Goal: Information Seeking & Learning: Learn about a topic

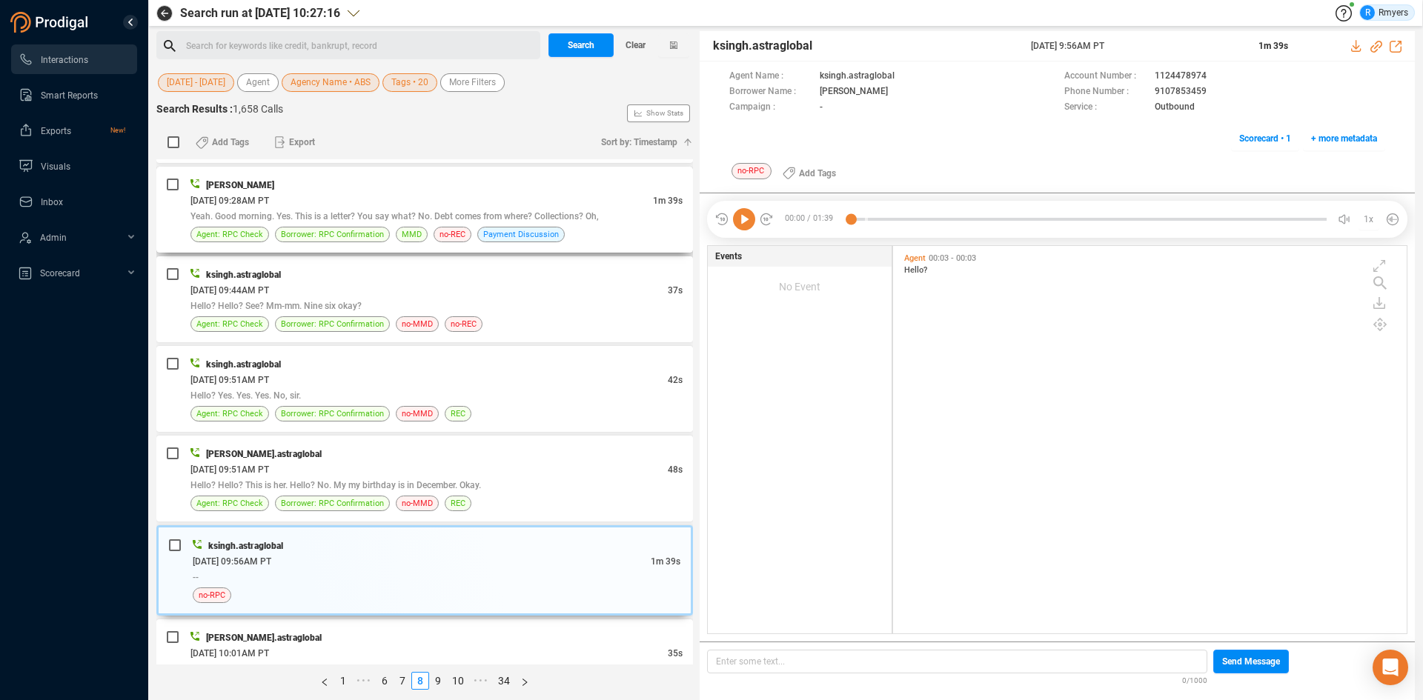
scroll to position [815, 0]
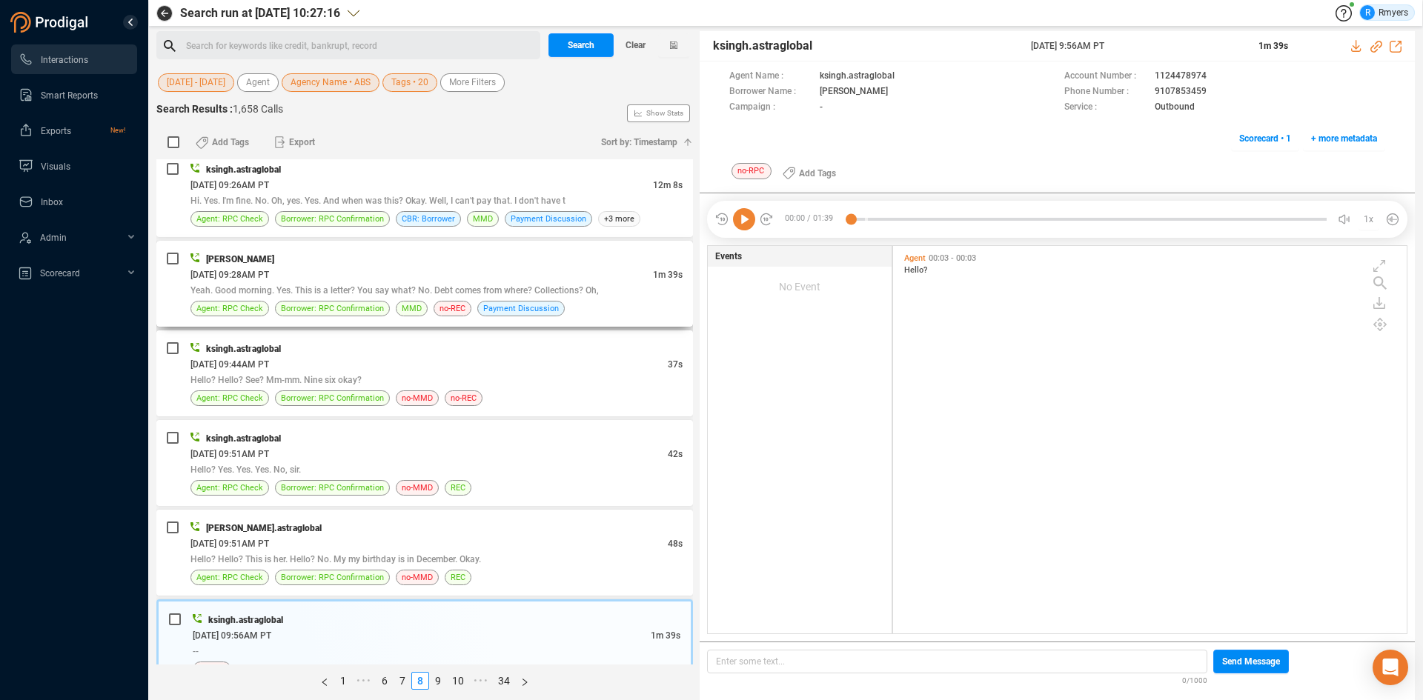
click at [342, 294] on span "Yeah. Good morning. Yes. This is a letter? You say what? No. Debt comes from wh…" at bounding box center [394, 290] width 408 height 10
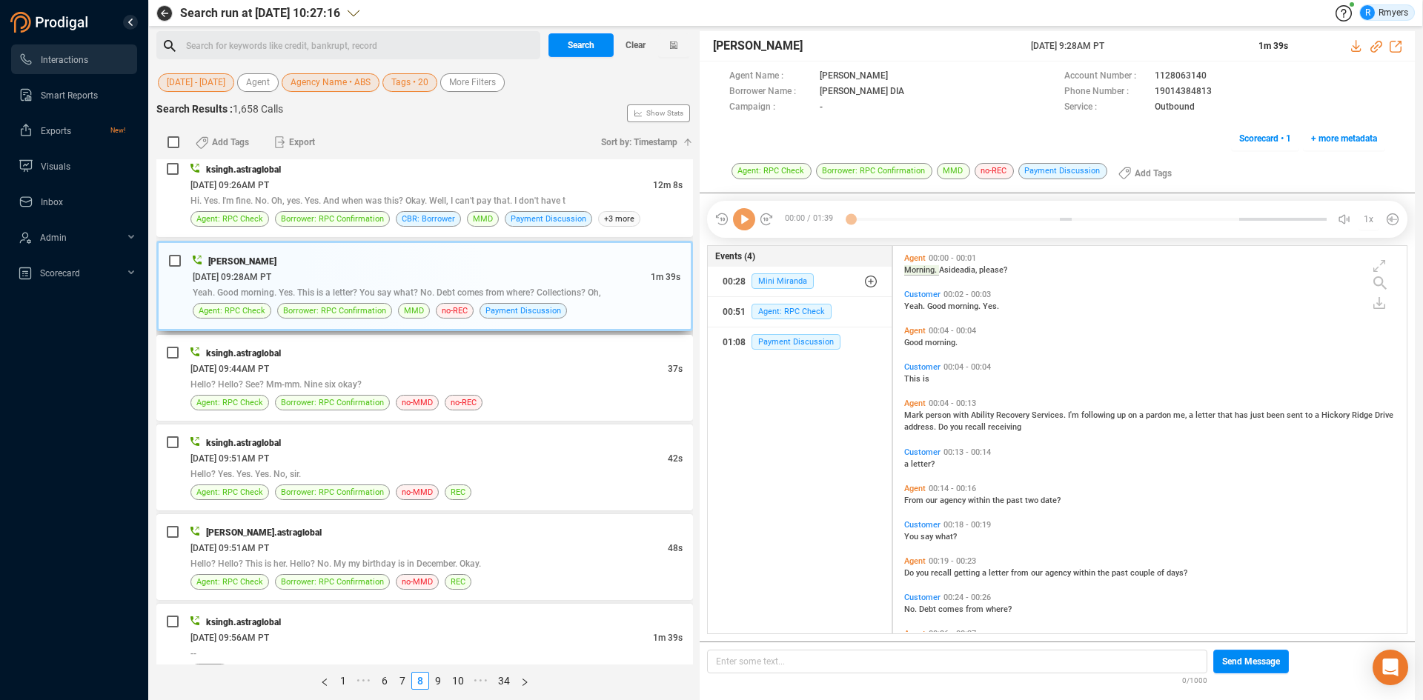
scroll to position [384, 506]
click at [379, 607] on div "ksingh.astraglobal 06/10/2025 @ 09:56AM PT 1m 39s -- no-RPC" at bounding box center [424, 647] width 537 height 86
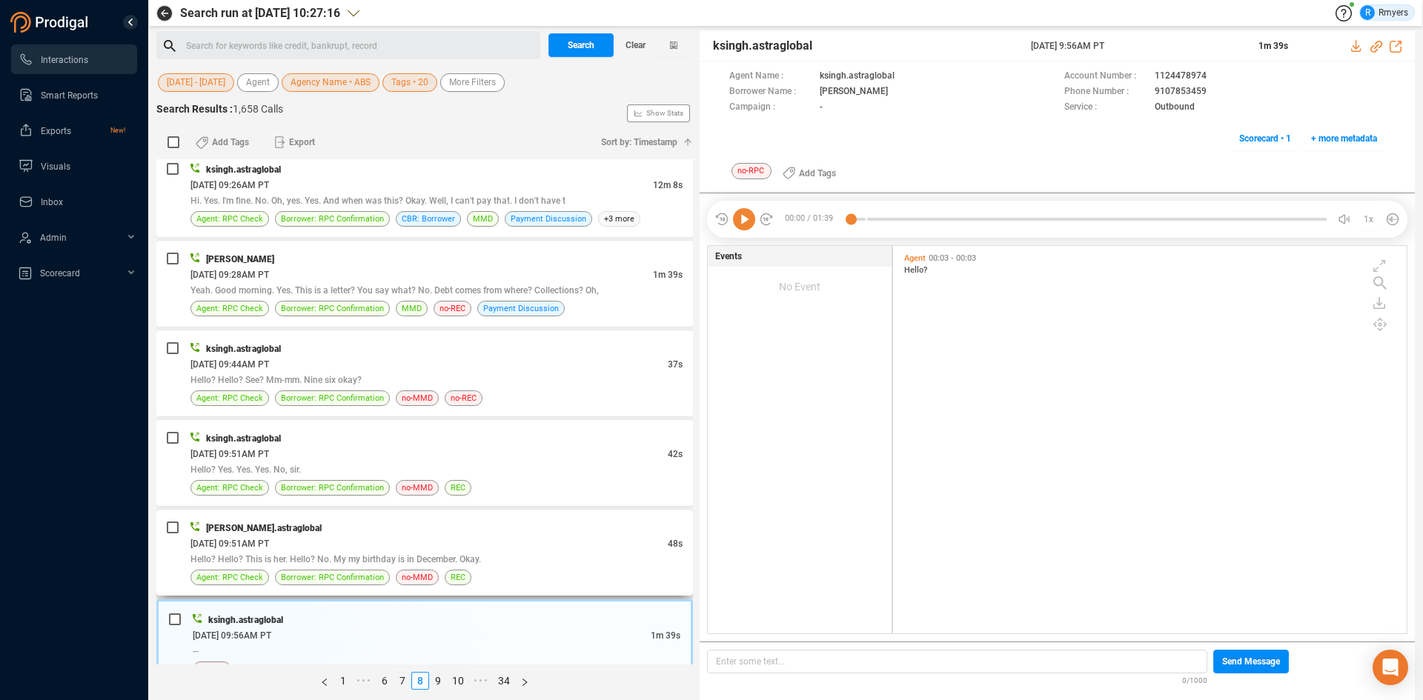
scroll to position [1038, 0]
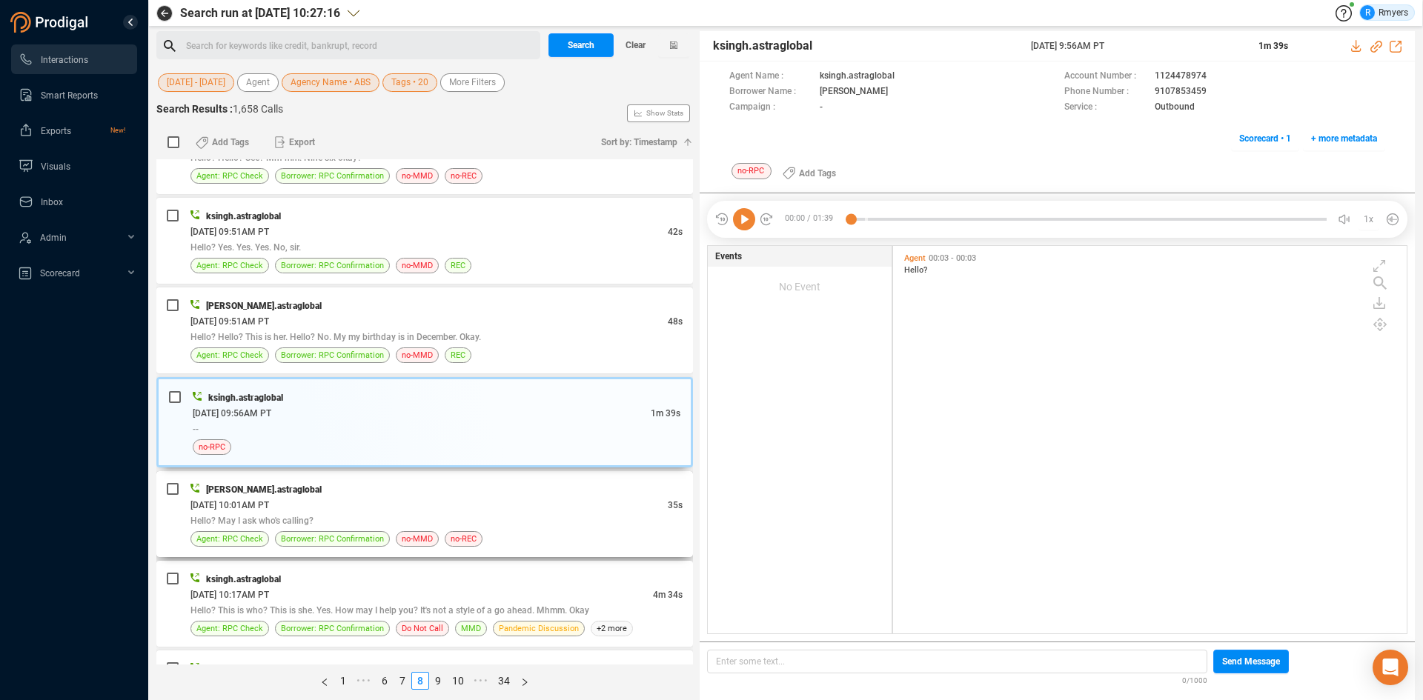
click at [376, 500] on div "06/10/2025 @ 10:01AM PT" at bounding box center [428, 505] width 477 height 16
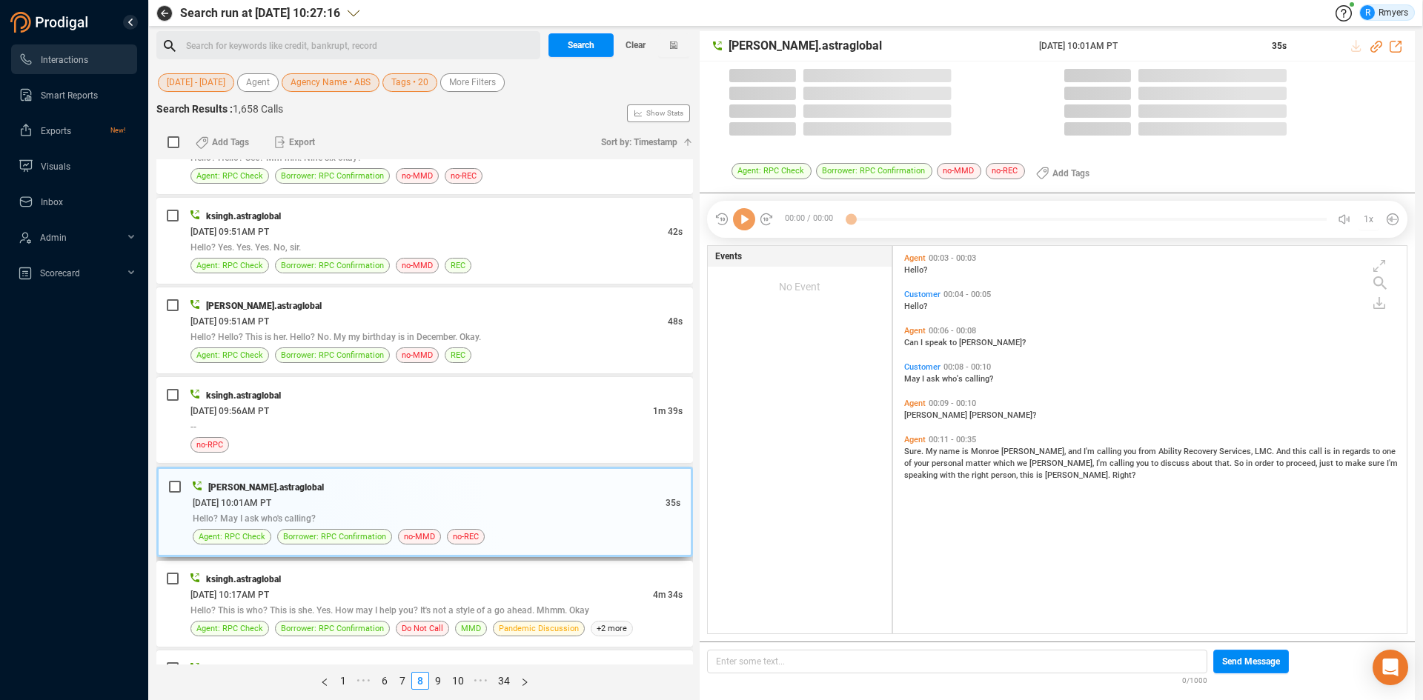
scroll to position [384, 506]
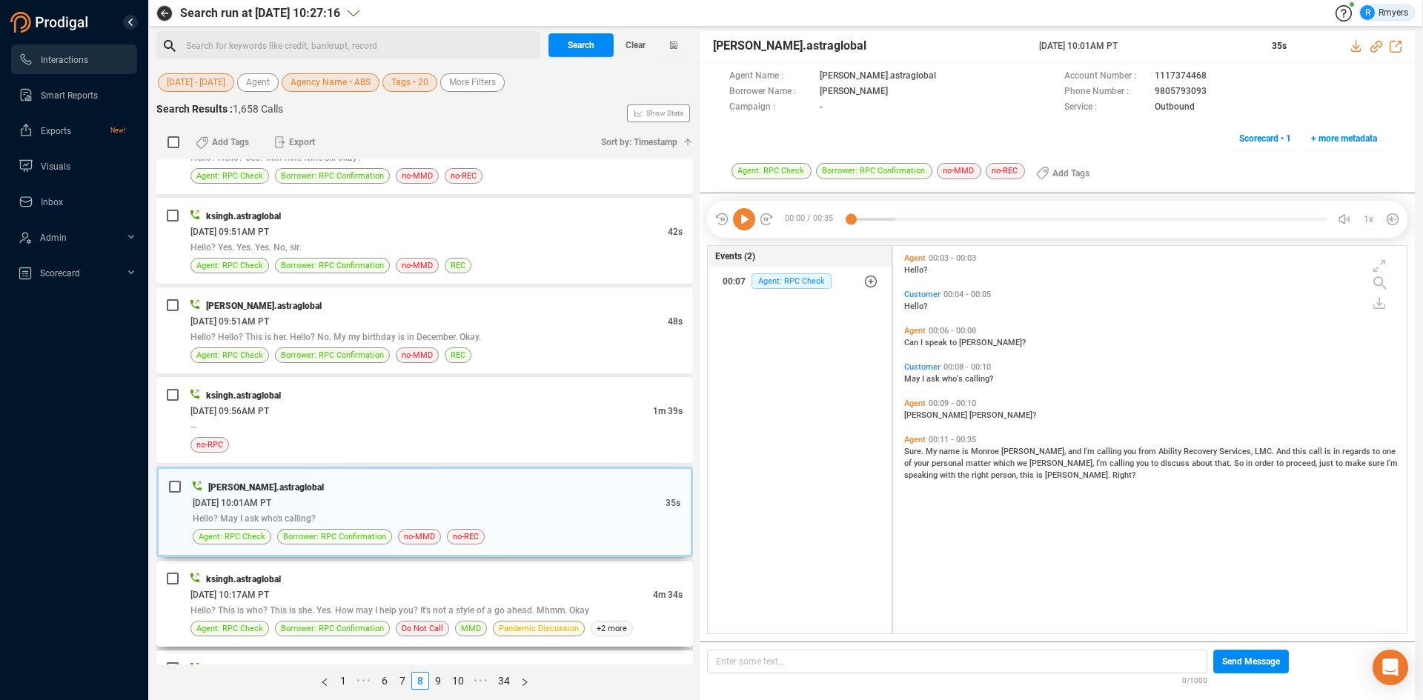
click at [411, 598] on div "06/10/2025 @ 10:17AM PT" at bounding box center [421, 595] width 462 height 16
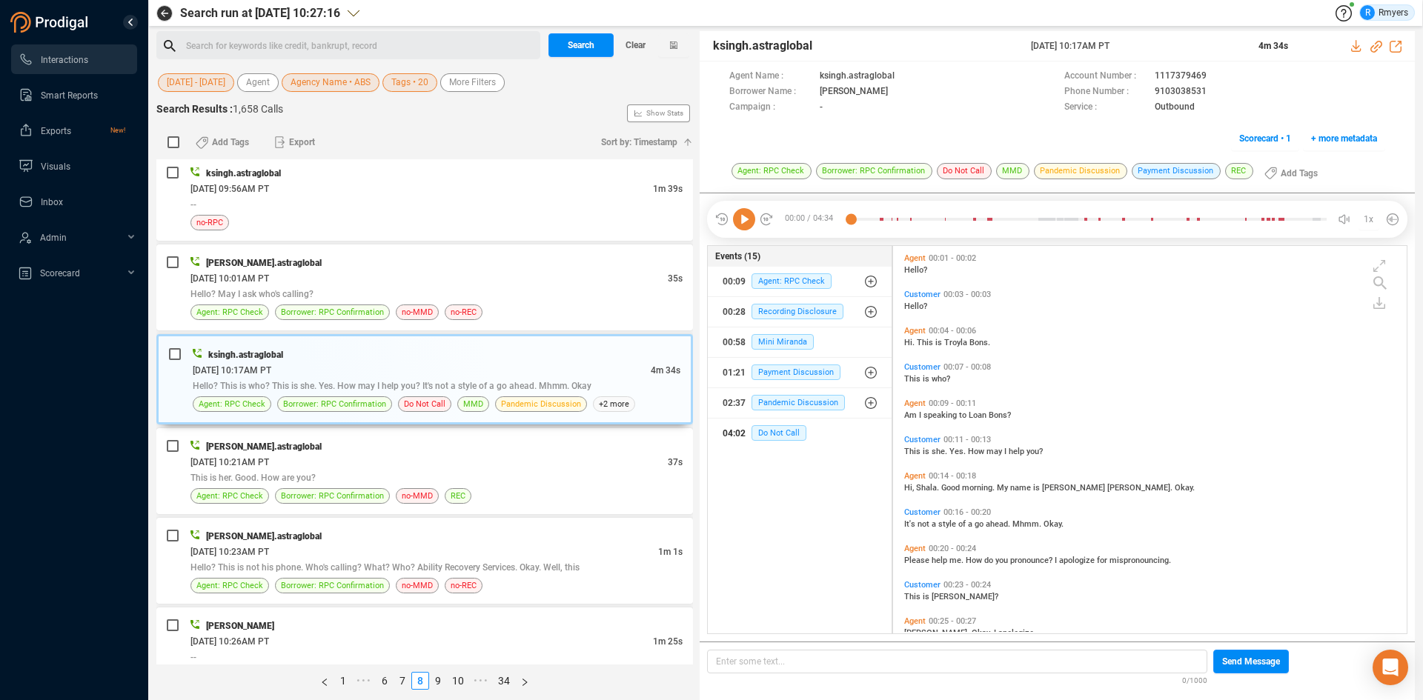
click at [760, 425] on div "04:02 Do Not Call" at bounding box center [800, 434] width 155 height 24
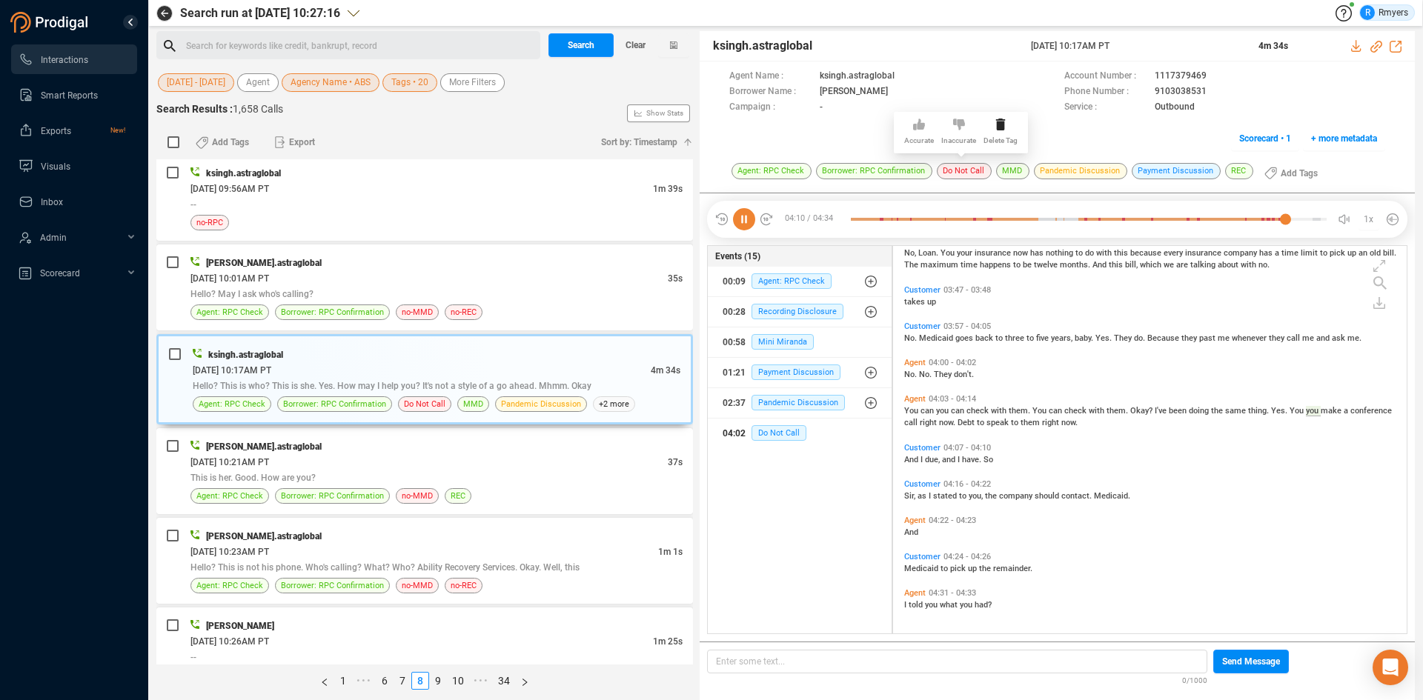
scroll to position [1751, 0]
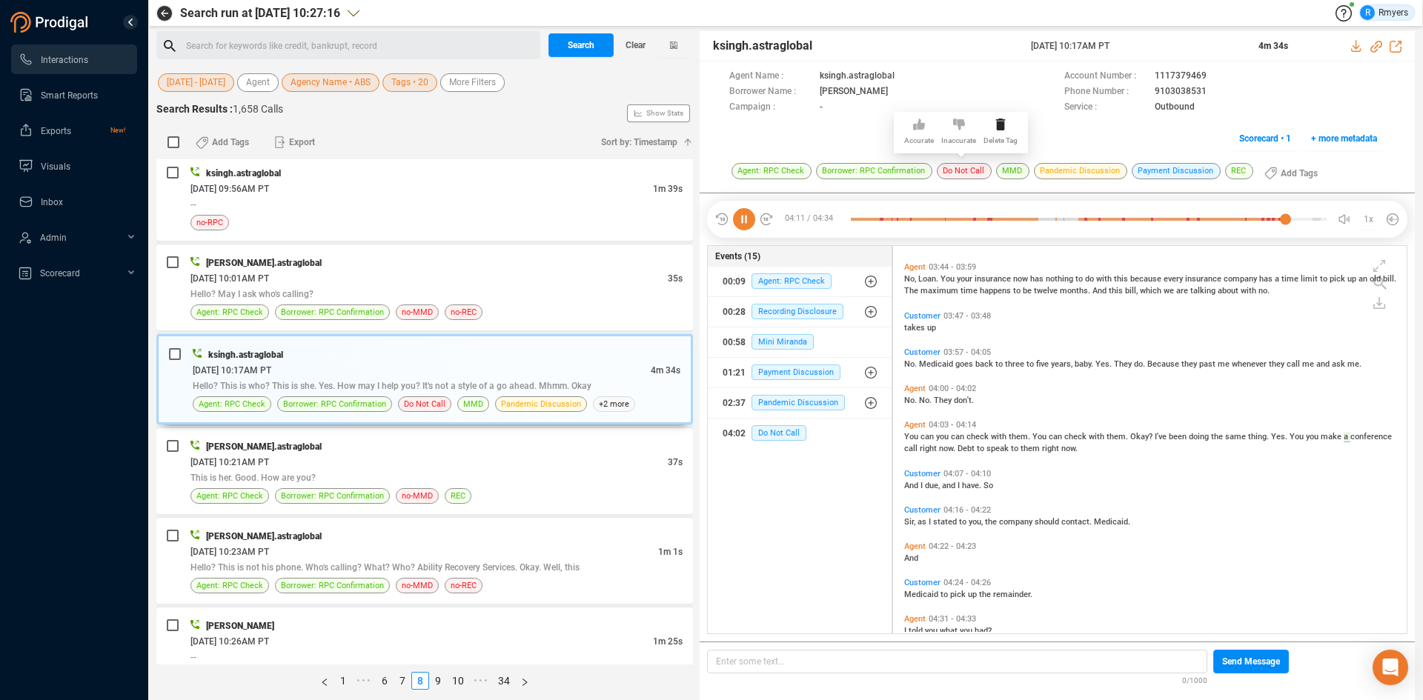
click at [963, 126] on icon at bounding box center [959, 125] width 12 height 12
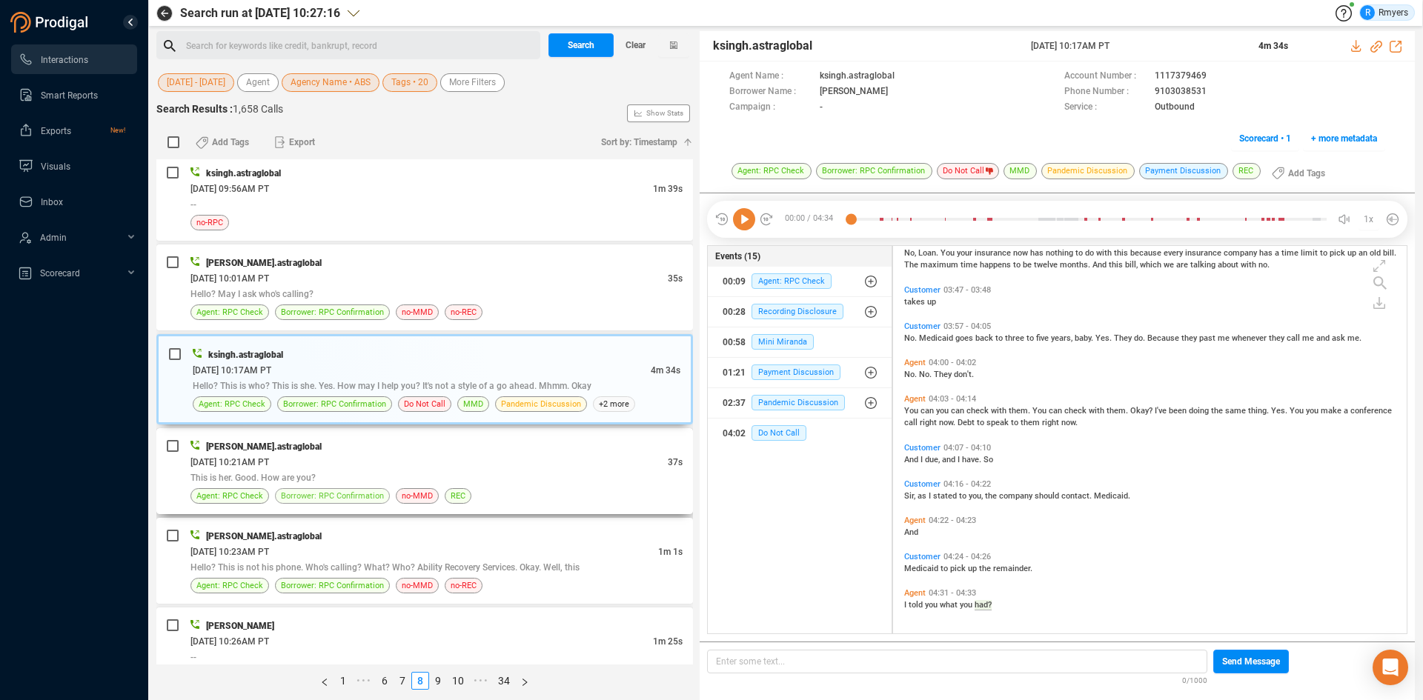
click at [374, 497] on span "Borrower: RPC Confirmation" at bounding box center [332, 496] width 103 height 14
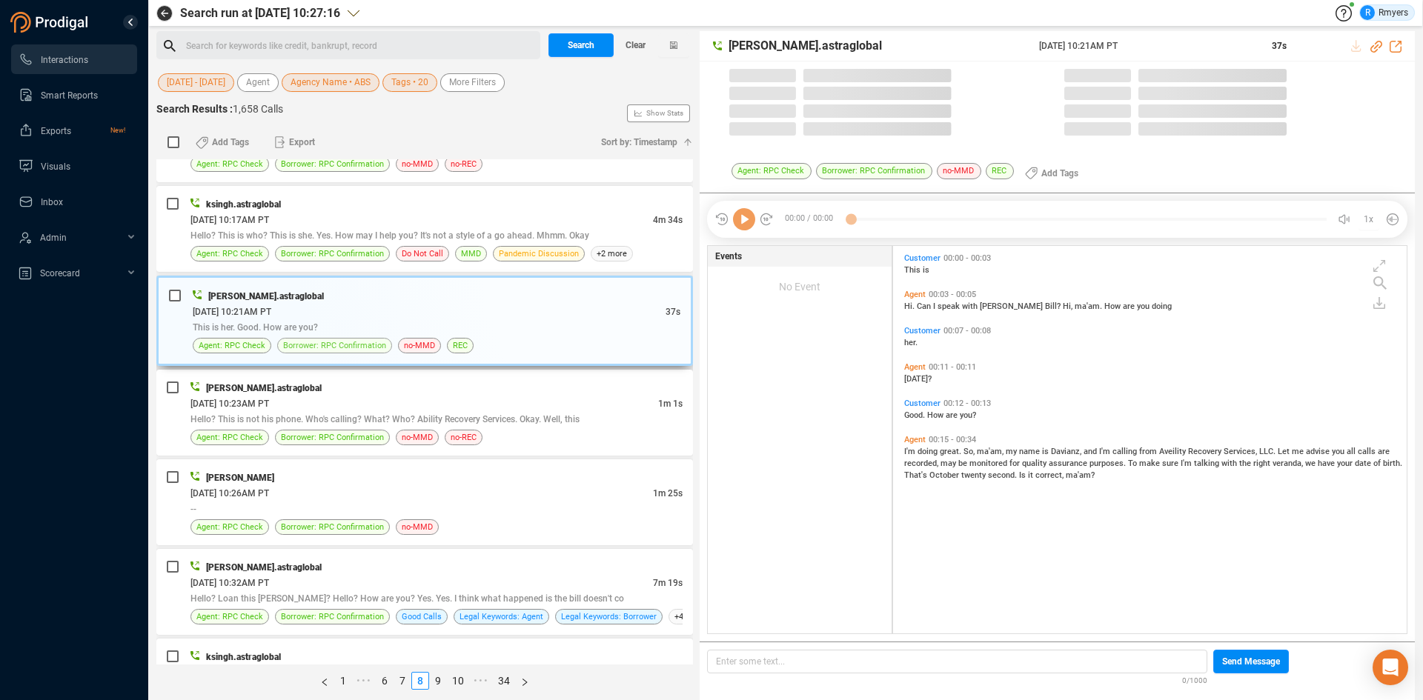
scroll to position [384, 506]
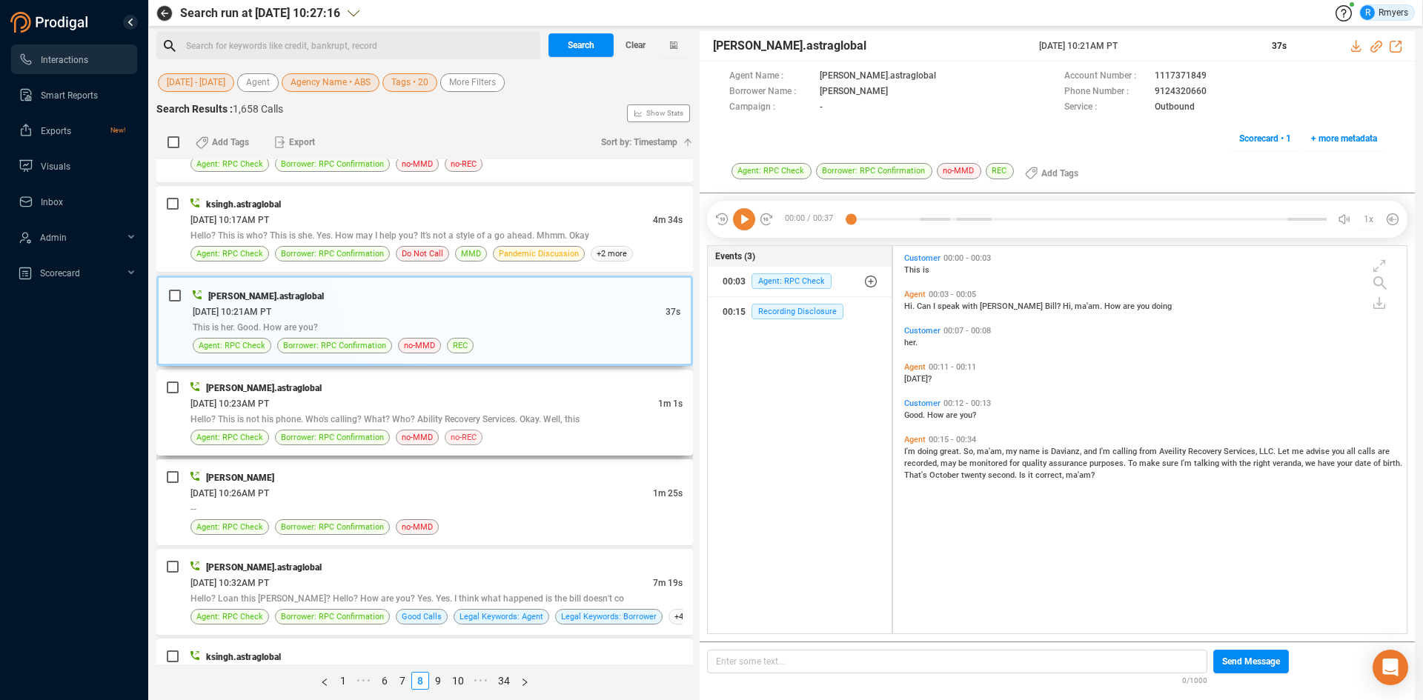
click at [465, 430] on span "no-REC" at bounding box center [464, 438] width 38 height 16
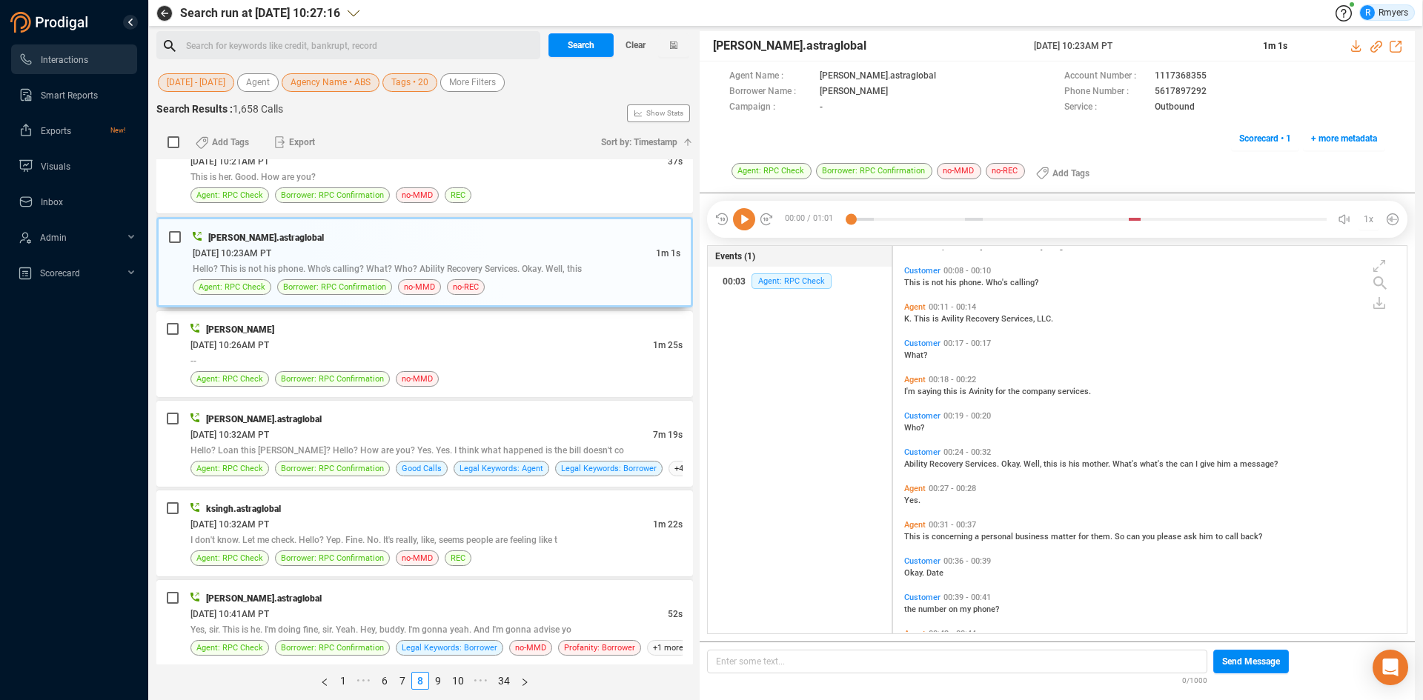
scroll to position [0, 0]
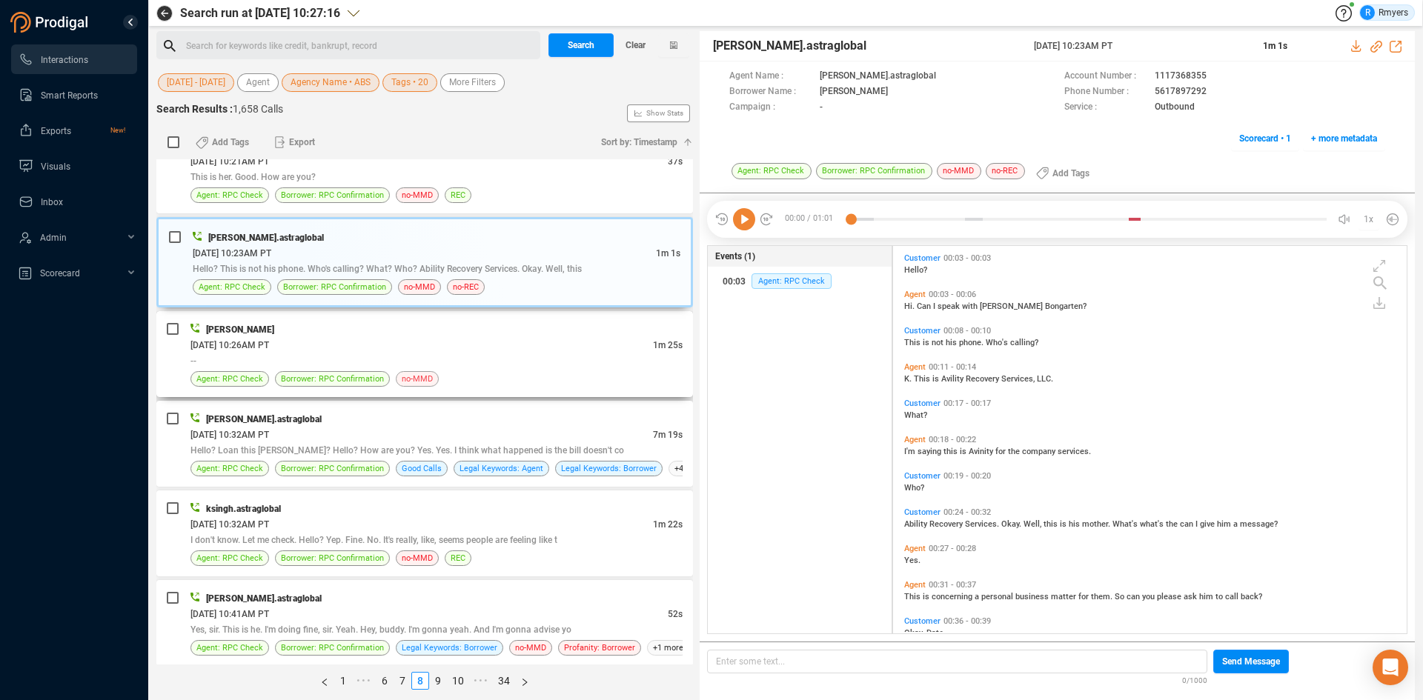
click at [430, 379] on span "no-MMD" at bounding box center [417, 379] width 31 height 14
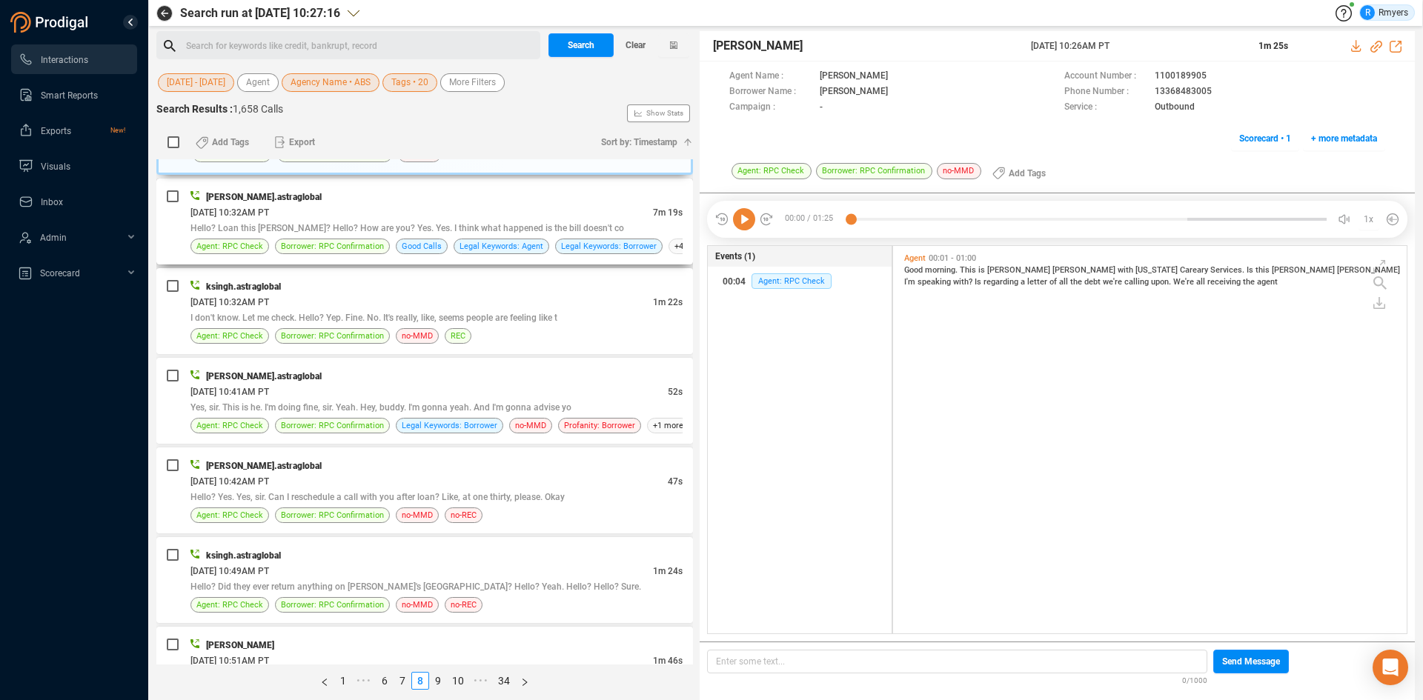
scroll to position [1630, 0]
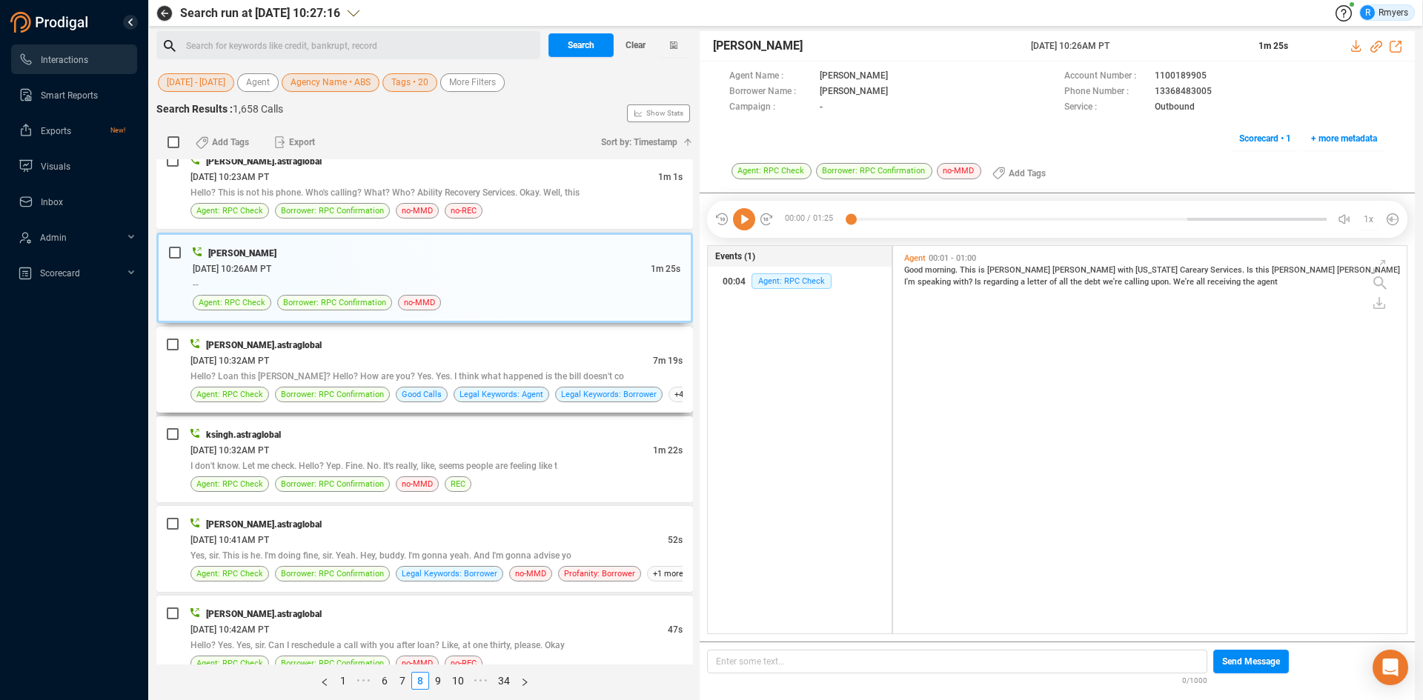
click at [431, 371] on div "Hello? Loan this Whitney? Hello? How are you? Yes. Yes. I think what happened i…" at bounding box center [436, 376] width 492 height 16
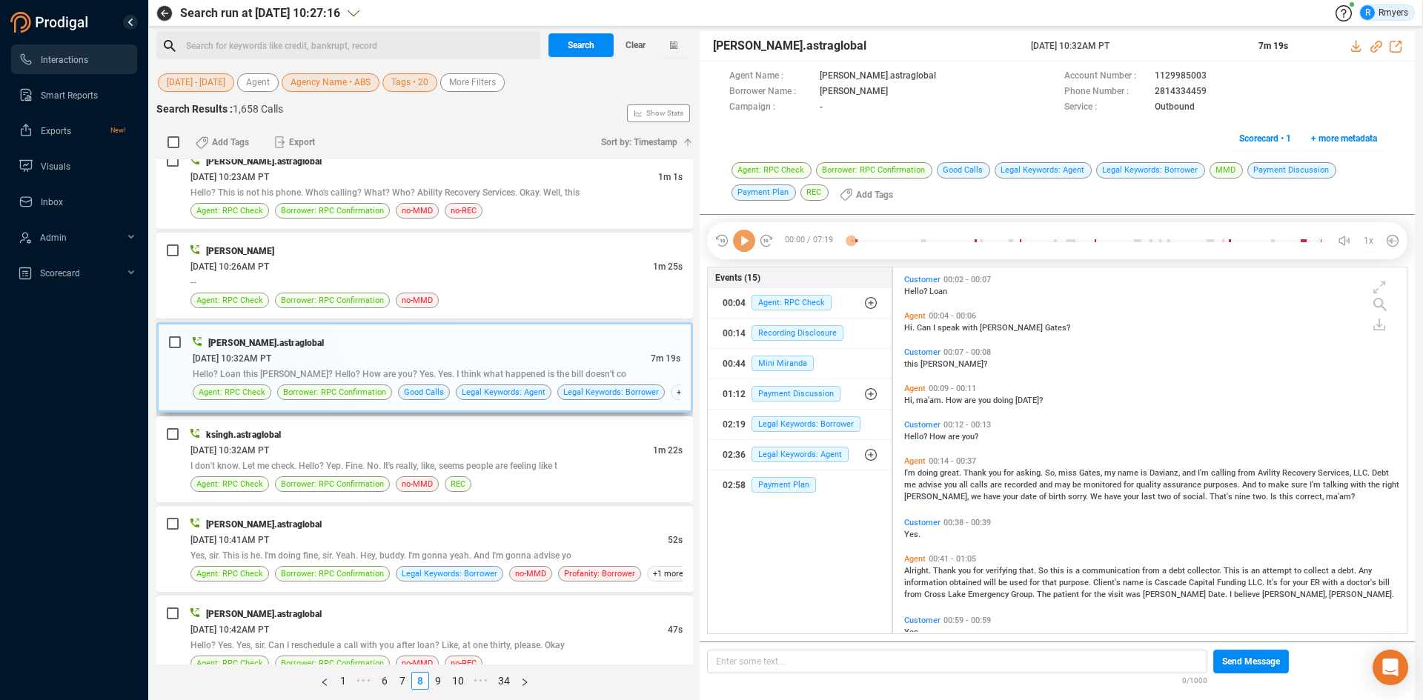
scroll to position [362, 506]
click at [795, 414] on div "02:19 Legal Keywords: Borrower" at bounding box center [800, 425] width 155 height 24
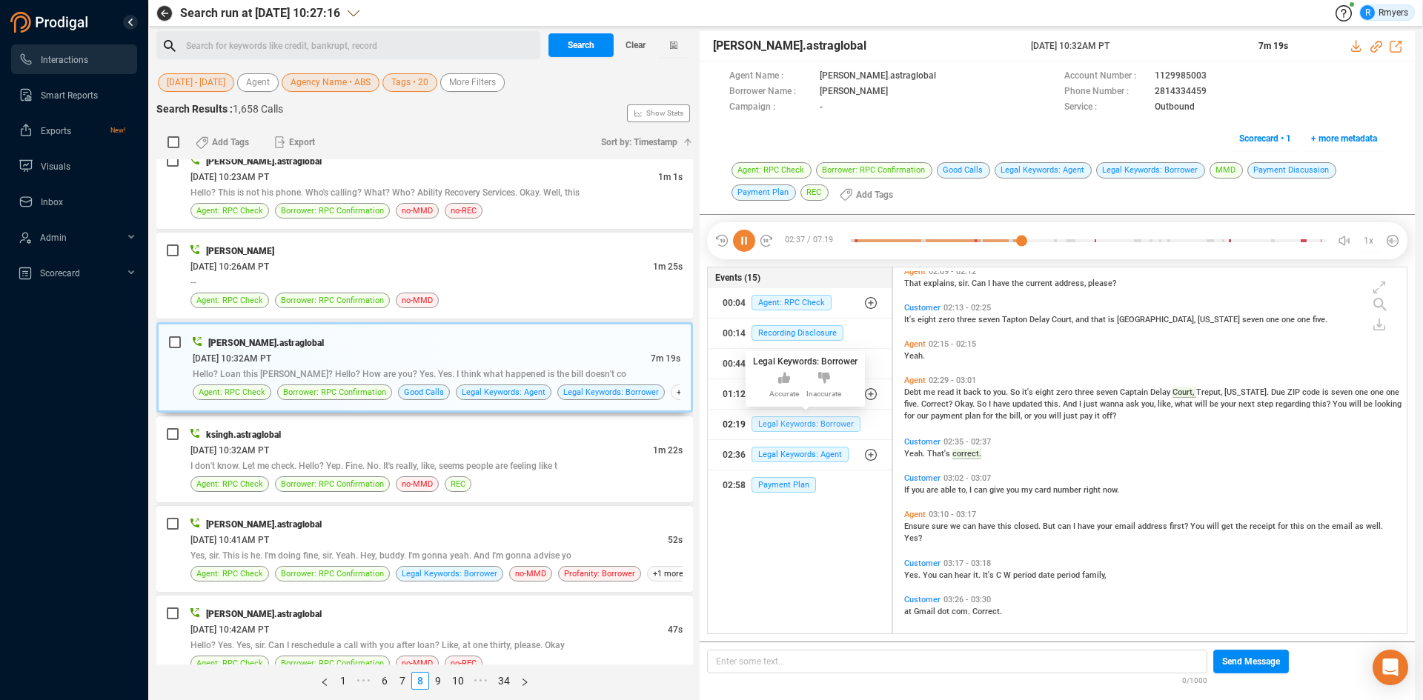
scroll to position [714, 0]
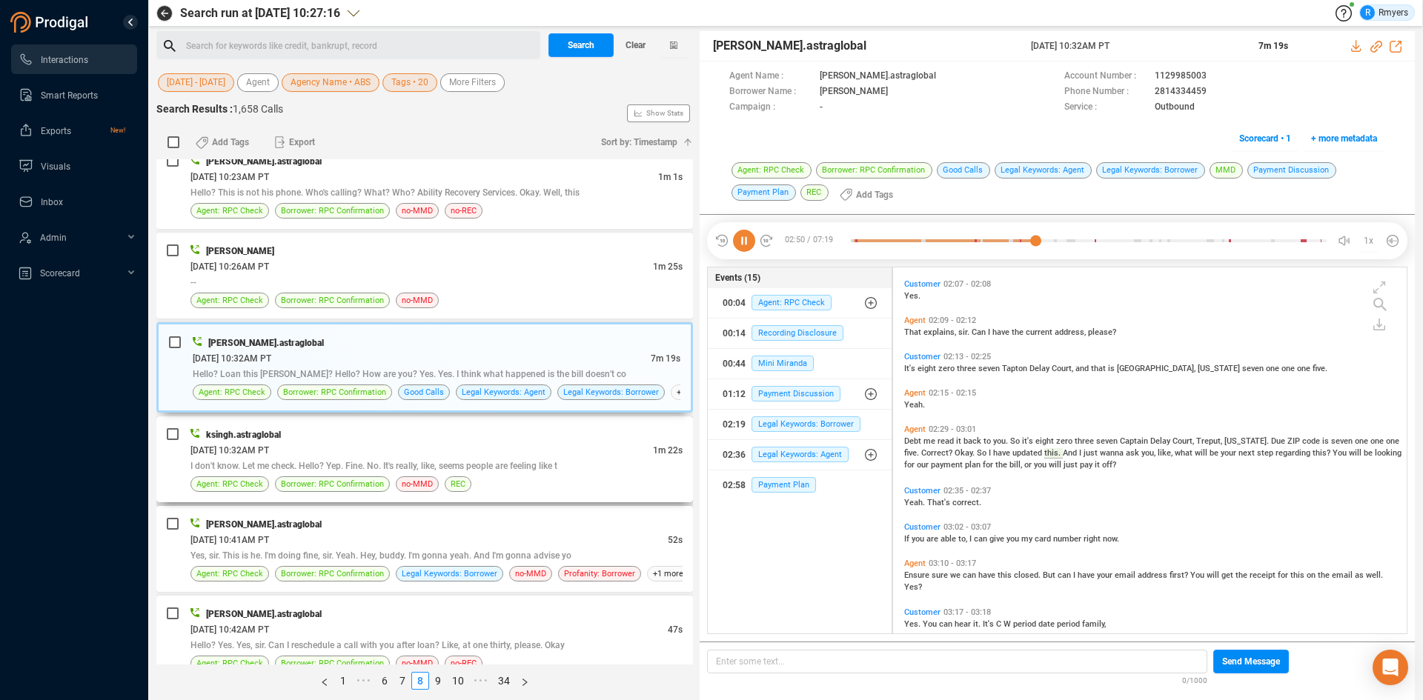
click at [510, 464] on span "I don't know. Let me check. Hello? Yep. Fine. No. It's really, like, seems peop…" at bounding box center [373, 466] width 367 height 10
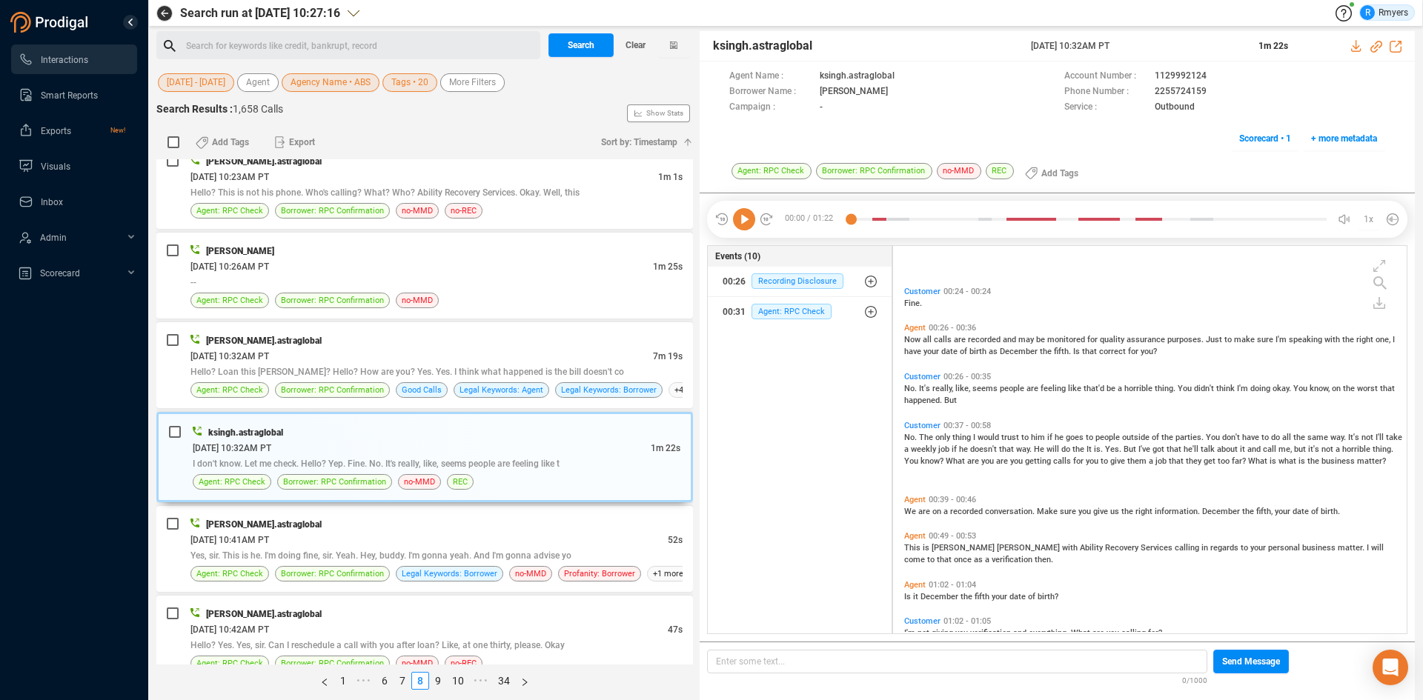
scroll to position [222, 0]
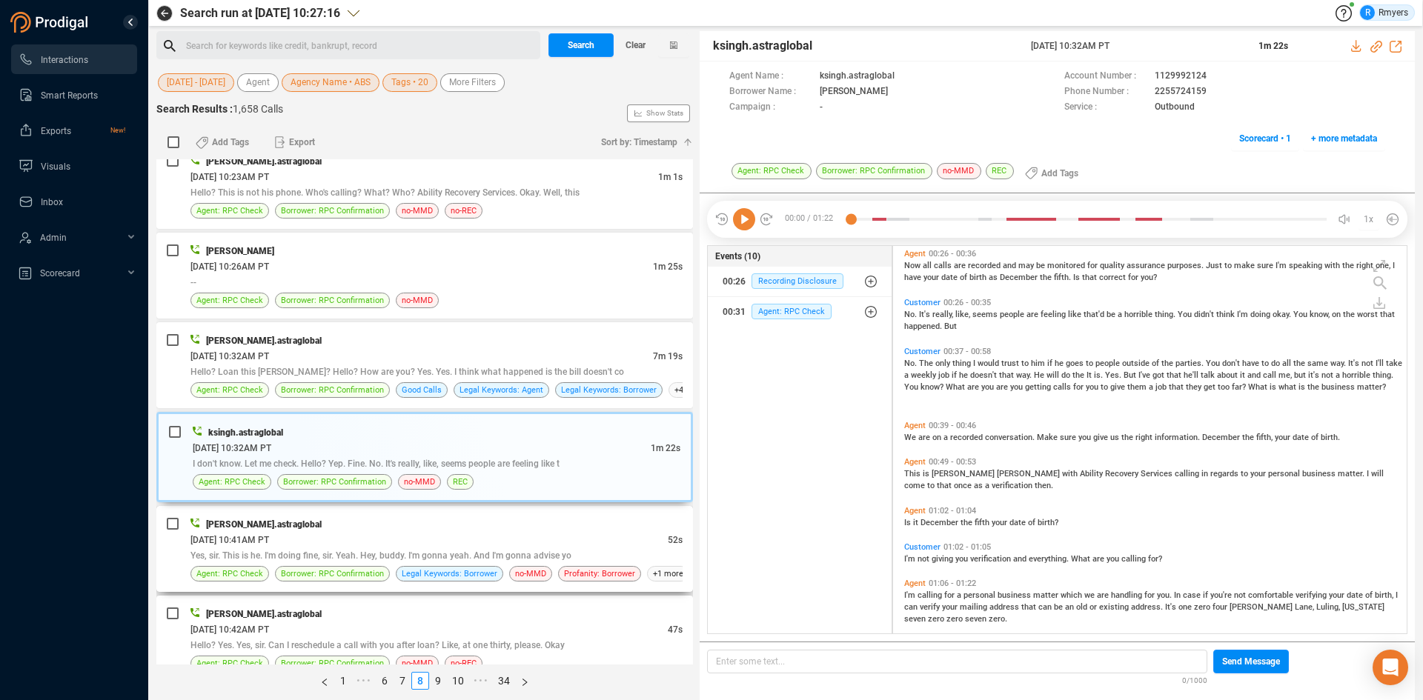
click at [296, 584] on div "divyansh.astraglobal 06/10/2025 @ 10:41AM PT 52s Yes, sir. This is he. I'm doin…" at bounding box center [424, 549] width 537 height 86
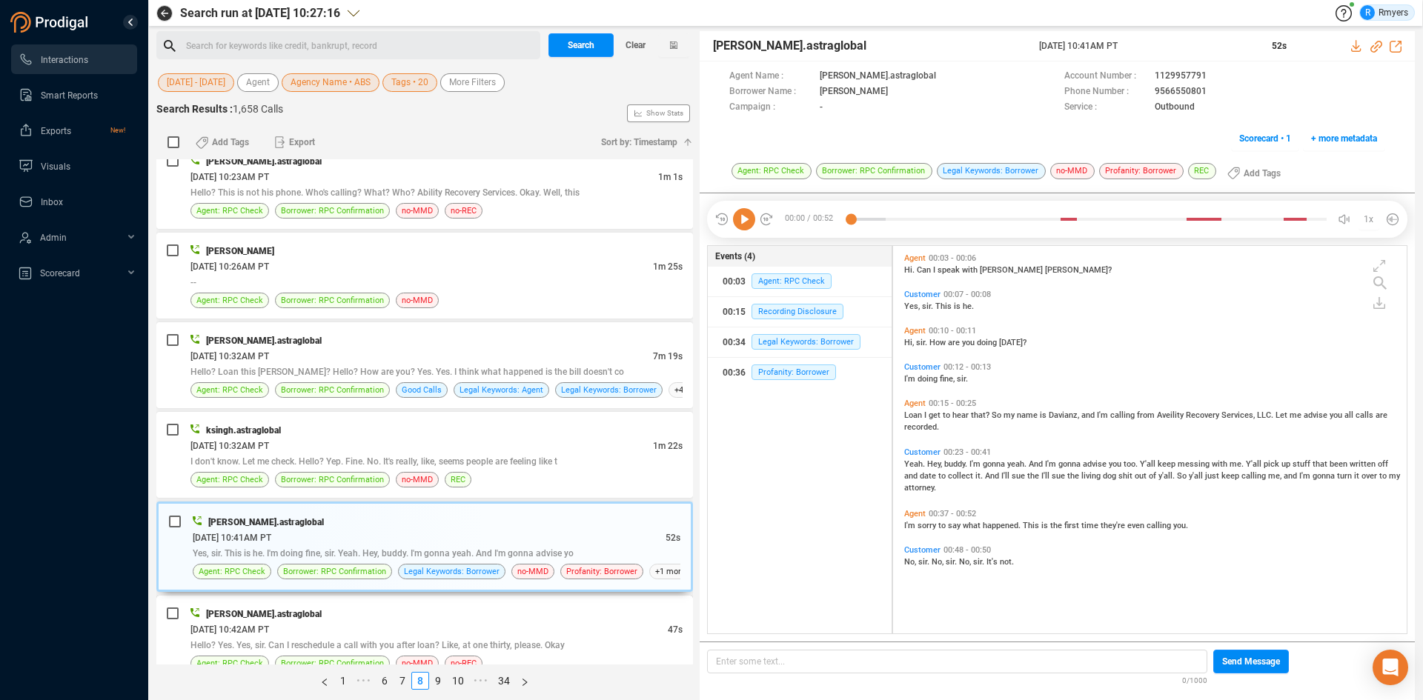
scroll to position [1705, 0]
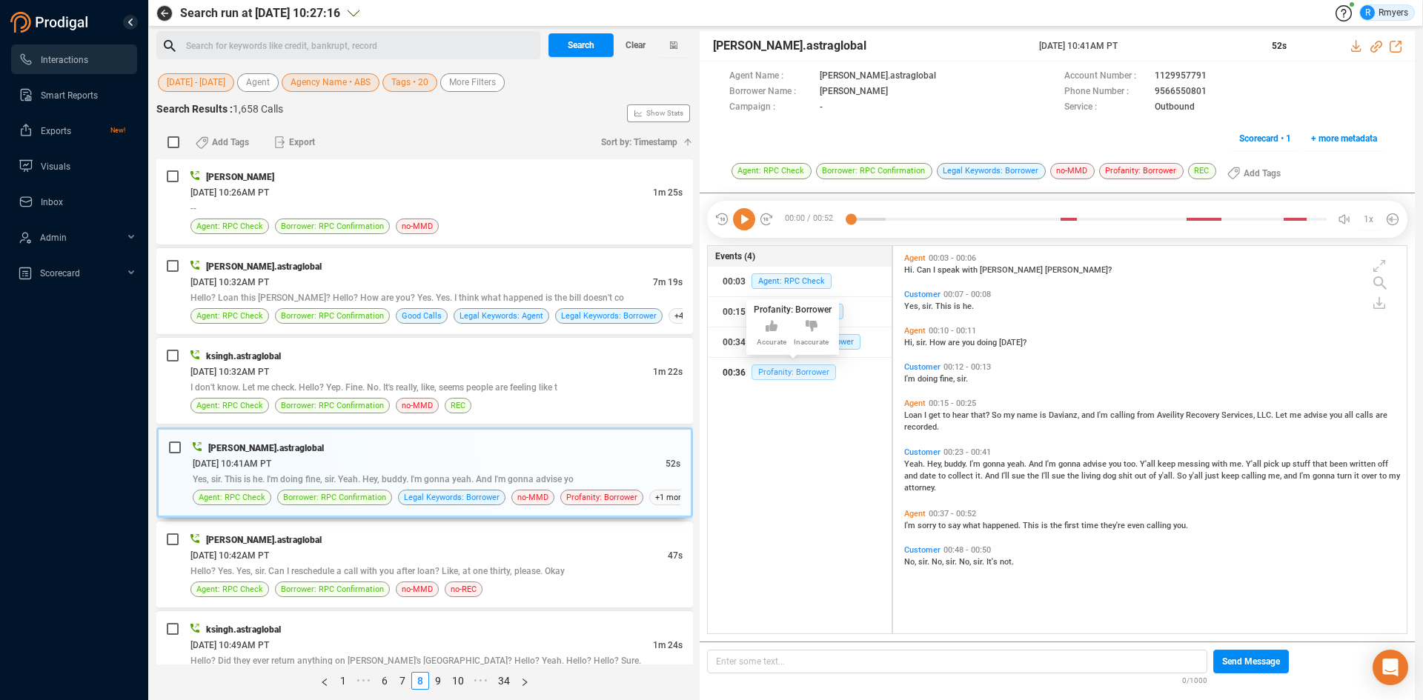
click at [794, 368] on span "Profanity: Borrower" at bounding box center [794, 373] width 84 height 16
drag, startPoint x: 1145, startPoint y: 93, endPoint x: 1202, endPoint y: 93, distance: 57.1
click at [1213, 91] on div "Phone Number : 9566550801" at bounding box center [1224, 92] width 321 height 16
copy div "9566550801"
click at [1376, 47] on icon at bounding box center [1376, 47] width 12 height 12
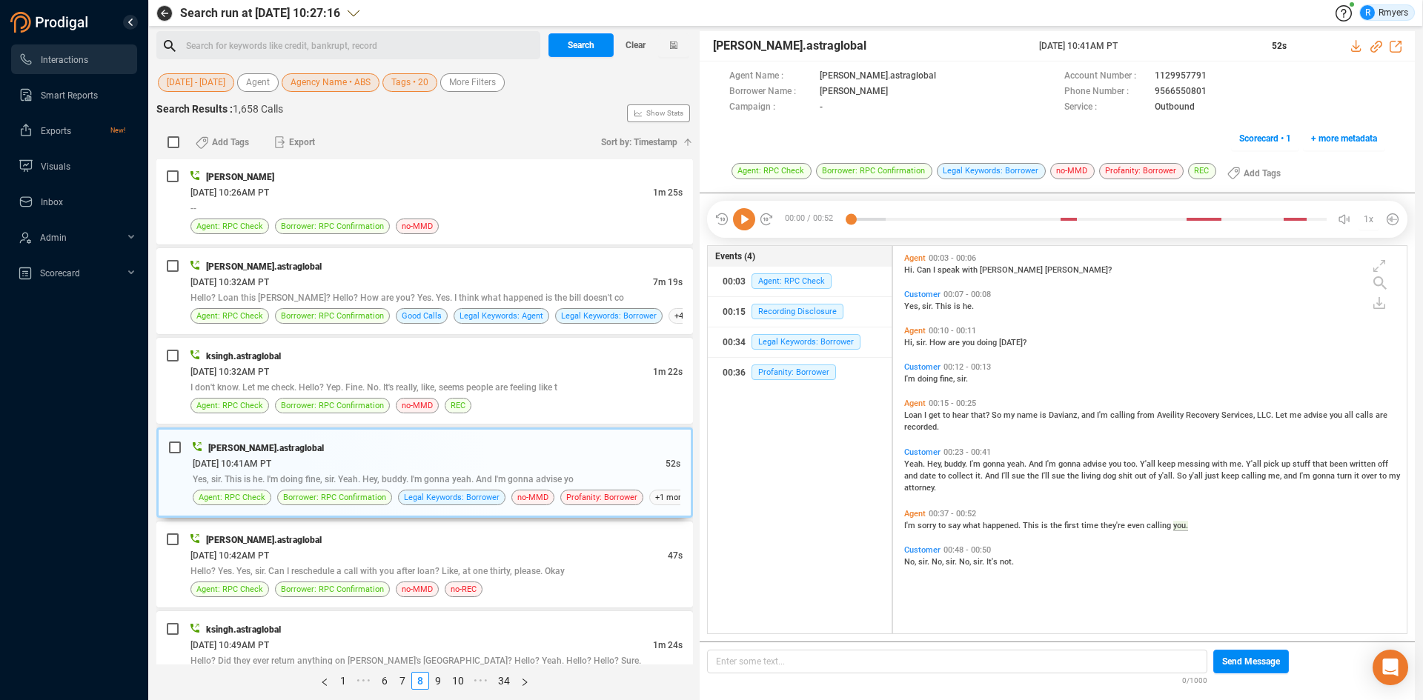
drag, startPoint x: 1034, startPoint y: 47, endPoint x: 1132, endPoint y: 50, distance: 98.6
click at [1158, 42] on div "divyansh.astraglobal 10 Jun 2025 @ 10:41AM PT 52s" at bounding box center [1057, 46] width 715 height 30
copy div "10 Jun 2025 @ 10:41AM PT"
drag, startPoint x: 709, startPoint y: 48, endPoint x: 836, endPoint y: 39, distance: 127.0
click at [840, 39] on div "divyansh.astraglobal 10 Jun 2025 @ 10:41AM PT 52s" at bounding box center [1057, 46] width 715 height 30
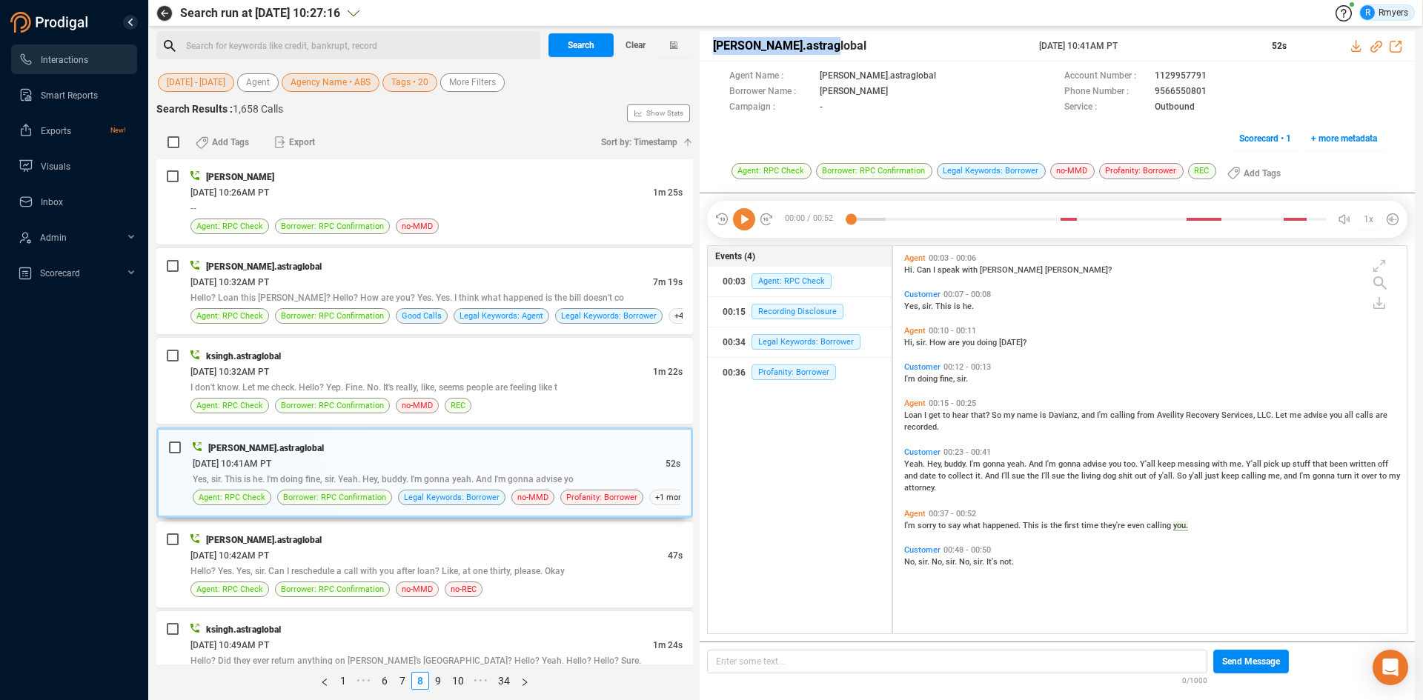
copy span "divyansh.astraglobal"
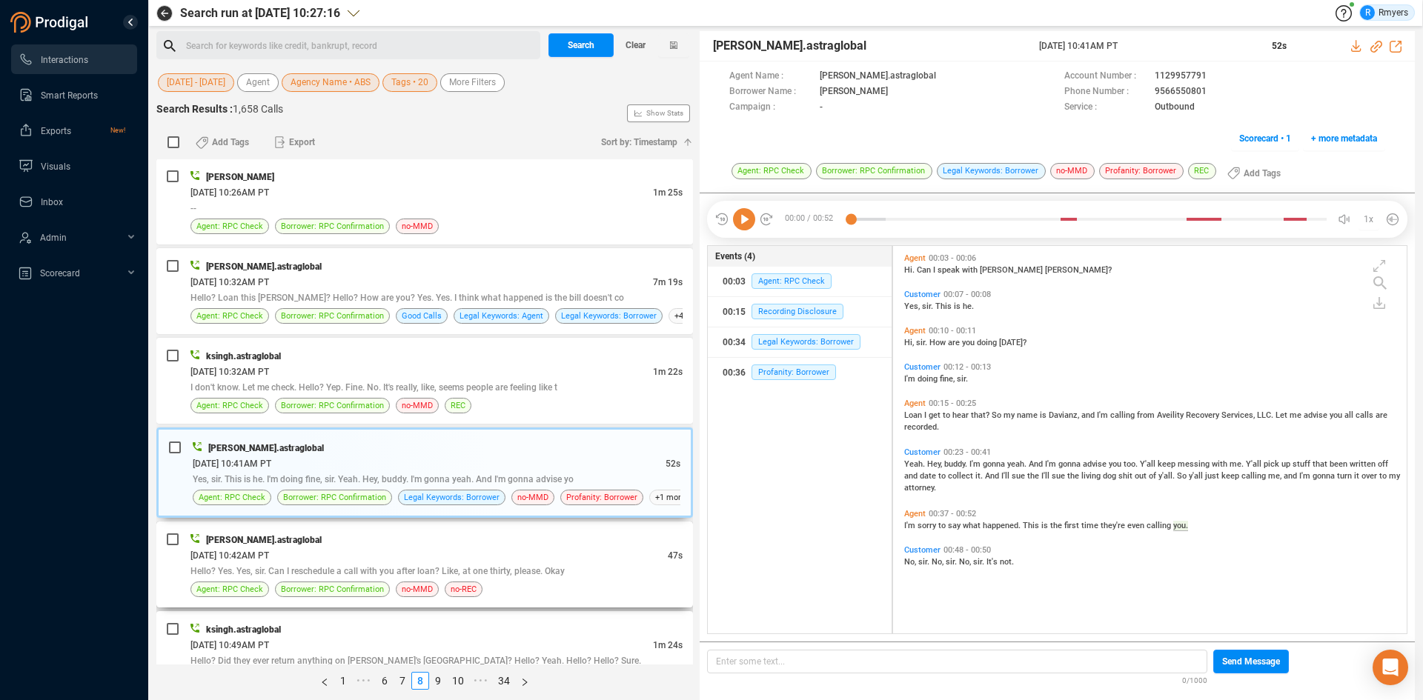
click at [451, 551] on div "06/10/2025 @ 10:42AM PT" at bounding box center [428, 556] width 477 height 16
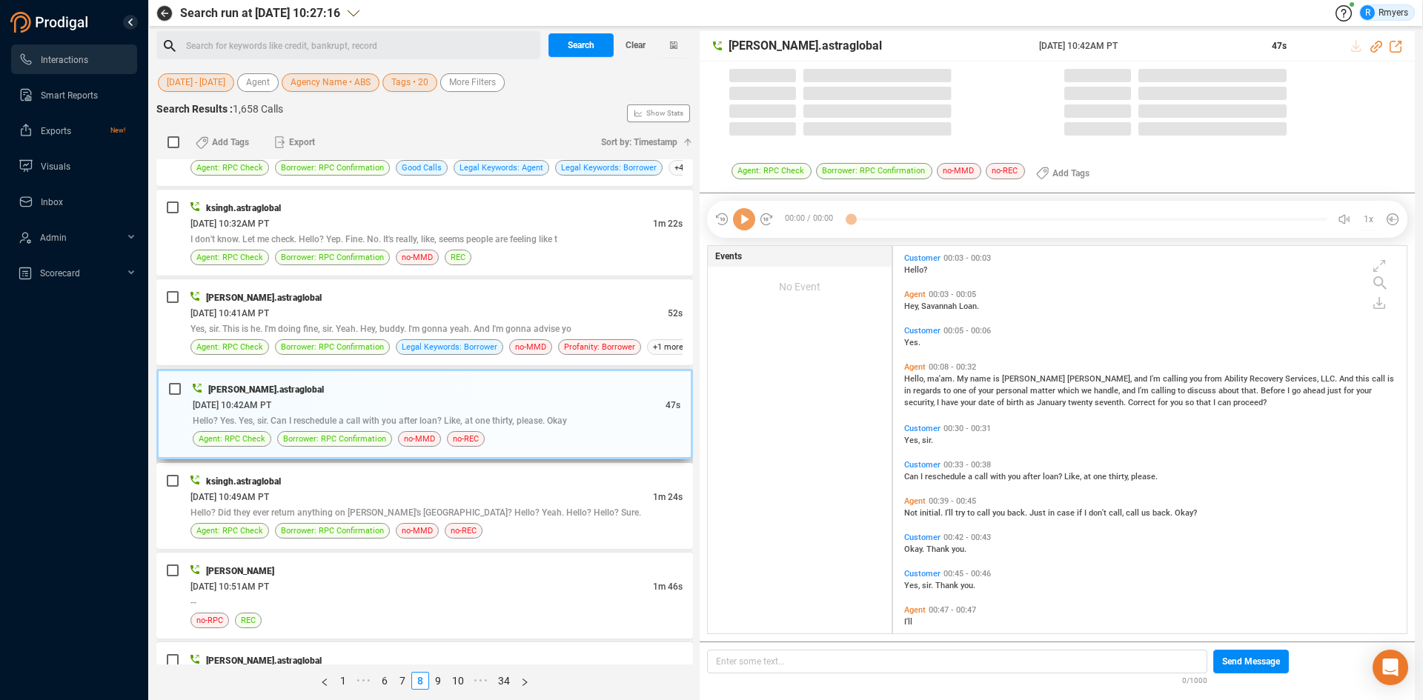
scroll to position [1927, 0]
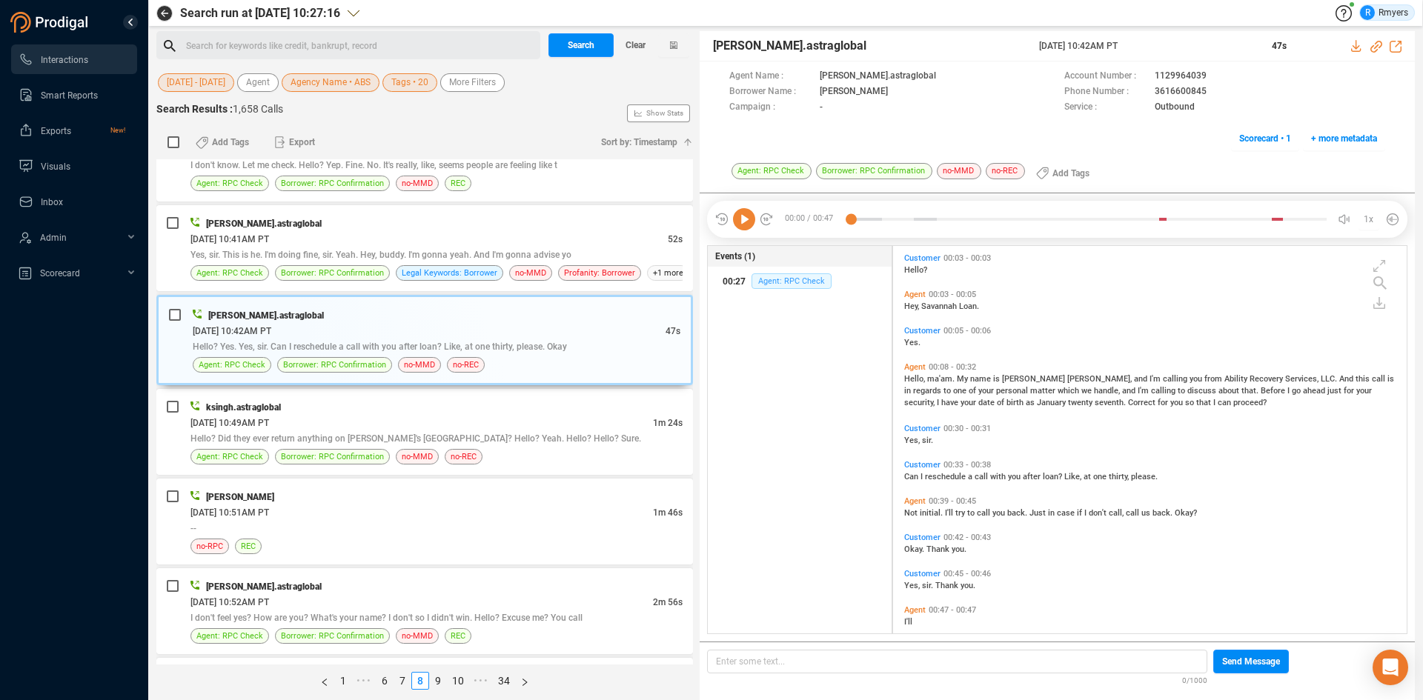
click at [773, 285] on span "Agent: RPC Check" at bounding box center [792, 281] width 80 height 16
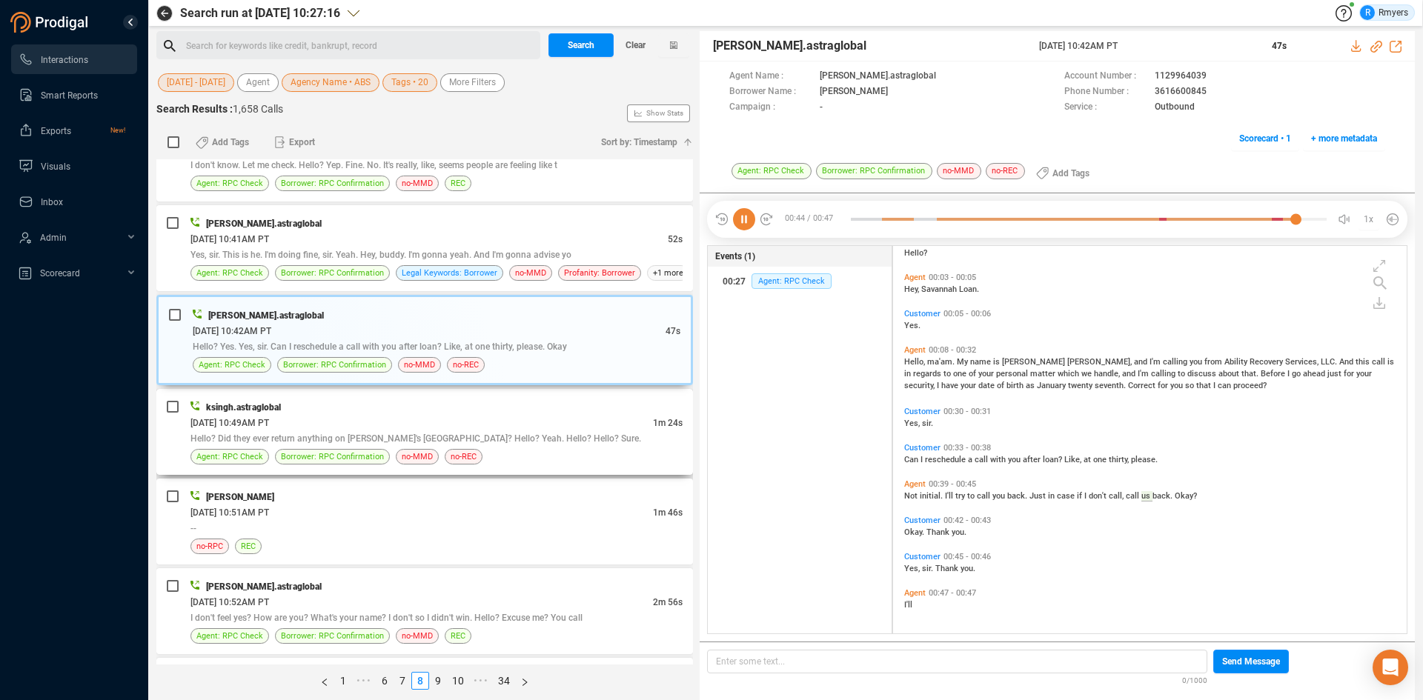
click at [454, 425] on div "06/10/2025 @ 10:49AM PT" at bounding box center [421, 423] width 462 height 16
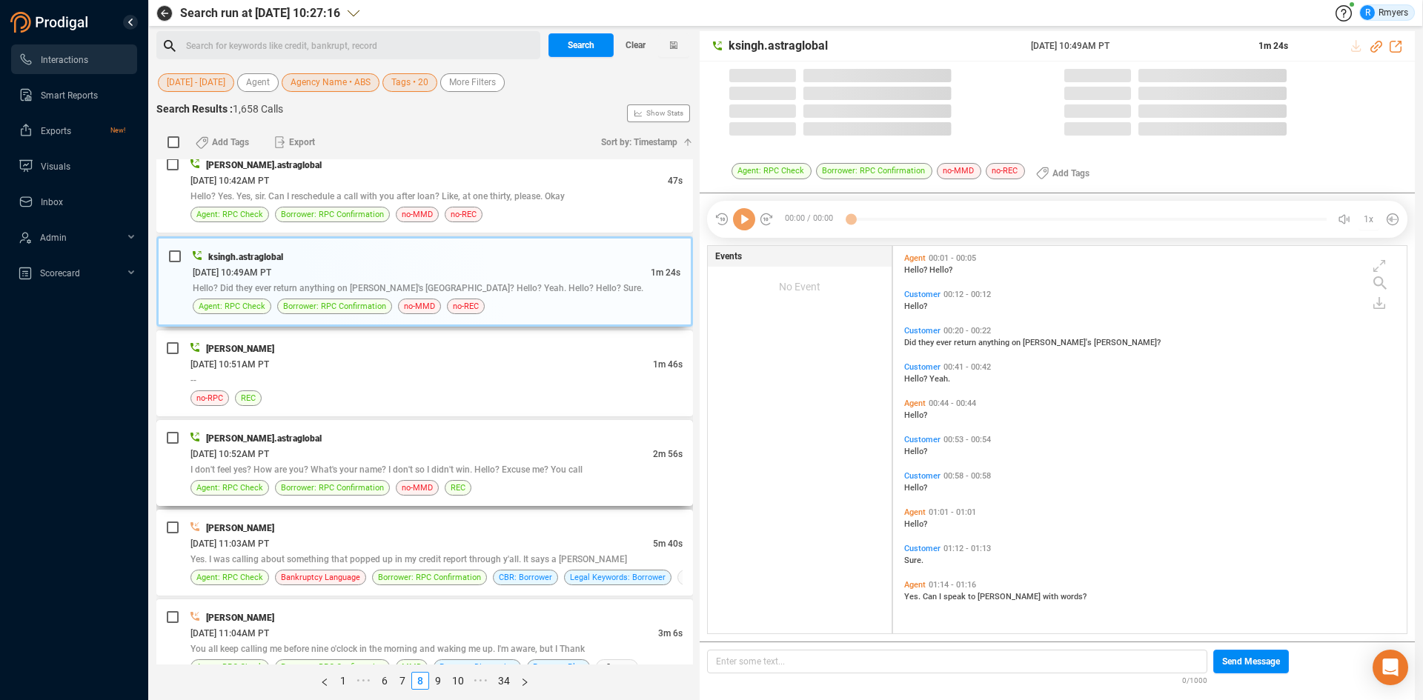
scroll to position [384, 506]
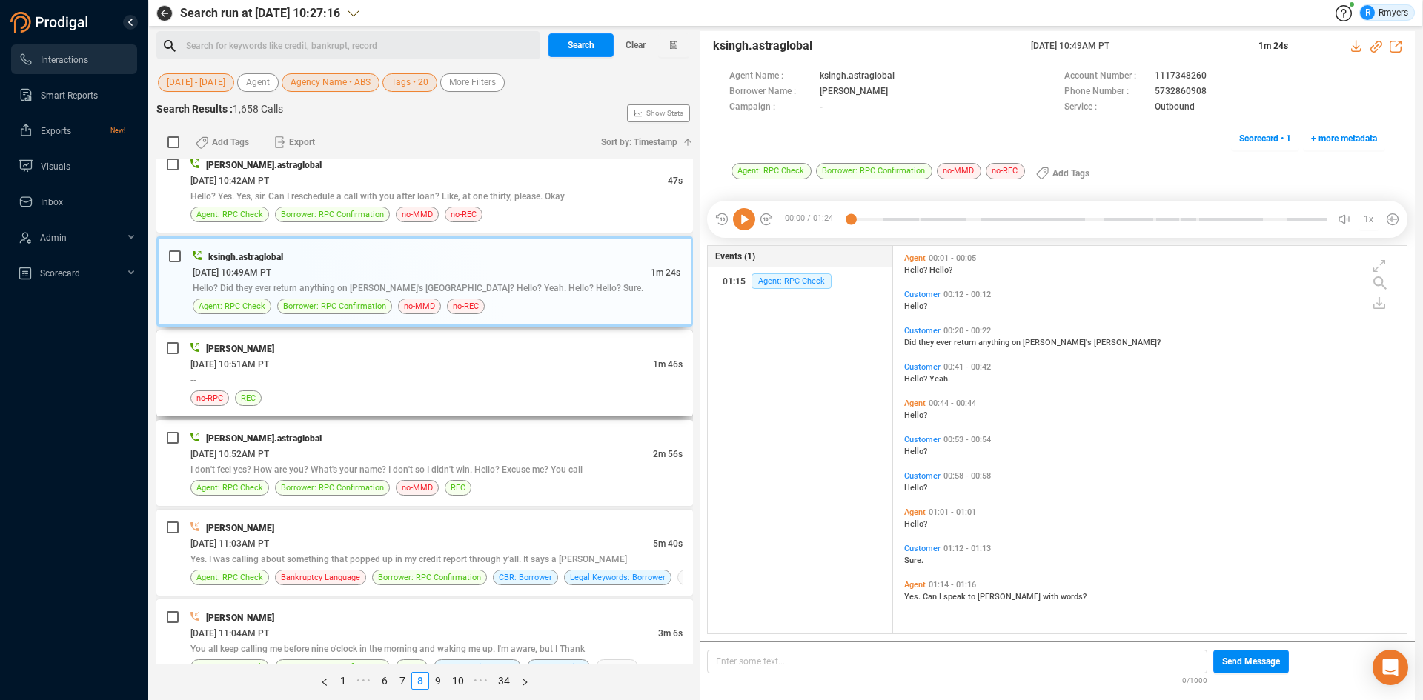
click at [477, 389] on div "Tony Davis 06/10/2025 @ 10:51AM PT 1m 46s -- no-RPC REC" at bounding box center [436, 373] width 492 height 65
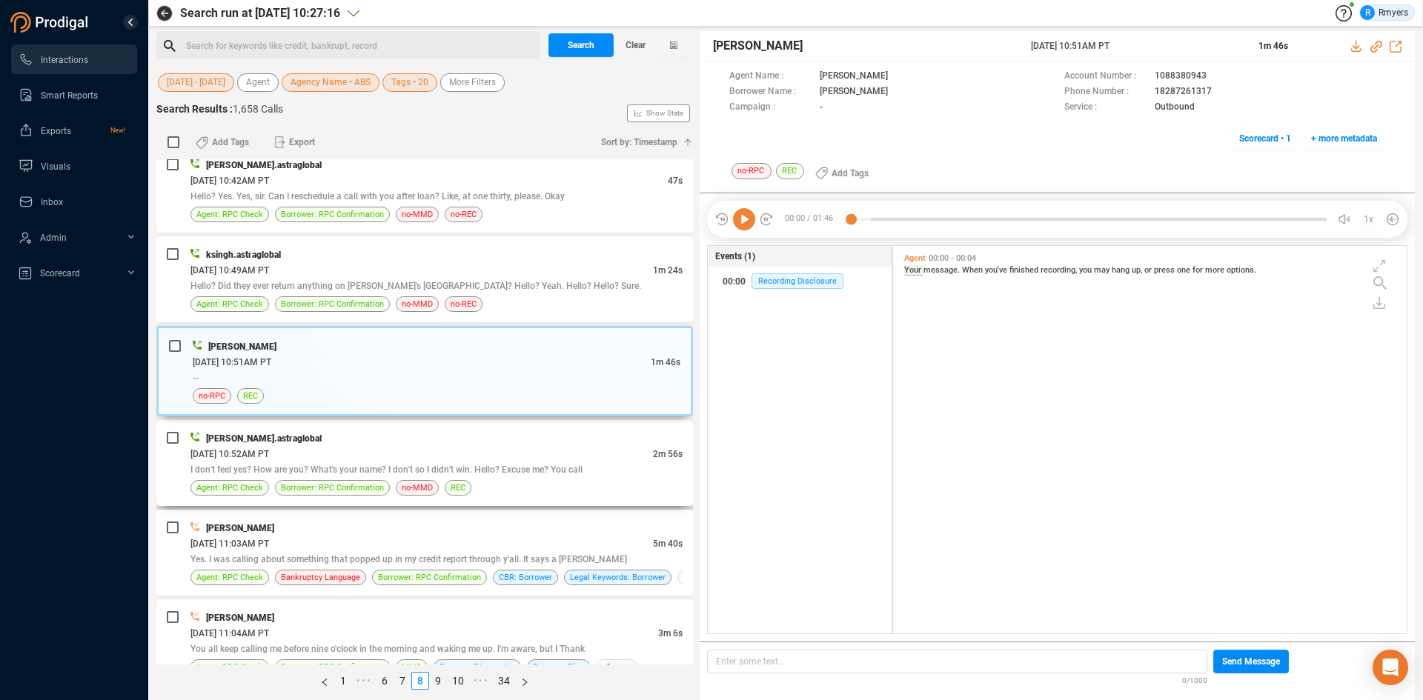
click at [478, 434] on div "divyansh.astraglobal" at bounding box center [436, 439] width 492 height 16
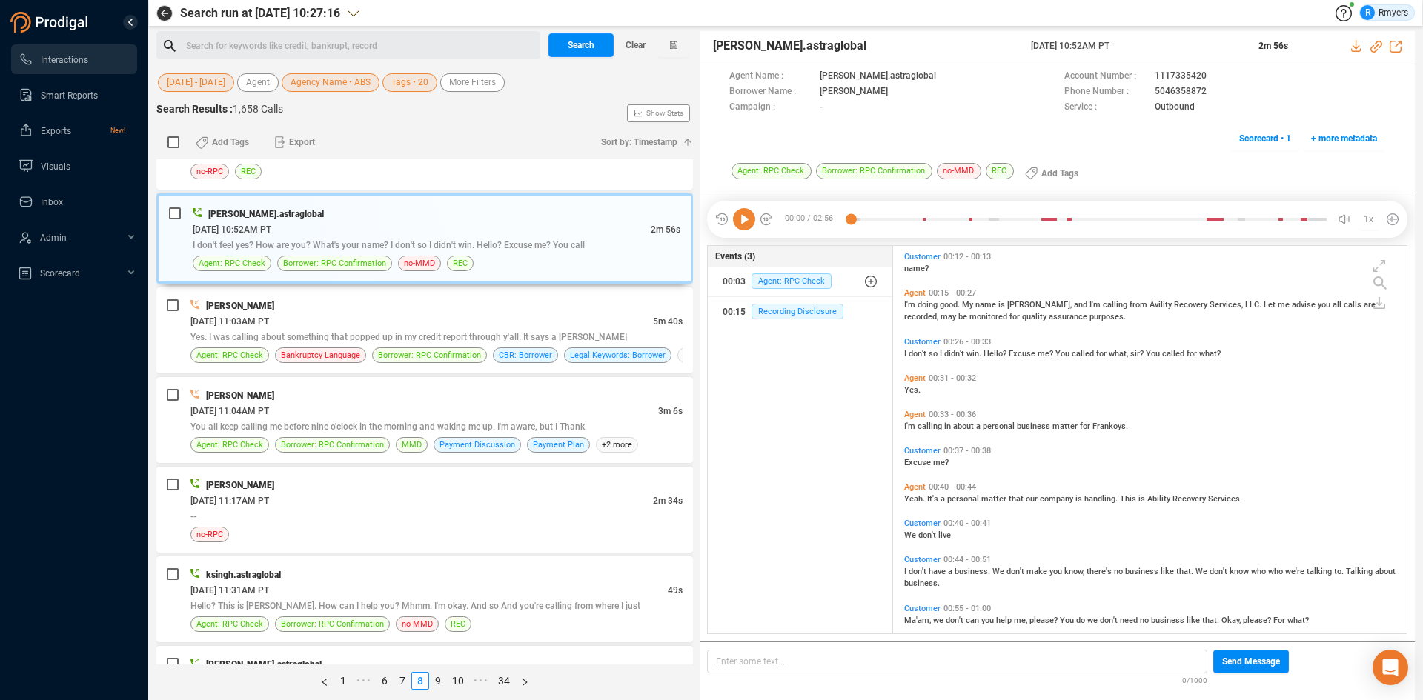
scroll to position [0, 0]
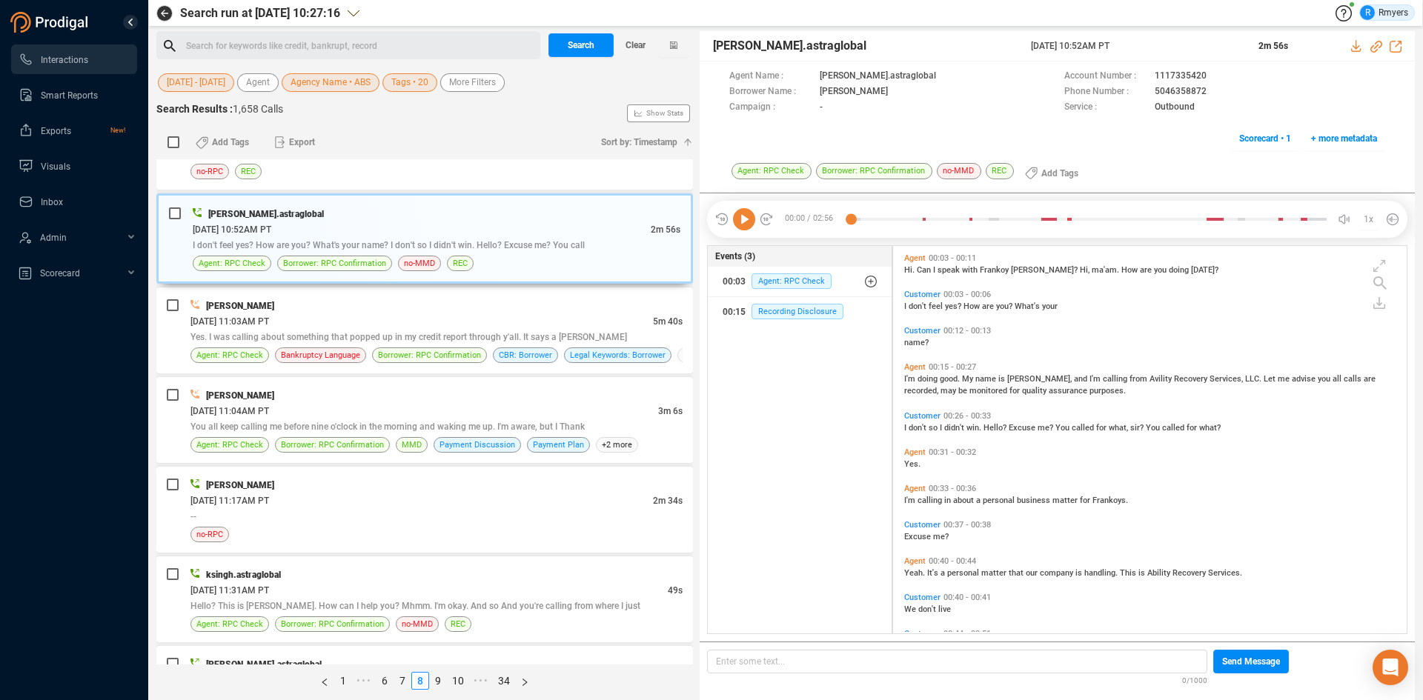
click at [746, 226] on icon at bounding box center [744, 219] width 22 height 22
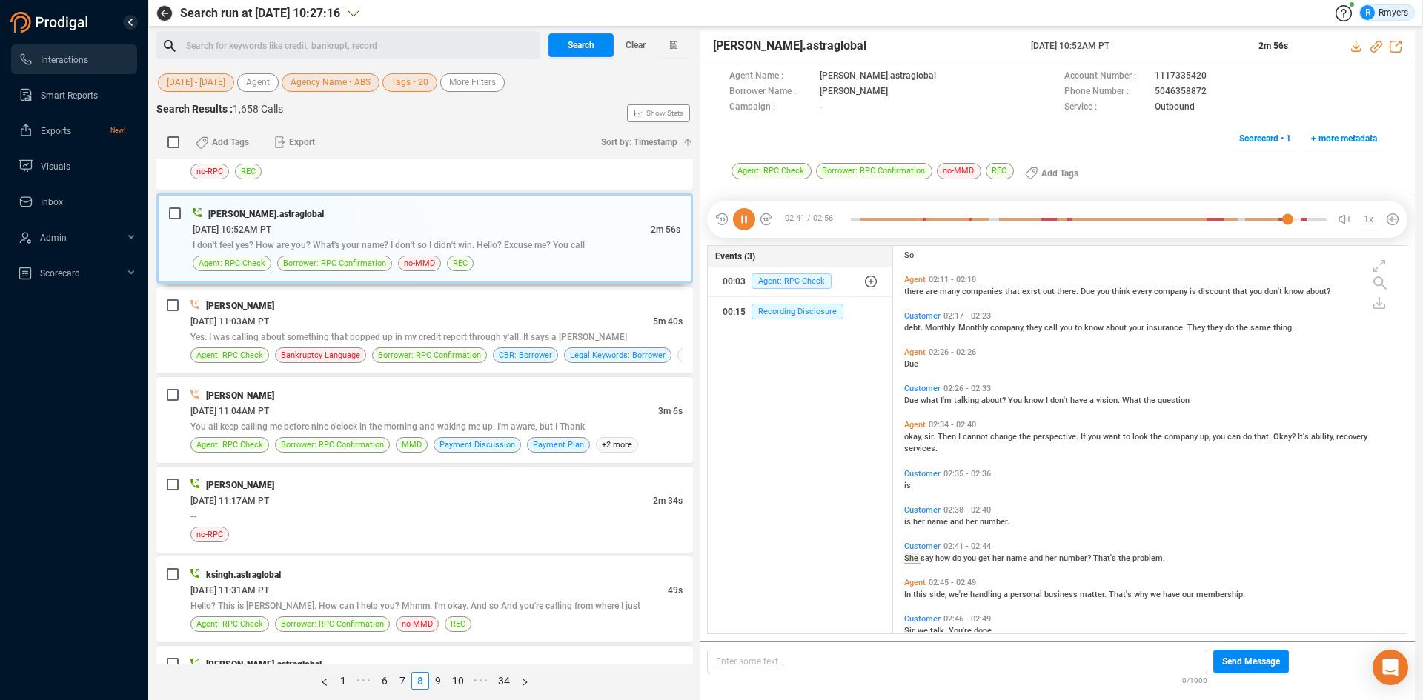
scroll to position [928, 0]
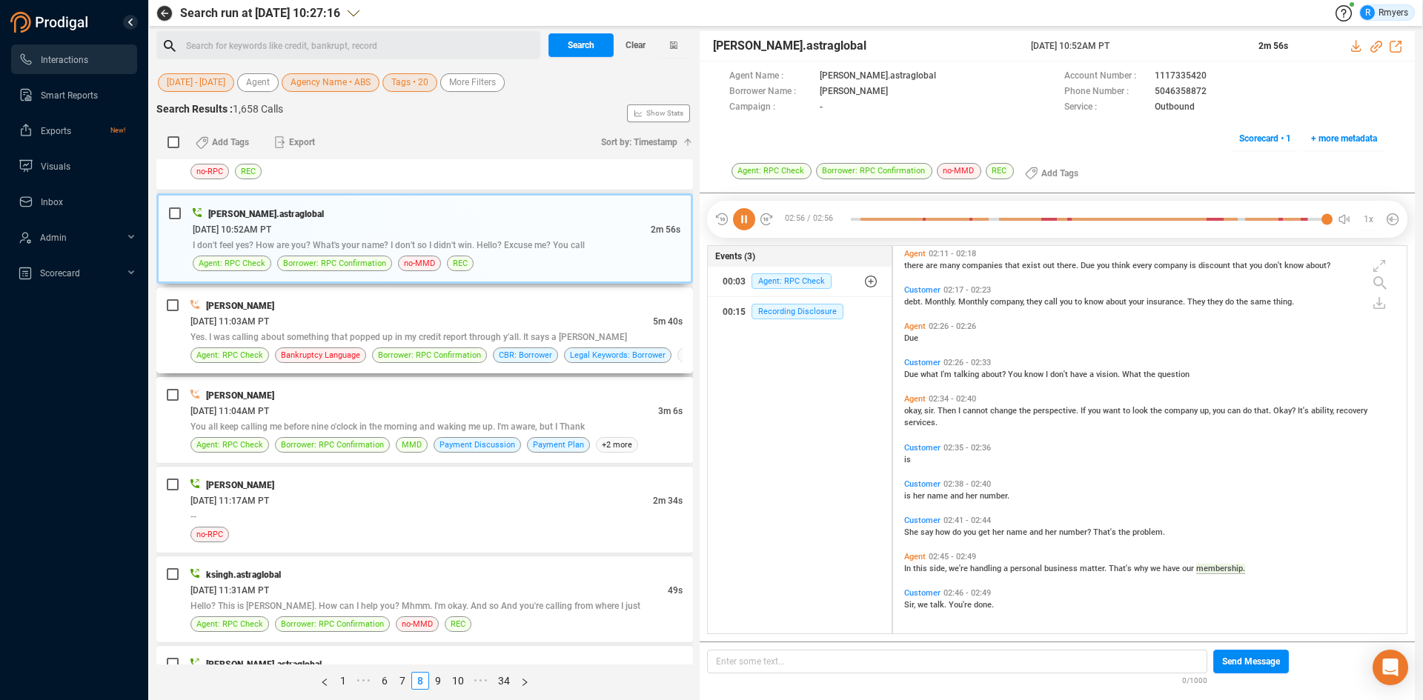
click at [480, 332] on span "Yes. I was calling about something that popped up in my credit report through y…" at bounding box center [408, 337] width 437 height 10
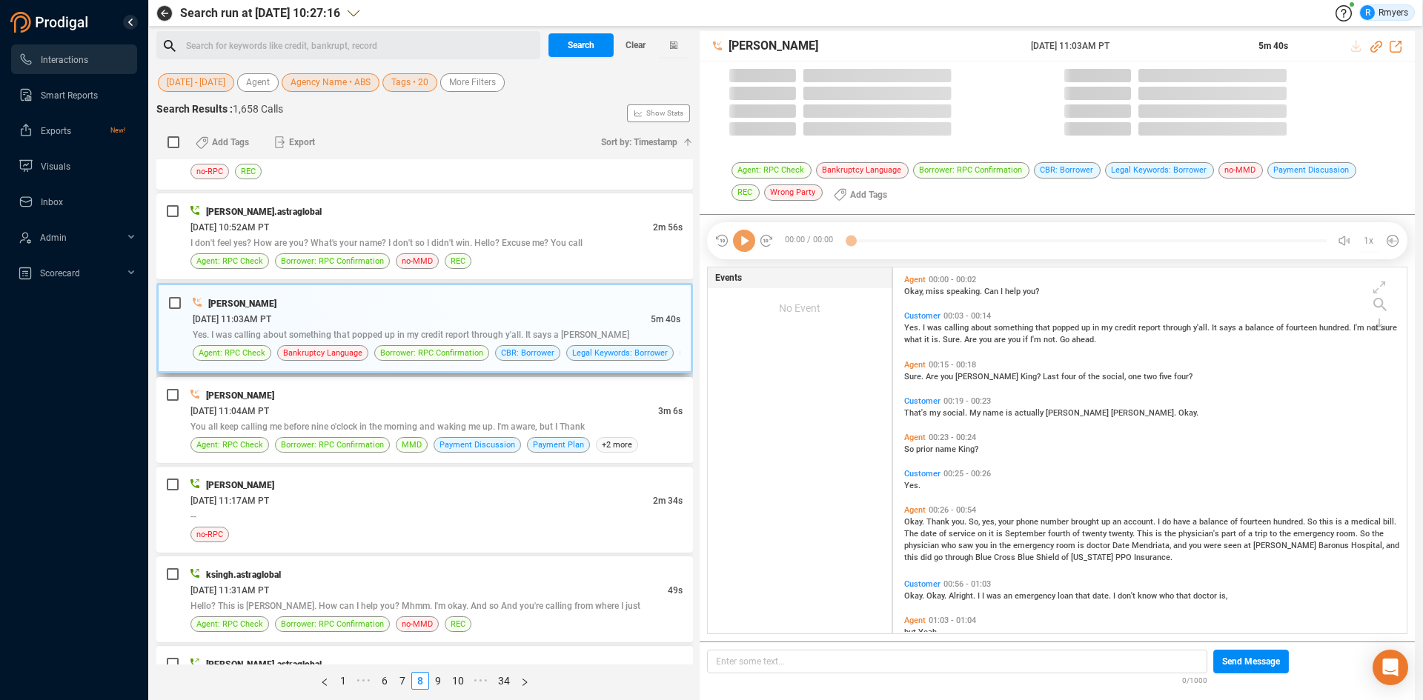
scroll to position [362, 506]
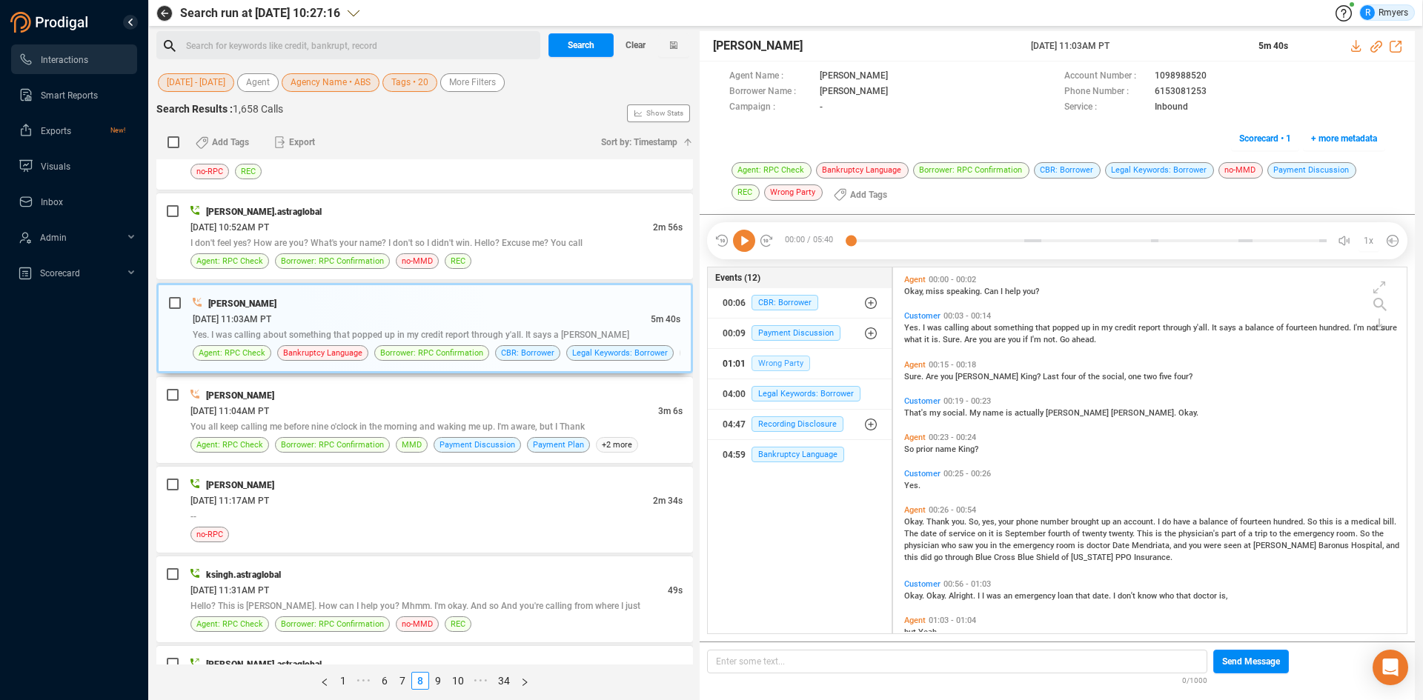
click at [789, 367] on span "Wrong Party" at bounding box center [781, 364] width 59 height 16
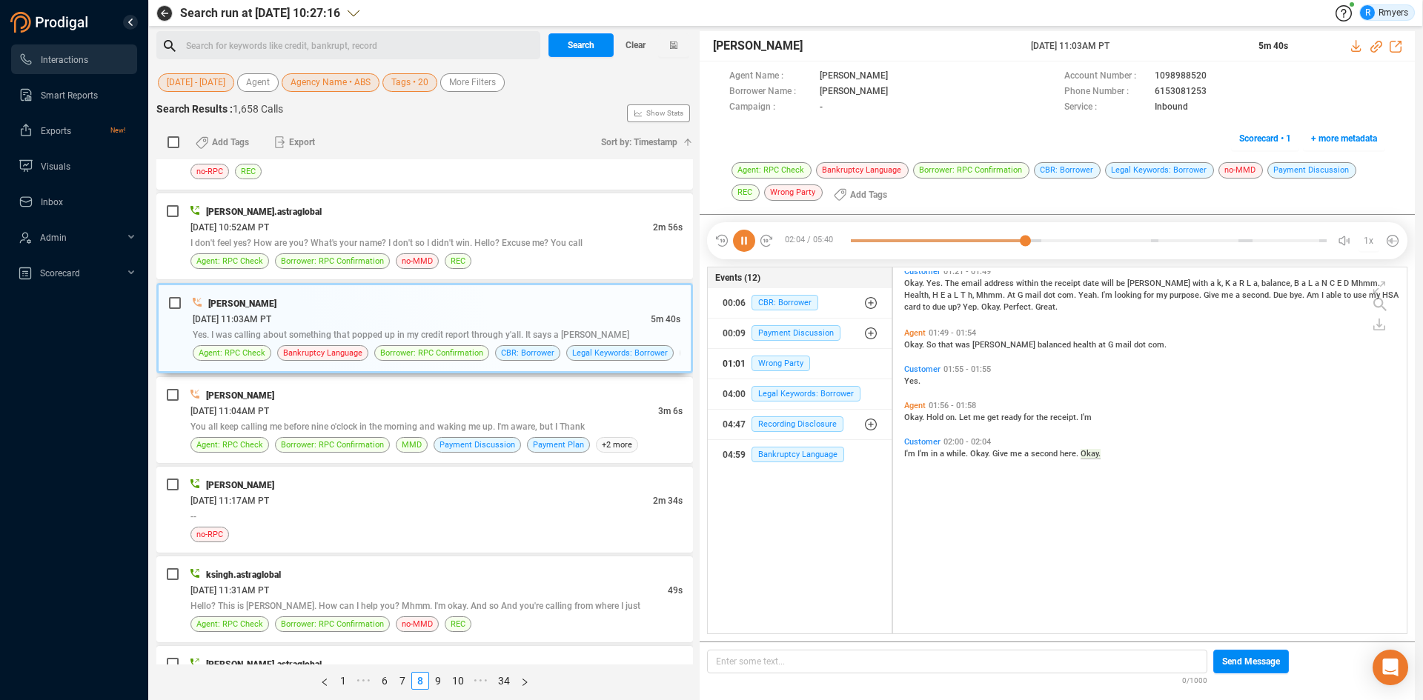
scroll to position [308, 0]
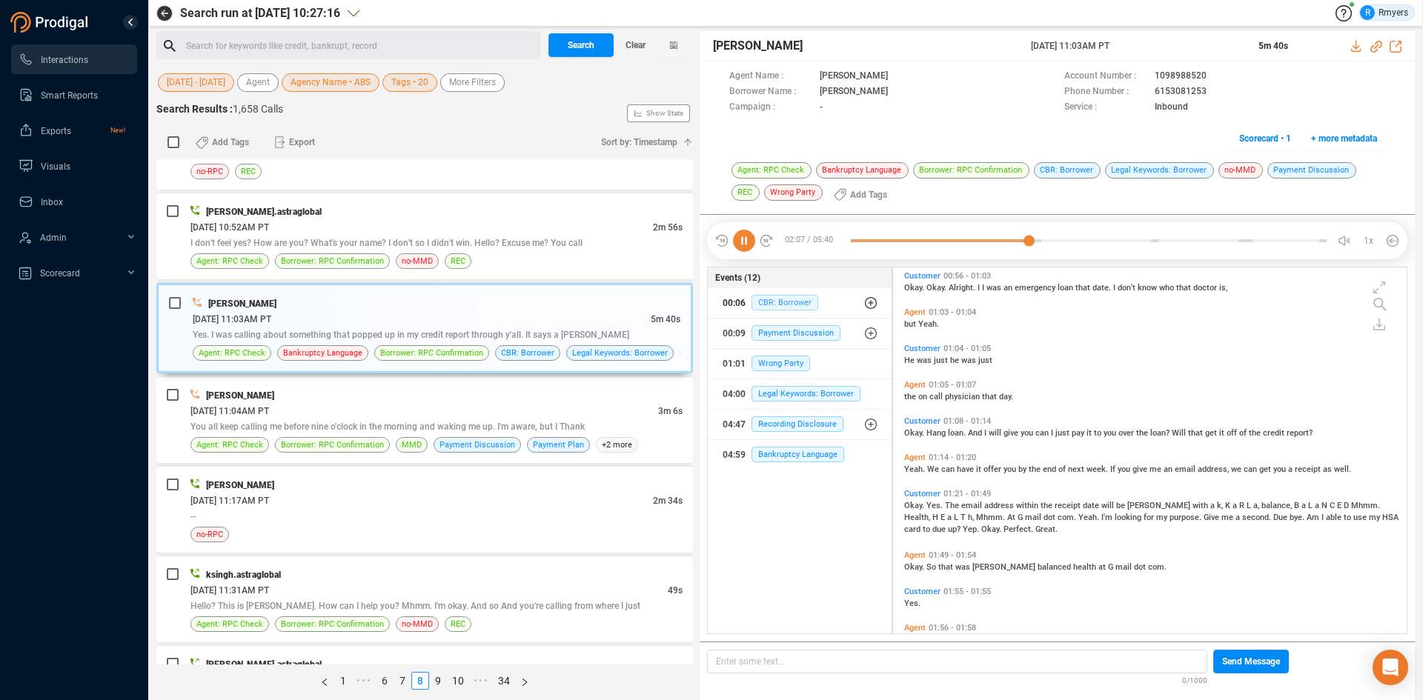
click at [774, 307] on span "CBR: Borrower" at bounding box center [785, 303] width 67 height 16
click at [780, 331] on span "CBR: Borrower" at bounding box center [796, 333] width 67 height 16
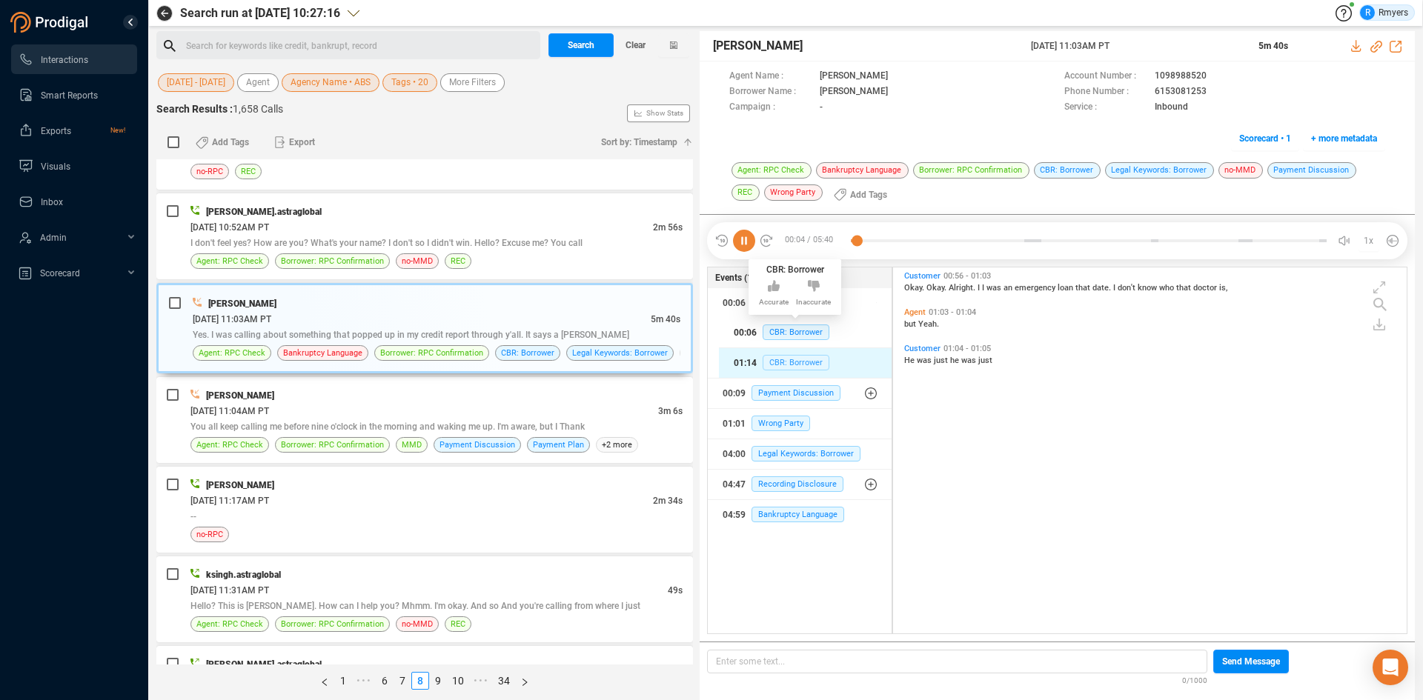
scroll to position [0, 0]
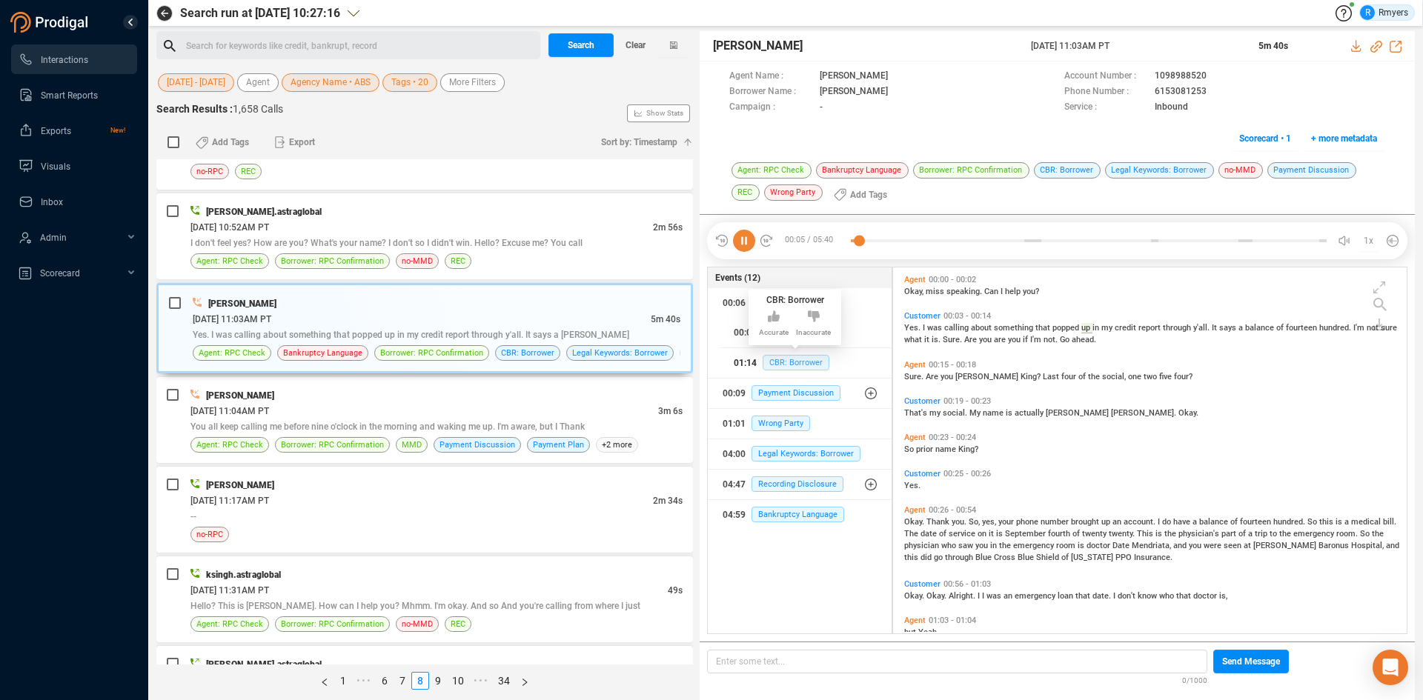
click at [774, 365] on span "CBR: Borrower" at bounding box center [796, 363] width 67 height 16
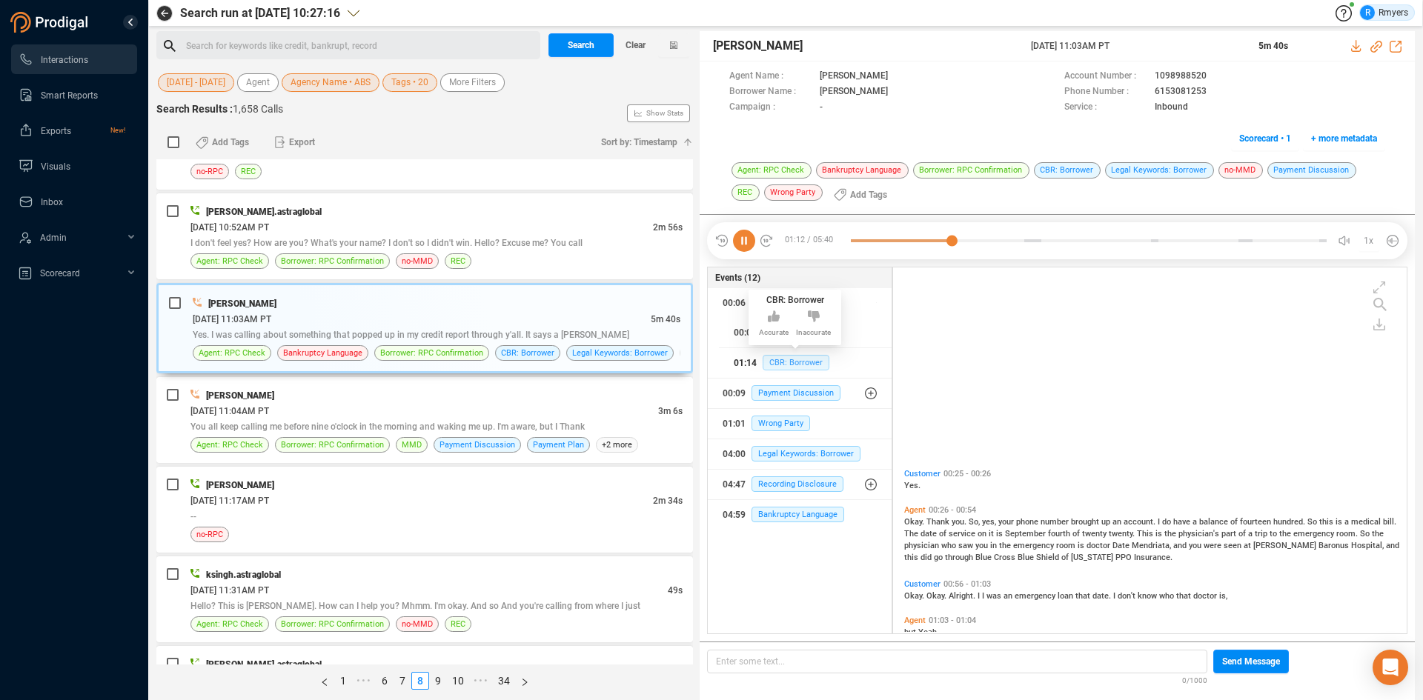
scroll to position [288, 0]
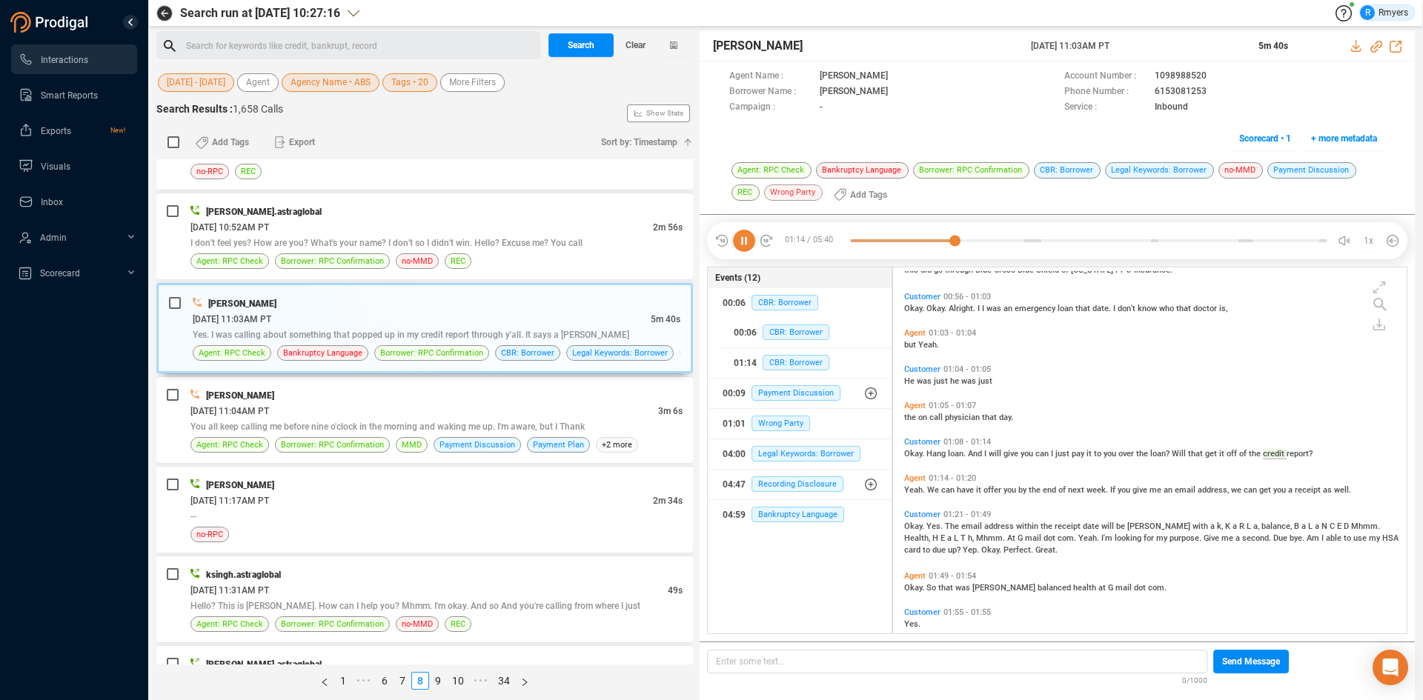
click at [766, 196] on span "Wrong Party" at bounding box center [793, 193] width 59 height 16
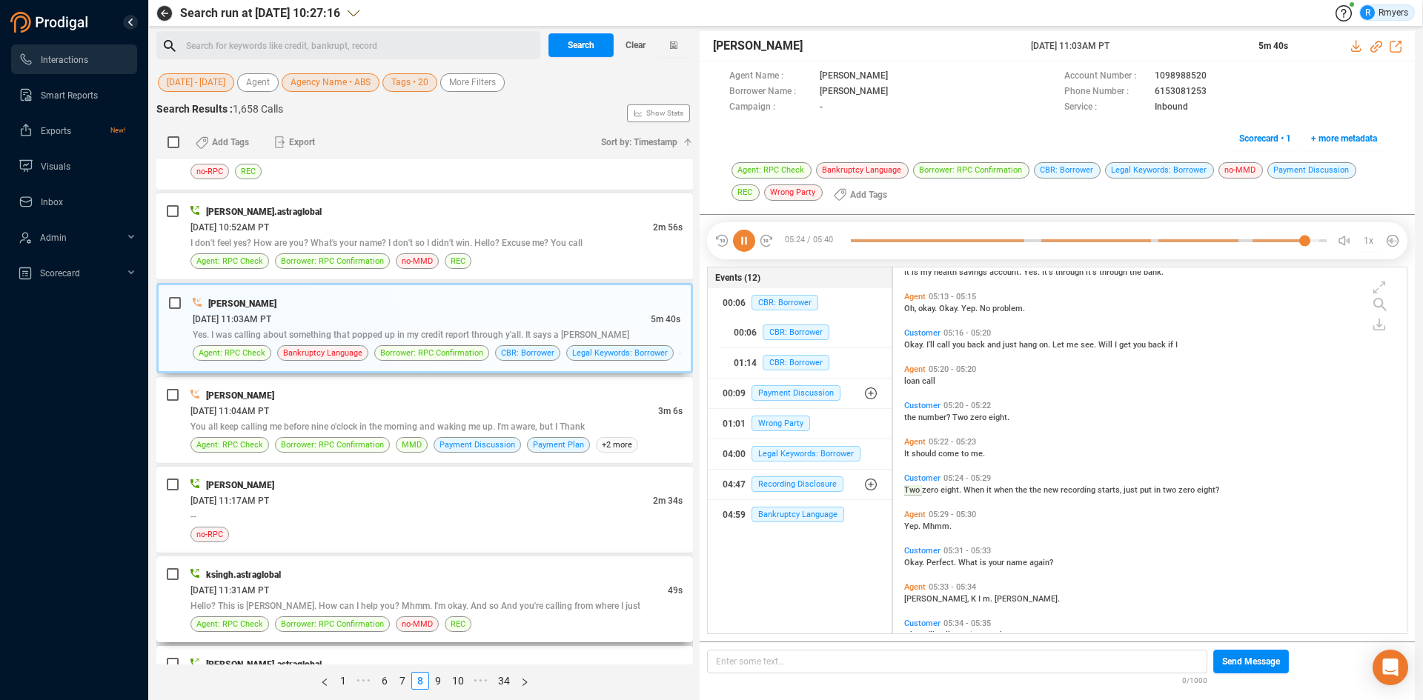
scroll to position [1374, 0]
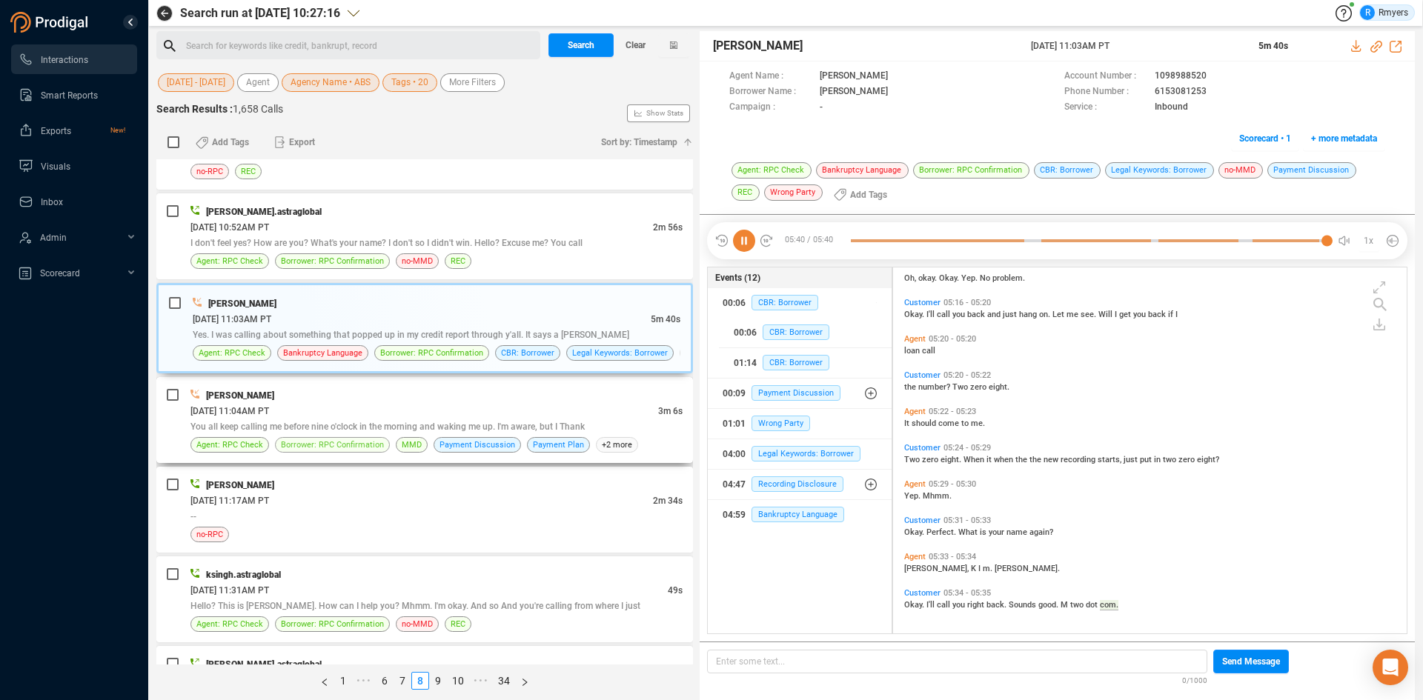
click at [357, 448] on span "Borrower: RPC Confirmation" at bounding box center [332, 445] width 103 height 14
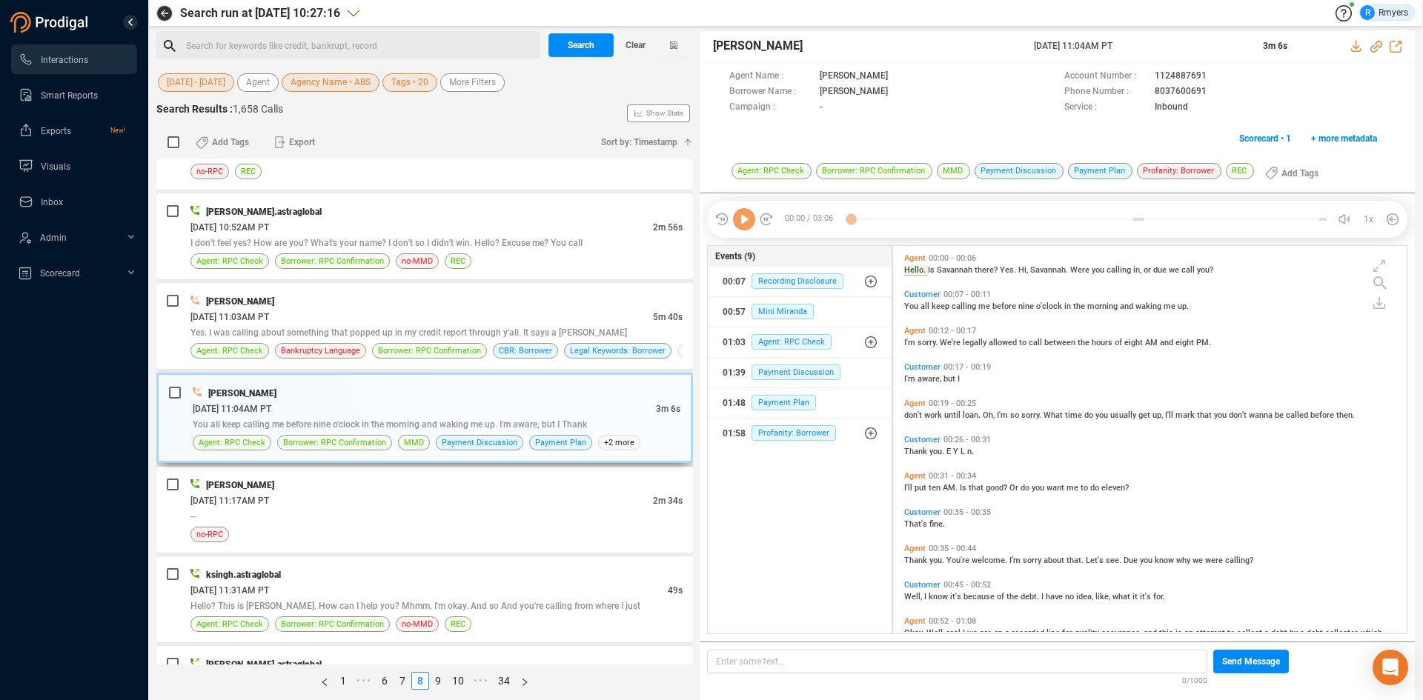
scroll to position [384, 506]
click at [772, 425] on div "01:58 Profanity: Borrower" at bounding box center [800, 434] width 155 height 24
click at [782, 457] on span "Profanity: Borrower" at bounding box center [805, 463] width 84 height 16
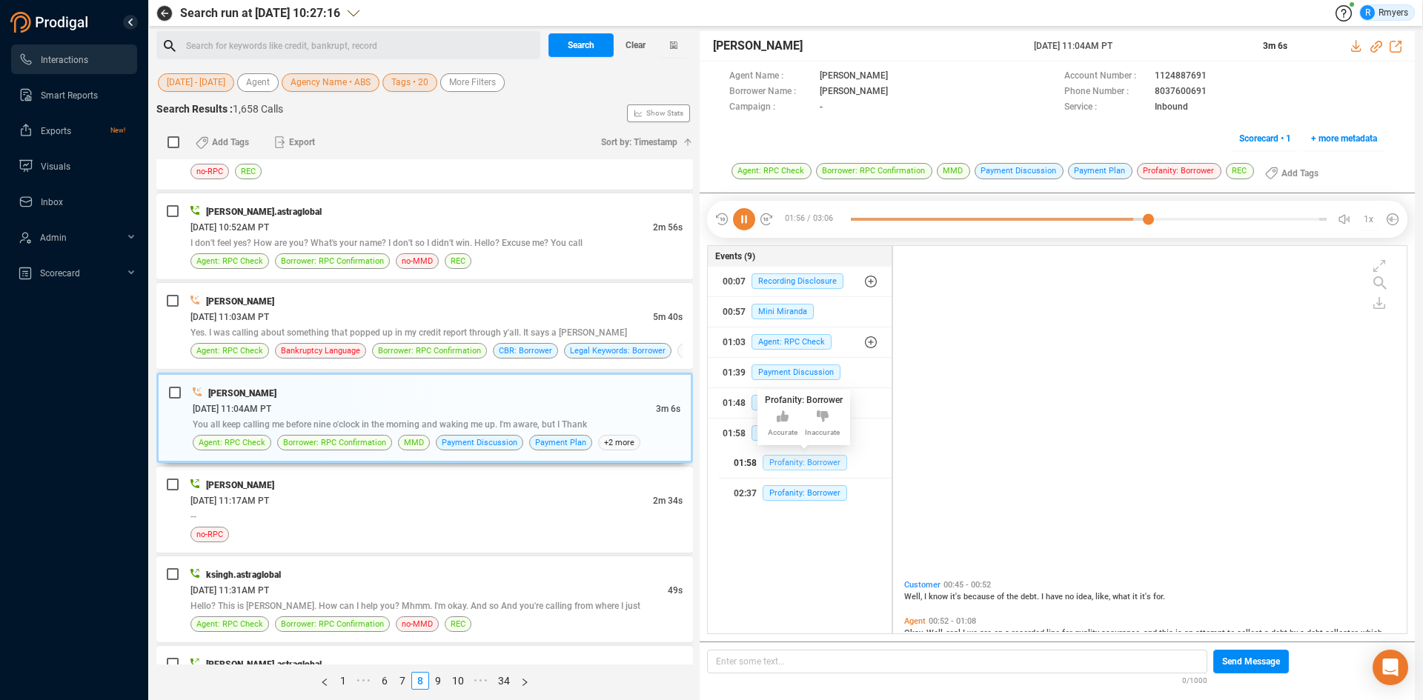
scroll to position [422, 0]
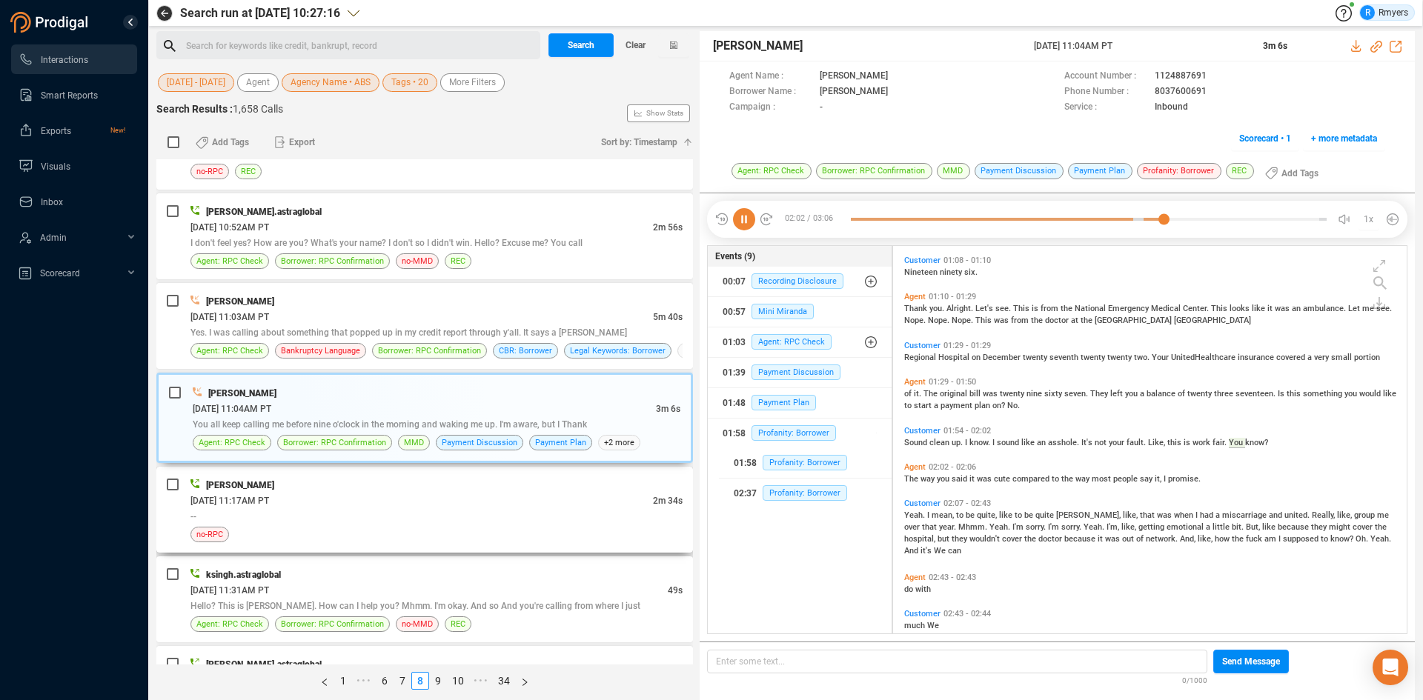
click at [460, 500] on div "06/10/2025 @ 11:17AM PT" at bounding box center [421, 501] width 462 height 16
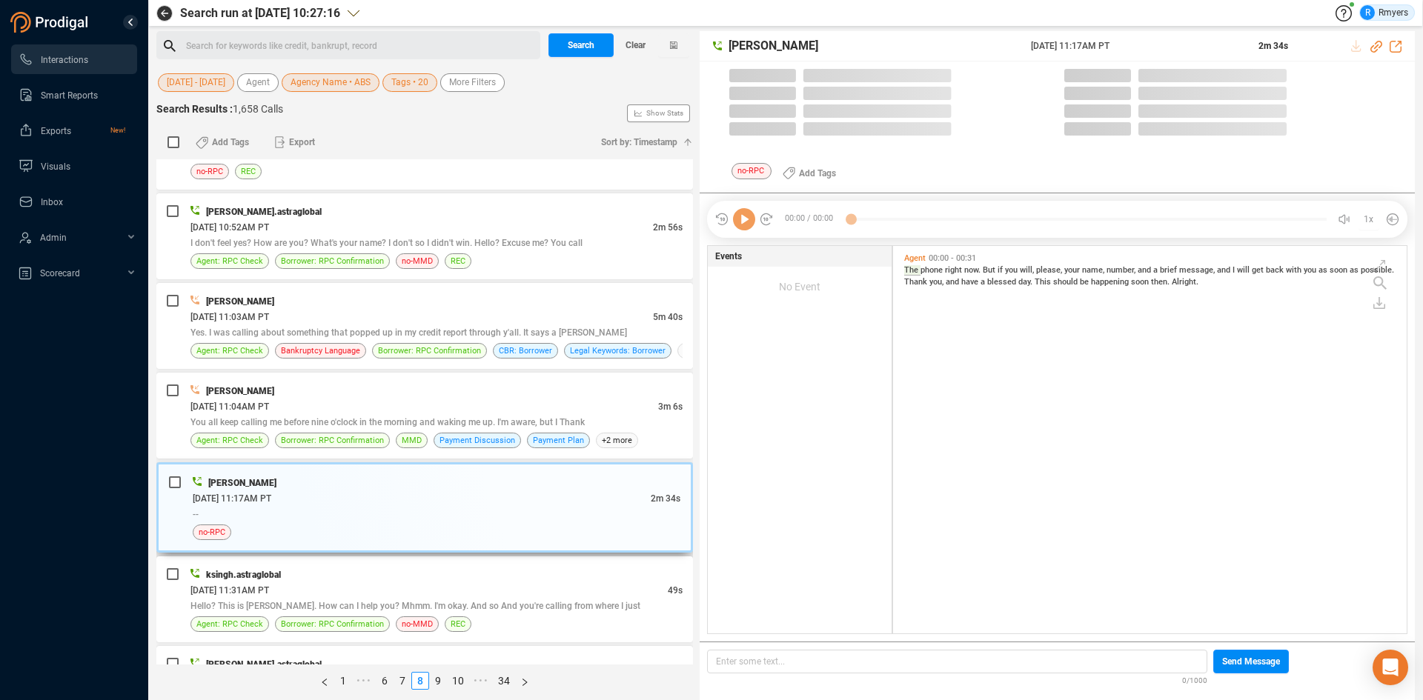
scroll to position [384, 506]
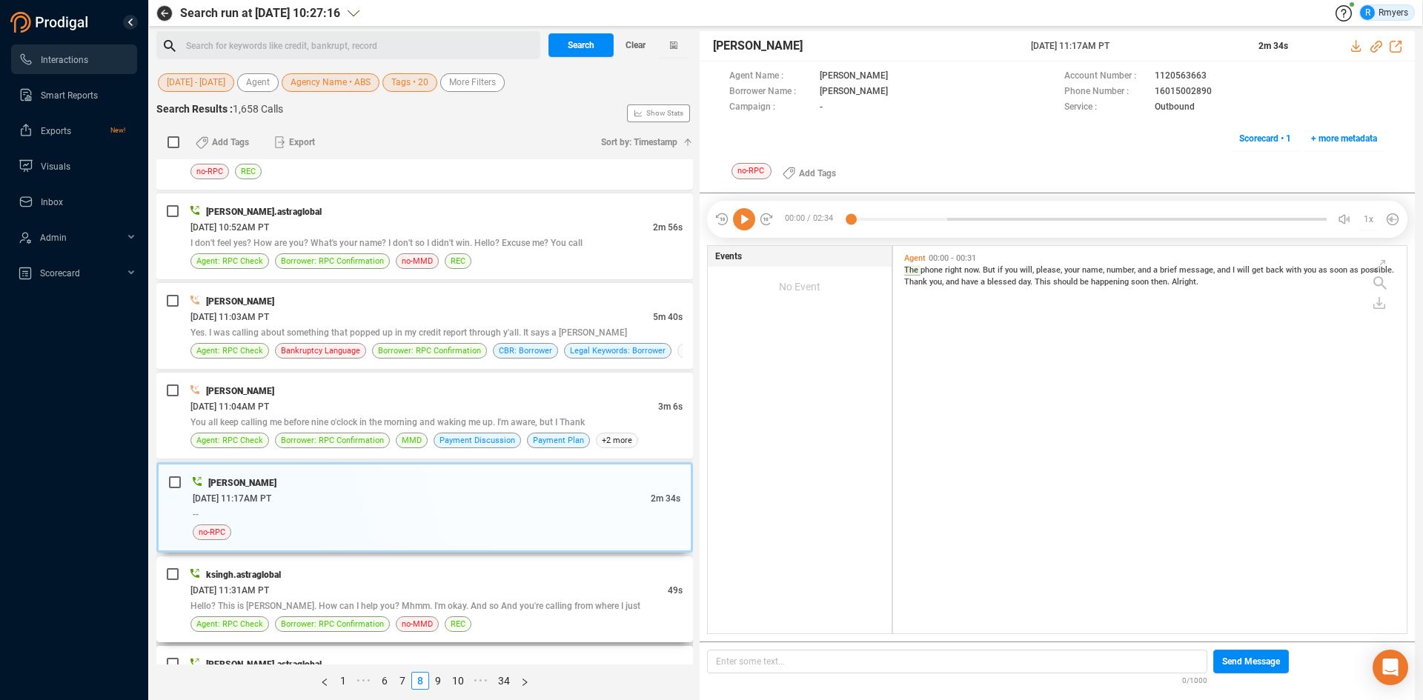
click at [376, 577] on div "ksingh.astraglobal" at bounding box center [436, 575] width 492 height 16
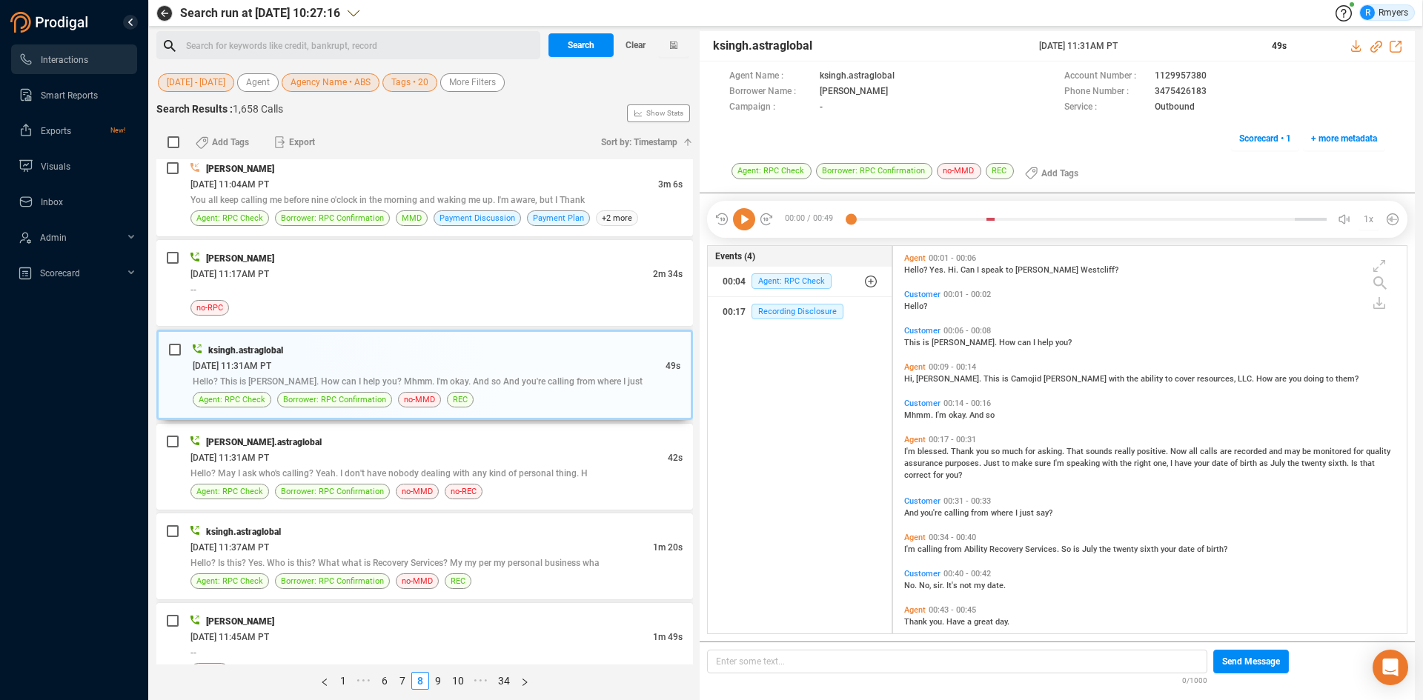
scroll to position [53, 0]
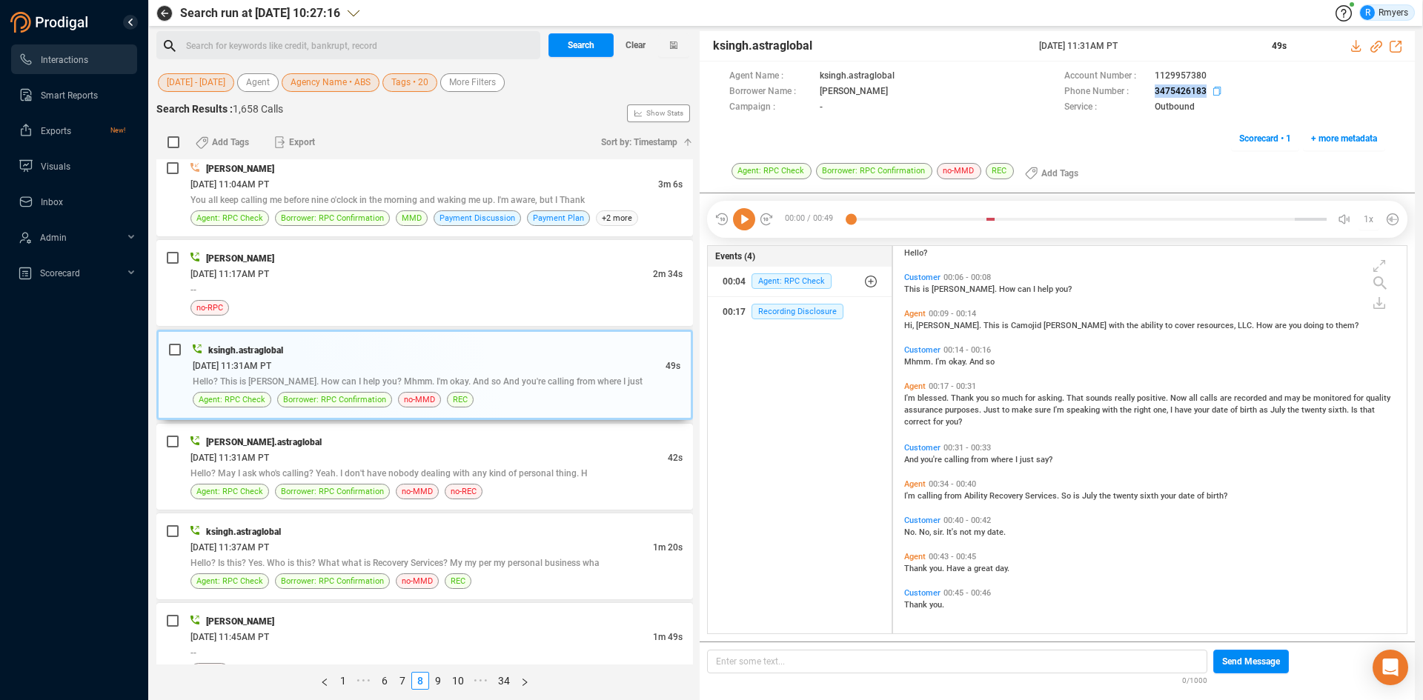
drag, startPoint x: 1149, startPoint y: 89, endPoint x: 1204, endPoint y: 90, distance: 54.1
click at [1204, 90] on div "Phone Number : 3475426183" at bounding box center [1224, 92] width 321 height 16
copy div "3475426183"
click at [302, 444] on div "msingh.astraglobal" at bounding box center [436, 442] width 492 height 16
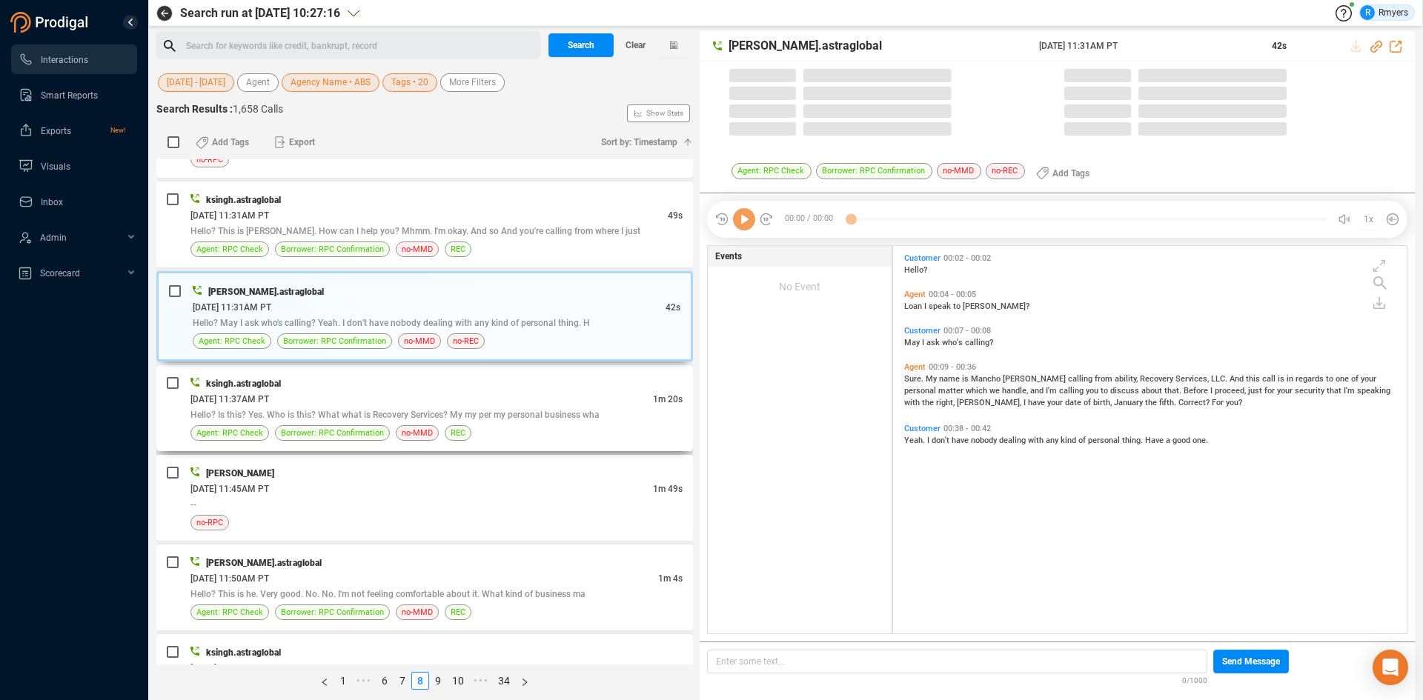
scroll to position [384, 506]
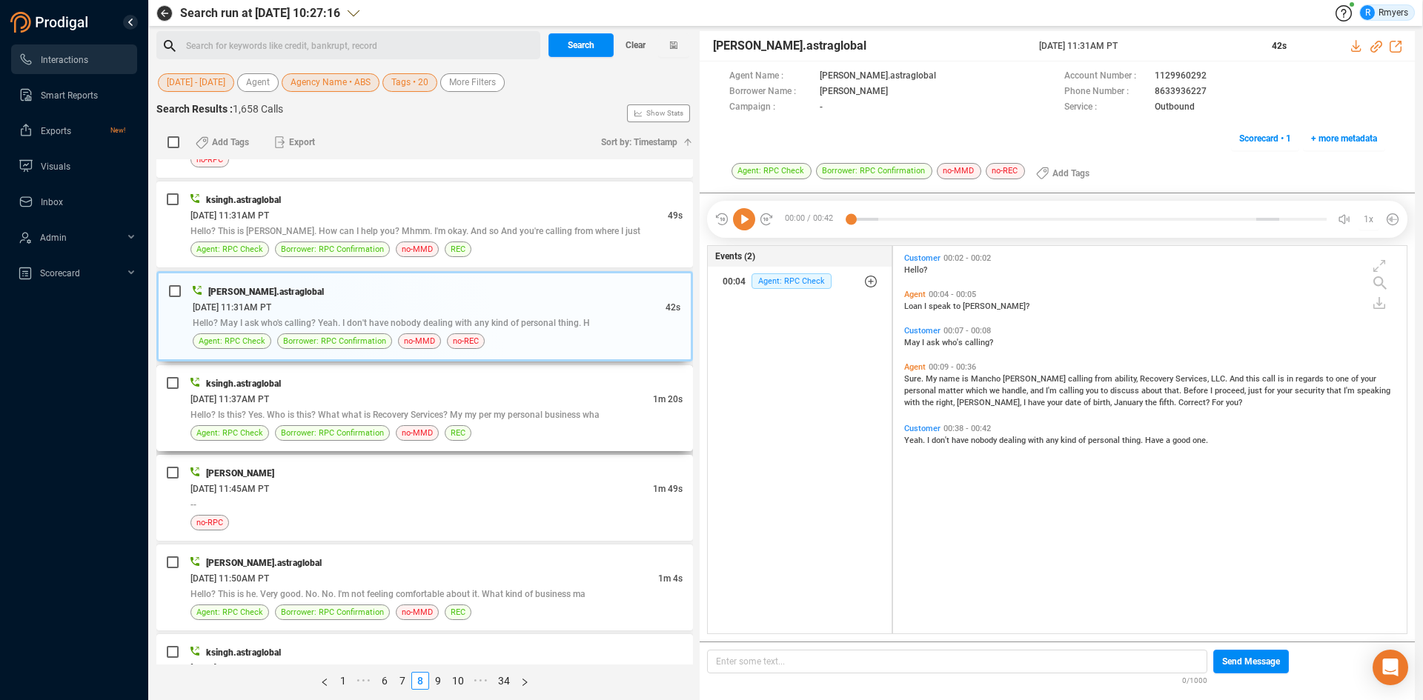
click at [354, 384] on div "ksingh.astraglobal" at bounding box center [436, 384] width 492 height 16
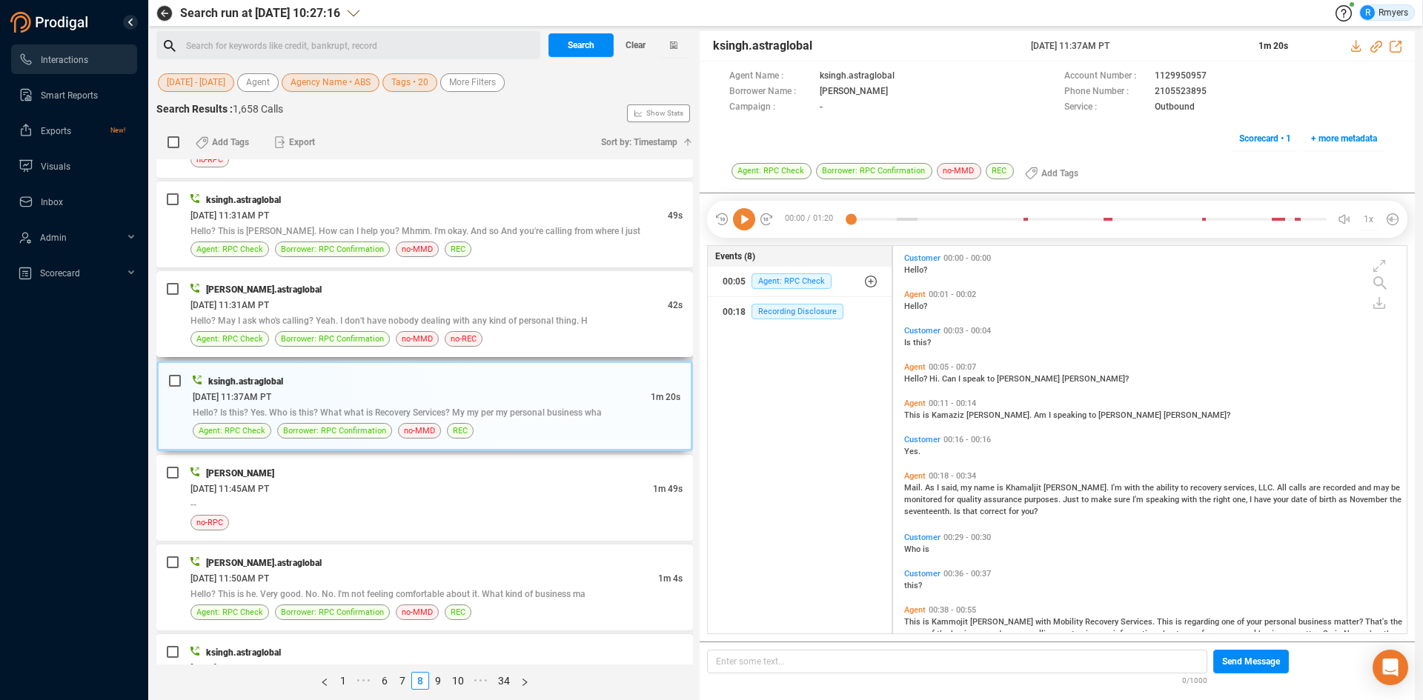
click at [517, 305] on div "06/10/2025 @ 11:31AM PT" at bounding box center [428, 305] width 477 height 16
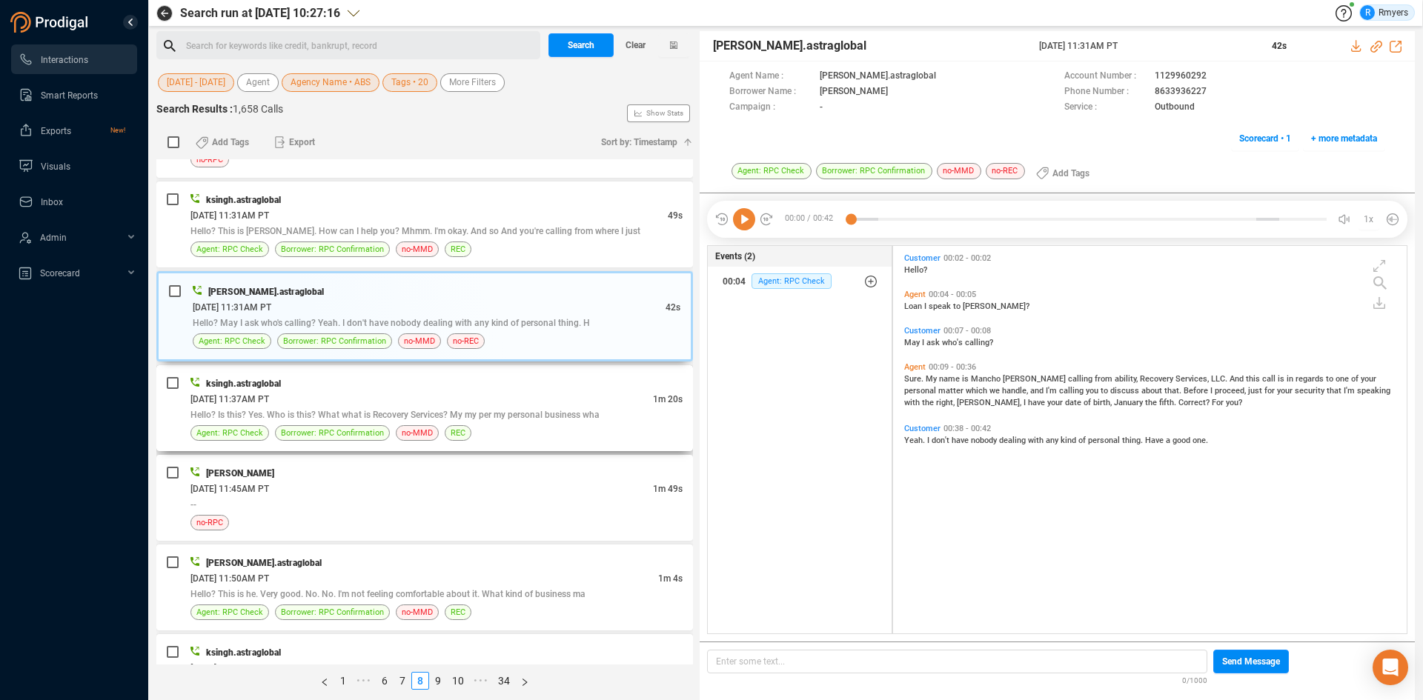
click at [457, 393] on div "06/10/2025 @ 11:37AM PT" at bounding box center [421, 399] width 462 height 16
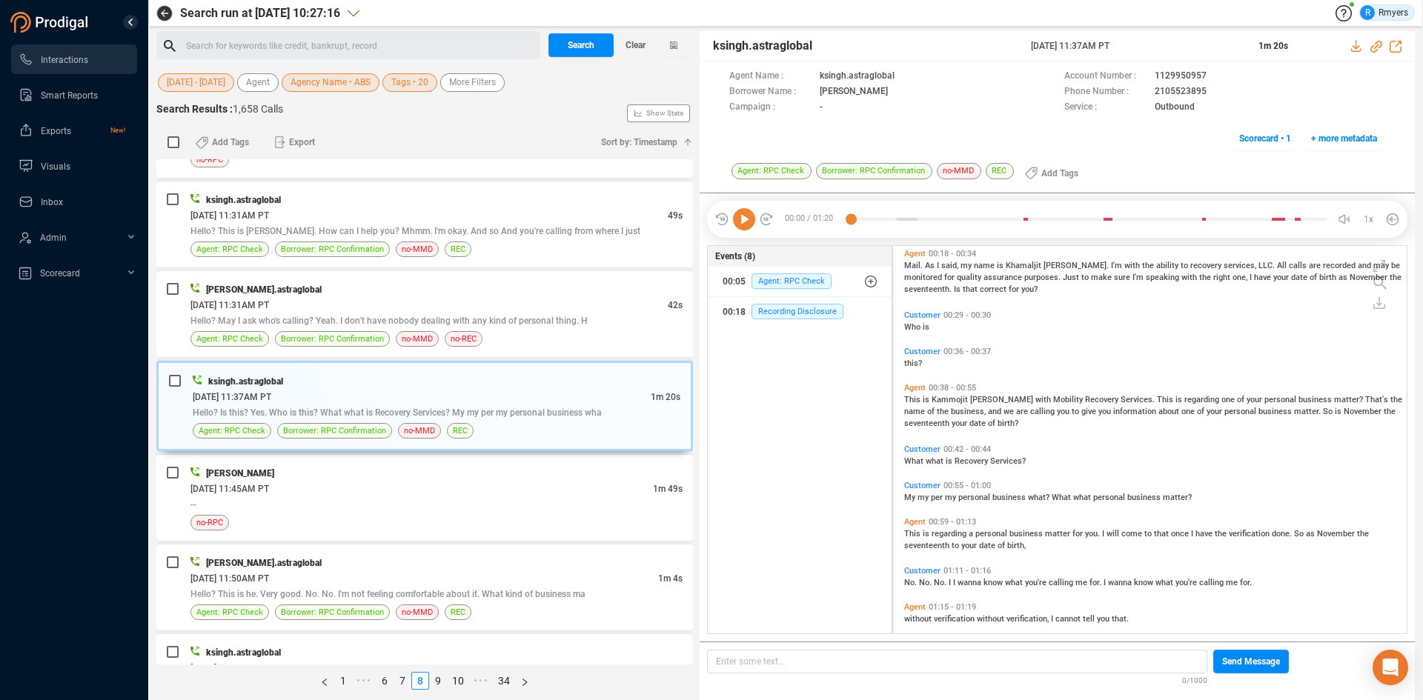
scroll to position [236, 0]
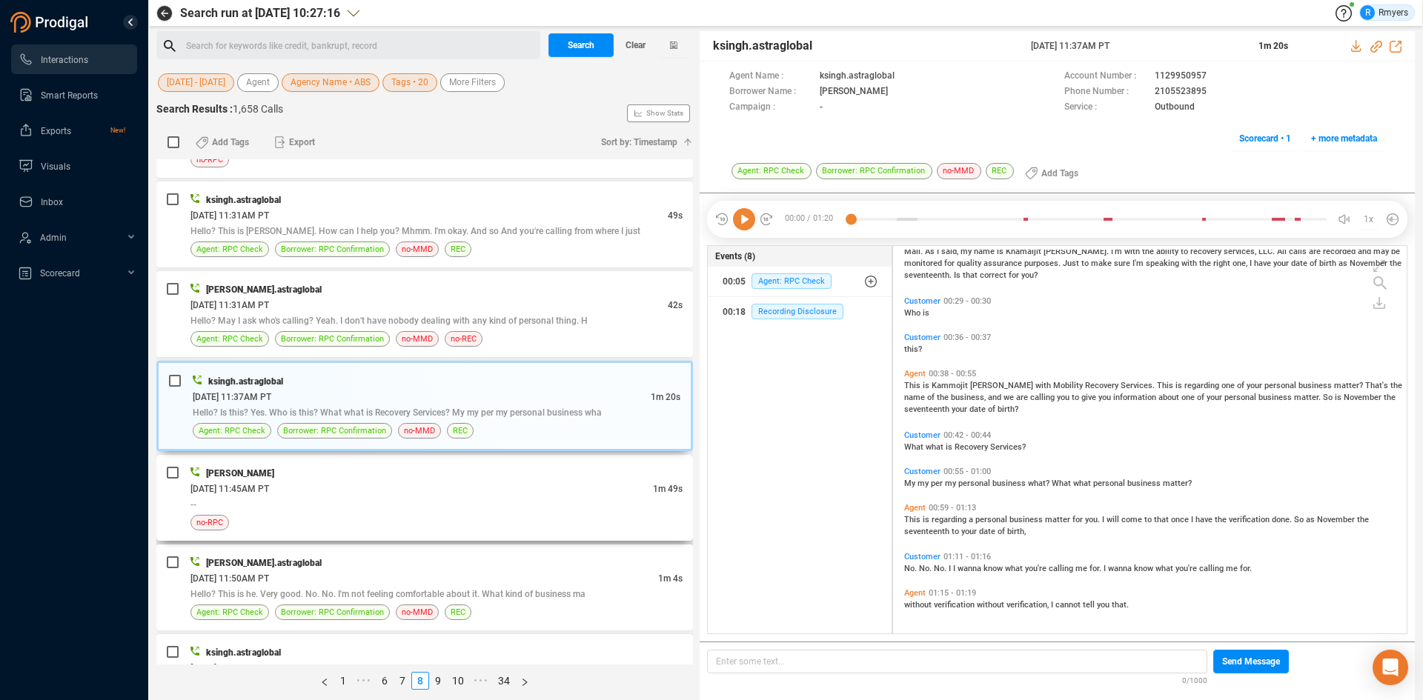
click at [422, 497] on div "--" at bounding box center [436, 505] width 492 height 16
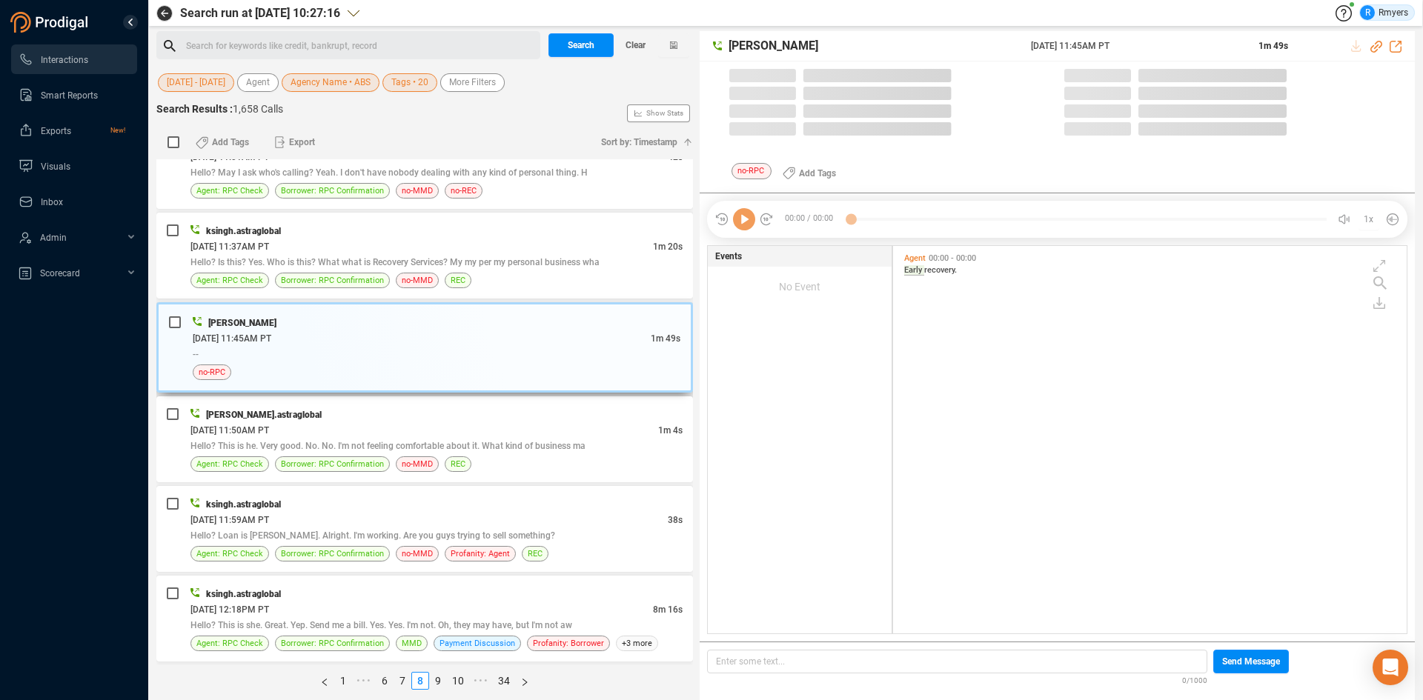
scroll to position [384, 506]
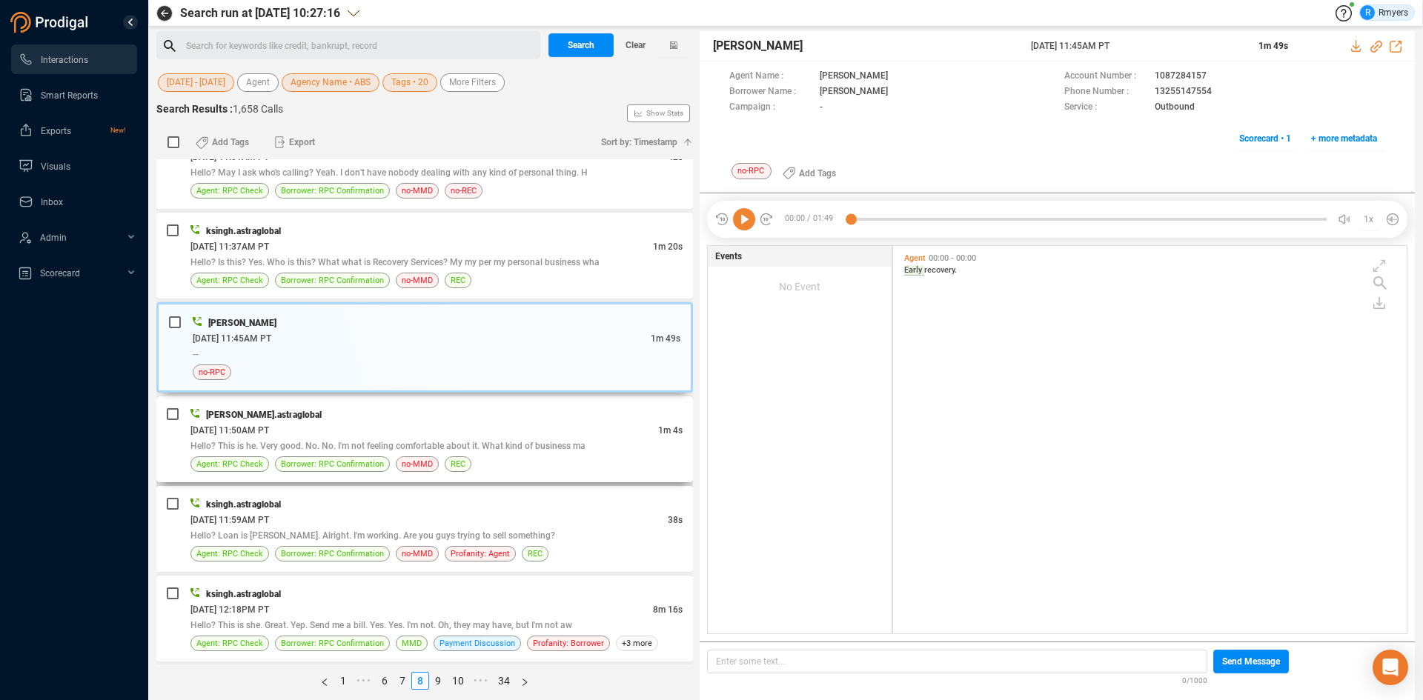
click at [464, 427] on div "06/10/2025 @ 11:50AM PT" at bounding box center [424, 430] width 468 height 16
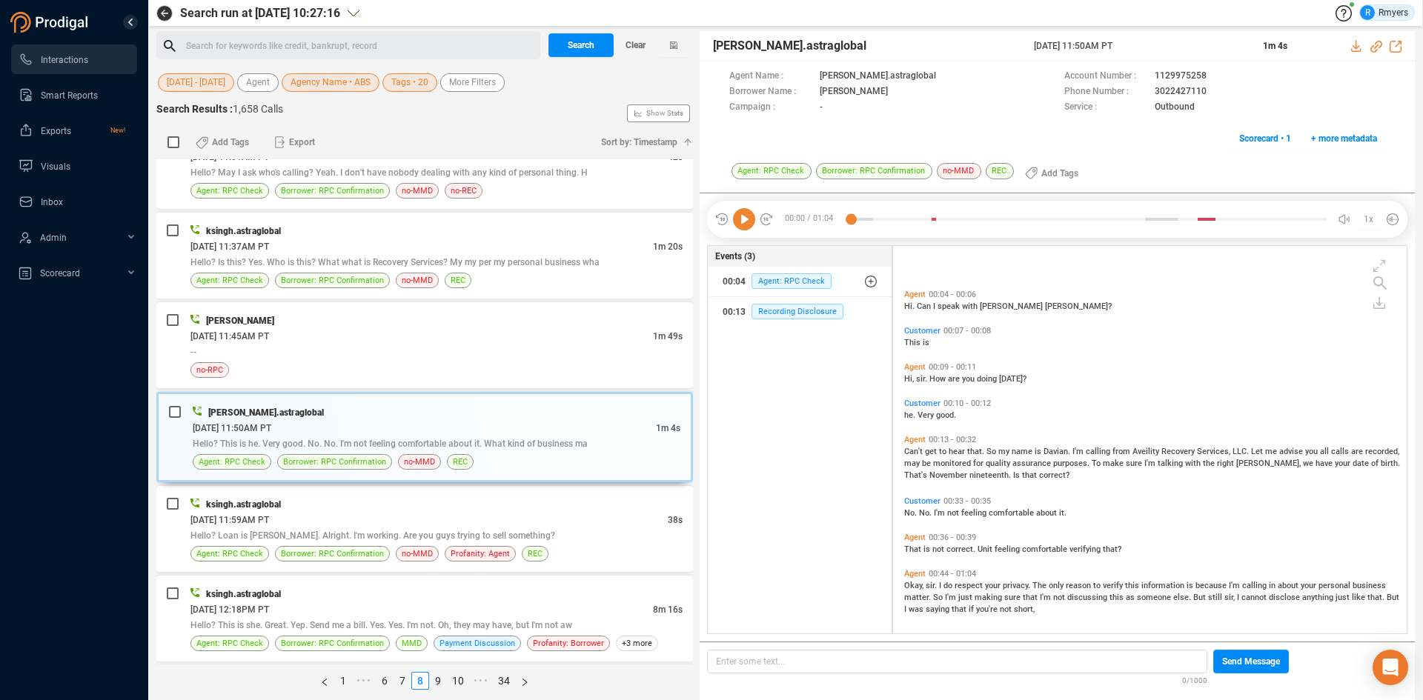
scroll to position [79, 0]
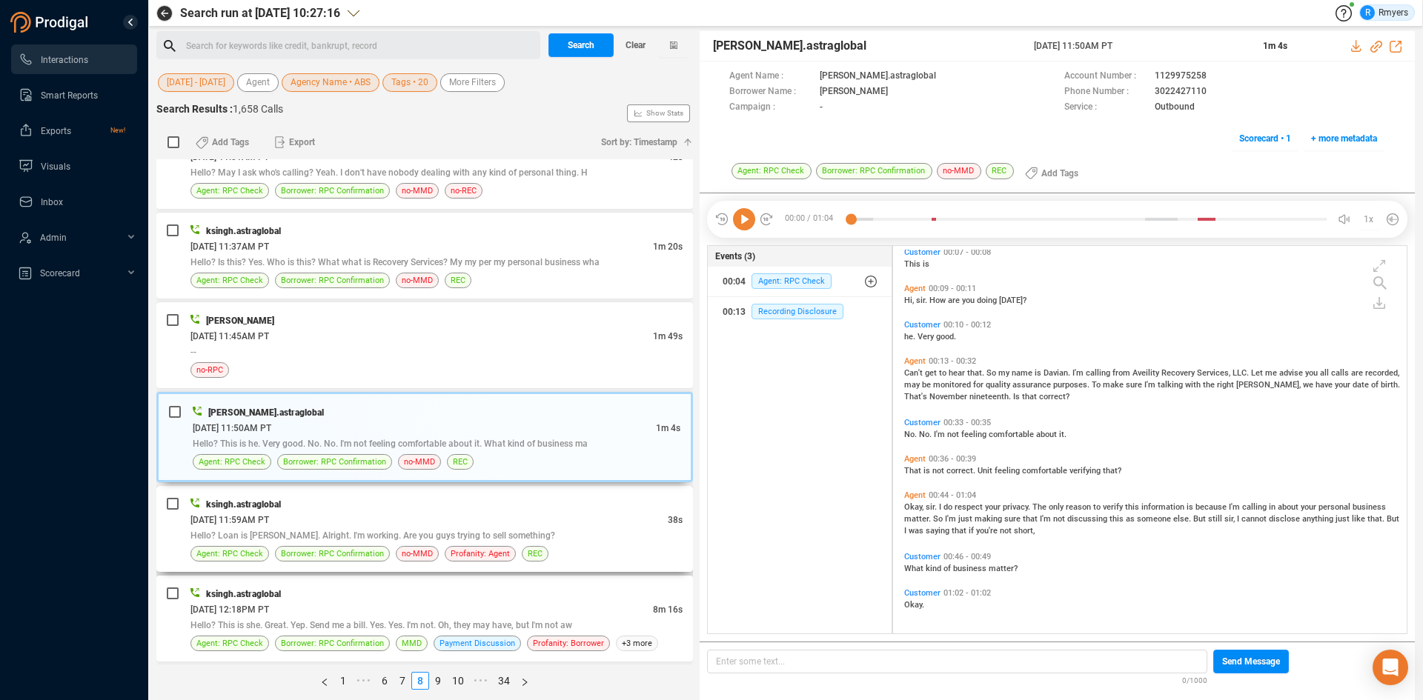
click at [481, 500] on div "ksingh.astraglobal" at bounding box center [436, 505] width 492 height 16
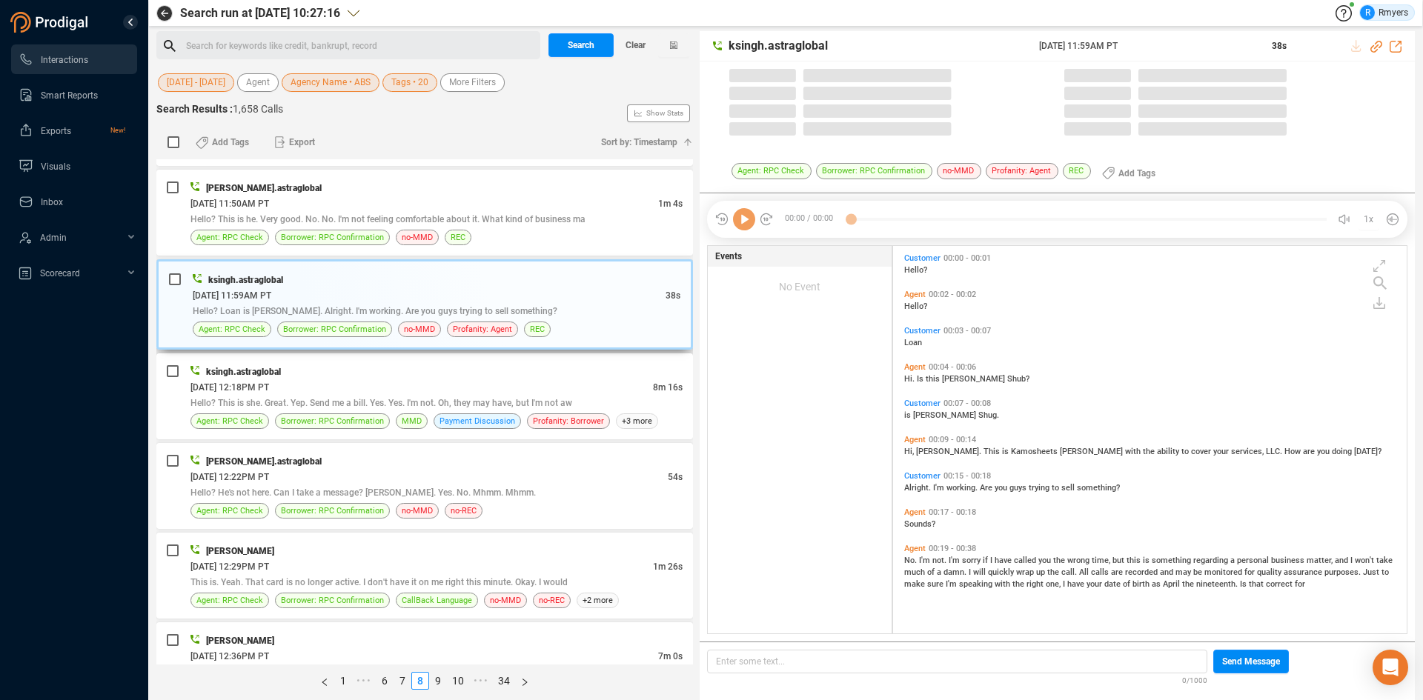
scroll to position [384, 506]
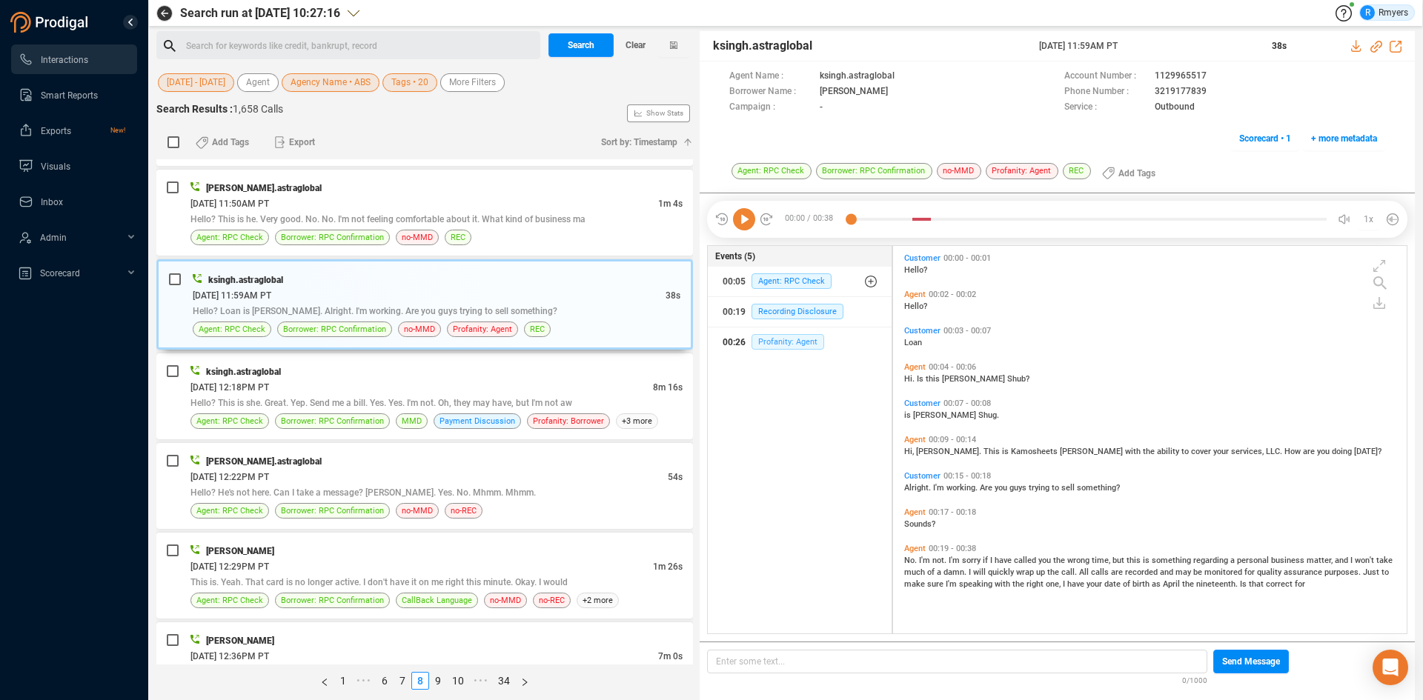
click at [797, 344] on span "Profanity: Agent" at bounding box center [788, 342] width 73 height 16
click at [1018, 127] on icon at bounding box center [1015, 125] width 12 height 12
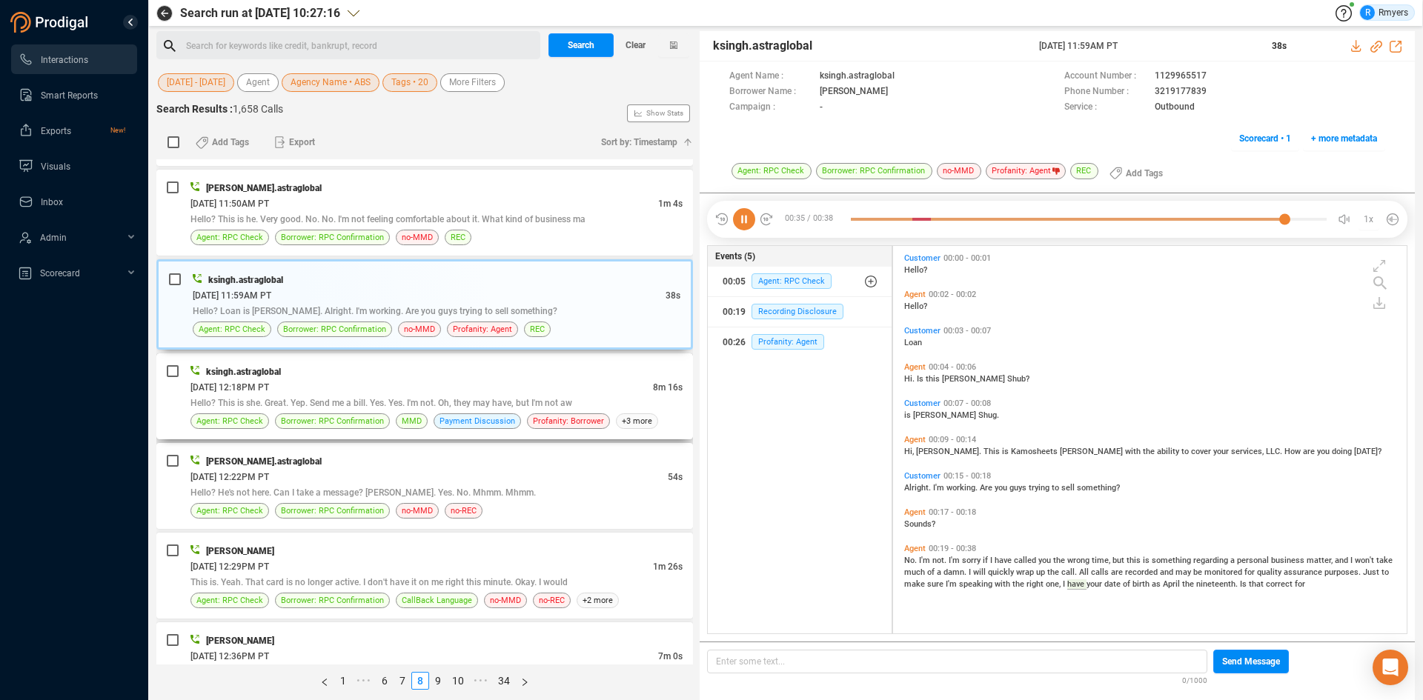
click at [369, 399] on span "Hello? This is she. Great. Yep. Send me a bill. Yes. Yes. I'm not. Oh, they may…" at bounding box center [381, 403] width 382 height 10
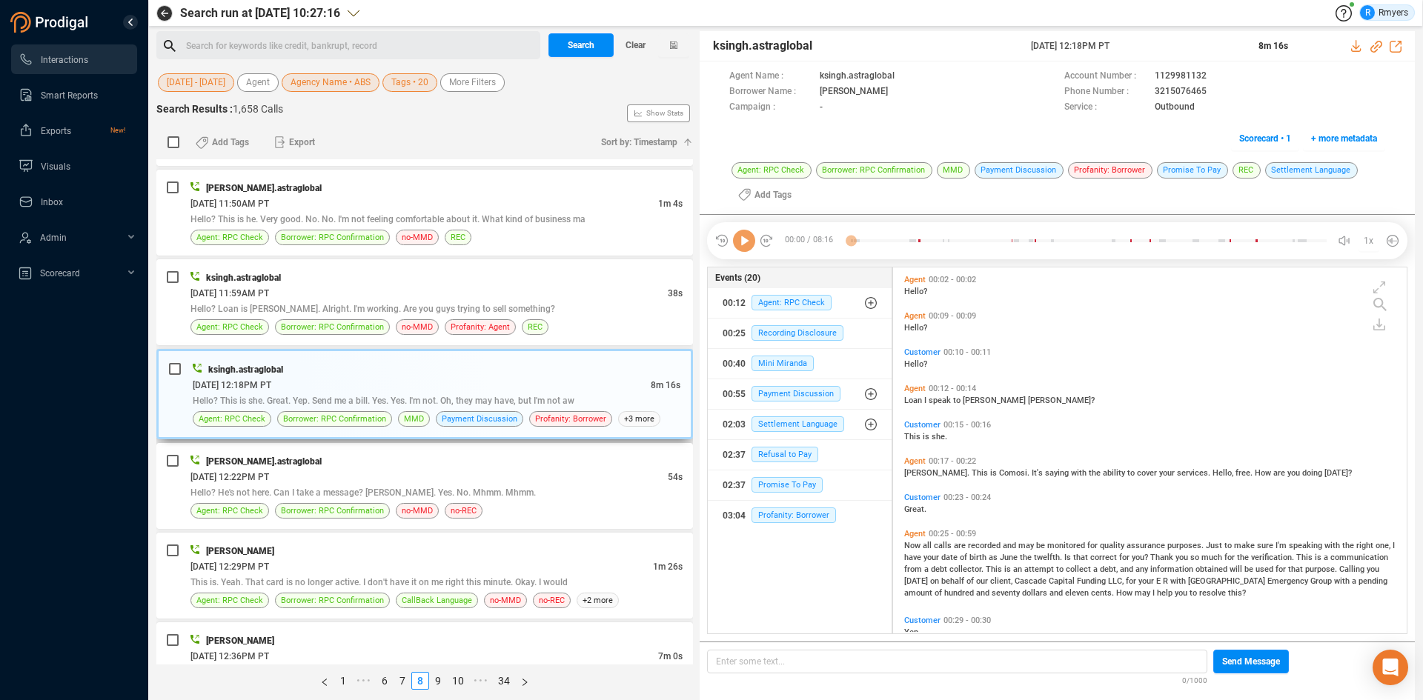
scroll to position [362, 506]
click at [797, 513] on span "Profanity: Borrower" at bounding box center [794, 516] width 84 height 16
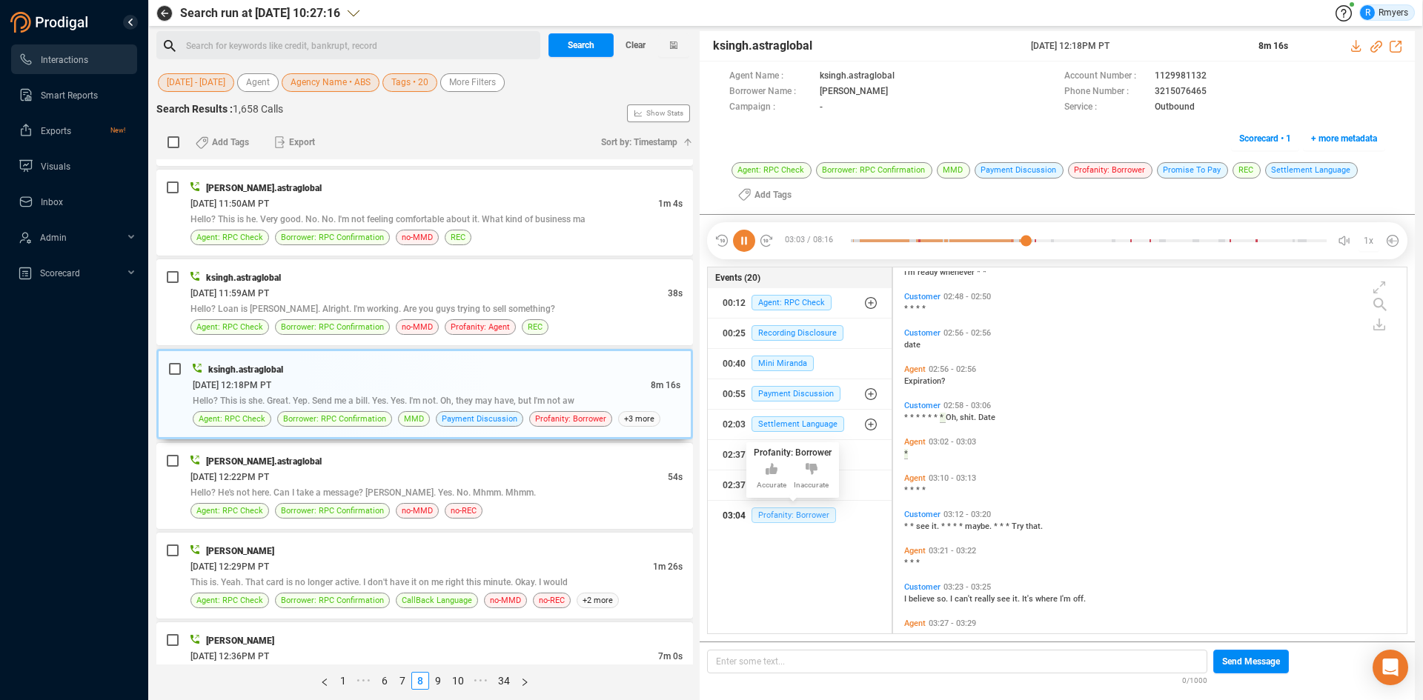
scroll to position [981, 0]
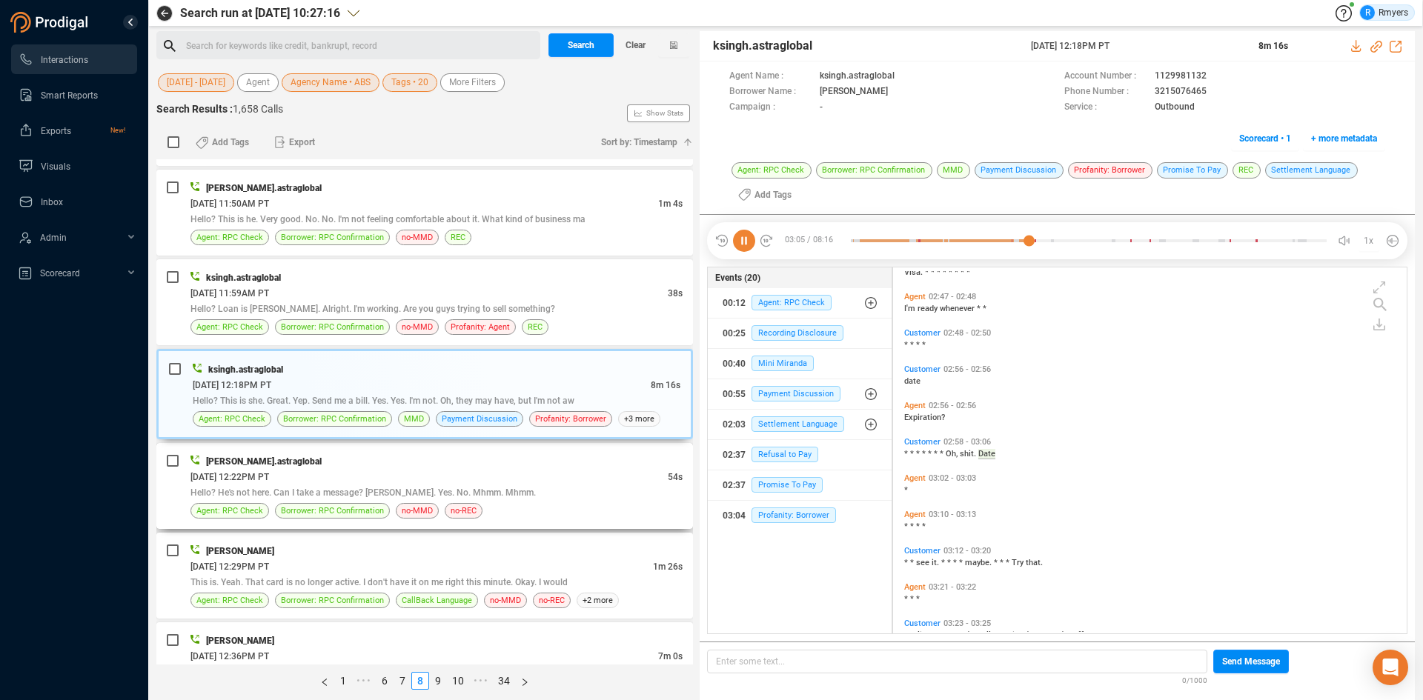
click at [308, 477] on div "06/10/2025 @ 12:22PM PT" at bounding box center [428, 477] width 477 height 16
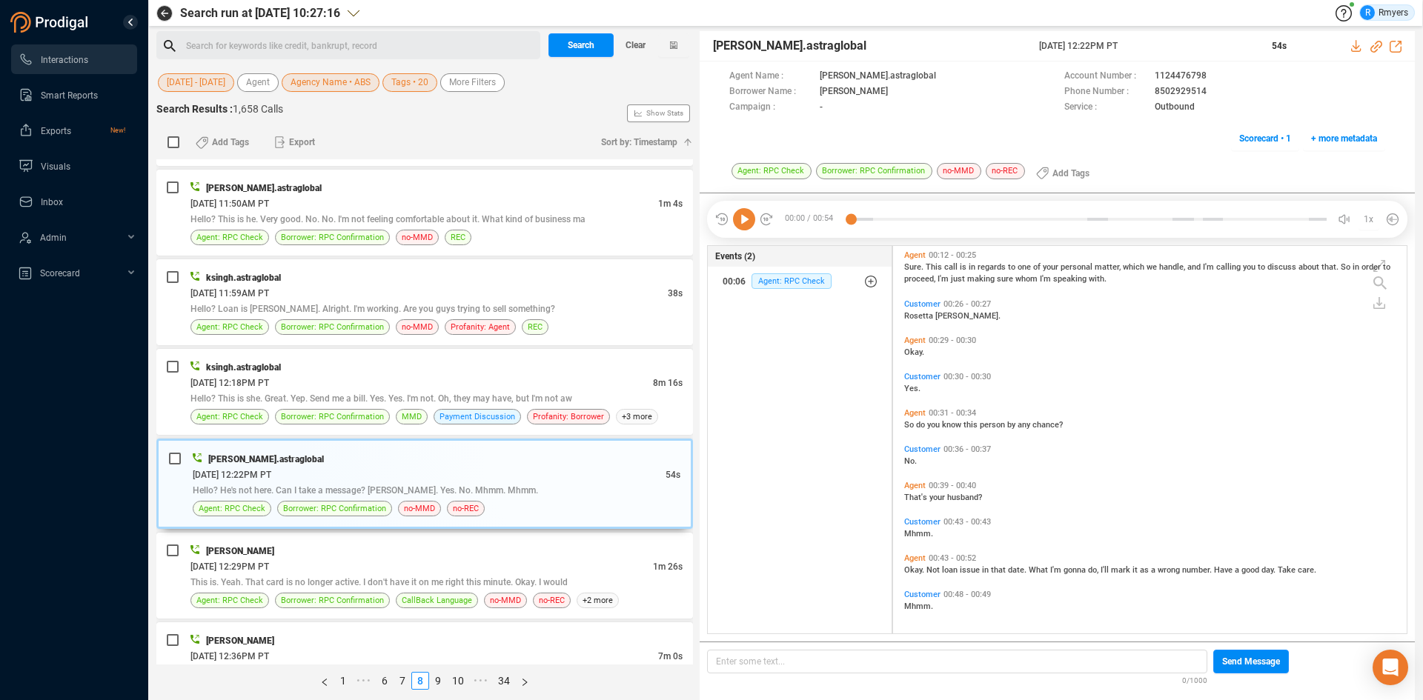
scroll to position [150, 0]
drag, startPoint x: 1144, startPoint y: 92, endPoint x: 1208, endPoint y: 90, distance: 64.5
click at [1208, 90] on div "Phone Number : 8502929514" at bounding box center [1224, 92] width 321 height 16
copy div "8502929514"
click at [744, 221] on icon at bounding box center [744, 219] width 22 height 22
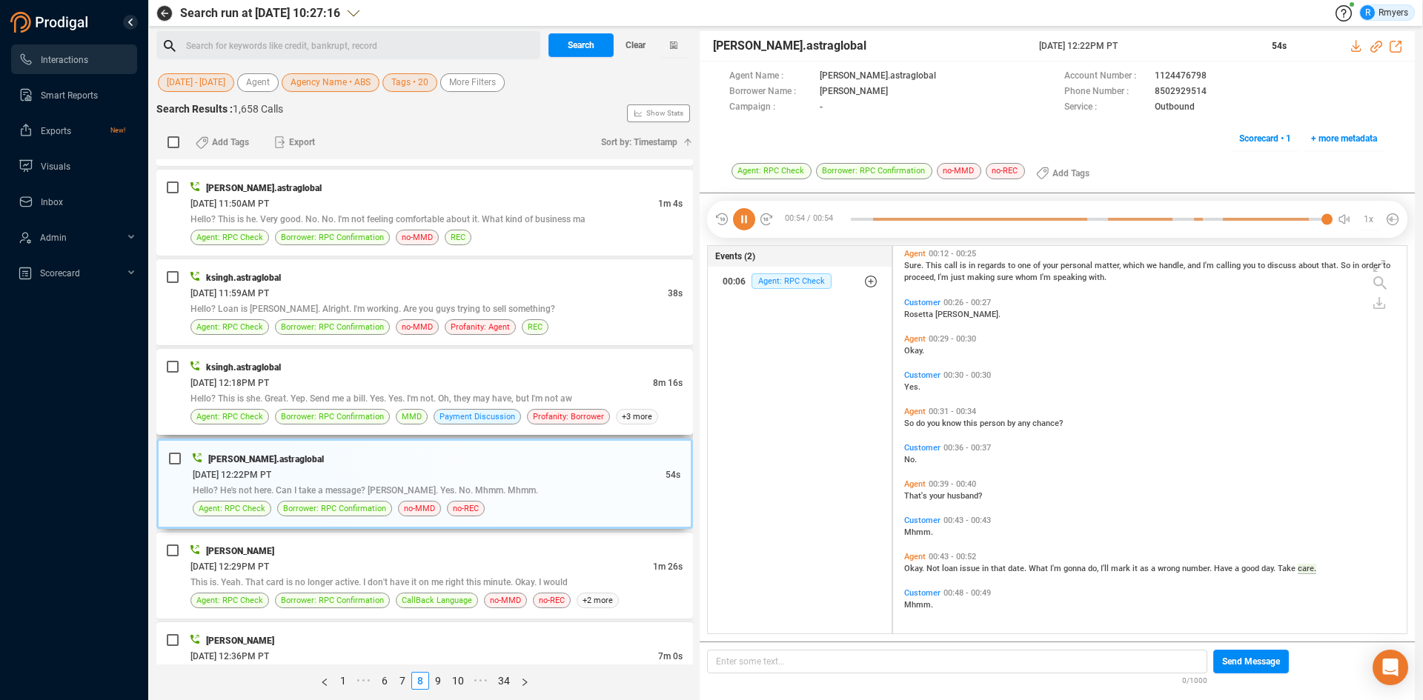
click at [368, 382] on div "06/10/2025 @ 12:18PM PT" at bounding box center [421, 383] width 462 height 16
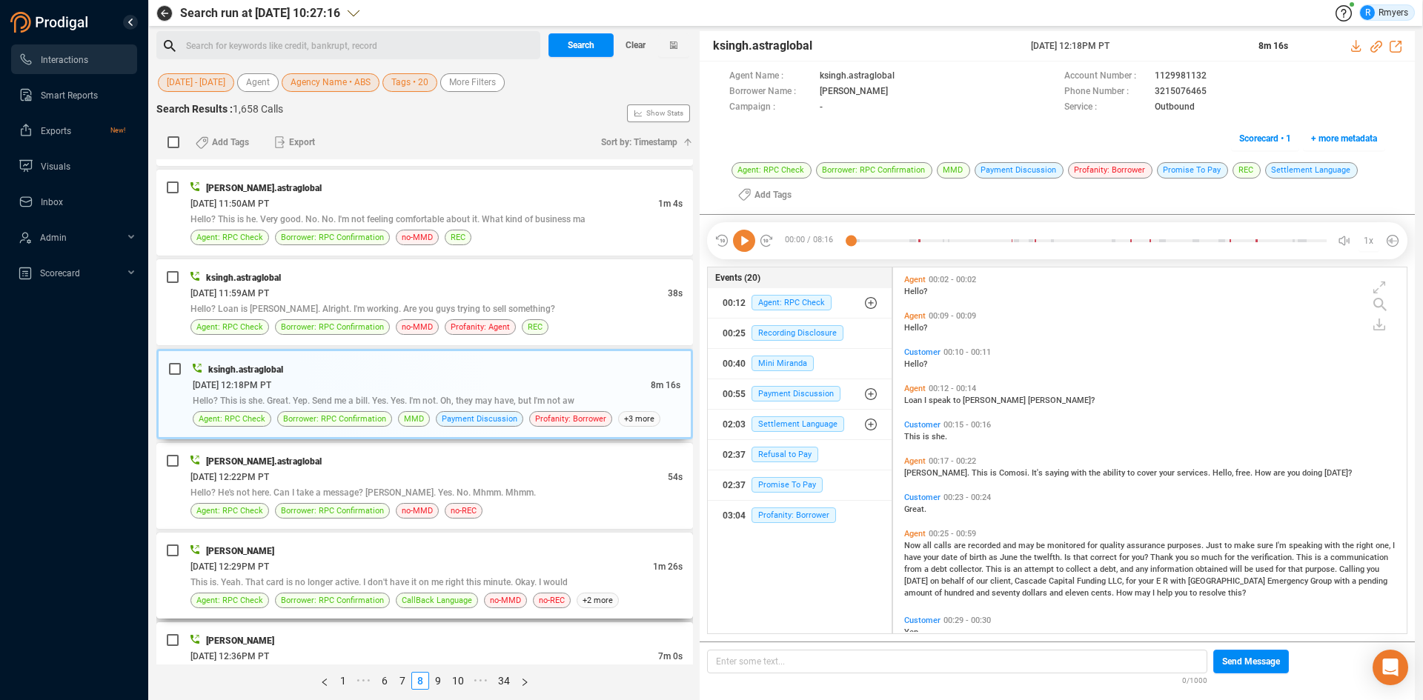
scroll to position [362, 506]
click at [335, 565] on div "06/10/2025 @ 12:29PM PT" at bounding box center [421, 567] width 462 height 16
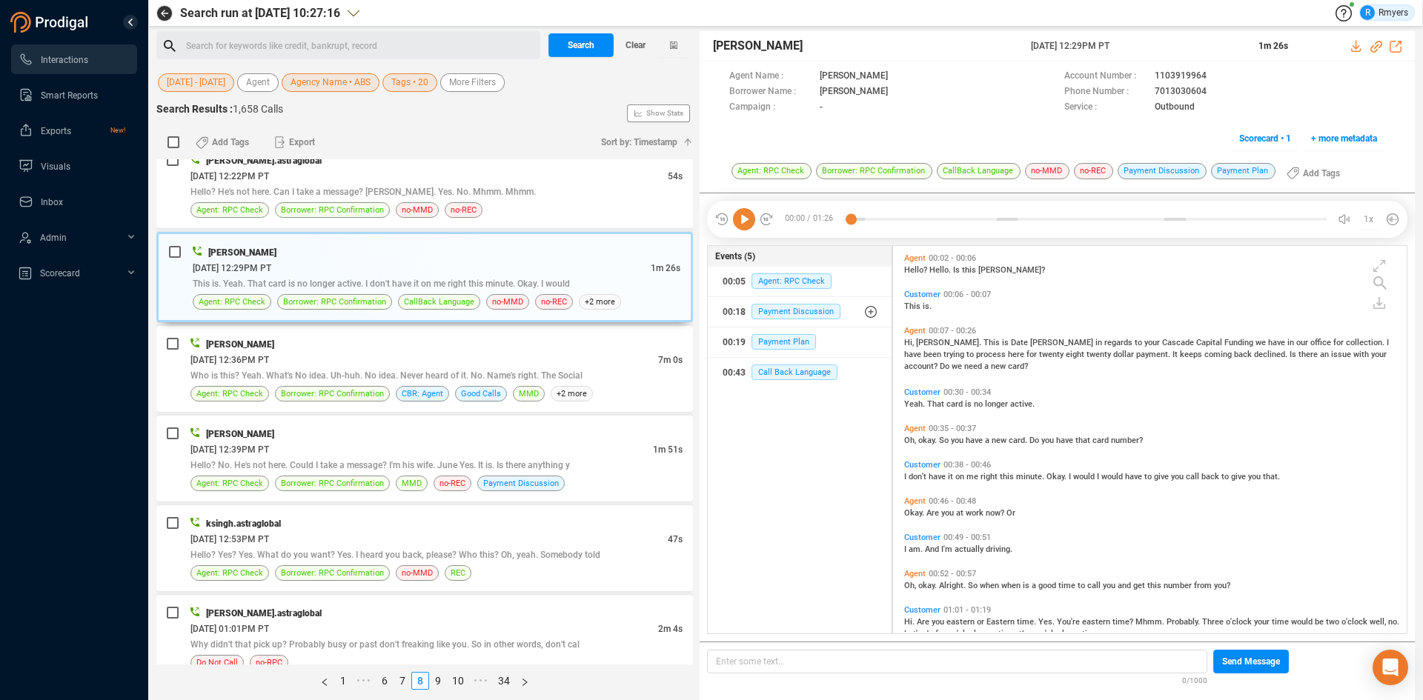
scroll to position [66, 0]
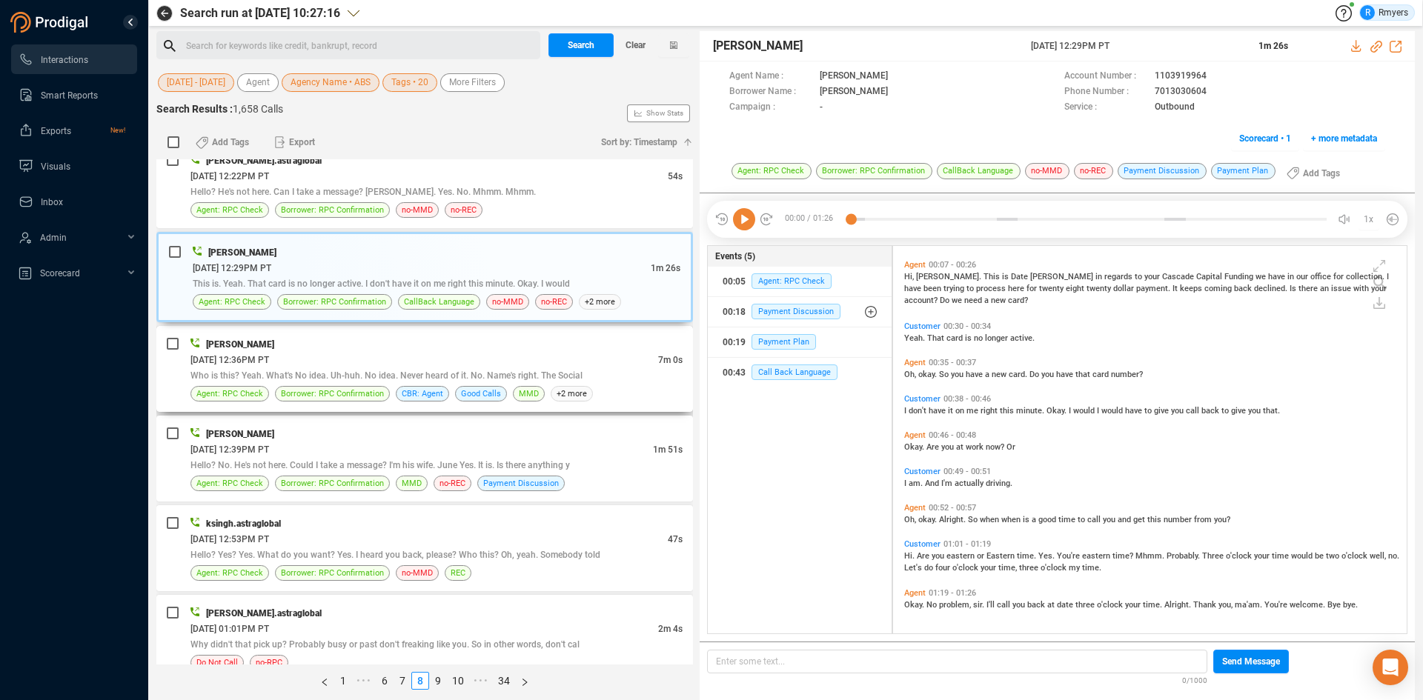
click at [407, 365] on div "06/10/2025 @ 12:36PM PT" at bounding box center [424, 360] width 468 height 16
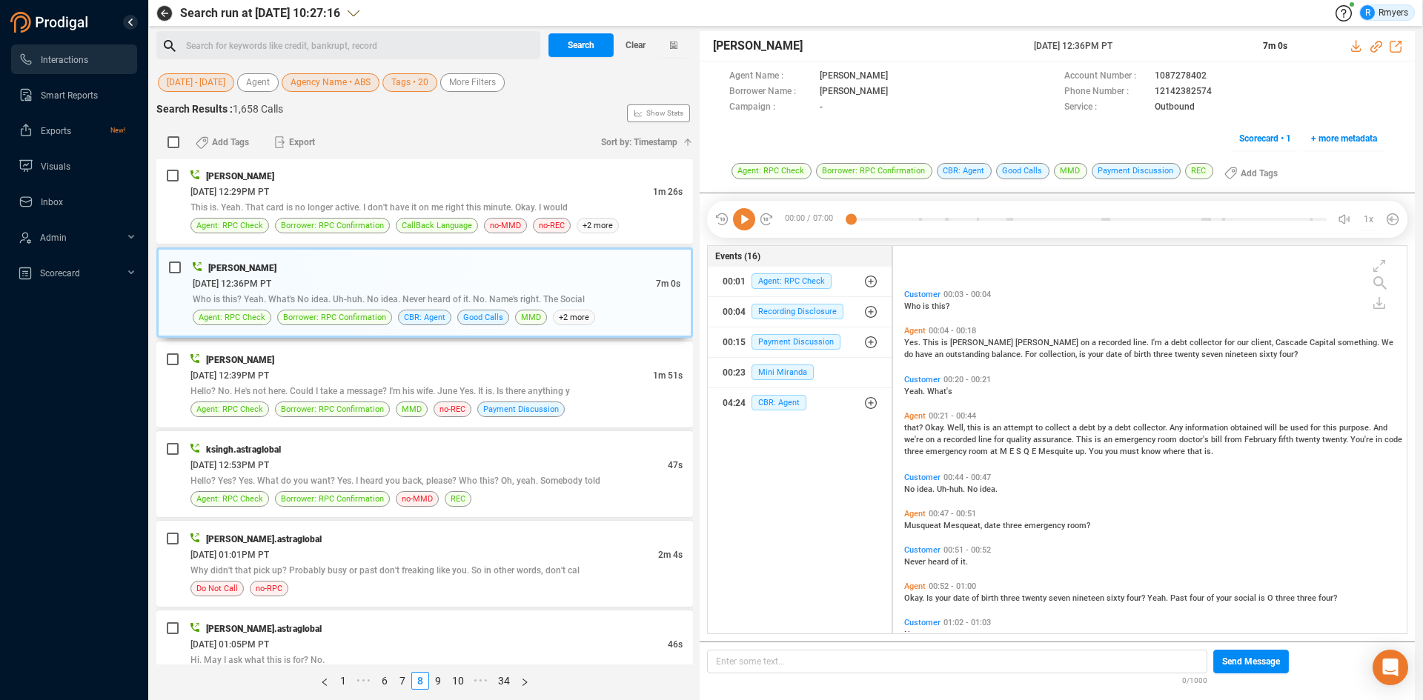
scroll to position [74, 0]
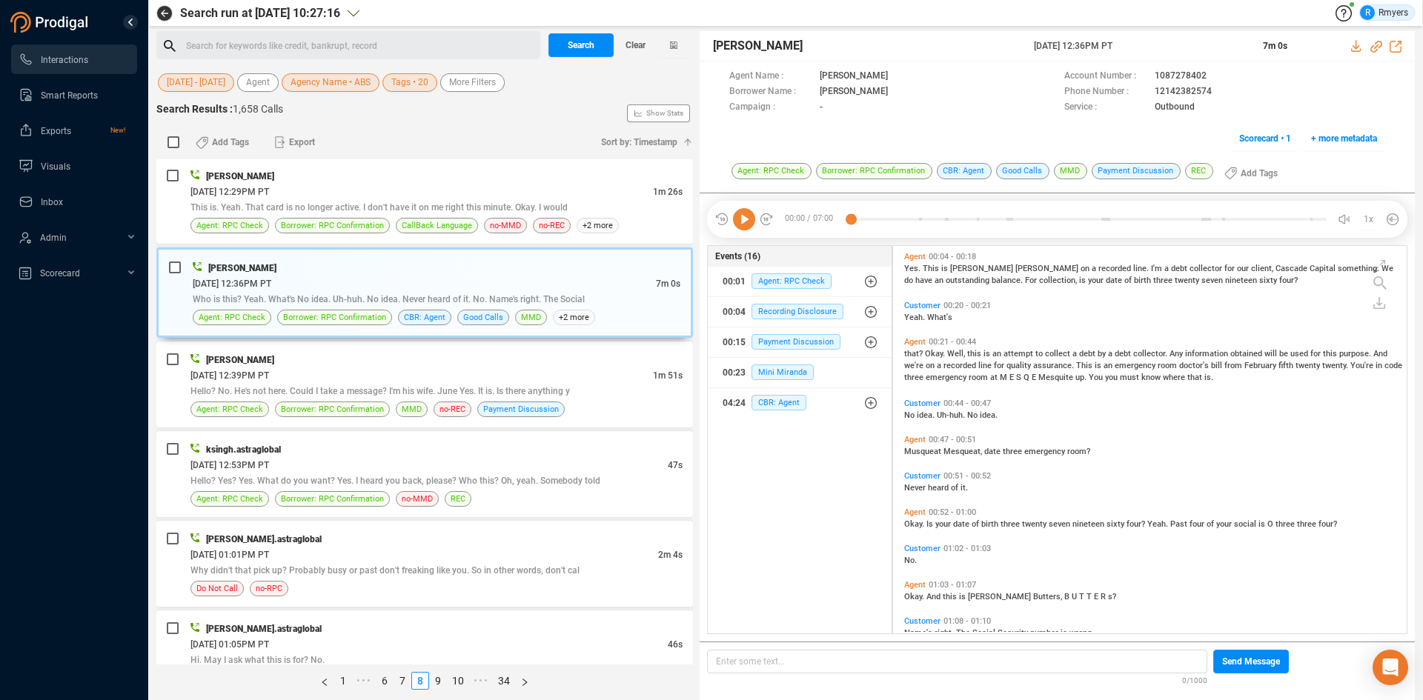
click at [752, 219] on icon at bounding box center [744, 219] width 22 height 22
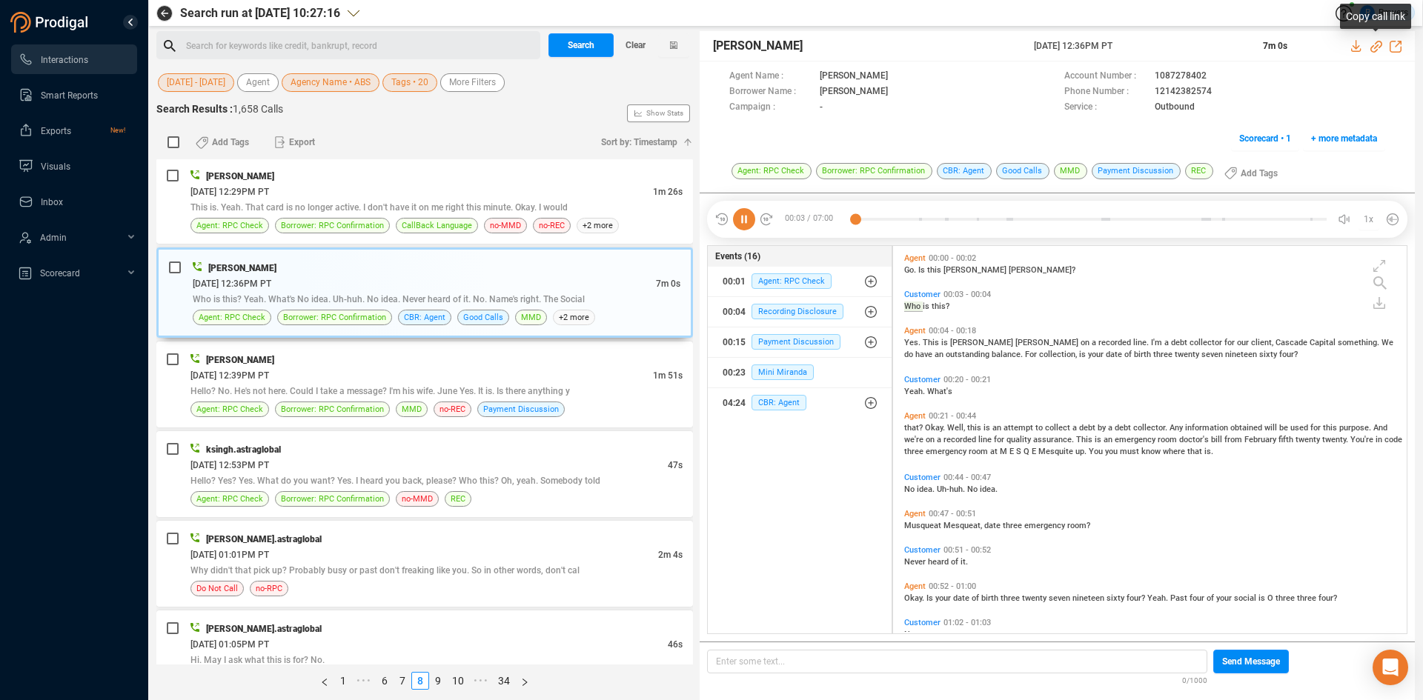
click at [1373, 46] on icon at bounding box center [1376, 47] width 12 height 12
drag, startPoint x: 1030, startPoint y: 44, endPoint x: 1138, endPoint y: 42, distance: 108.2
click at [1147, 42] on div "Katie Hopkins 10 Jun 2025 @ 12:36PM PT 7m 0s" at bounding box center [1057, 46] width 715 height 30
copy div "10 Jun 2025 @ 12:36PM PT"
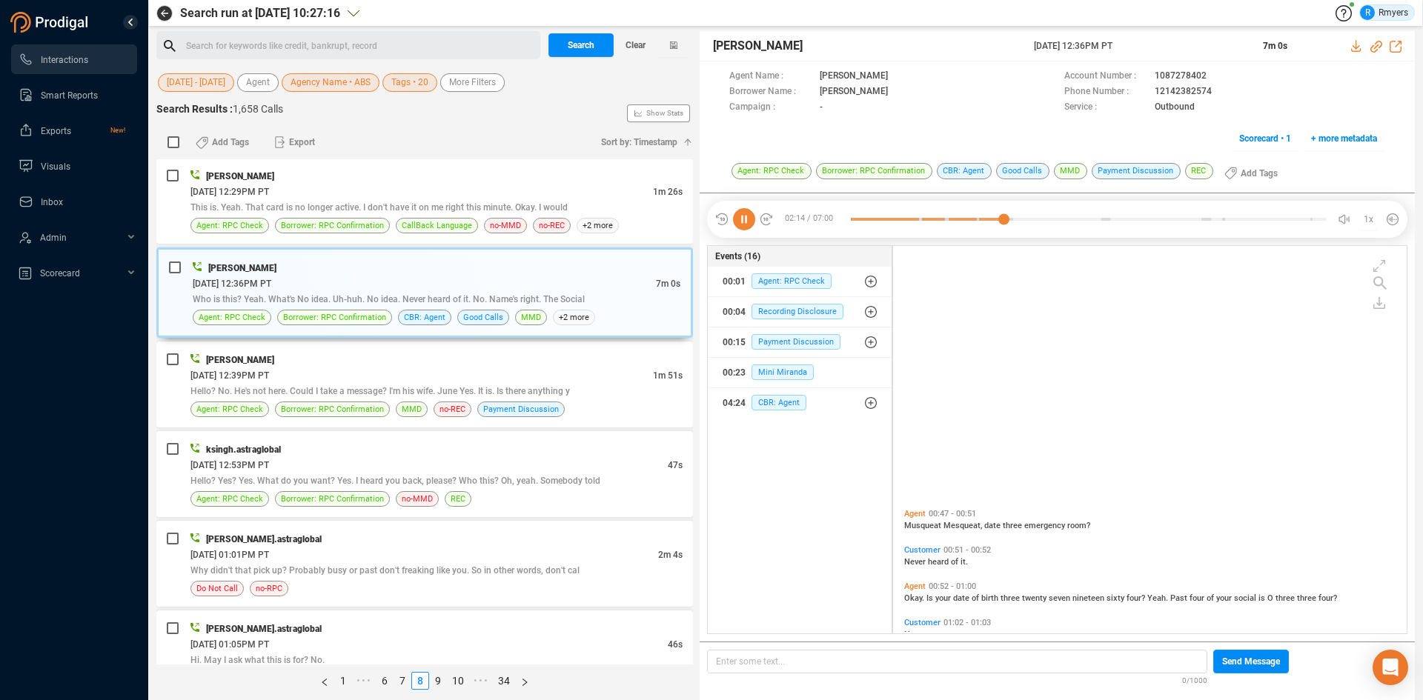
scroll to position [773, 0]
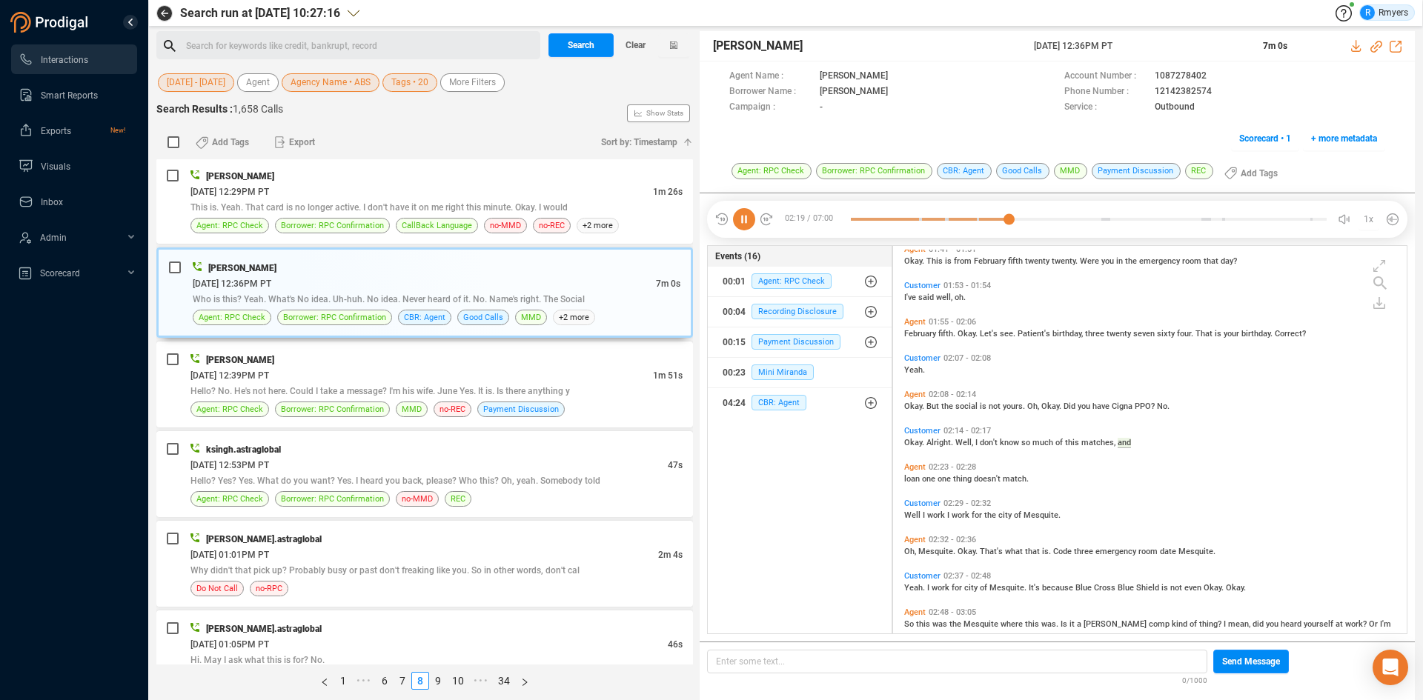
click at [931, 334] on span "February" at bounding box center [921, 334] width 34 height 10
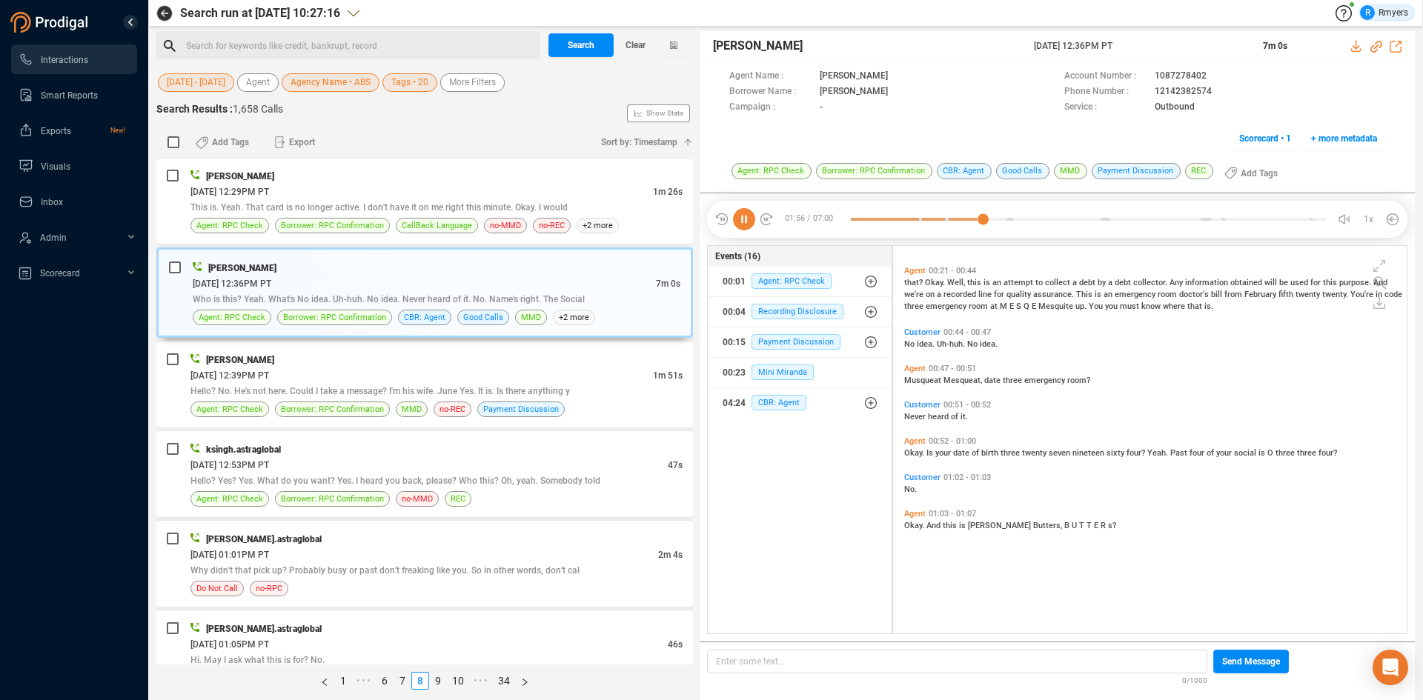
scroll to position [0, 0]
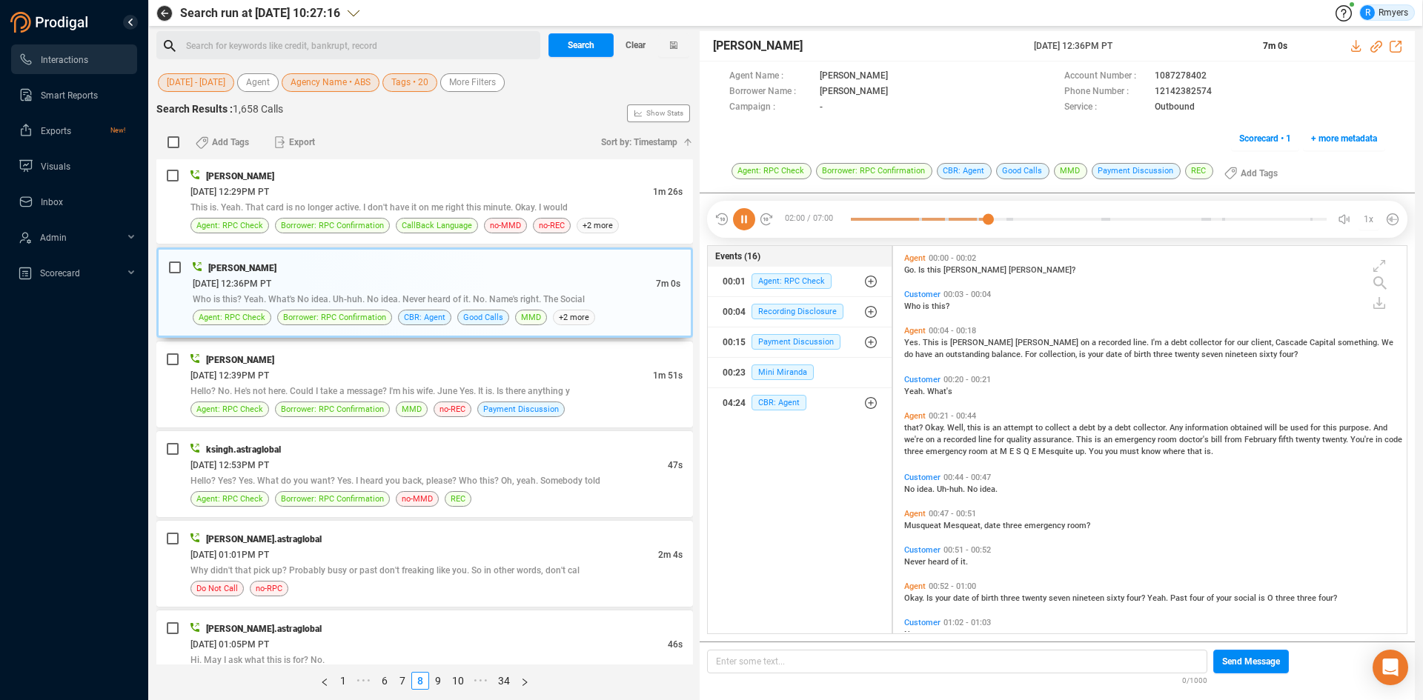
click at [928, 429] on span "Okay." at bounding box center [936, 428] width 22 height 10
click at [1025, 356] on span "For" at bounding box center [1032, 355] width 14 height 10
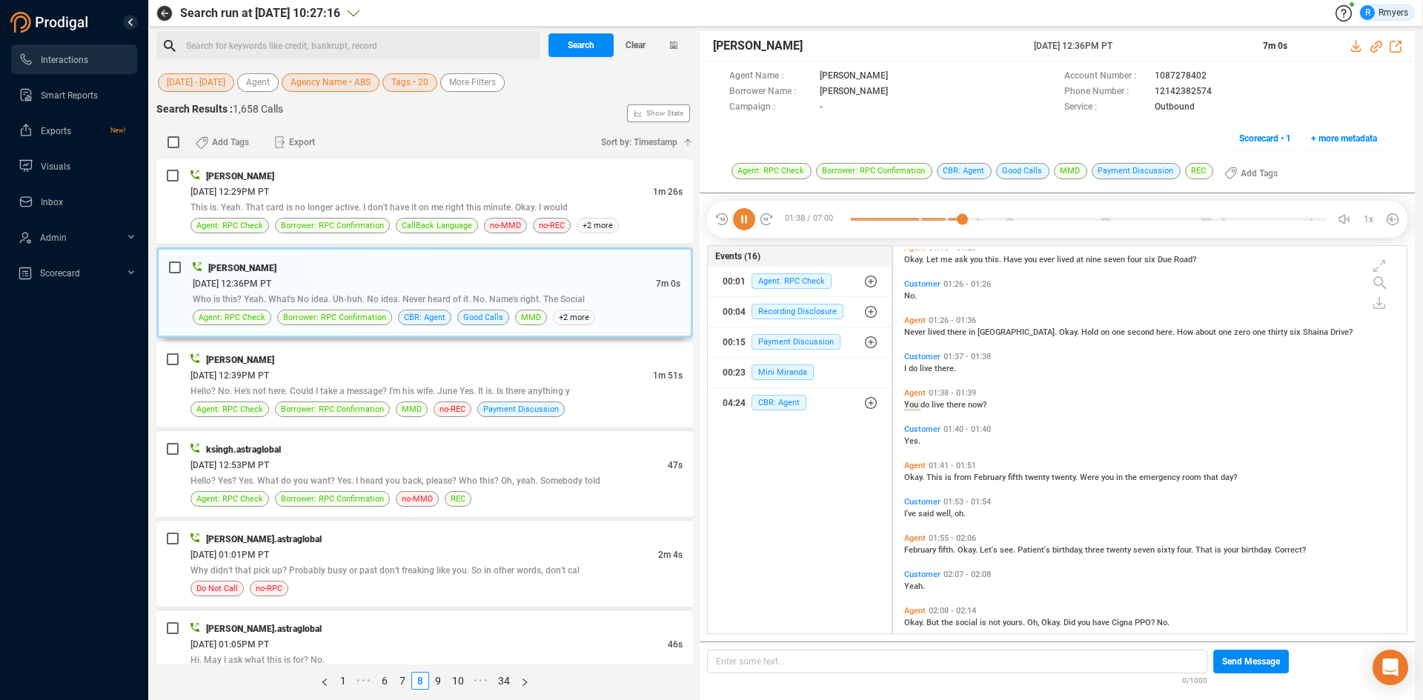
scroll to position [519, 0]
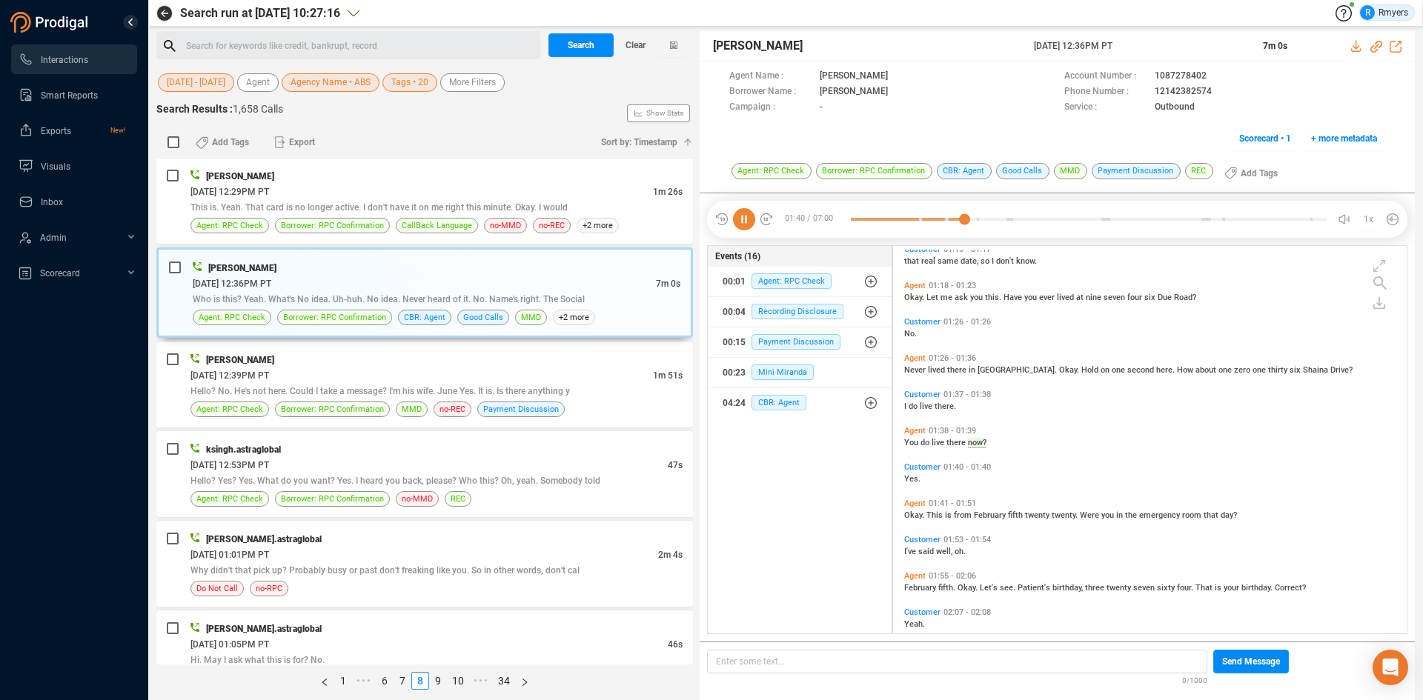
click at [912, 587] on span "February" at bounding box center [921, 588] width 34 height 10
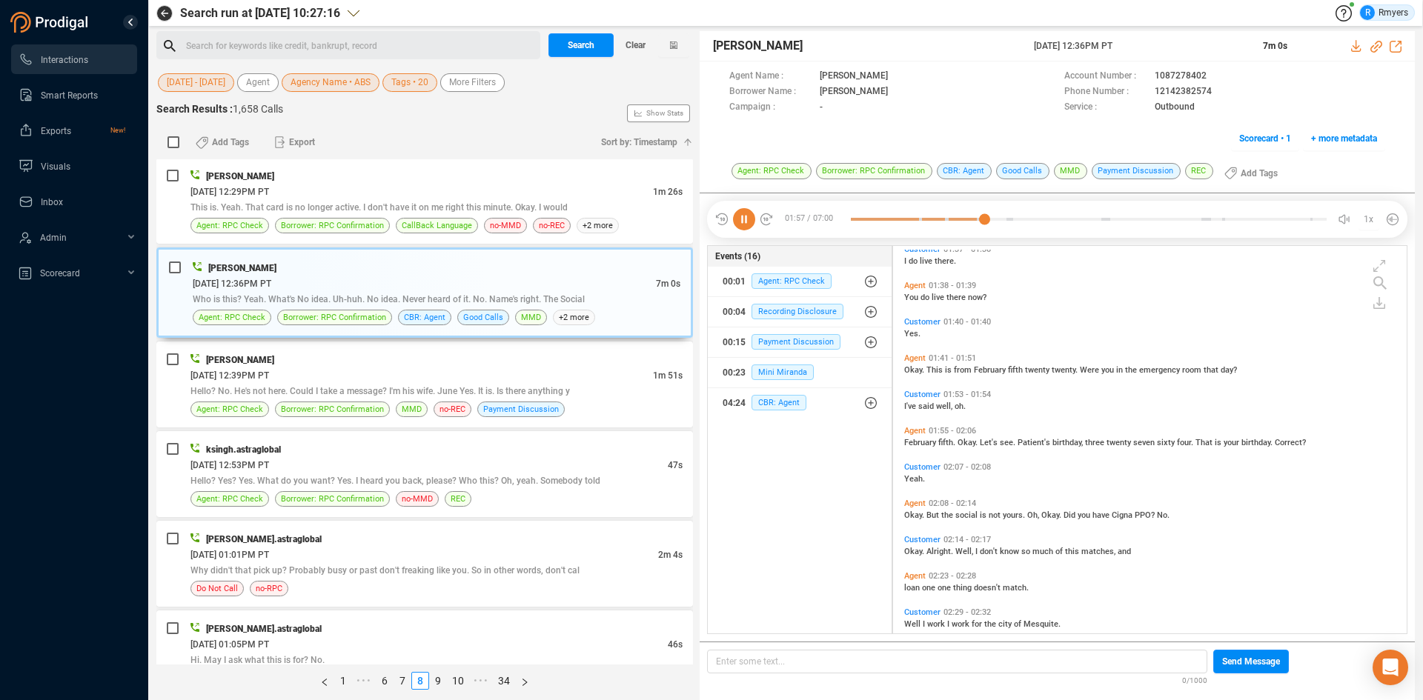
click at [919, 514] on span "Okay." at bounding box center [915, 516] width 22 height 10
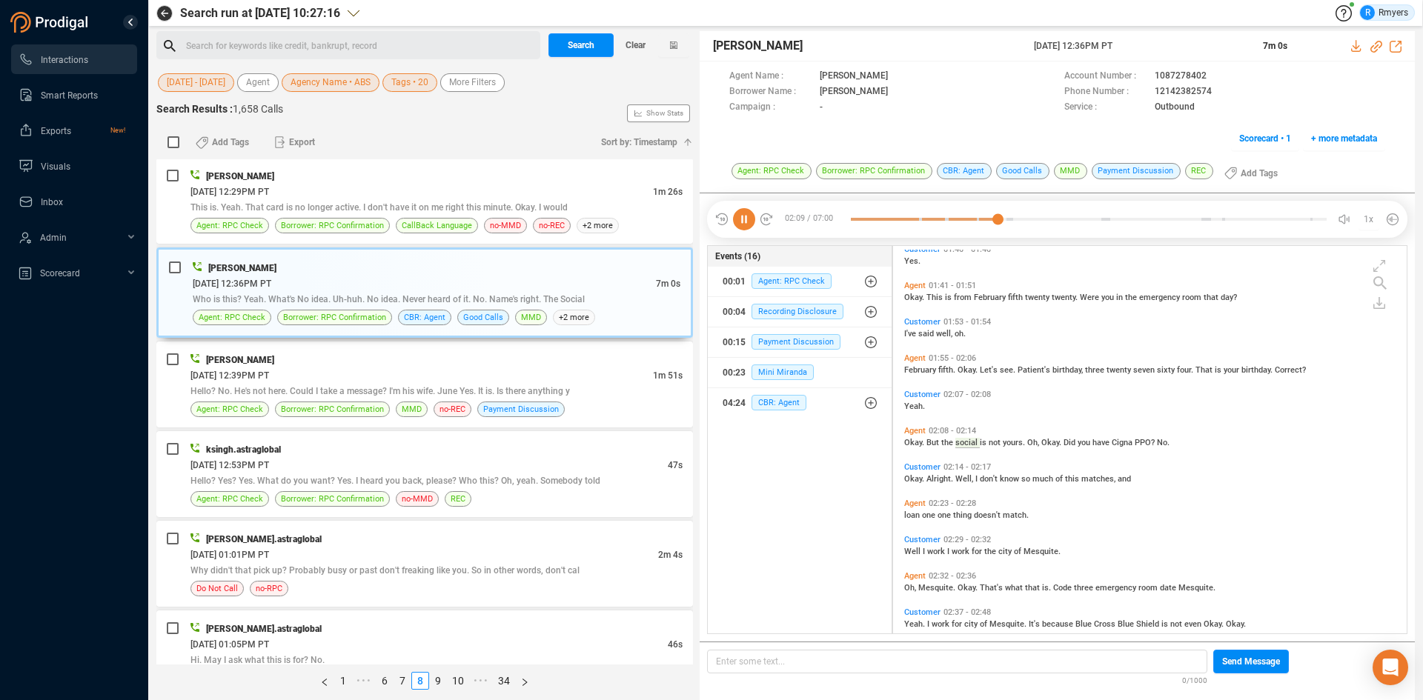
click at [907, 585] on span "Oh," at bounding box center [911, 588] width 14 height 10
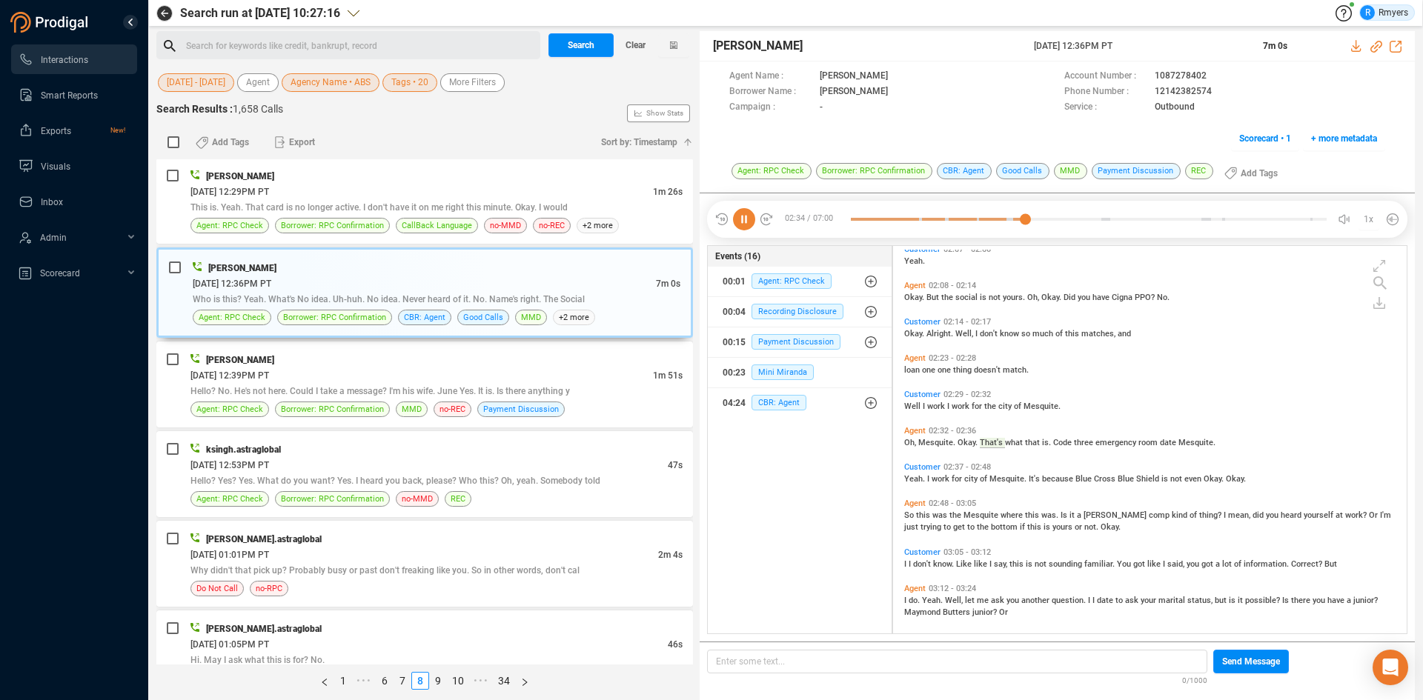
click at [917, 518] on span "this" at bounding box center [924, 516] width 16 height 10
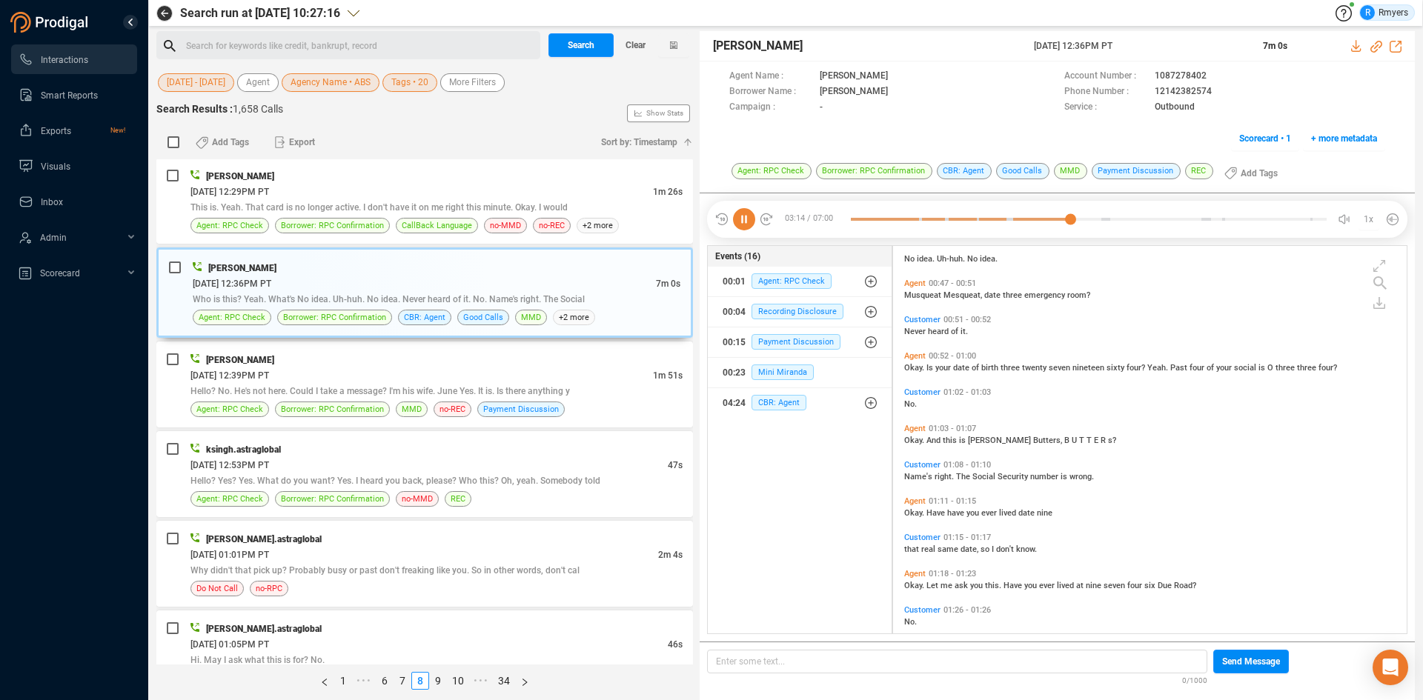
scroll to position [0, 0]
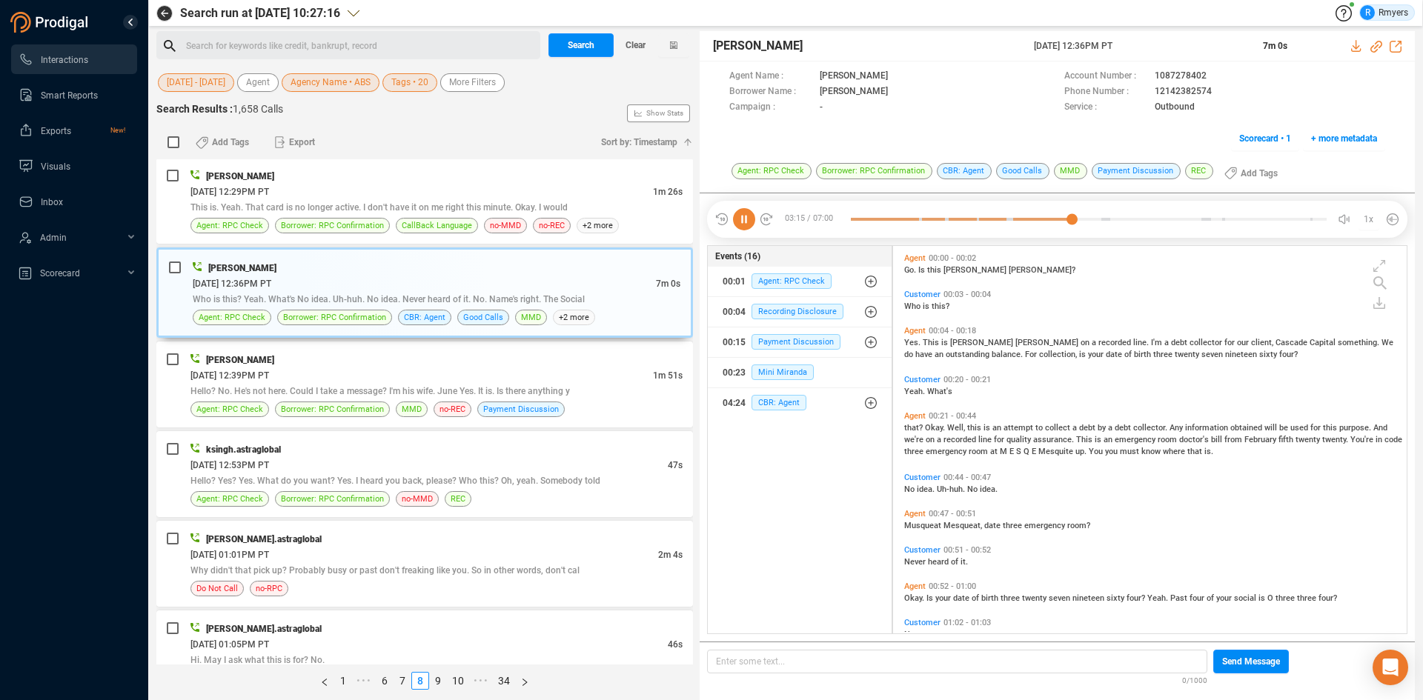
click at [748, 217] on icon at bounding box center [744, 219] width 22 height 22
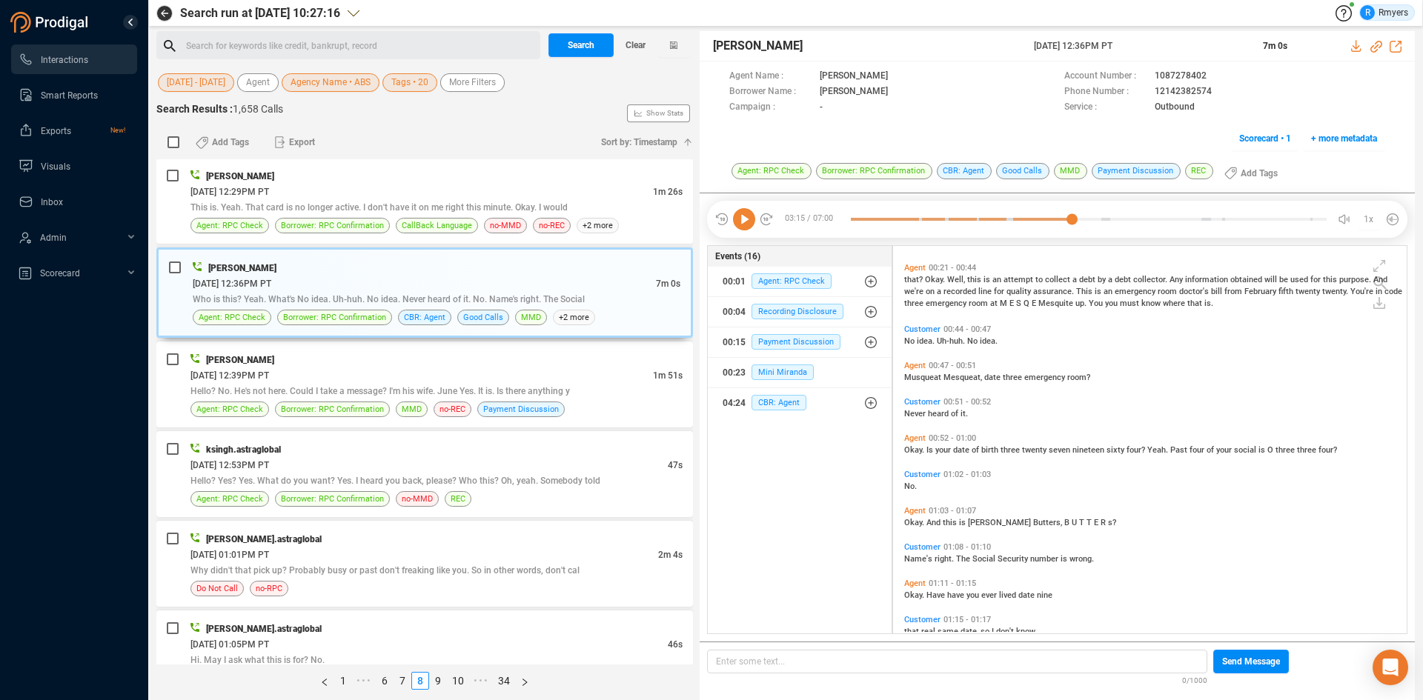
scroll to position [222, 0]
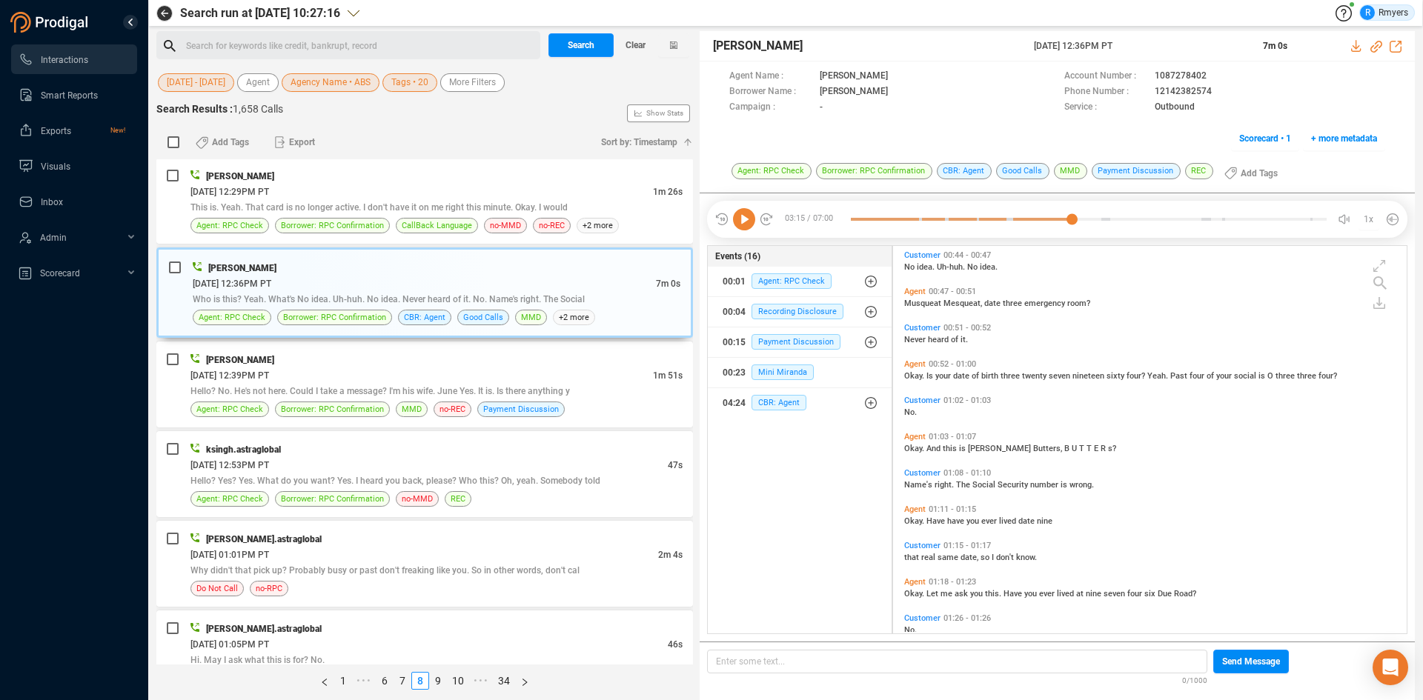
click at [746, 226] on icon at bounding box center [744, 219] width 22 height 22
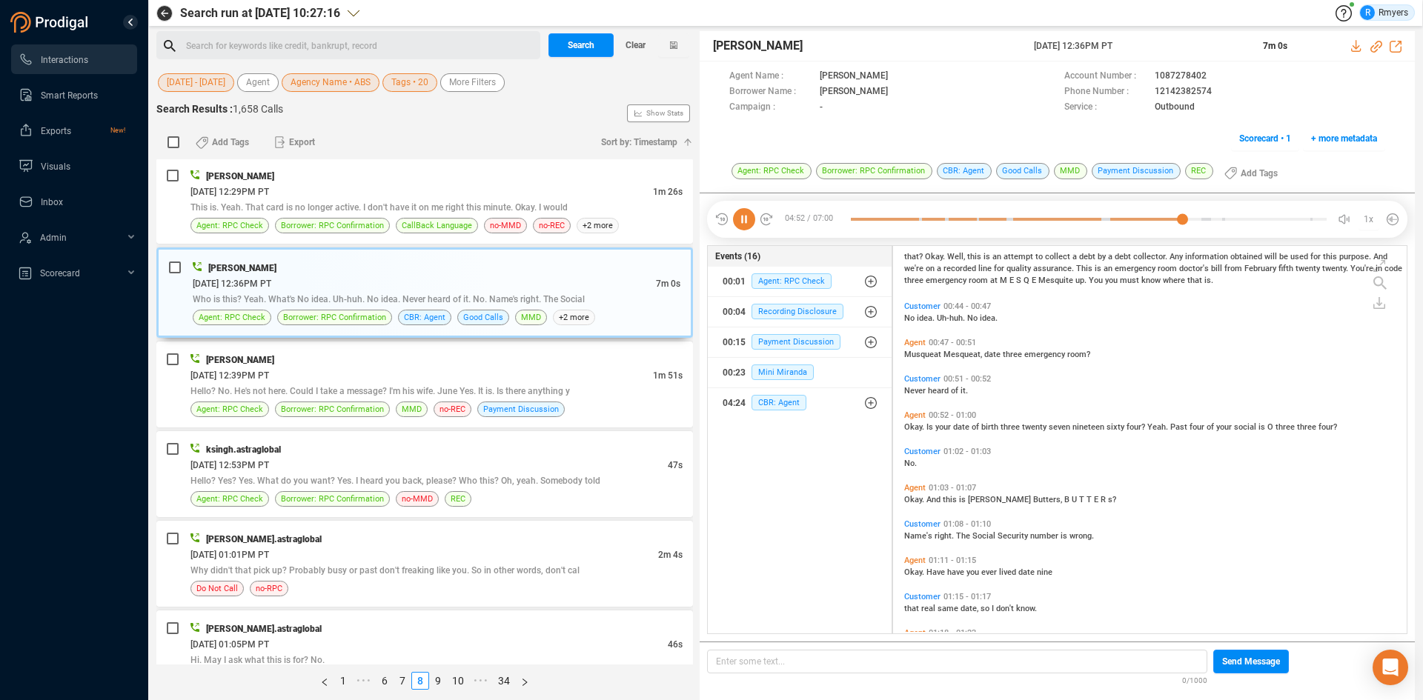
scroll to position [0, 0]
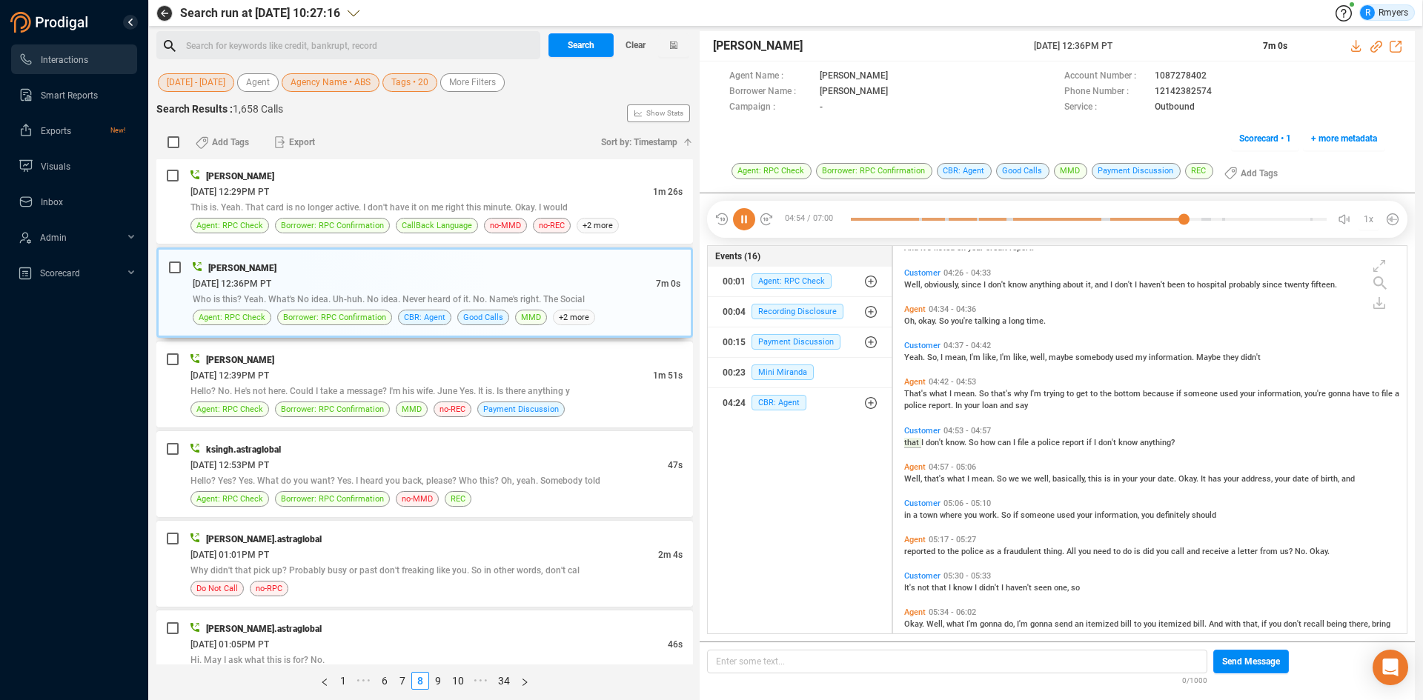
click at [739, 222] on icon at bounding box center [744, 219] width 22 height 22
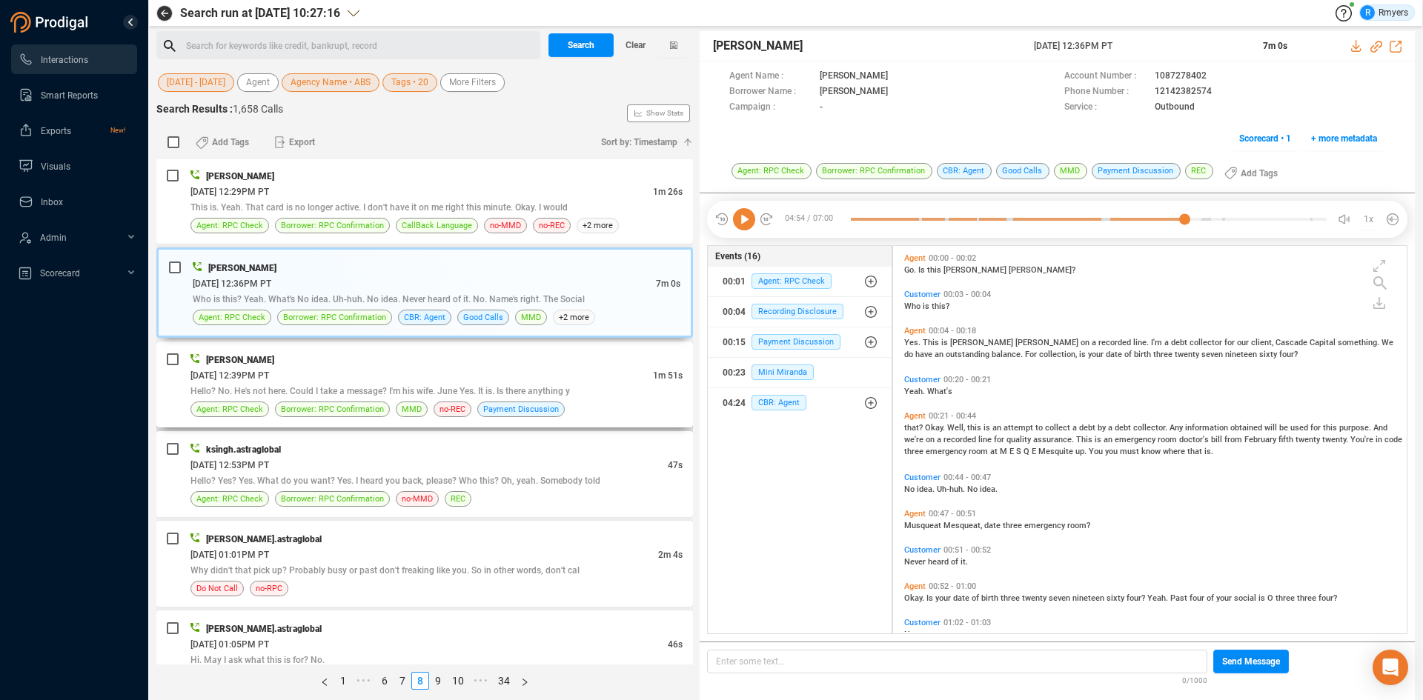
click at [398, 392] on span "Hello? No. He's not here. Could I take a message? I'm his wife. June Yes. It is…" at bounding box center [379, 391] width 379 height 10
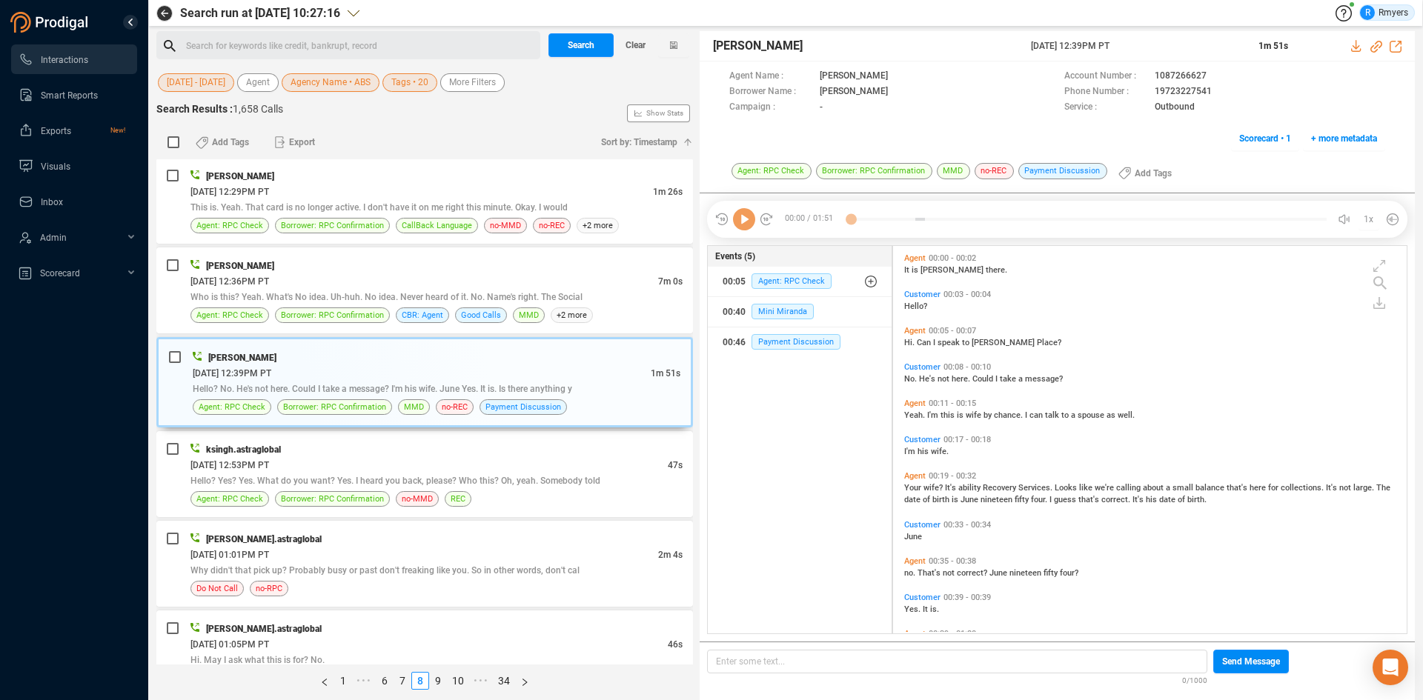
scroll to position [384, 506]
click at [744, 225] on icon at bounding box center [744, 219] width 22 height 22
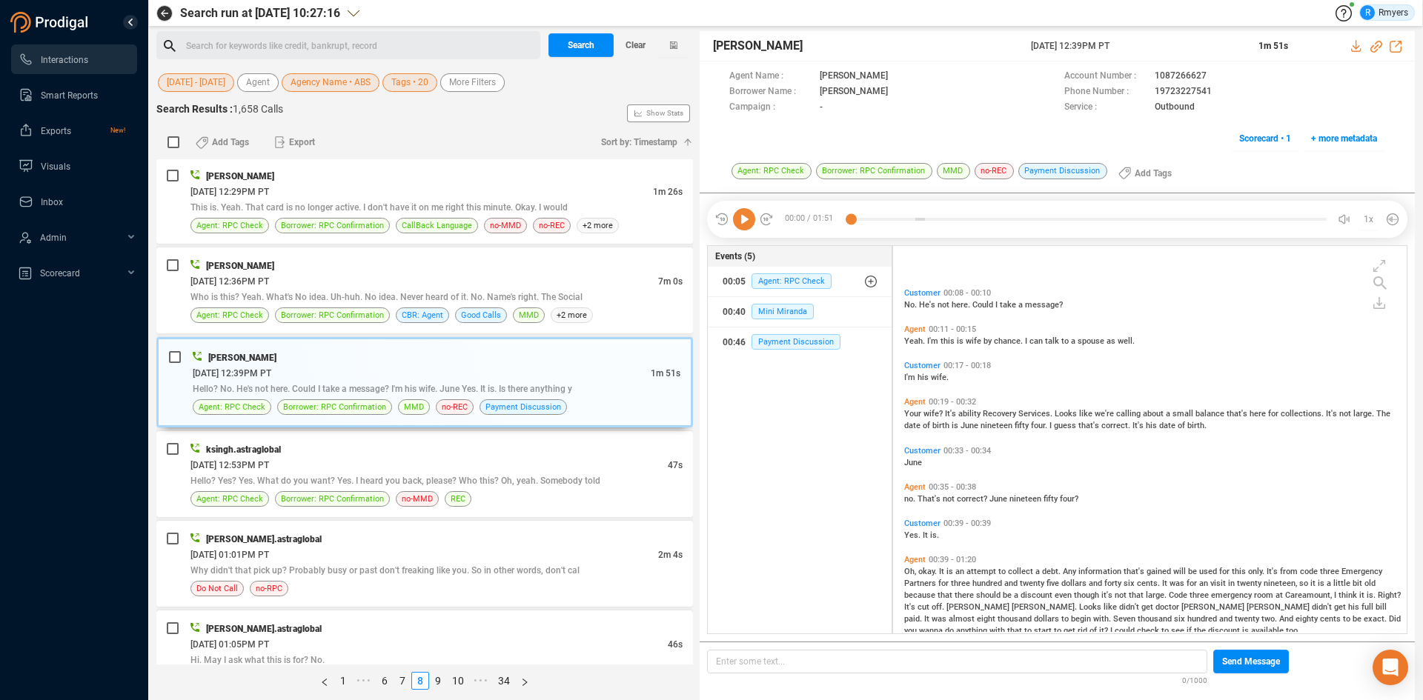
scroll to position [148, 0]
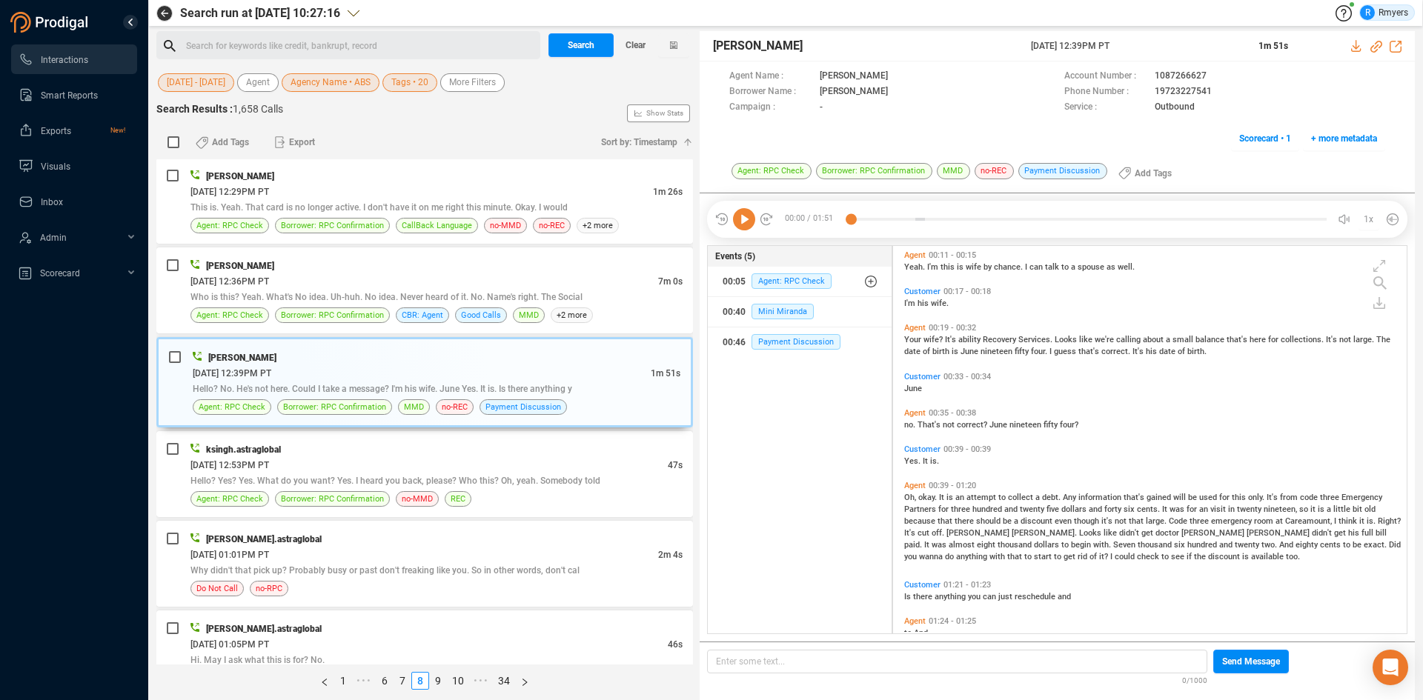
click at [749, 223] on icon at bounding box center [744, 219] width 22 height 22
drag, startPoint x: 1376, startPoint y: 44, endPoint x: 1304, endPoint y: 76, distance: 78.9
click at [1376, 44] on icon at bounding box center [1376, 47] width 12 height 12
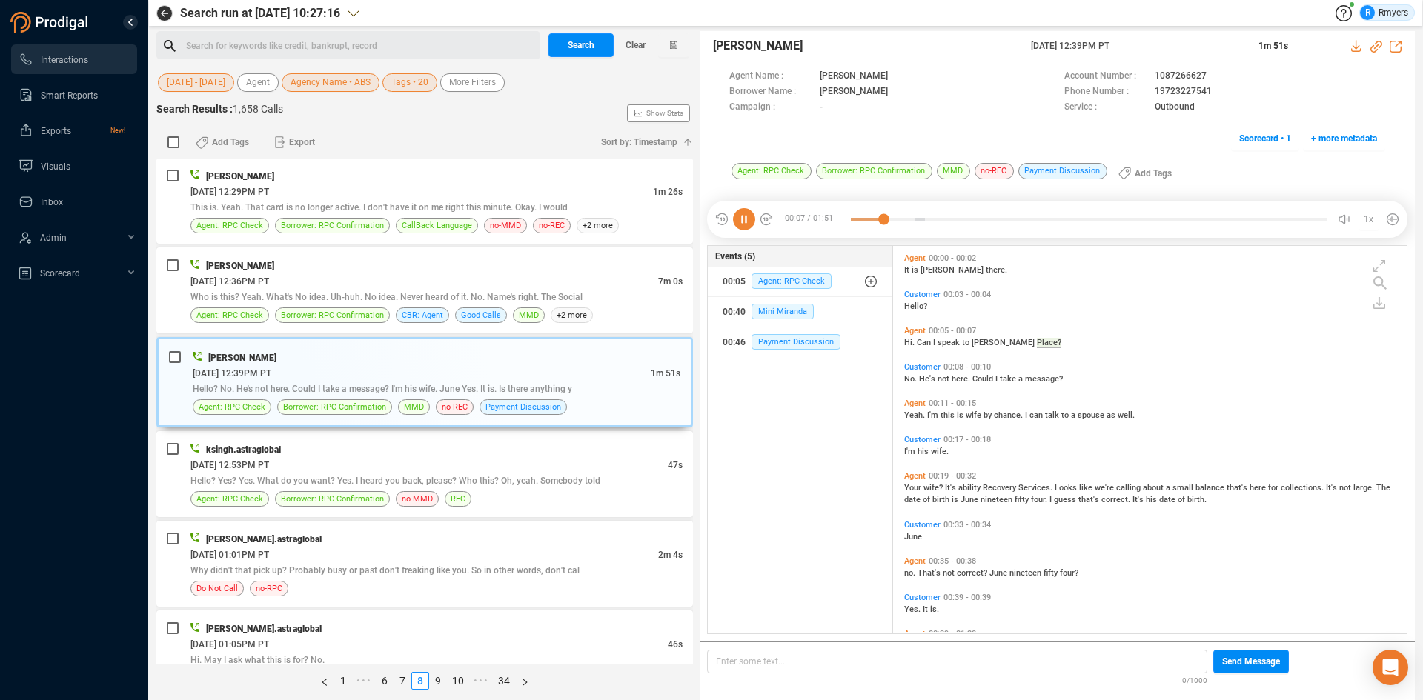
drag, startPoint x: 1030, startPoint y: 47, endPoint x: 1124, endPoint y: 49, distance: 93.4
click at [1165, 43] on span "10 Jun 2025 @ 12:39PM PT" at bounding box center [1136, 45] width 210 height 13
copy span "10 Jun 2025 @ 12:39PM PT"
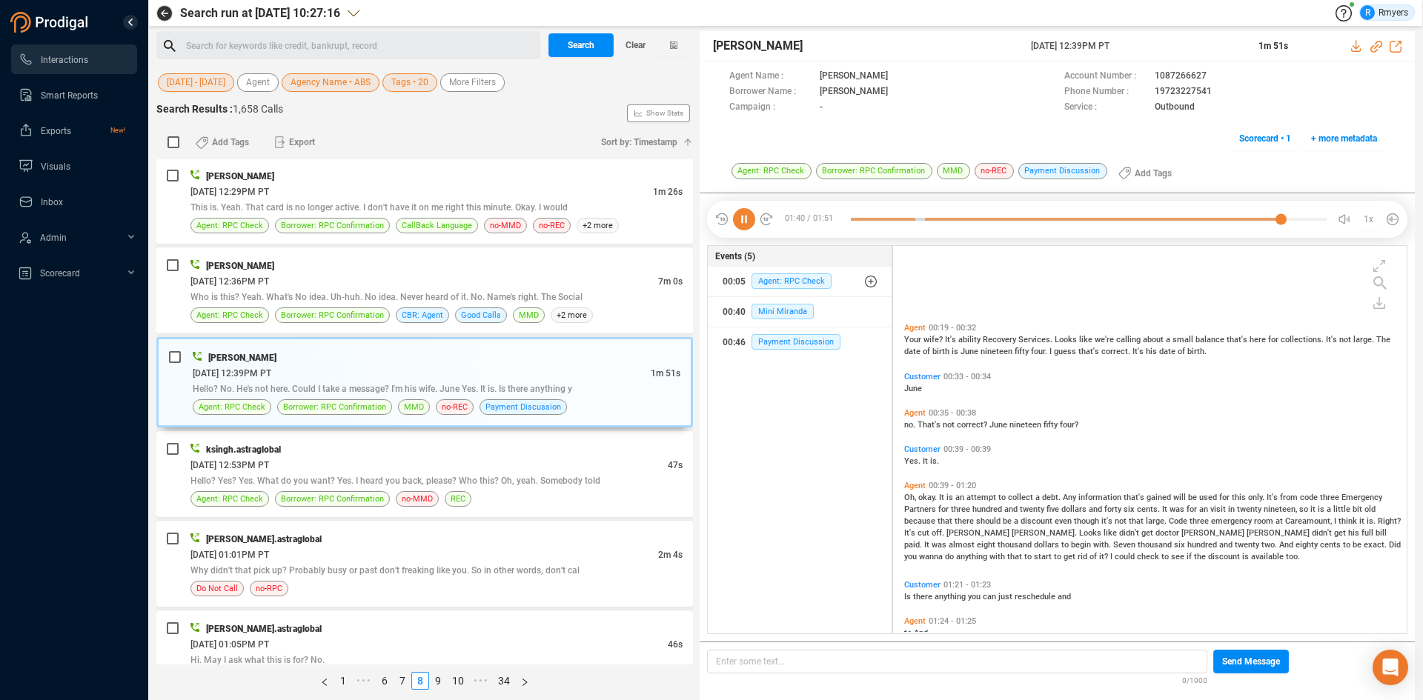
scroll to position [274, 0]
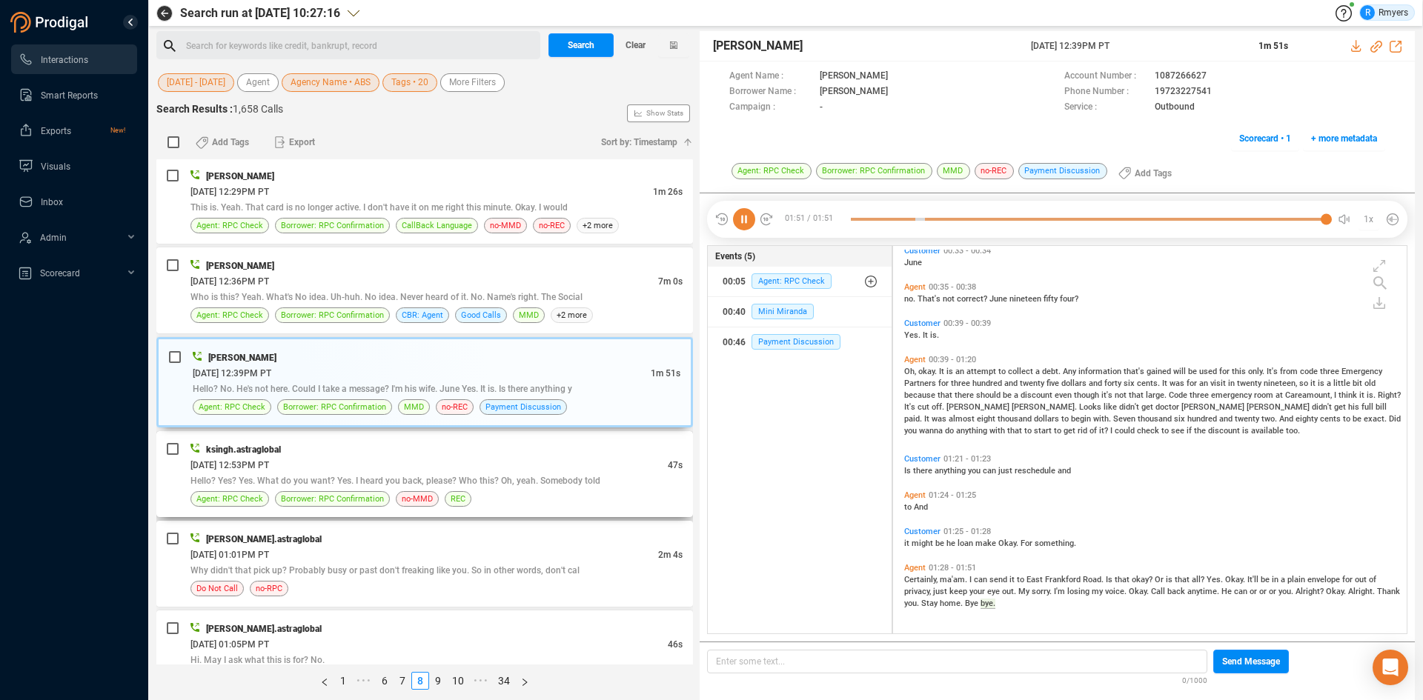
click at [414, 454] on div "ksingh.astraglobal" at bounding box center [436, 450] width 492 height 16
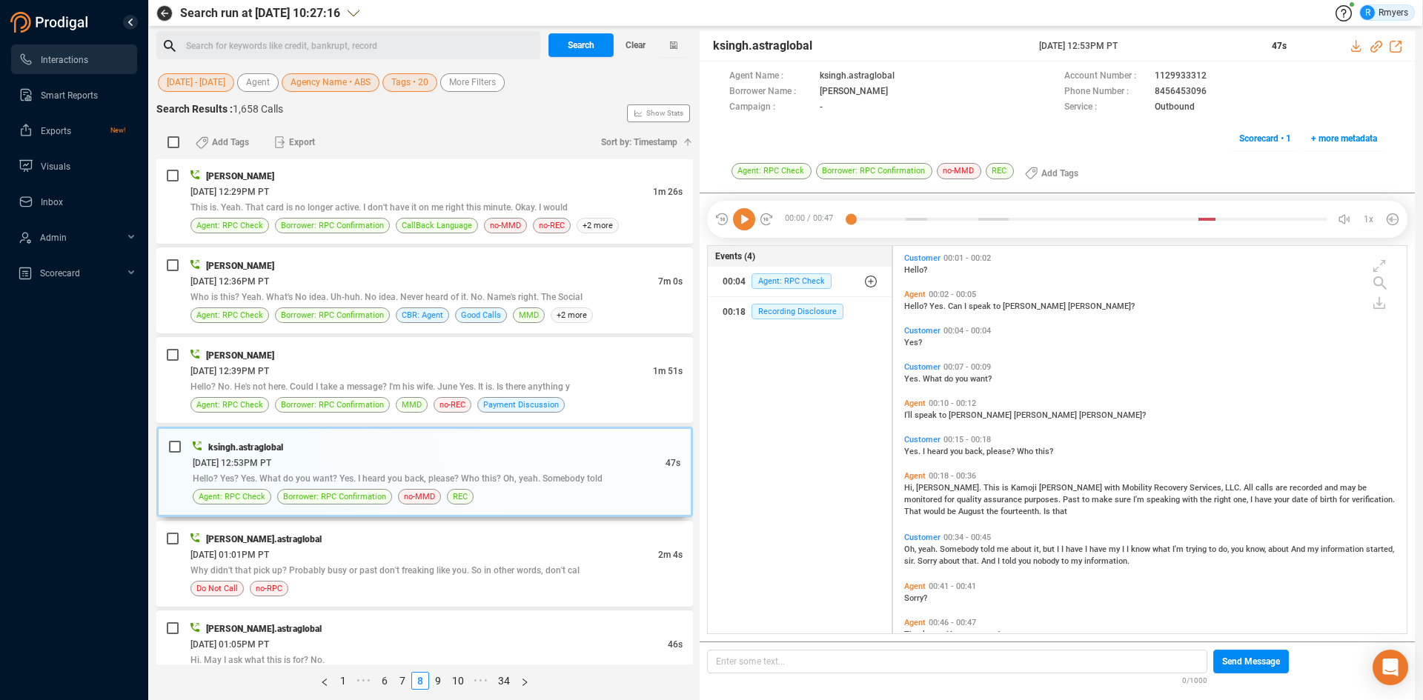
scroll to position [30, 0]
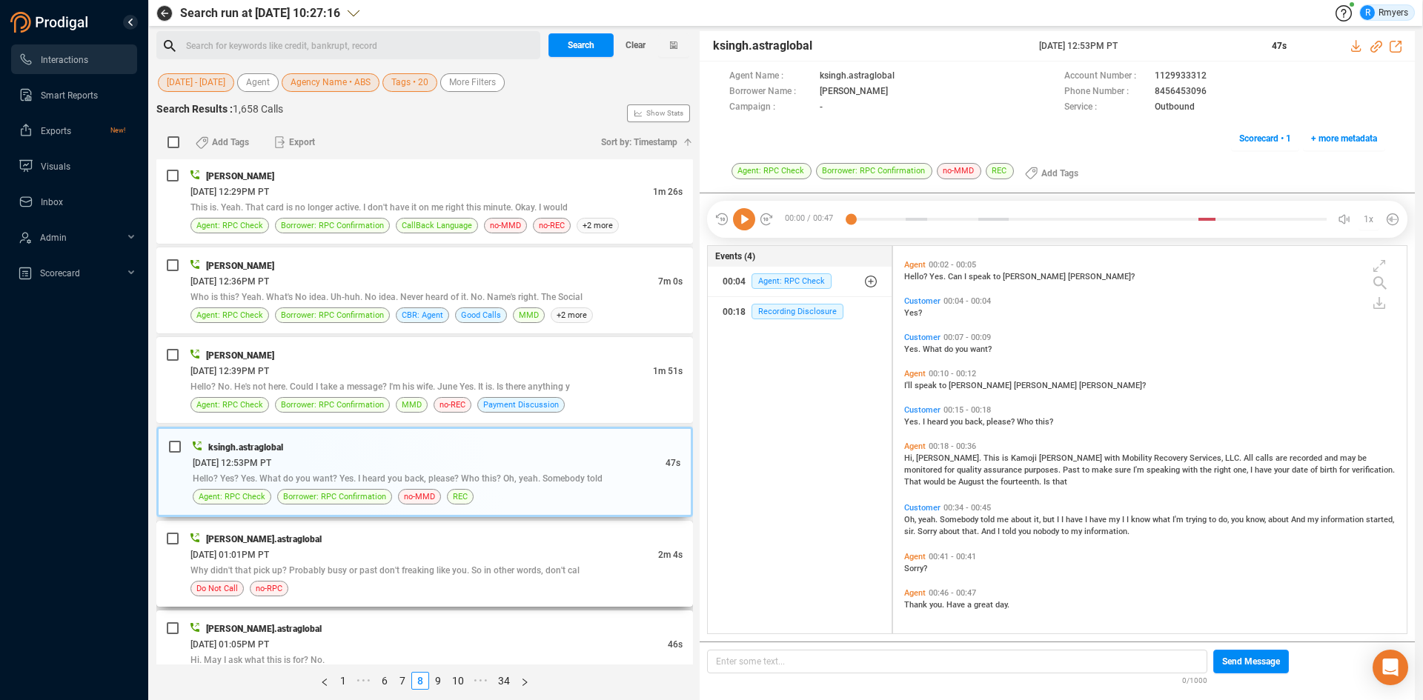
click at [477, 573] on span "Why didn't that pick up? Probably busy or past don't freaking like you. So in o…" at bounding box center [384, 570] width 389 height 10
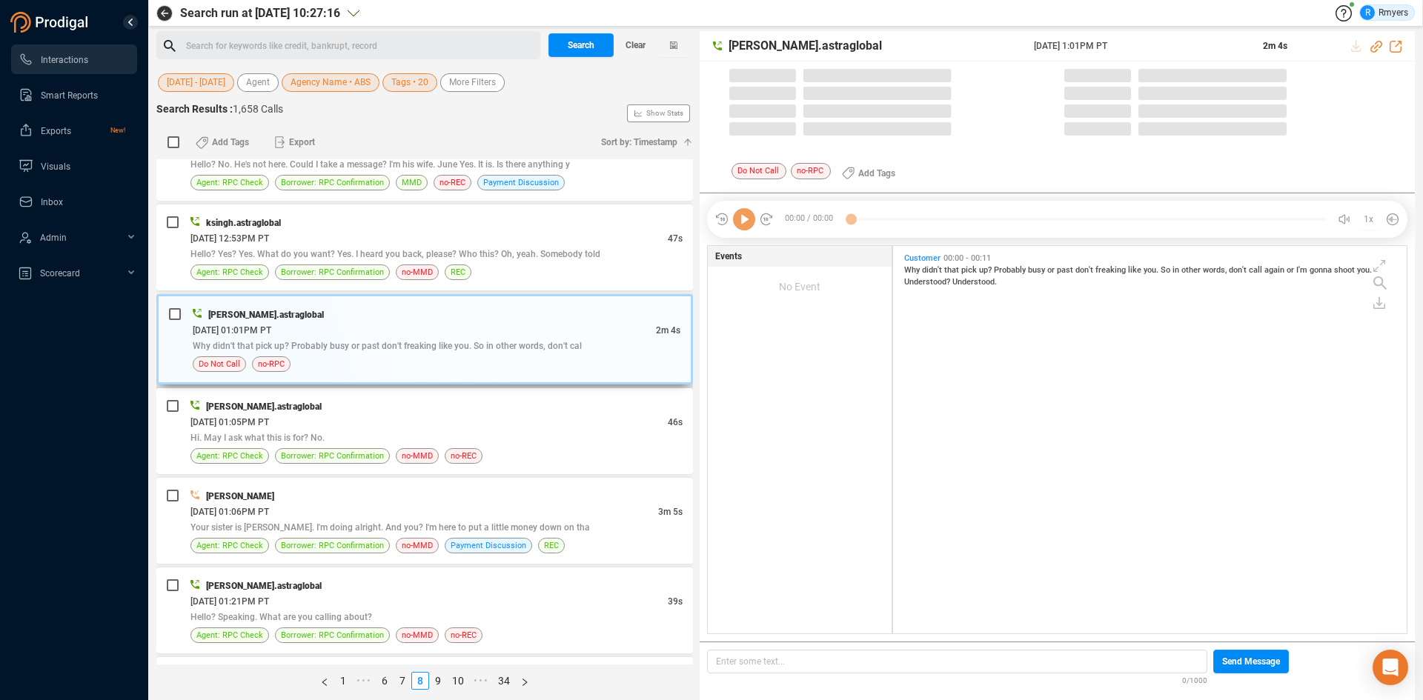
scroll to position [3706, 0]
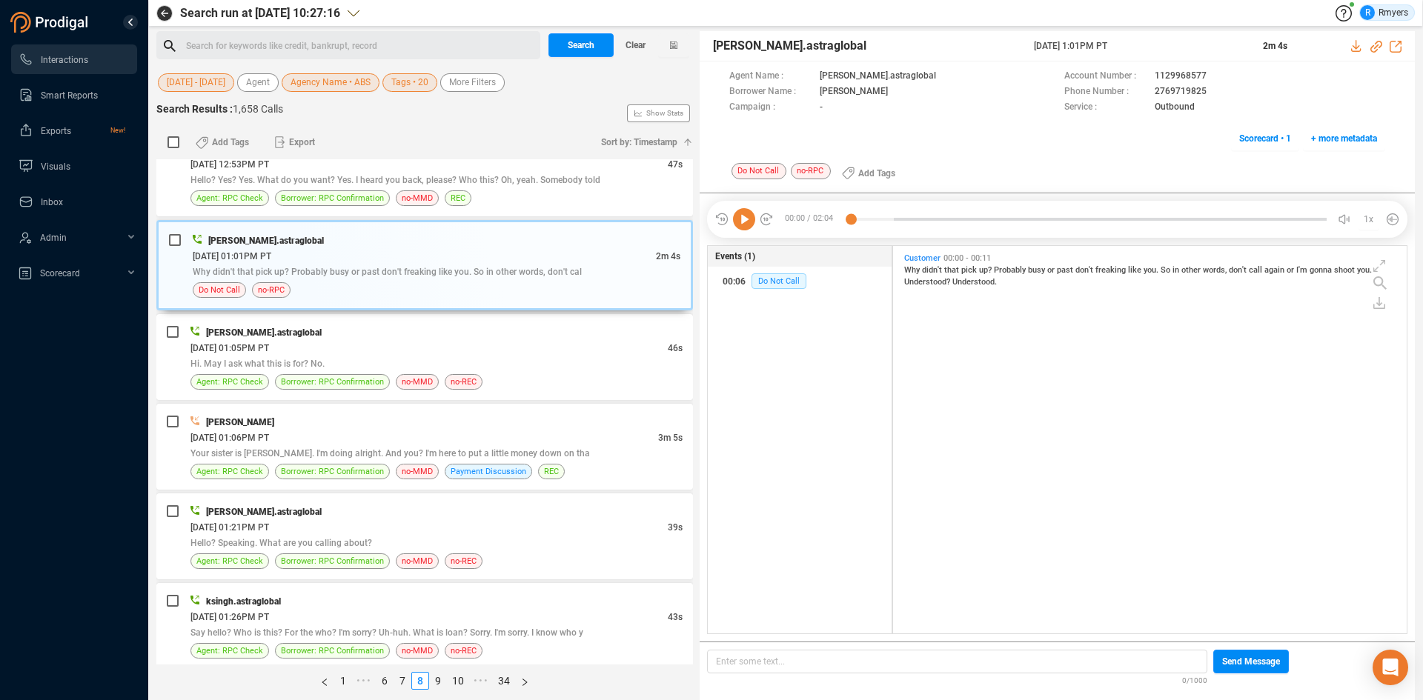
click at [749, 218] on icon at bounding box center [744, 219] width 22 height 22
click at [415, 342] on div "06/10/2025 @ 01:05PM PT" at bounding box center [428, 348] width 477 height 16
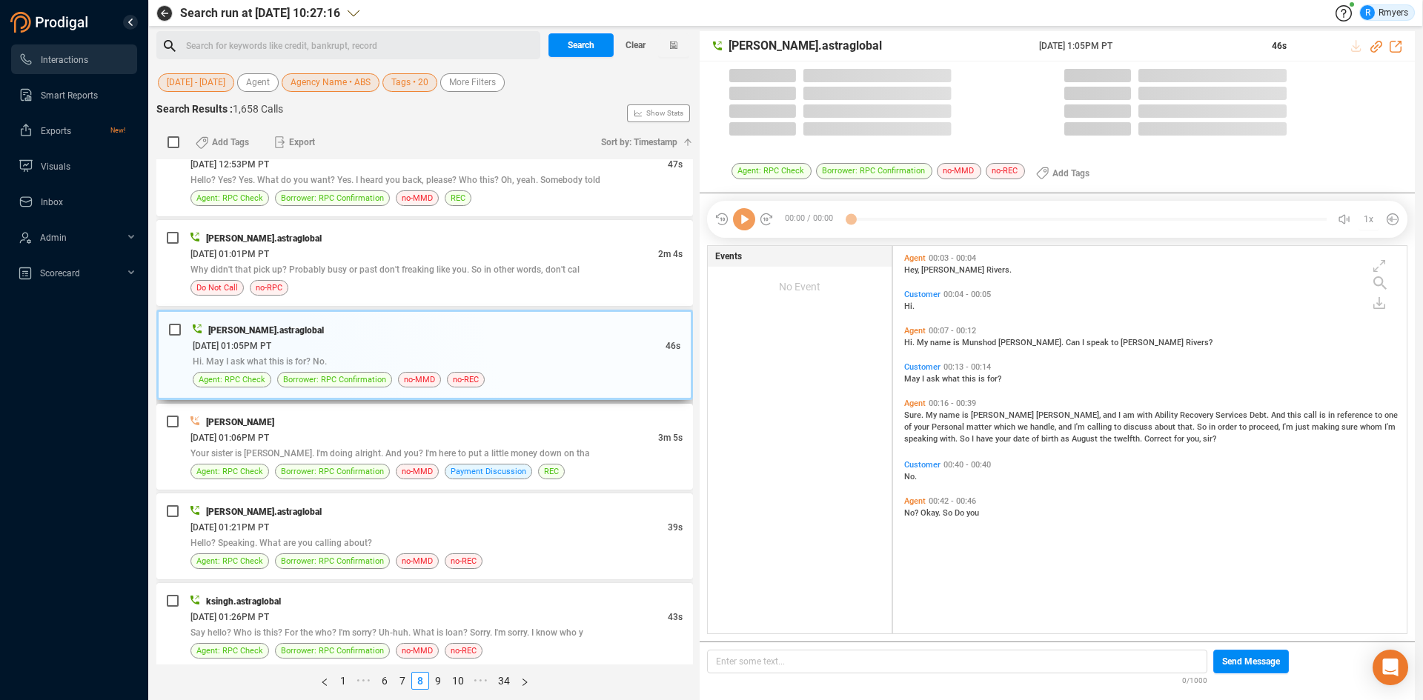
scroll to position [384, 506]
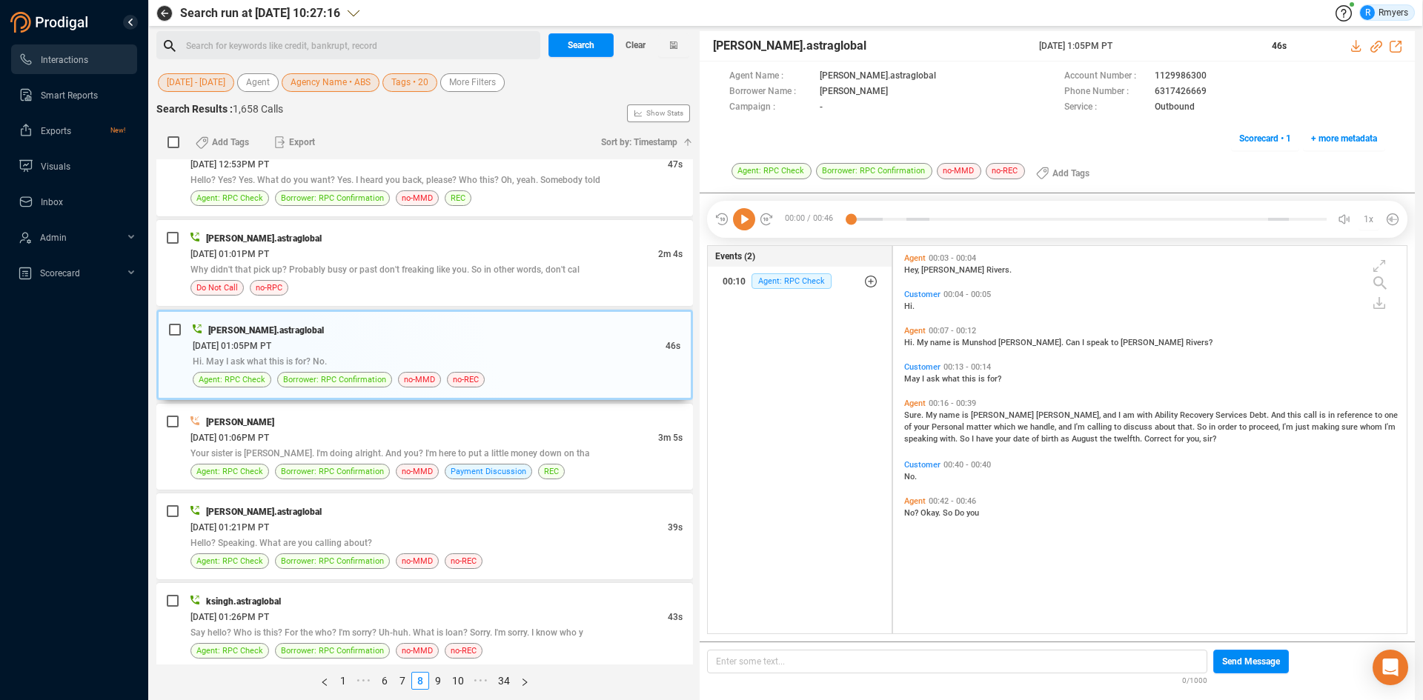
click at [745, 223] on icon at bounding box center [744, 219] width 22 height 22
drag, startPoint x: 1157, startPoint y: 91, endPoint x: 1212, endPoint y: 93, distance: 54.9
click at [1212, 93] on div "Phone Number : 6317426669" at bounding box center [1224, 92] width 321 height 16
copy span "6317426669"
click at [288, 448] on span "Your sister is Danny Gilmore. I'm doing alright. And you? I'm here to put a lit…" at bounding box center [389, 453] width 399 height 10
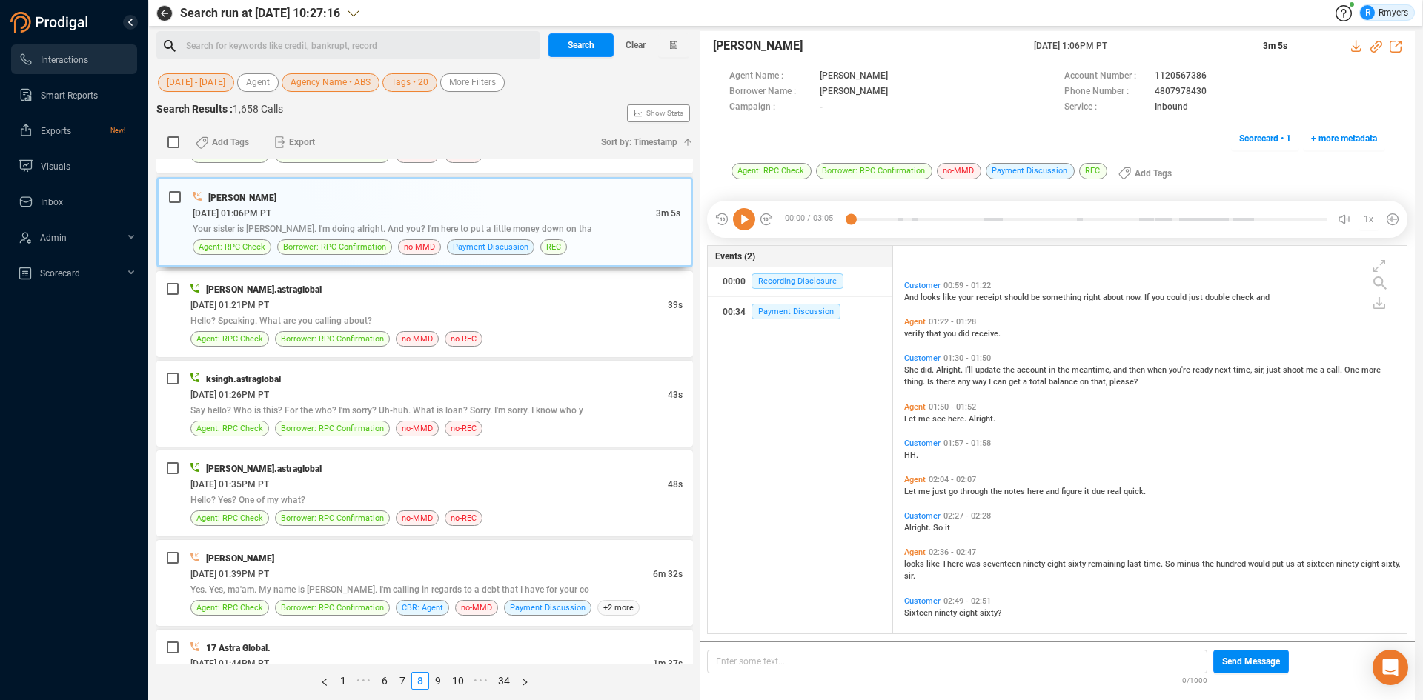
scroll to position [634, 0]
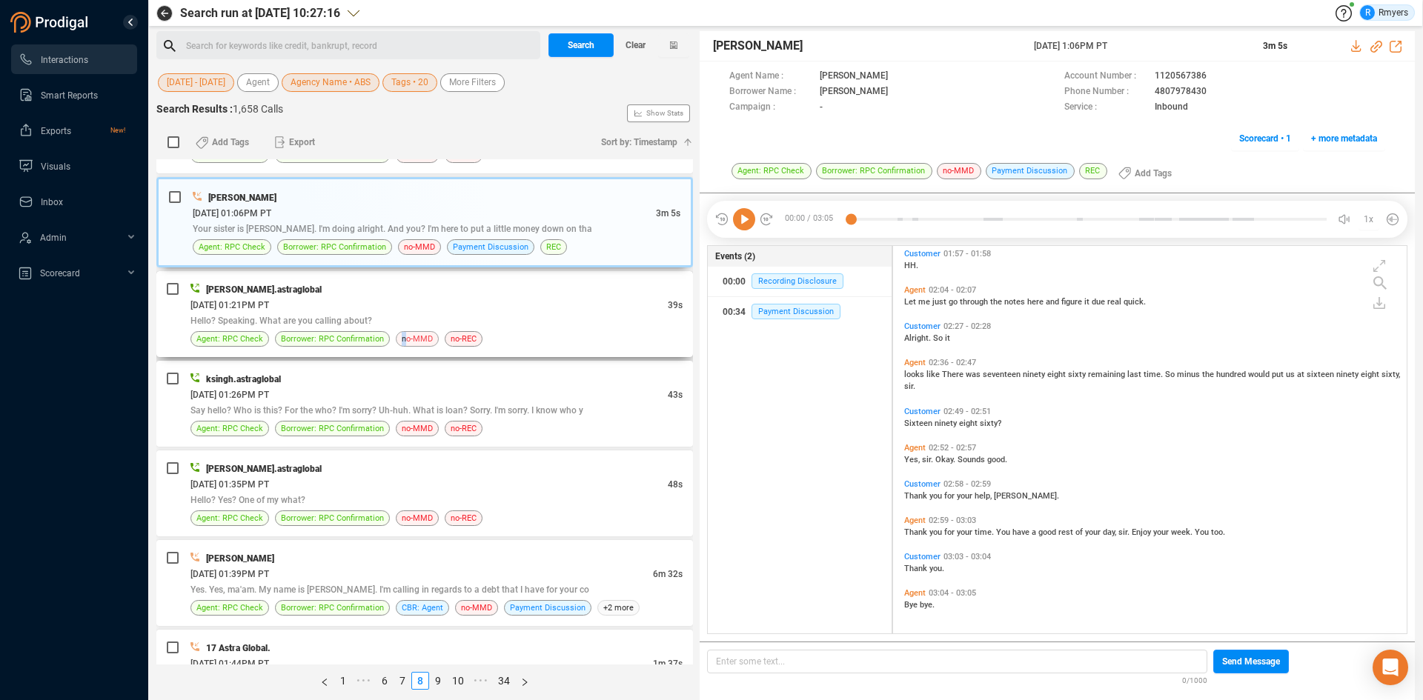
click at [402, 333] on span "no-MMD" at bounding box center [417, 339] width 31 height 14
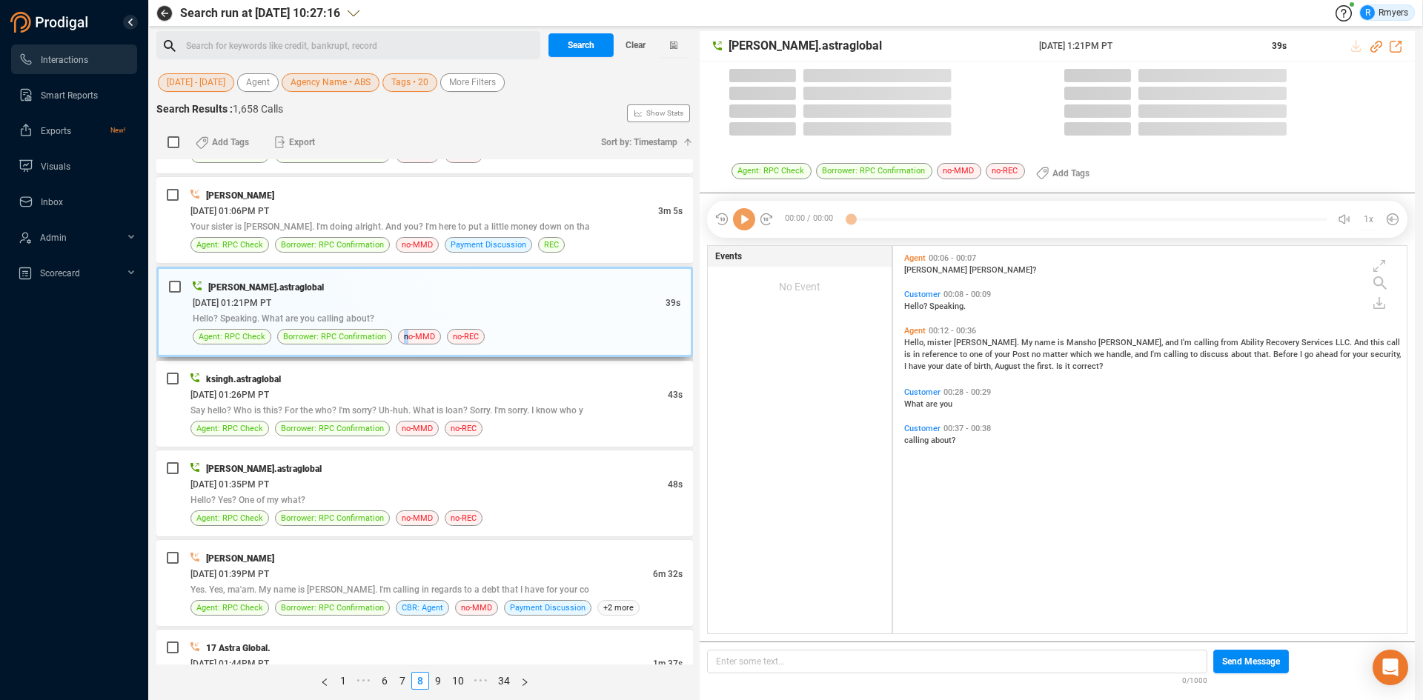
scroll to position [384, 506]
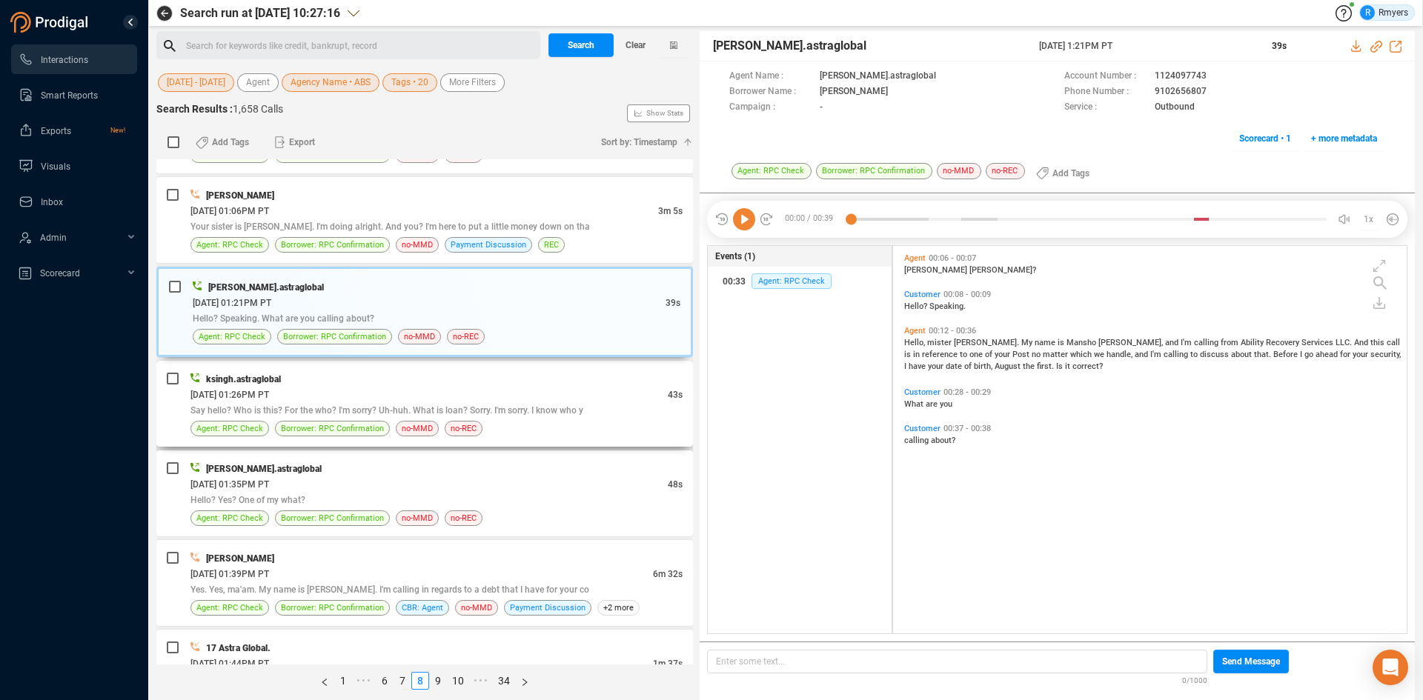
click at [436, 411] on span "Say hello? Who is this? For the who? I'm sorry? Uh-huh. What is loan? Sorry. I'…" at bounding box center [386, 410] width 393 height 10
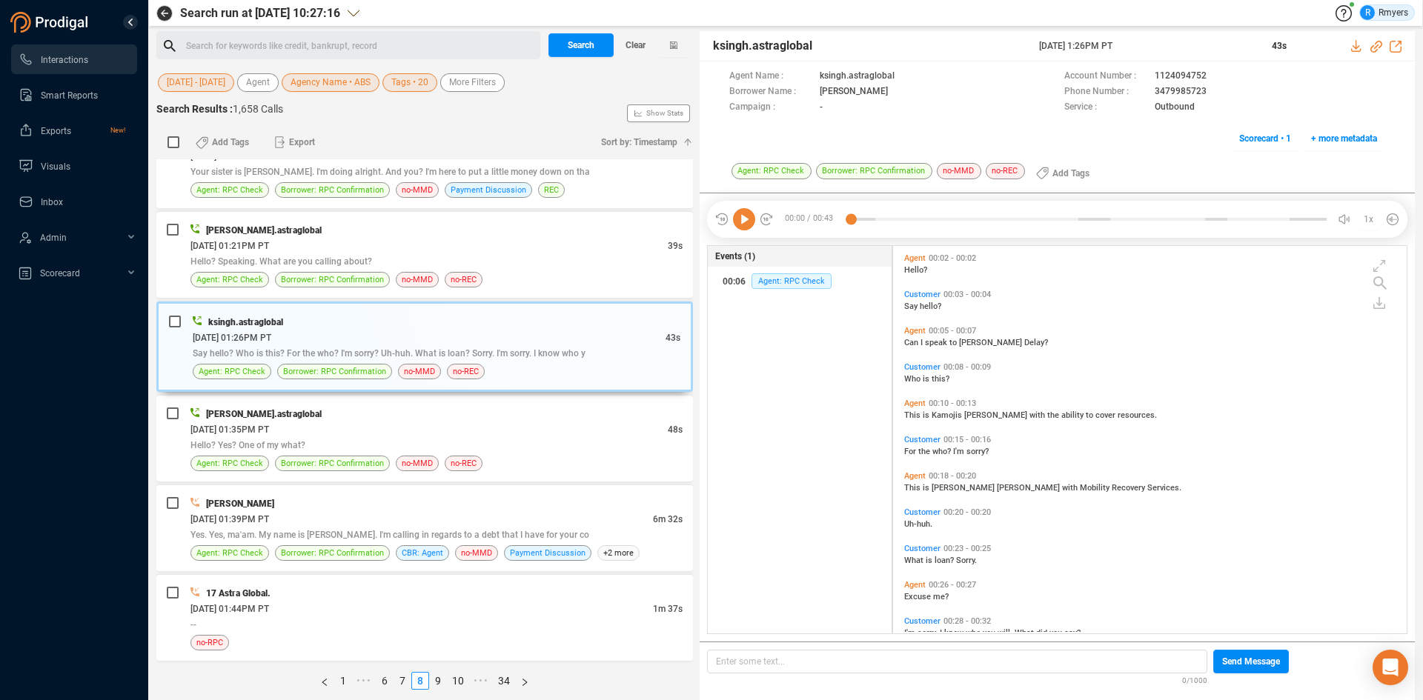
scroll to position [101, 0]
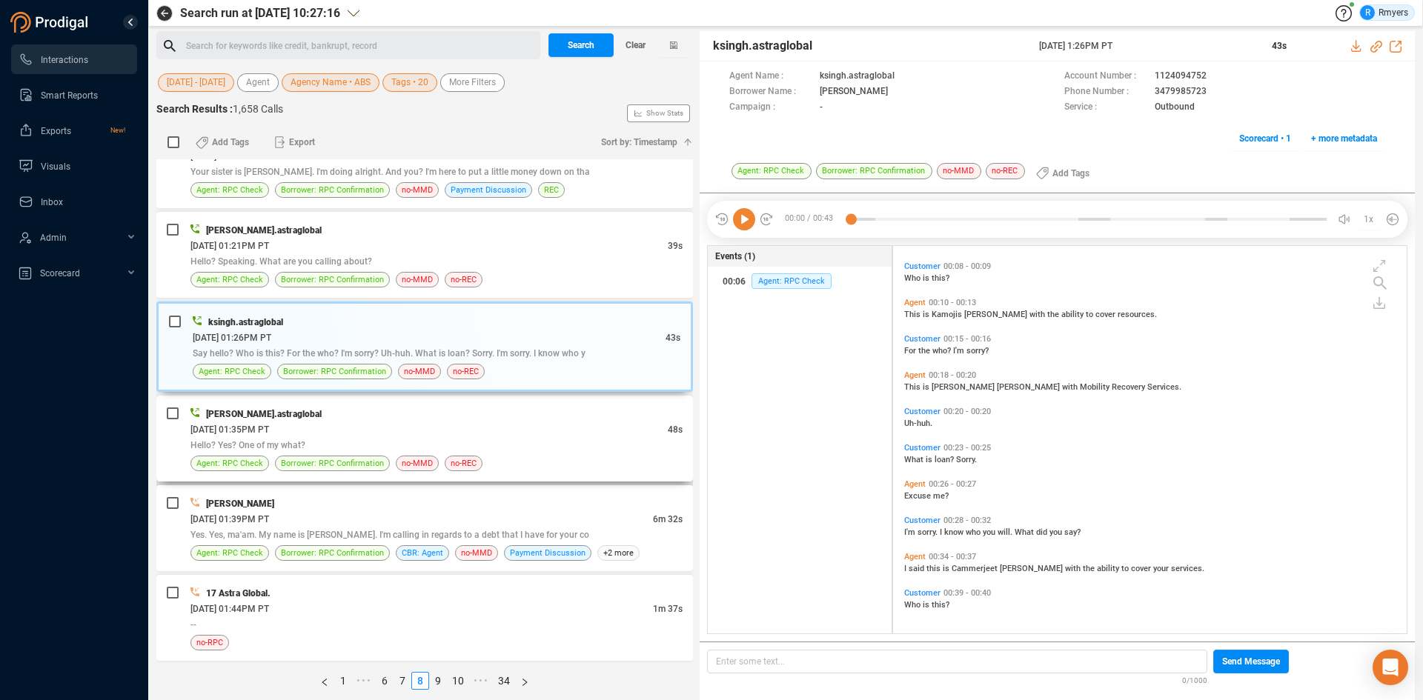
click at [407, 429] on div "06/10/2025 @ 01:35PM PT" at bounding box center [428, 430] width 477 height 16
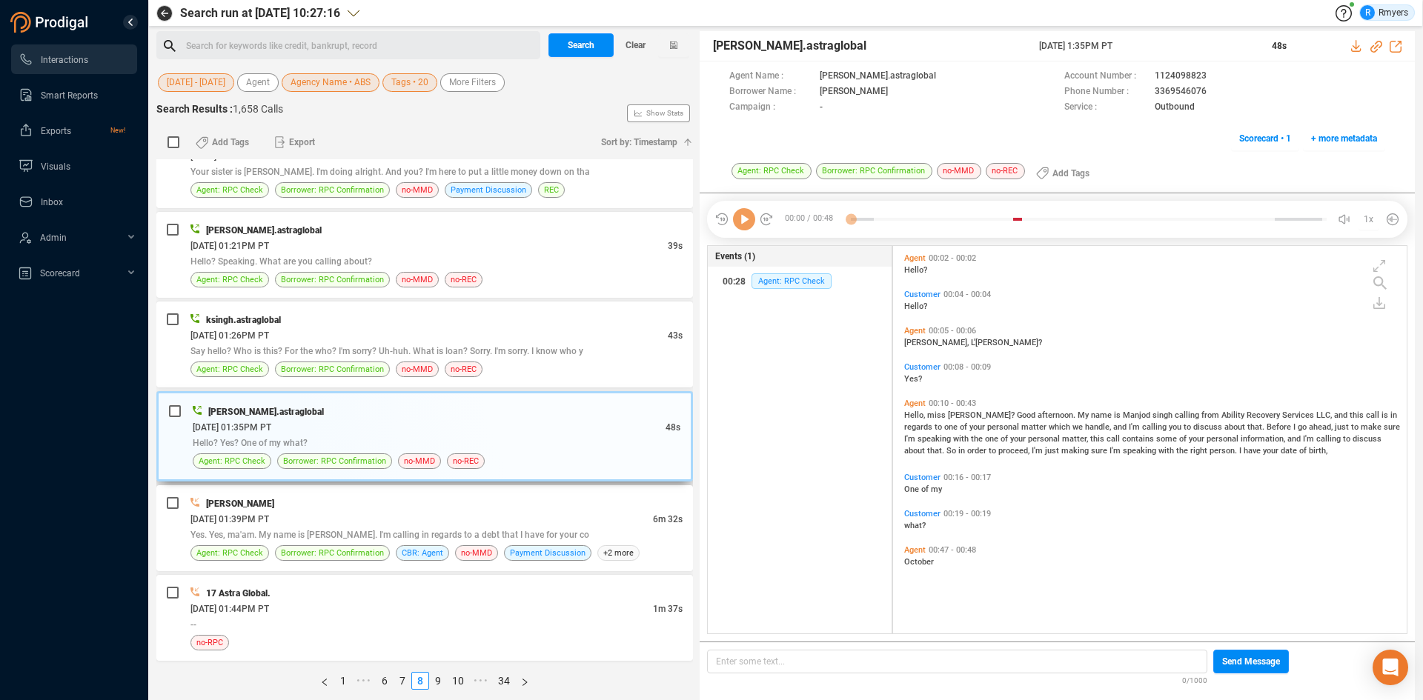
scroll to position [384, 506]
click at [418, 536] on span "Yes. Yes, ma'am. My name is Joshua Huskins. I'm calling in regards to a debt th…" at bounding box center [389, 535] width 399 height 10
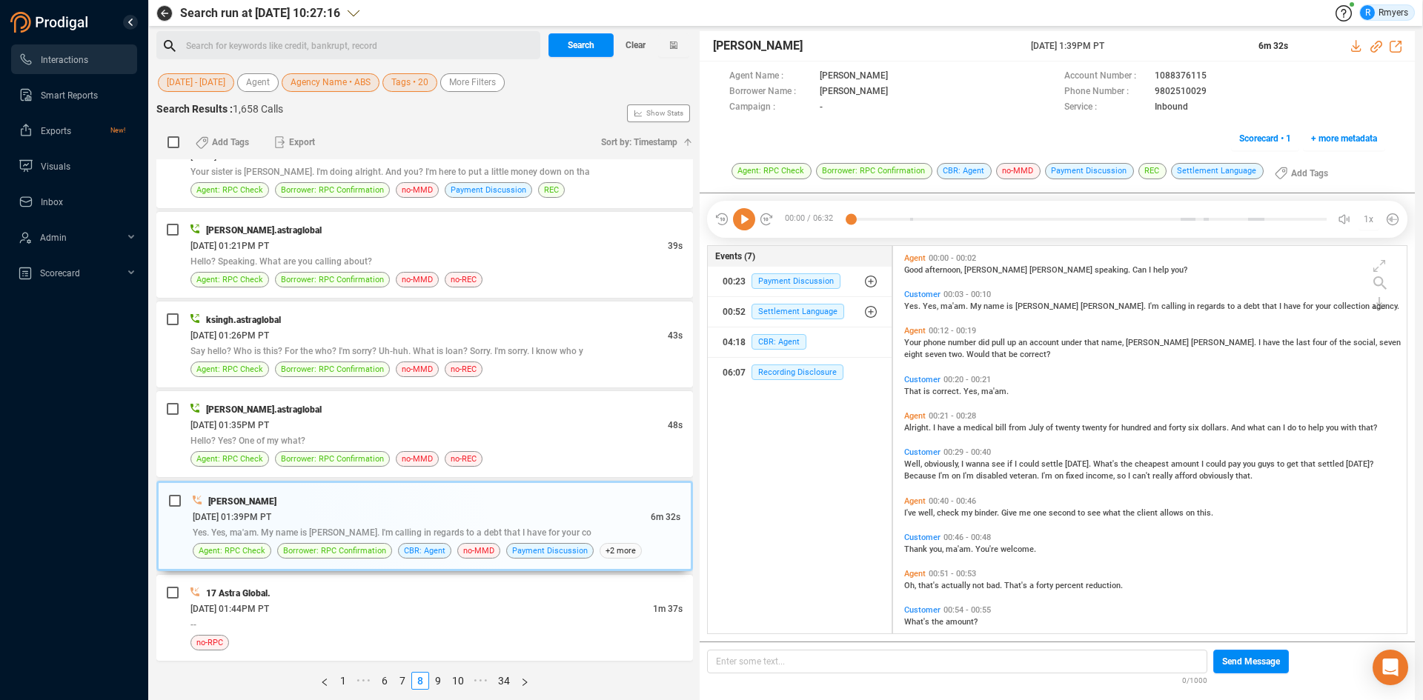
click at [743, 223] on icon at bounding box center [744, 219] width 22 height 22
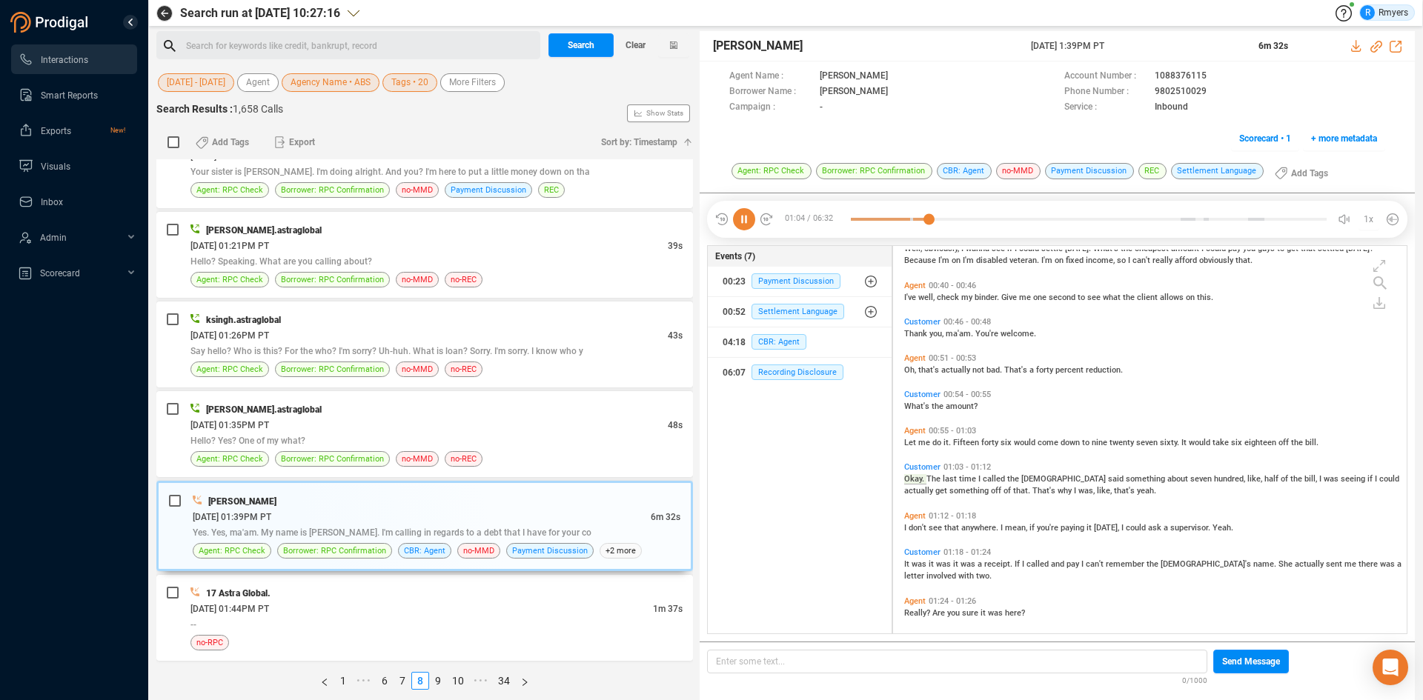
scroll to position [258, 0]
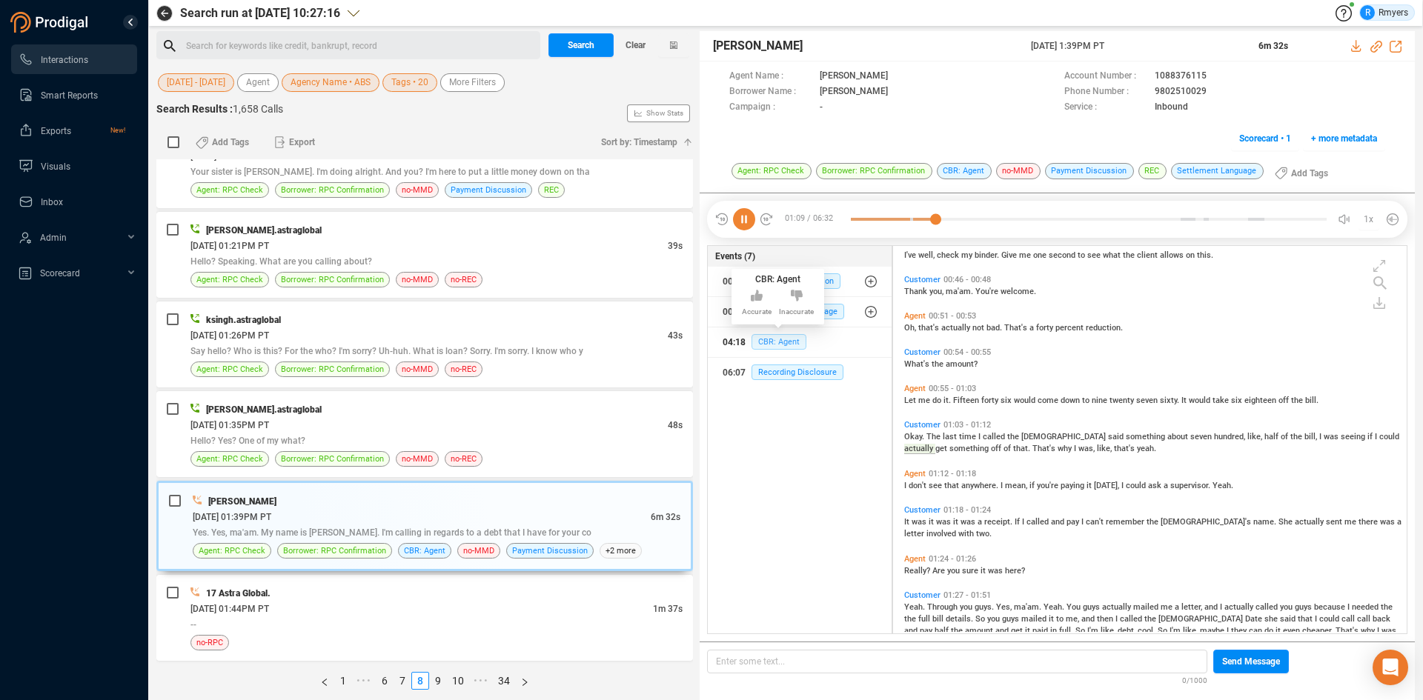
click at [783, 343] on span "CBR: Agent" at bounding box center [779, 342] width 55 height 16
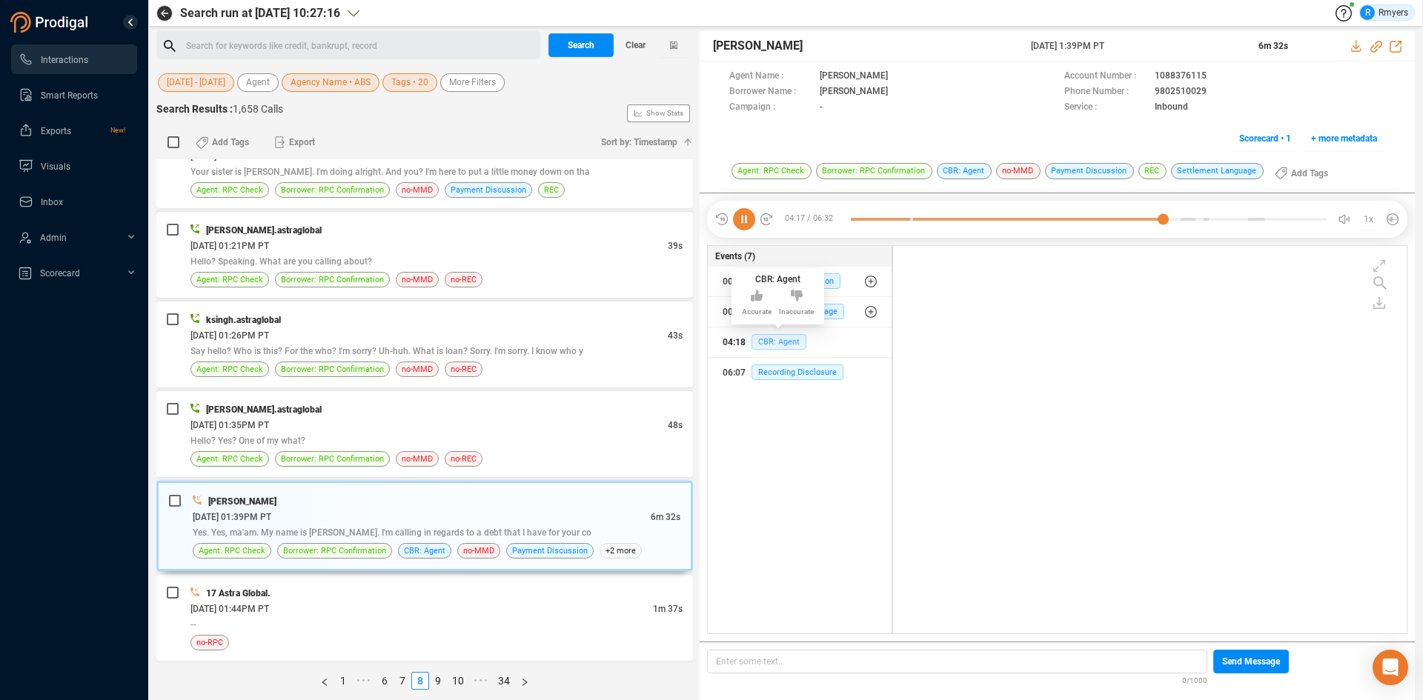
scroll to position [898, 0]
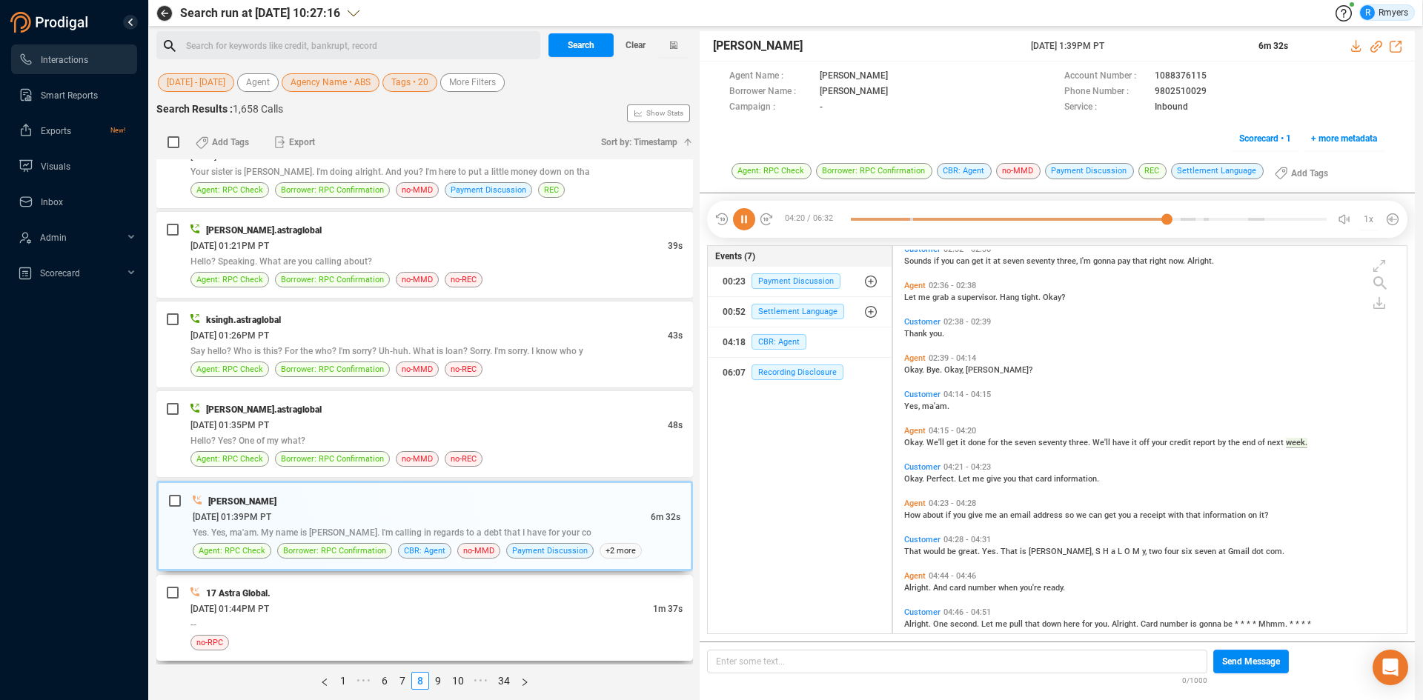
drag, startPoint x: 350, startPoint y: 625, endPoint x: 356, endPoint y: 620, distance: 8.0
click at [353, 621] on div "--" at bounding box center [436, 625] width 492 height 16
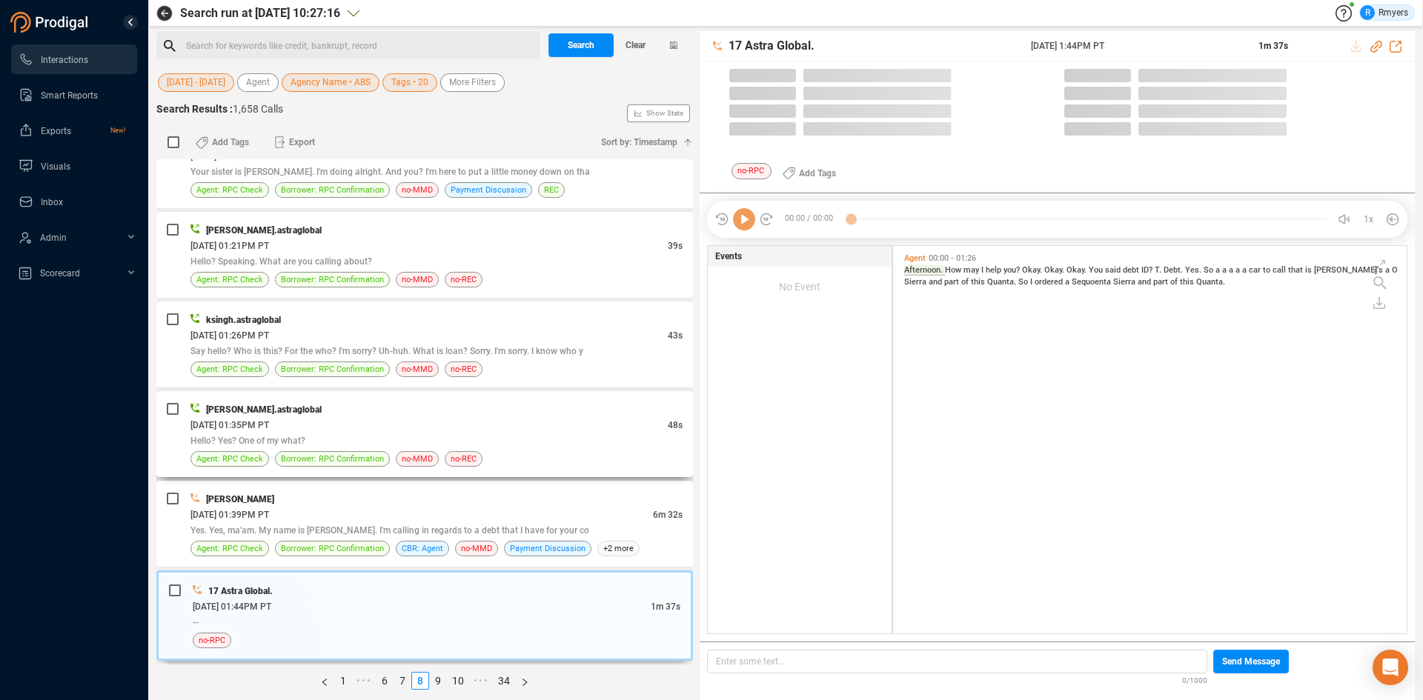
scroll to position [384, 506]
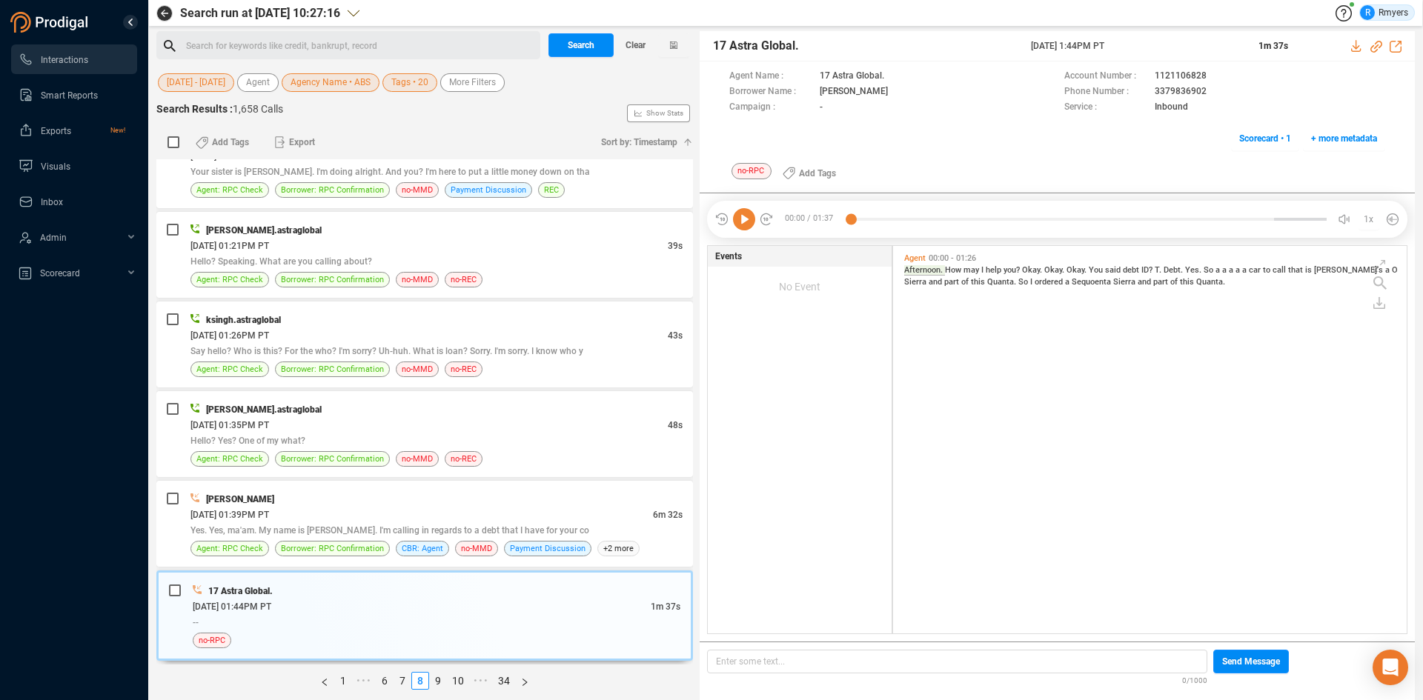
click at [747, 225] on icon at bounding box center [744, 219] width 22 height 22
click at [438, 680] on link "9" at bounding box center [438, 681] width 16 height 16
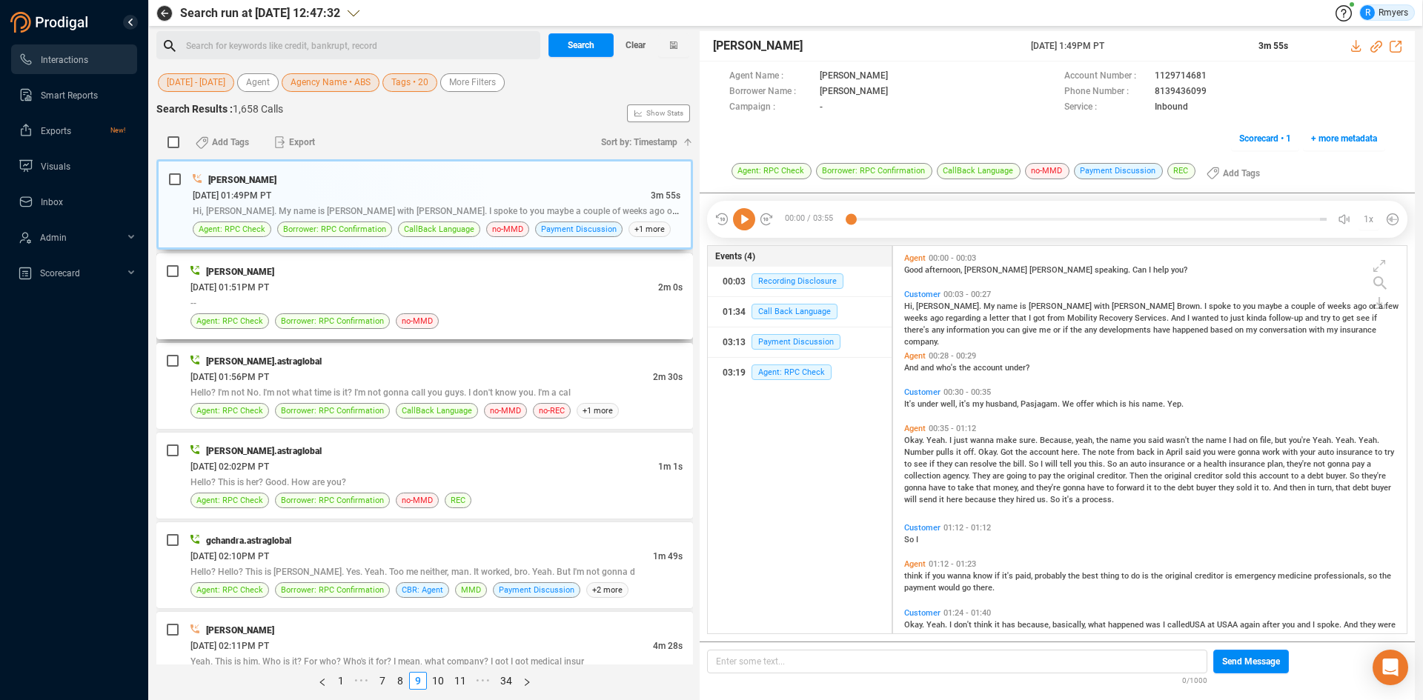
click at [382, 288] on div "06/10/2025 @ 01:51PM PT" at bounding box center [424, 287] width 468 height 16
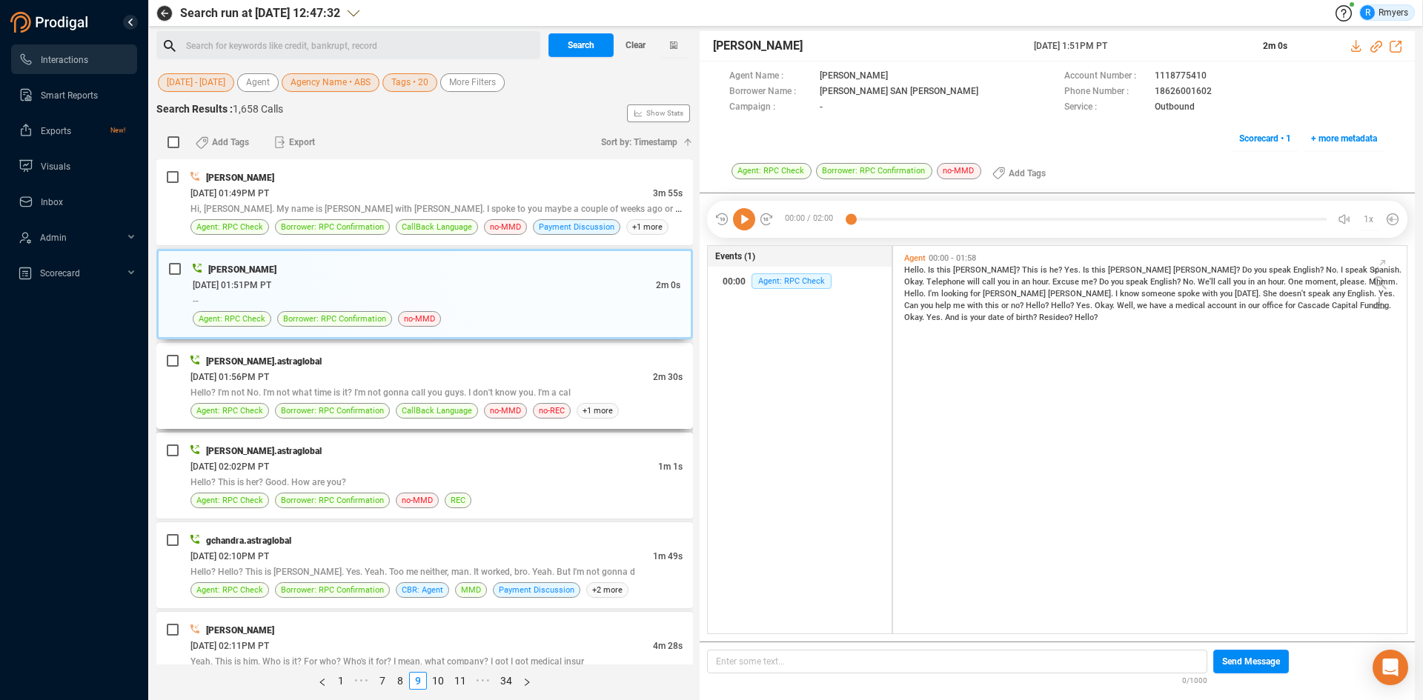
click at [417, 371] on div "06/10/2025 @ 01:56PM PT" at bounding box center [421, 377] width 462 height 16
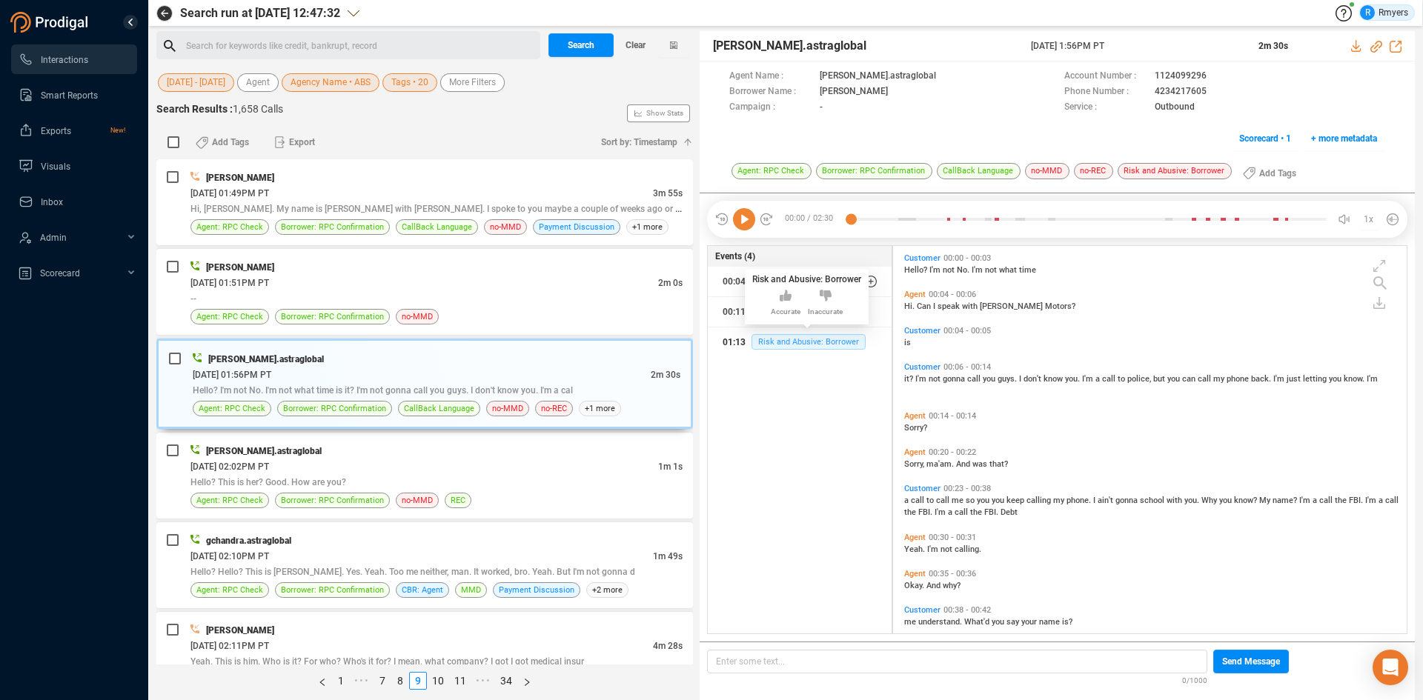
click at [776, 339] on span "Risk and Abusive: Borrower" at bounding box center [809, 342] width 114 height 16
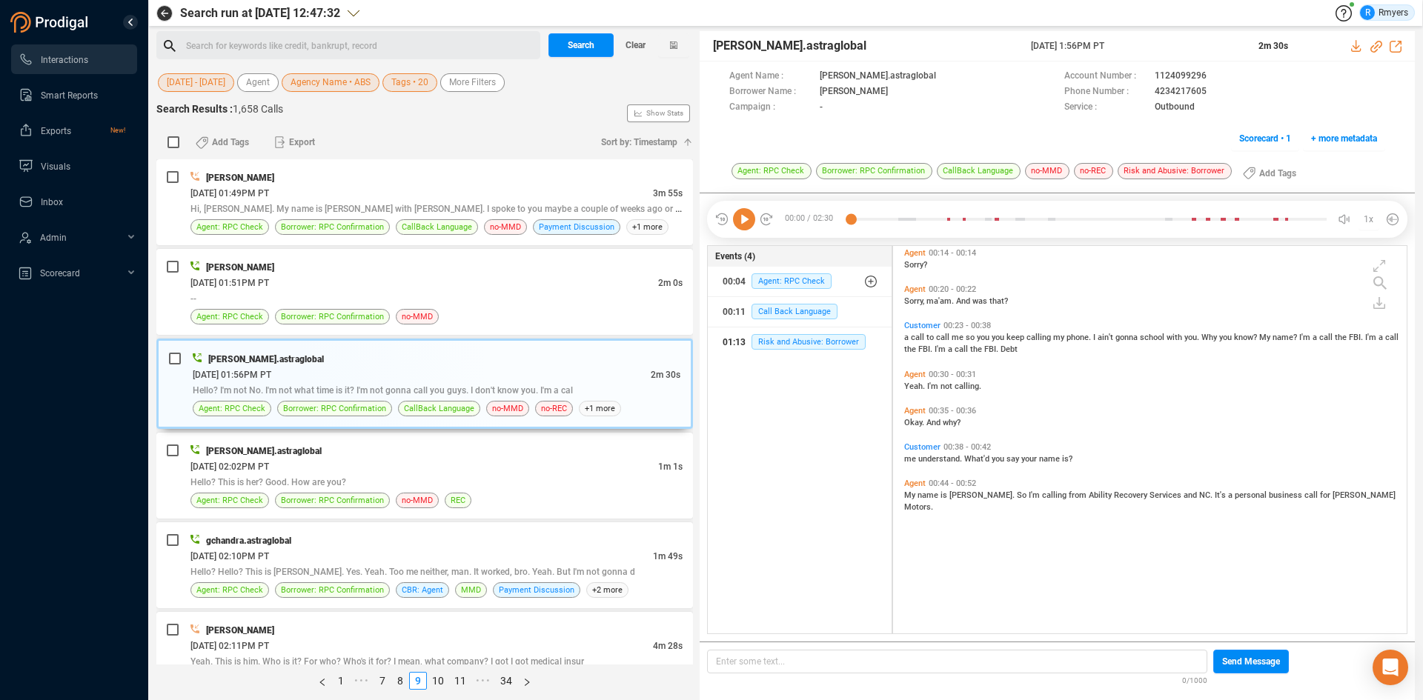
scroll to position [0, 0]
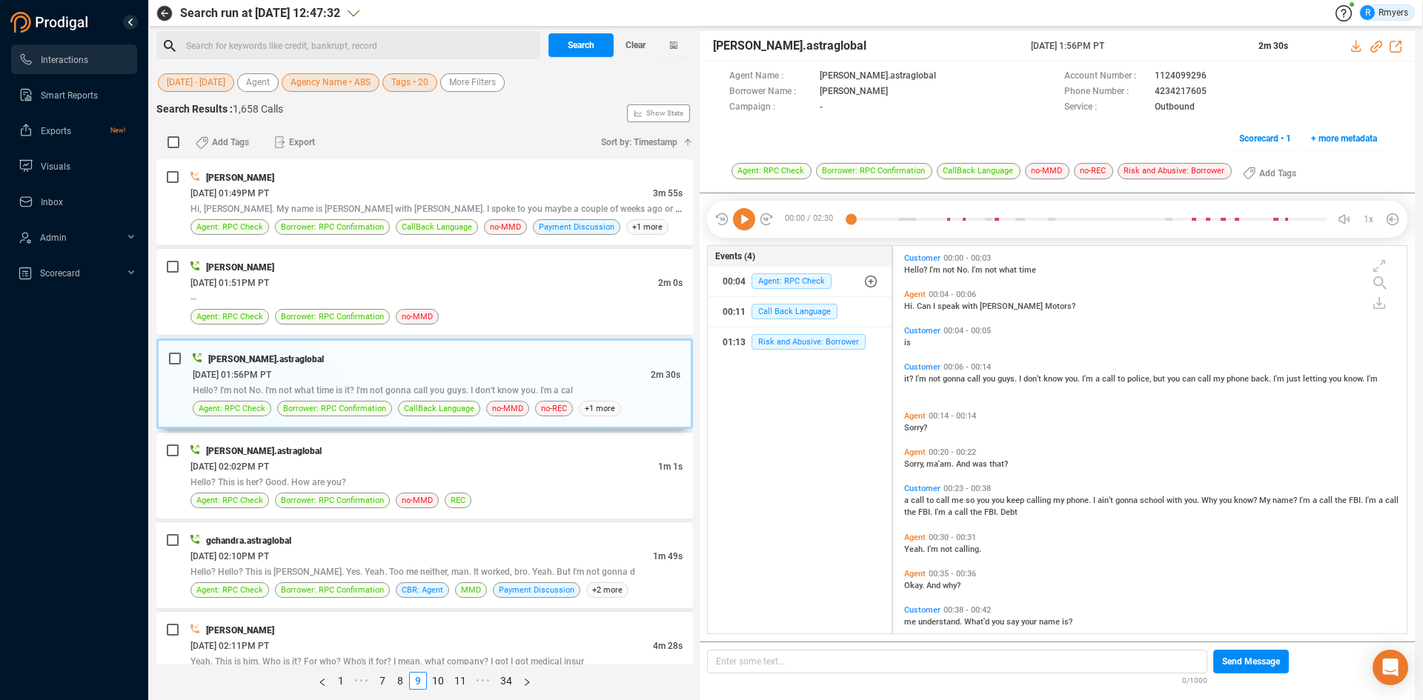
click at [747, 226] on icon at bounding box center [744, 219] width 22 height 22
drag, startPoint x: 1144, startPoint y: 93, endPoint x: 1207, endPoint y: 93, distance: 63.0
click at [1207, 93] on div "Phone Number : 4234217605" at bounding box center [1224, 92] width 321 height 16
copy div "4234217605"
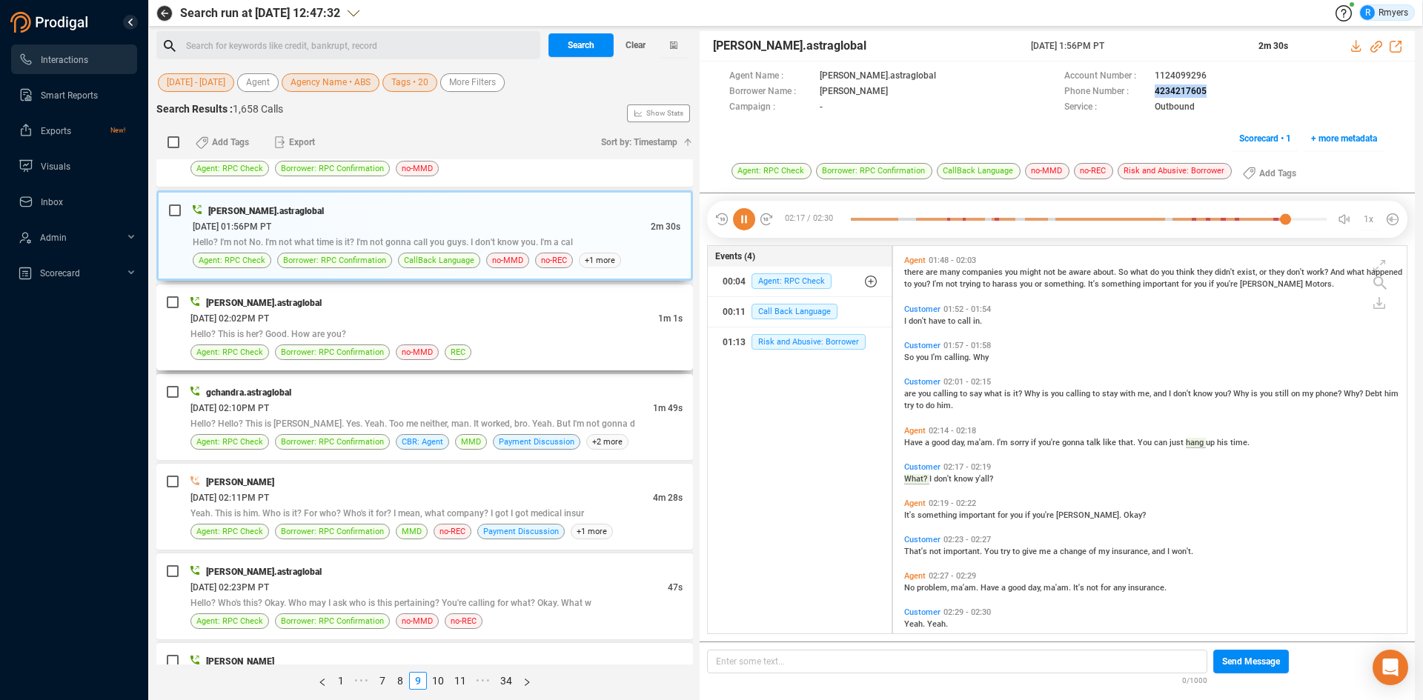
scroll to position [830, 0]
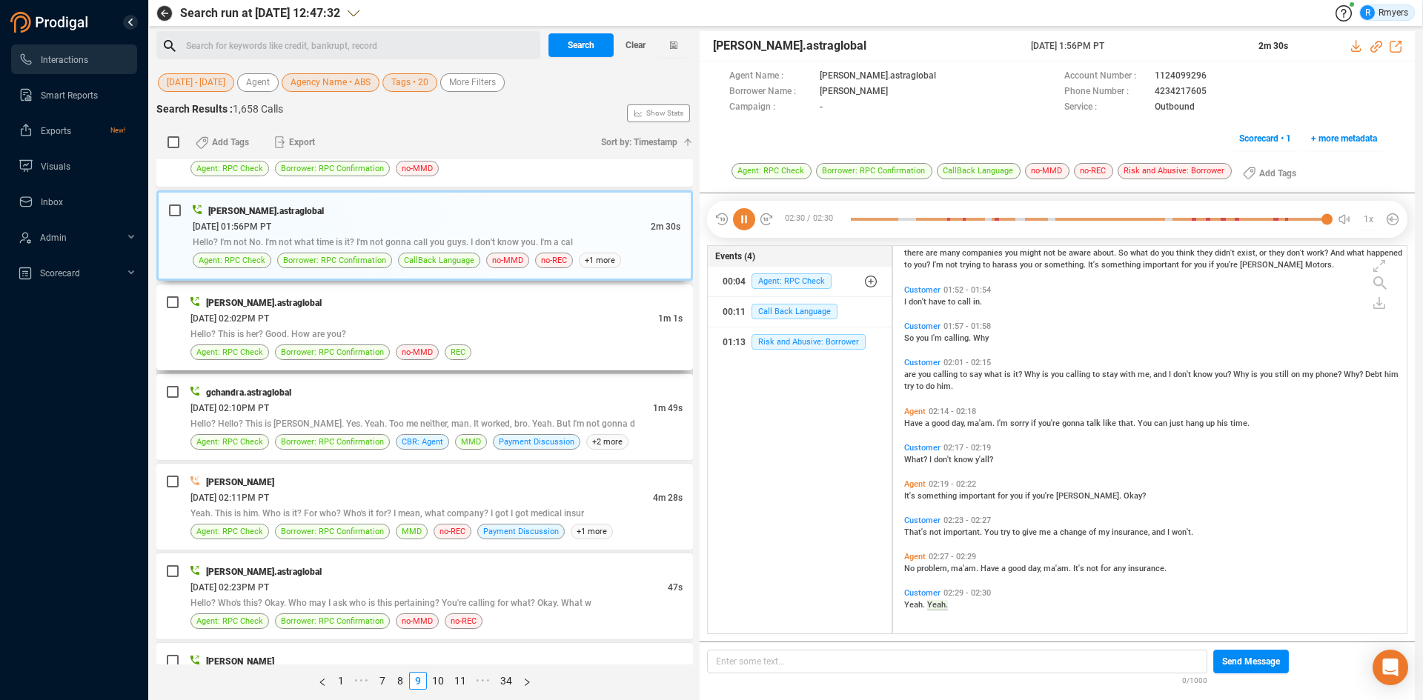
click at [547, 324] on div "06/10/2025 @ 02:02PM PT" at bounding box center [424, 319] width 468 height 16
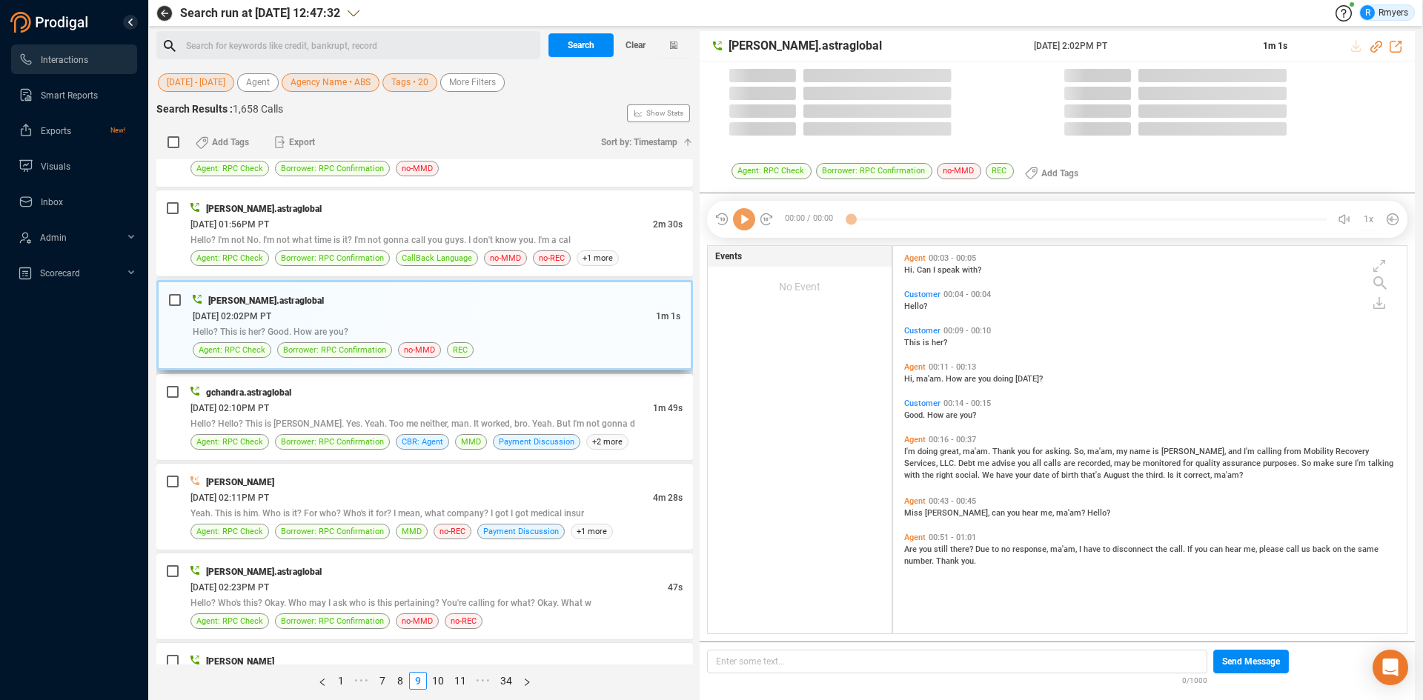
scroll to position [384, 506]
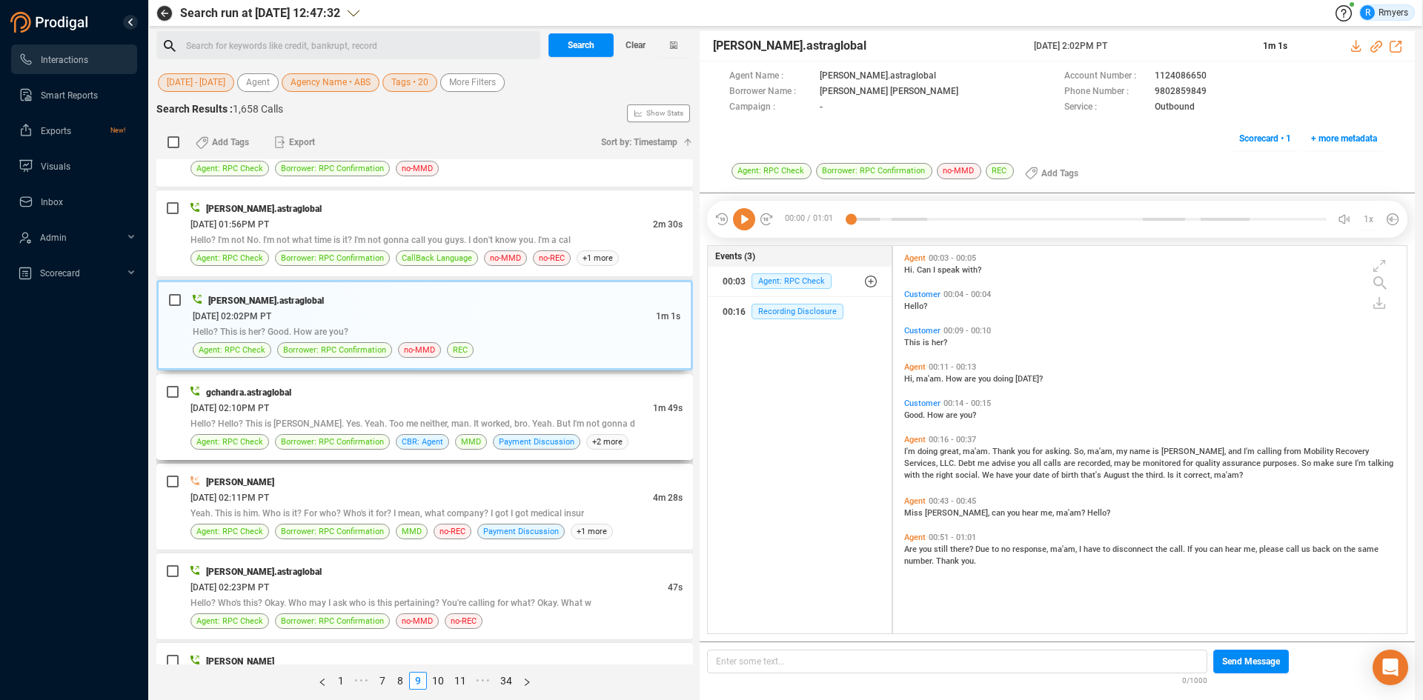
click at [455, 417] on div "Hello? Hello? This is Lee. Yes. Yeah. Too me neither, man. It worked, bro. Yeah…" at bounding box center [436, 424] width 492 height 16
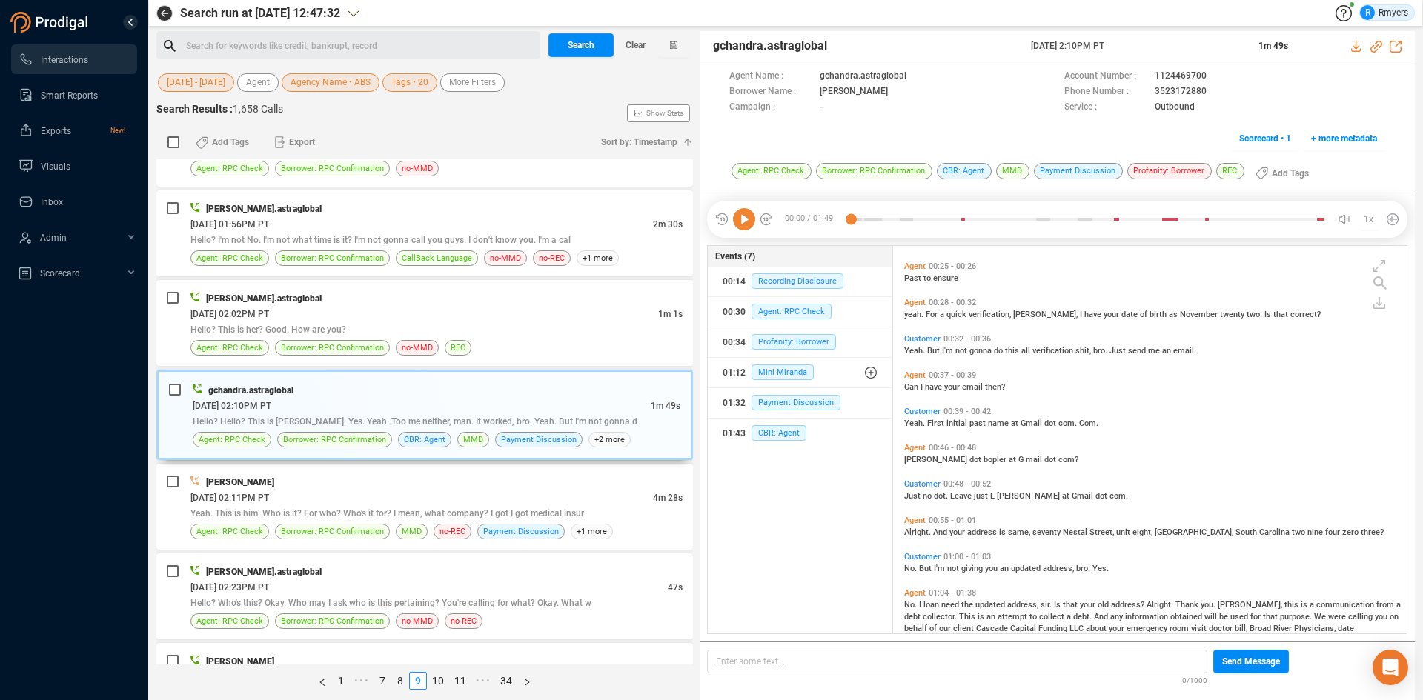
scroll to position [296, 0]
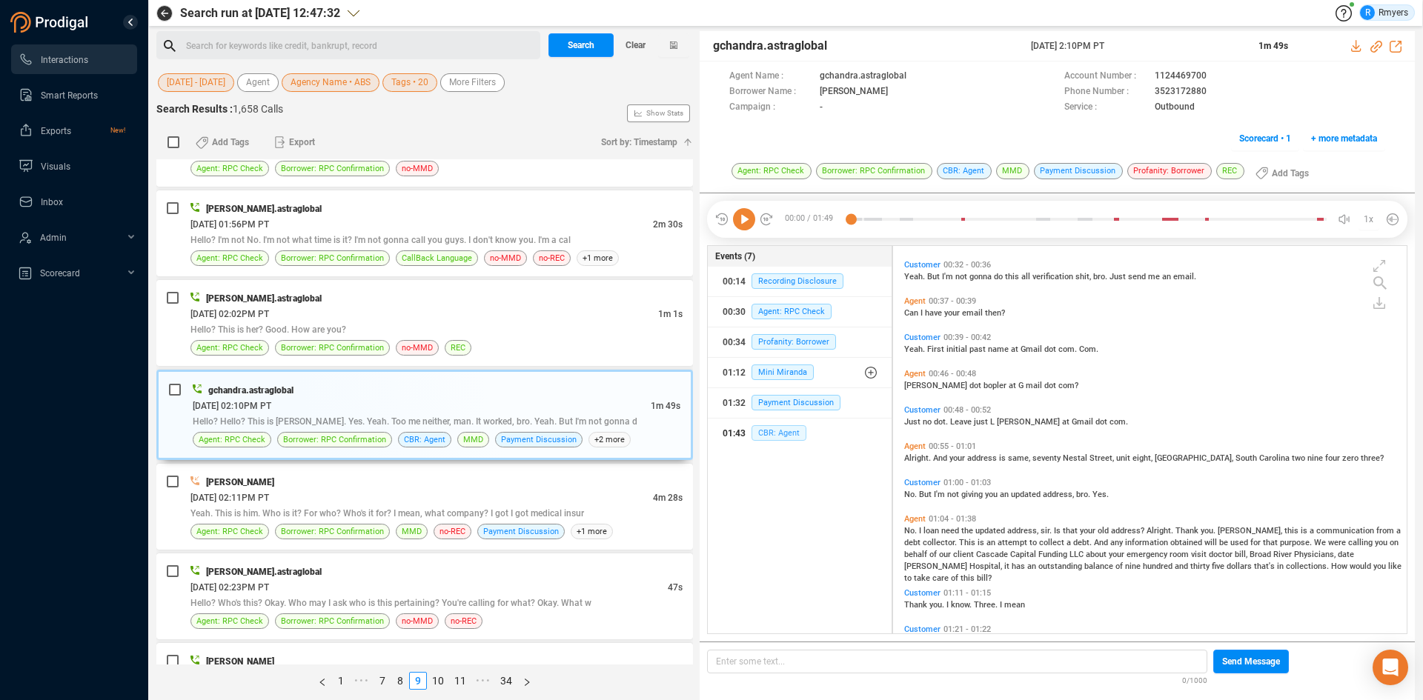
click at [802, 432] on span "CBR: Agent" at bounding box center [779, 433] width 55 height 16
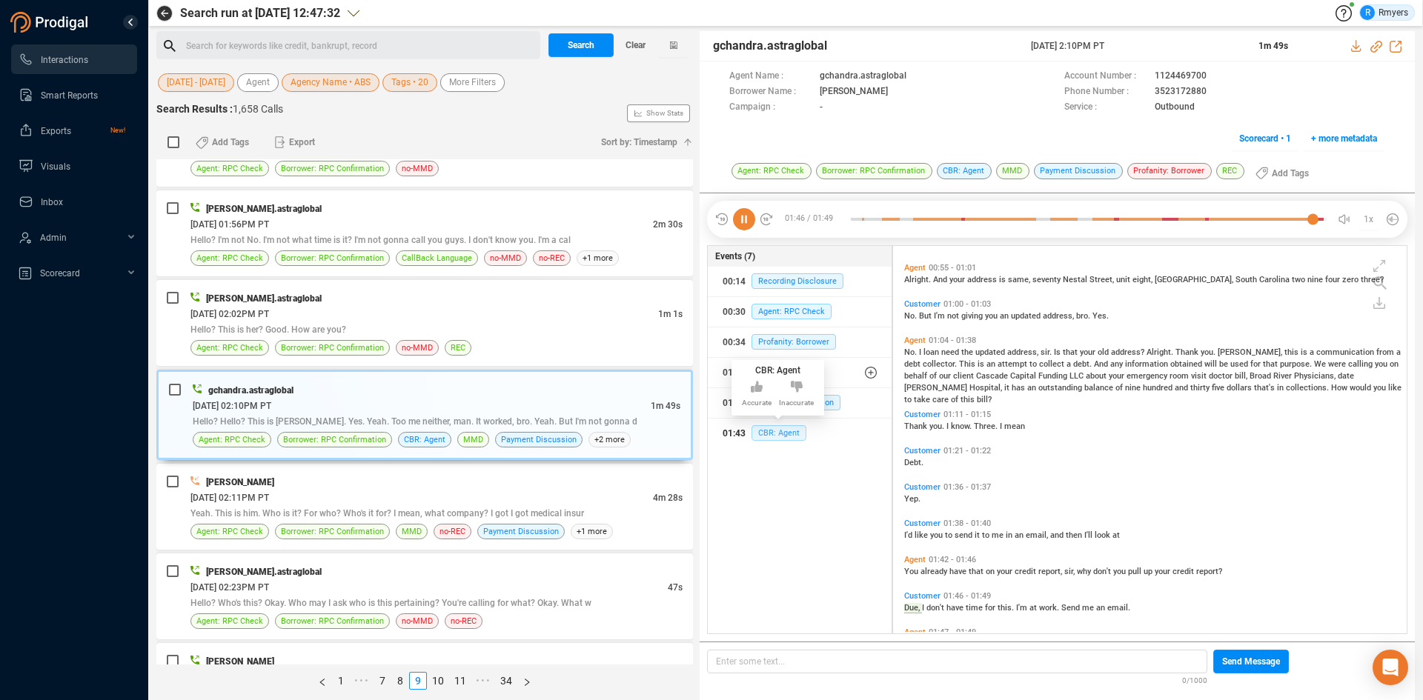
scroll to position [514, 0]
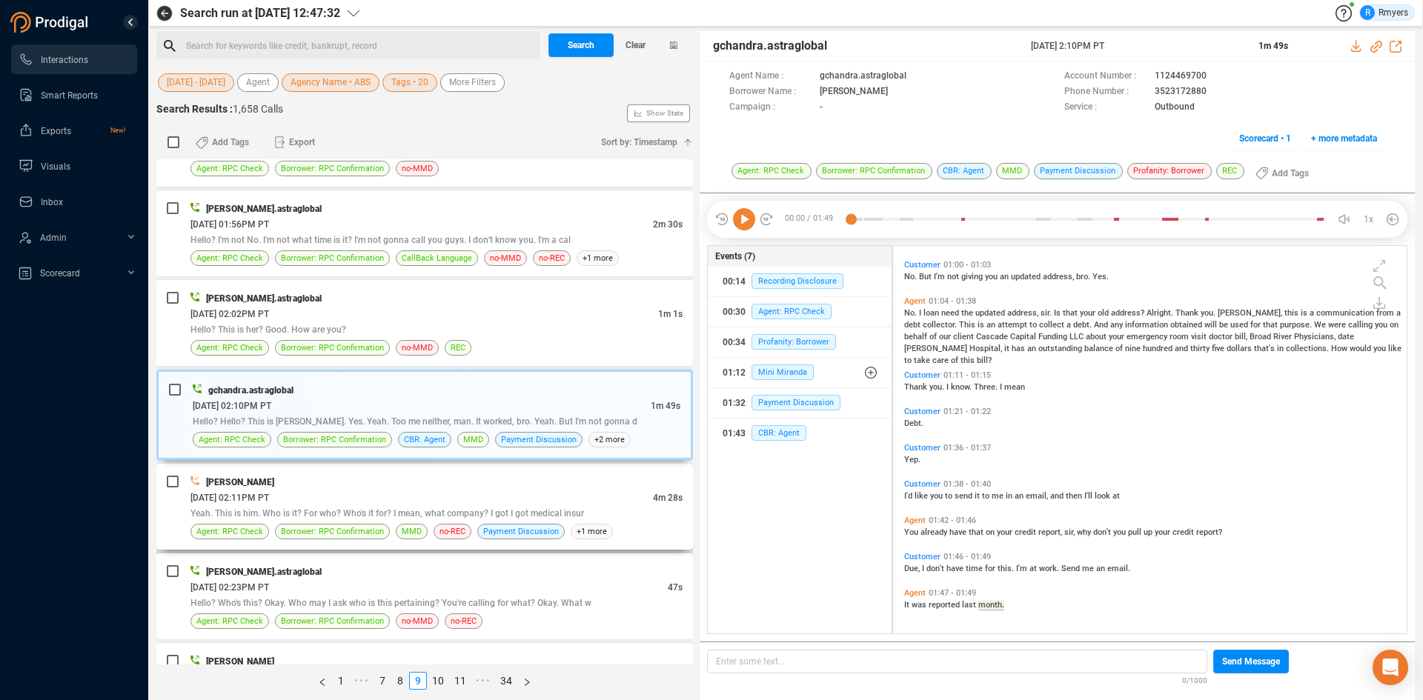
click at [376, 471] on div "THOMAS REYNOLDS 06/10/2025 @ 02:11PM PT 4m 28s Yeah. This is him. Who is it? Fo…" at bounding box center [424, 507] width 537 height 86
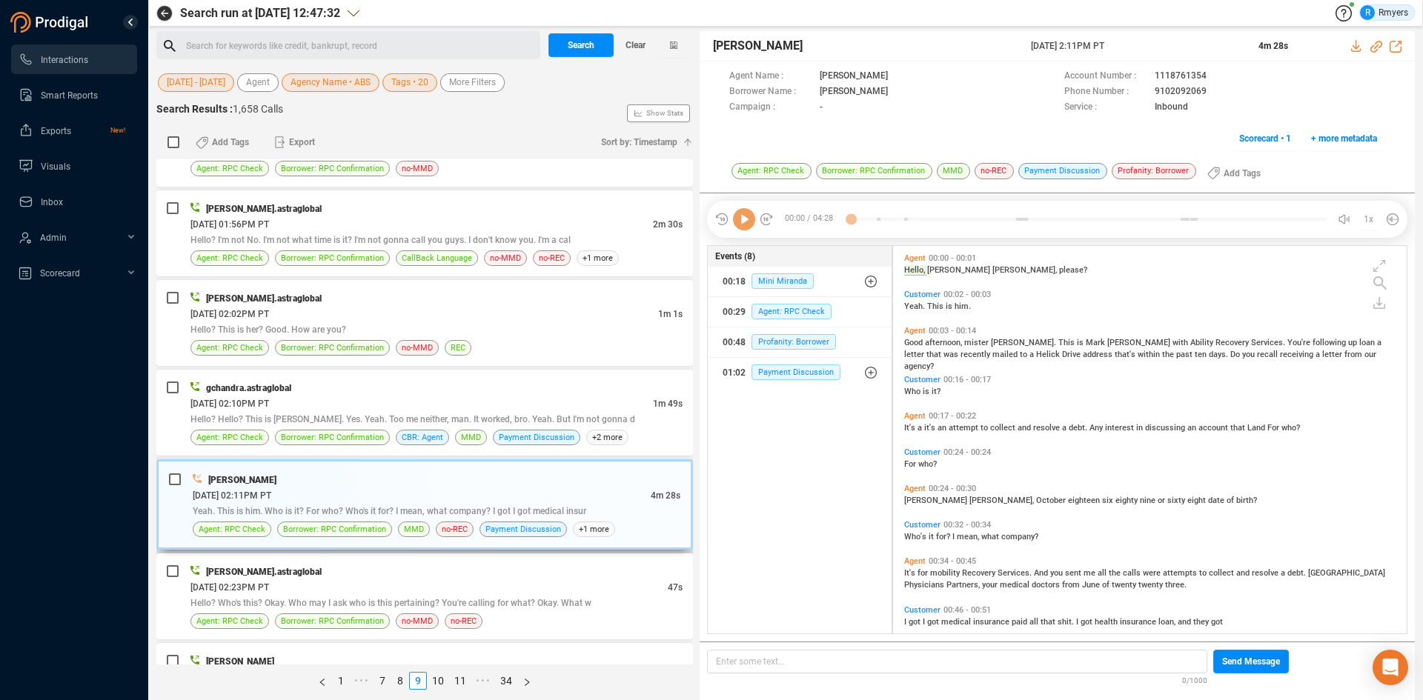
scroll to position [384, 506]
click at [765, 345] on span "Profanity: Borrower" at bounding box center [794, 342] width 84 height 16
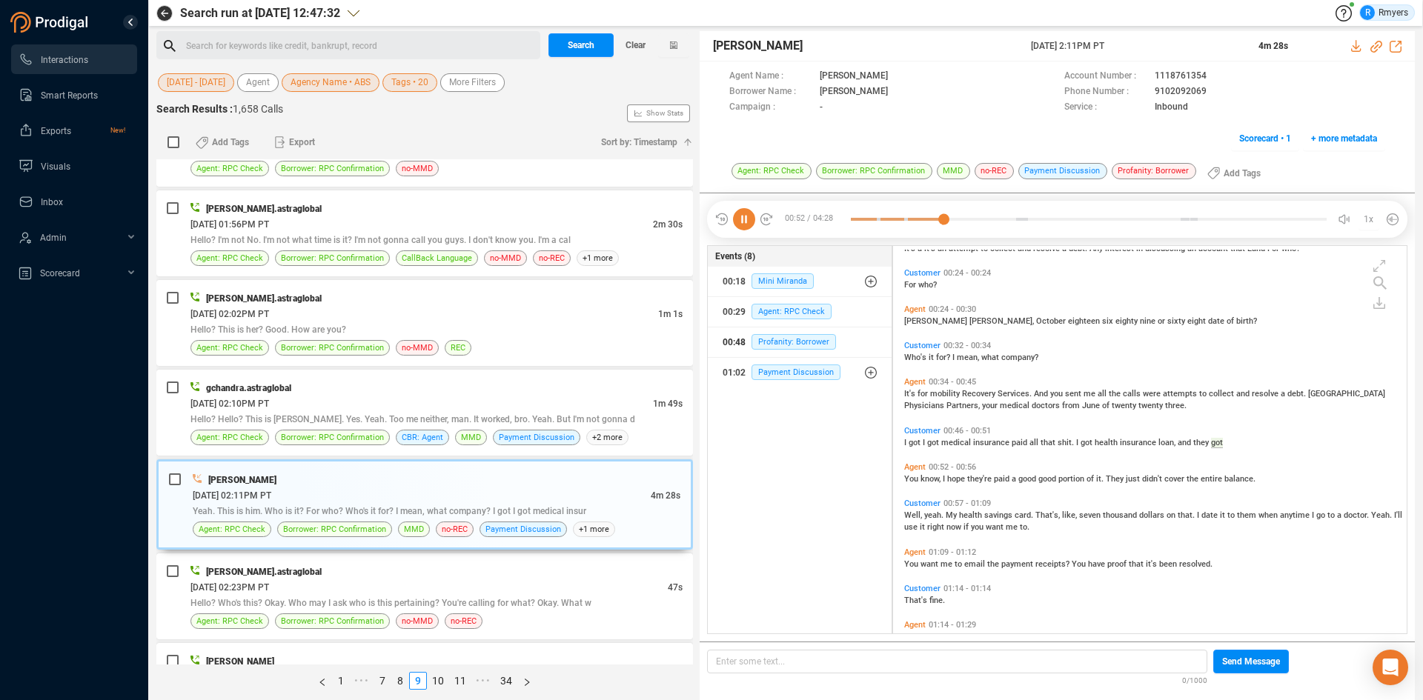
scroll to position [216, 0]
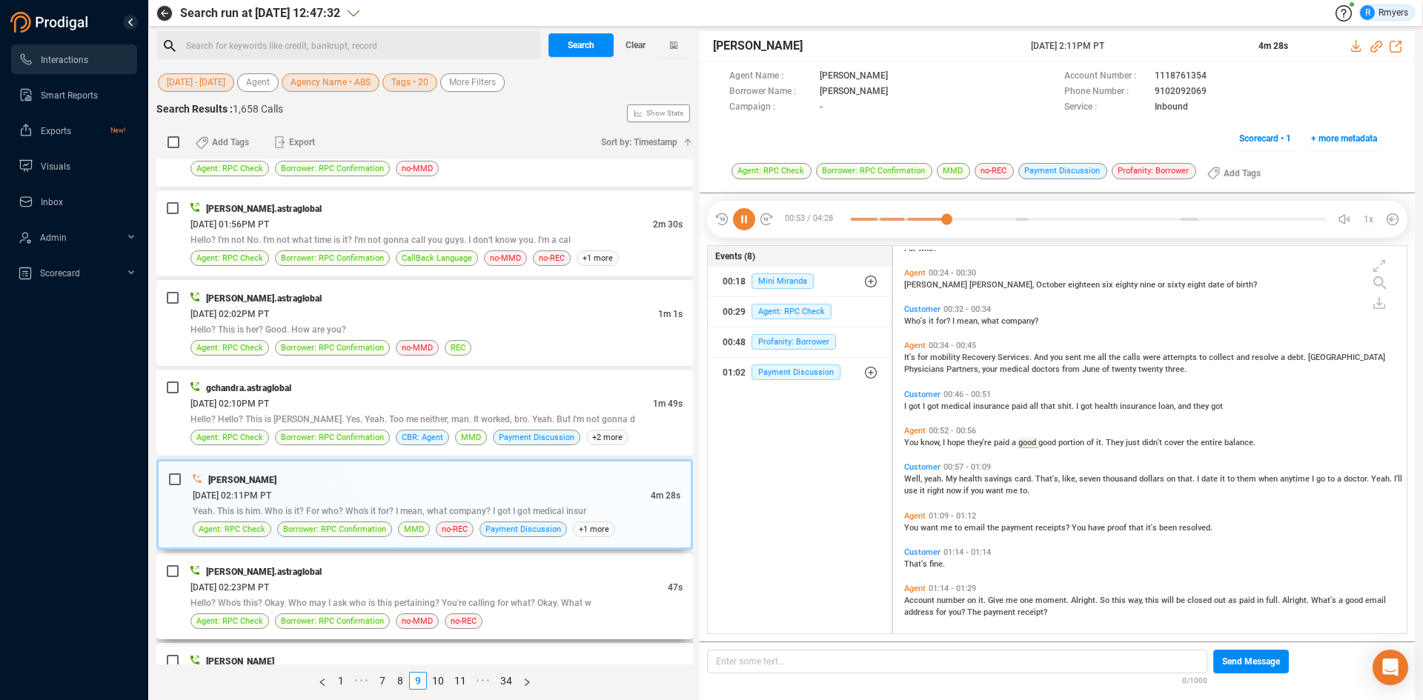
click at [421, 565] on div "divyansh.astraglobal" at bounding box center [436, 572] width 492 height 16
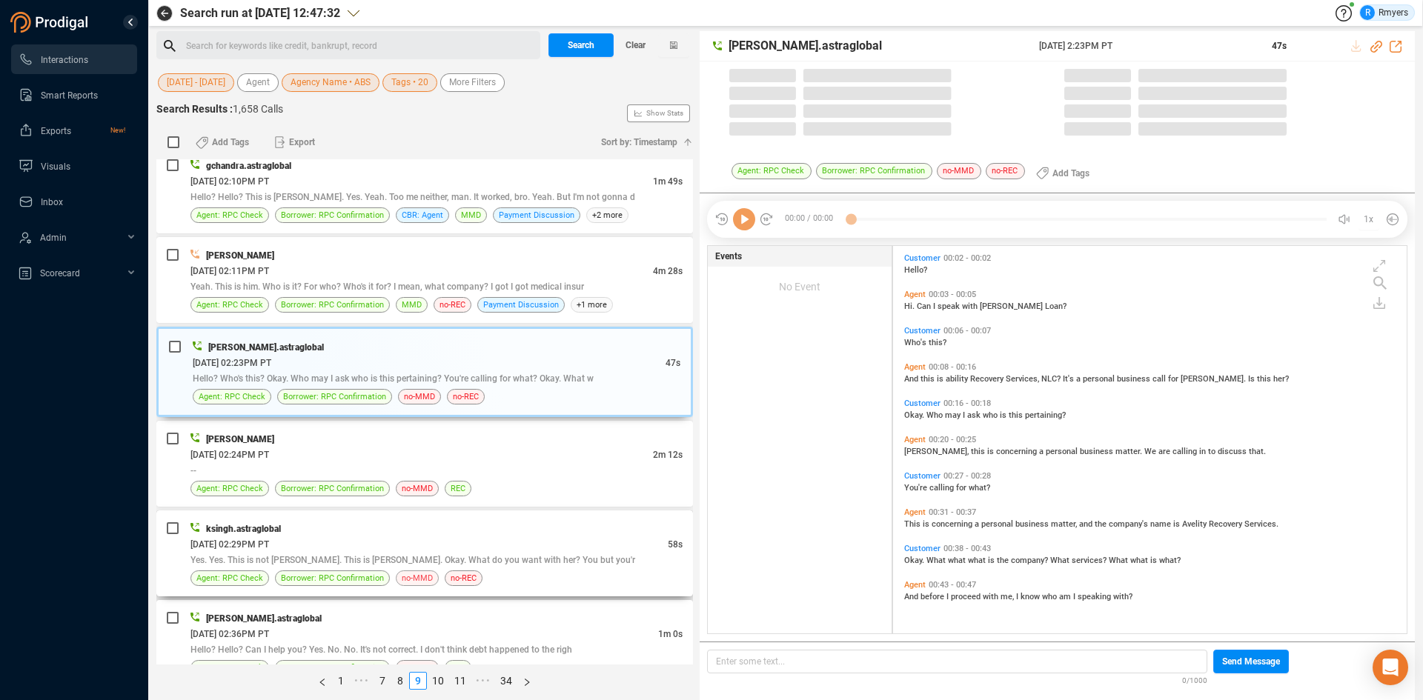
scroll to position [384, 506]
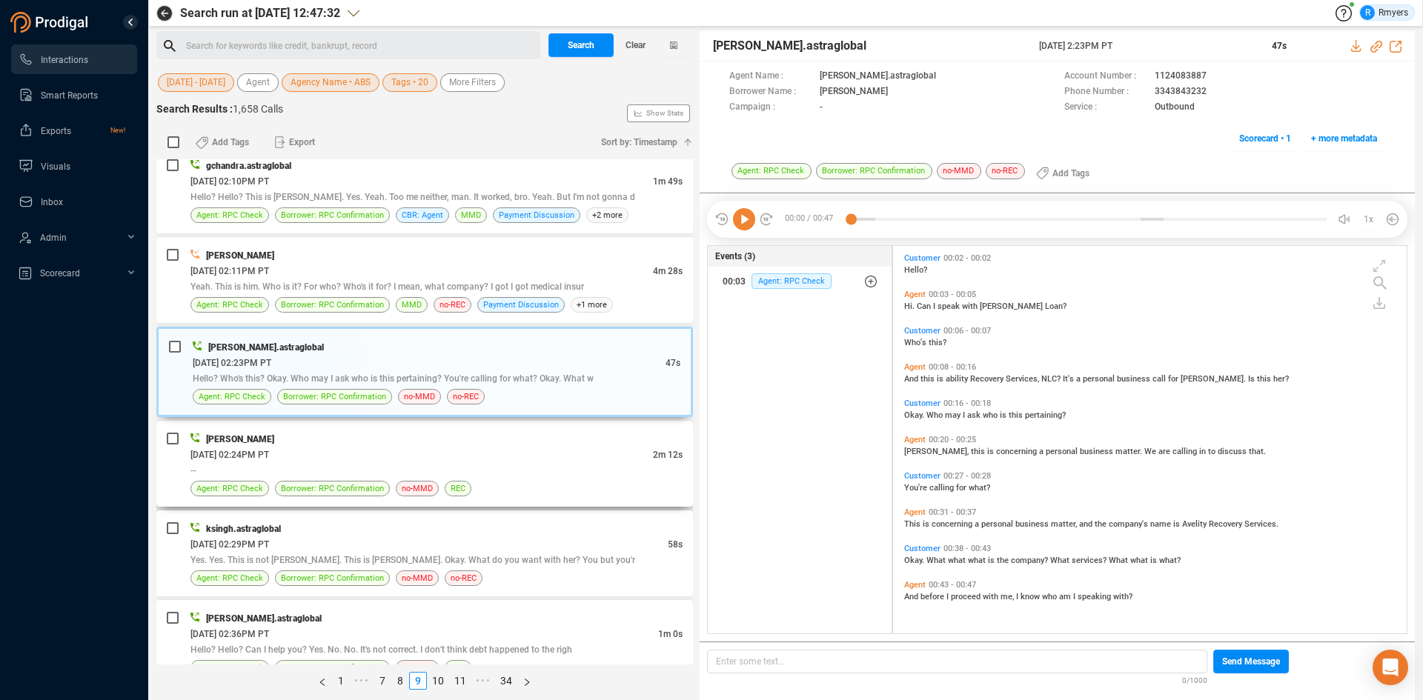
click at [512, 443] on div "Katie Hopkins" at bounding box center [436, 439] width 492 height 16
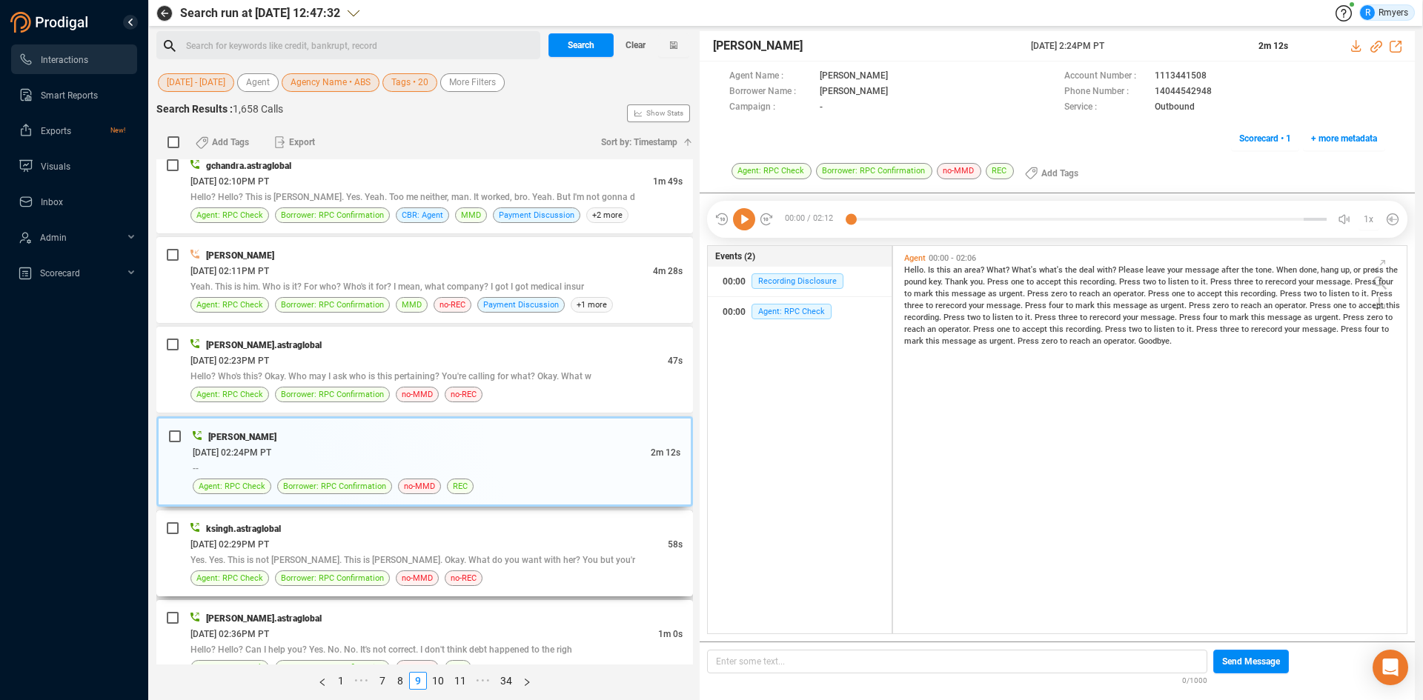
click at [402, 529] on div "ksingh.astraglobal" at bounding box center [436, 529] width 492 height 16
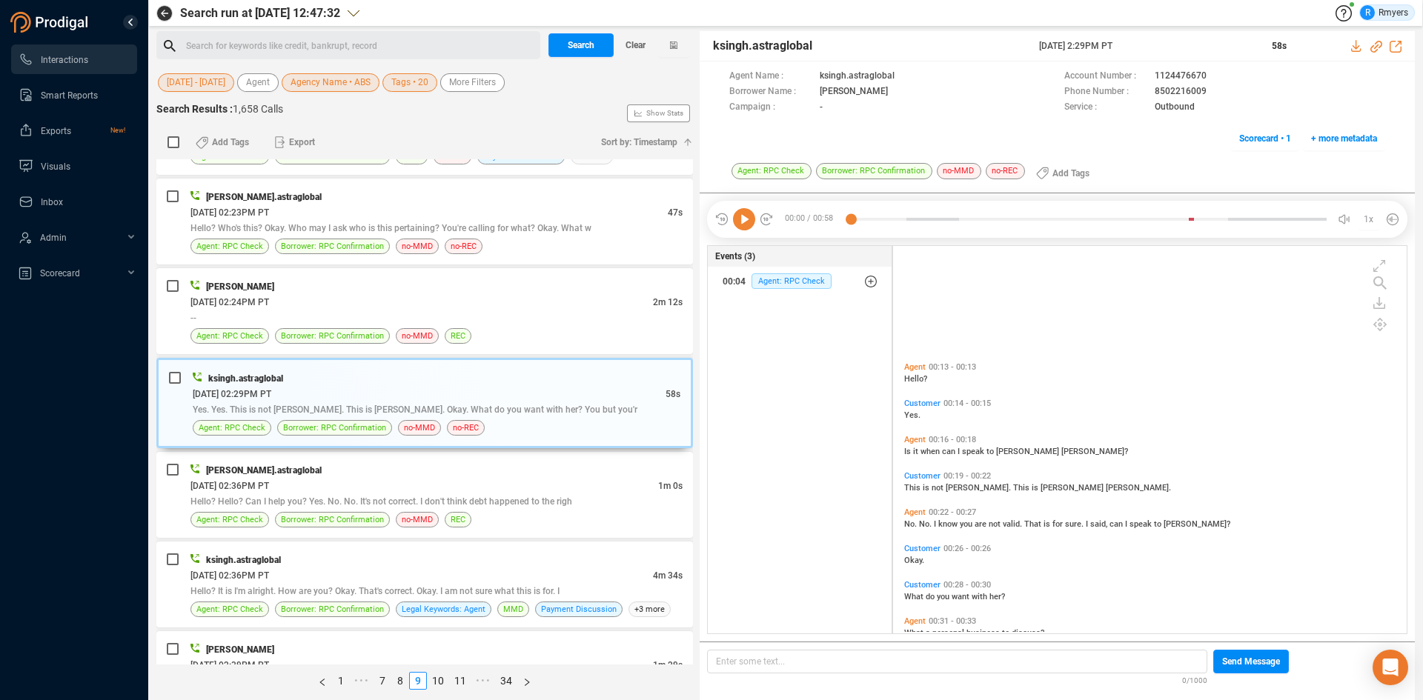
scroll to position [173, 0]
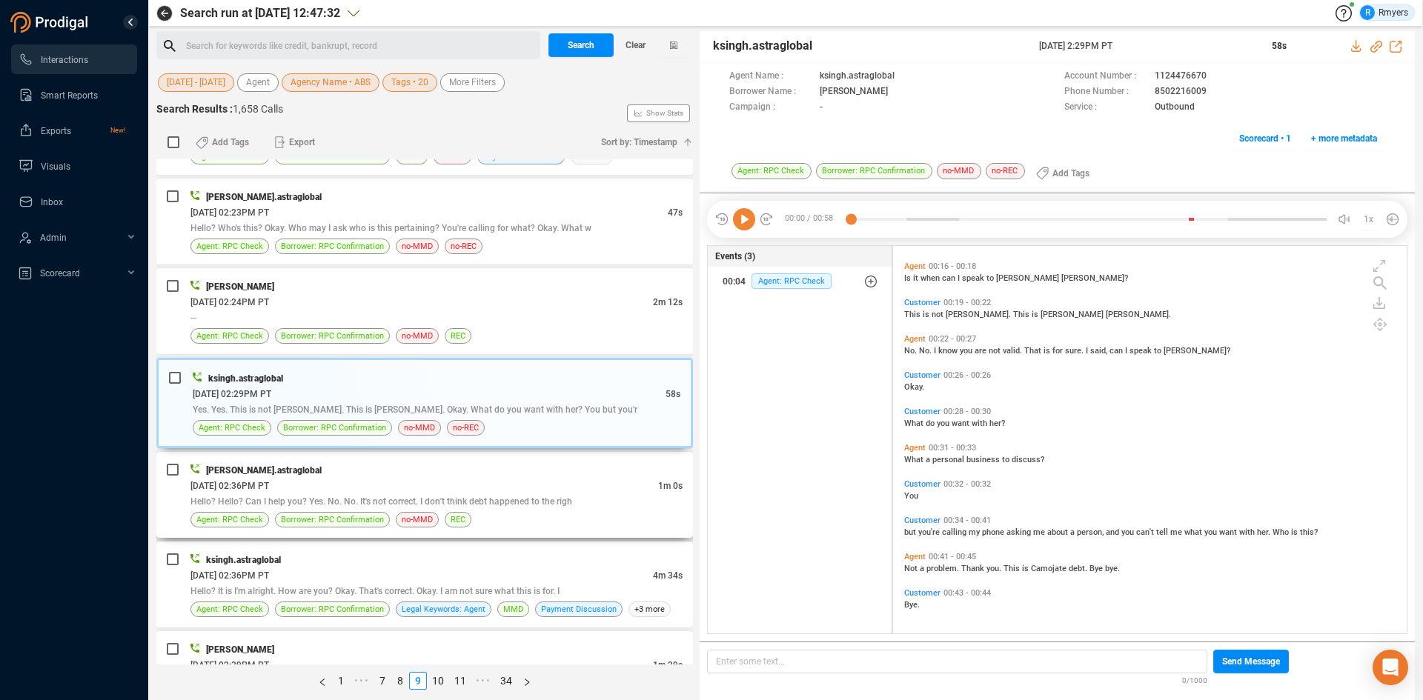
click at [436, 480] on div "06/10/2025 @ 02:36PM PT" at bounding box center [424, 486] width 468 height 16
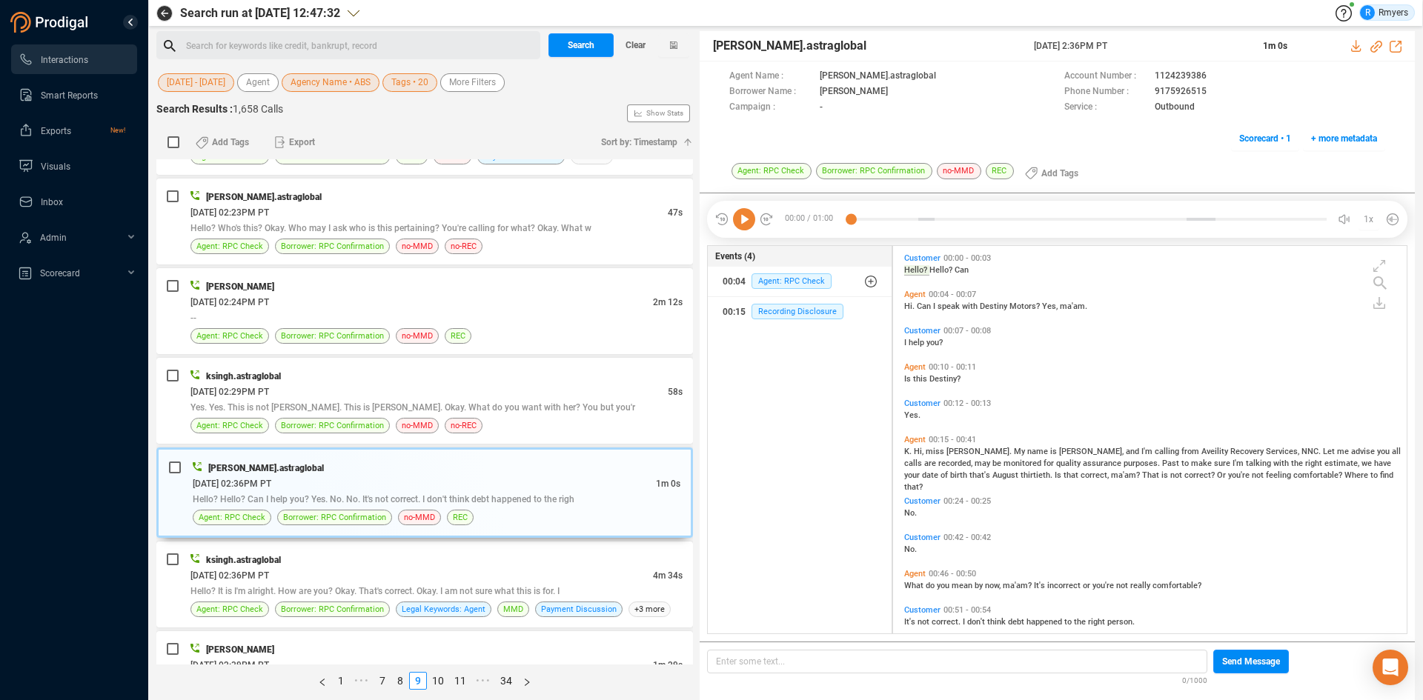
scroll to position [53, 0]
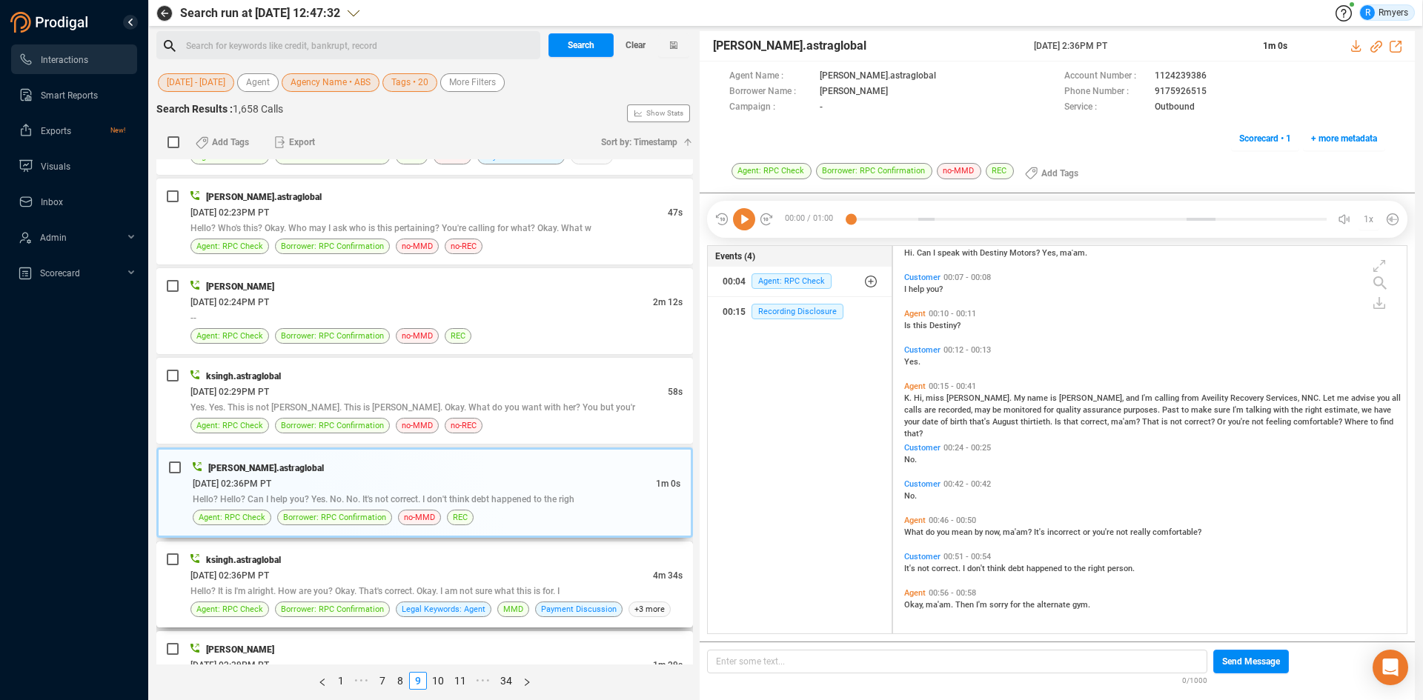
click at [477, 569] on div "06/10/2025 @ 02:36PM PT" at bounding box center [421, 576] width 462 height 16
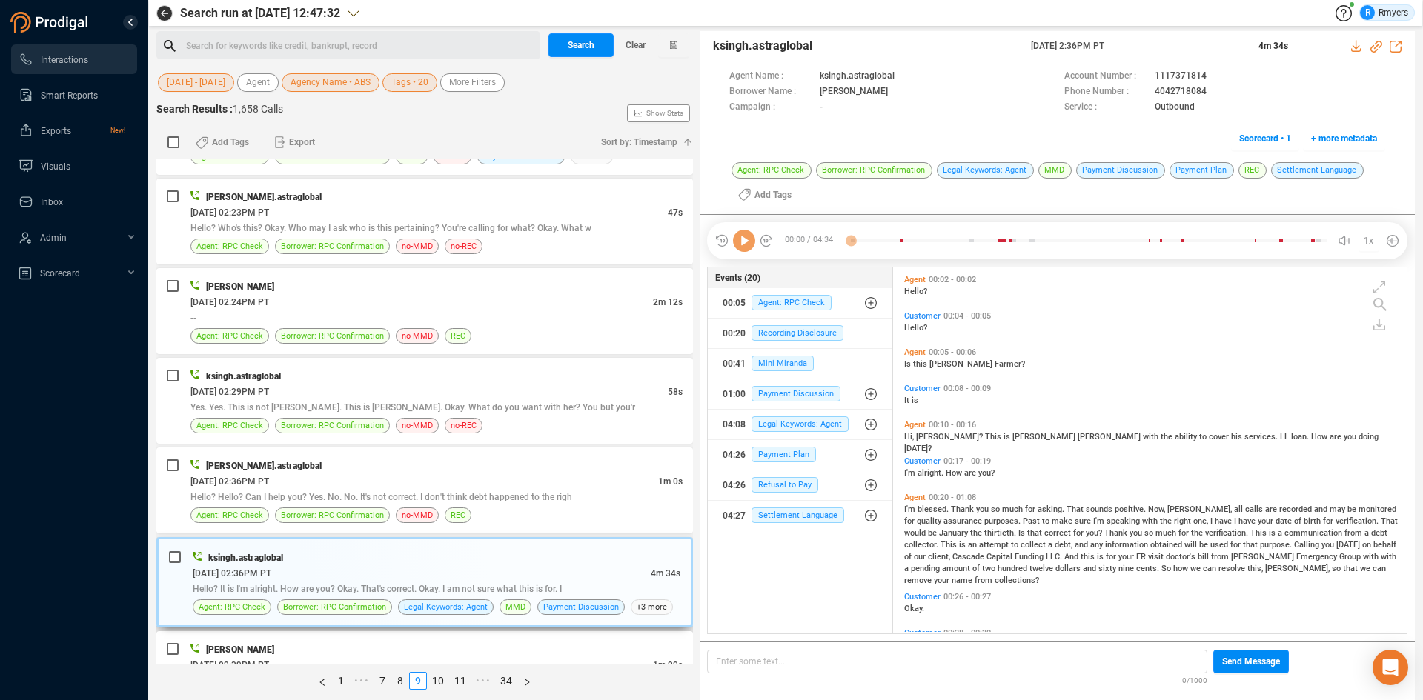
scroll to position [667, 0]
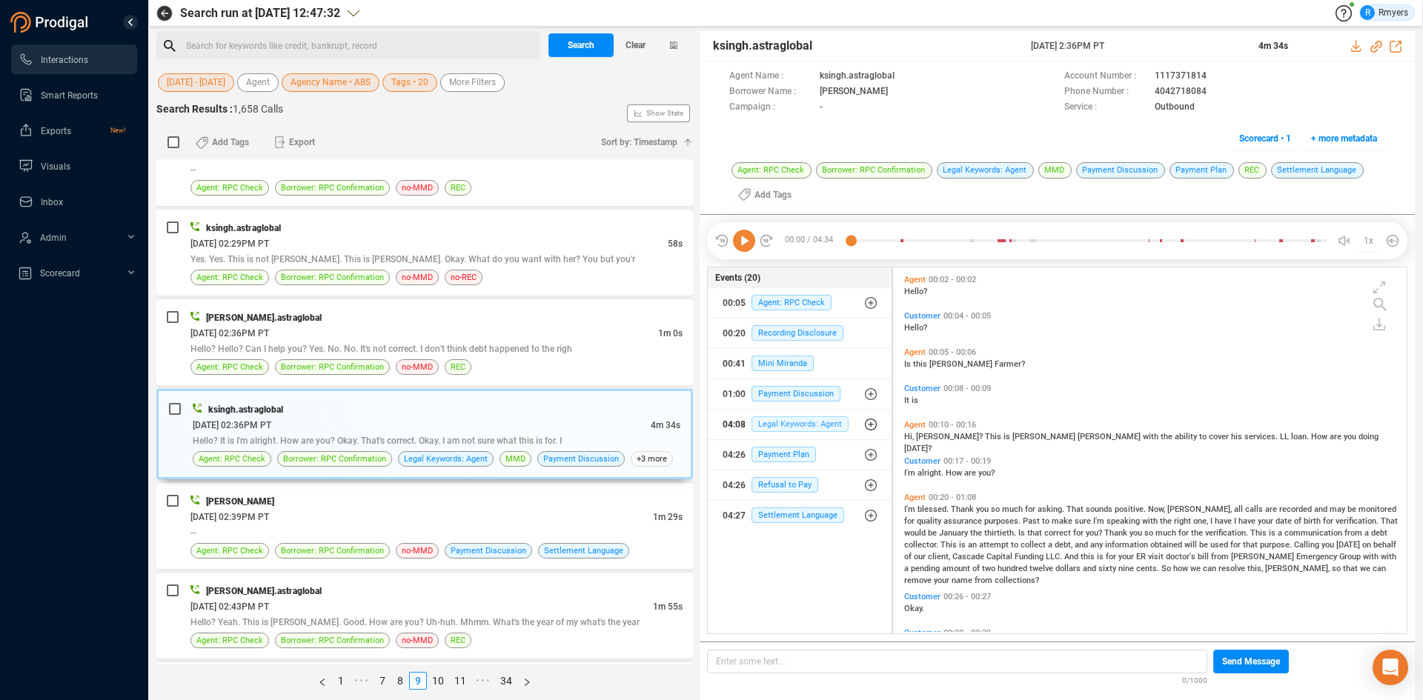
click at [800, 431] on span "Legal Keywords: Agent" at bounding box center [800, 425] width 97 height 16
click at [800, 460] on span "Legal Keywords: Agent" at bounding box center [811, 454] width 97 height 16
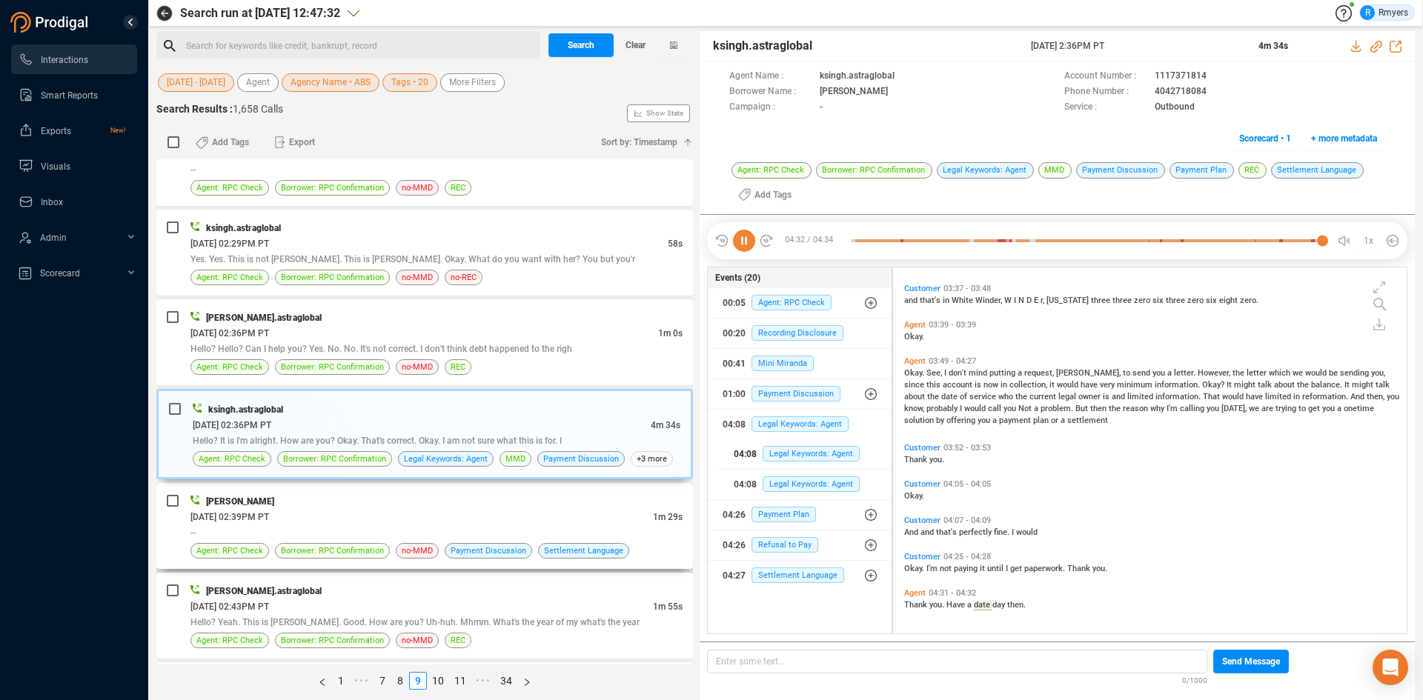
scroll to position [741, 0]
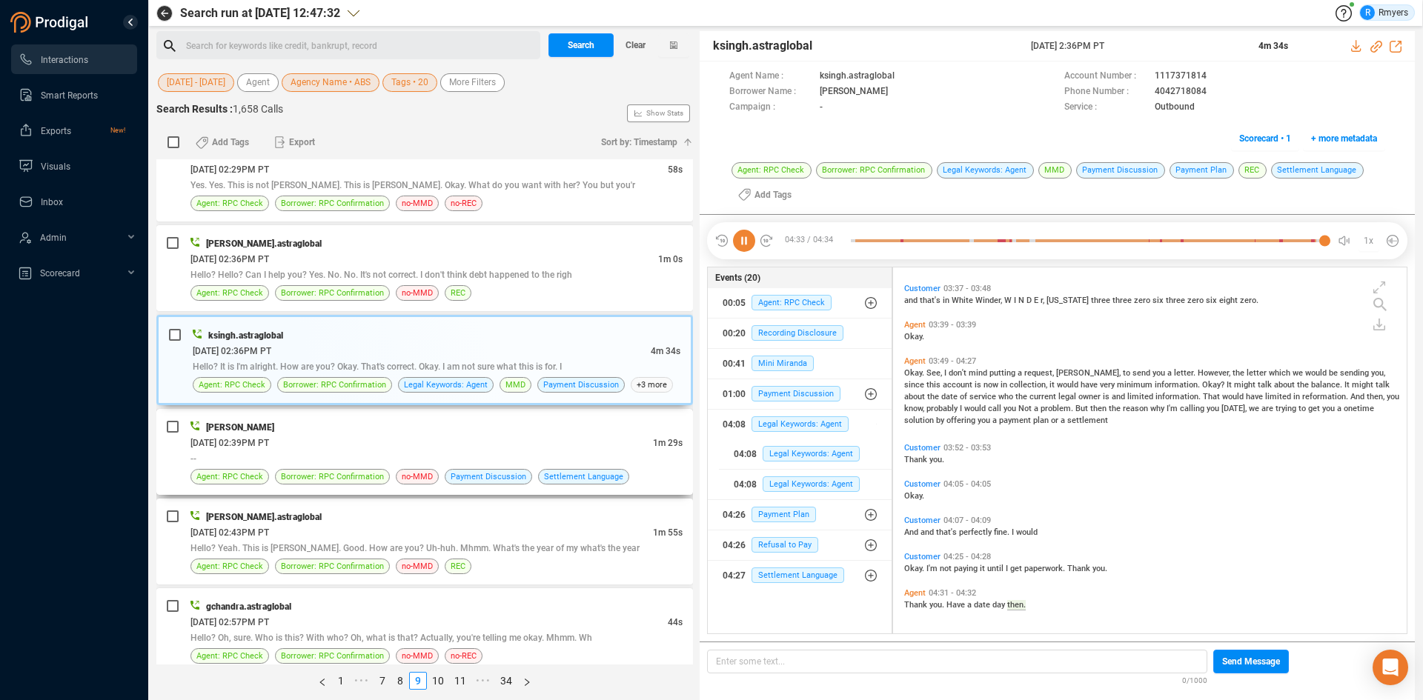
click at [477, 430] on div "Tara Luckett" at bounding box center [436, 427] width 492 height 16
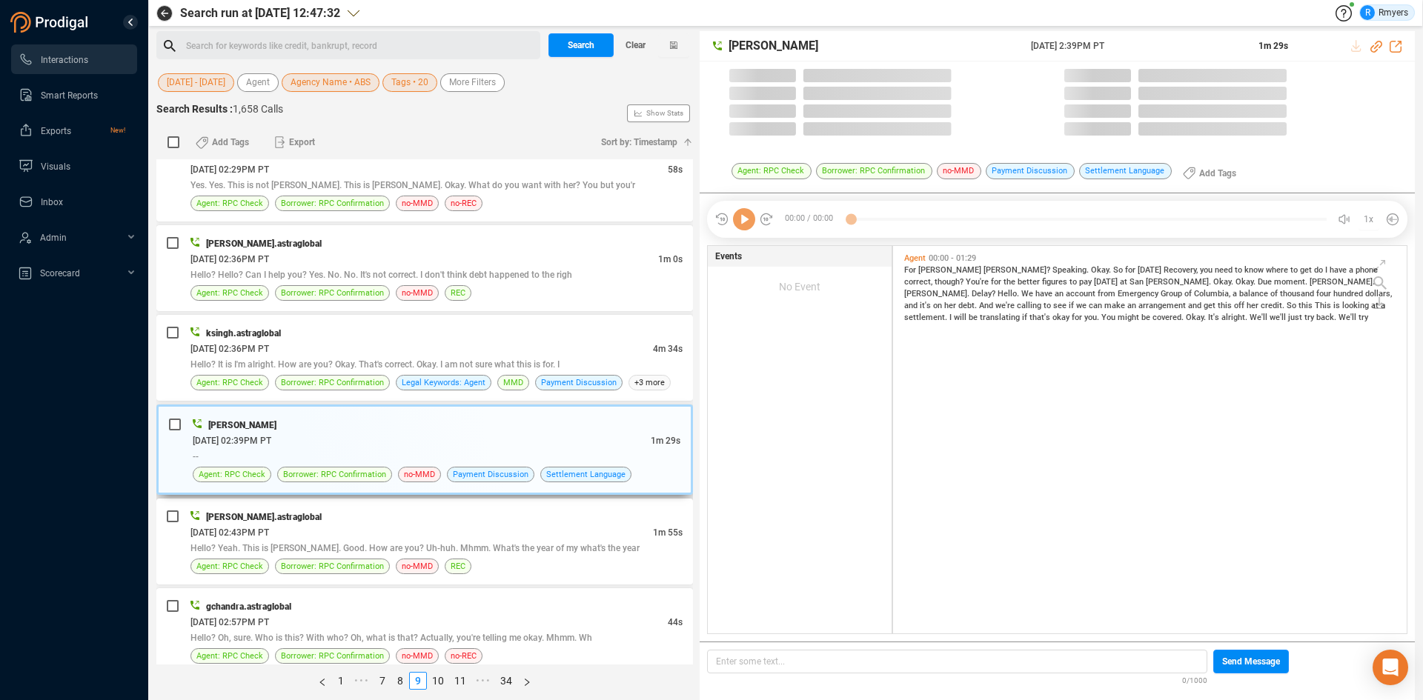
scroll to position [384, 506]
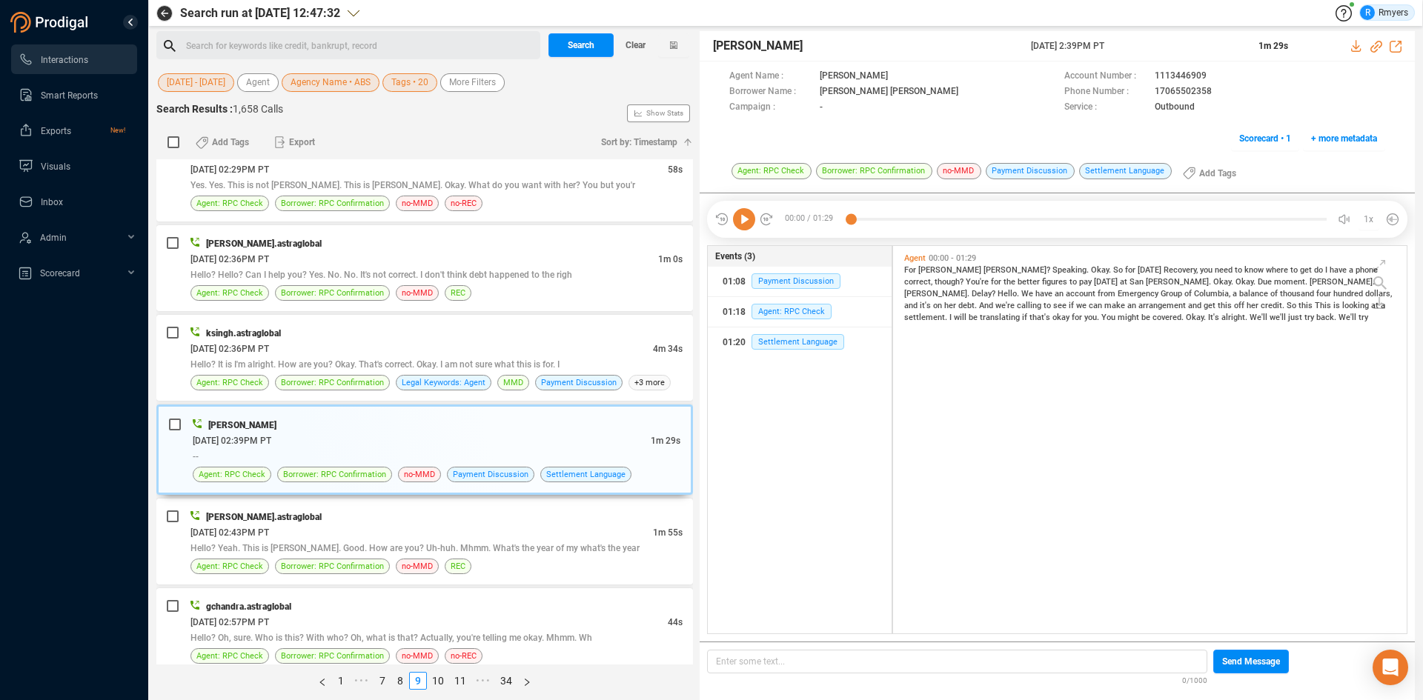
click at [743, 222] on icon at bounding box center [744, 219] width 22 height 22
click at [1239, 295] on span "balance" at bounding box center [1254, 294] width 31 height 10
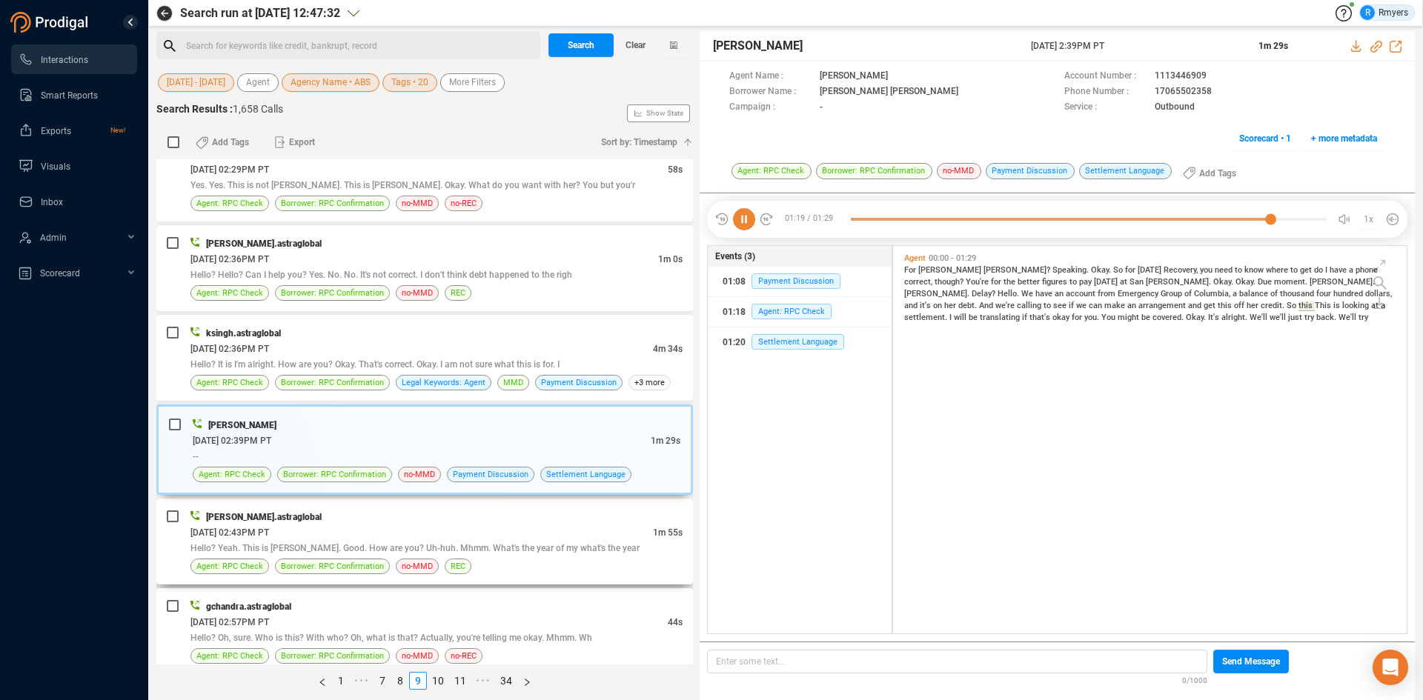
click at [312, 538] on div "06/10/2025 @ 02:43PM PT" at bounding box center [421, 533] width 462 height 16
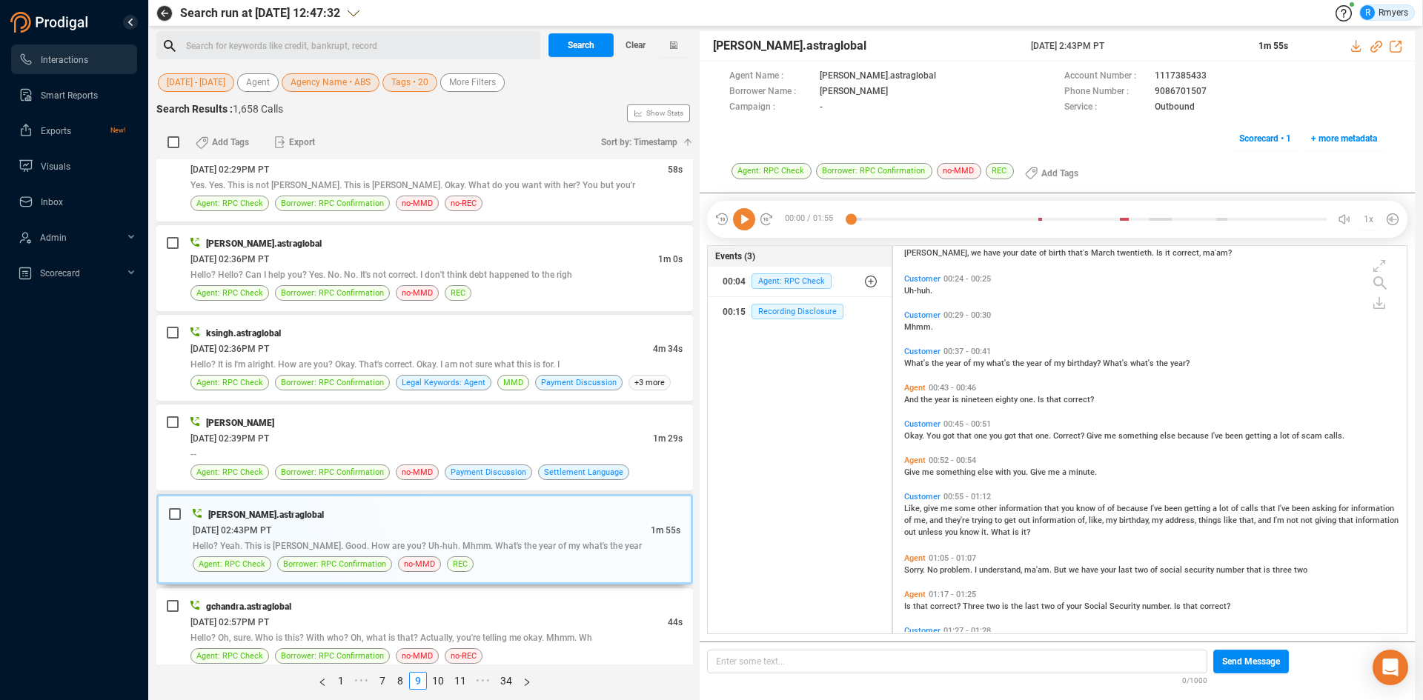
scroll to position [296, 0]
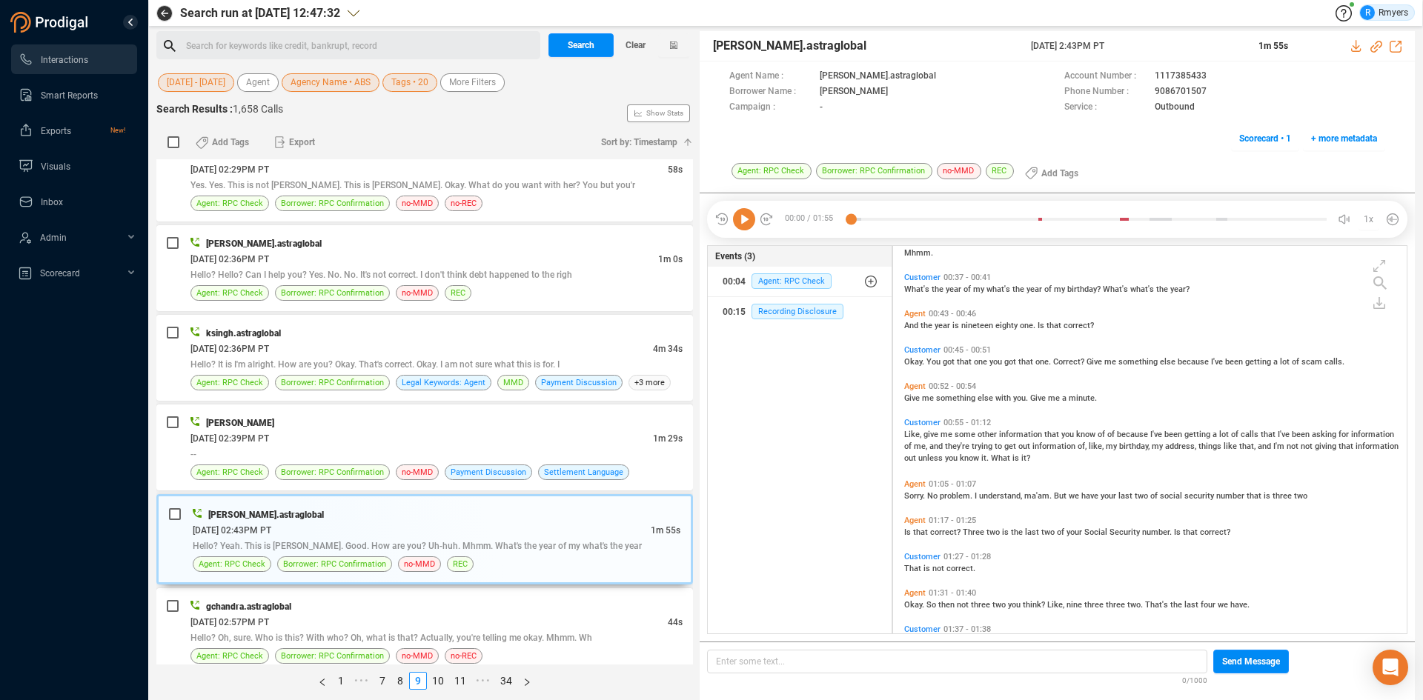
click at [740, 225] on icon at bounding box center [744, 219] width 22 height 22
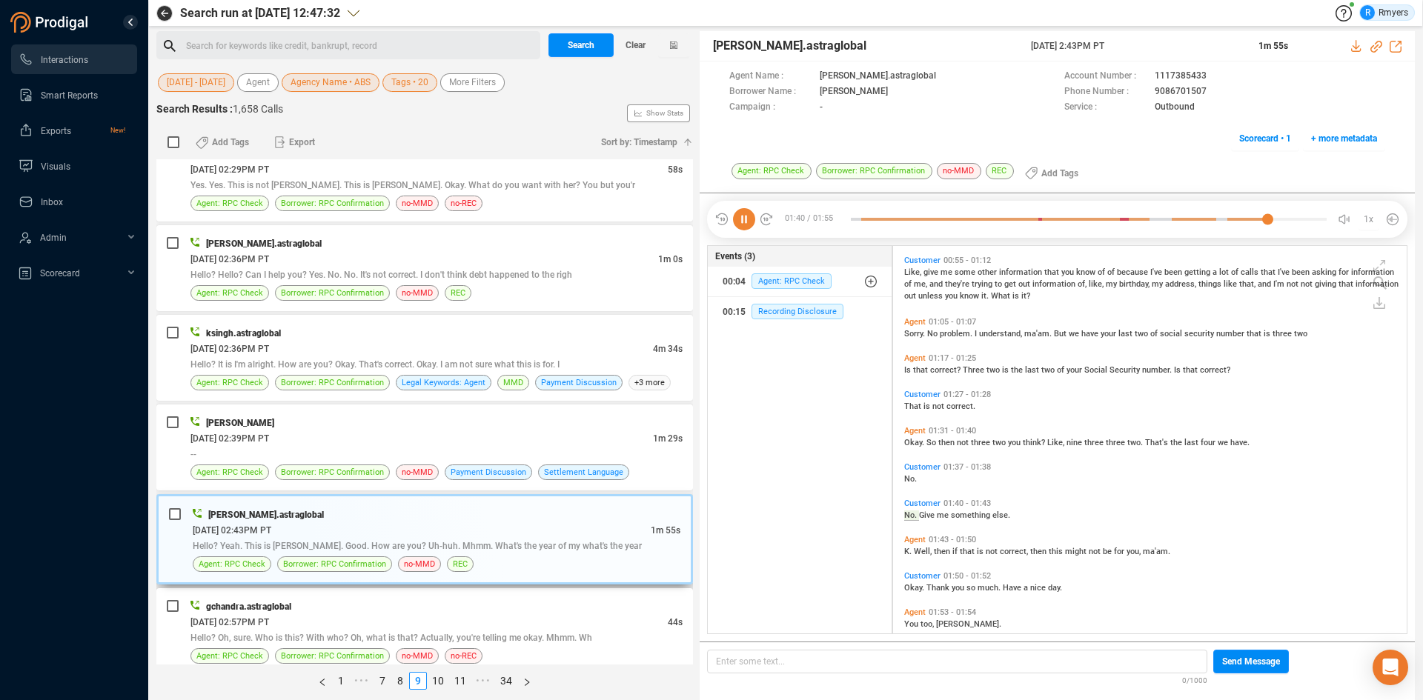
scroll to position [478, 0]
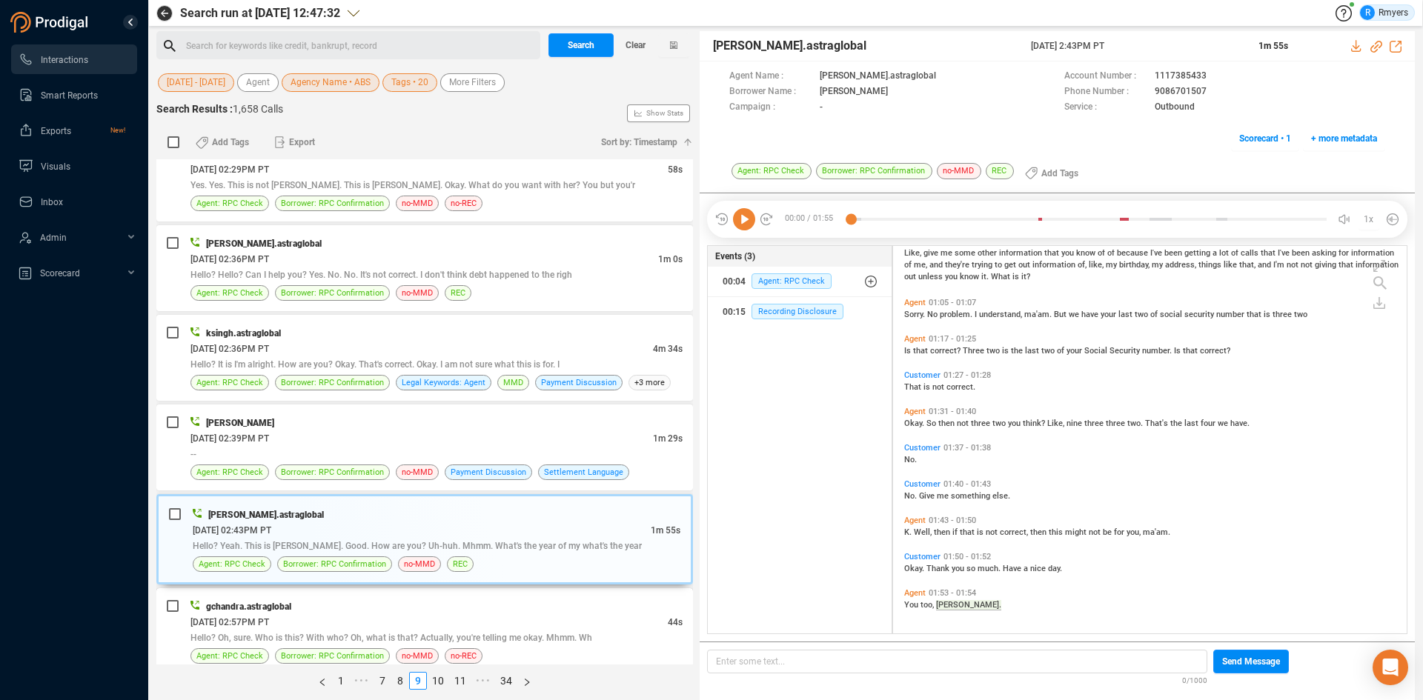
click at [370, 631] on div "Hello? Oh, sure. Who is this? With who? Oh, what is that? Actually, you're tell…" at bounding box center [436, 638] width 492 height 16
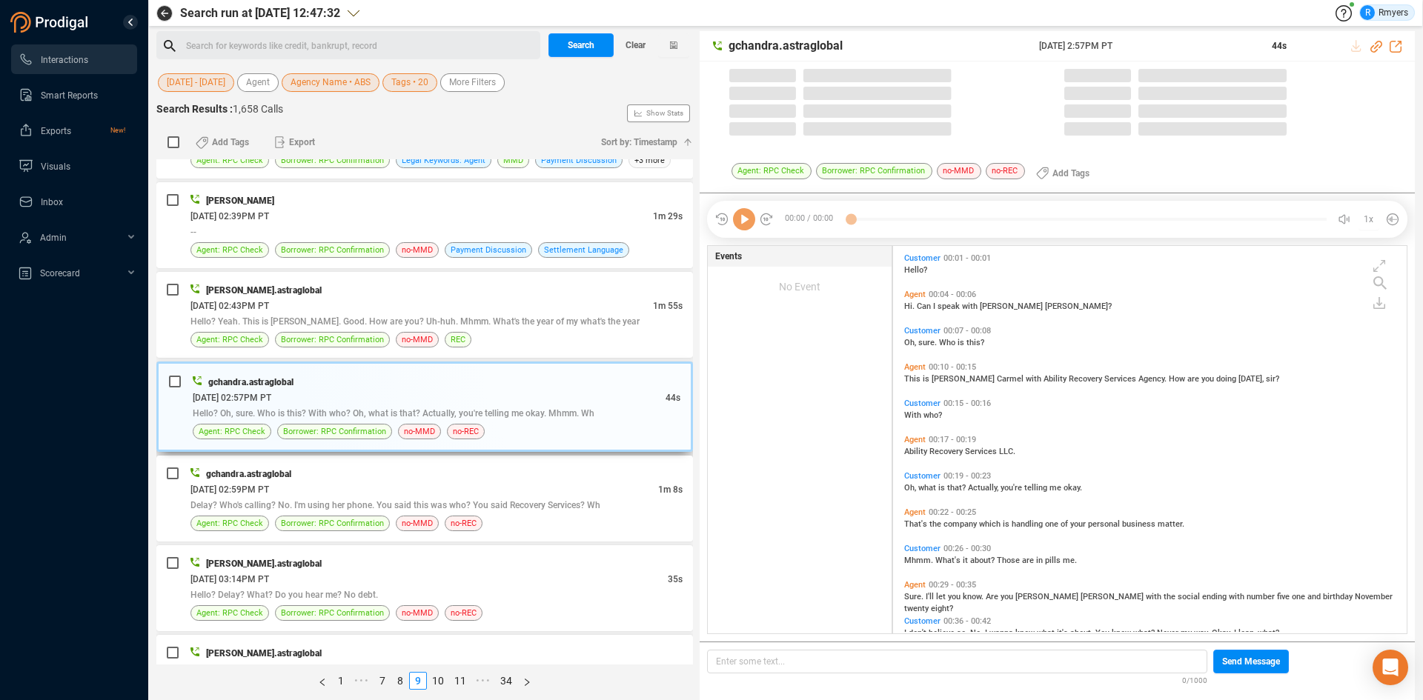
scroll to position [384, 506]
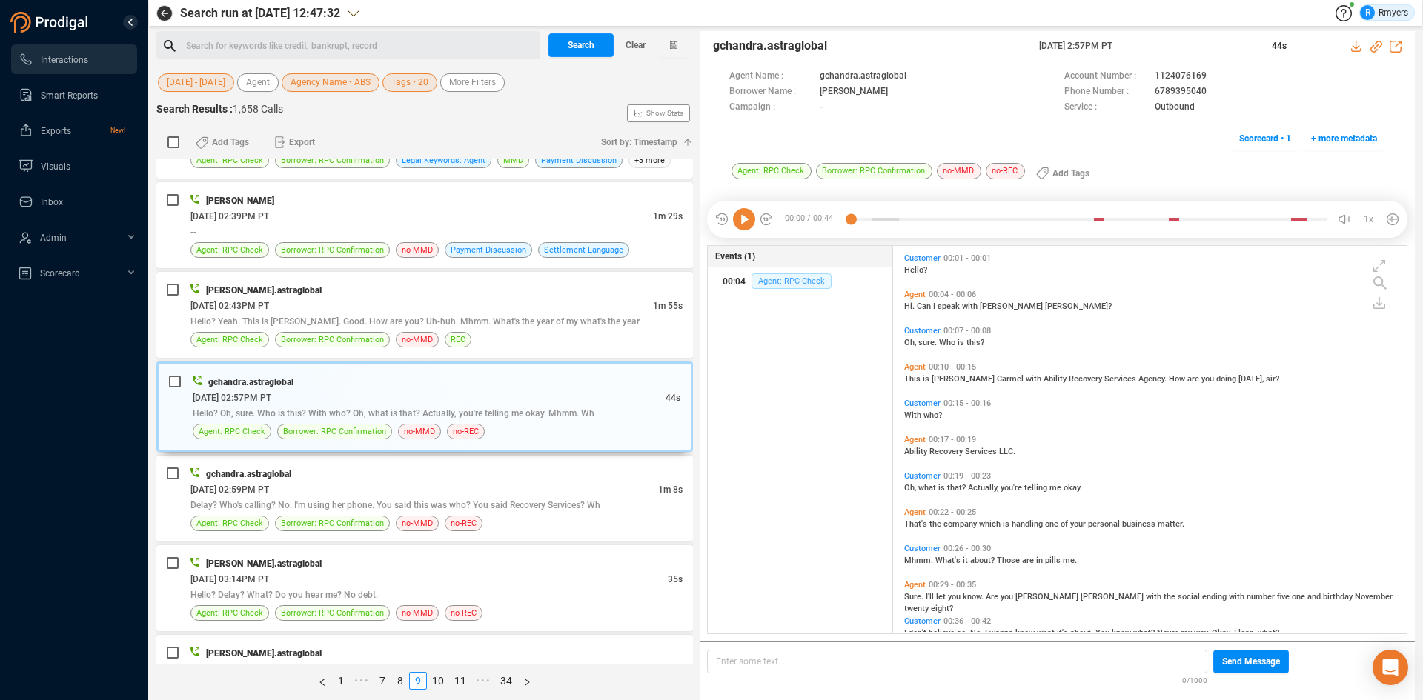
click at [802, 284] on span "Agent: RPC Check" at bounding box center [792, 281] width 80 height 16
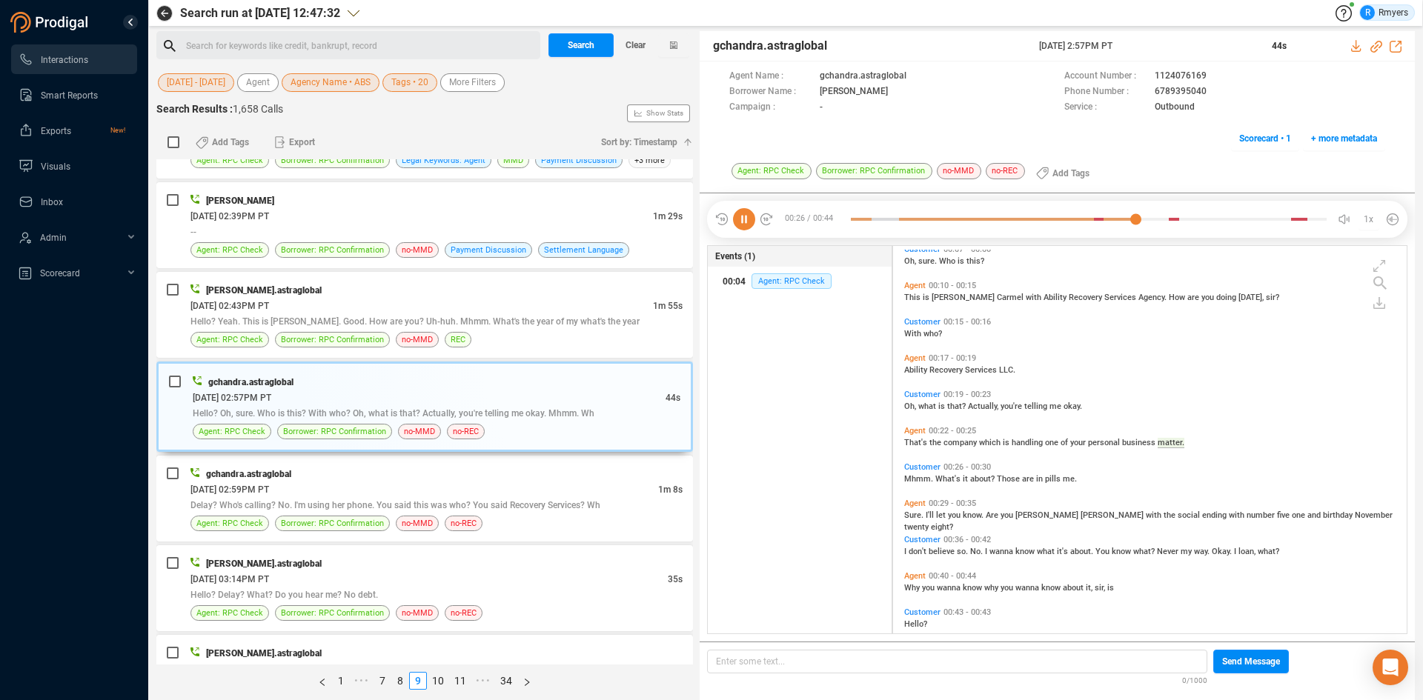
scroll to position [101, 0]
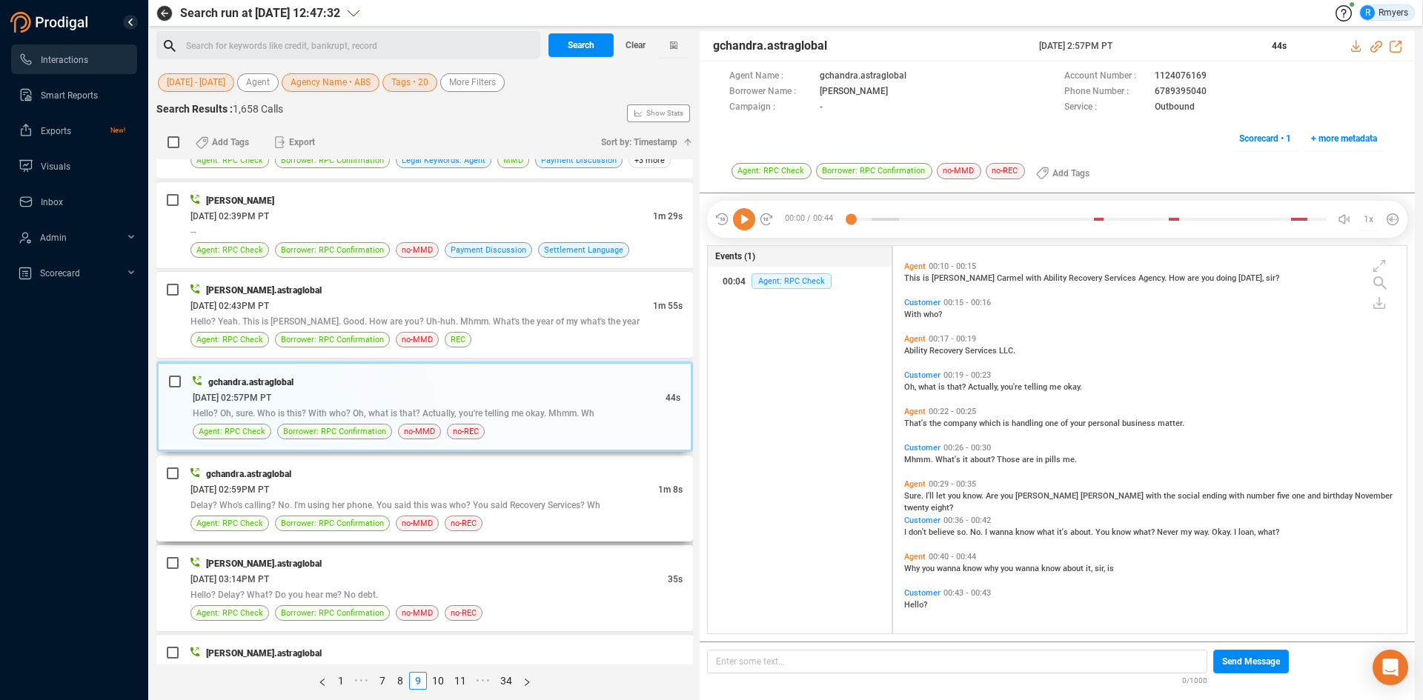
click at [554, 500] on span "Delay? Who's calling? No. I'm using her phone. You said this was who? You said …" at bounding box center [395, 505] width 410 height 10
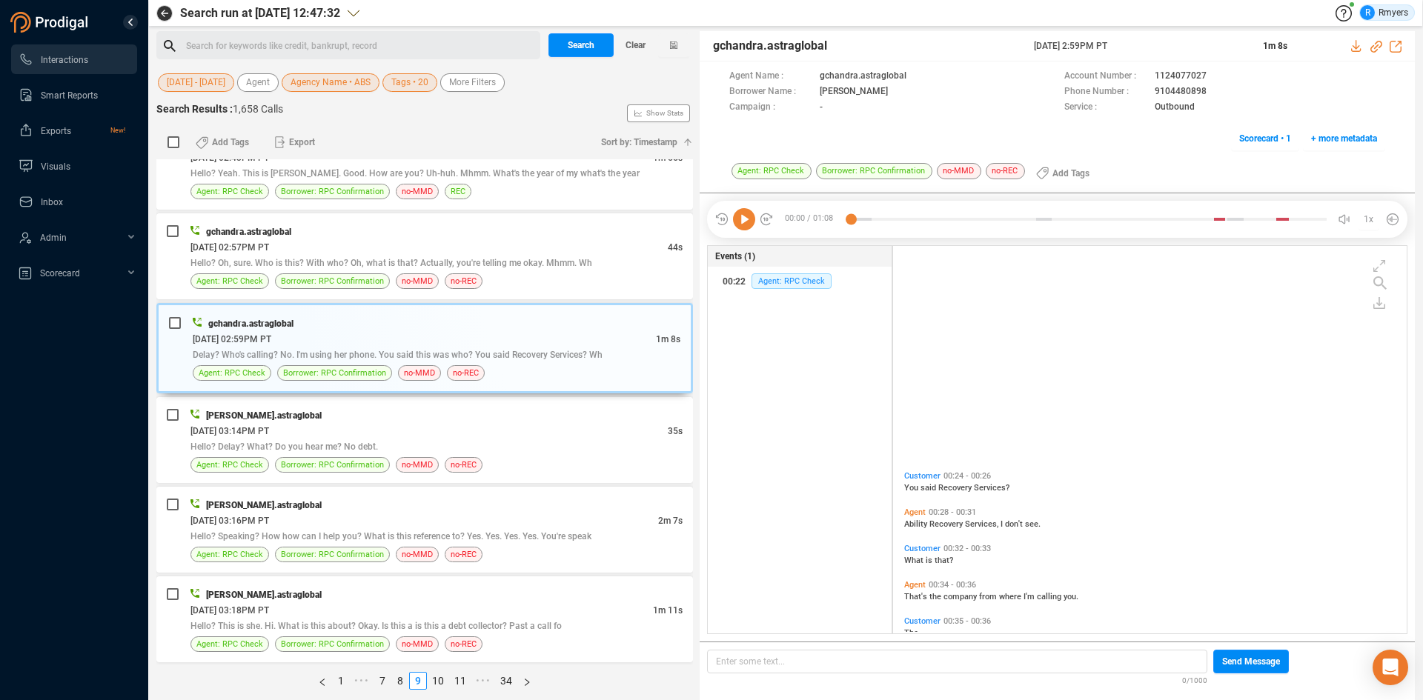
scroll to position [259, 0]
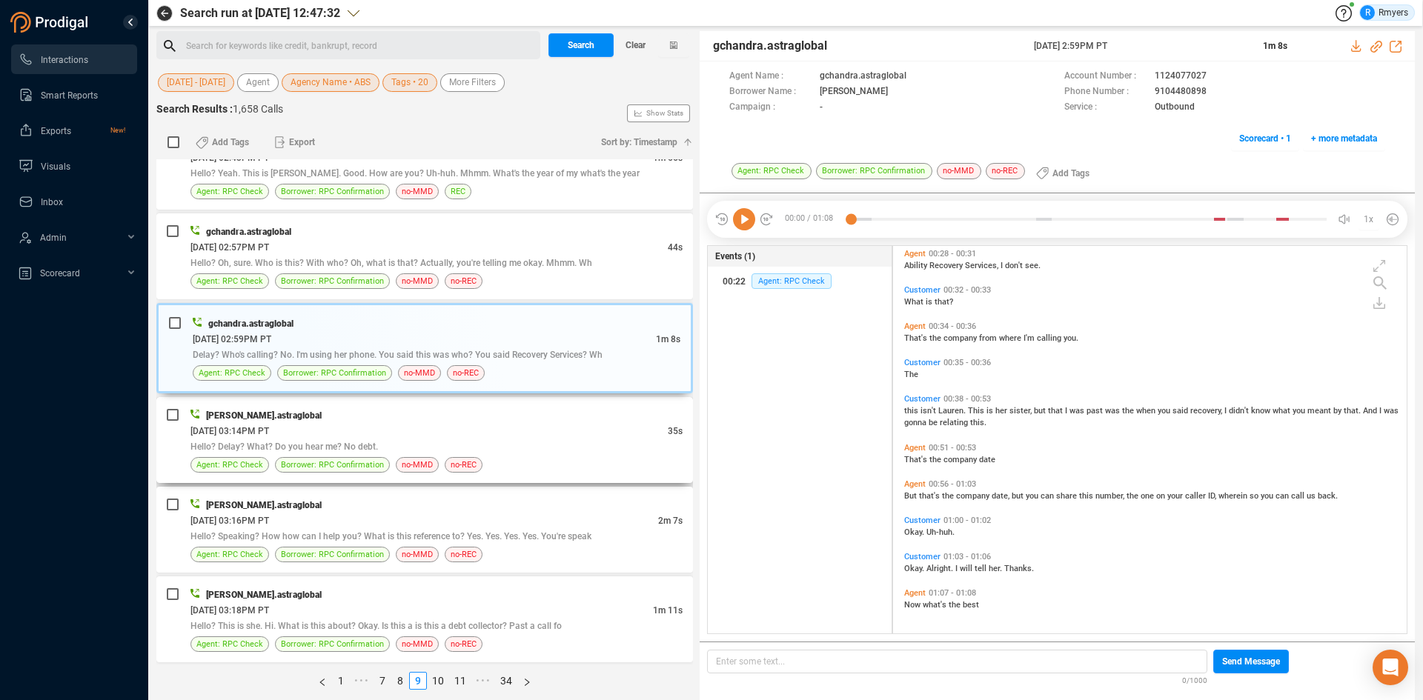
click at [449, 443] on div "Hello? Delay? What? Do you hear me? No debt." at bounding box center [436, 447] width 492 height 16
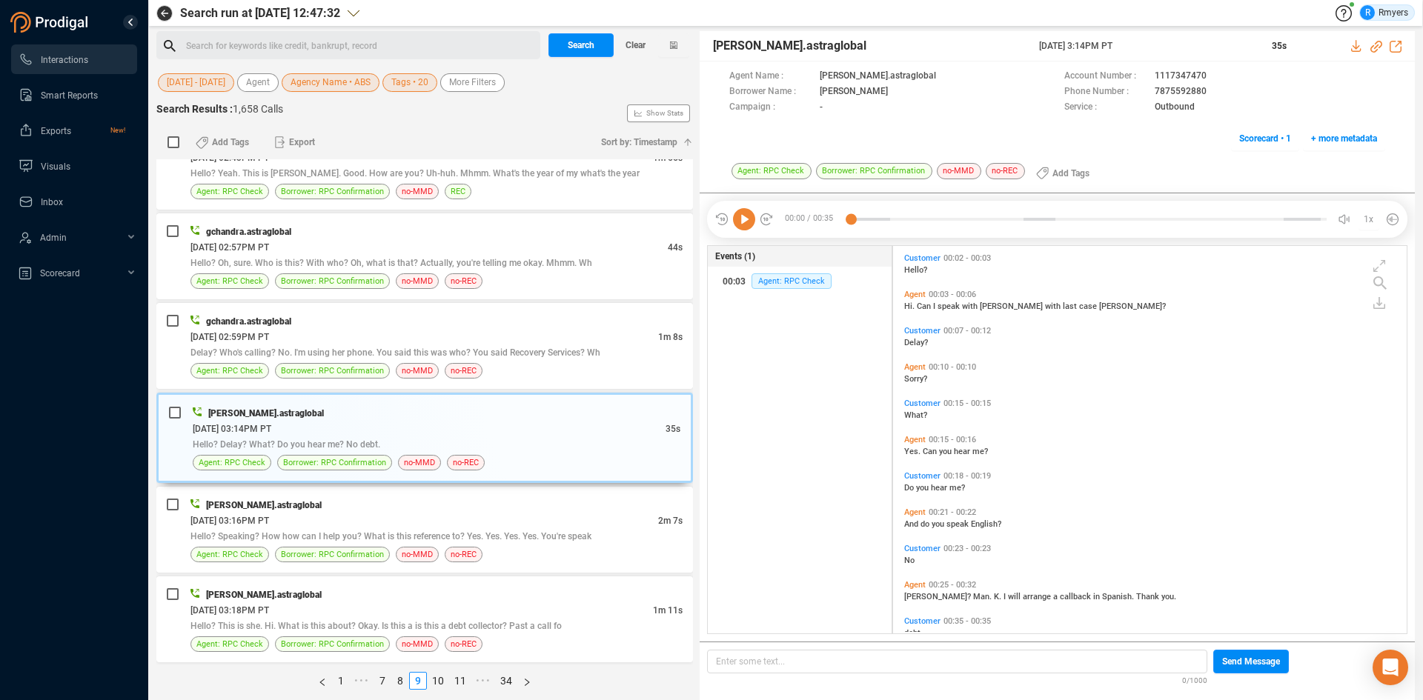
scroll to position [28, 0]
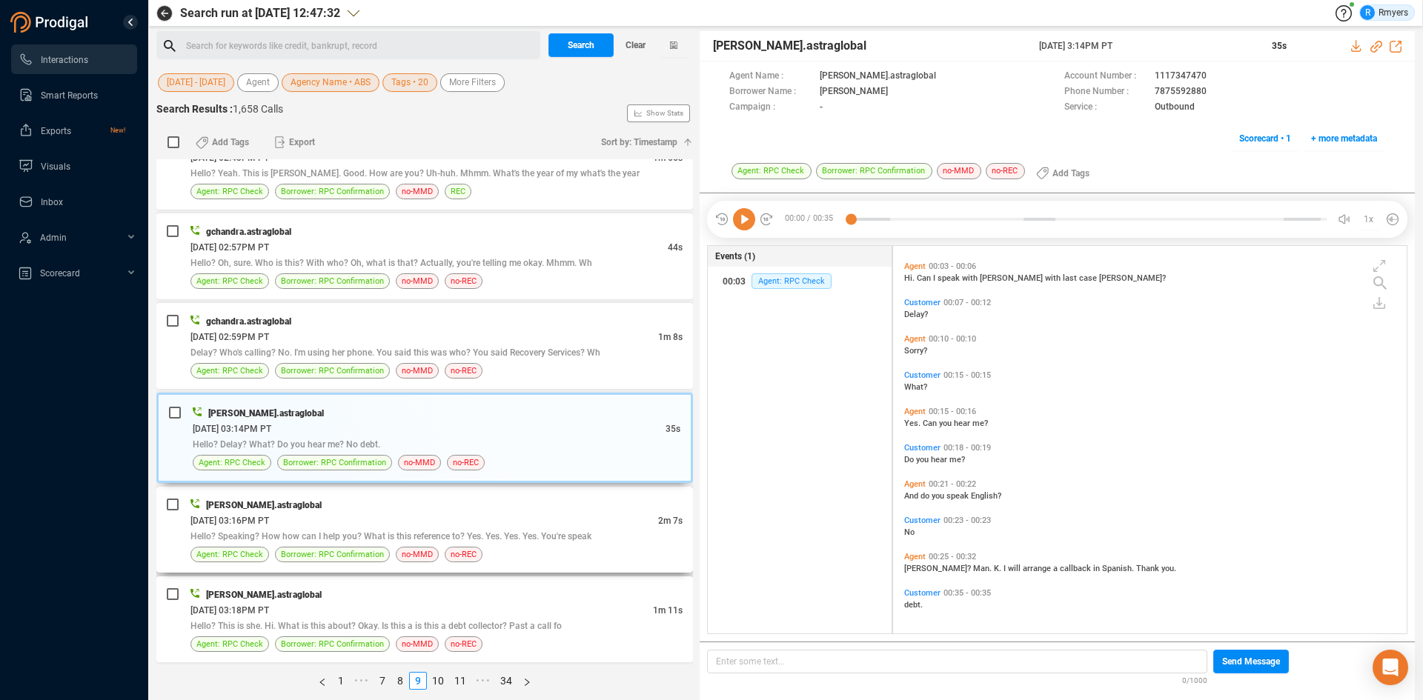
click at [394, 537] on span "Hello? Speaking? How how can I help you? What is this reference to? Yes. Yes. Y…" at bounding box center [390, 536] width 401 height 10
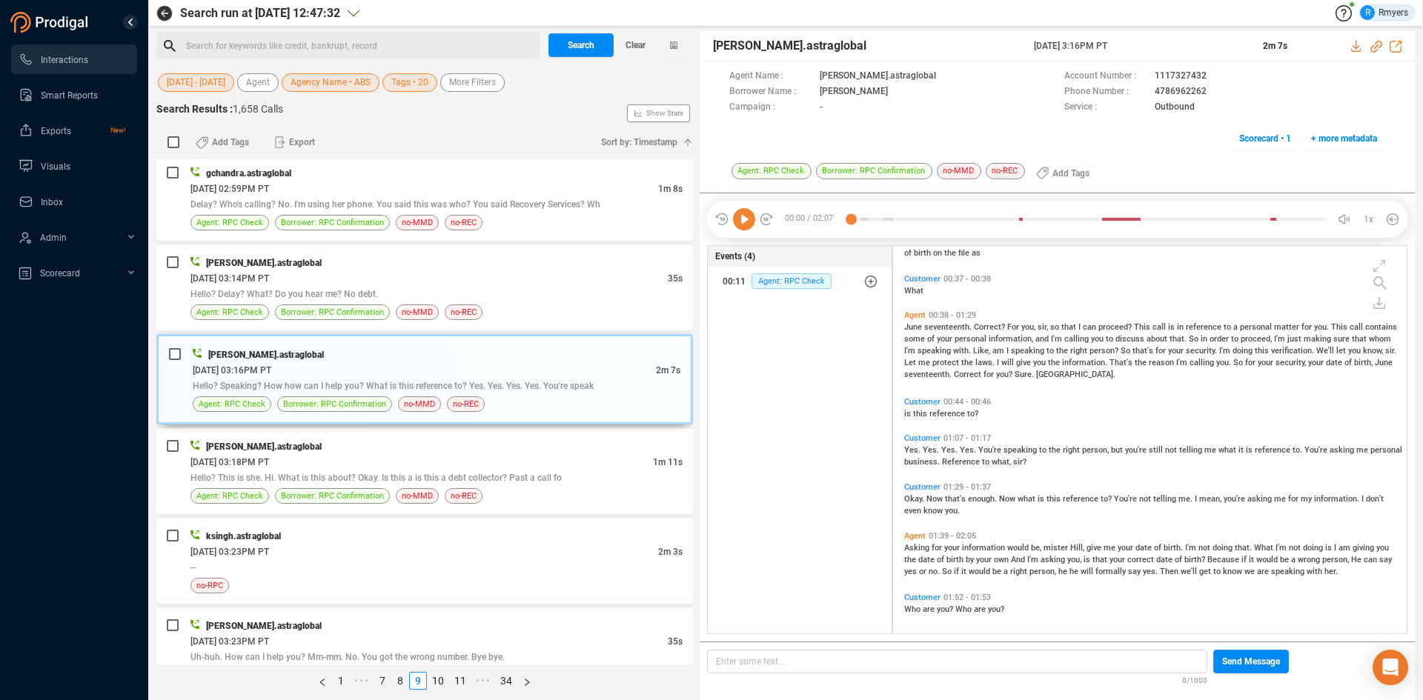
scroll to position [227, 0]
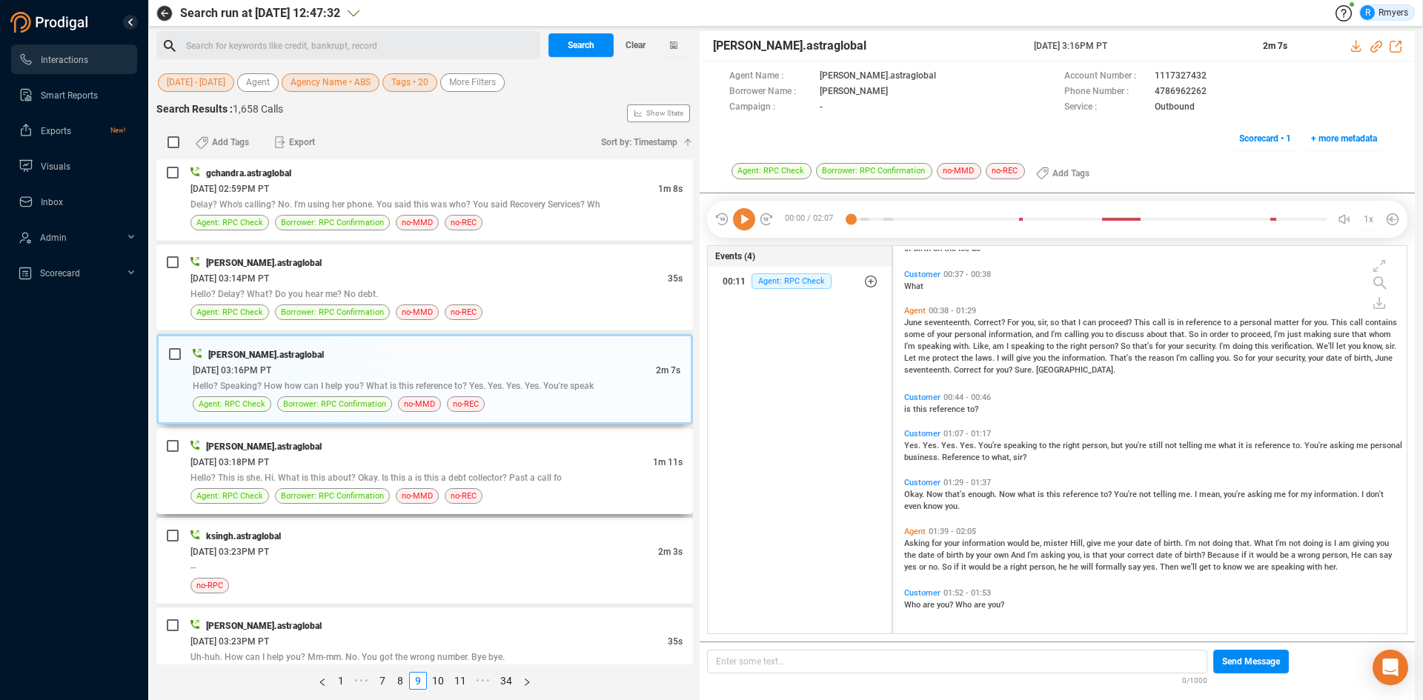
click at [394, 467] on div "06/10/2025 @ 03:18PM PT" at bounding box center [421, 462] width 462 height 16
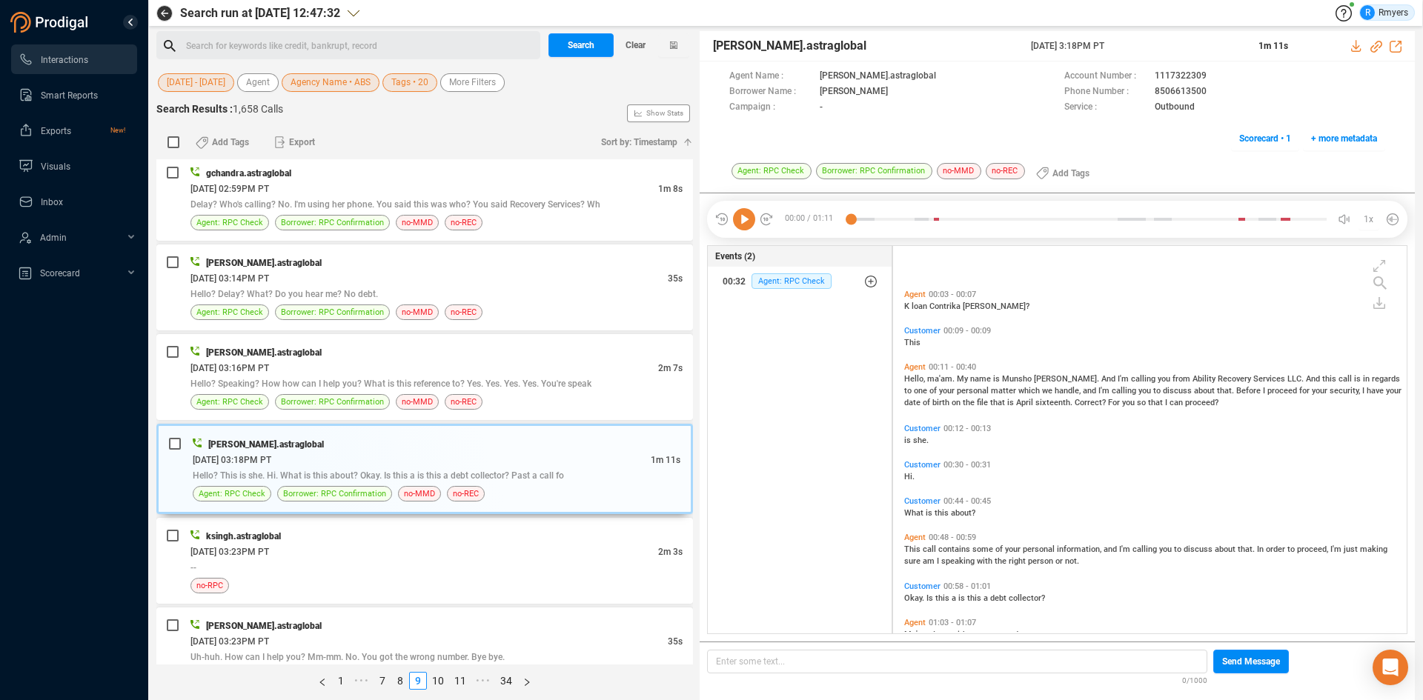
scroll to position [102, 0]
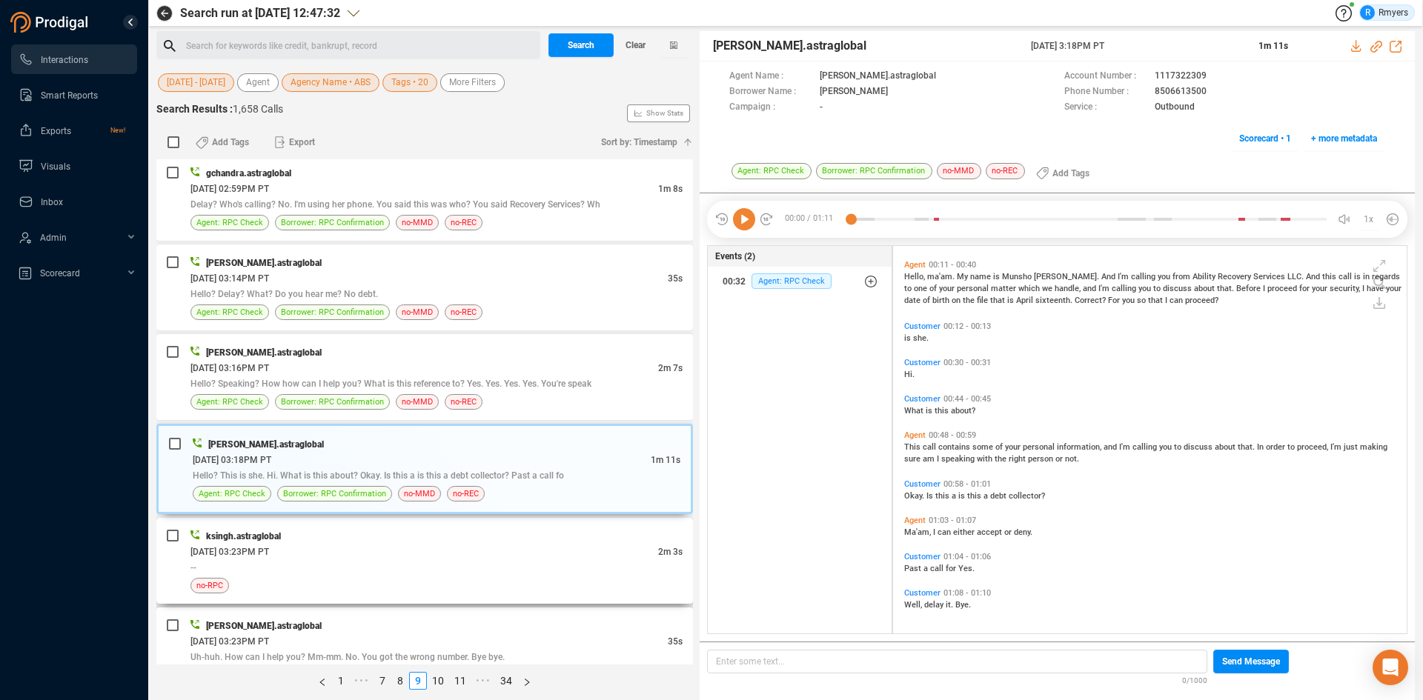
click at [344, 571] on div "--" at bounding box center [436, 568] width 492 height 16
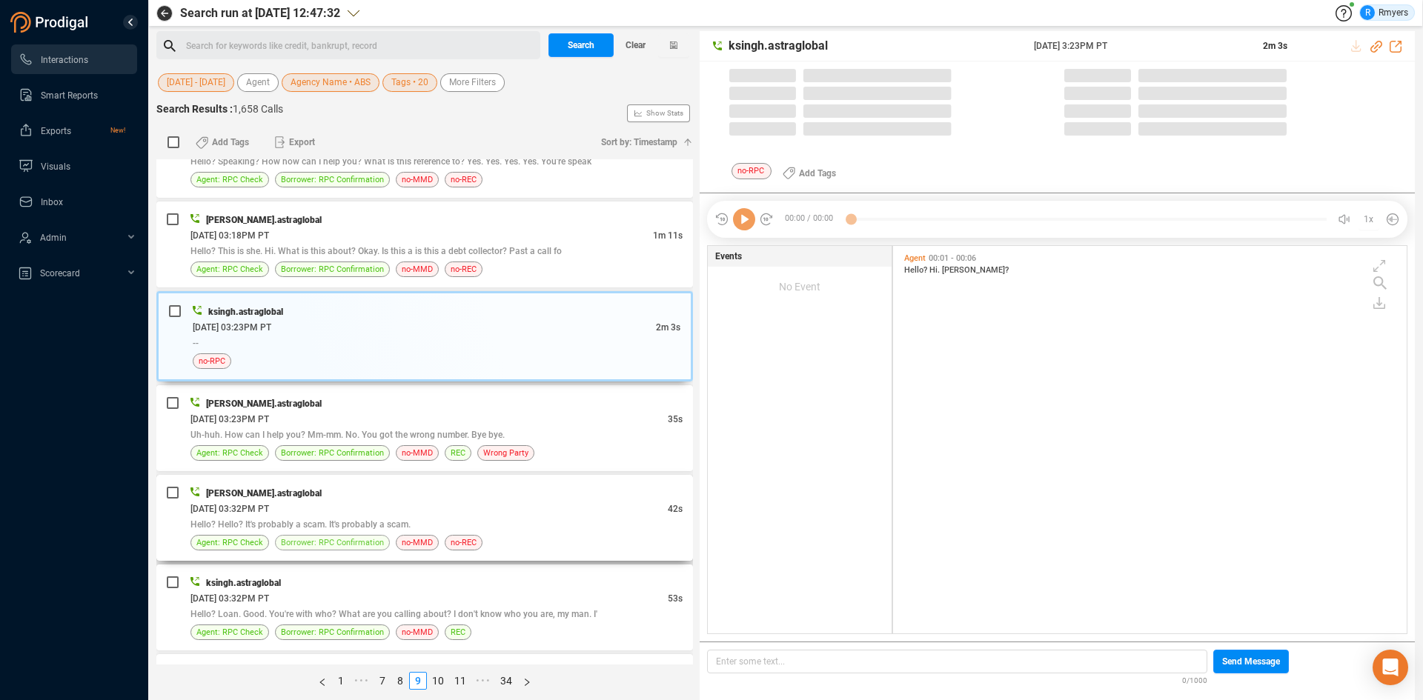
scroll to position [384, 506]
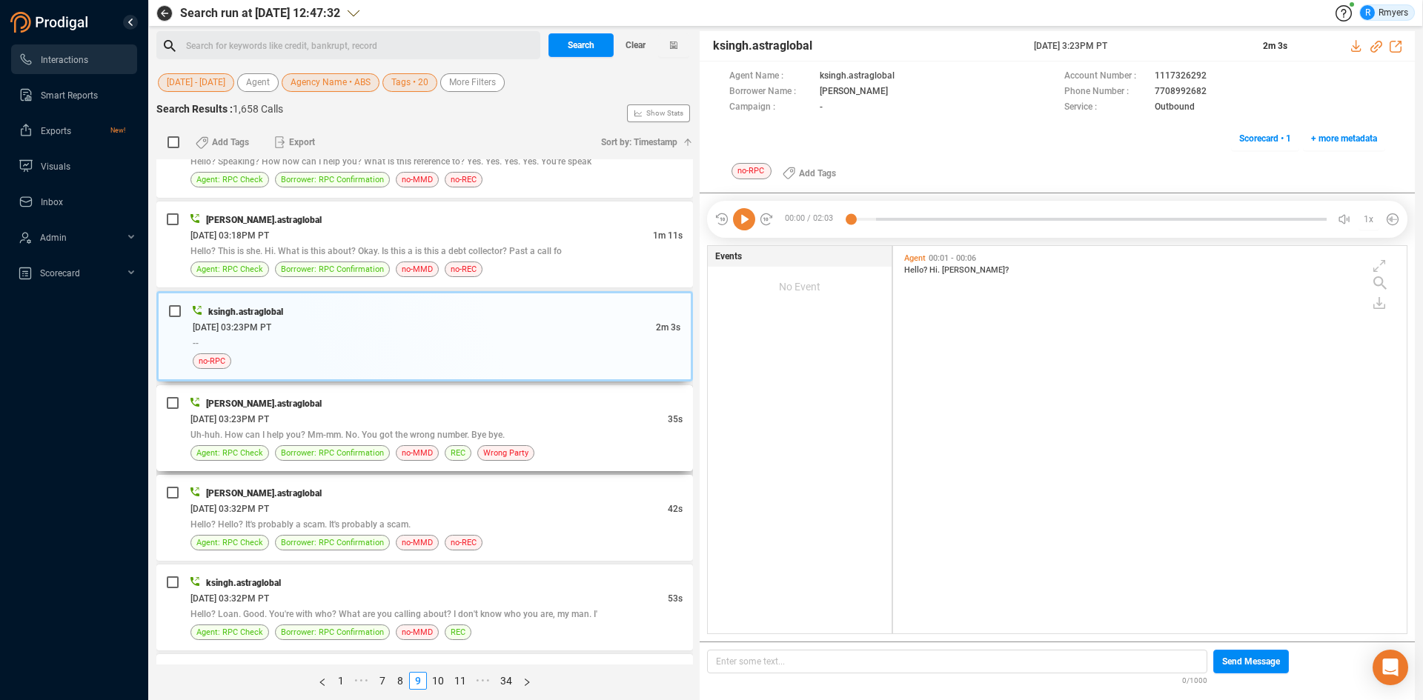
click at [462, 425] on div "06/10/2025 @ 03:23PM PT" at bounding box center [428, 419] width 477 height 16
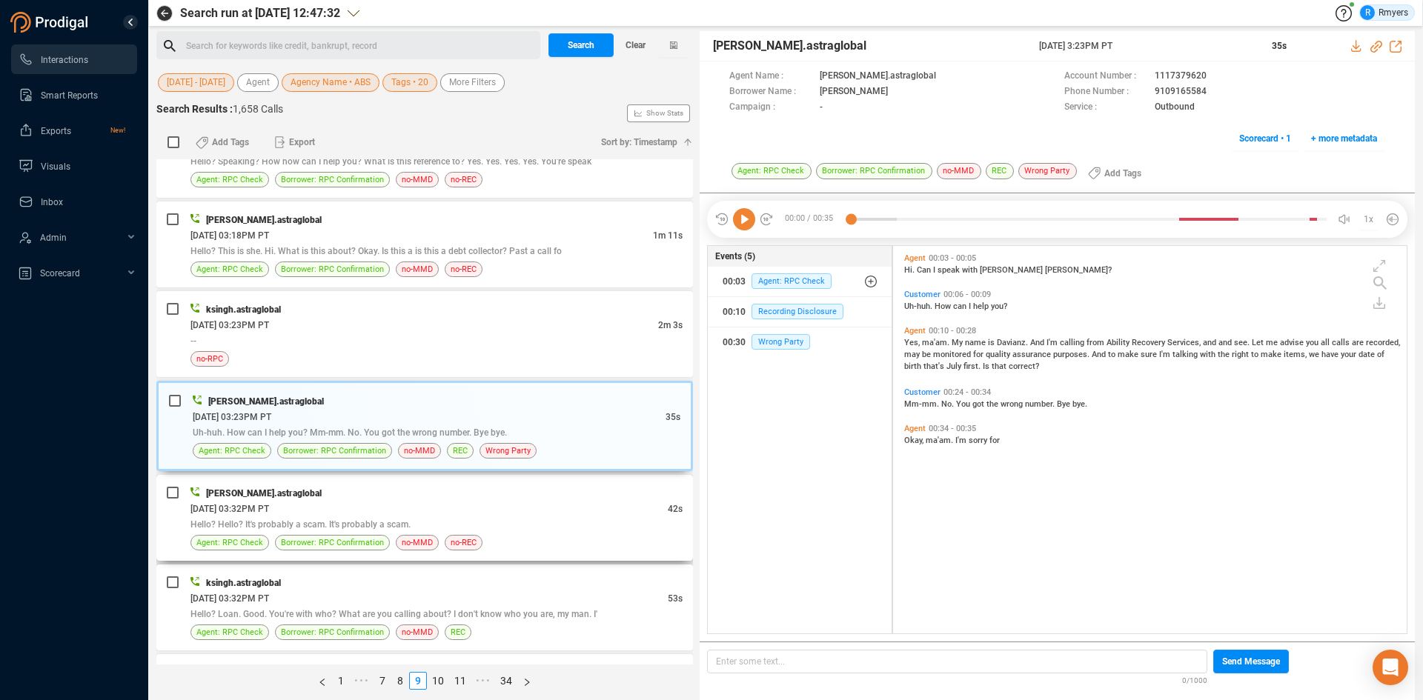
click at [398, 515] on div "06/10/2025 @ 03:32PM PT" at bounding box center [428, 509] width 477 height 16
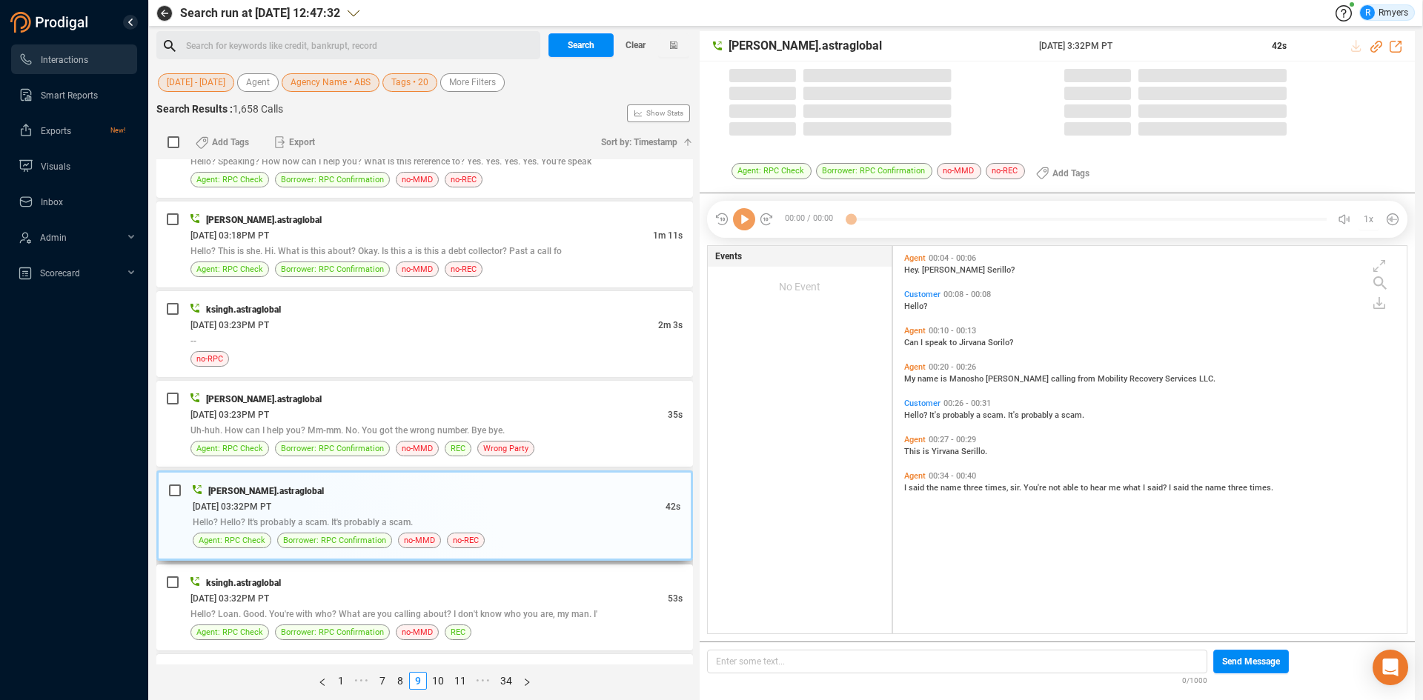
scroll to position [1556, 0]
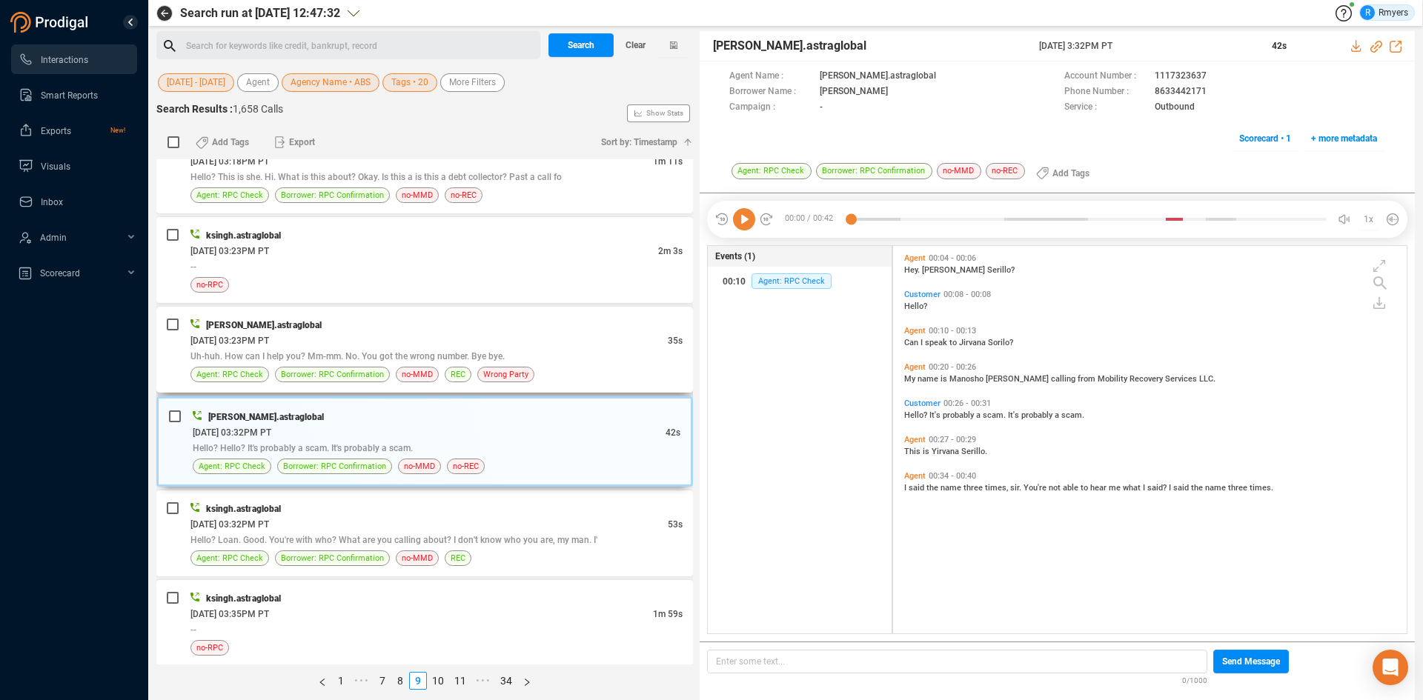
click at [455, 345] on div "06/10/2025 @ 03:23PM PT" at bounding box center [428, 341] width 477 height 16
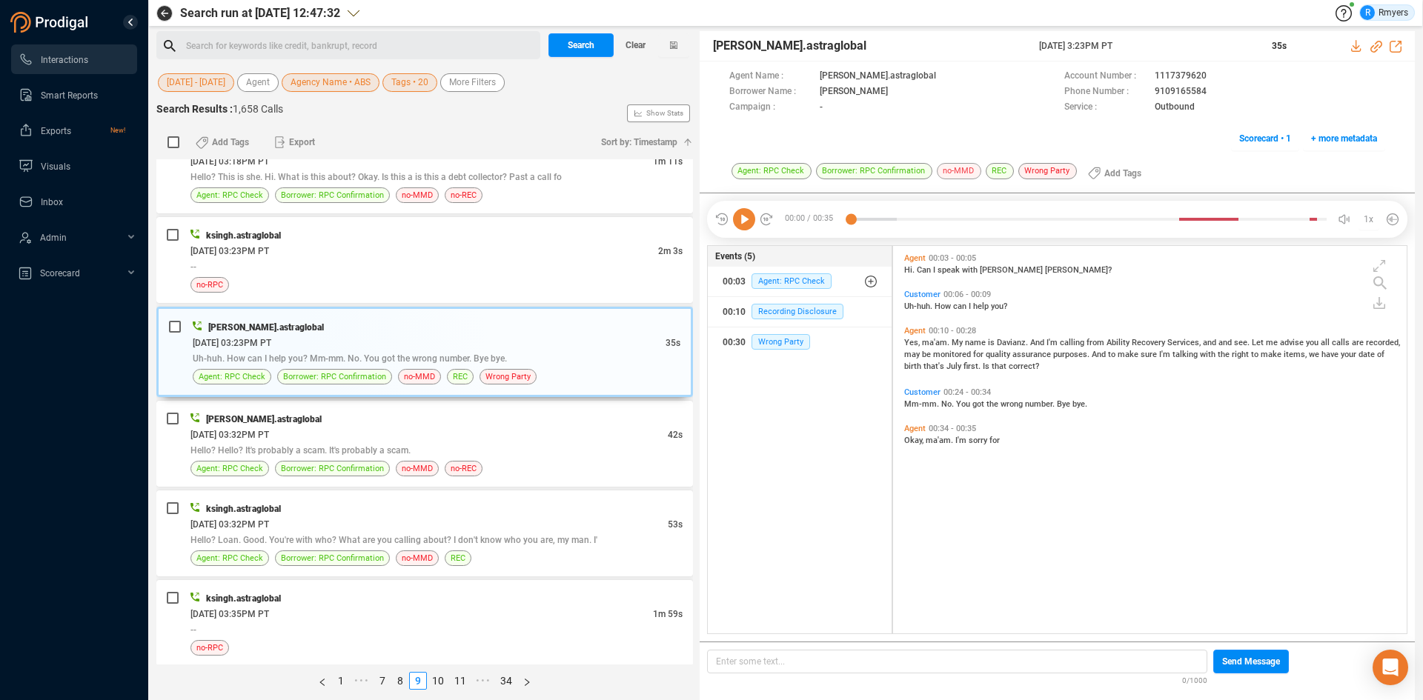
scroll to position [384, 506]
drag, startPoint x: 1142, startPoint y: 92, endPoint x: 1206, endPoint y: 92, distance: 63.7
click at [1206, 92] on div "Phone Number : 9109165584" at bounding box center [1224, 92] width 321 height 16
copy div "9109165584"
click at [412, 432] on div "06/10/2025 @ 03:32PM PT" at bounding box center [428, 435] width 477 height 16
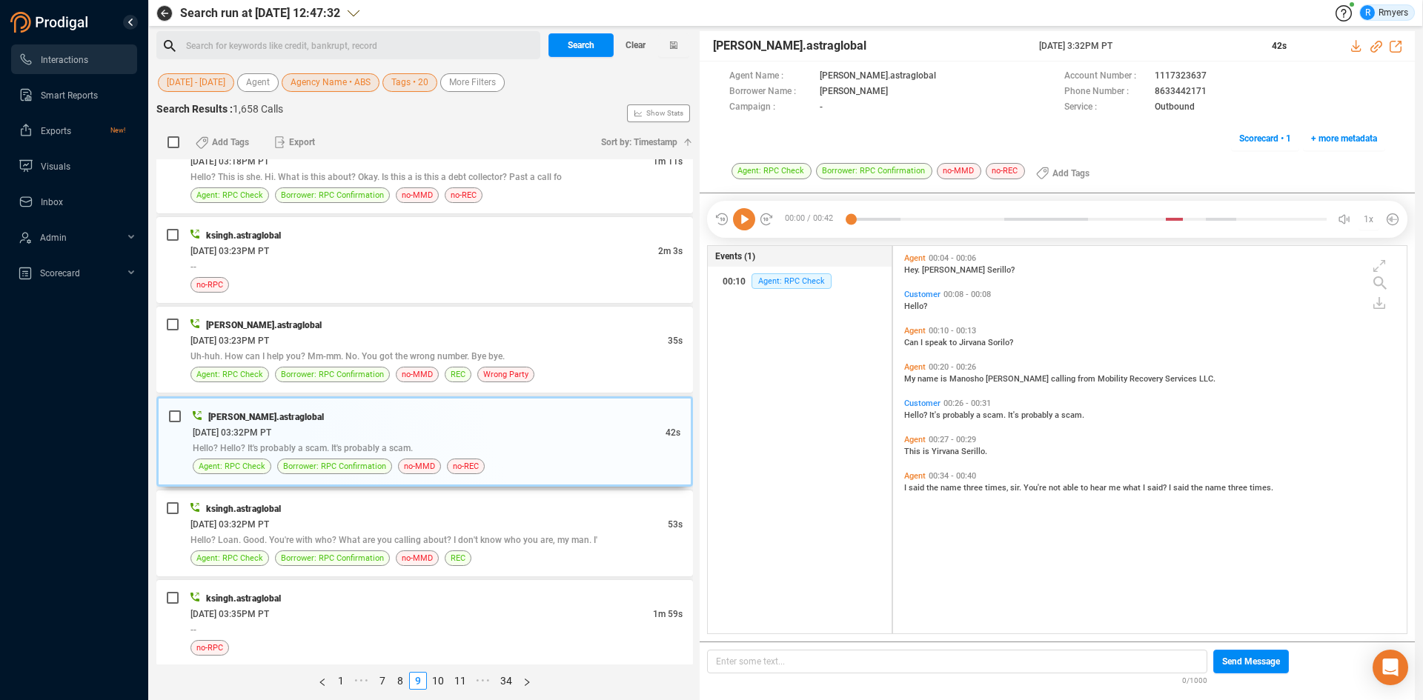
drag, startPoint x: 747, startPoint y: 219, endPoint x: 724, endPoint y: 251, distance: 39.3
click at [746, 219] on icon at bounding box center [744, 219] width 22 height 22
click at [300, 529] on div "06/10/2025 @ 03:32PM PT" at bounding box center [428, 525] width 477 height 16
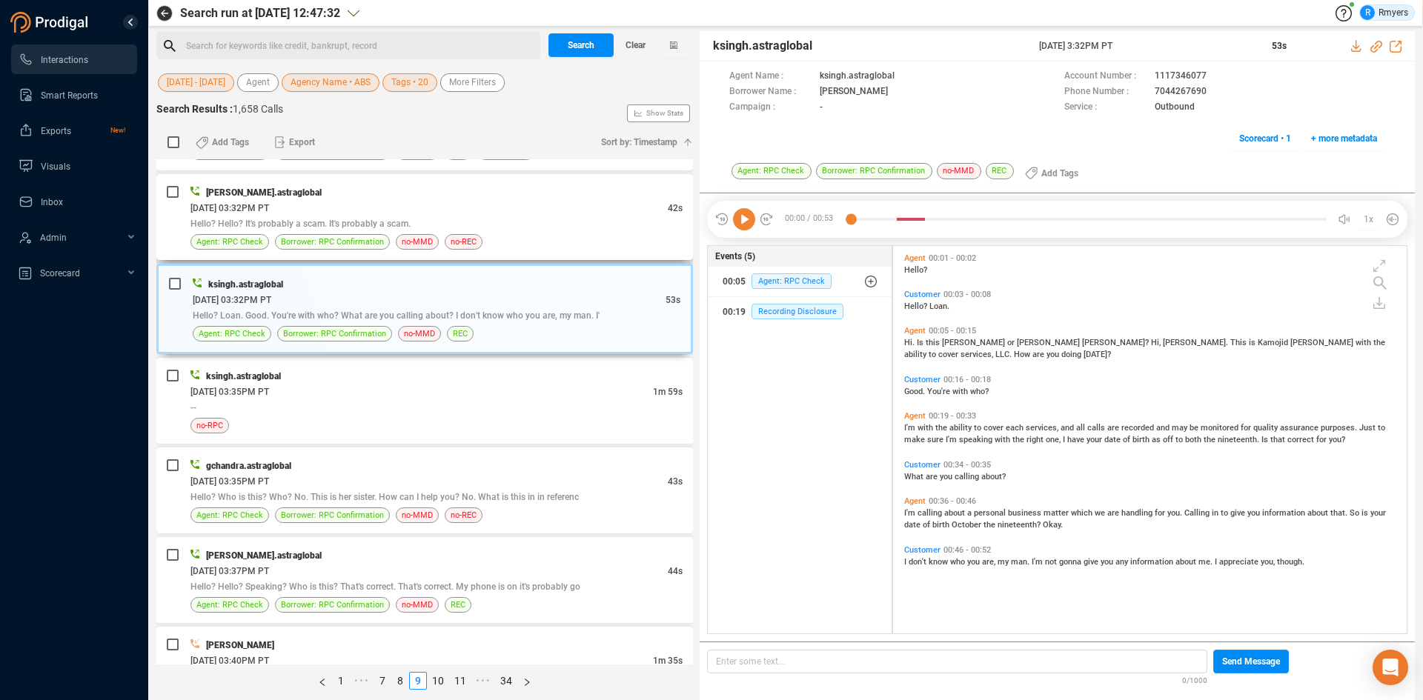
drag, startPoint x: 447, startPoint y: 211, endPoint x: 467, endPoint y: 222, distance: 22.5
click at [446, 212] on div "06/10/2025 @ 03:32PM PT" at bounding box center [428, 208] width 477 height 16
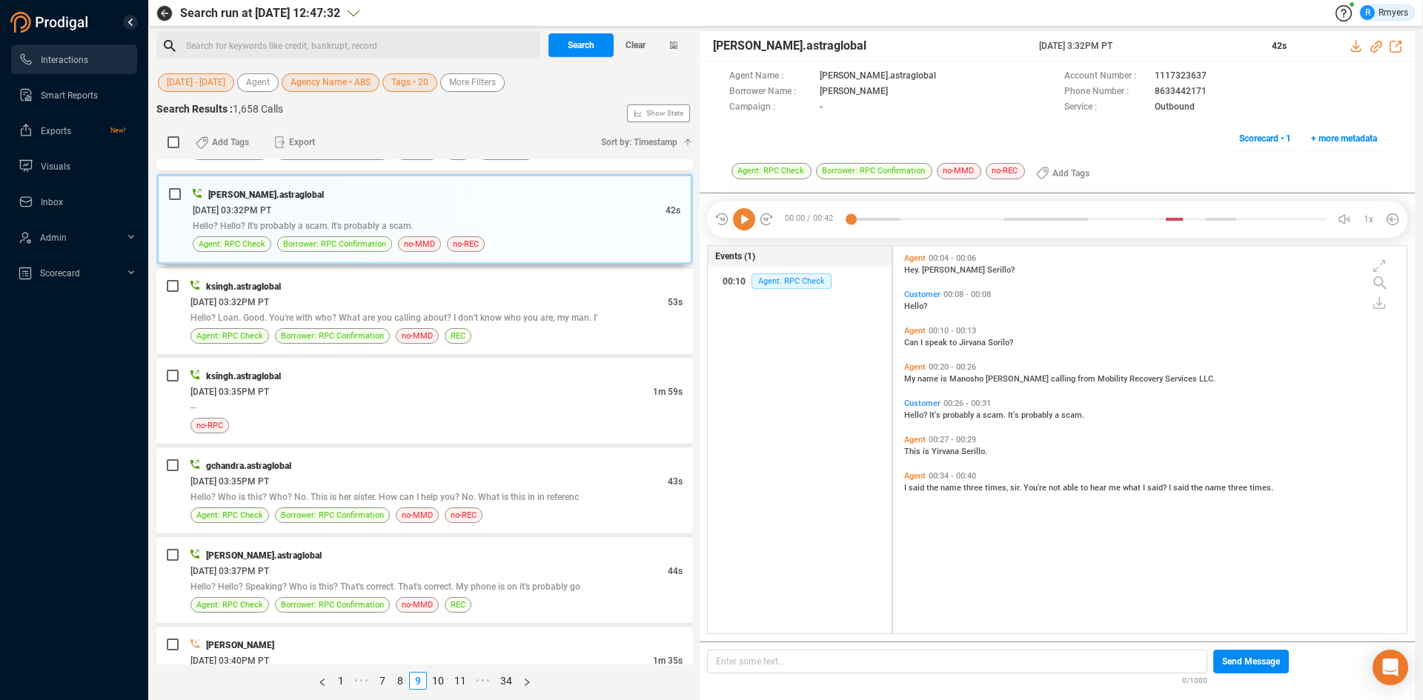
drag, startPoint x: 740, startPoint y: 225, endPoint x: 792, endPoint y: 311, distance: 100.0
click at [742, 225] on icon at bounding box center [744, 219] width 22 height 22
click at [907, 488] on span "I" at bounding box center [906, 488] width 4 height 10
drag, startPoint x: 414, startPoint y: 287, endPoint x: 420, endPoint y: 335, distance: 48.5
click at [414, 289] on div "ksingh.astraglobal" at bounding box center [436, 287] width 492 height 16
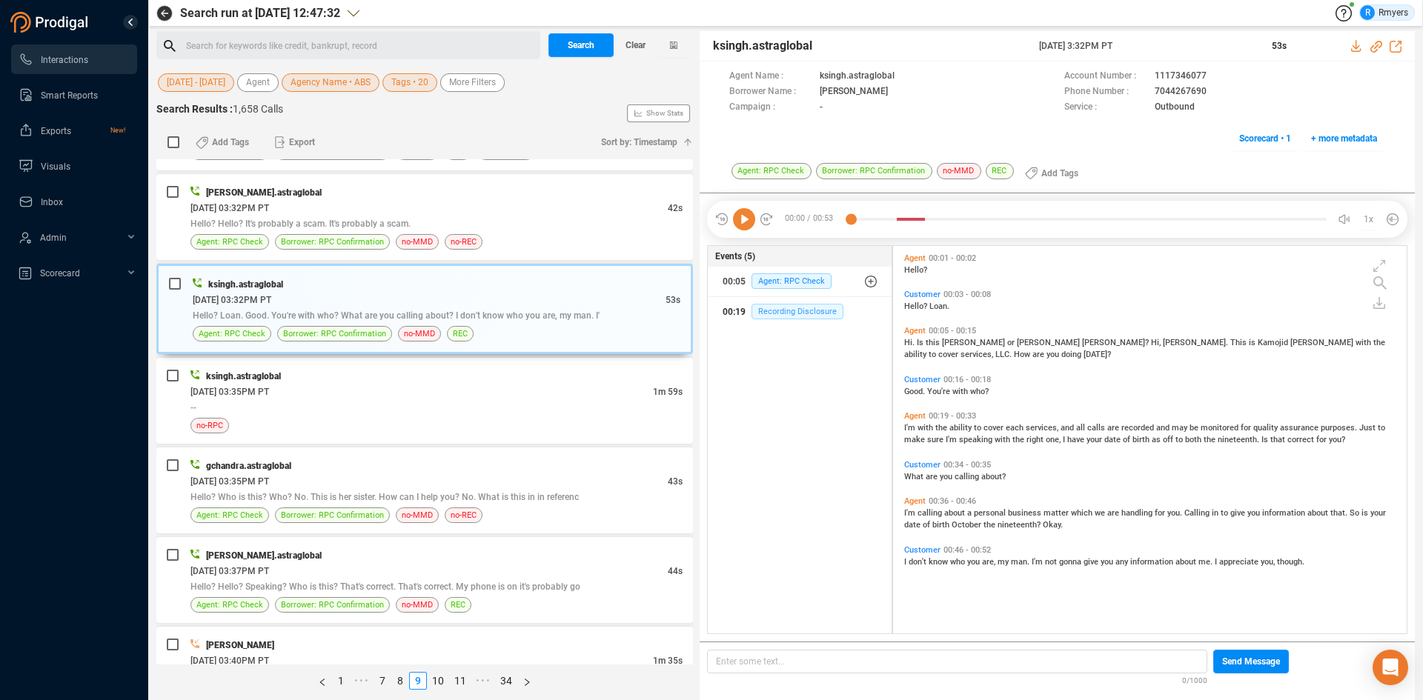
drag, startPoint x: 774, startPoint y: 317, endPoint x: 780, endPoint y: 309, distance: 10.1
click at [776, 315] on span "Recording Disclosure" at bounding box center [798, 312] width 92 height 16
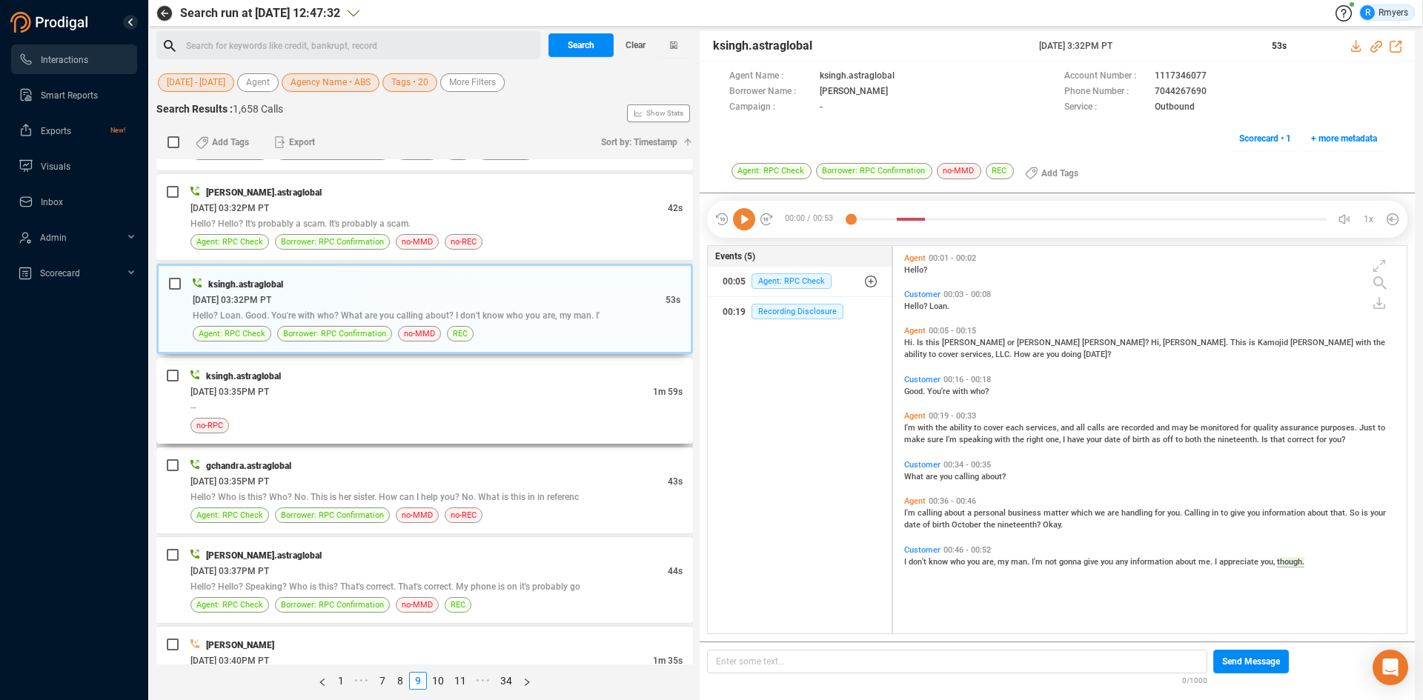
click at [353, 405] on div "--" at bounding box center [436, 407] width 492 height 16
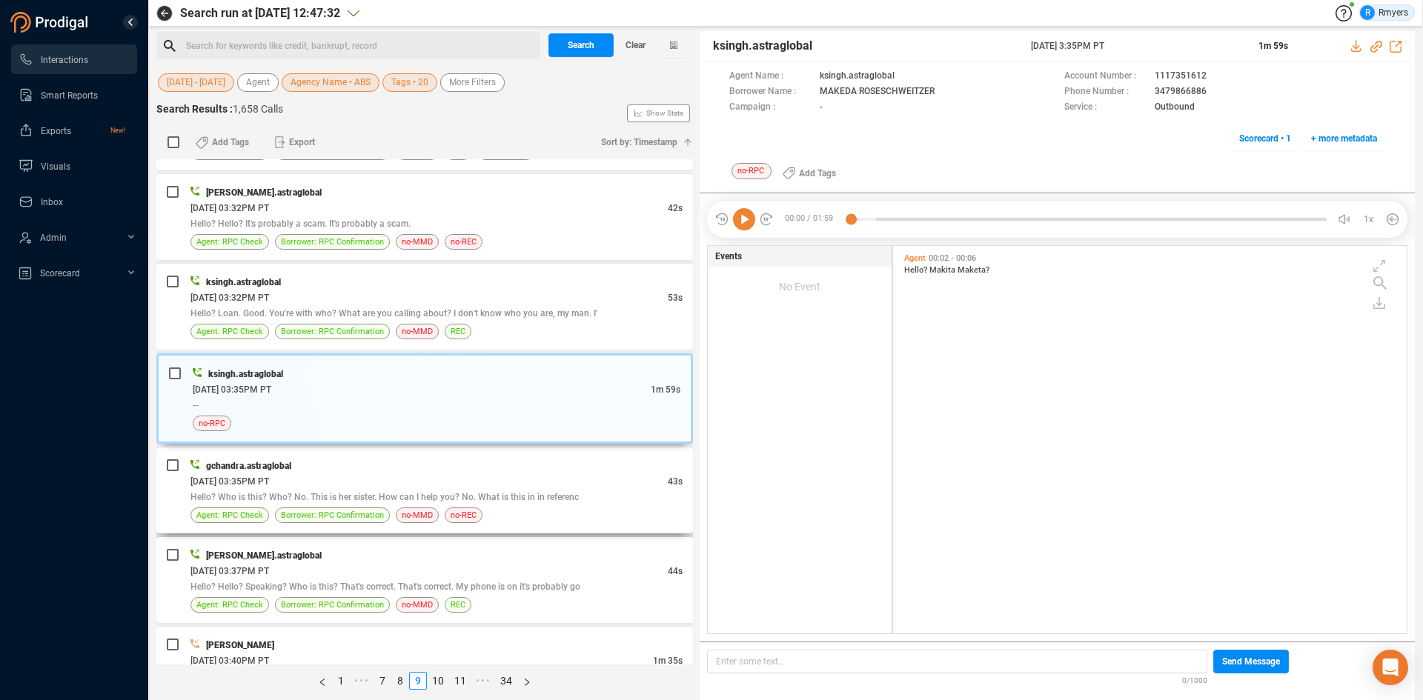
click at [439, 476] on div "06/10/2025 @ 03:35PM PT" at bounding box center [428, 482] width 477 height 16
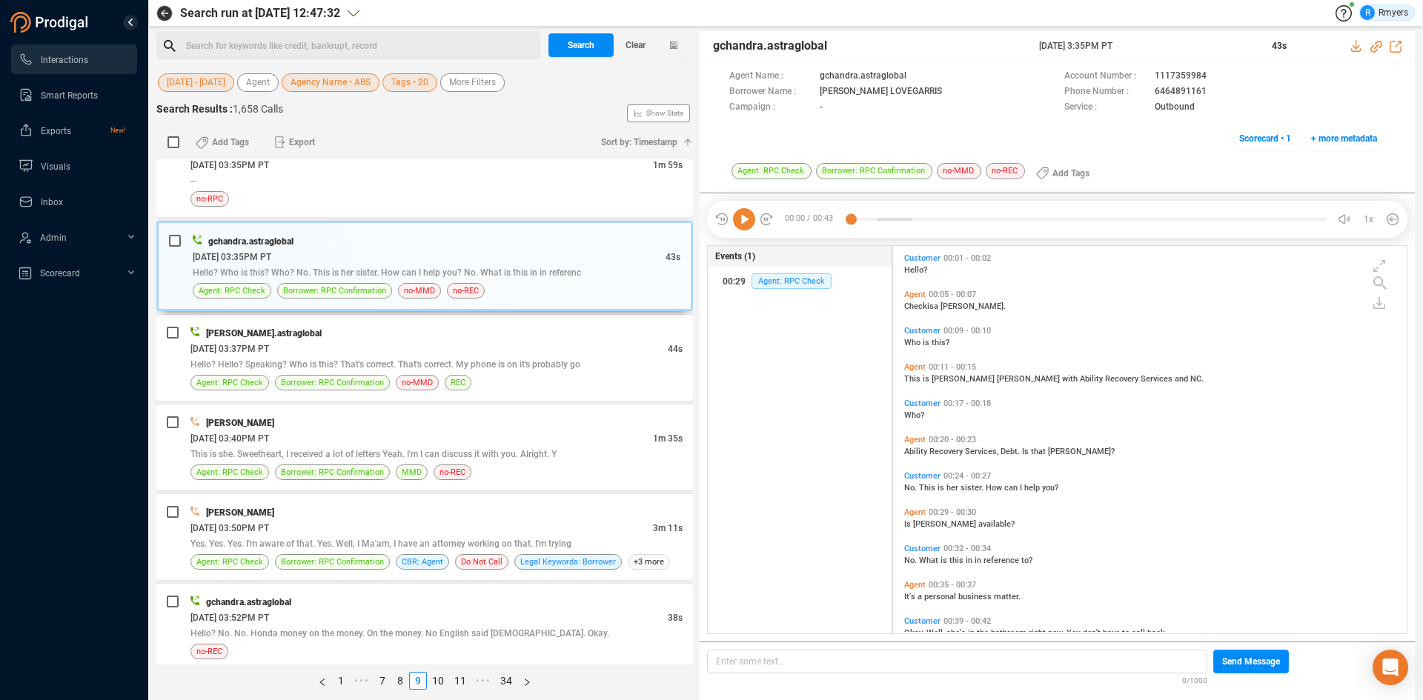
scroll to position [28, 0]
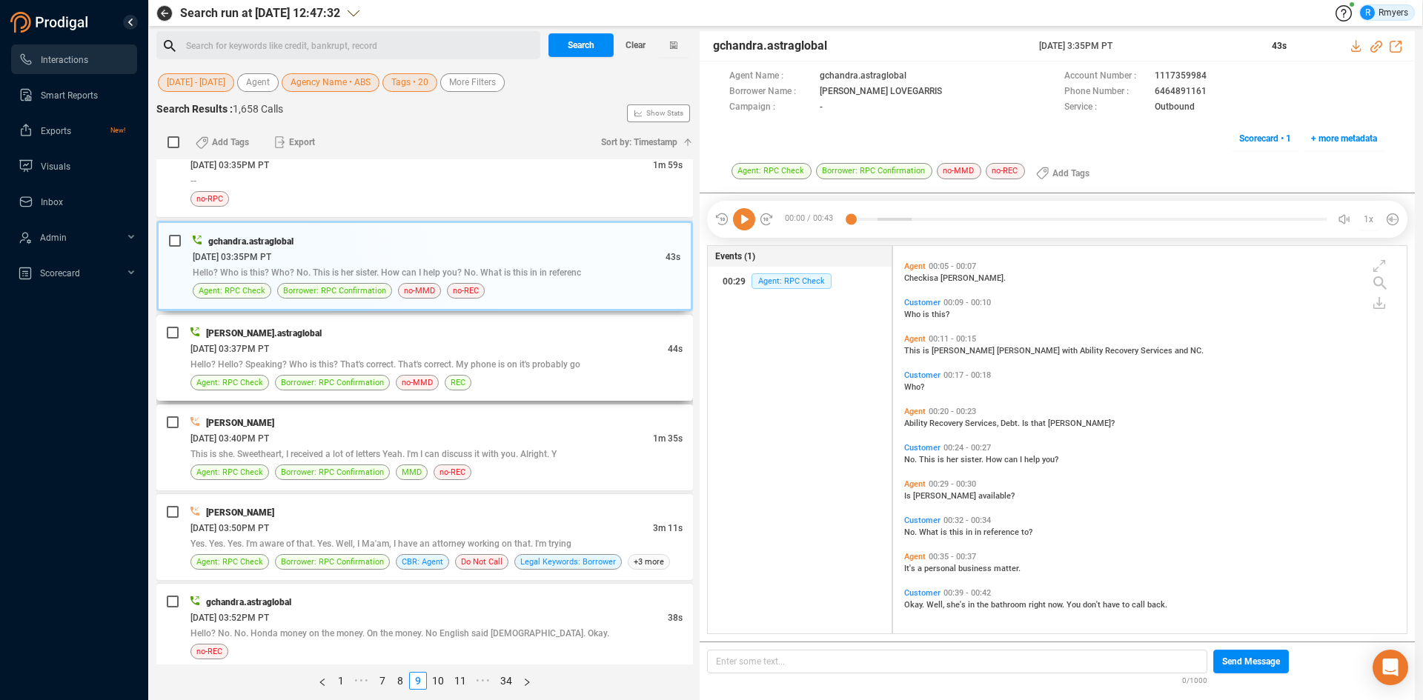
click at [494, 336] on div "divyansh.astraglobal" at bounding box center [436, 333] width 492 height 16
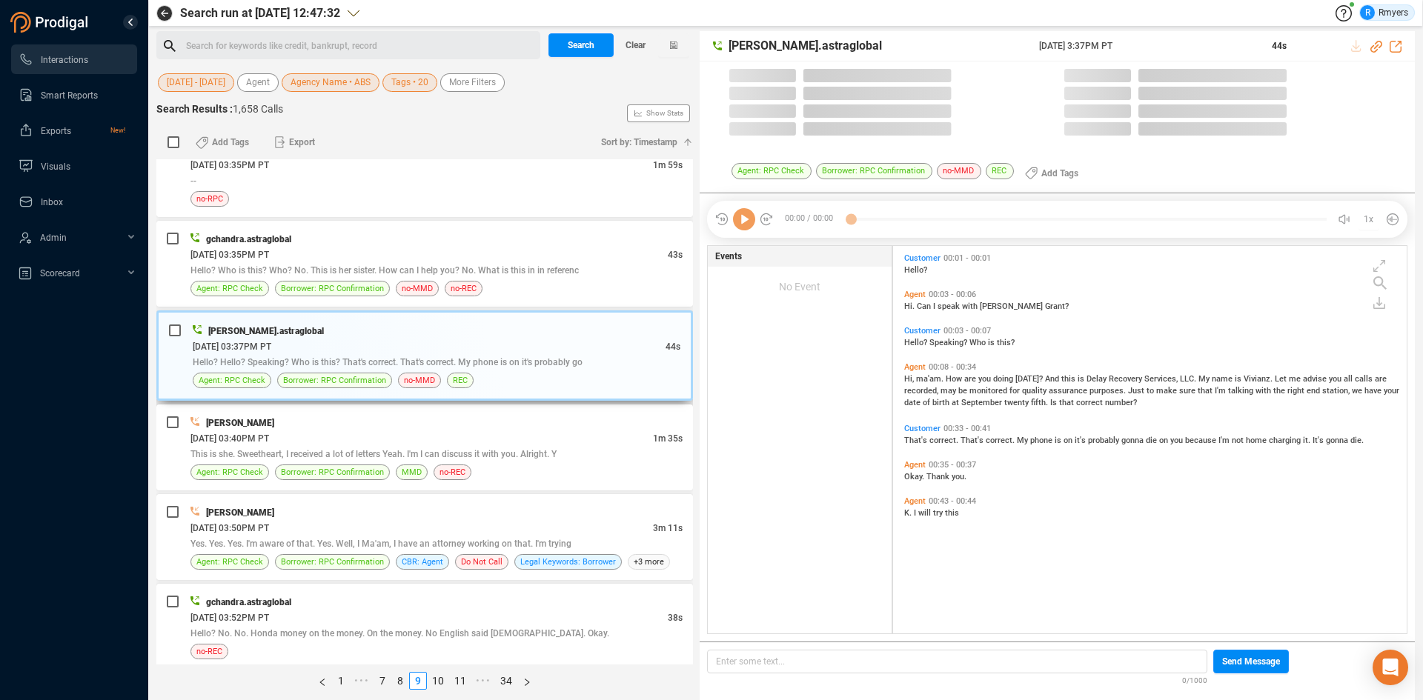
scroll to position [384, 506]
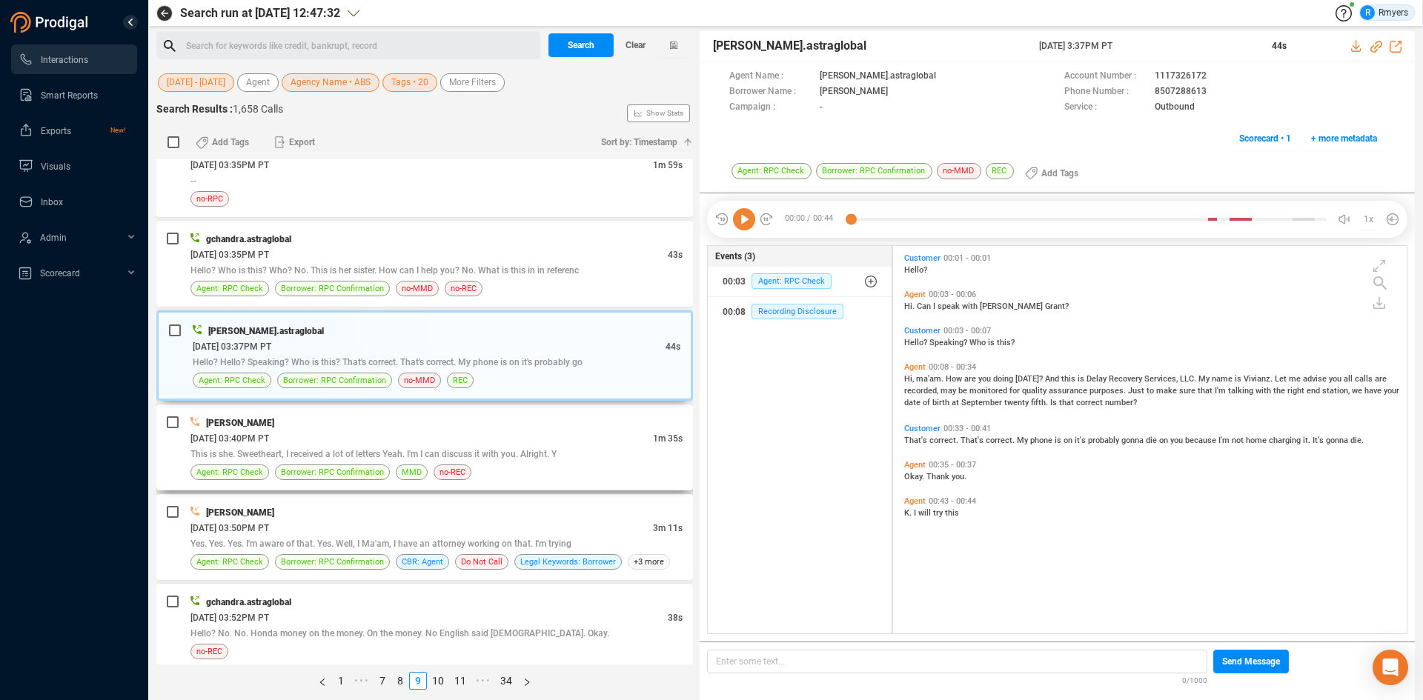
click at [429, 437] on div "06/10/2025 @ 03:40PM PT" at bounding box center [421, 439] width 462 height 16
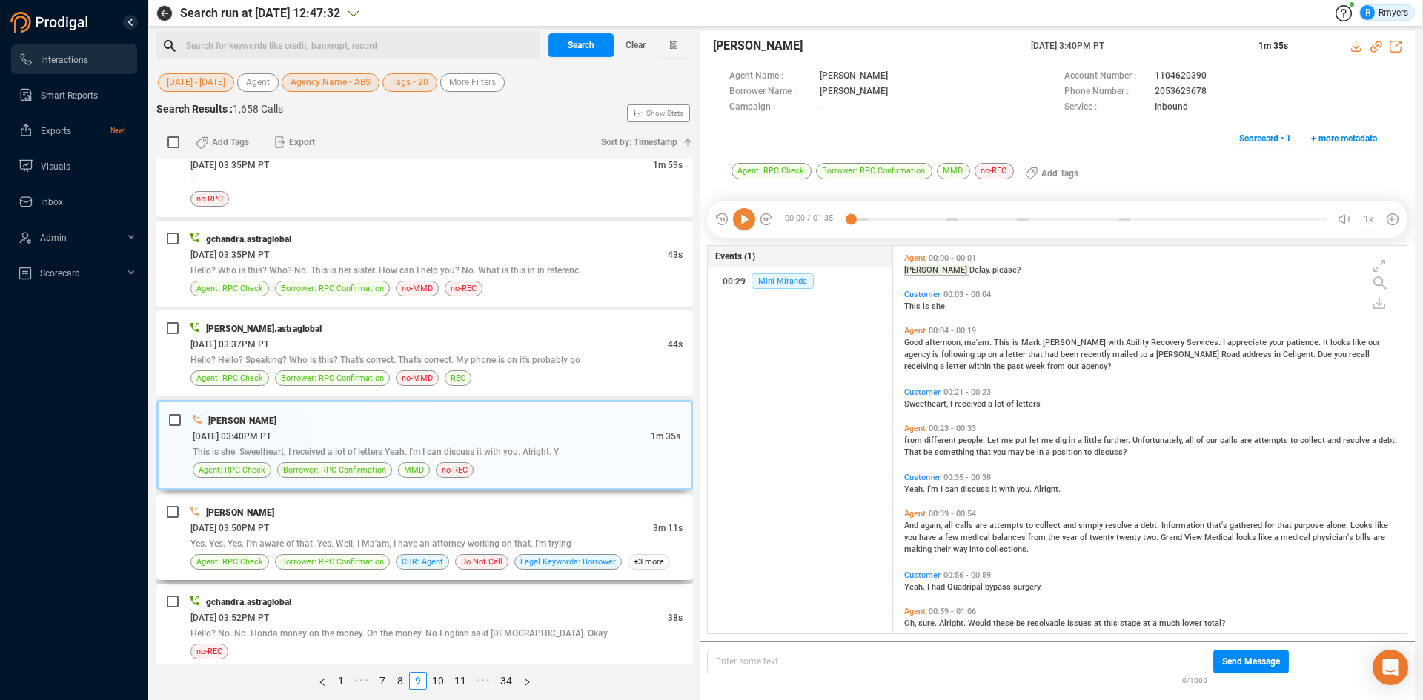
click at [362, 531] on div "06/10/2025 @ 03:50PM PT" at bounding box center [421, 528] width 462 height 16
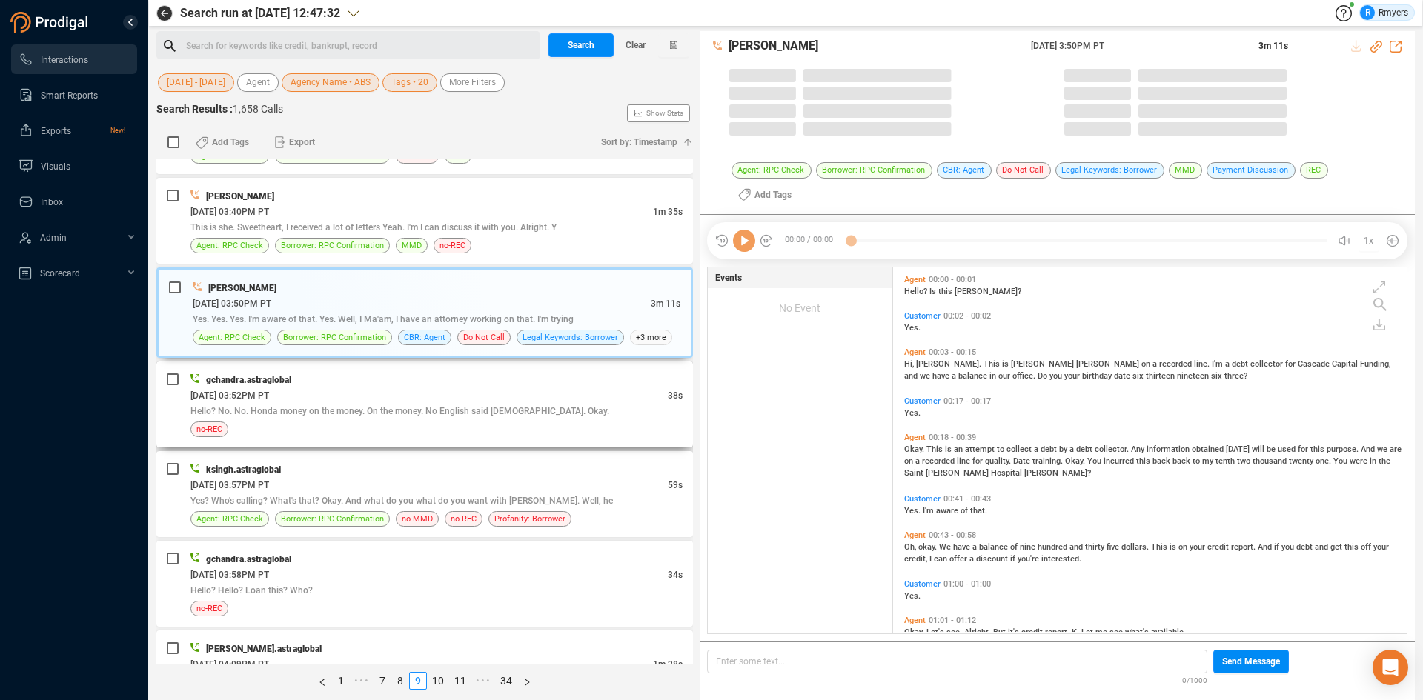
scroll to position [362, 506]
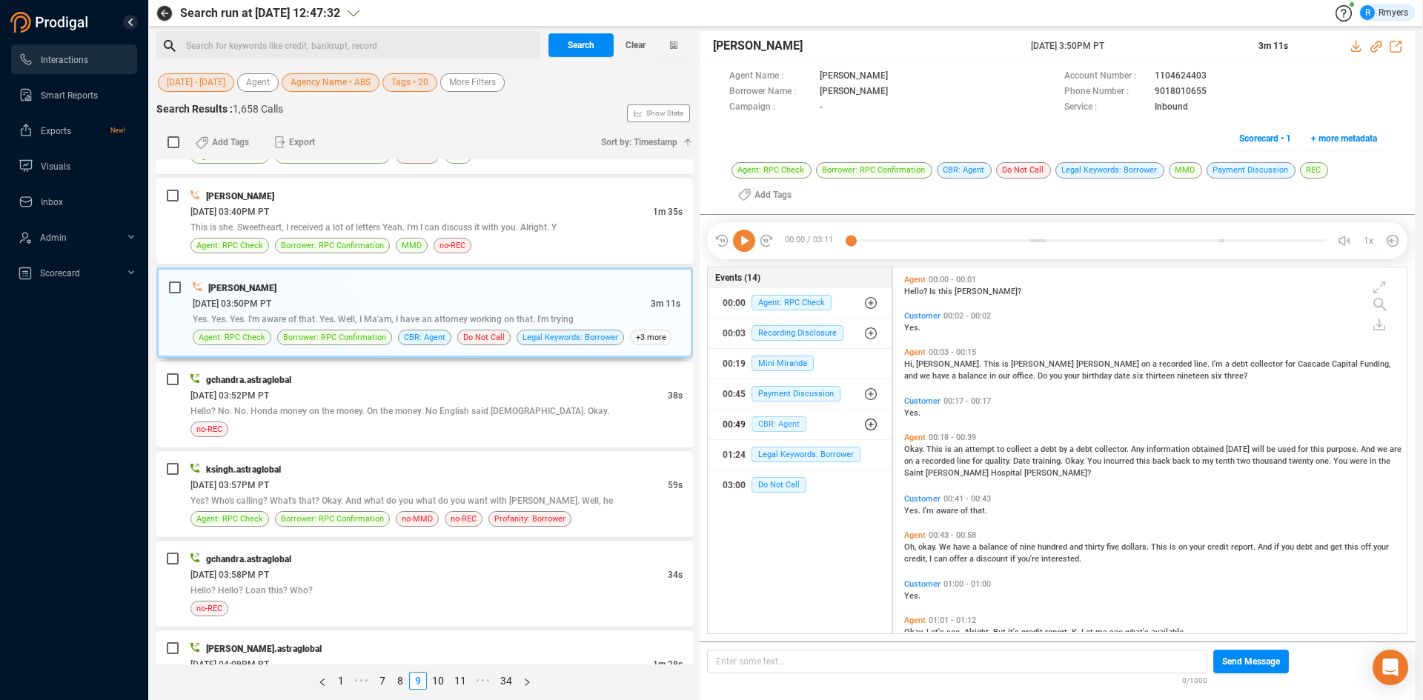
click at [778, 427] on span "CBR: Agent" at bounding box center [779, 425] width 55 height 16
click at [788, 454] on span "CBR: Agent" at bounding box center [790, 454] width 55 height 16
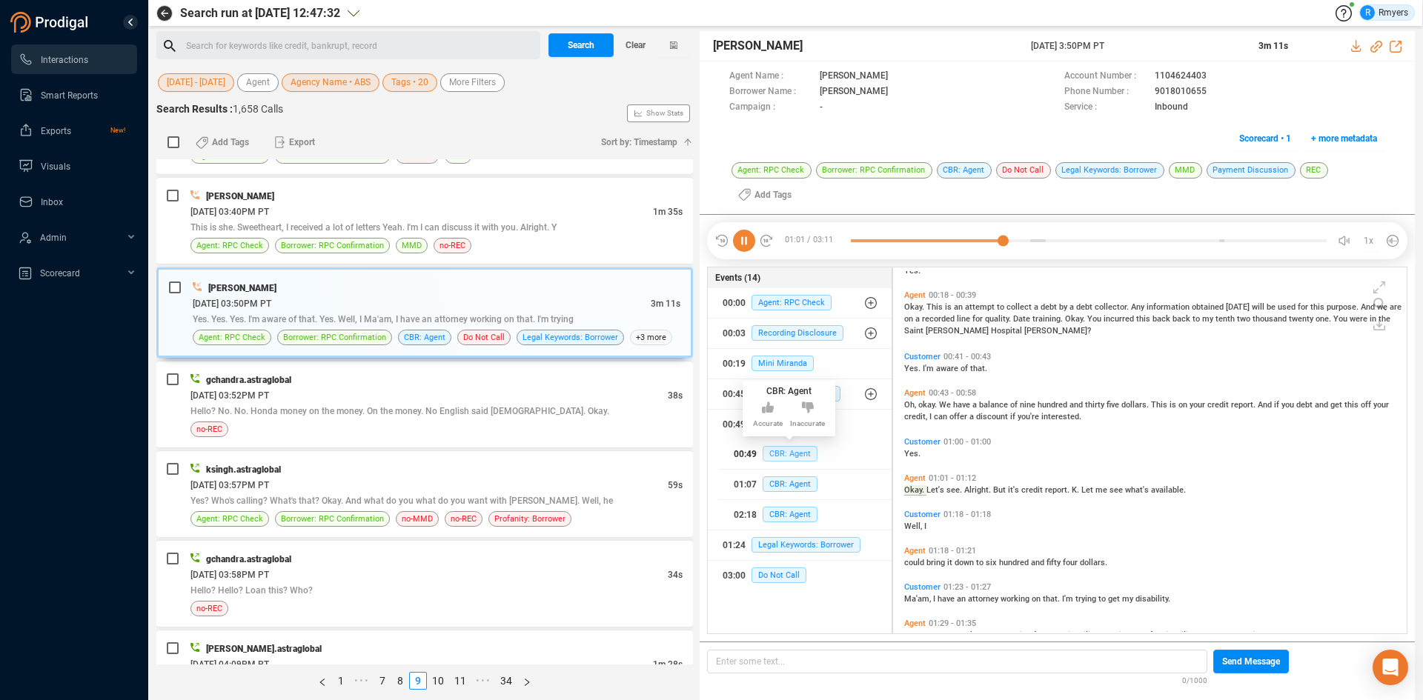
scroll to position [179, 0]
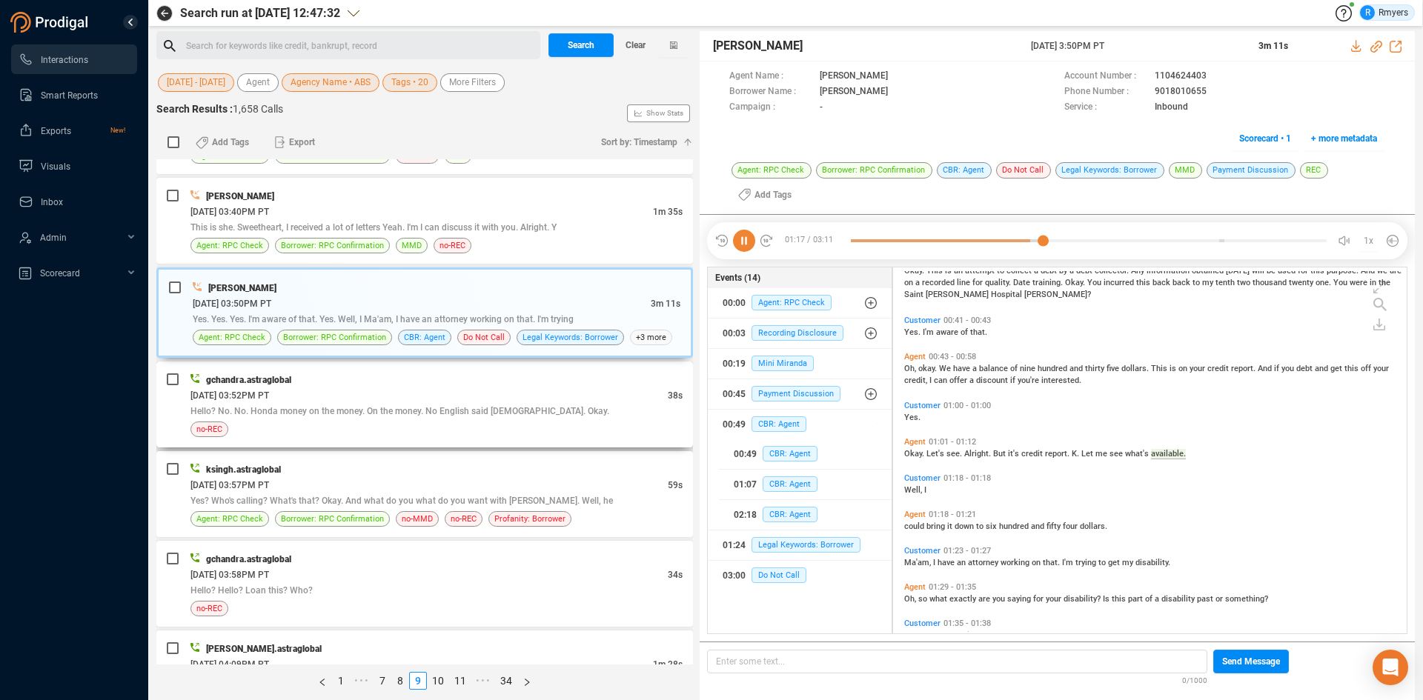
click at [445, 438] on div "gchandra.astraglobal 06/10/2025 @ 03:52PM PT 38s Hello? No. No. Honda money on …" at bounding box center [424, 405] width 537 height 86
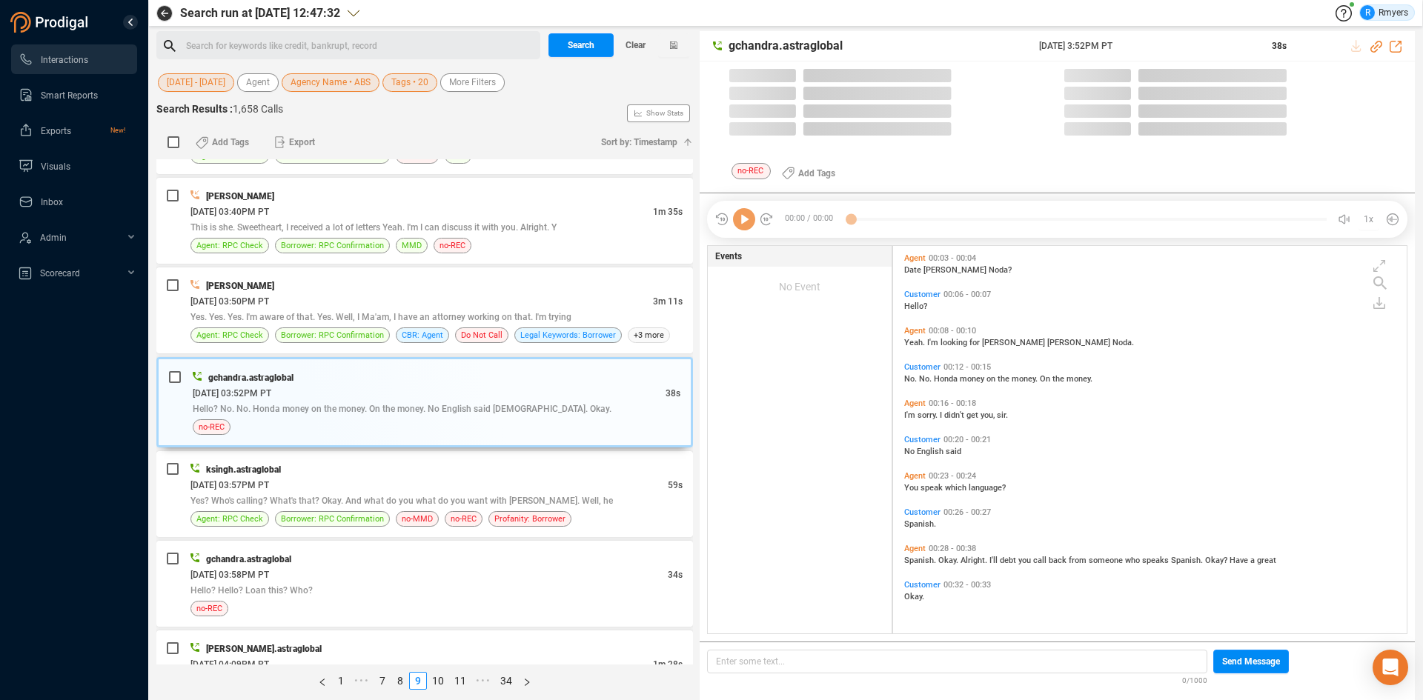
scroll to position [384, 506]
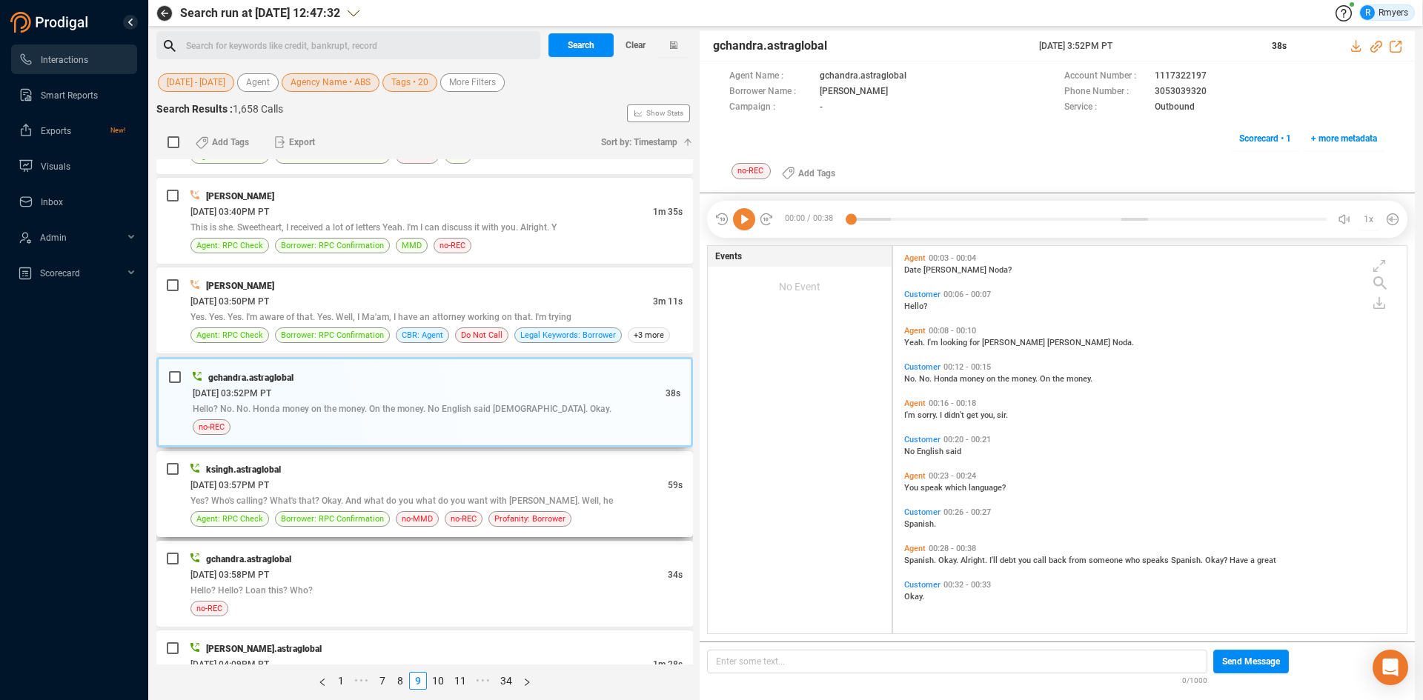
click at [414, 473] on div "ksingh.astraglobal" at bounding box center [436, 470] width 492 height 16
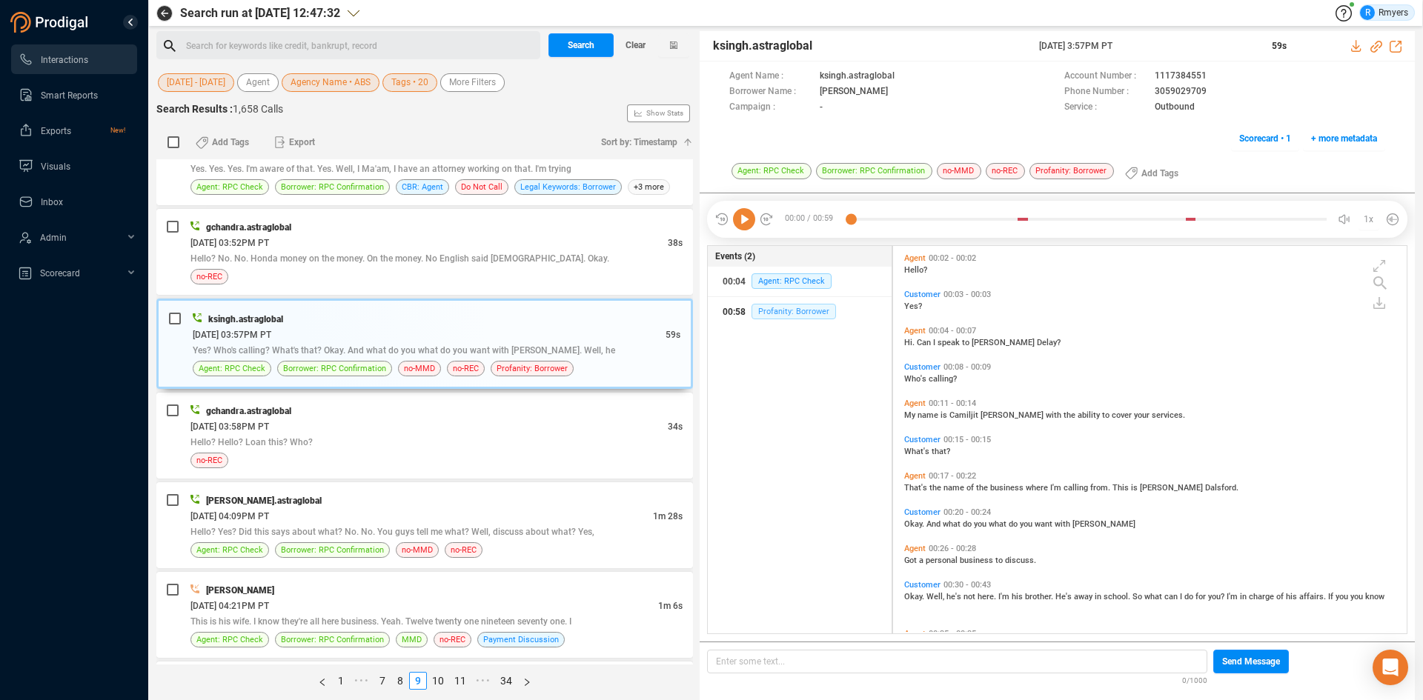
click at [774, 305] on div "00:58 Profanity: Borrower" at bounding box center [800, 312] width 155 height 24
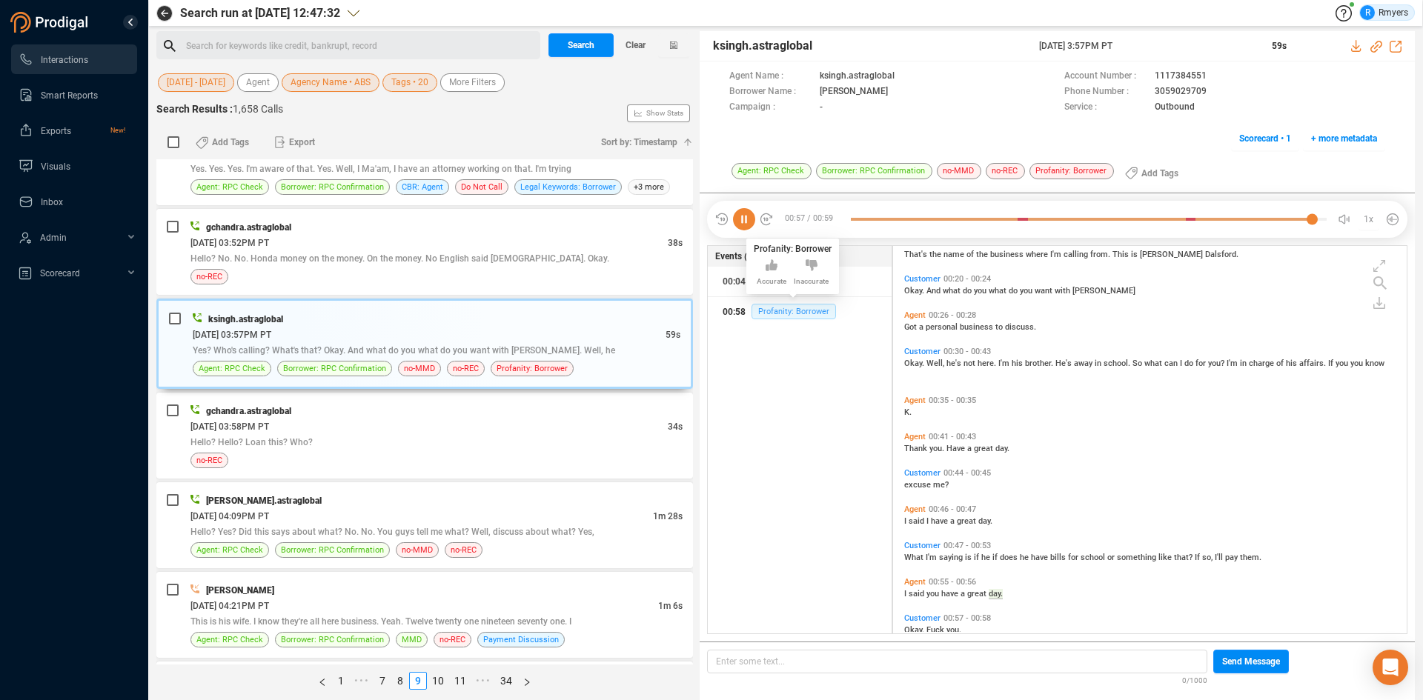
scroll to position [259, 0]
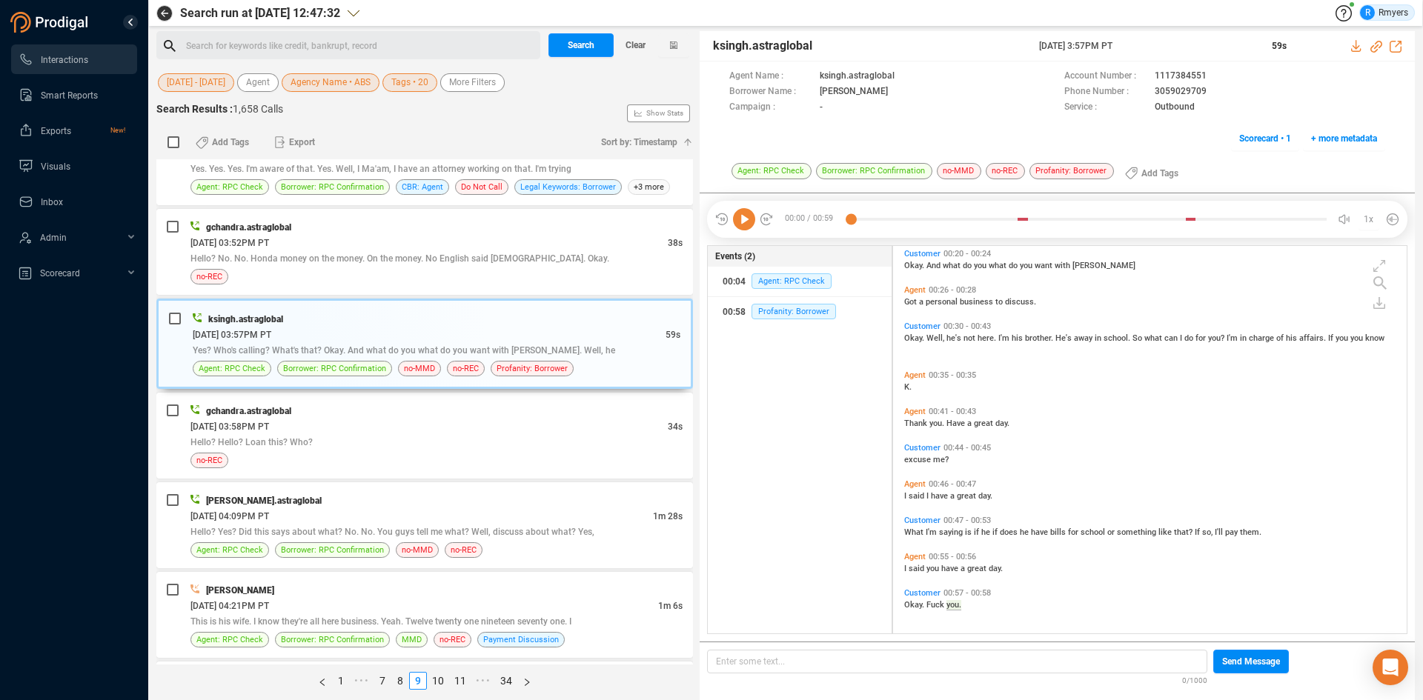
drag, startPoint x: 746, startPoint y: 219, endPoint x: 757, endPoint y: 233, distance: 17.5
click at [747, 219] on icon at bounding box center [744, 219] width 22 height 22
click at [456, 423] on div "06/10/2025 @ 03:58PM PT" at bounding box center [428, 427] width 477 height 16
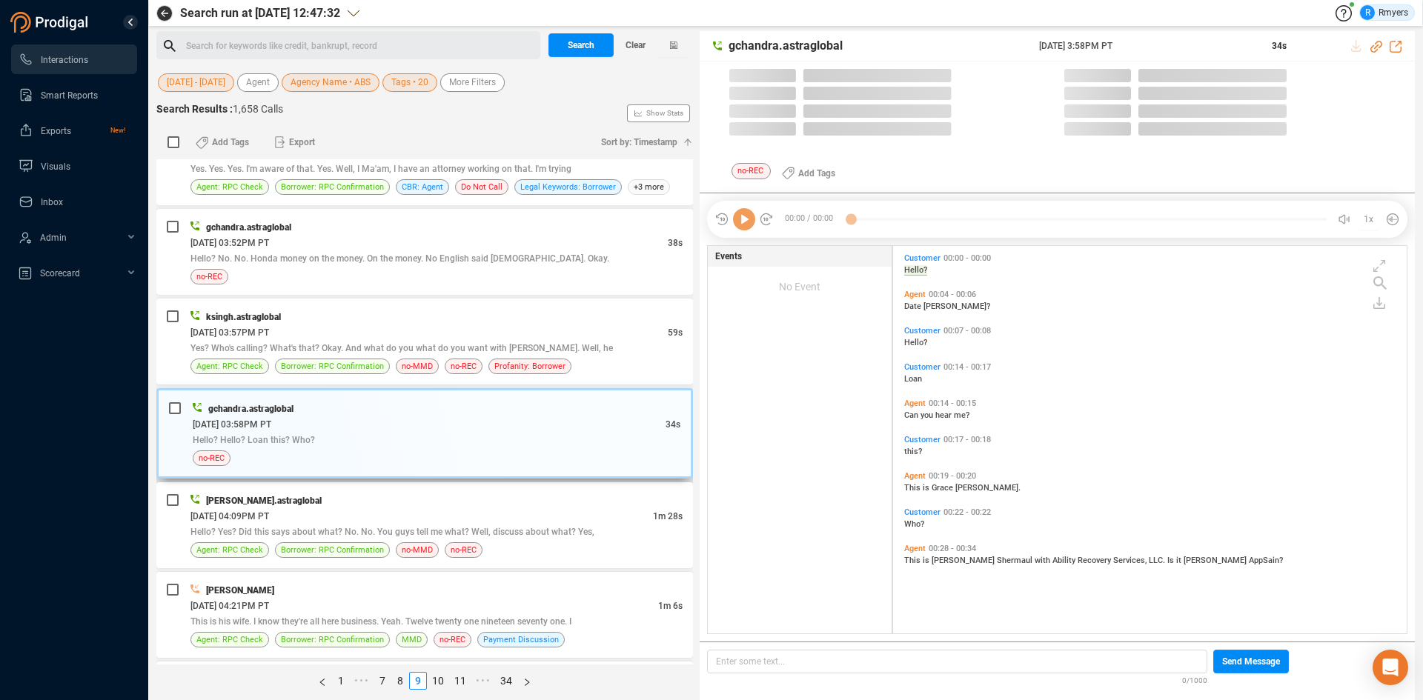
scroll to position [4, 8]
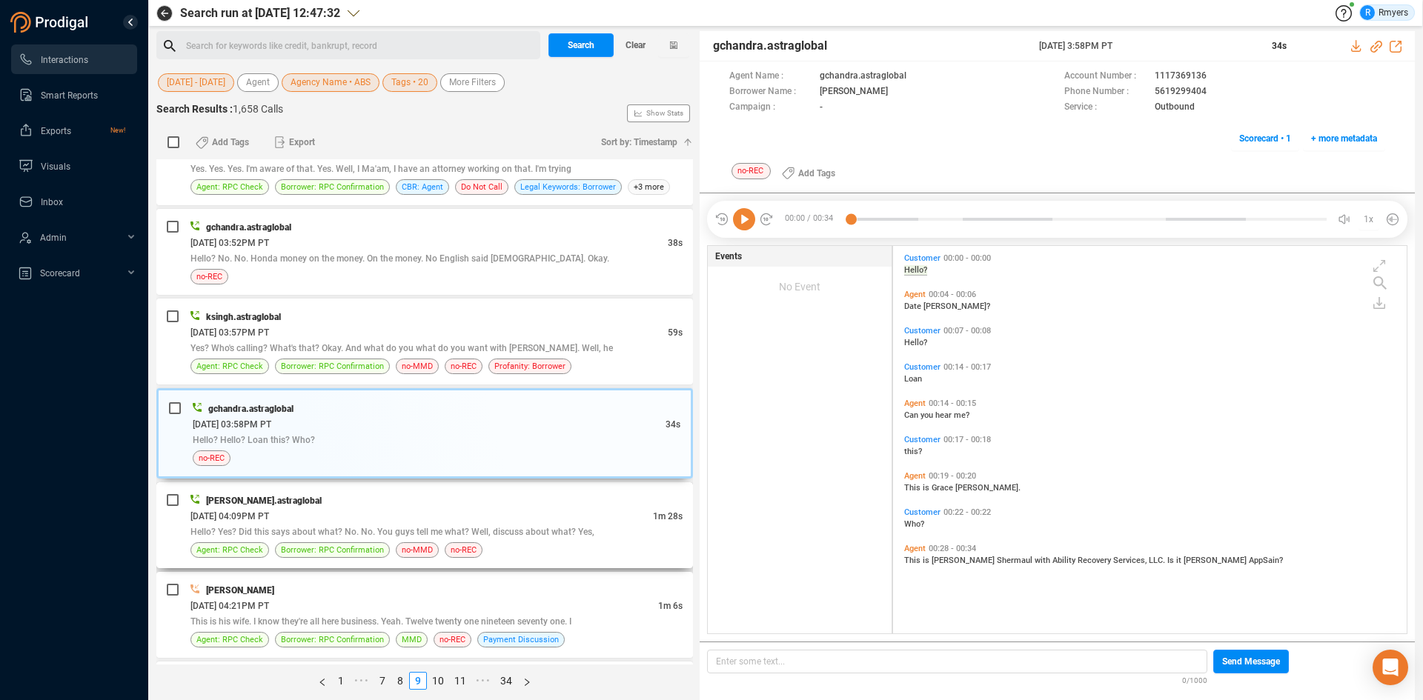
click at [419, 512] on div "06/10/2025 @ 04:09PM PT" at bounding box center [421, 516] width 462 height 16
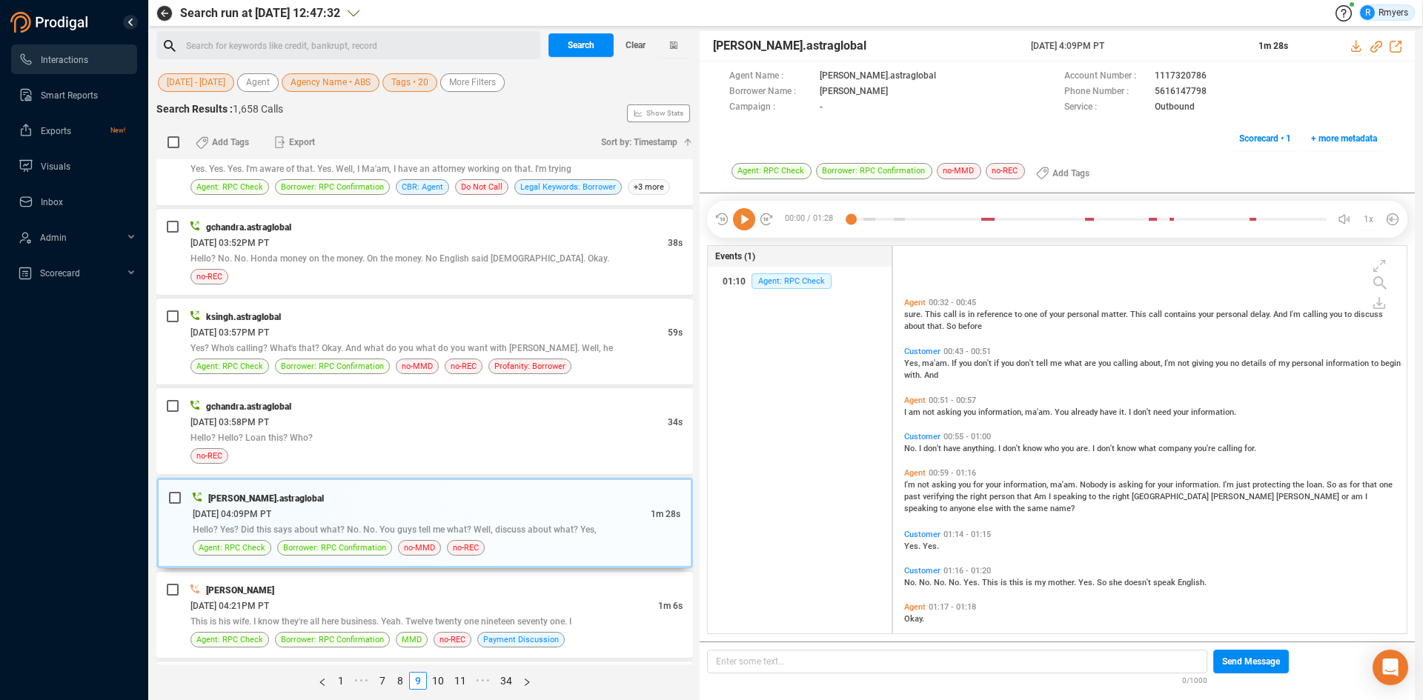
scroll to position [345, 0]
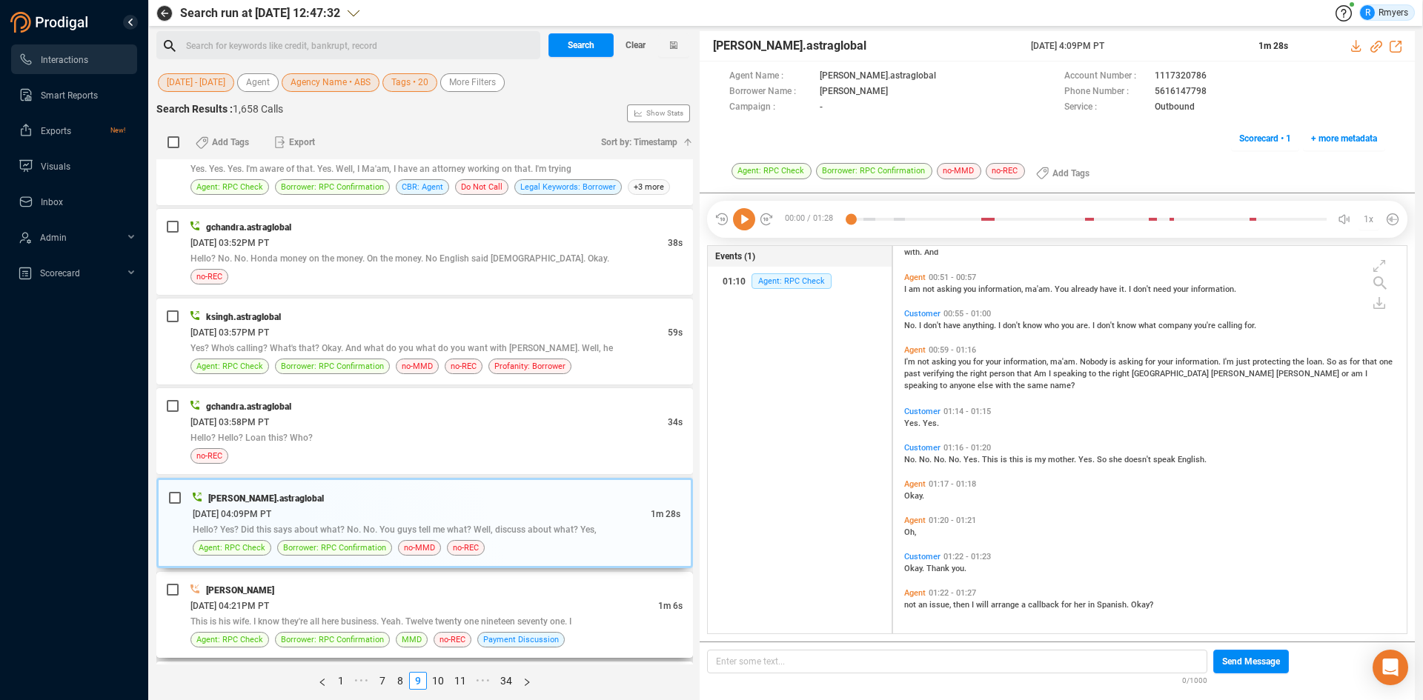
click at [336, 611] on div "06/10/2025 @ 04:21PM PT" at bounding box center [424, 606] width 468 height 16
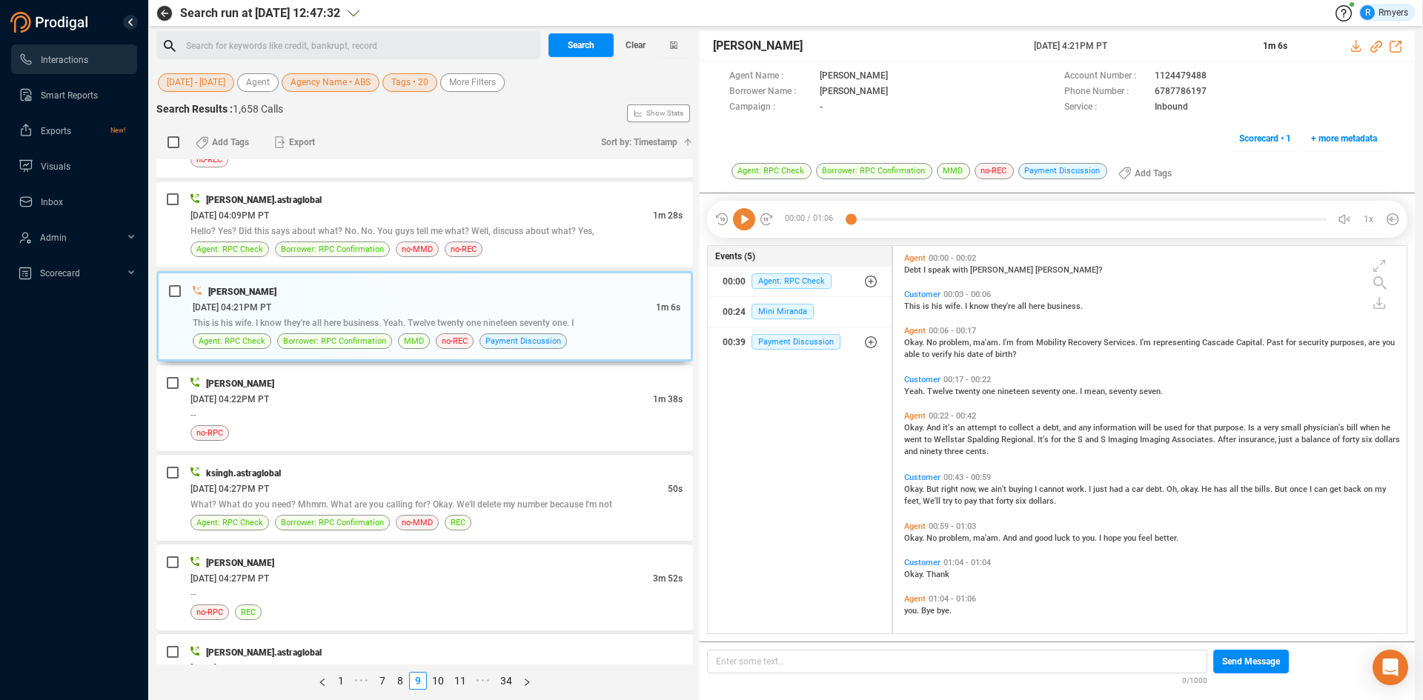
scroll to position [6, 0]
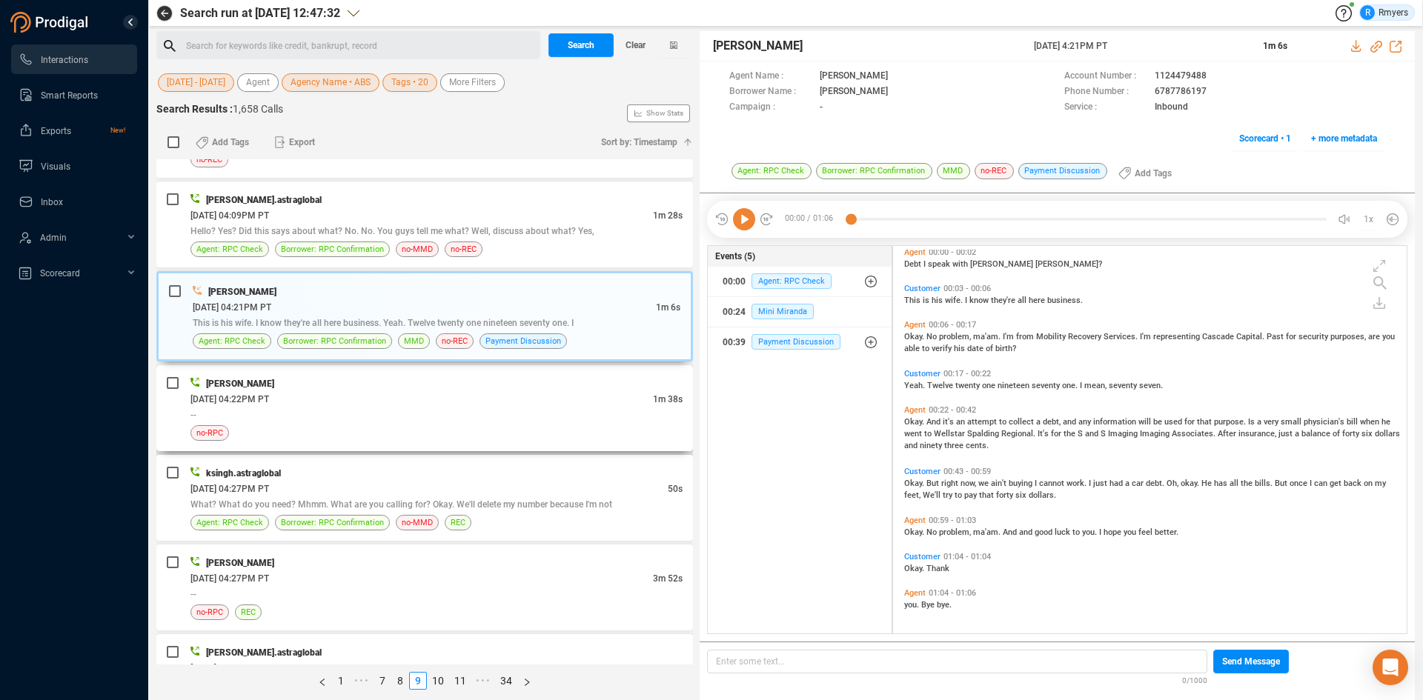
click at [397, 417] on div "--" at bounding box center [436, 415] width 492 height 16
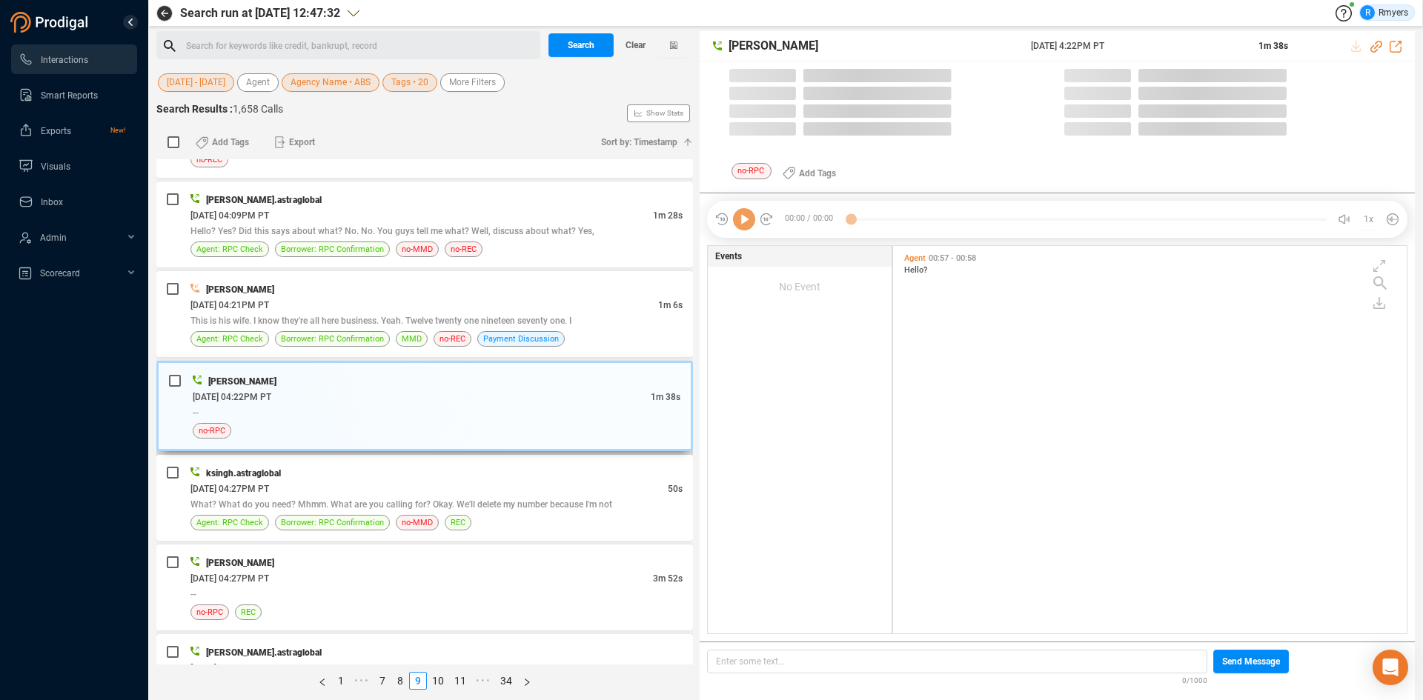
scroll to position [384, 506]
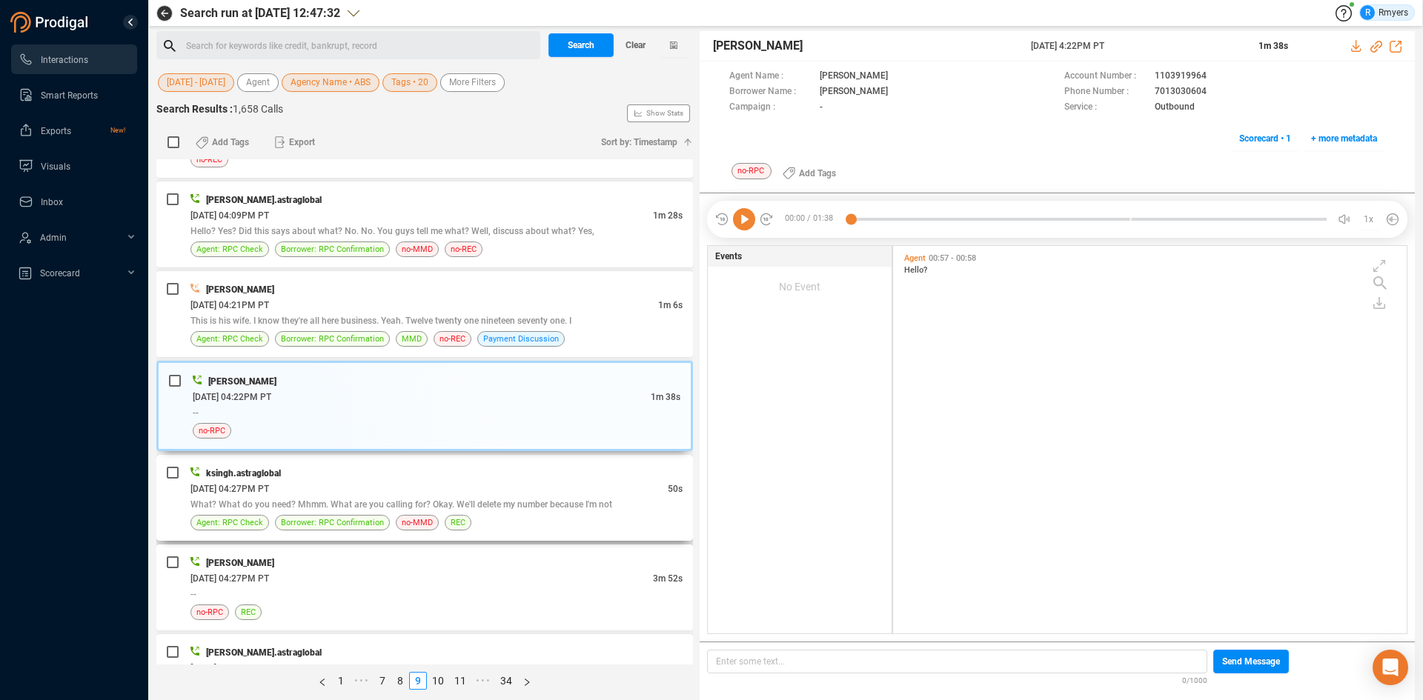
click at [428, 491] on div "06/10/2025 @ 04:27PM PT" at bounding box center [428, 489] width 477 height 16
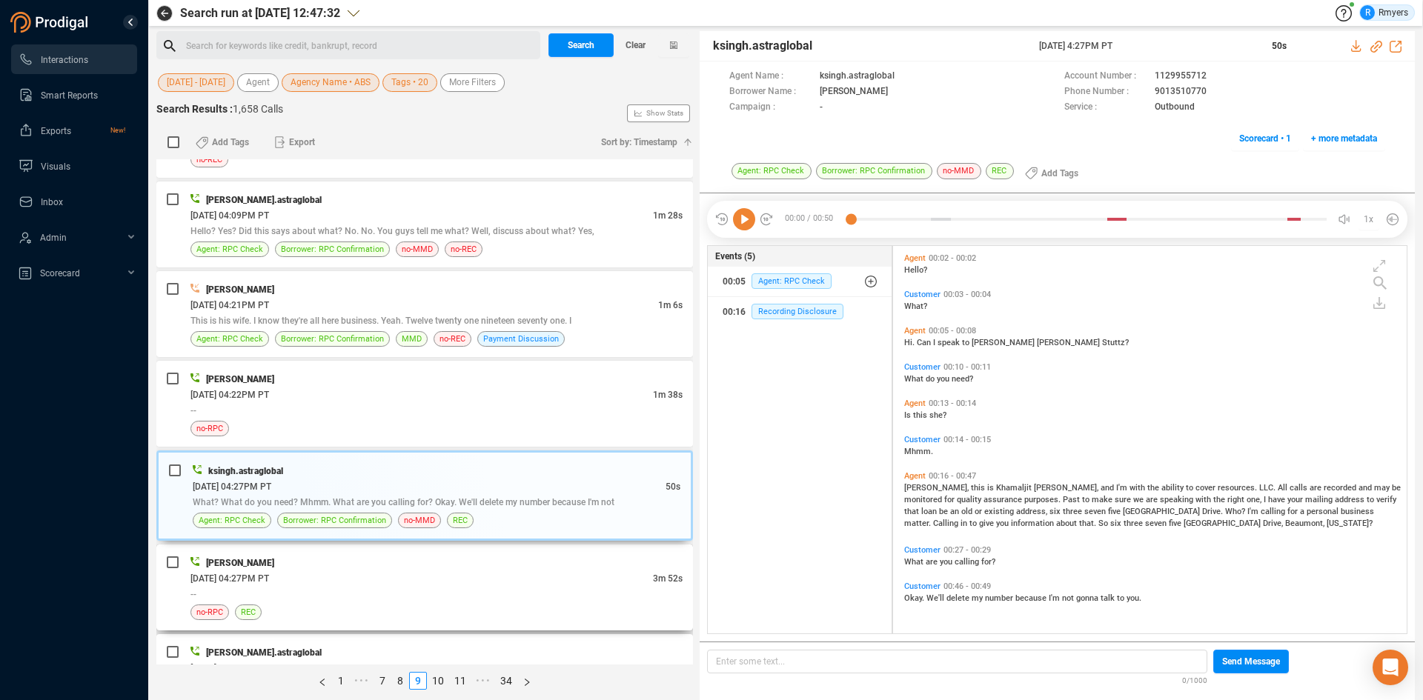
click at [466, 575] on div "06/10/2025 @ 04:27PM PT" at bounding box center [421, 579] width 462 height 16
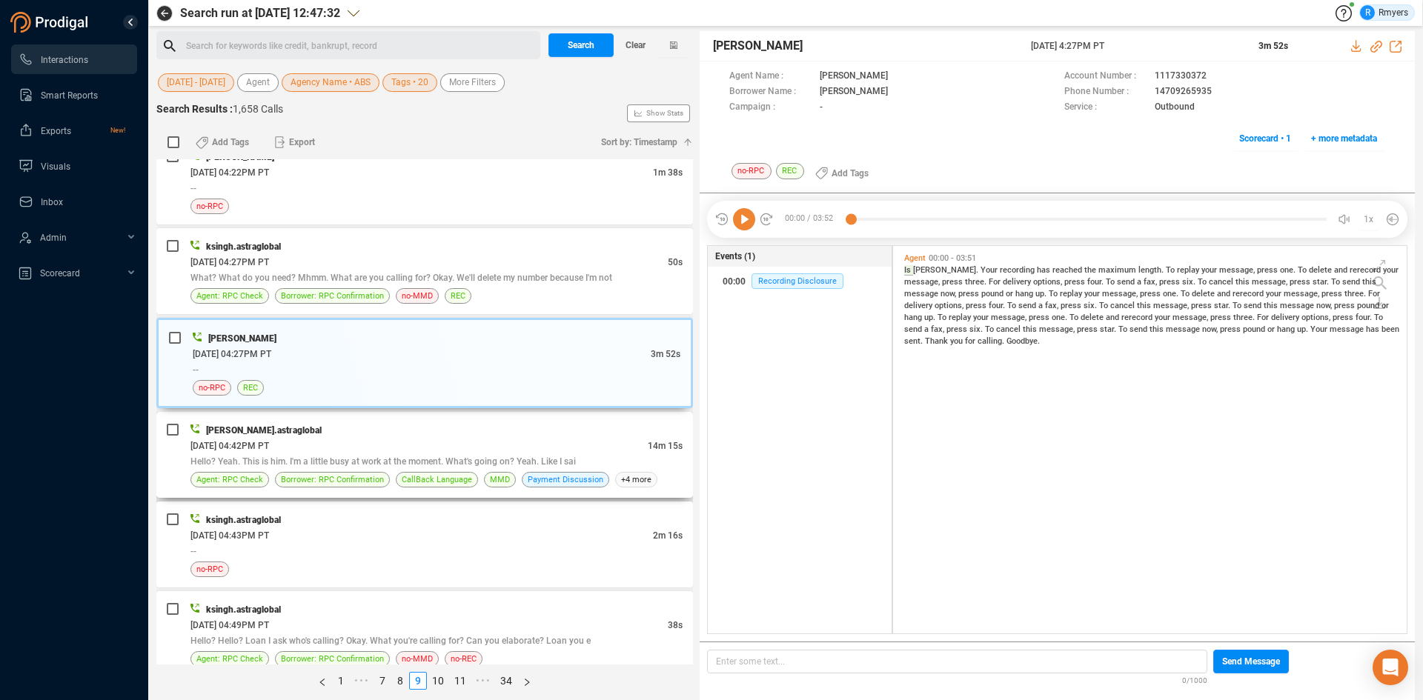
click at [351, 433] on div "divyansh.astraglobal" at bounding box center [436, 430] width 492 height 16
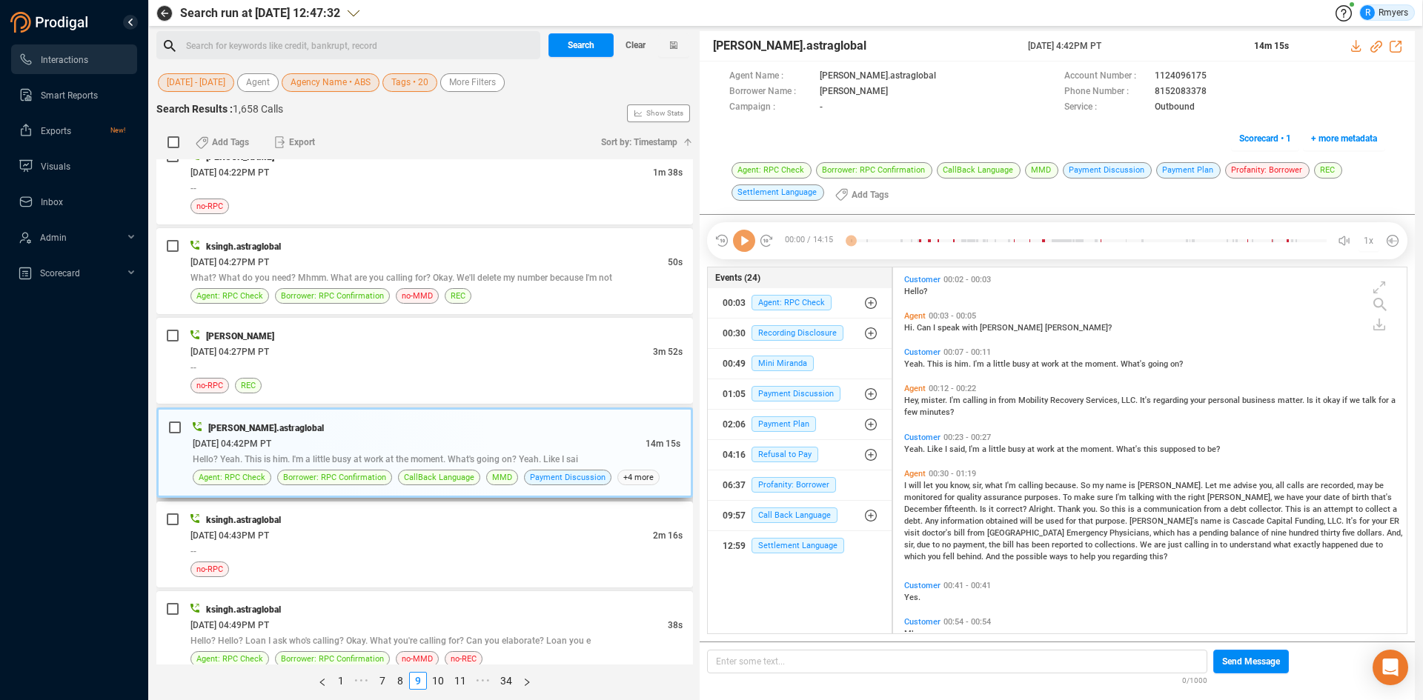
scroll to position [362, 506]
click at [402, 363] on div "--" at bounding box center [436, 367] width 492 height 16
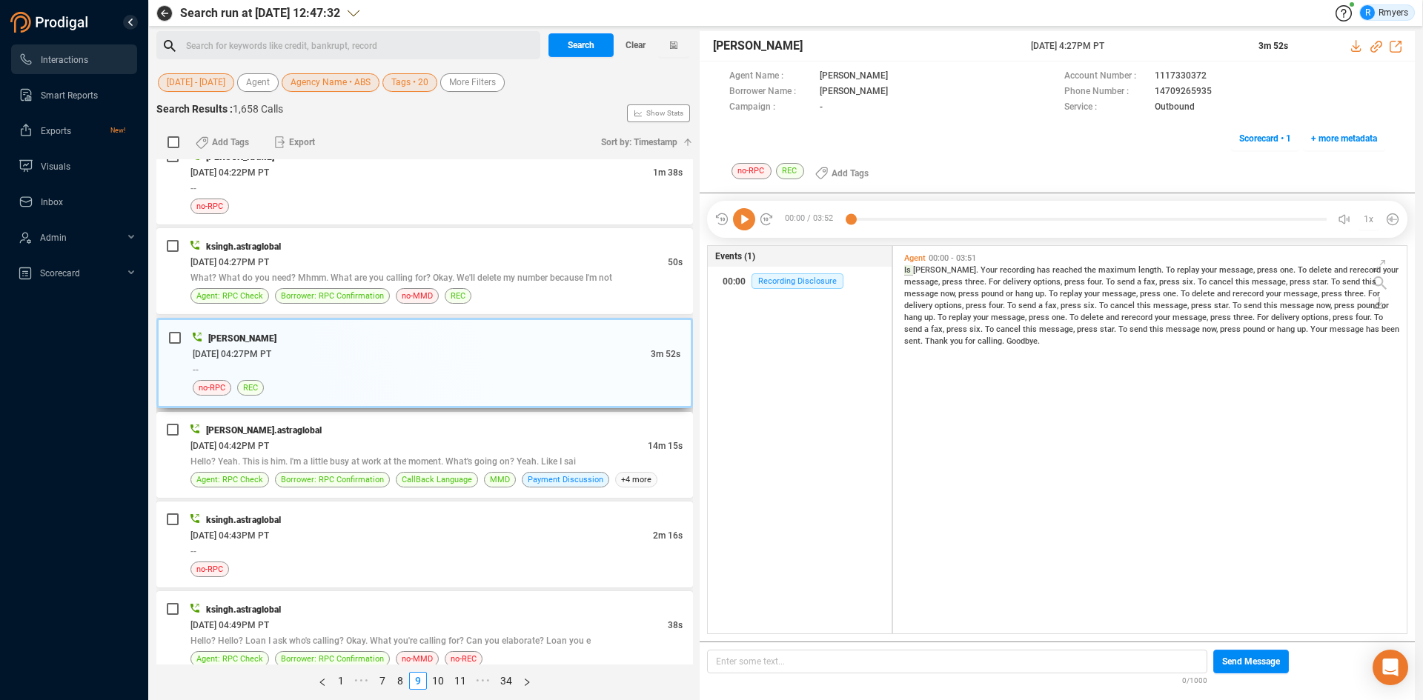
scroll to position [384, 506]
click at [426, 454] on div "Hello? Yeah. This is him. I'm a little busy at work at the moment. What's going…" at bounding box center [436, 462] width 492 height 16
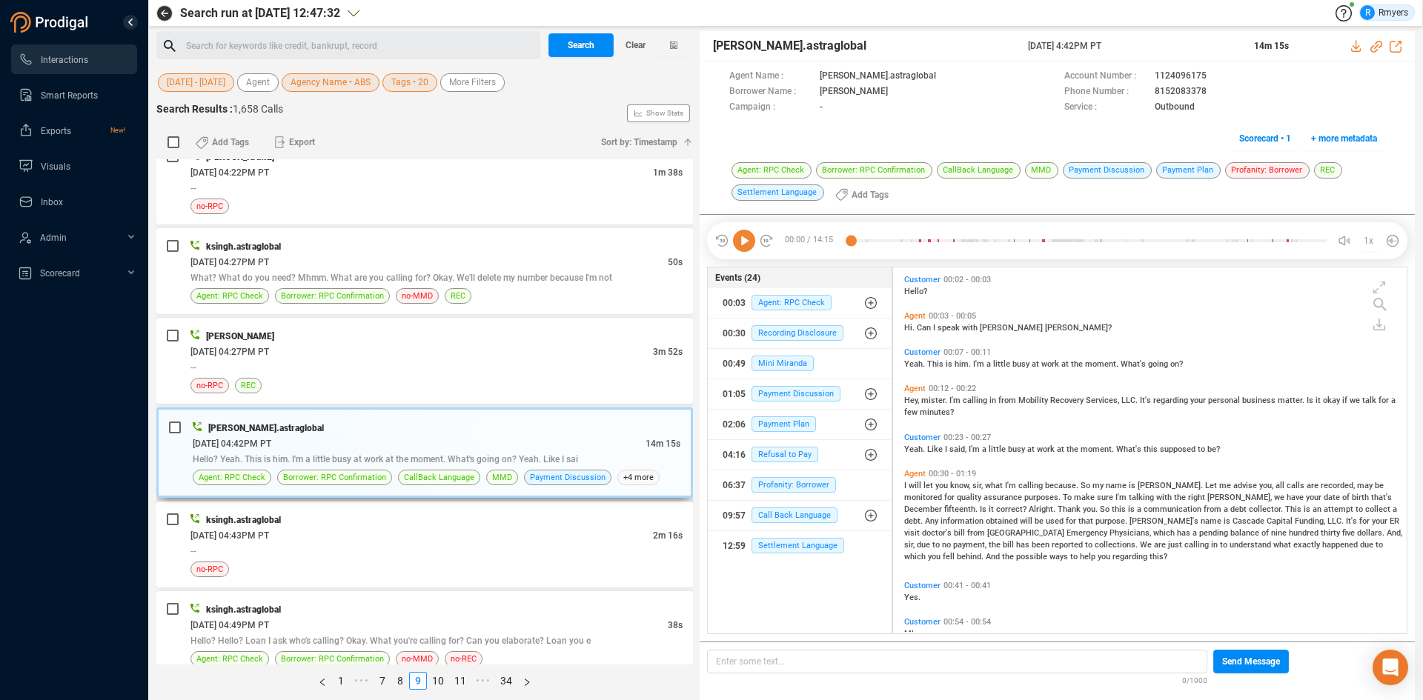
scroll to position [362, 506]
click at [792, 477] on div "06:37 Profanity: Borrower" at bounding box center [800, 486] width 155 height 24
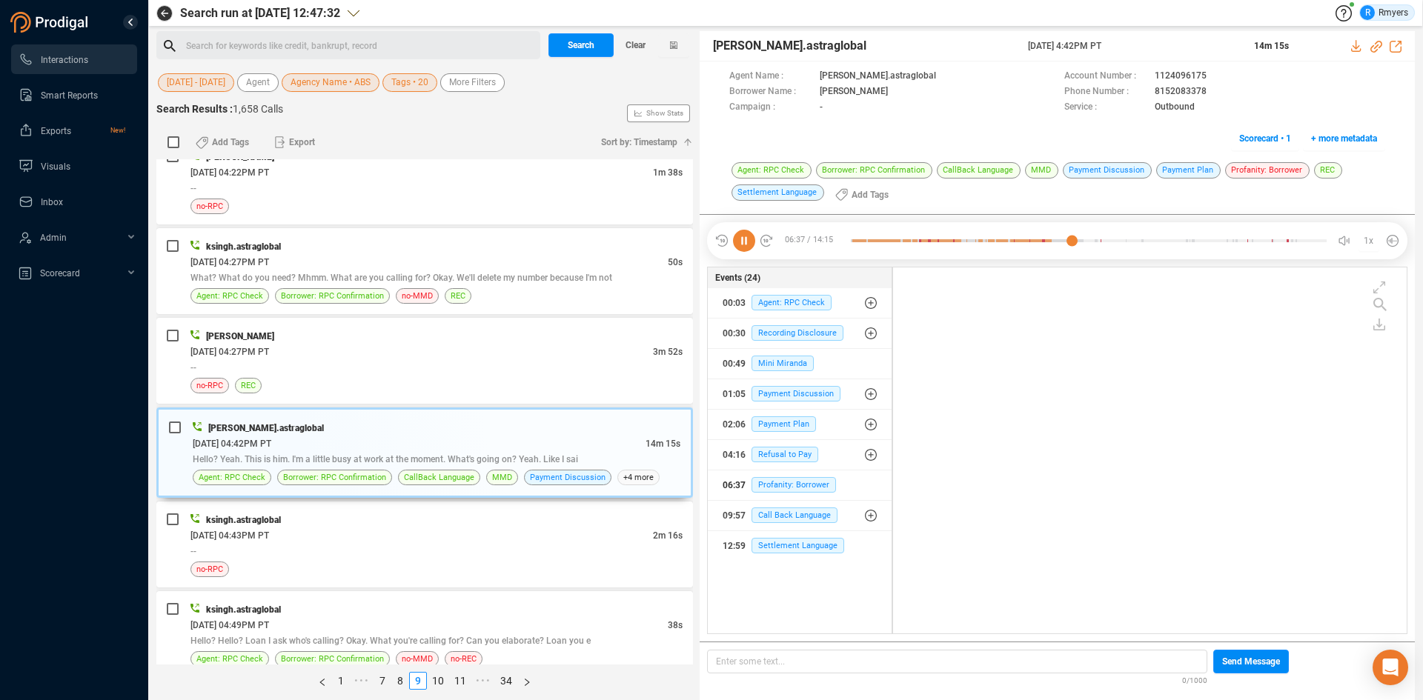
scroll to position [1842, 0]
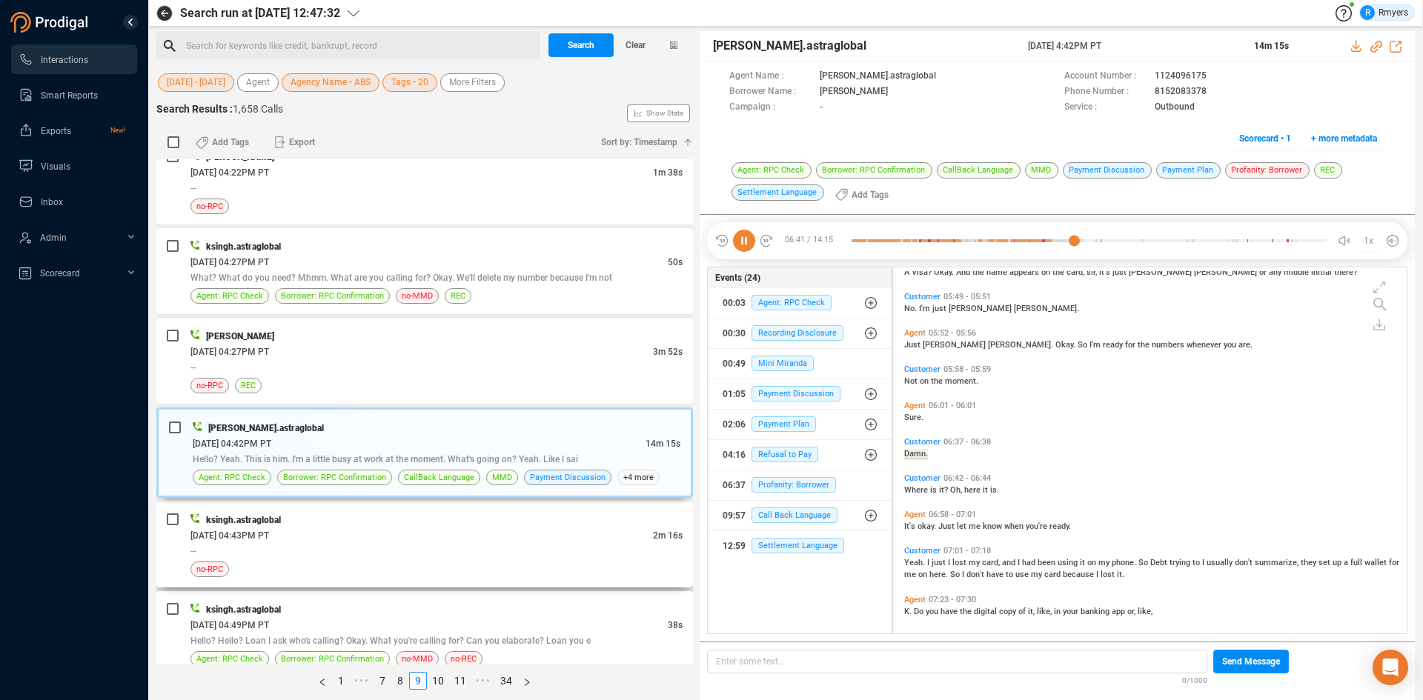
click at [350, 522] on div "ksingh.astraglobal" at bounding box center [436, 520] width 492 height 16
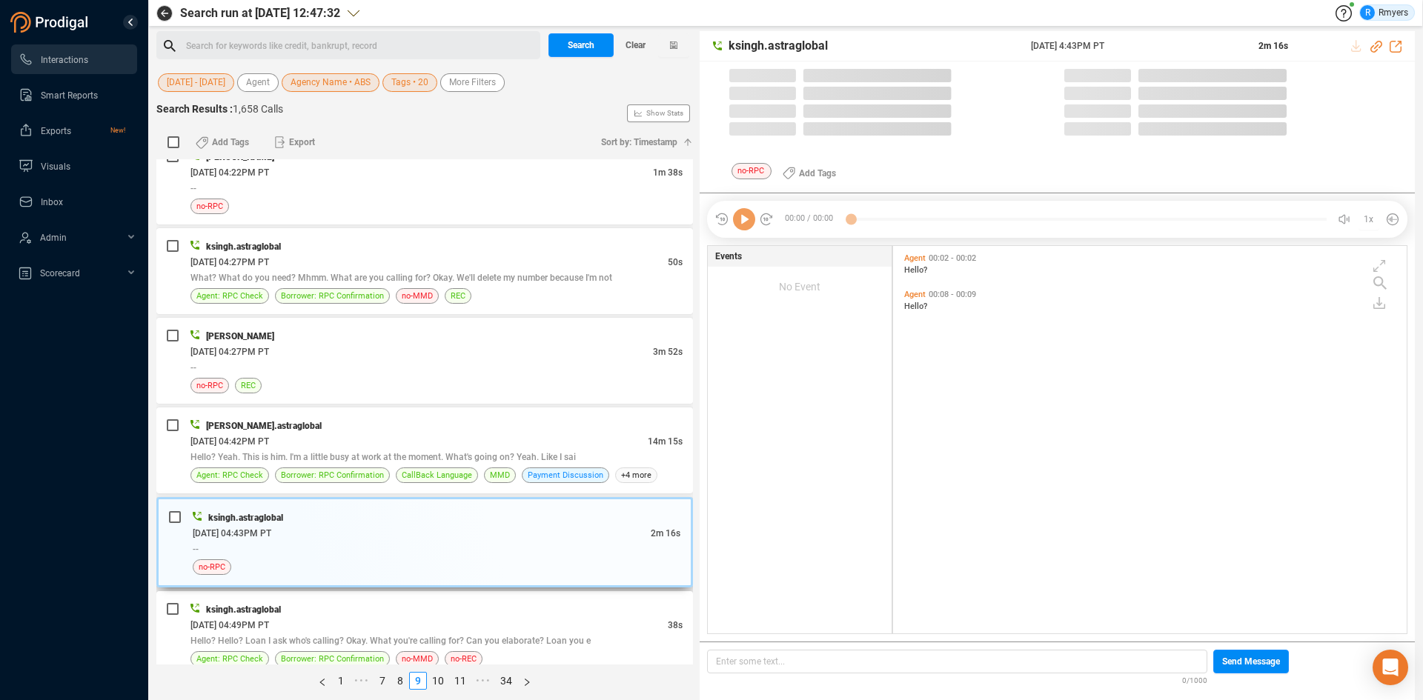
scroll to position [384, 506]
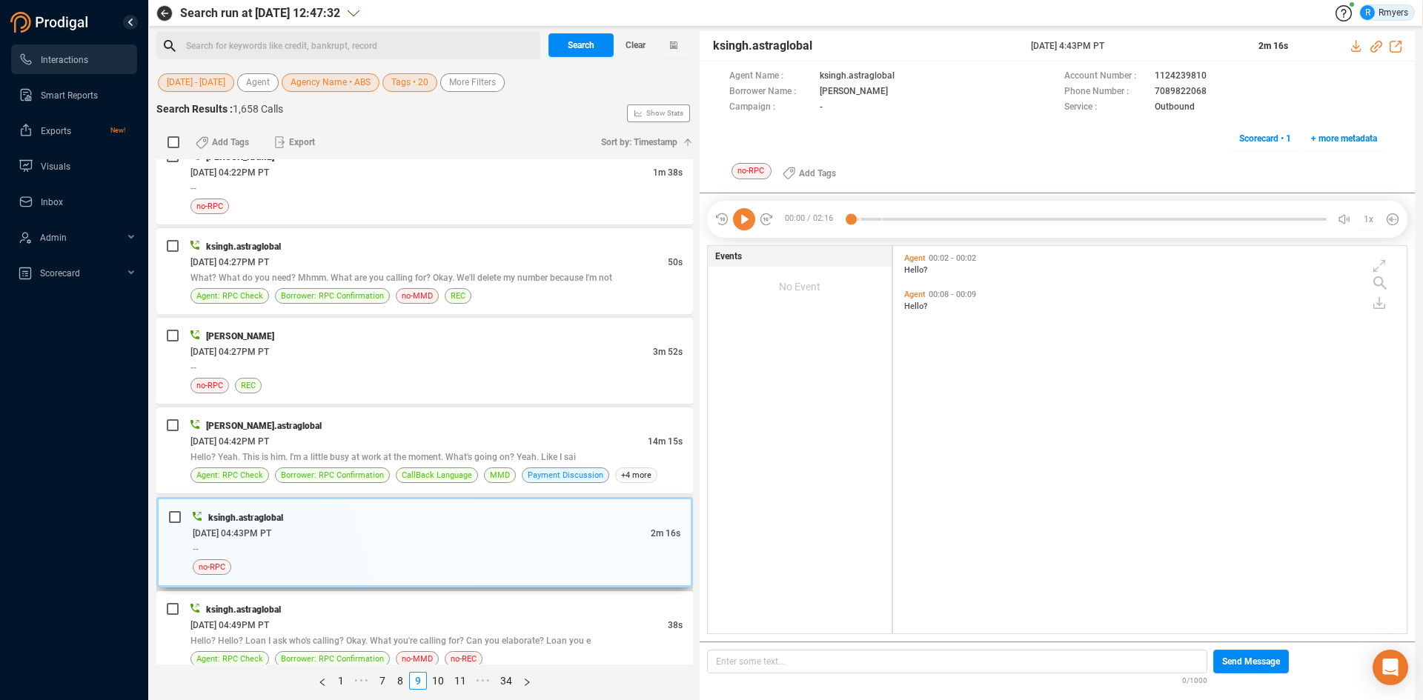
click at [419, 587] on div "ksingh.astraglobal 06/10/2025 @ 04:43PM PT 2m 16s -- no-RPC" at bounding box center [424, 542] width 537 height 90
click at [418, 604] on div "ksingh.astraglobal" at bounding box center [436, 610] width 492 height 16
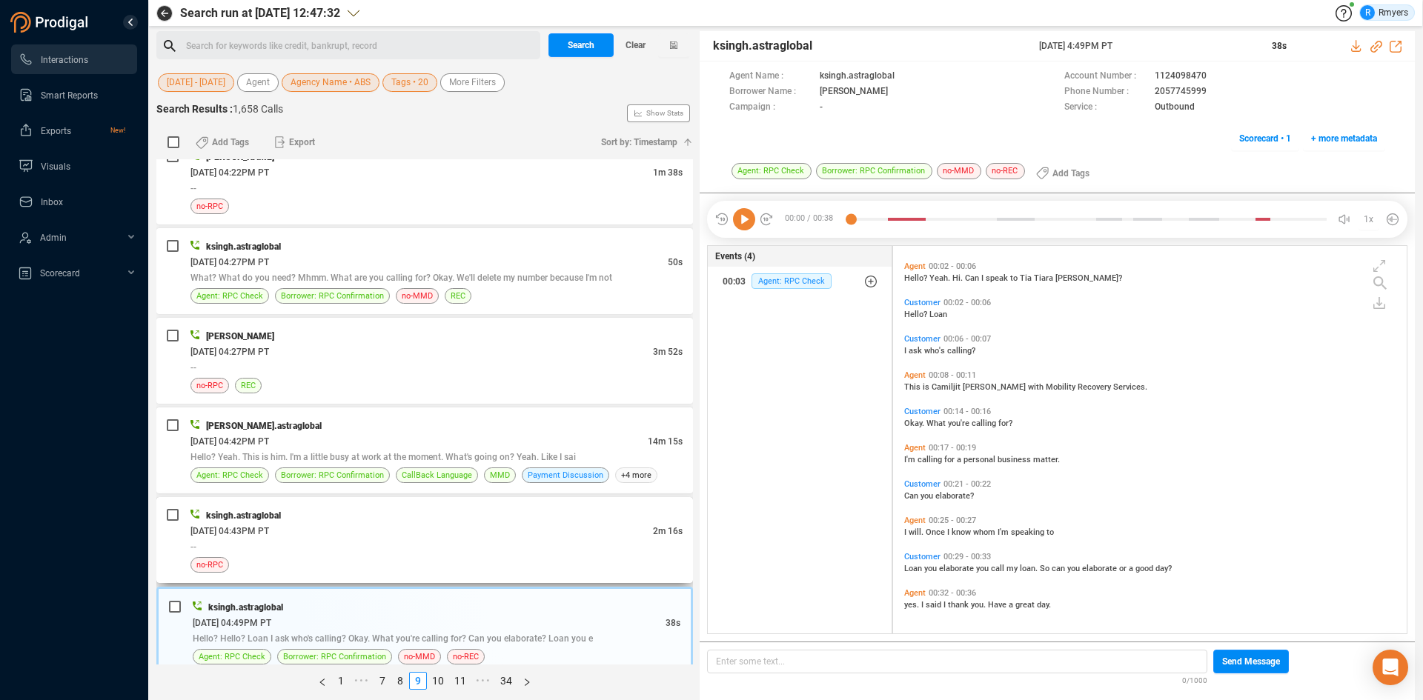
scroll to position [3039, 0]
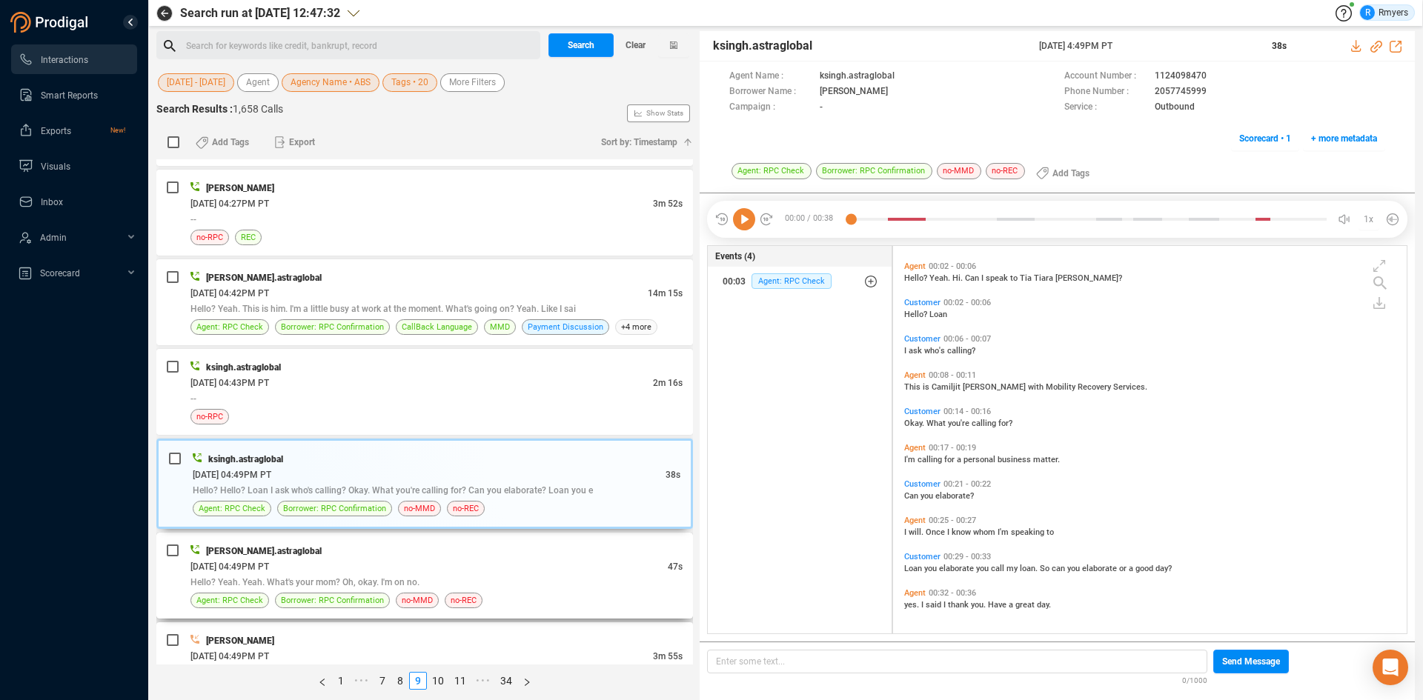
click at [307, 547] on div "msingh.astraglobal" at bounding box center [436, 551] width 492 height 16
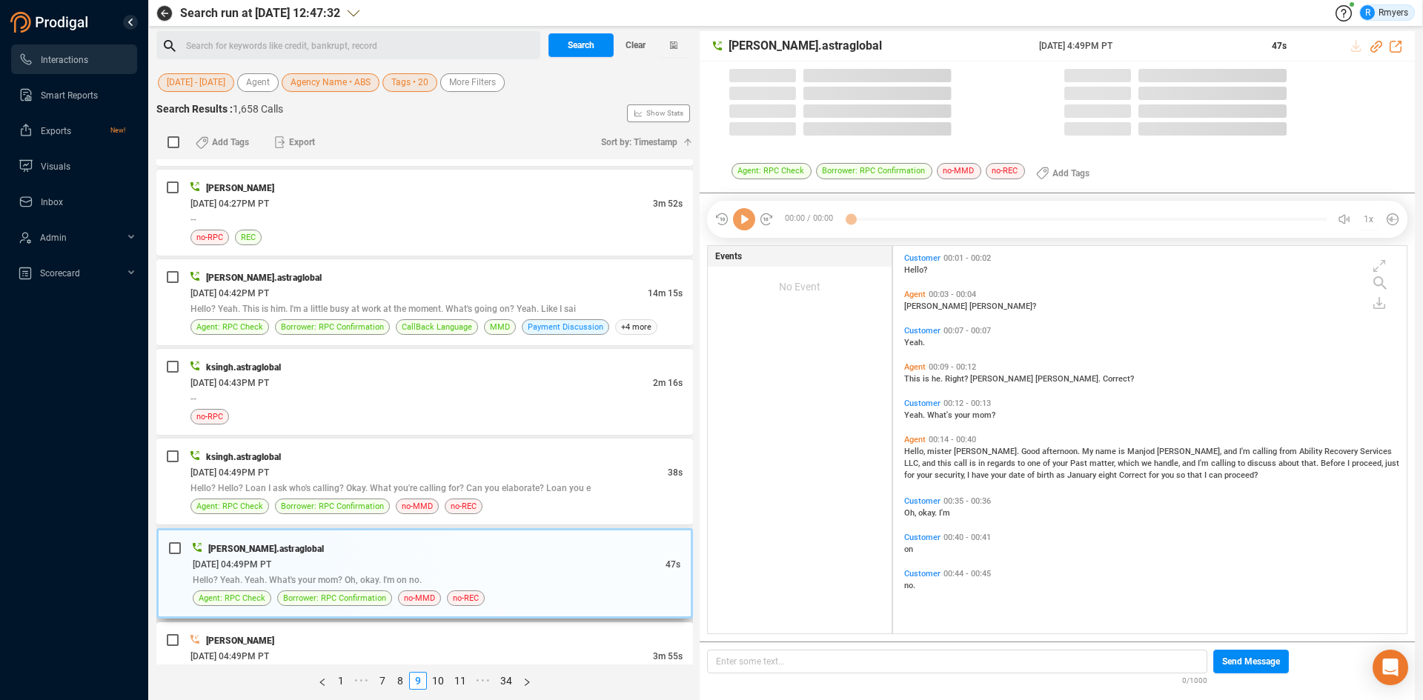
scroll to position [384, 506]
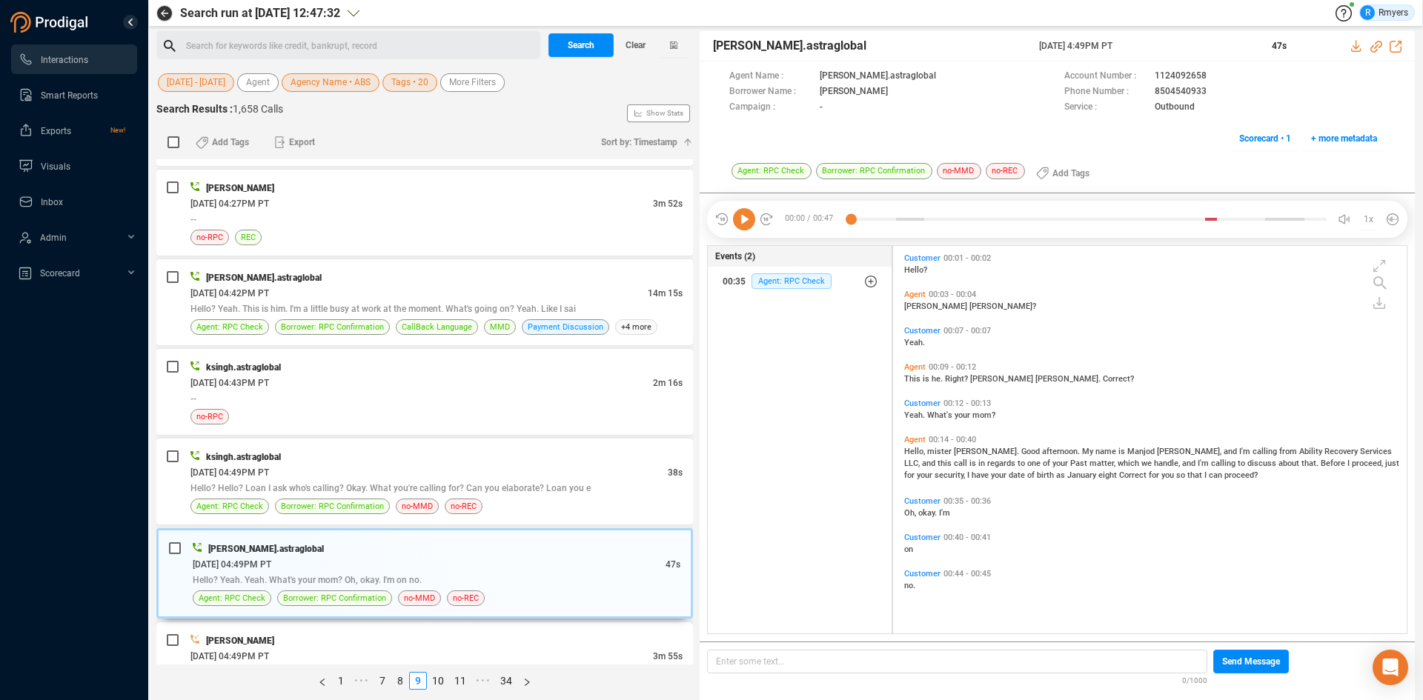
click at [322, 637] on div "THOMAS REYNOLDS 06/10/2025 @ 04:49PM PT 3m 55s This is her. No. And this is fro…" at bounding box center [424, 666] width 537 height 86
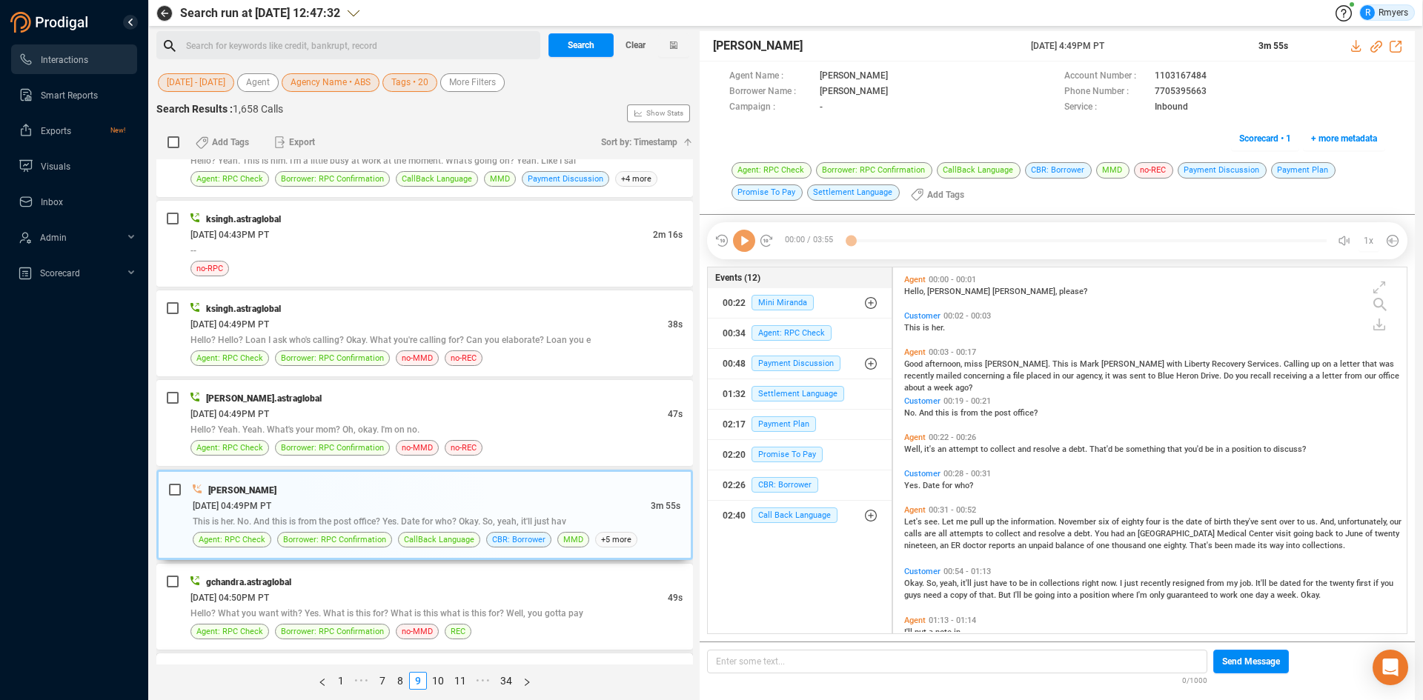
scroll to position [3261, 0]
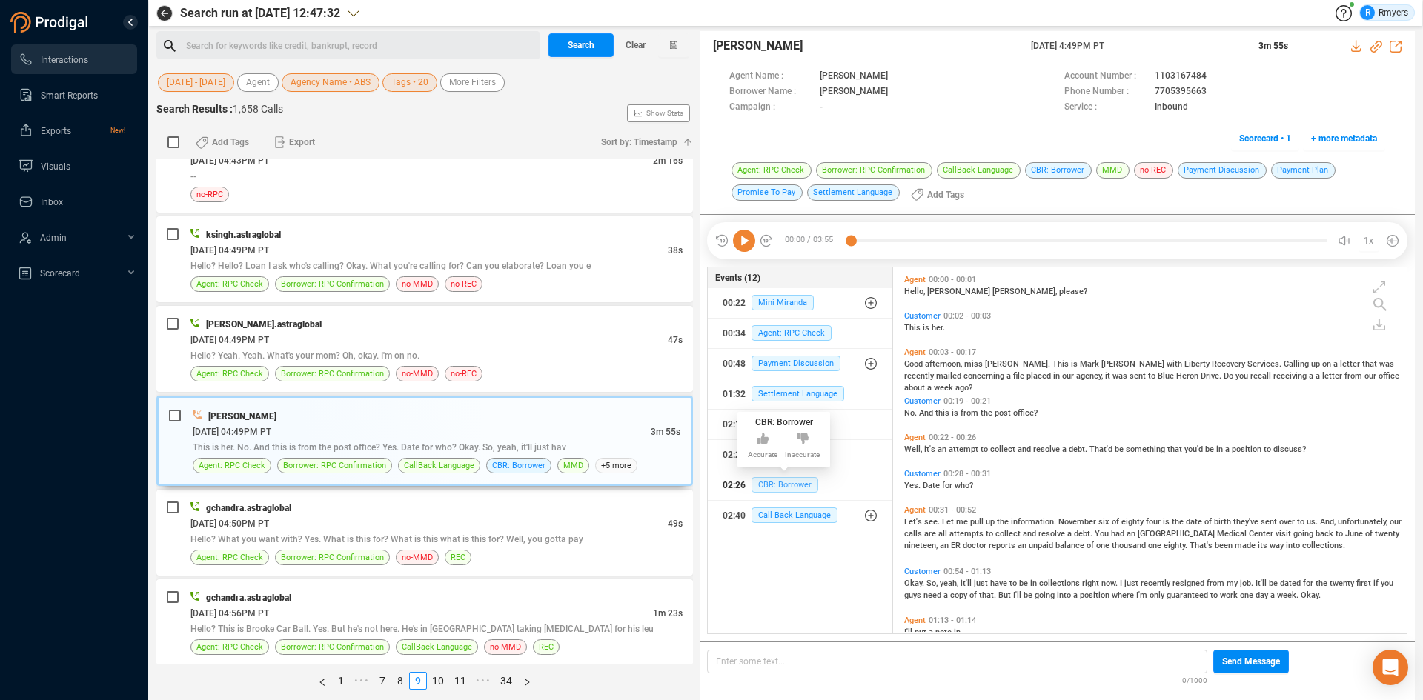
click at [784, 489] on span "CBR: Borrower" at bounding box center [785, 485] width 67 height 16
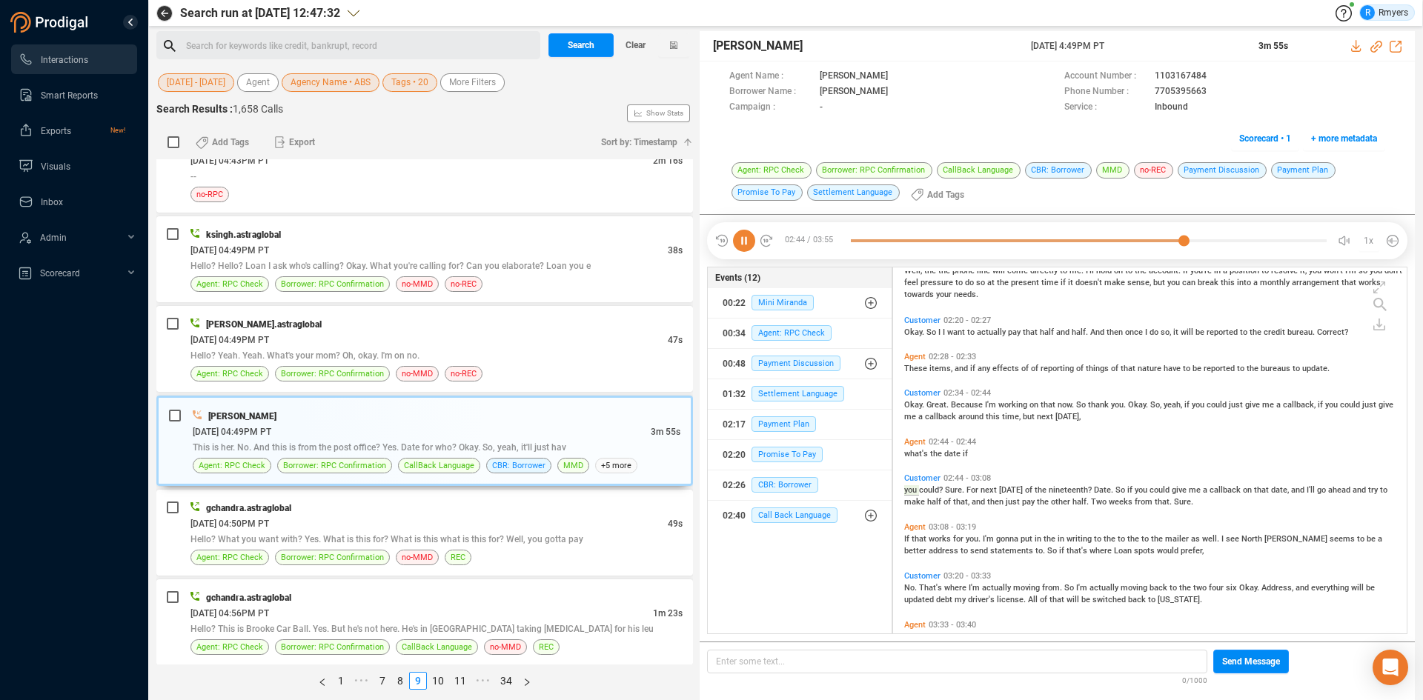
scroll to position [818, 0]
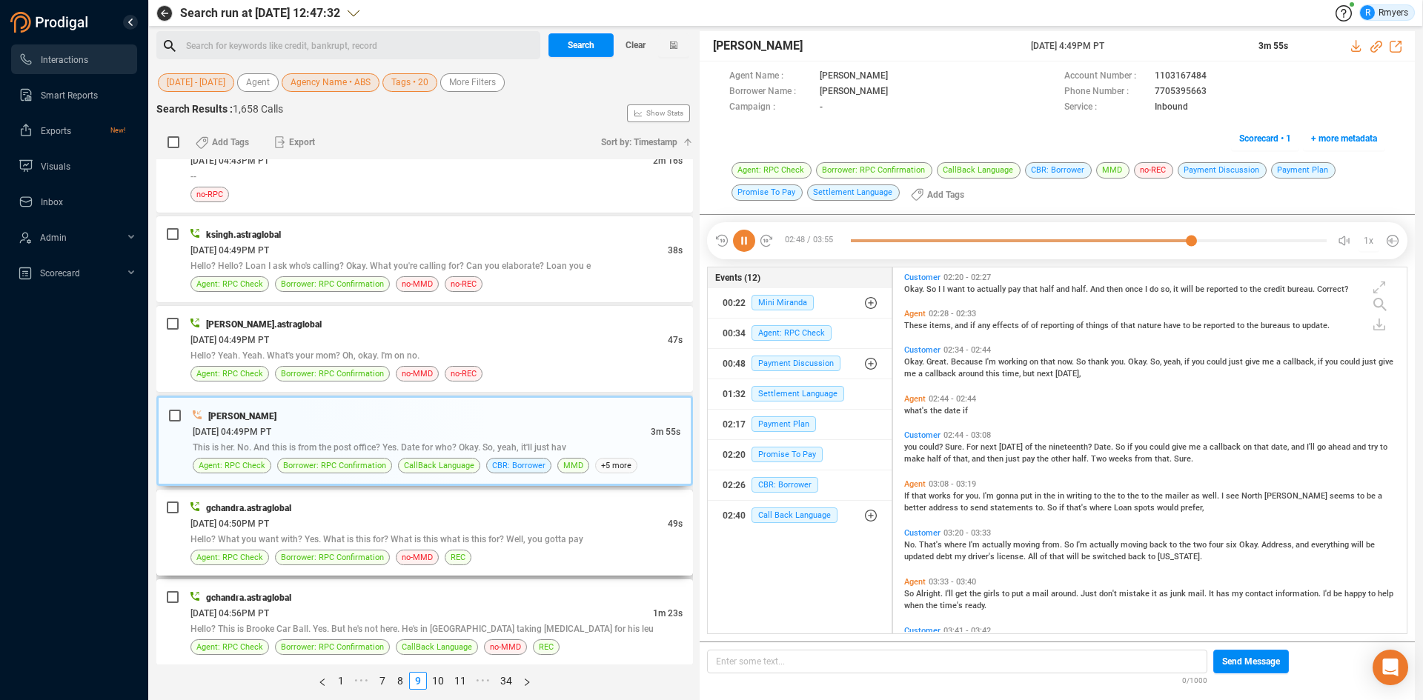
click at [409, 521] on div "06/10/2025 @ 04:50PM PT" at bounding box center [428, 524] width 477 height 16
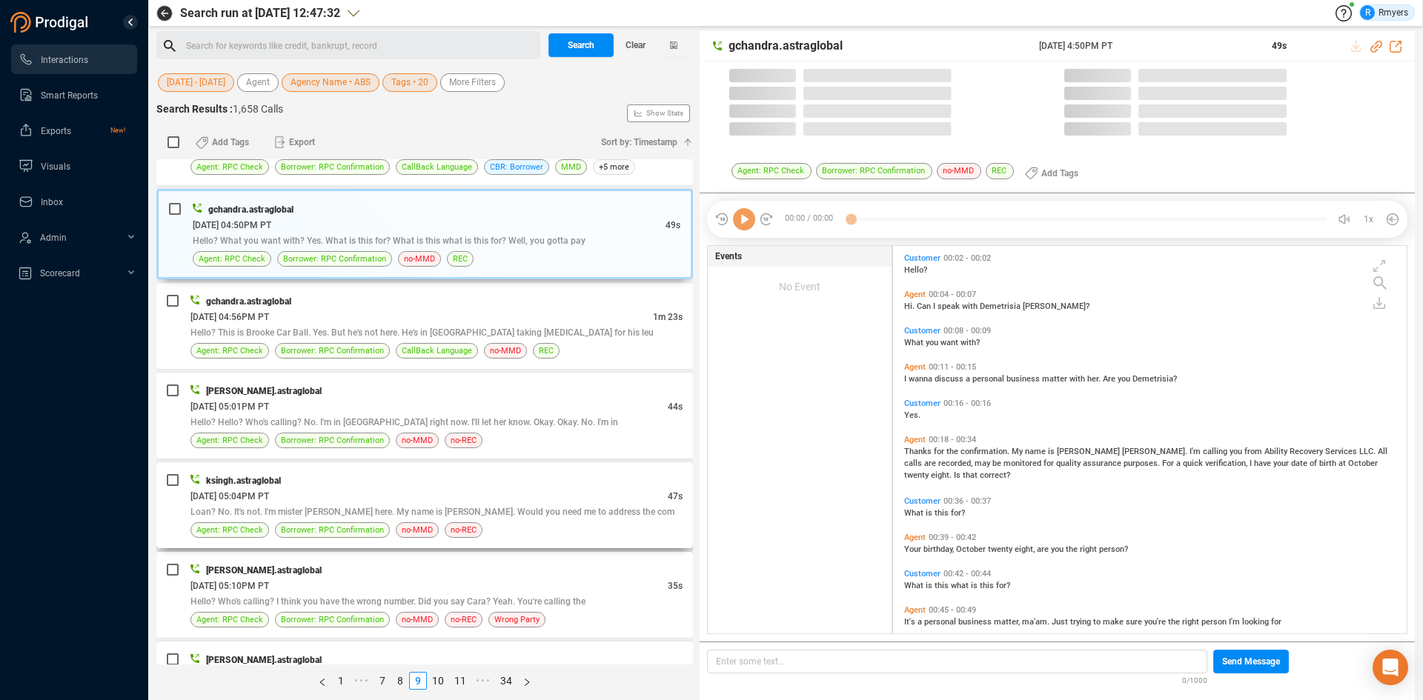
scroll to position [384, 506]
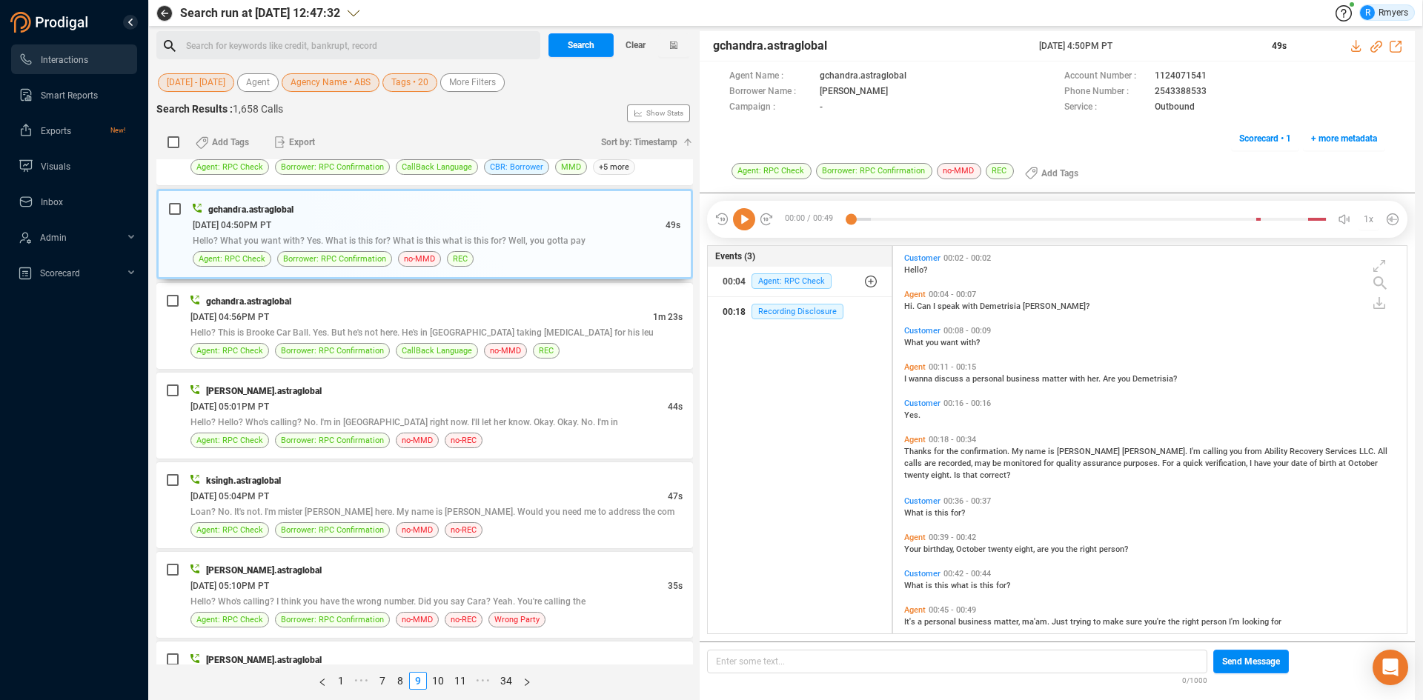
click at [770, 321] on div "00:18 Recording Disclosure" at bounding box center [800, 312] width 155 height 24
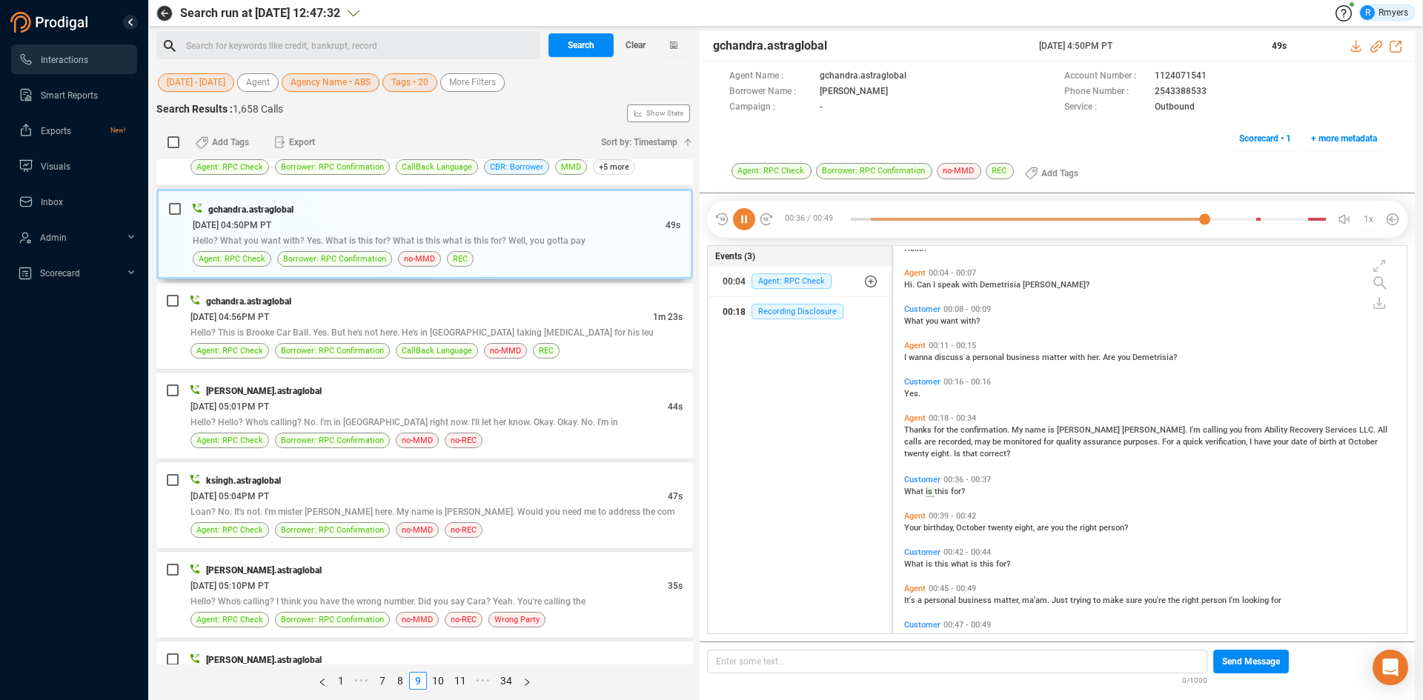
scroll to position [53, 0]
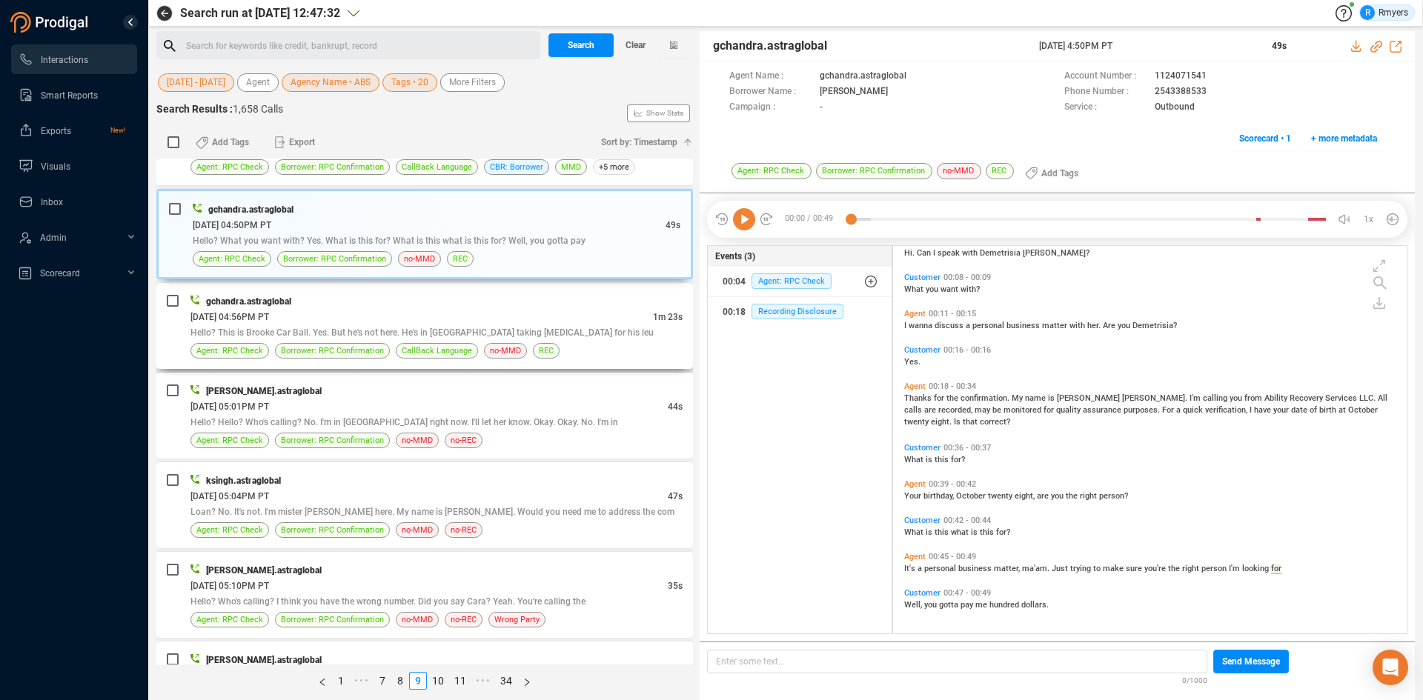
click at [468, 319] on div "06/10/2025 @ 04:56PM PT" at bounding box center [421, 317] width 462 height 16
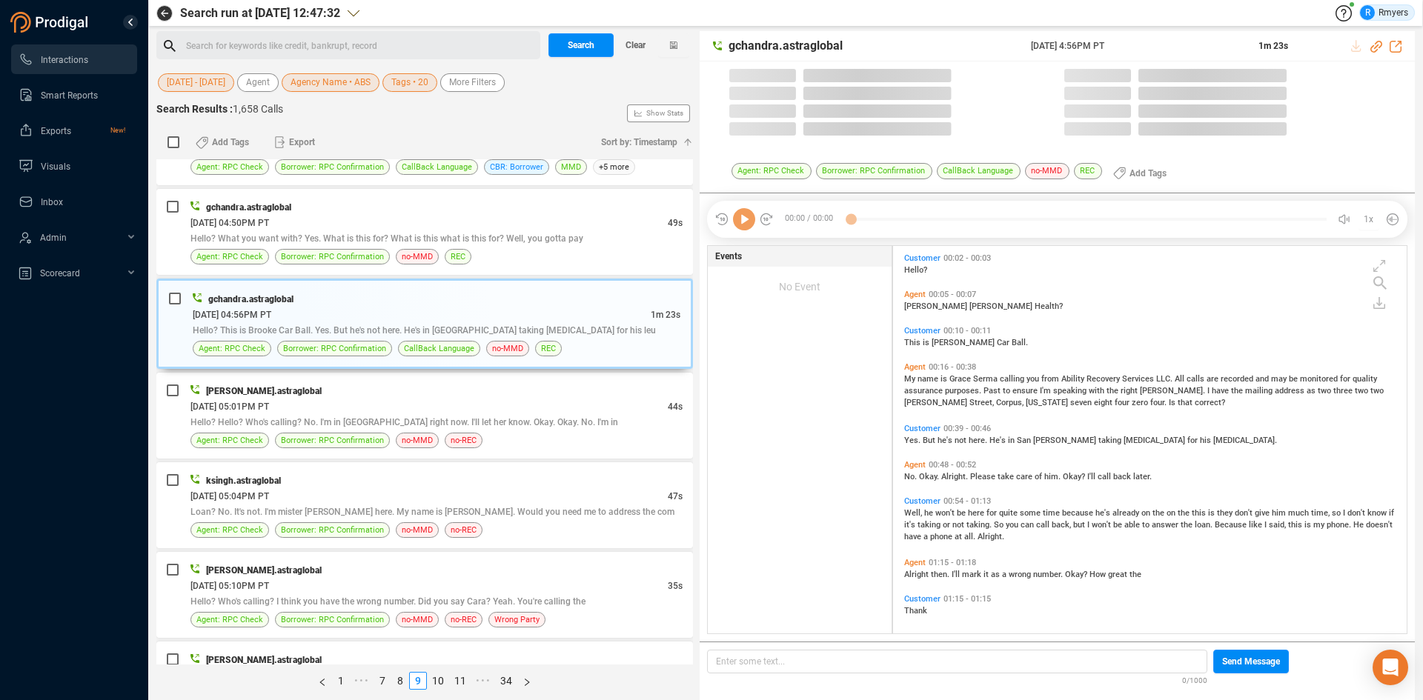
scroll to position [384, 506]
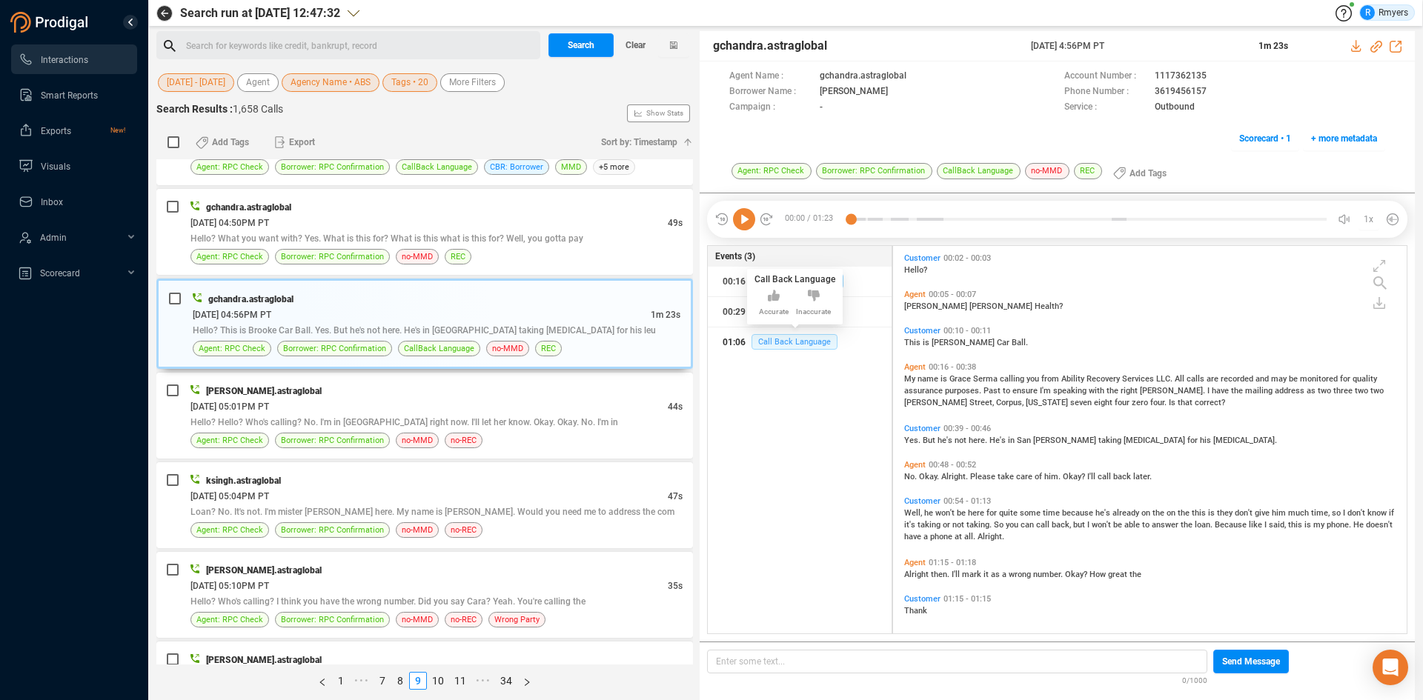
click at [784, 342] on span "Call Back Language" at bounding box center [795, 342] width 86 height 16
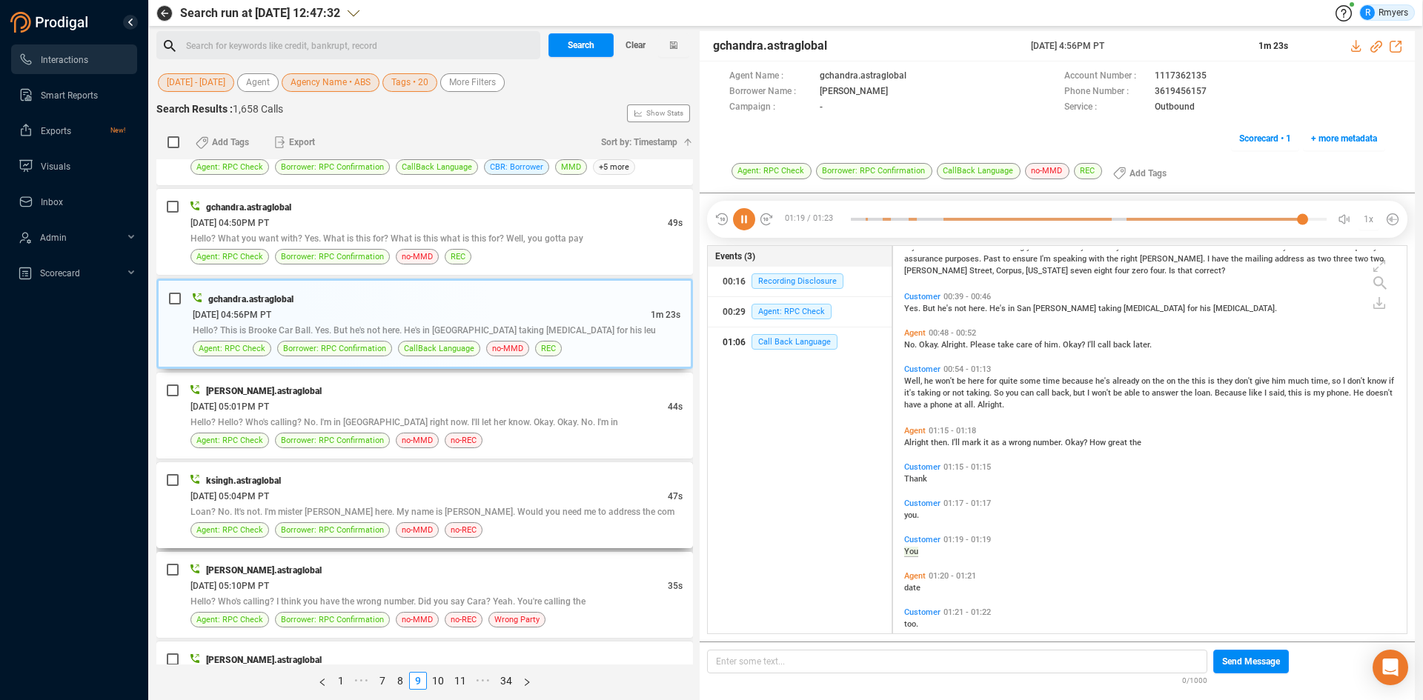
scroll to position [151, 0]
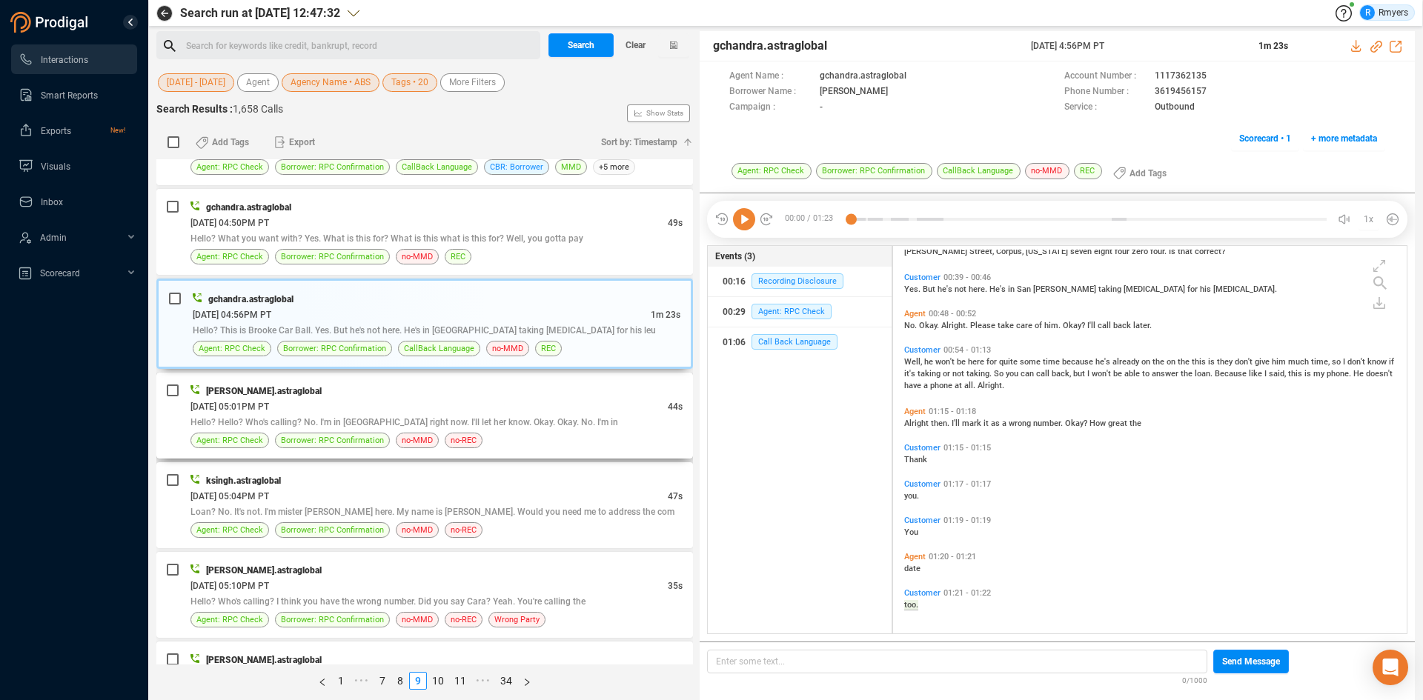
click at [494, 410] on div "06/10/2025 @ 05:01PM PT" at bounding box center [428, 407] width 477 height 16
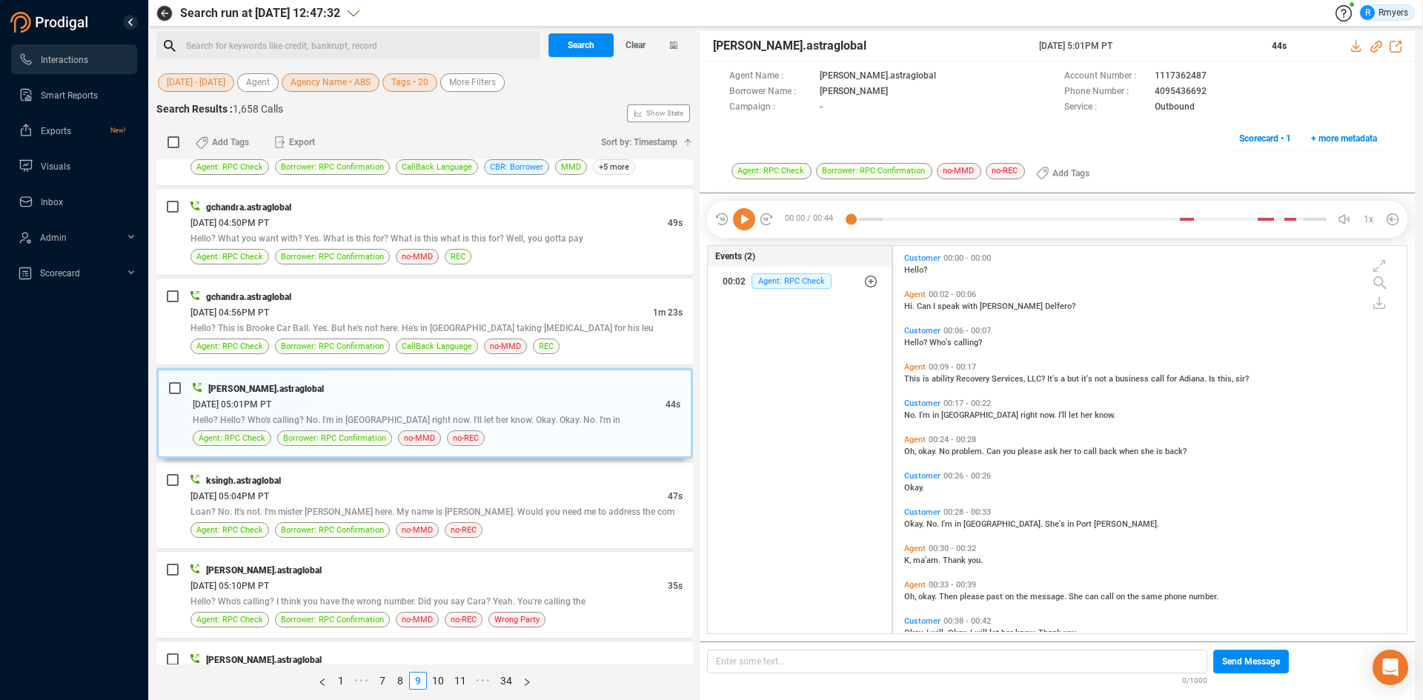
scroll to position [64, 0]
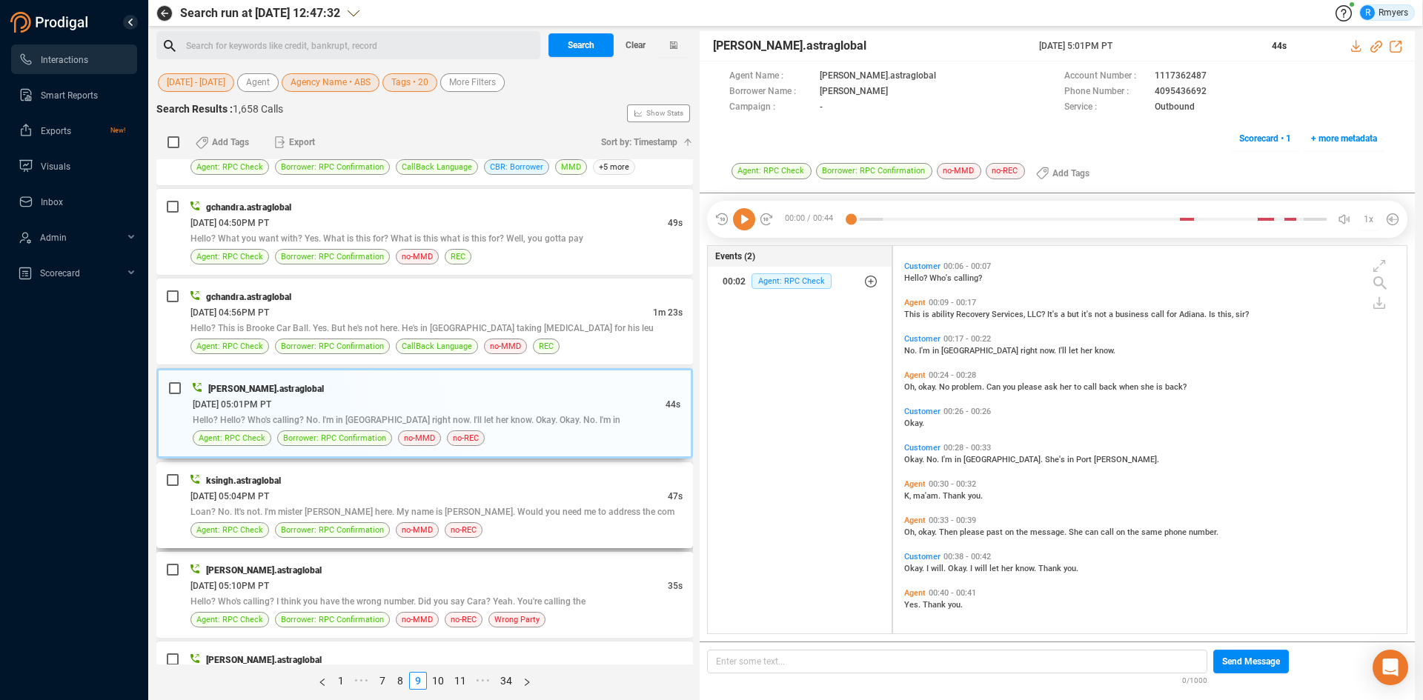
click at [469, 514] on span "Loan? No. It's not. I'm mister Walker here. My name is Shanika. Would you need …" at bounding box center [432, 512] width 484 height 10
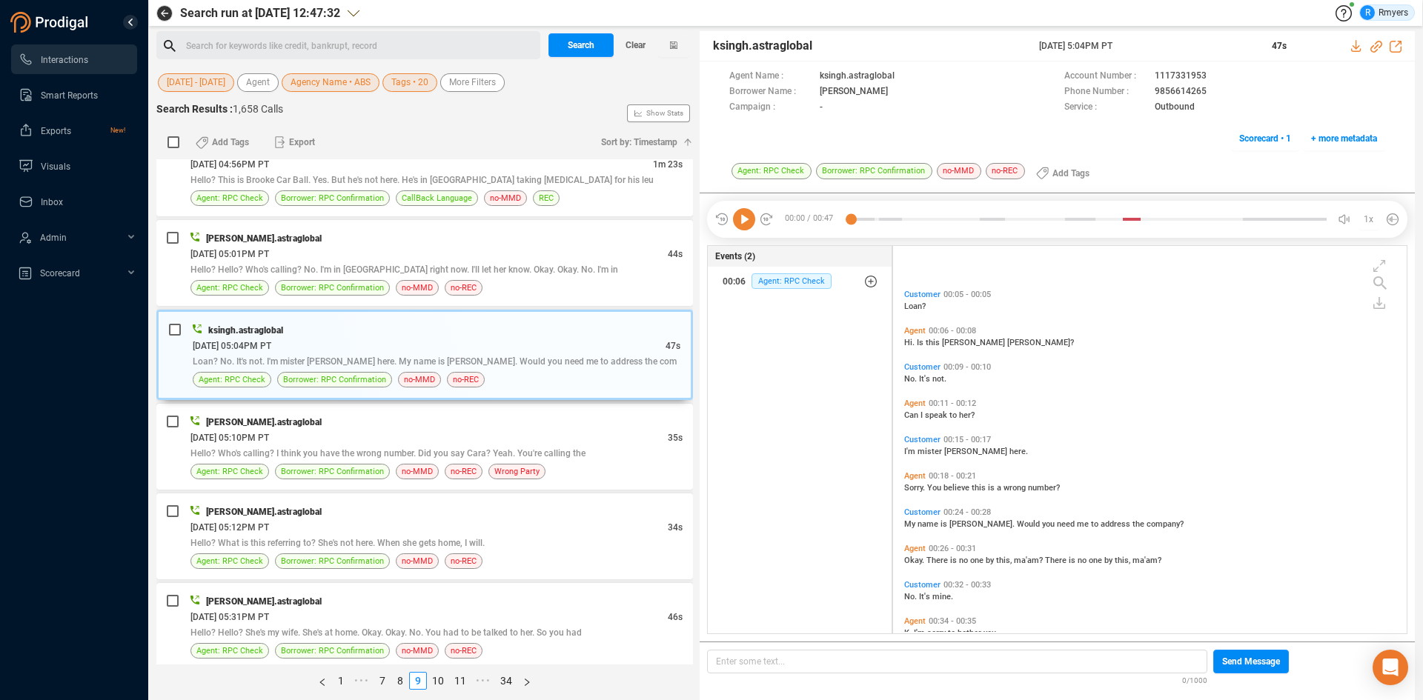
scroll to position [101, 0]
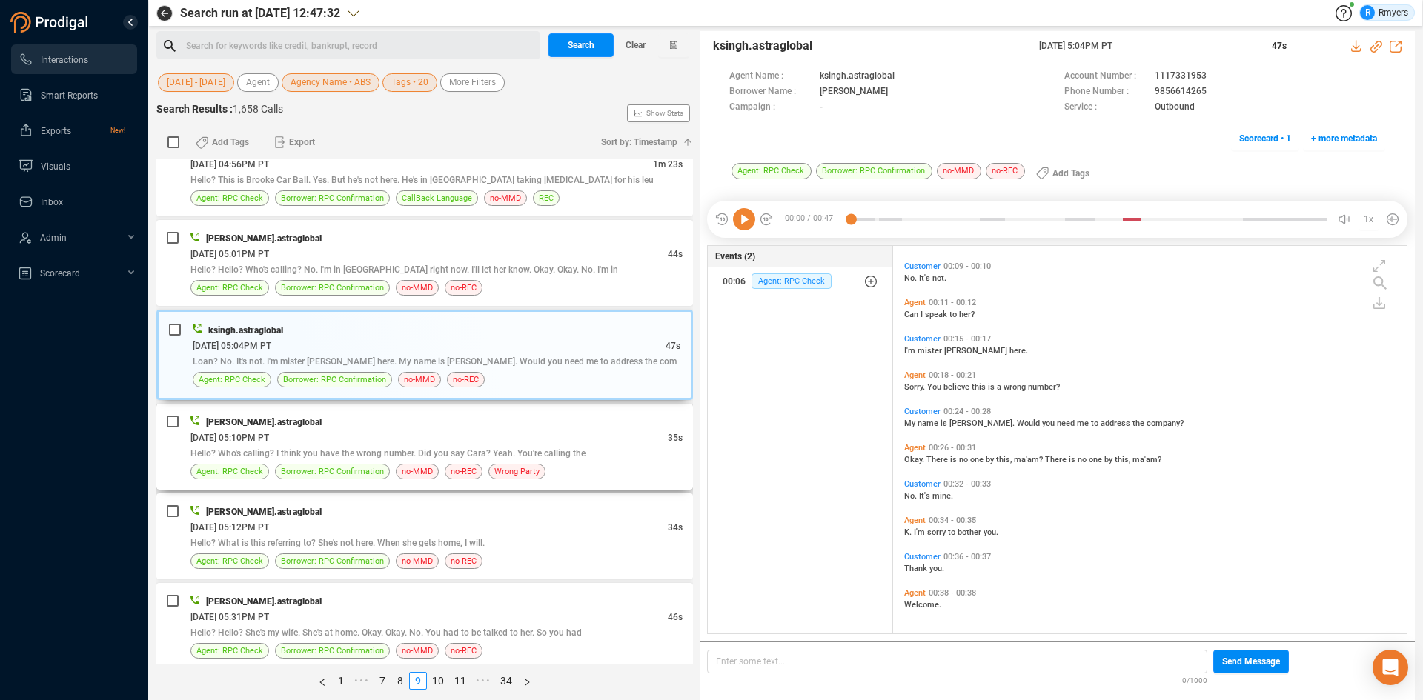
click at [480, 442] on div "06/10/2025 @ 05:10PM PT" at bounding box center [428, 438] width 477 height 16
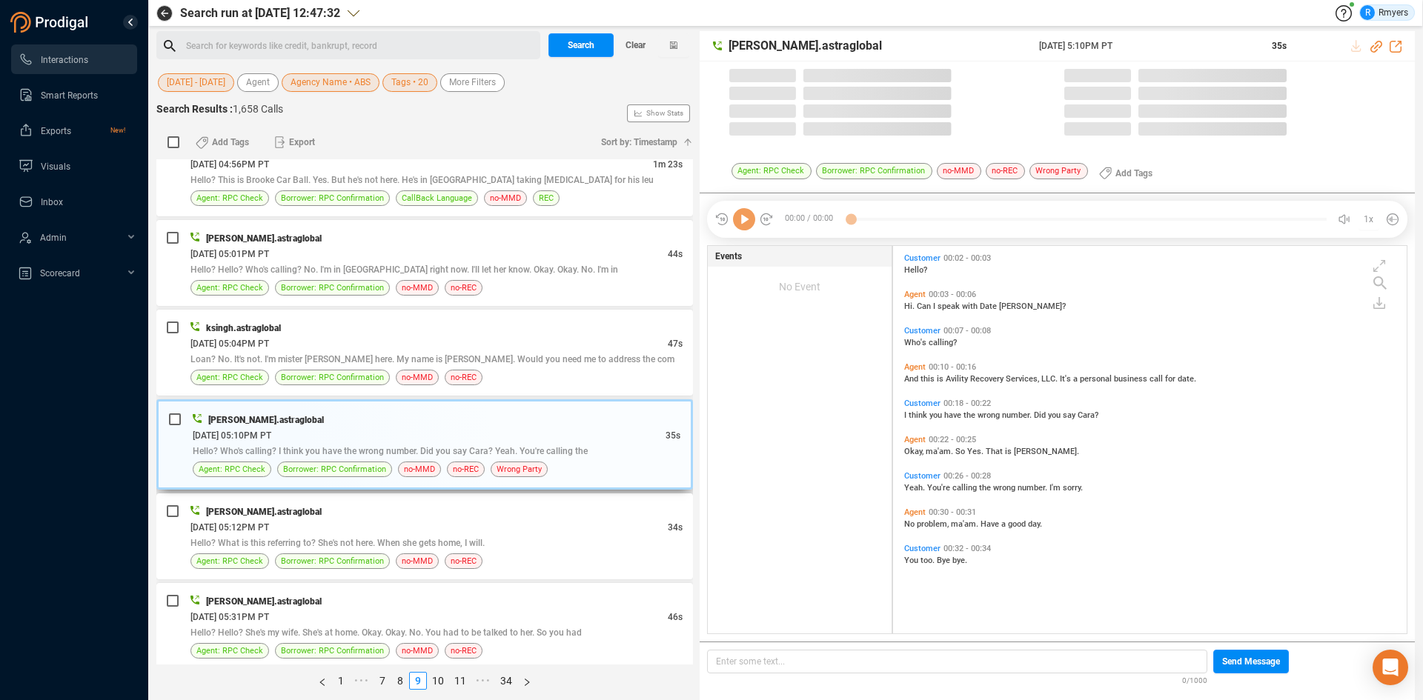
scroll to position [384, 506]
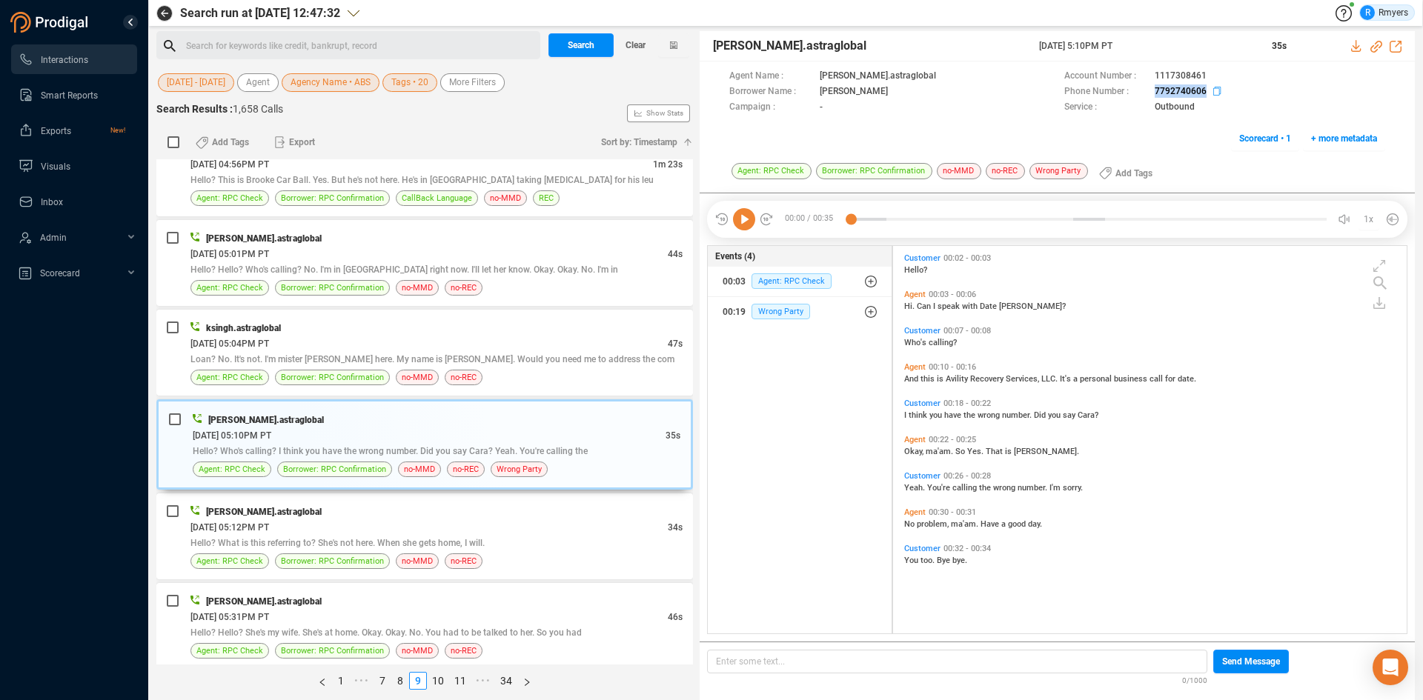
drag, startPoint x: 1153, startPoint y: 92, endPoint x: 1207, endPoint y: 96, distance: 53.5
click at [1207, 96] on div "Phone Number : 7792740606" at bounding box center [1224, 92] width 321 height 16
drag, startPoint x: 363, startPoint y: 505, endPoint x: 365, endPoint y: 515, distance: 10.5
click at [364, 509] on div "divyansh.astraglobal" at bounding box center [436, 512] width 492 height 16
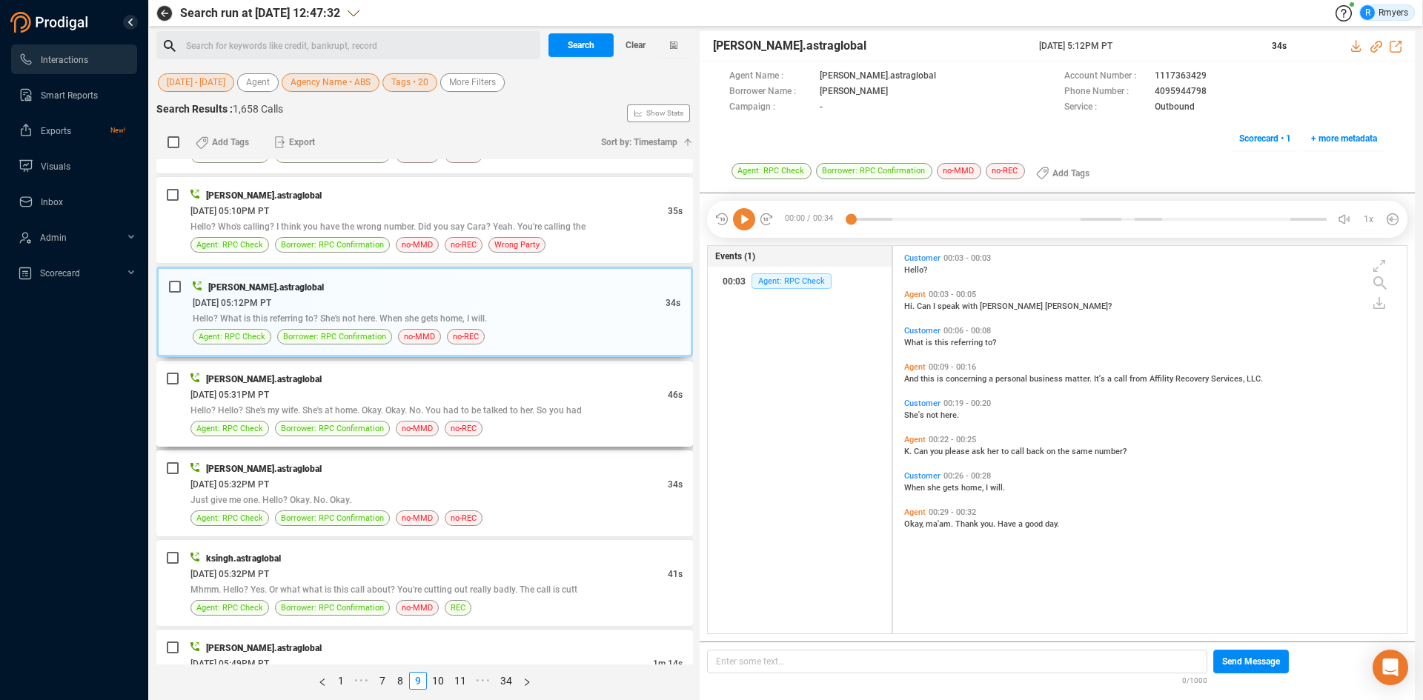
click at [360, 405] on div "Hello? Hello? She's my wife. She's at home. Okay. Okay. No. You had to be talke…" at bounding box center [436, 410] width 492 height 16
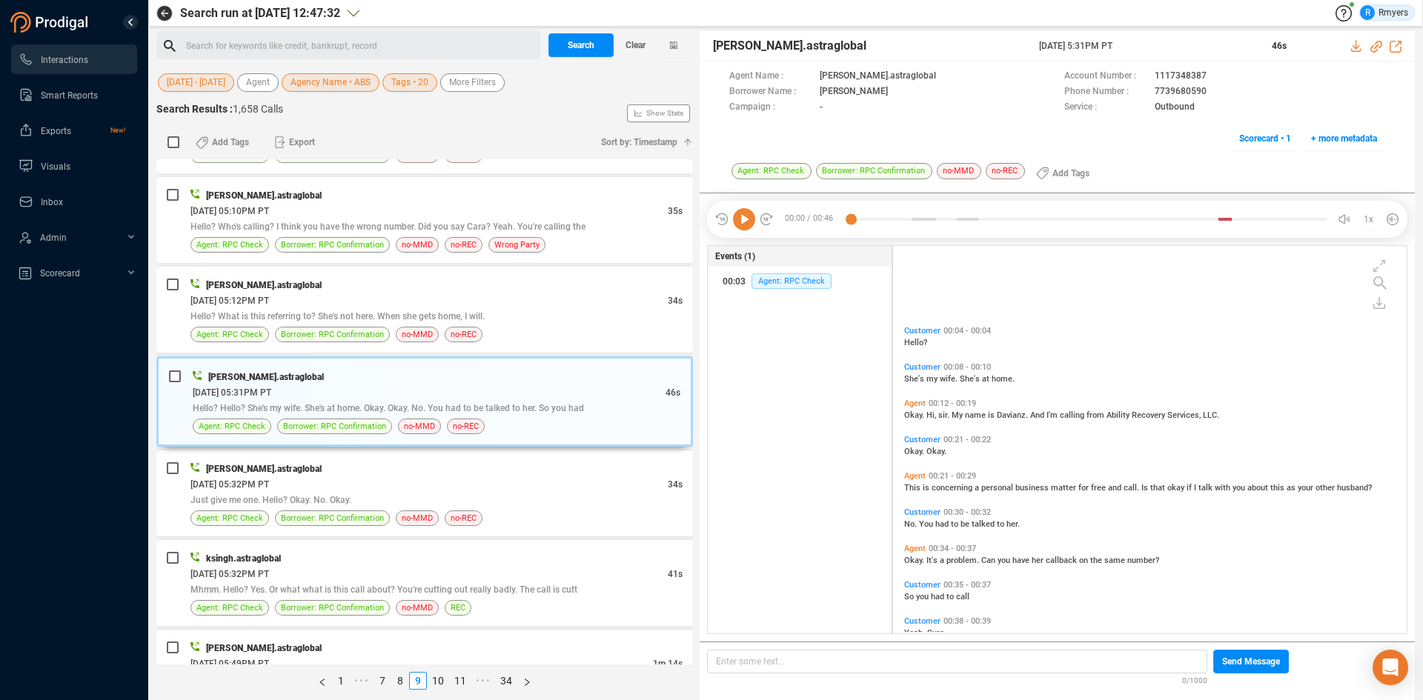
scroll to position [137, 0]
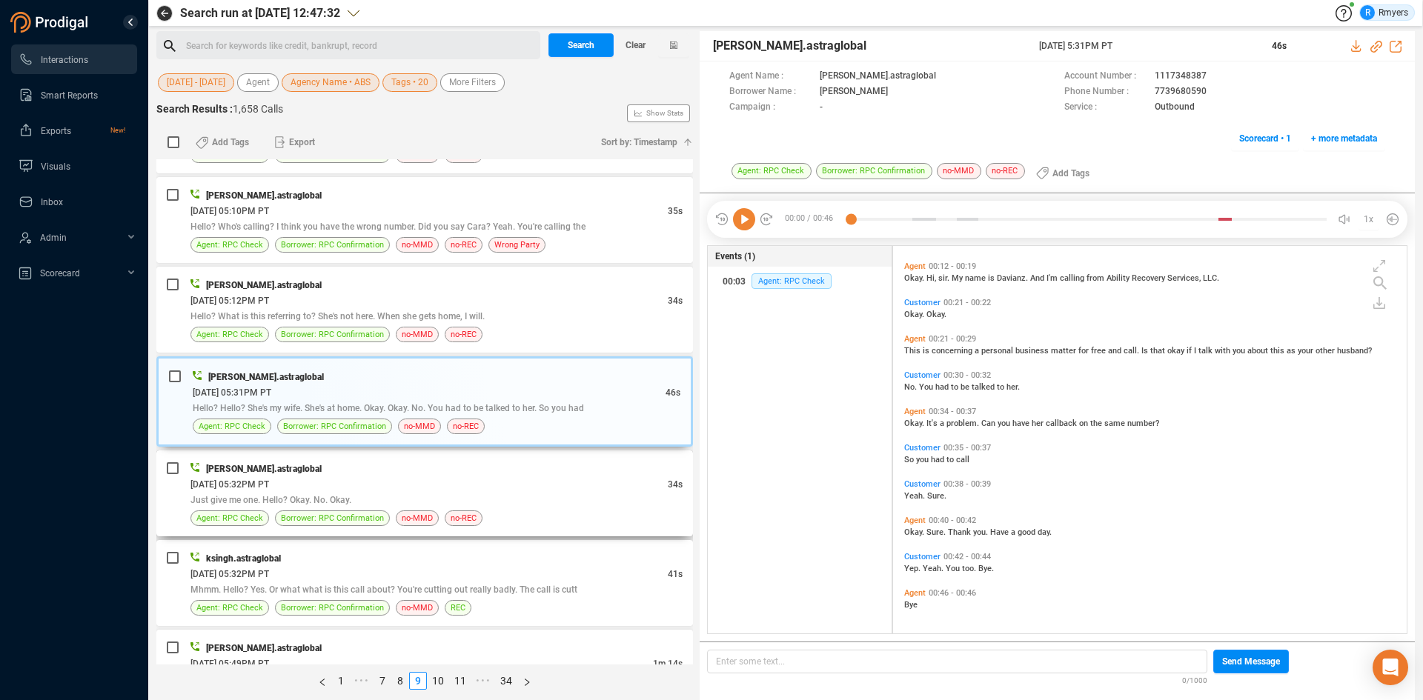
click at [392, 471] on div "divyansh.astraglobal" at bounding box center [436, 469] width 492 height 16
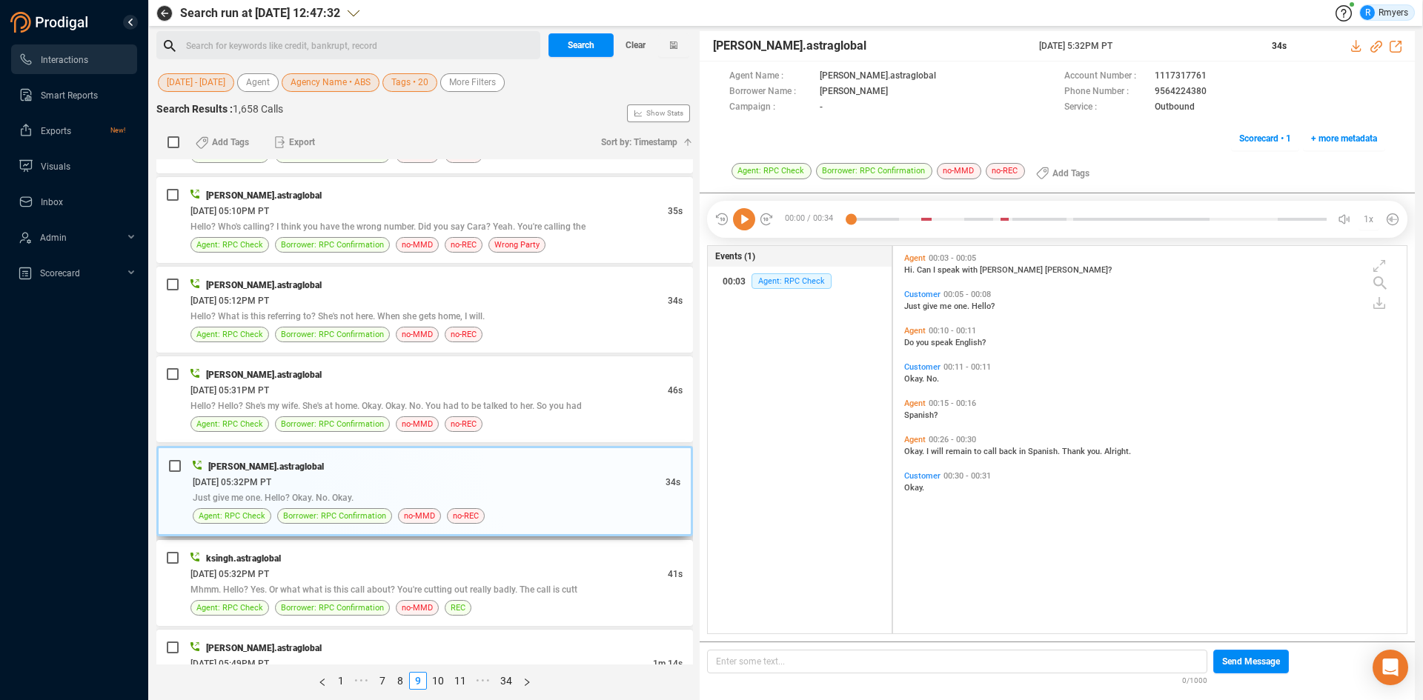
scroll to position [3983, 0]
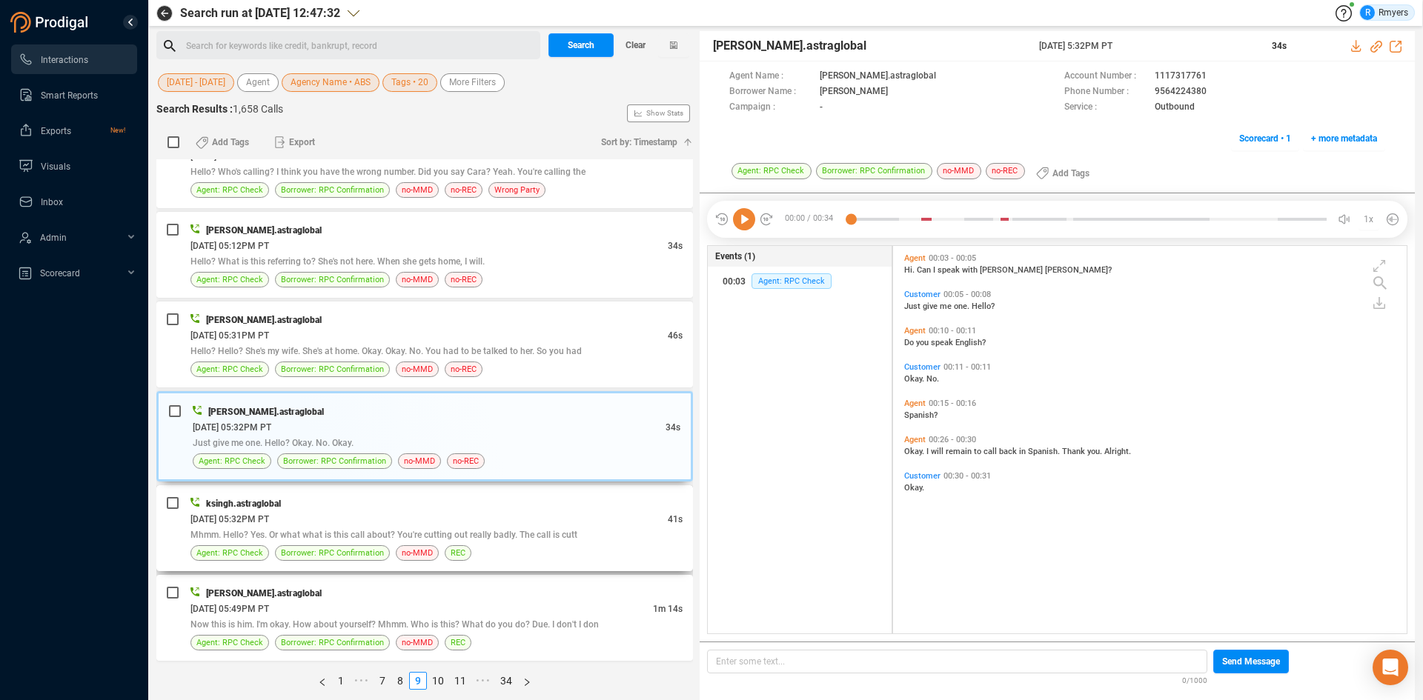
click at [320, 523] on div "06/10/2025 @ 05:32PM PT" at bounding box center [428, 519] width 477 height 16
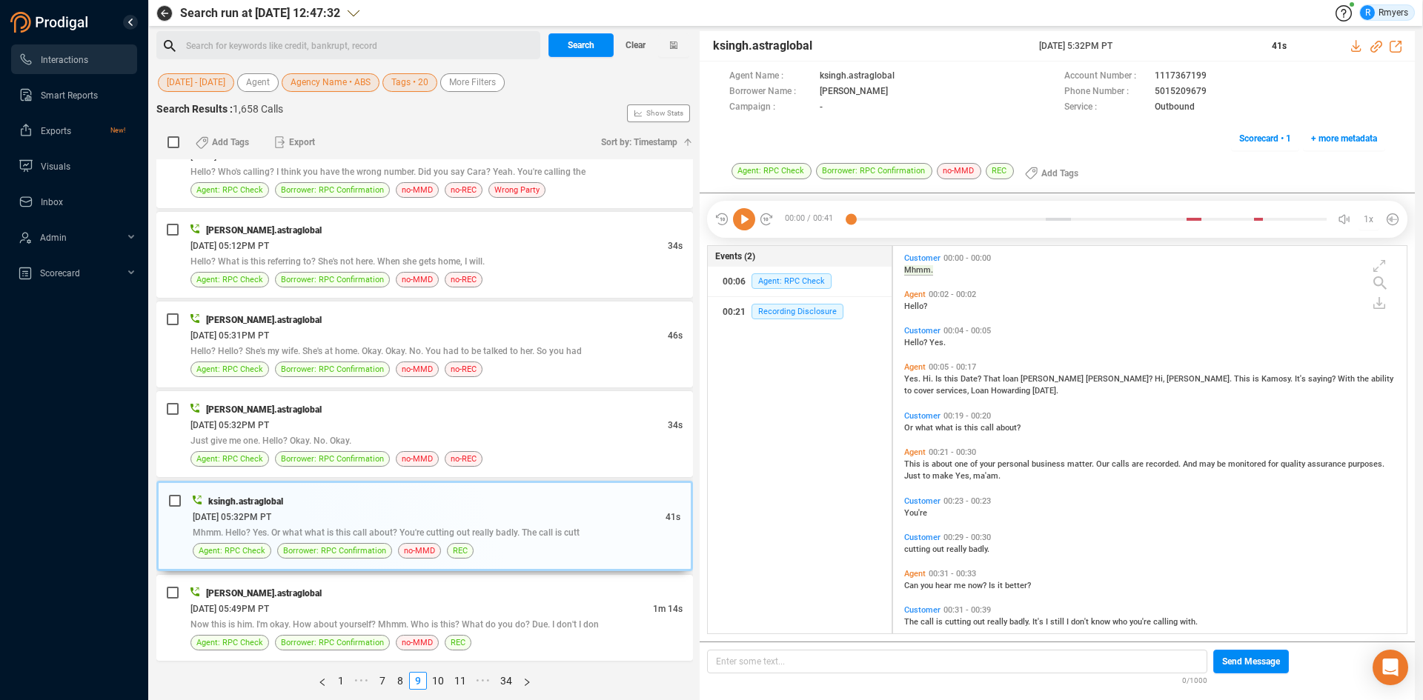
scroll to position [53, 0]
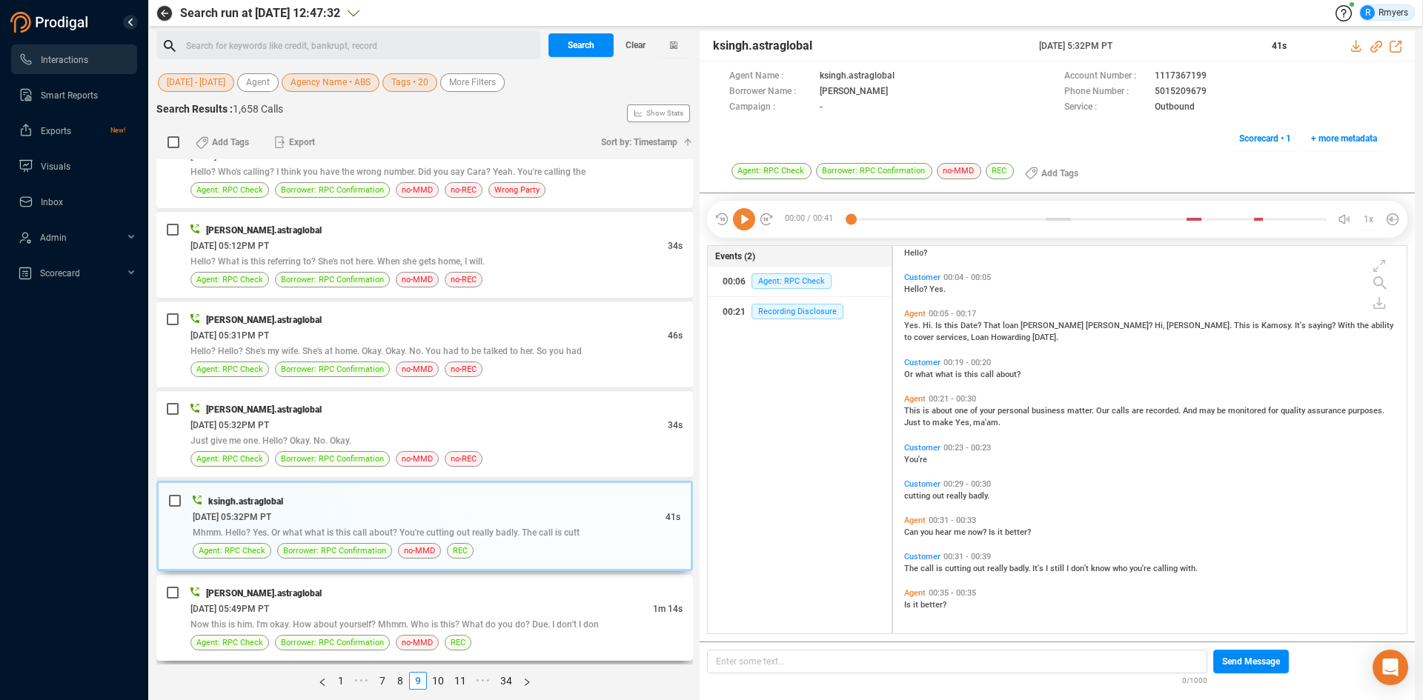
click at [459, 617] on div "Now this is him. I'm okay. How about yourself? Mhmm. Who is this? What do you d…" at bounding box center [436, 625] width 492 height 16
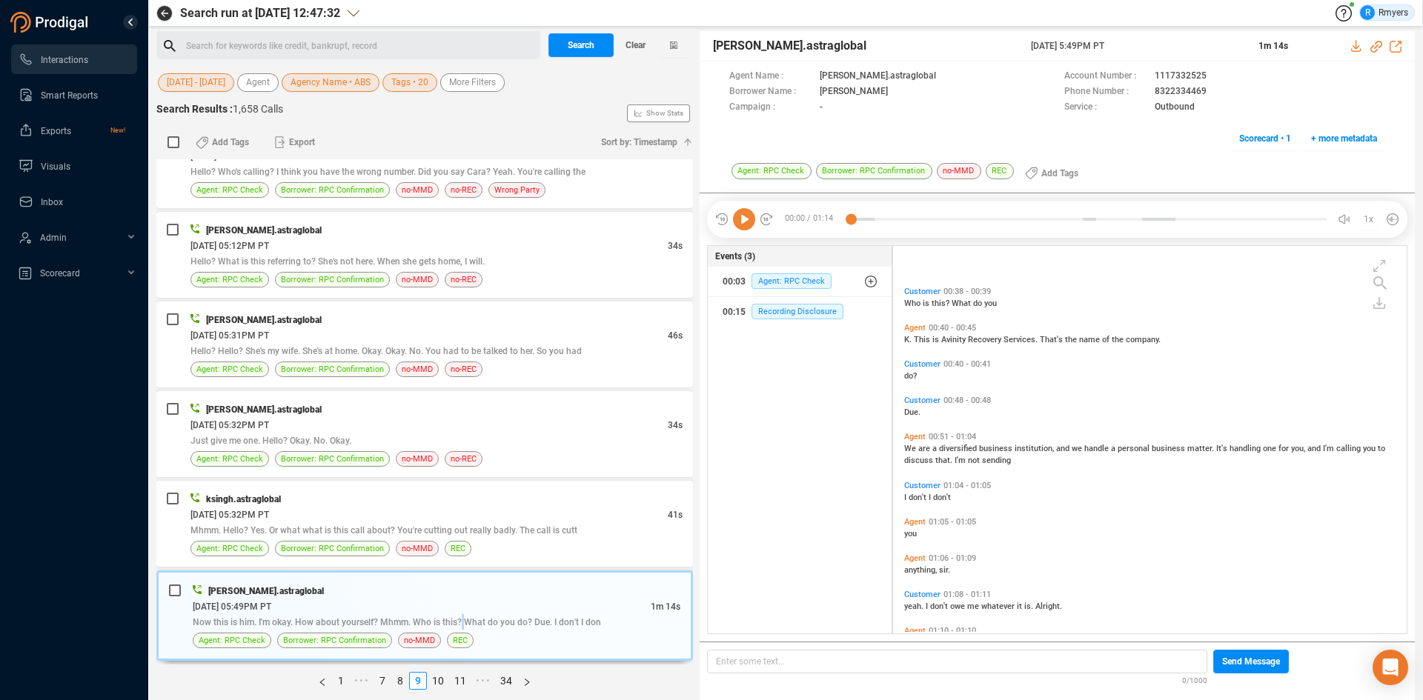
scroll to position [284, 0]
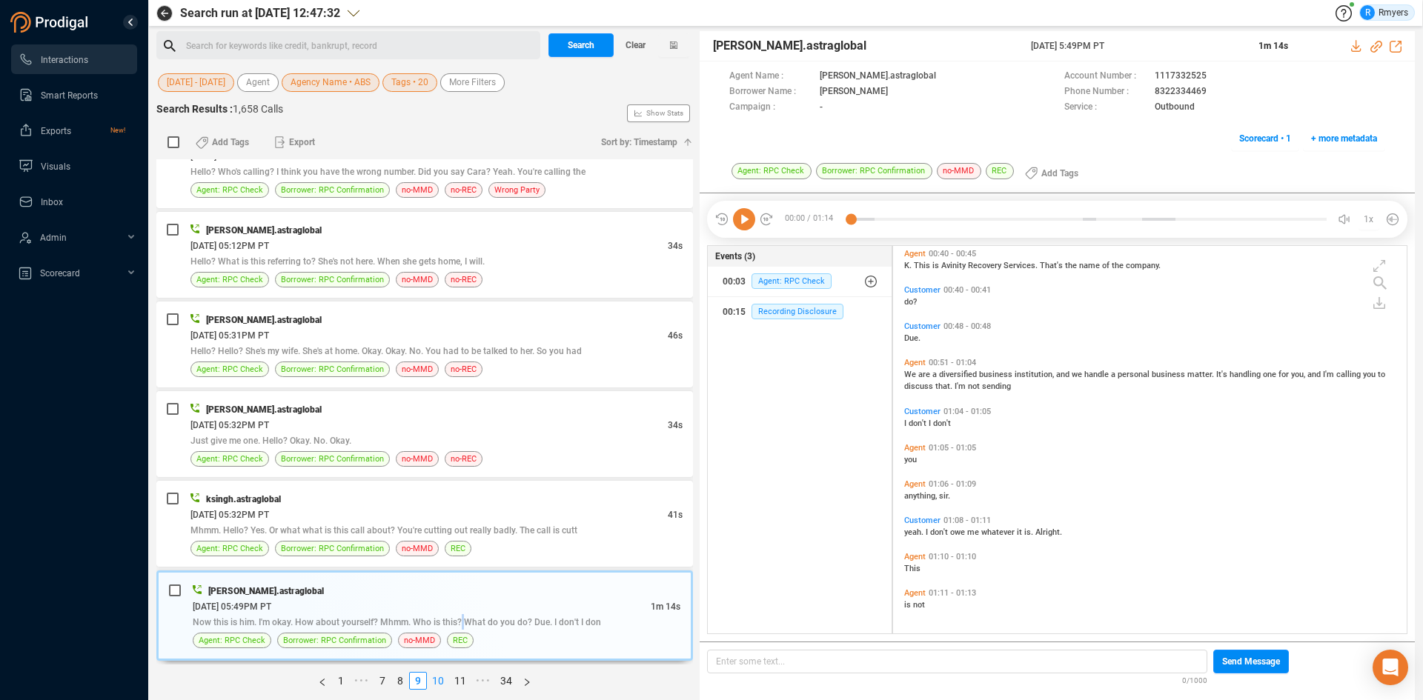
click at [435, 681] on link "10" at bounding box center [438, 681] width 21 height 16
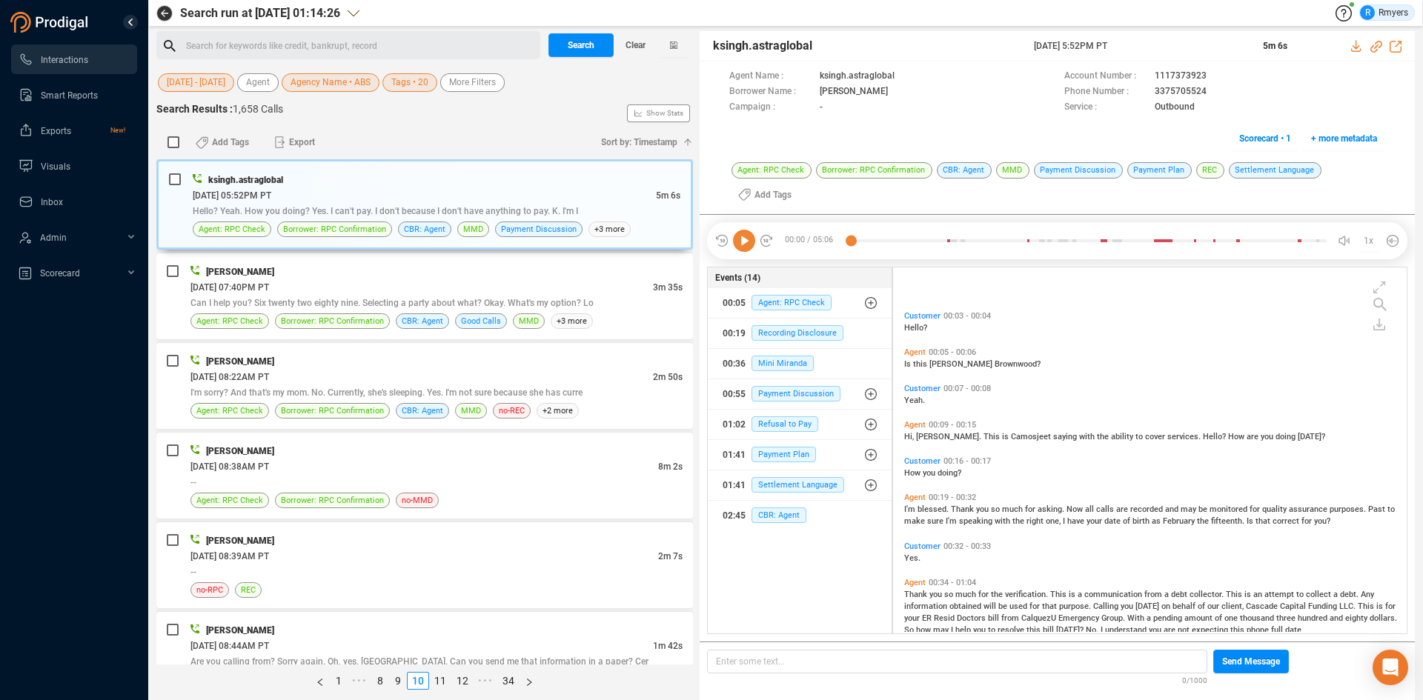
scroll to position [148, 0]
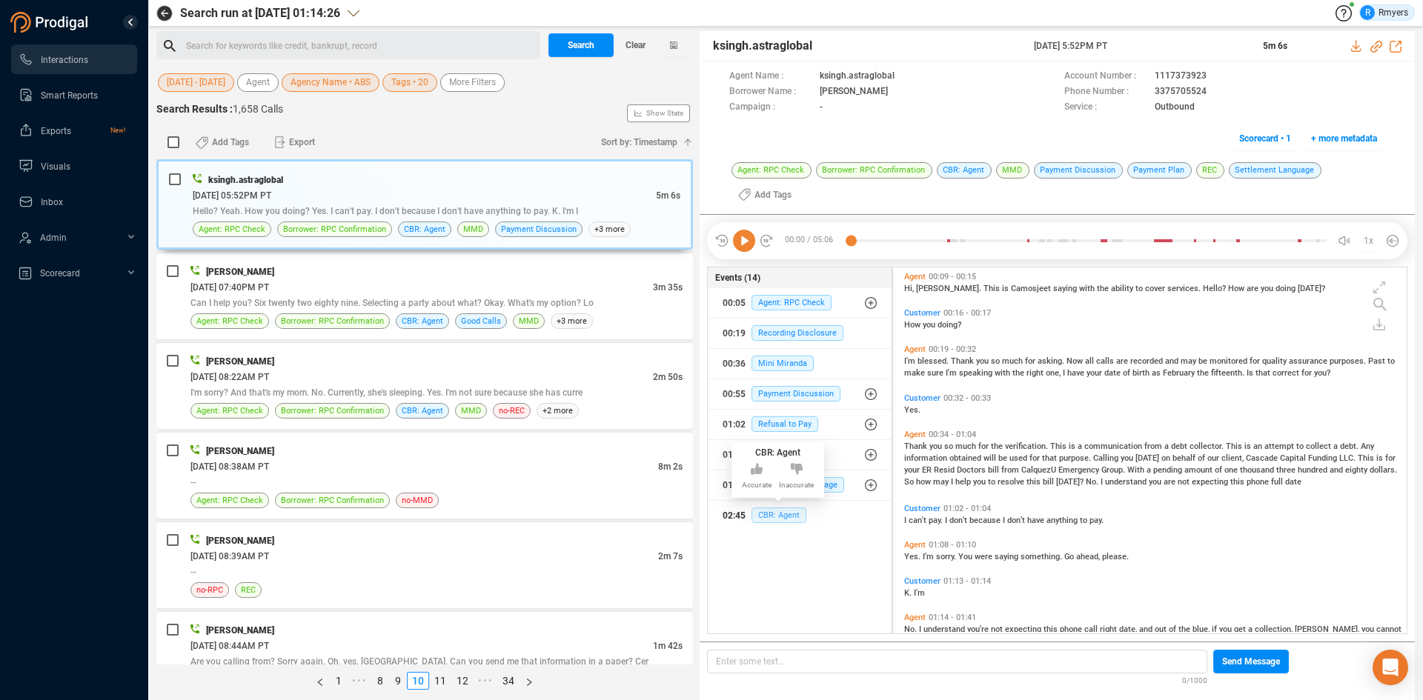
click at [793, 517] on span "CBR: Agent" at bounding box center [779, 516] width 55 height 16
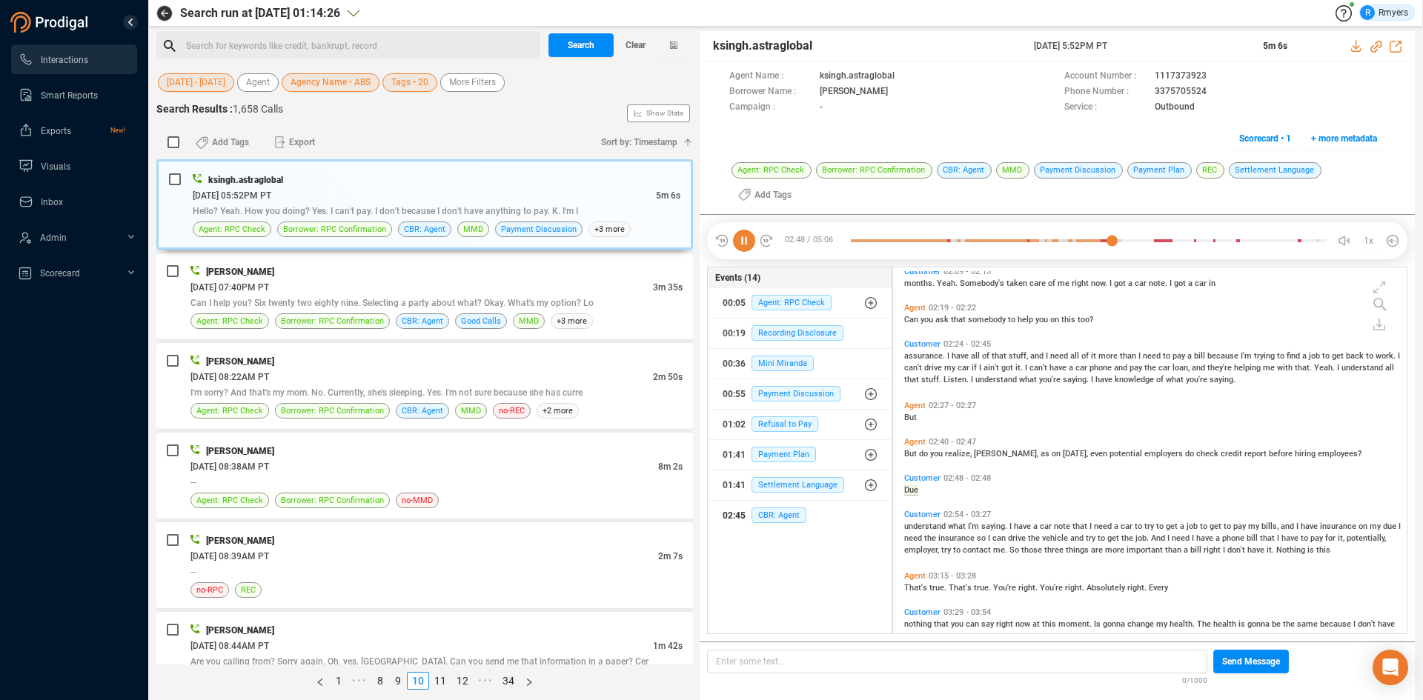
scroll to position [775, 0]
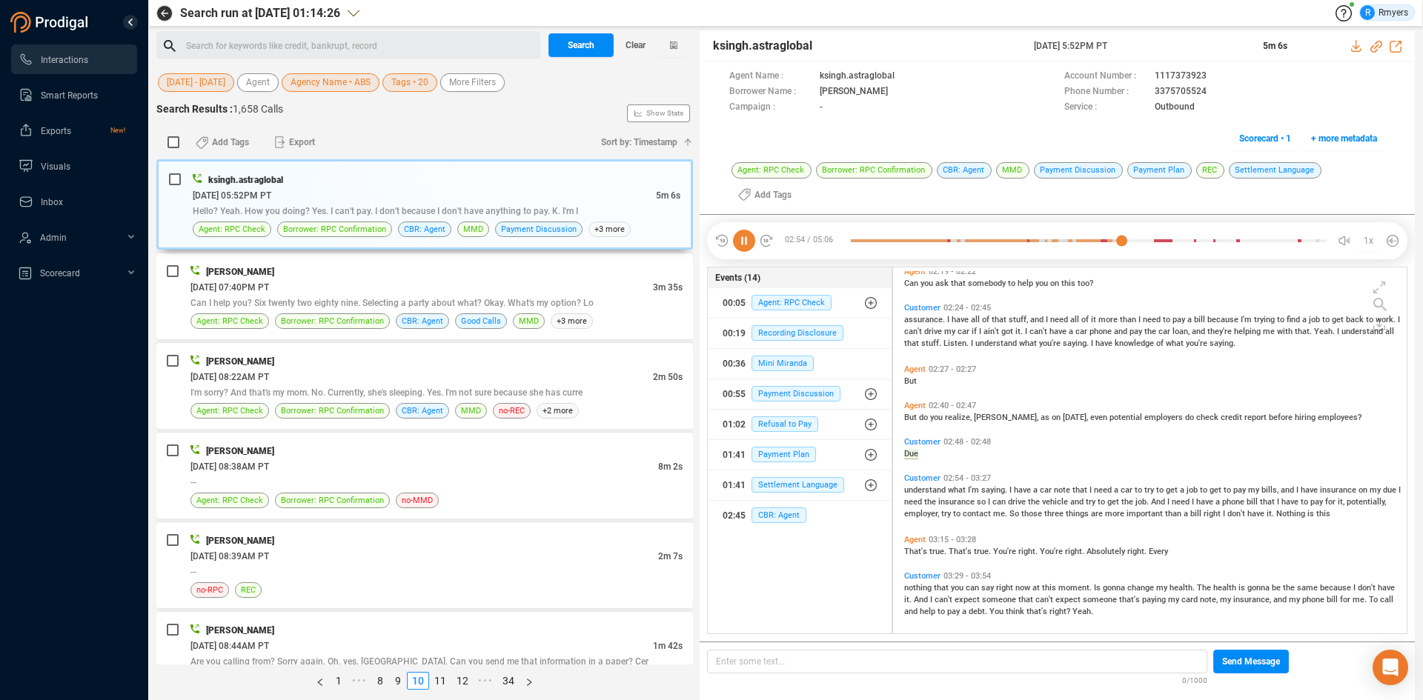
drag, startPoint x: 748, startPoint y: 245, endPoint x: 772, endPoint y: 249, distance: 24.9
click at [747, 245] on icon at bounding box center [744, 241] width 22 height 22
click at [1373, 48] on icon at bounding box center [1376, 47] width 12 height 12
drag, startPoint x: 1032, startPoint y: 48, endPoint x: 1131, endPoint y: 44, distance: 99.4
click at [1152, 48] on div "ksingh.astraglobal 10 Jun 2025 @ 5:52PM PT 5m 6s" at bounding box center [1057, 46] width 715 height 30
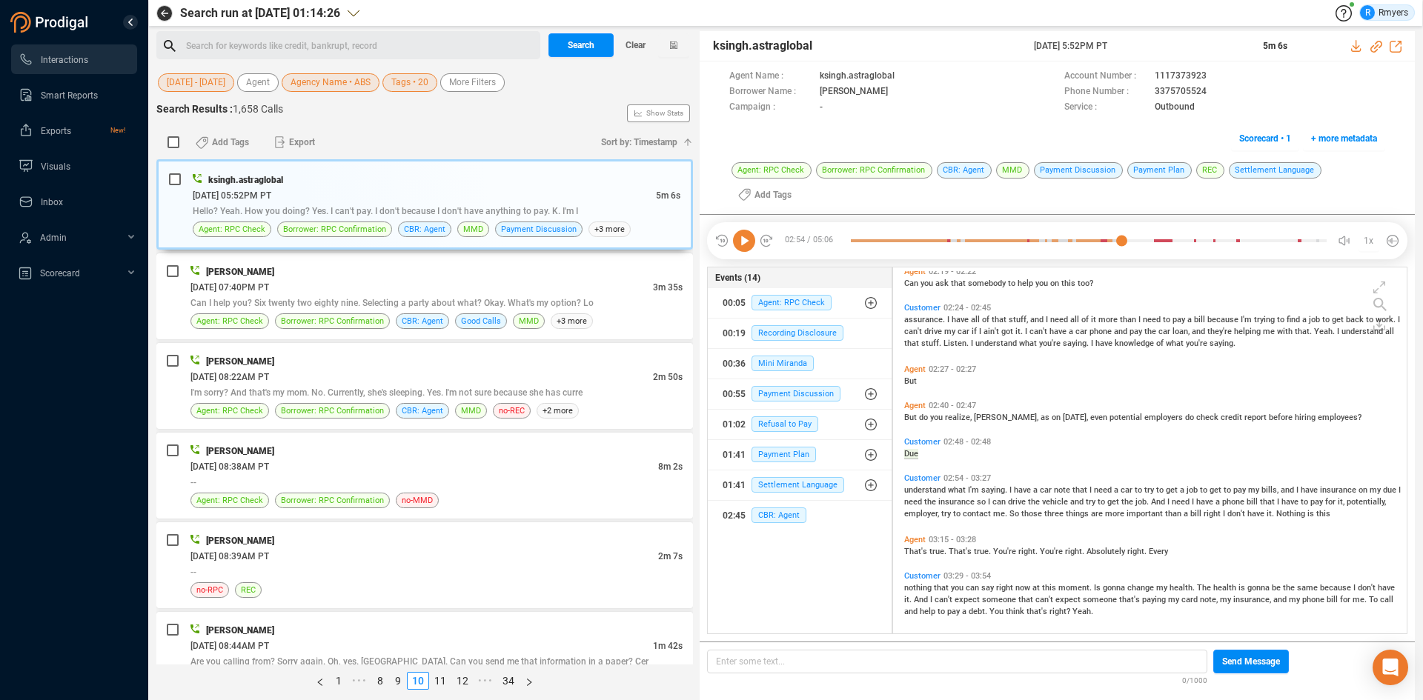
click at [740, 242] on icon at bounding box center [744, 241] width 22 height 22
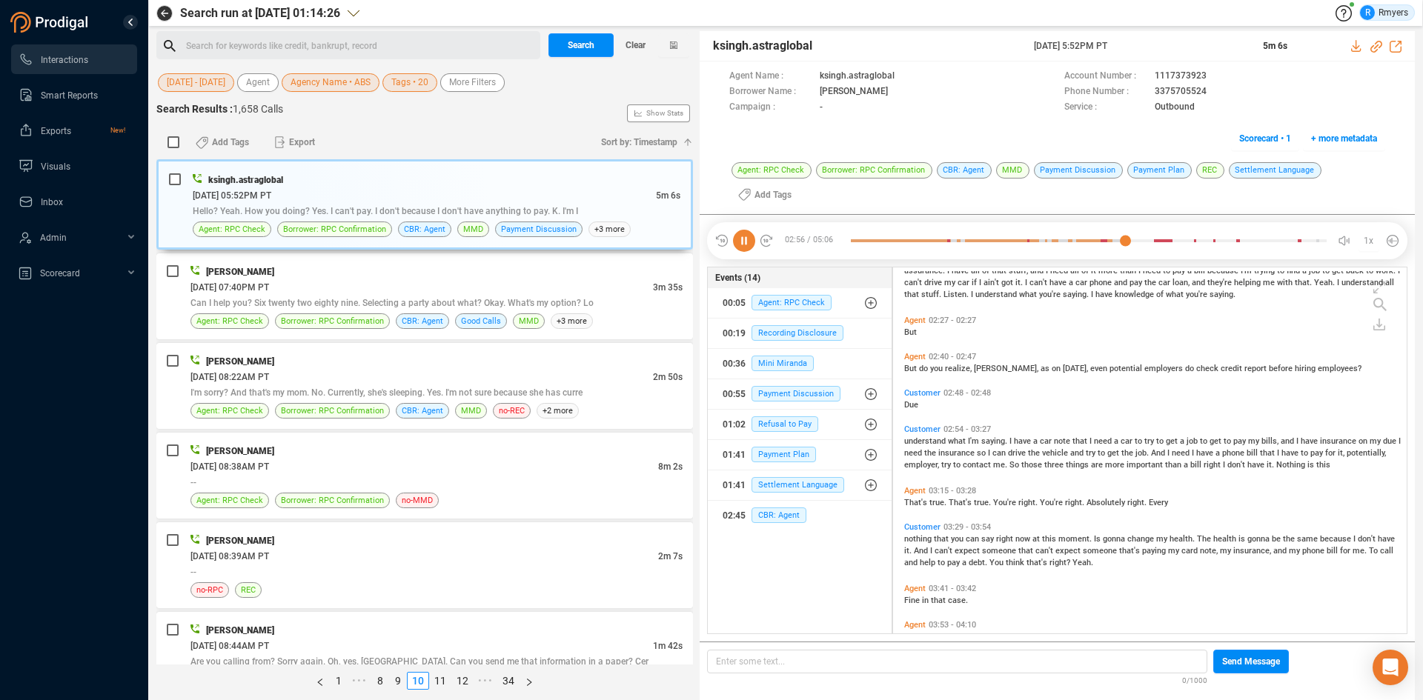
click at [915, 368] on span "But" at bounding box center [911, 369] width 15 height 10
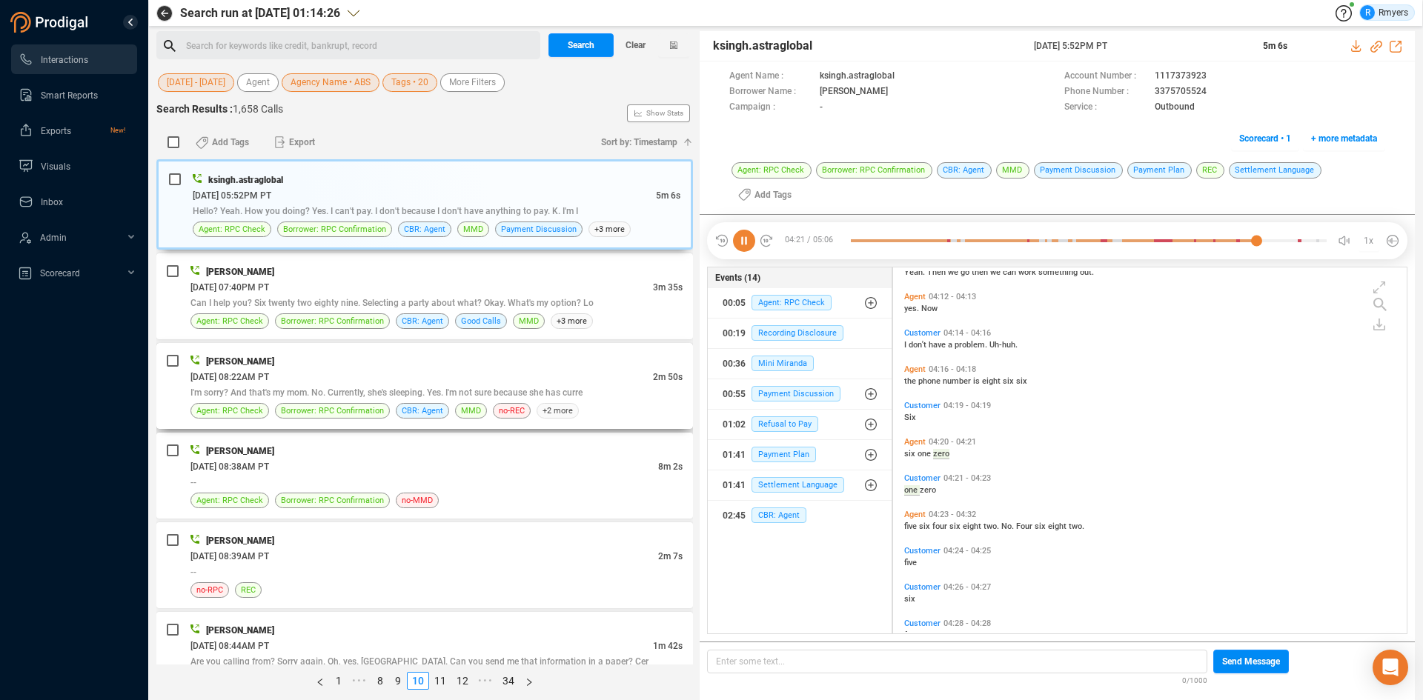
scroll to position [1274, 0]
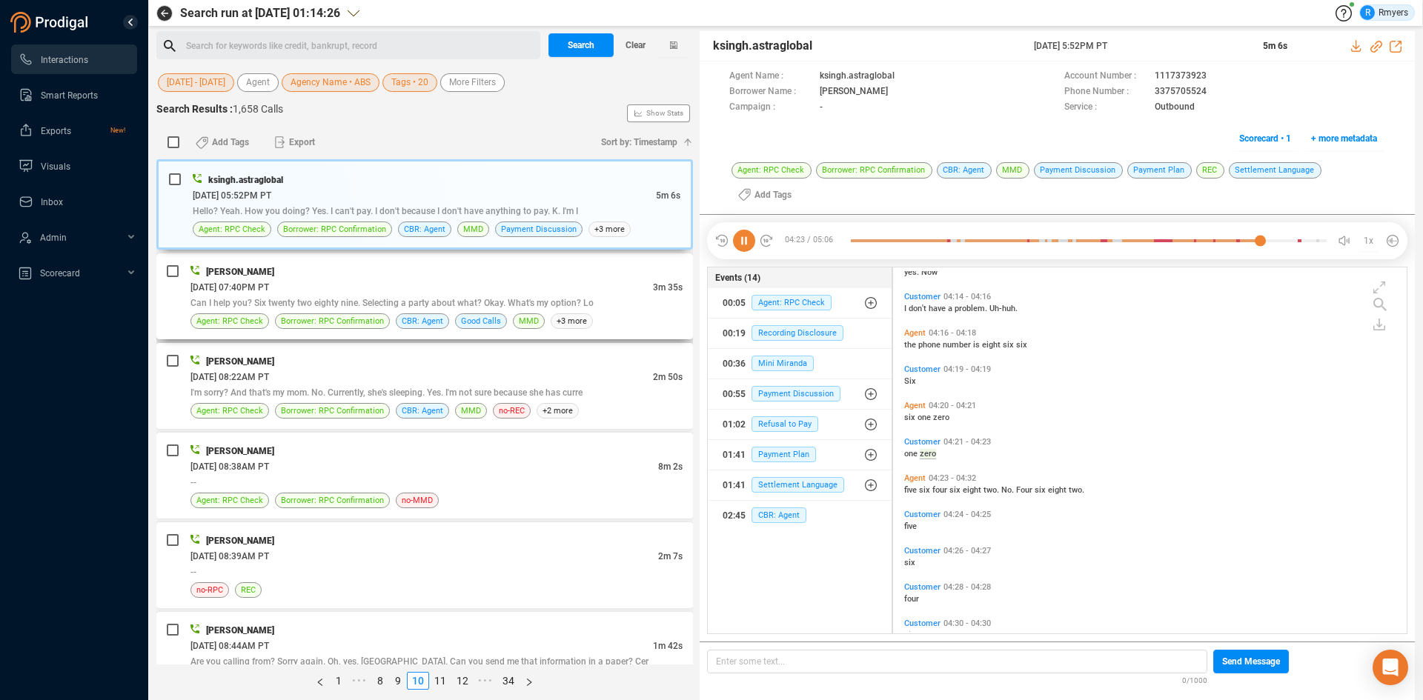
drag, startPoint x: 348, startPoint y: 301, endPoint x: 385, endPoint y: 300, distance: 37.8
click at [348, 301] on span "Can I help you? Six twenty two eighty nine. Selecting a party about what? Okay.…" at bounding box center [391, 303] width 403 height 10
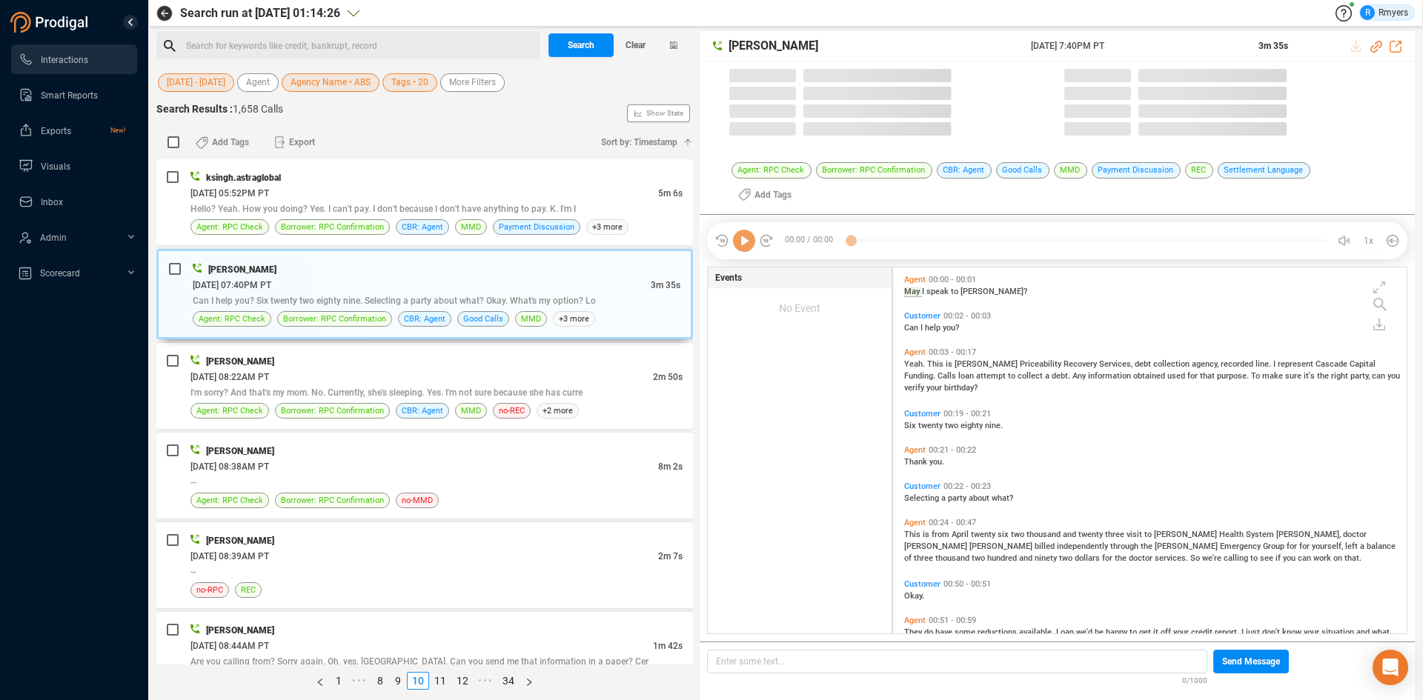
scroll to position [384, 506]
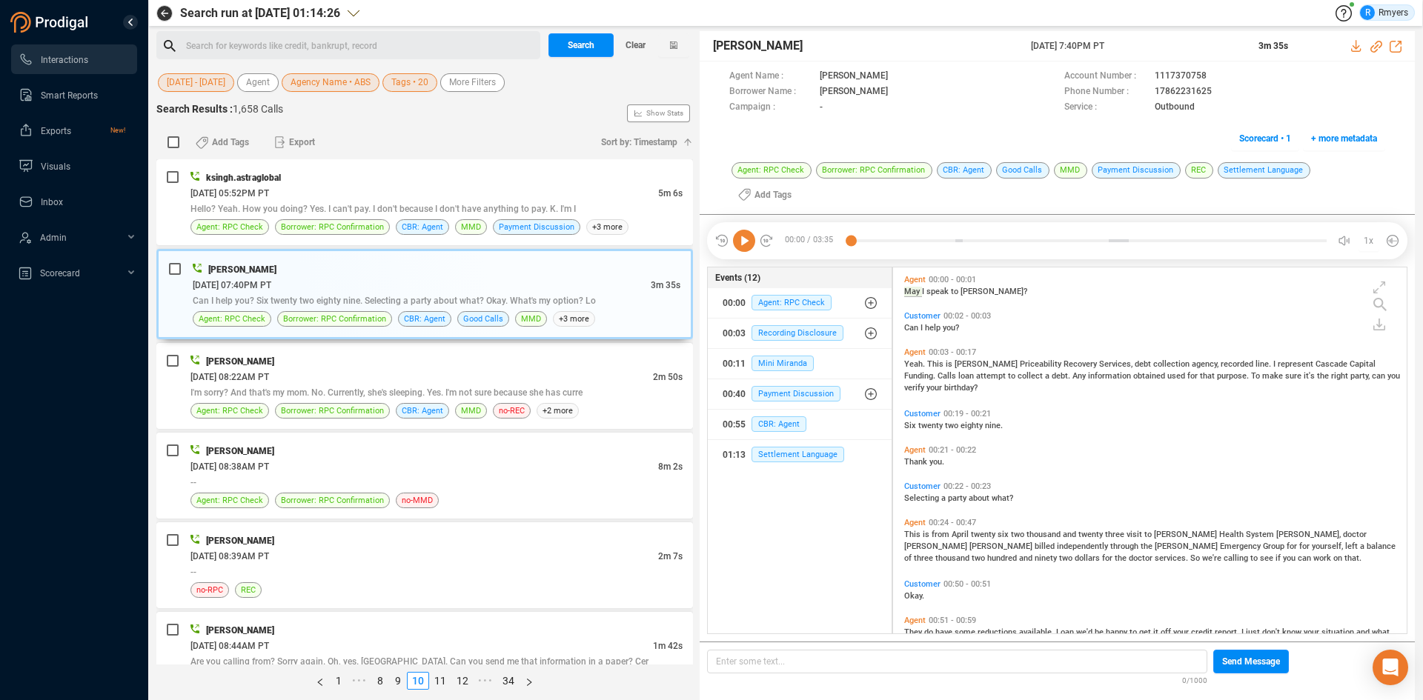
click at [731, 230] on div at bounding box center [743, 241] width 59 height 22
click at [738, 230] on icon at bounding box center [744, 241] width 22 height 22
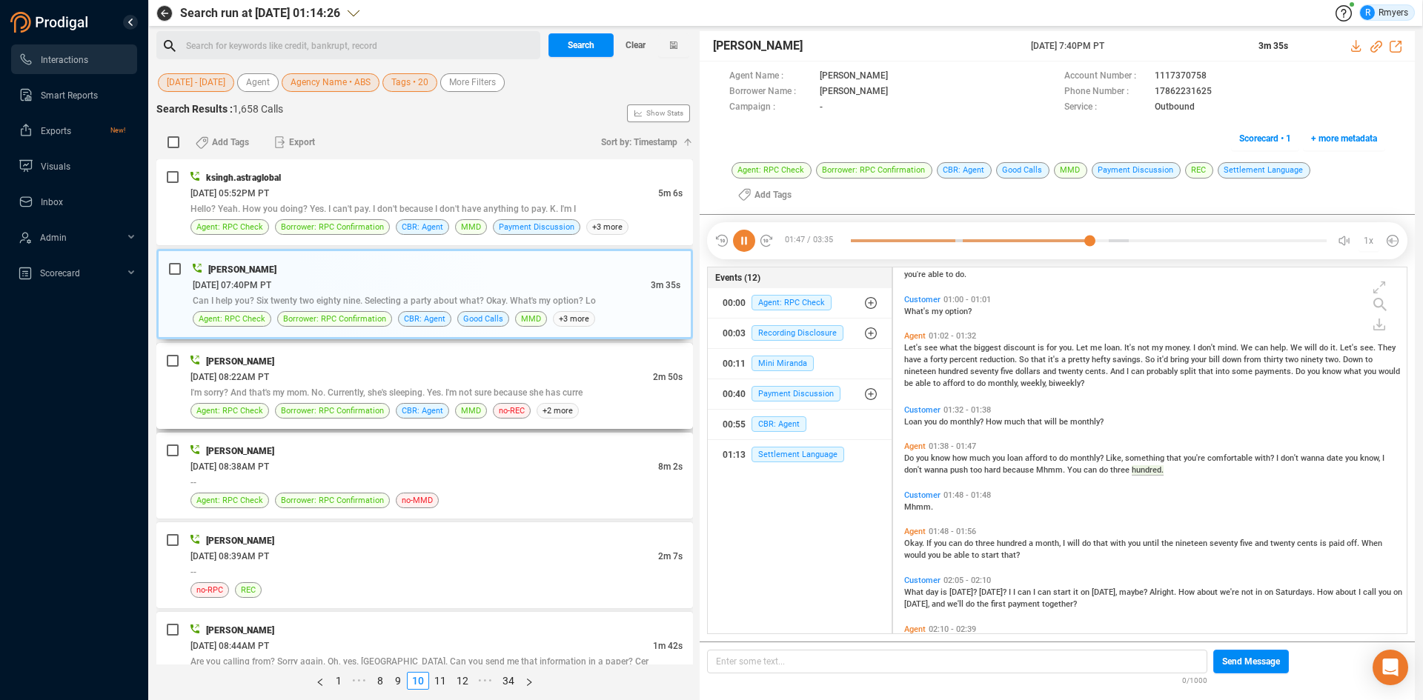
scroll to position [413, 0]
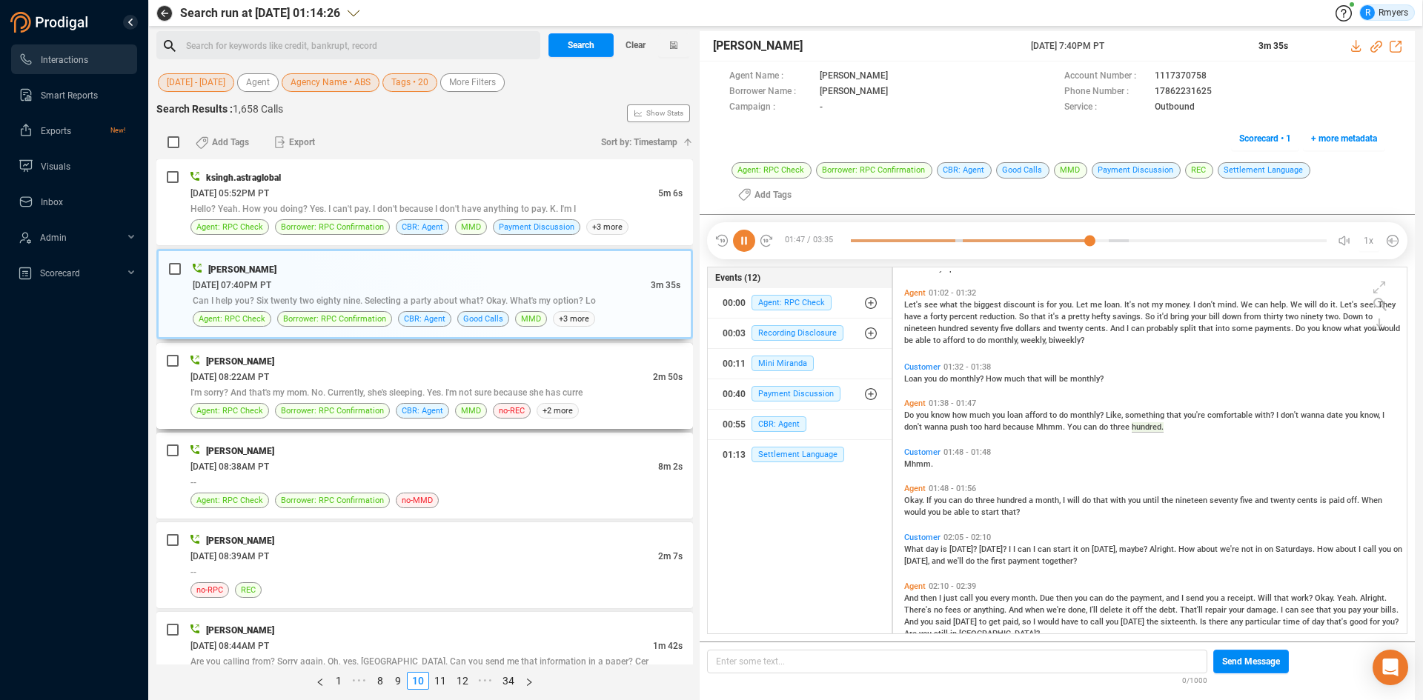
click at [445, 388] on span "I'm sorry? And that's my mom. No. Currently, she's sleeping. Yes. I'm not sure …" at bounding box center [386, 393] width 392 height 10
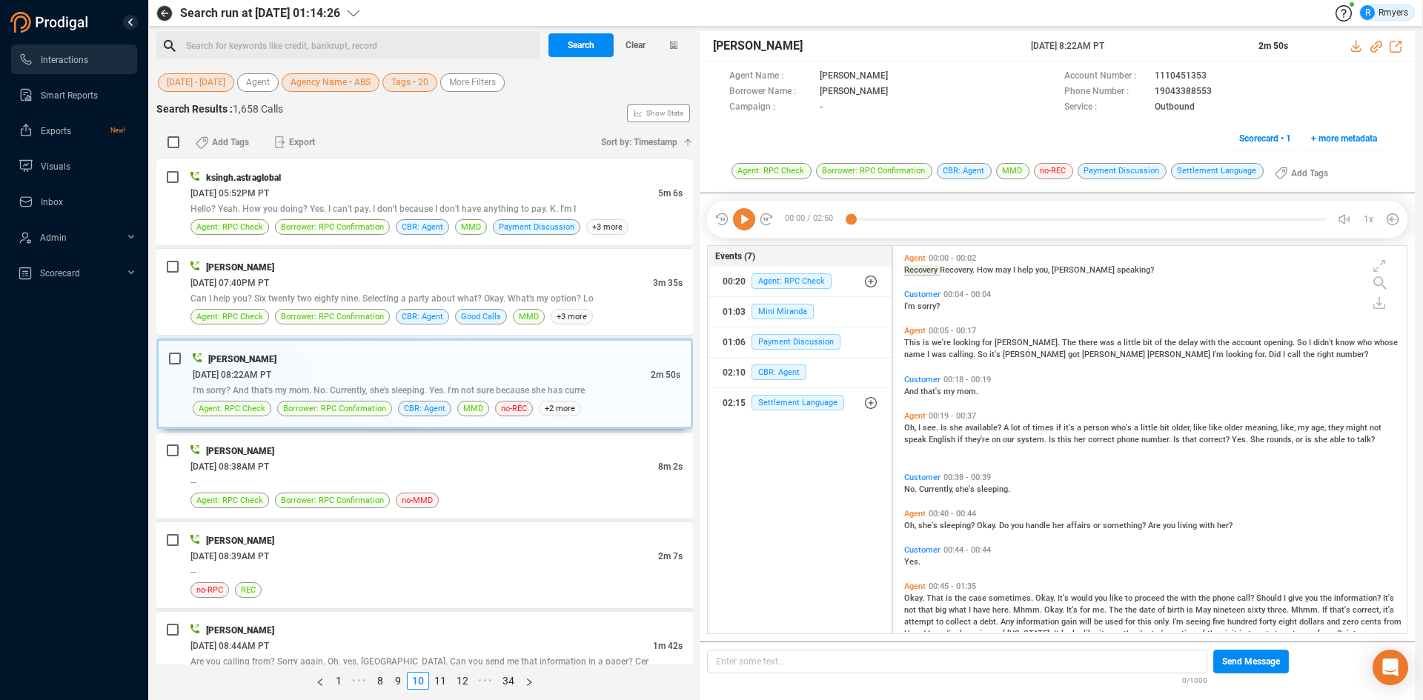
scroll to position [74, 0]
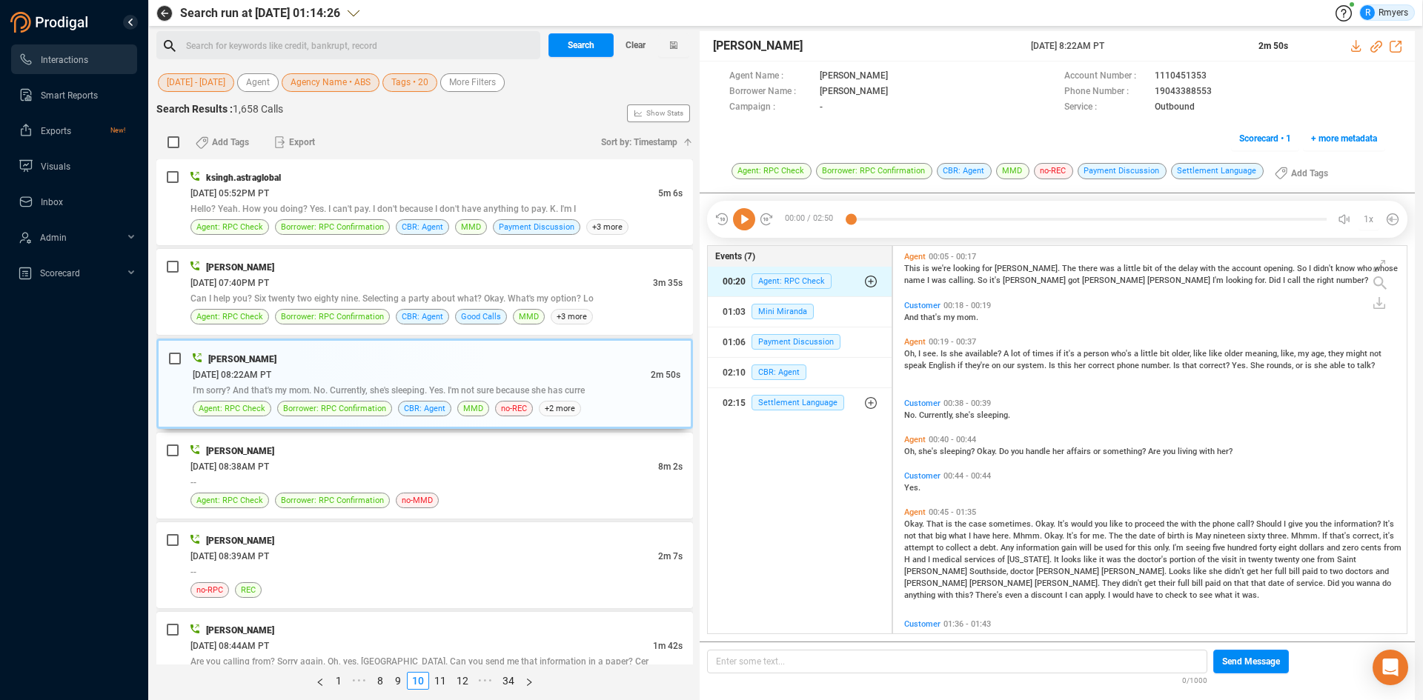
drag, startPoint x: 739, startPoint y: 222, endPoint x: 734, endPoint y: 272, distance: 49.9
click at [739, 224] on icon at bounding box center [744, 219] width 22 height 22
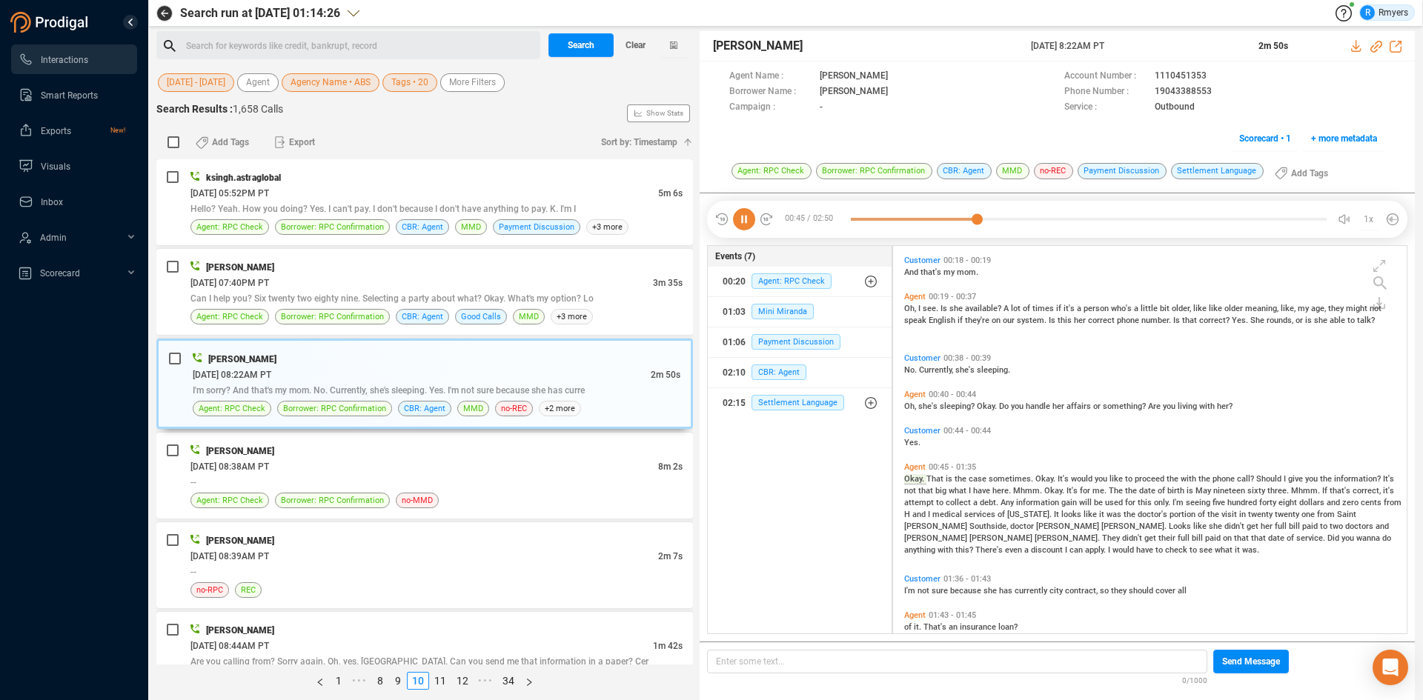
scroll to position [193, 0]
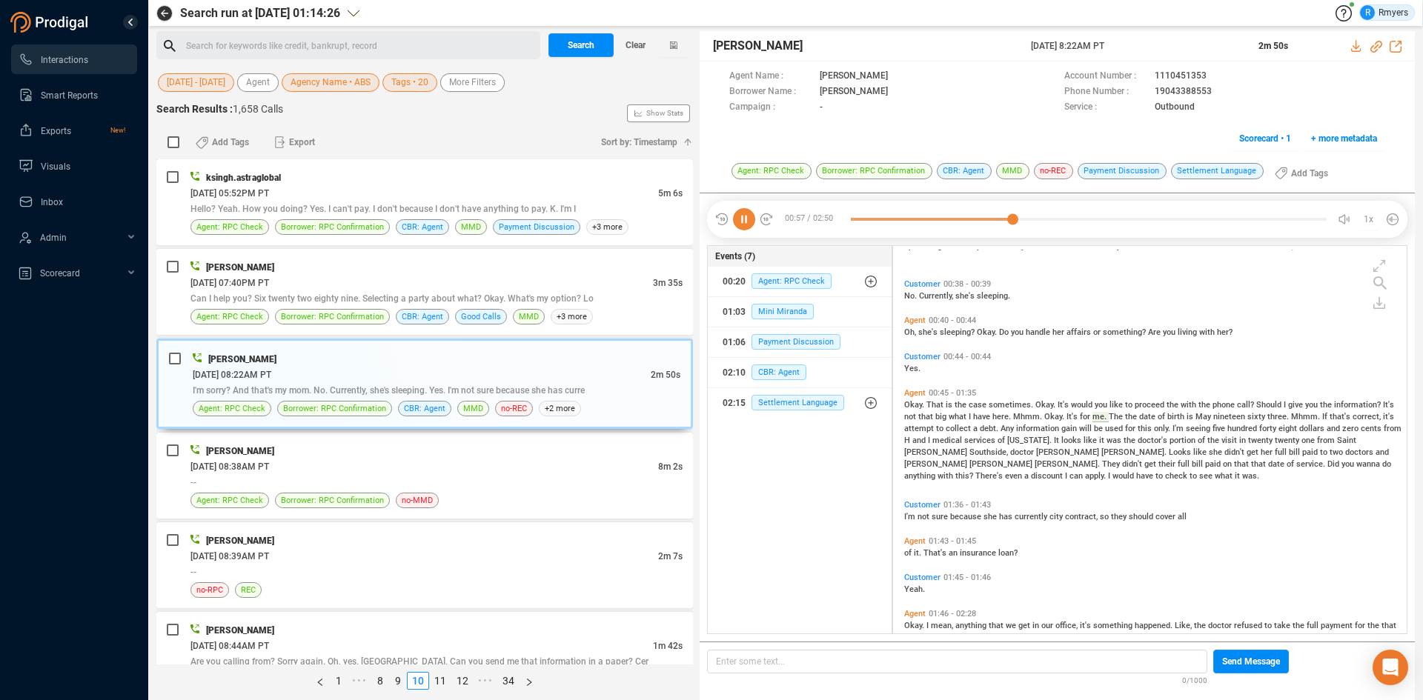
click at [746, 222] on icon at bounding box center [744, 219] width 22 height 22
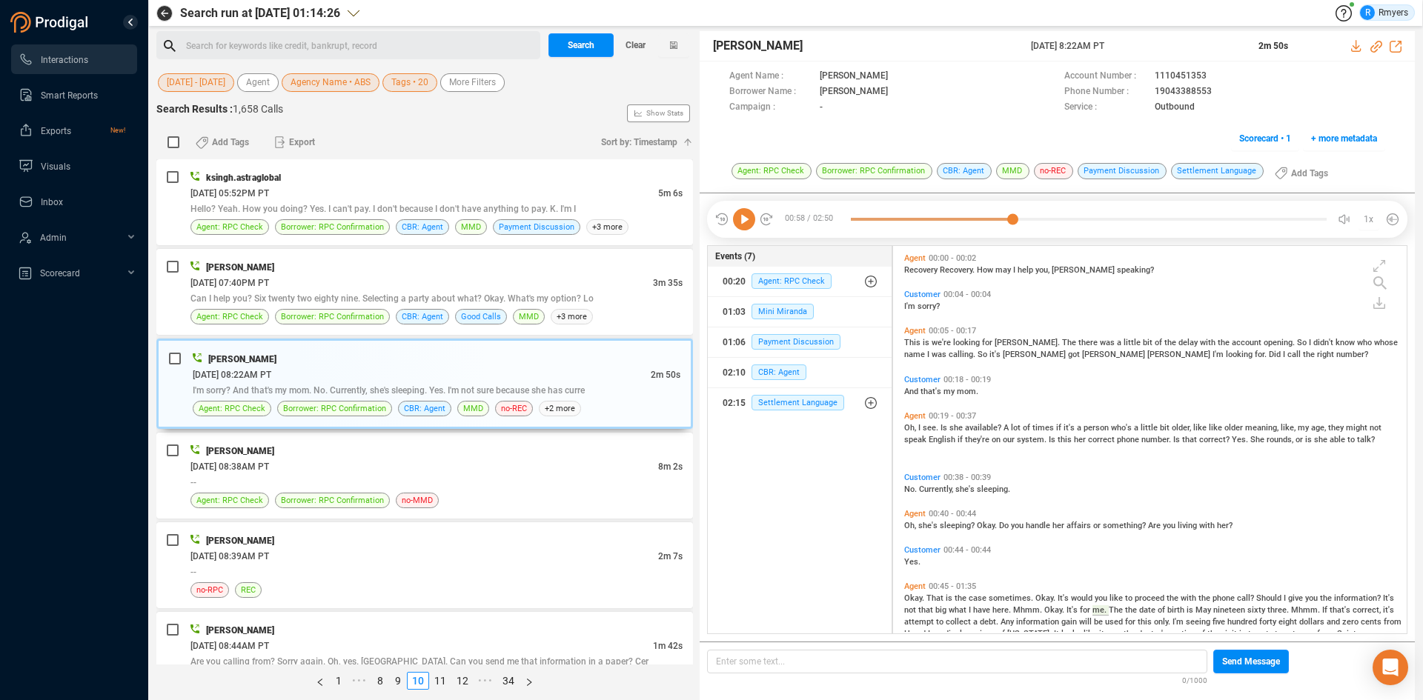
click at [913, 391] on span "And" at bounding box center [912, 392] width 16 height 10
click at [748, 218] on icon at bounding box center [744, 219] width 22 height 22
click at [1374, 45] on icon at bounding box center [1376, 47] width 12 height 12
drag, startPoint x: 1028, startPoint y: 44, endPoint x: 1131, endPoint y: 45, distance: 103.0
click at [1138, 48] on div "Joe McAndrew 11 Jun 2025 @ 8:22AM PT 2m 50s" at bounding box center [1057, 46] width 715 height 30
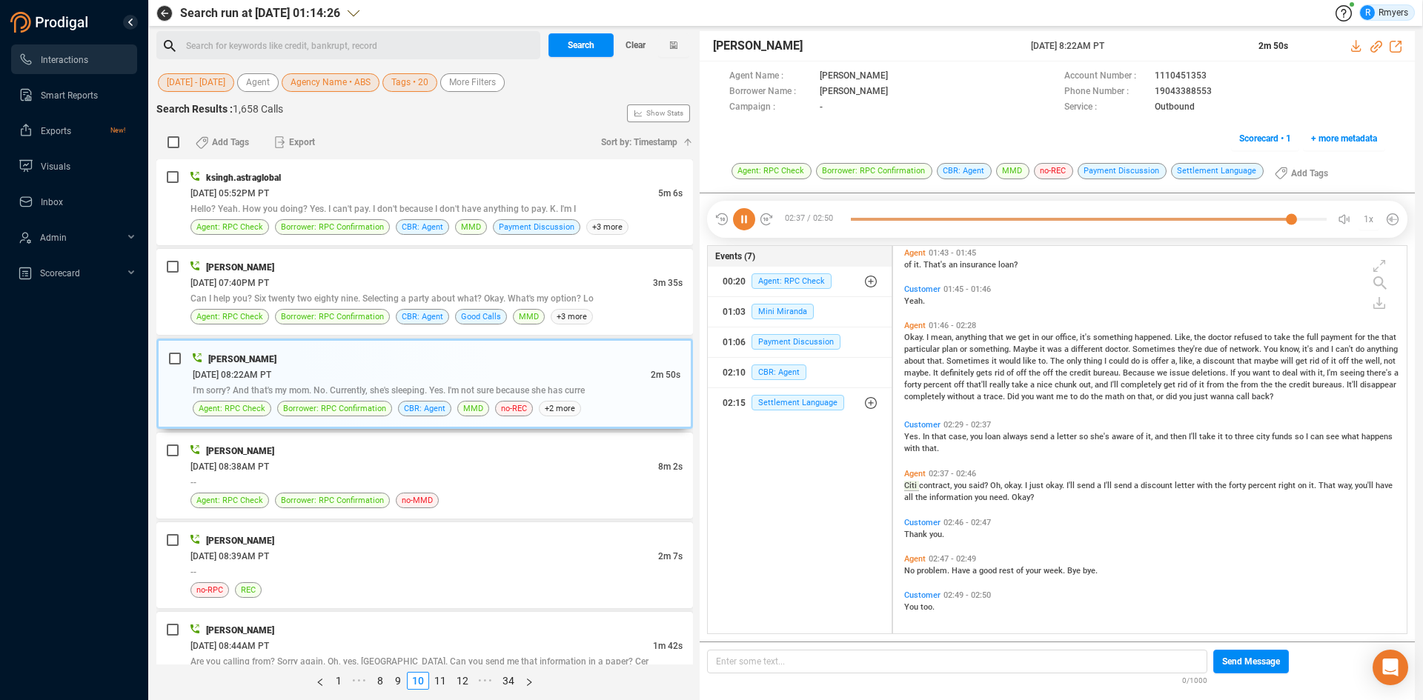
scroll to position [484, 0]
click at [363, 457] on div "Greg Masters" at bounding box center [436, 451] width 492 height 16
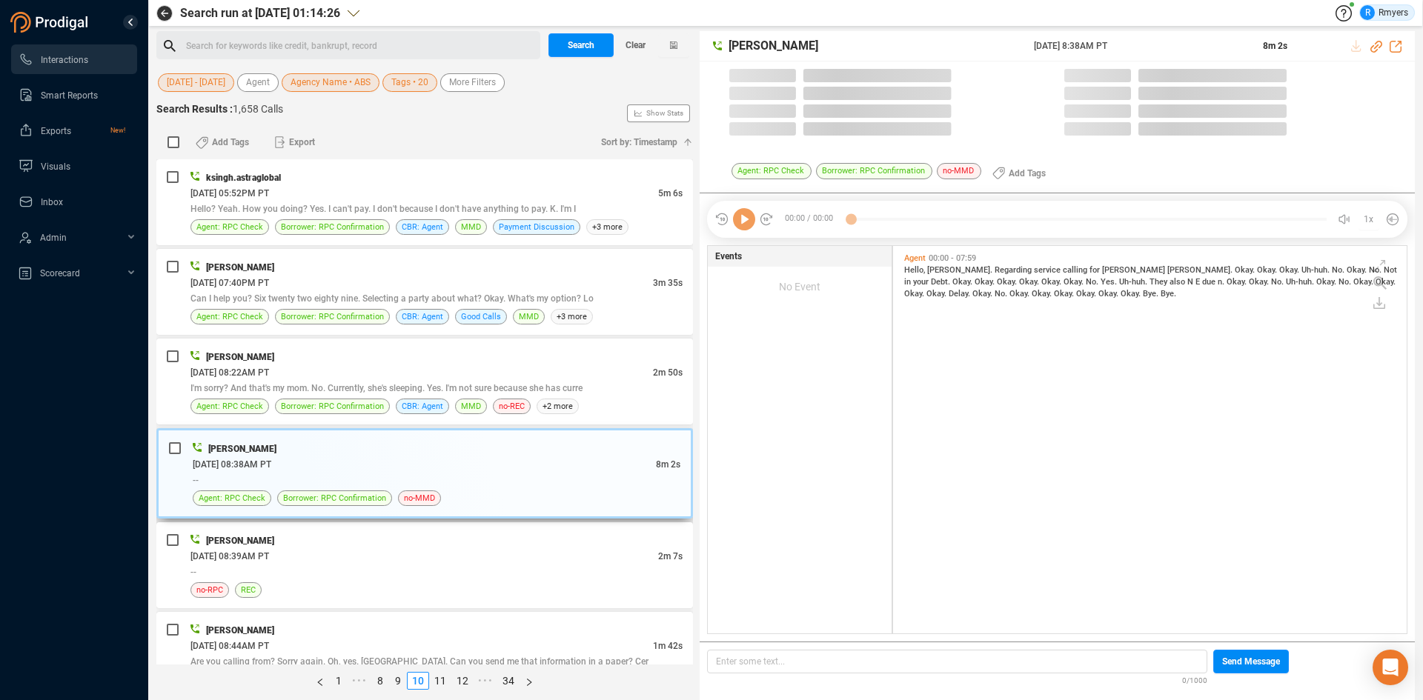
scroll to position [384, 506]
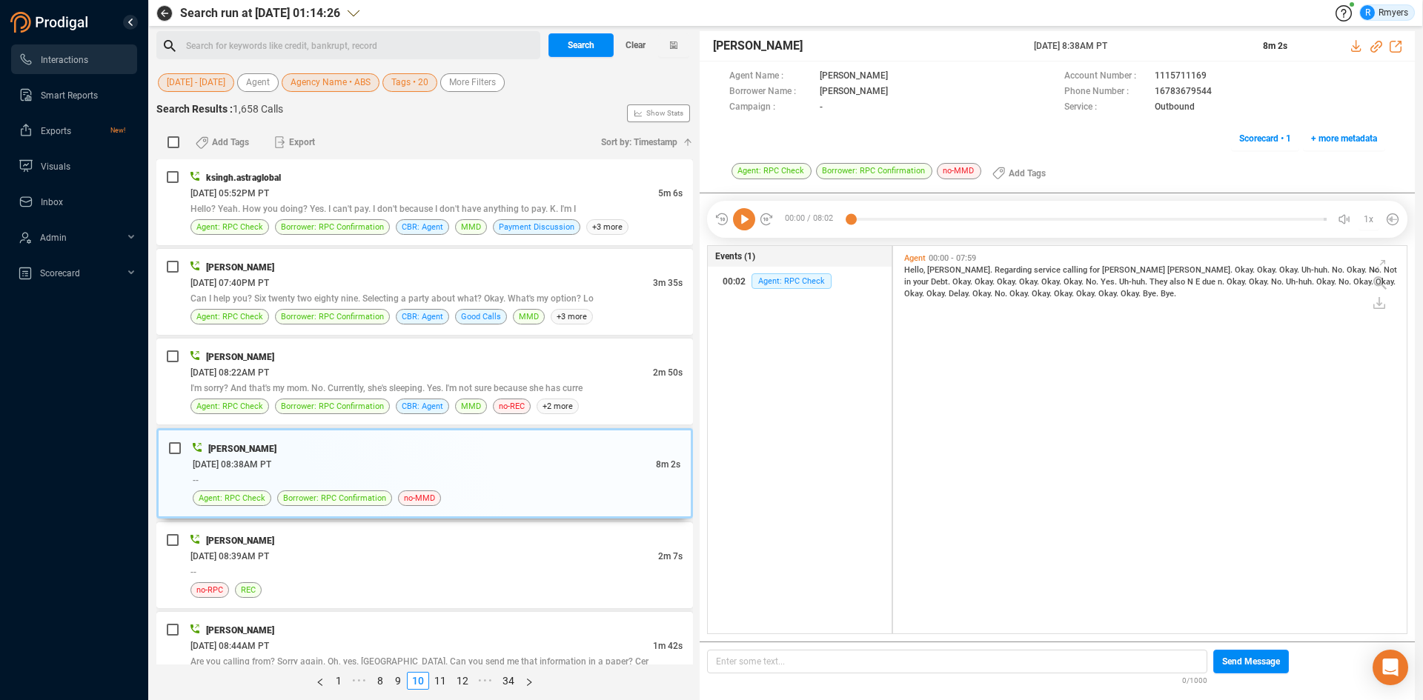
click at [738, 219] on icon at bounding box center [744, 219] width 22 height 22
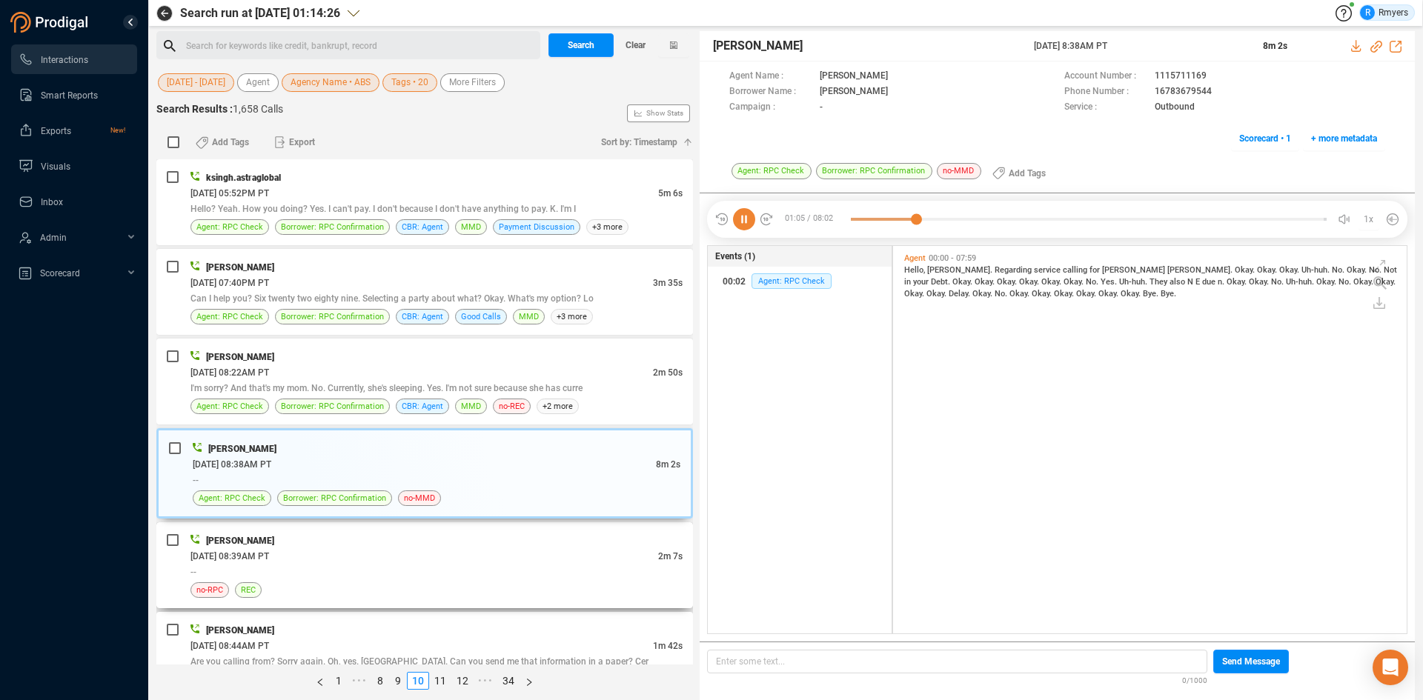
click at [469, 548] on div "06/11/2025 @ 08:39AM PT" at bounding box center [424, 556] width 468 height 16
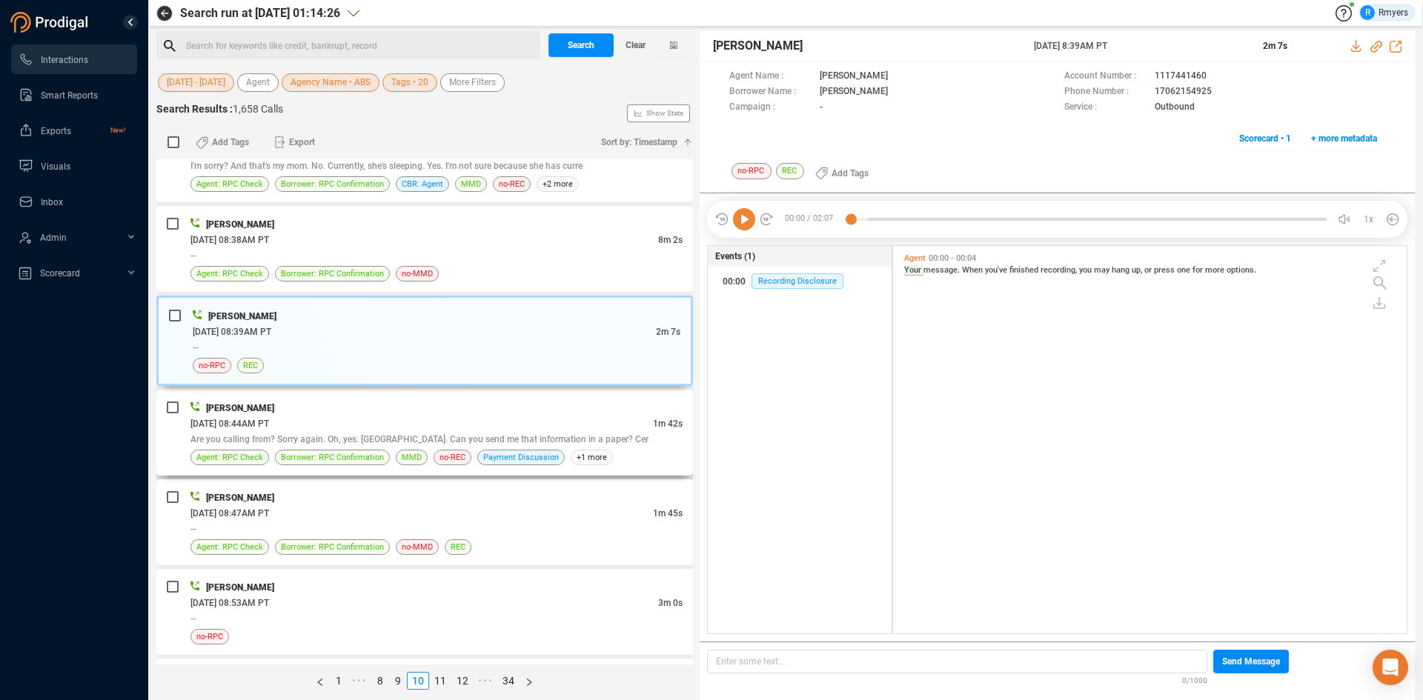
scroll to position [296, 0]
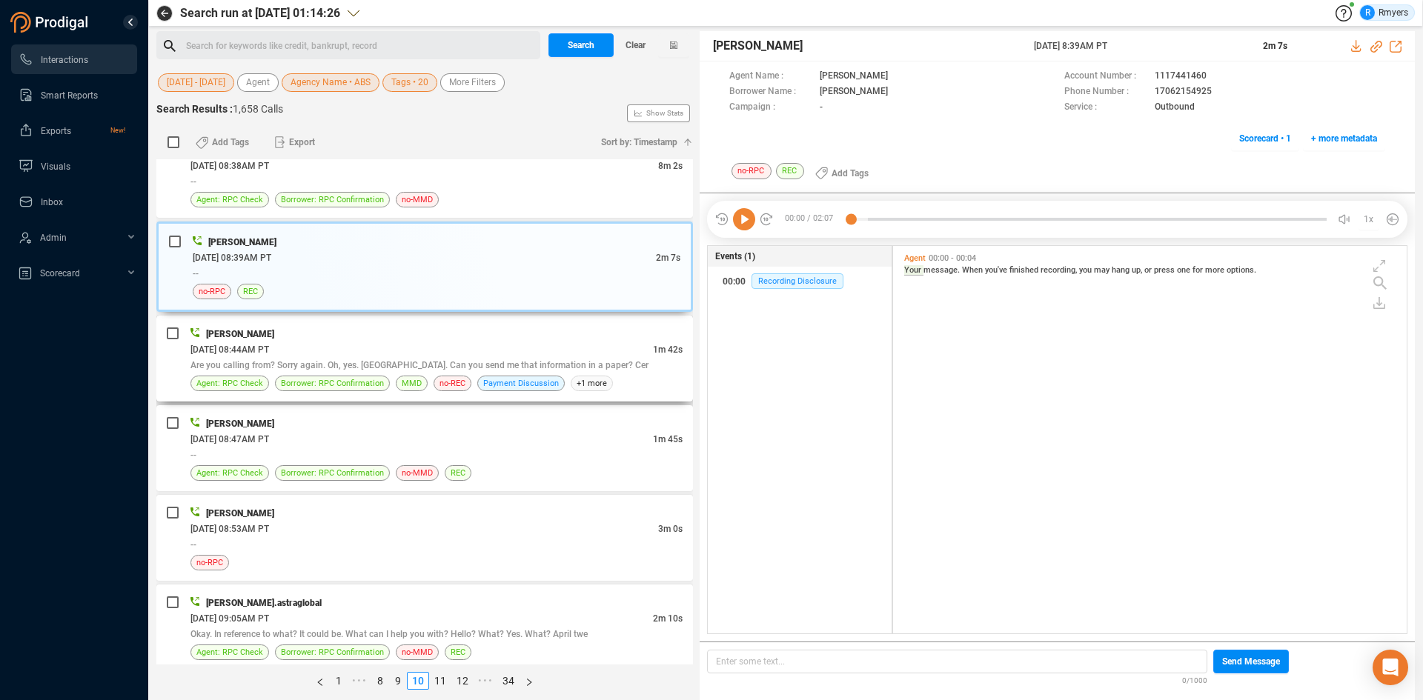
click at [508, 349] on div "06/11/2025 @ 08:44AM PT" at bounding box center [421, 350] width 462 height 16
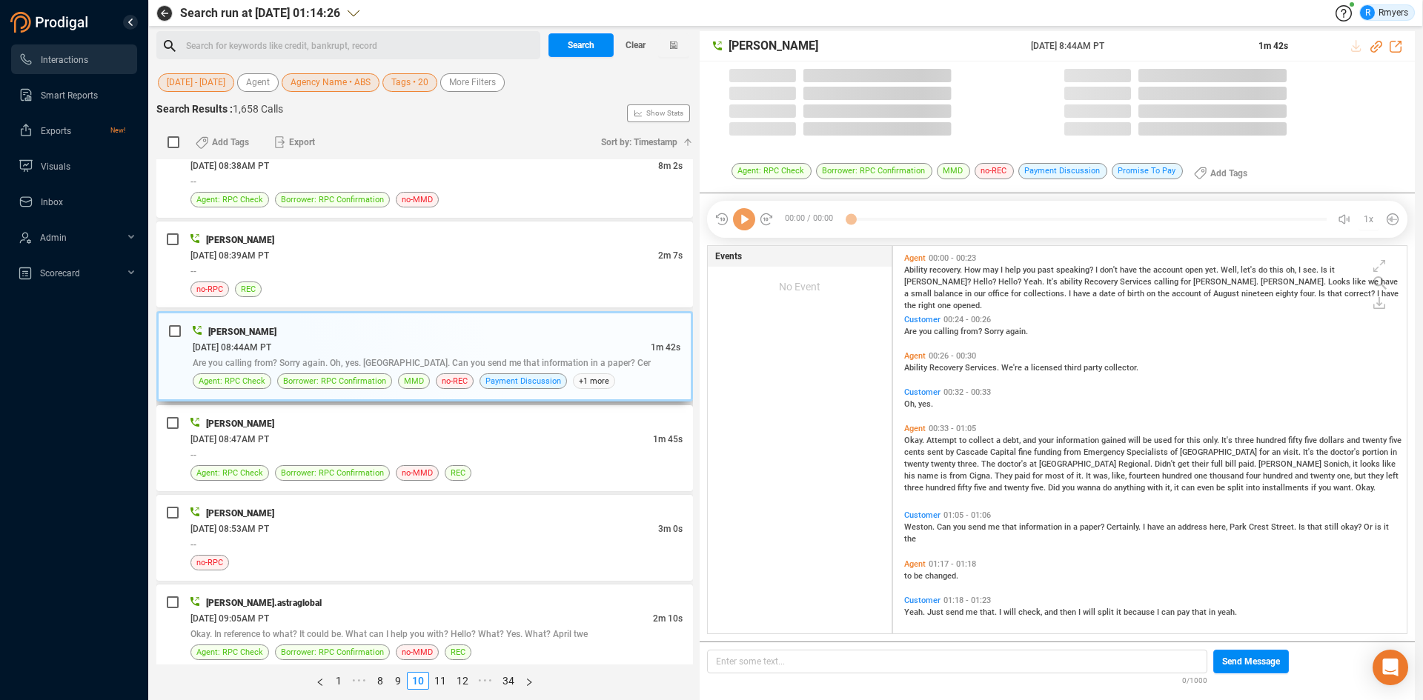
scroll to position [384, 506]
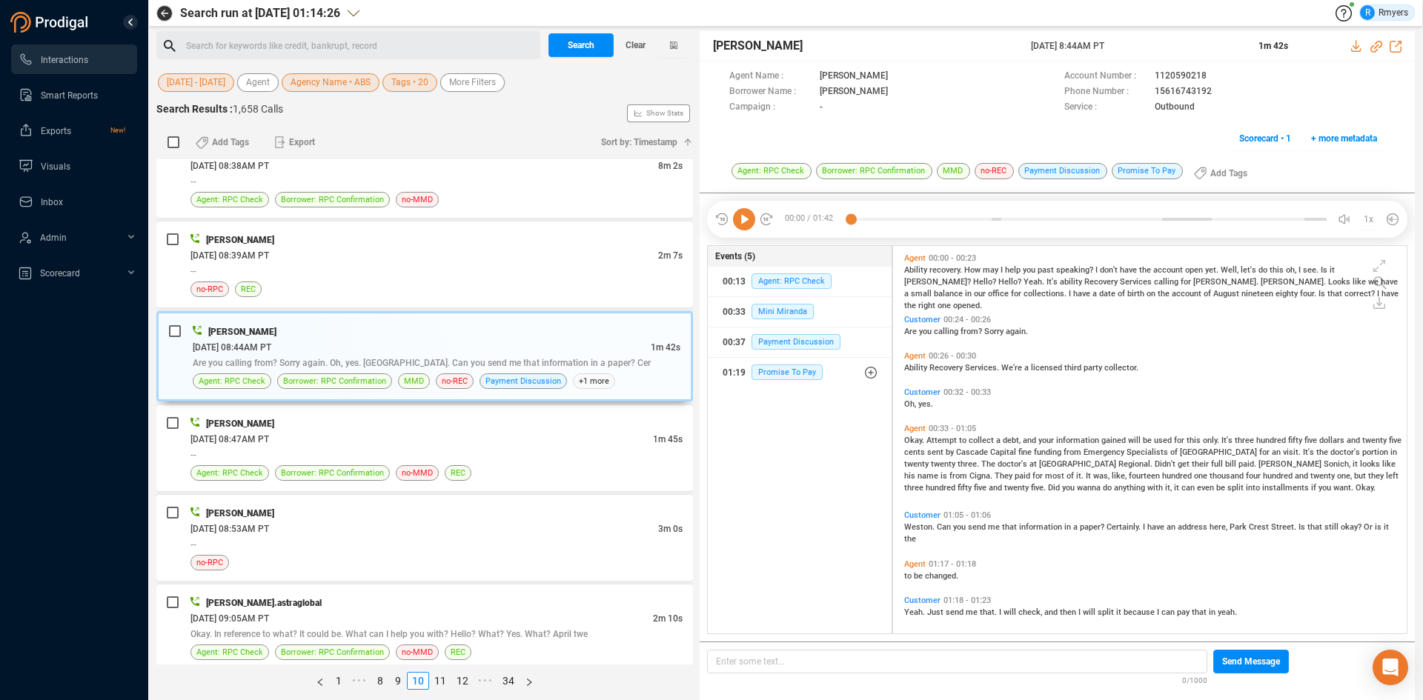
click at [743, 222] on icon at bounding box center [744, 219] width 22 height 22
click at [1377, 47] on icon at bounding box center [1376, 47] width 12 height 12
drag, startPoint x: 1089, startPoint y: 39, endPoint x: 1149, endPoint y: 39, distance: 60.0
click at [1149, 39] on div "Joe McAndrew 11 Jun 2025 @ 8:44AM PT 1m 42s" at bounding box center [1057, 46] width 715 height 30
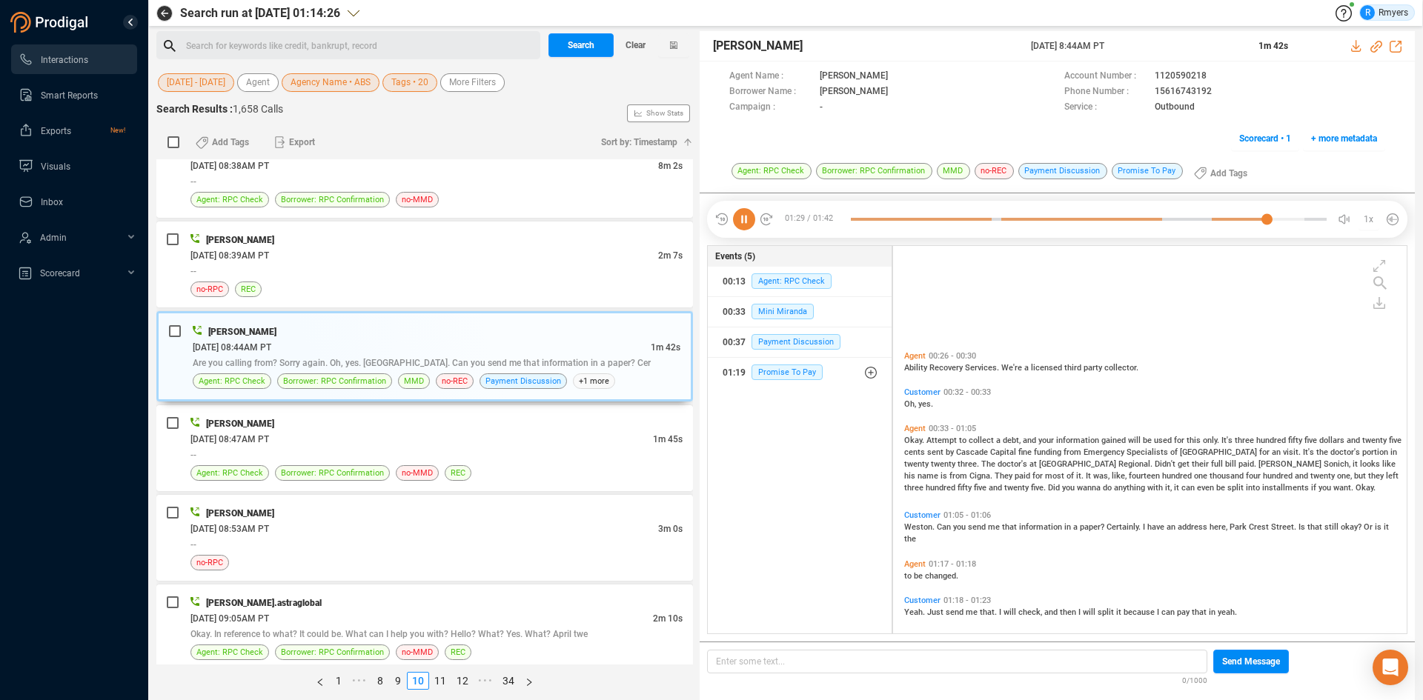
scroll to position [142, 0]
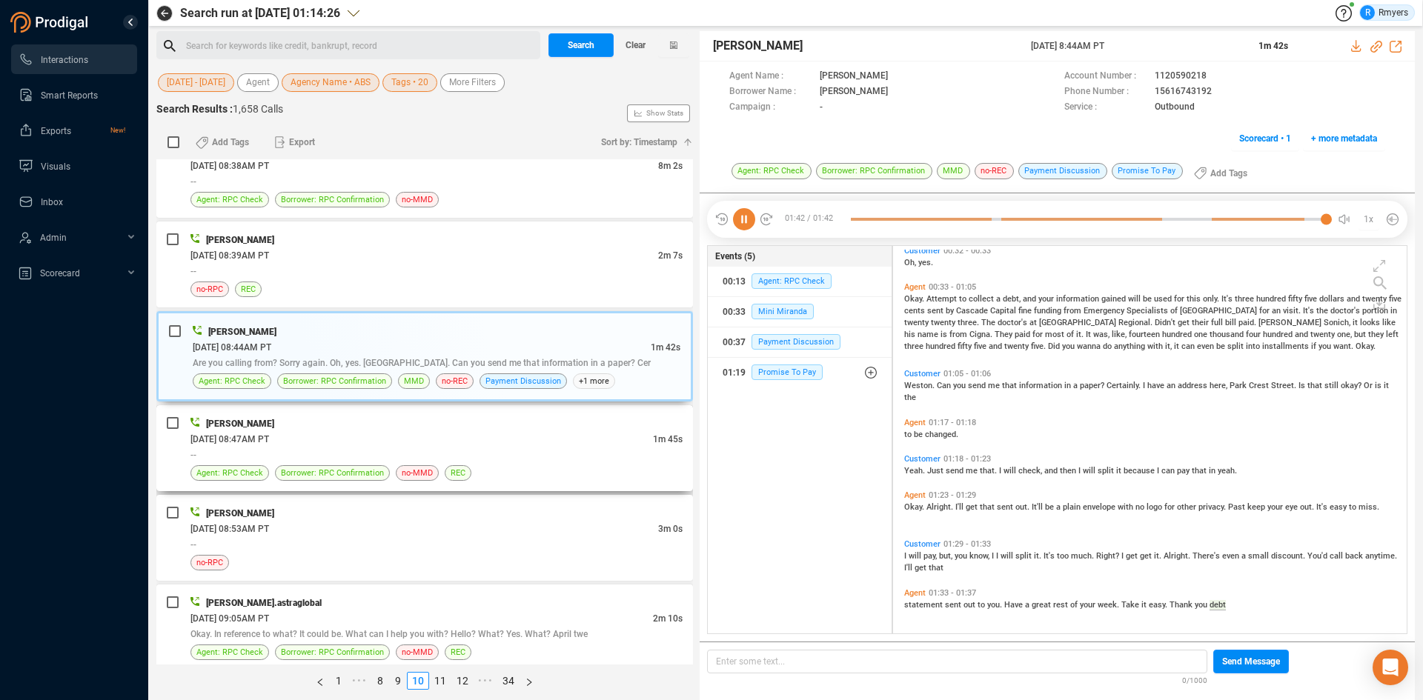
click at [388, 437] on div "06/11/2025 @ 08:47AM PT" at bounding box center [421, 439] width 462 height 16
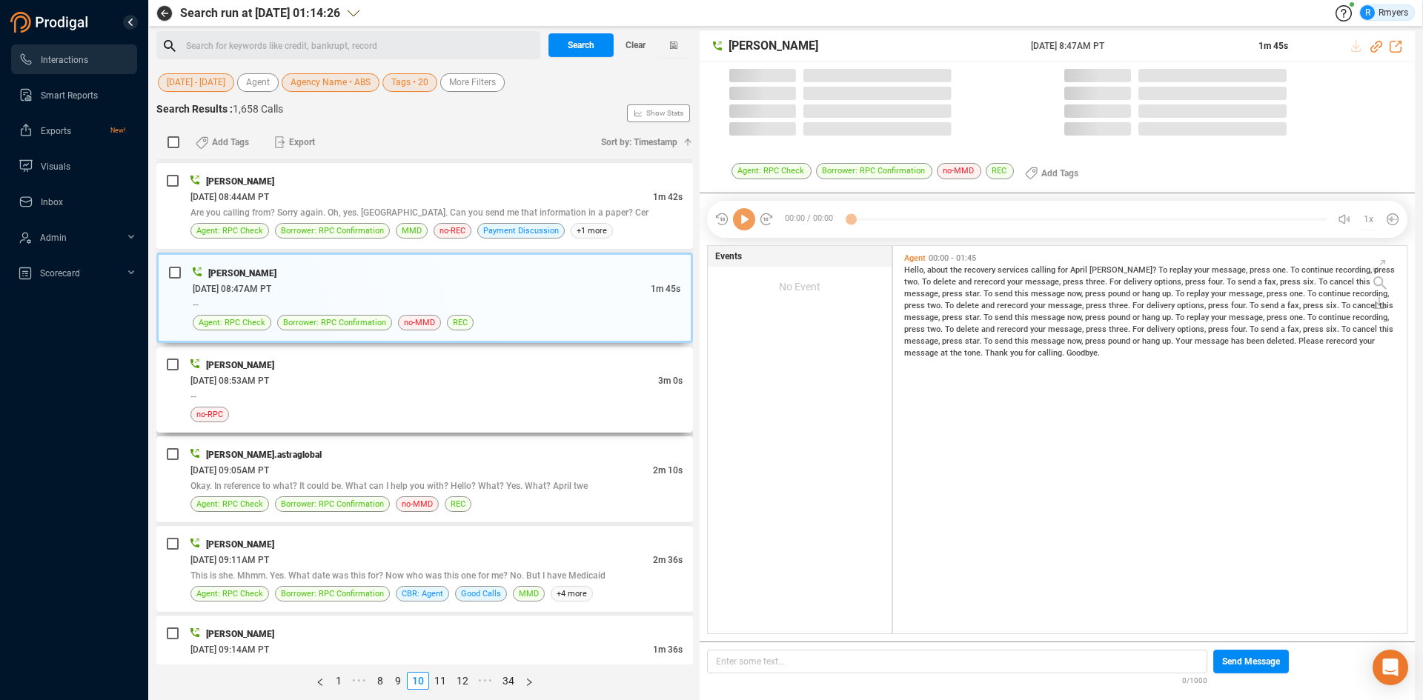
scroll to position [384, 506]
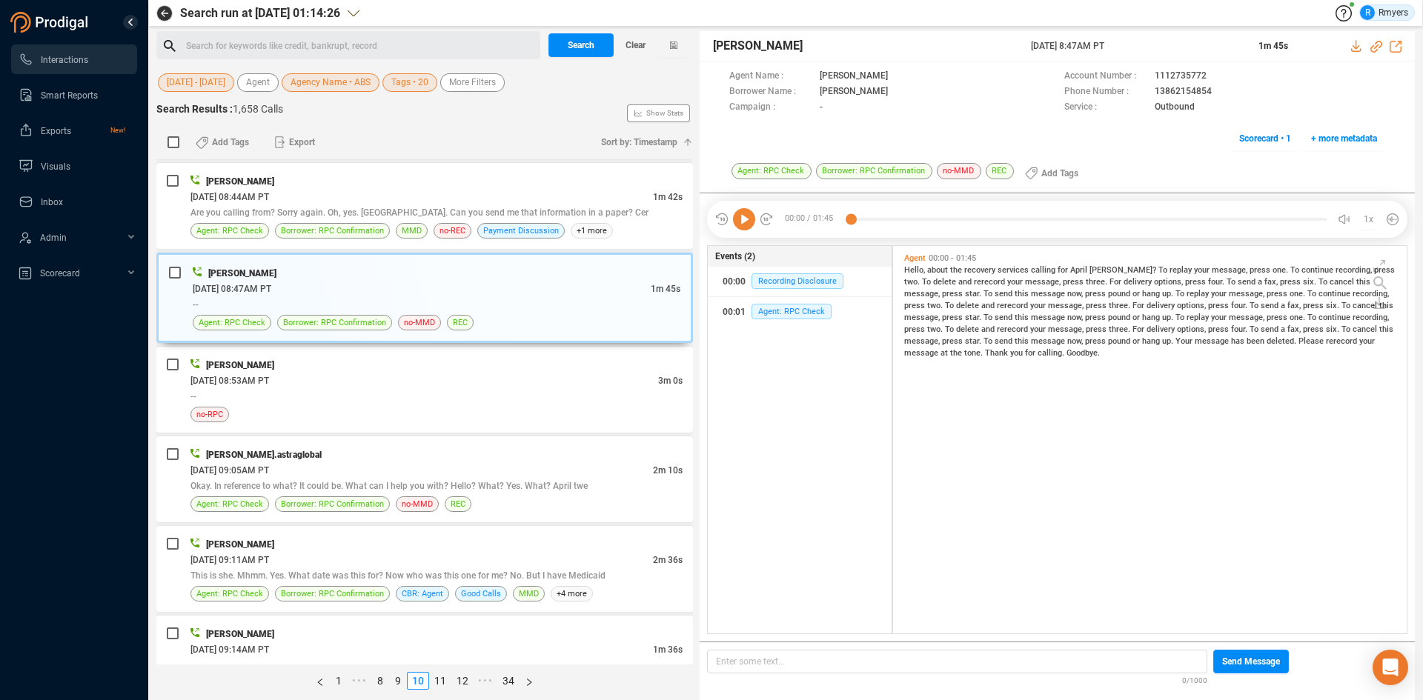
click at [741, 215] on icon at bounding box center [744, 219] width 22 height 22
click at [378, 397] on div "--" at bounding box center [436, 396] width 492 height 16
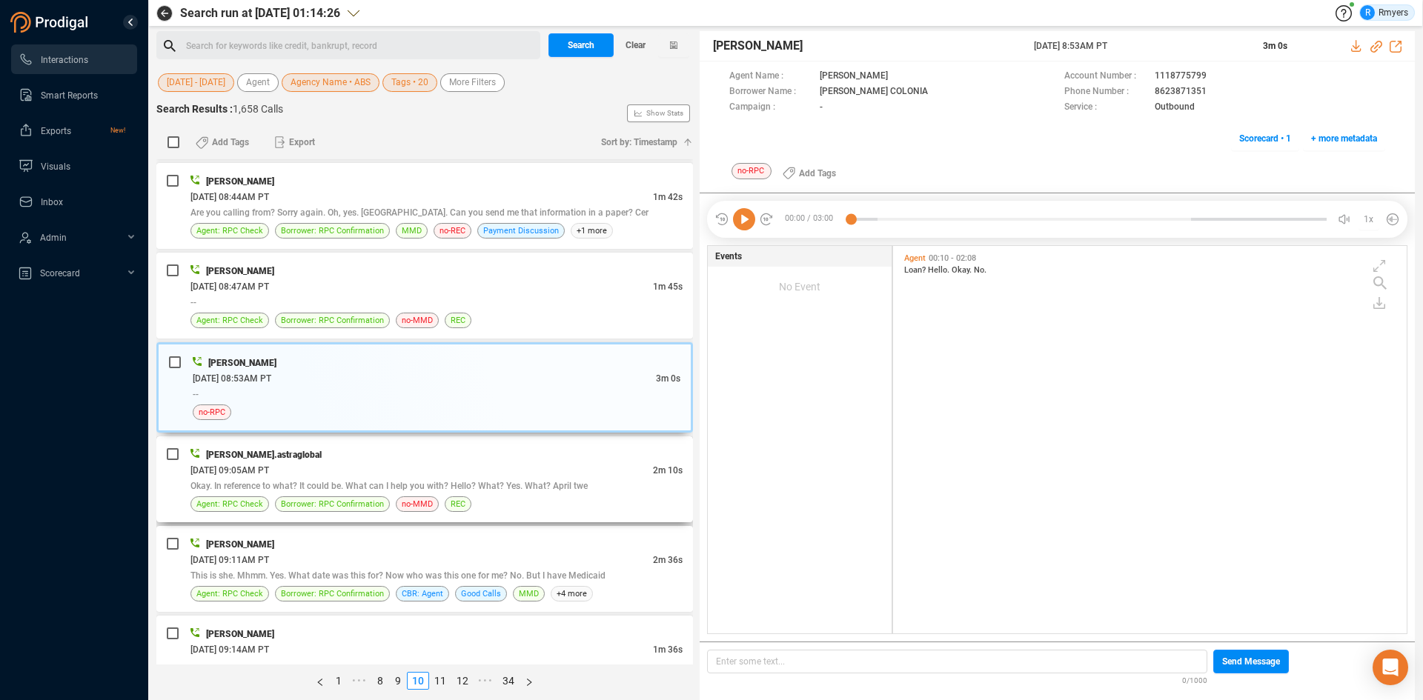
click at [419, 488] on span "Okay. In reference to what? It could be. What can I help you with? Hello? What?…" at bounding box center [388, 486] width 397 height 10
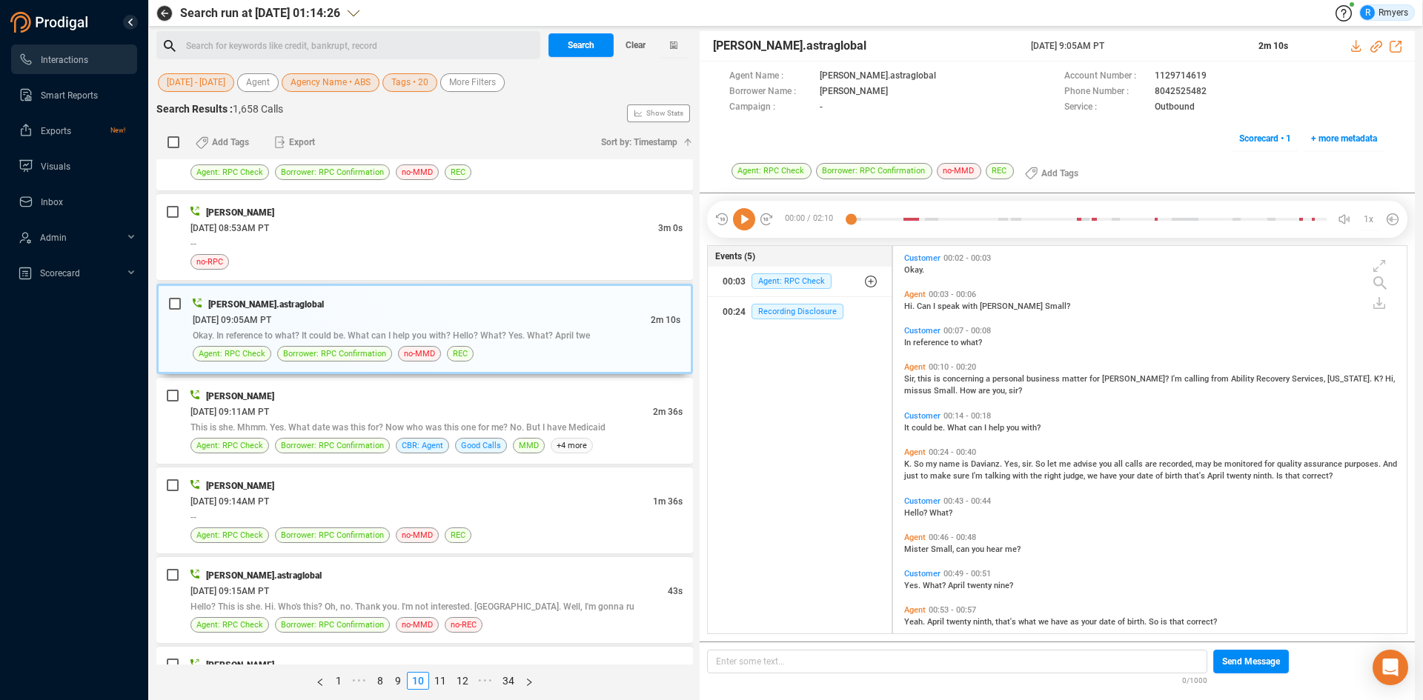
click at [752, 222] on icon at bounding box center [744, 219] width 22 height 22
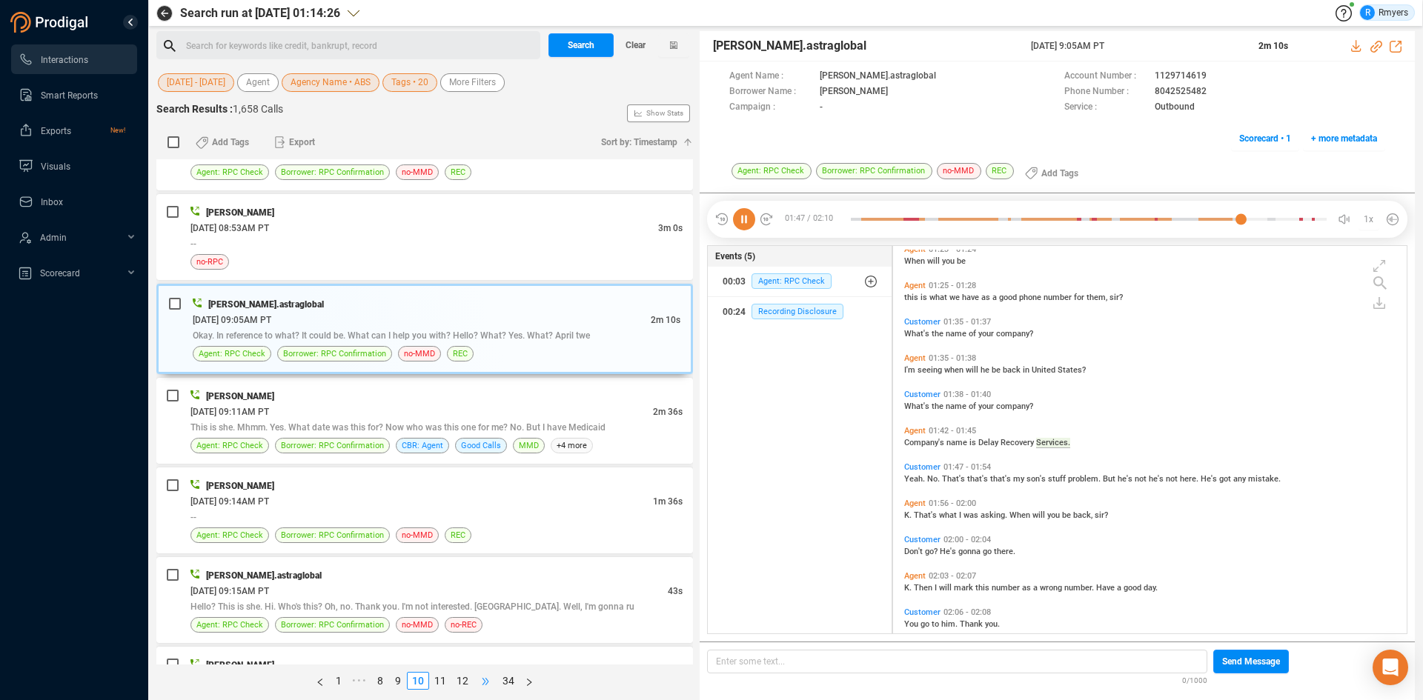
scroll to position [688, 0]
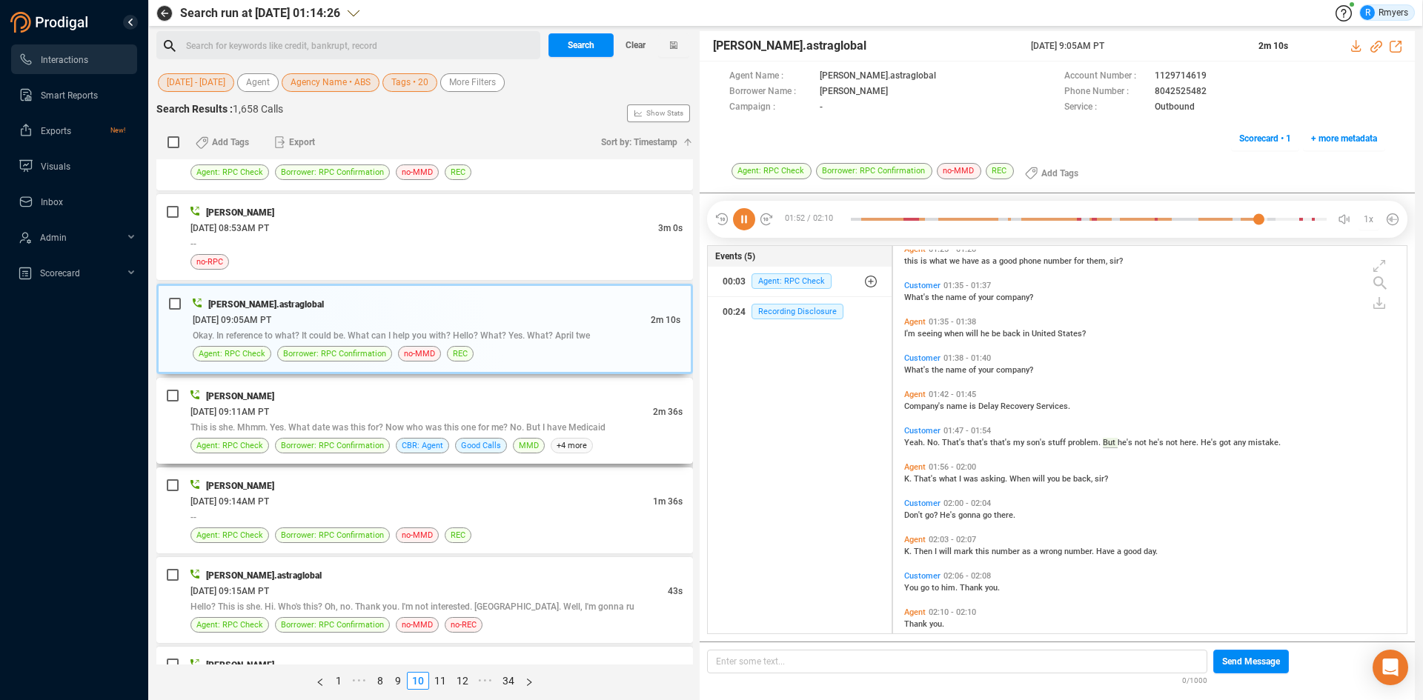
click at [506, 390] on div "Joe McAndrew" at bounding box center [436, 396] width 492 height 16
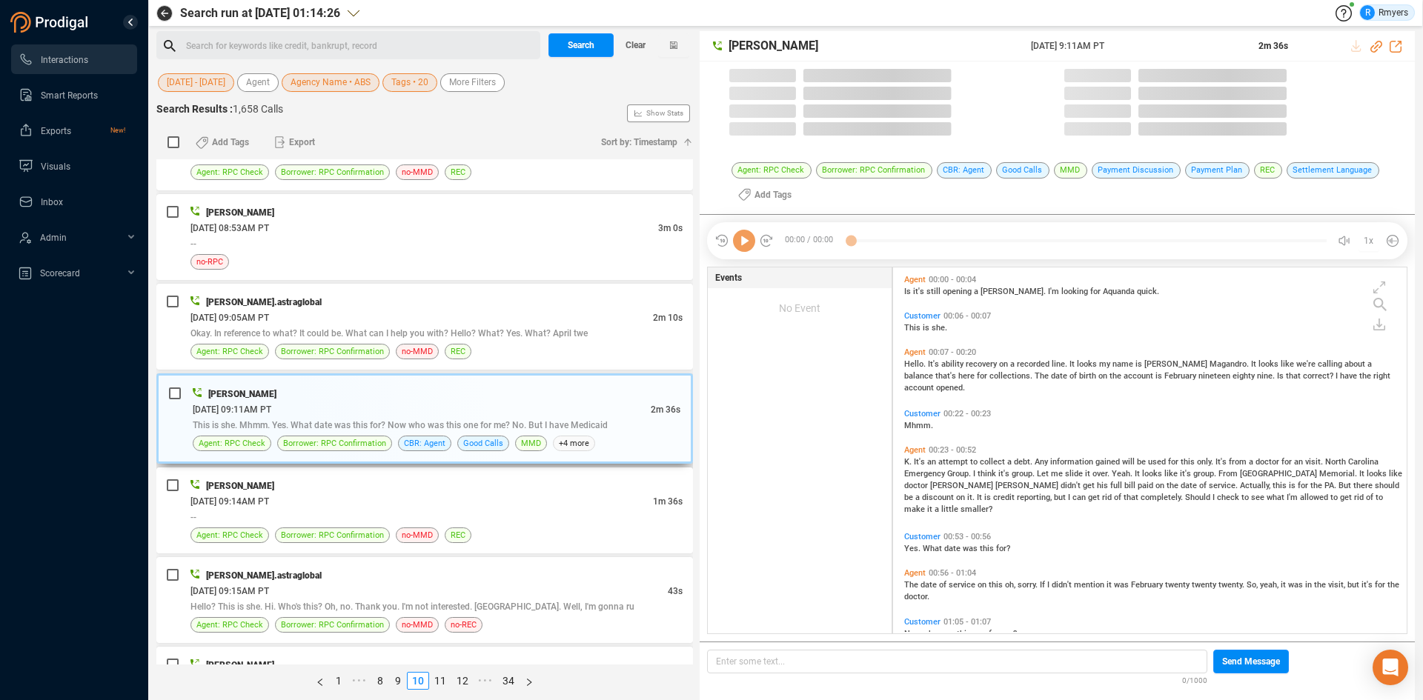
scroll to position [362, 506]
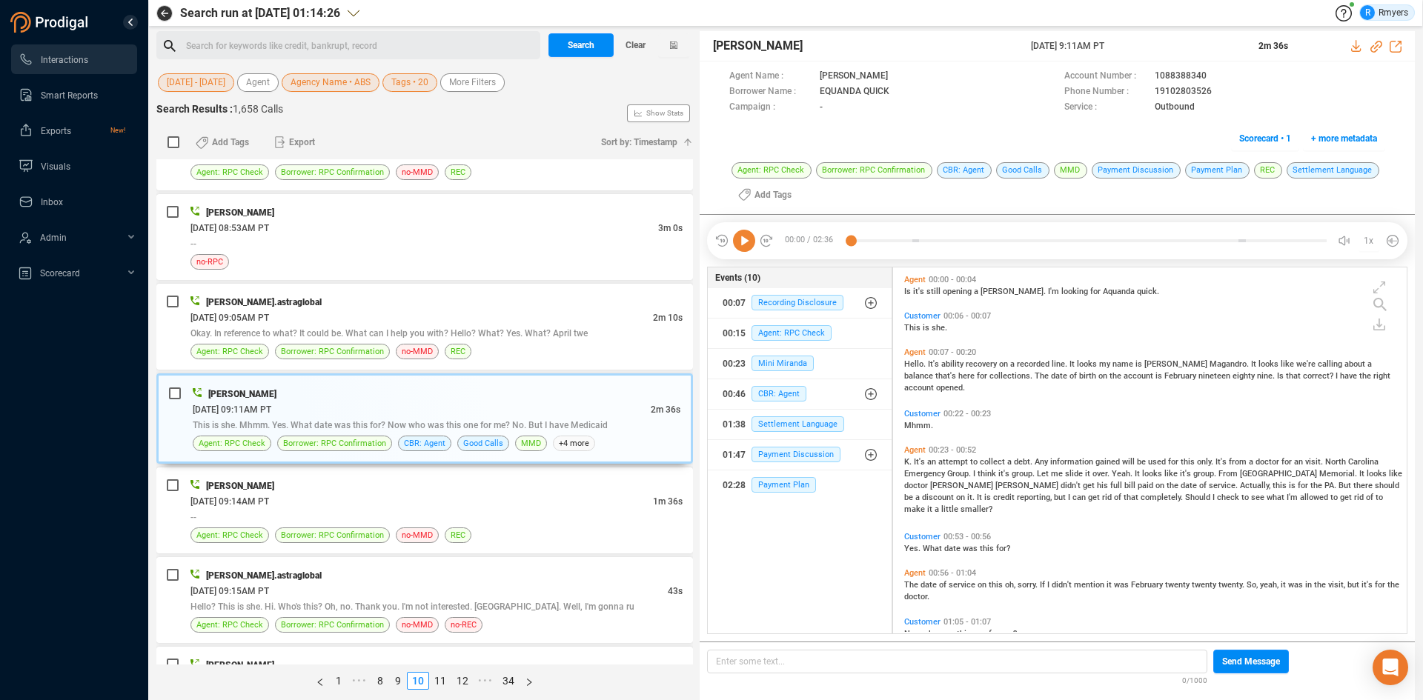
click at [743, 242] on icon at bounding box center [744, 241] width 22 height 22
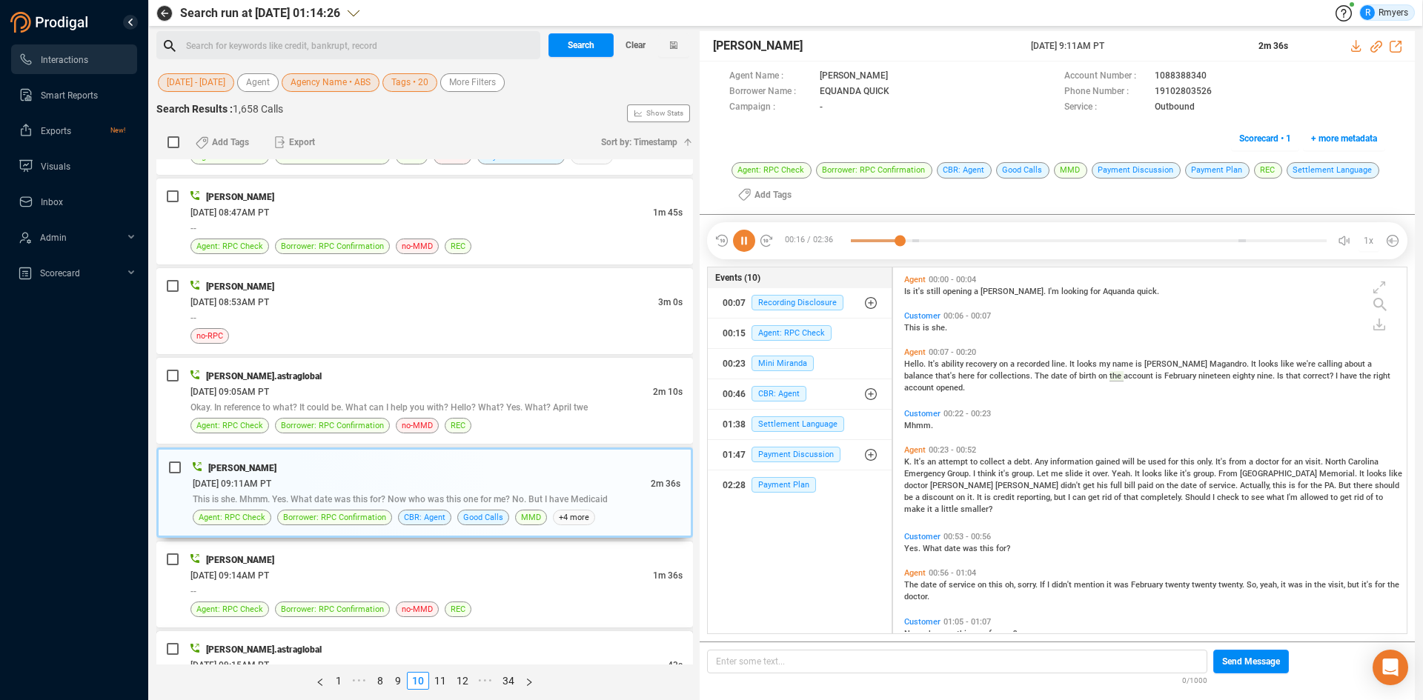
scroll to position [371, 0]
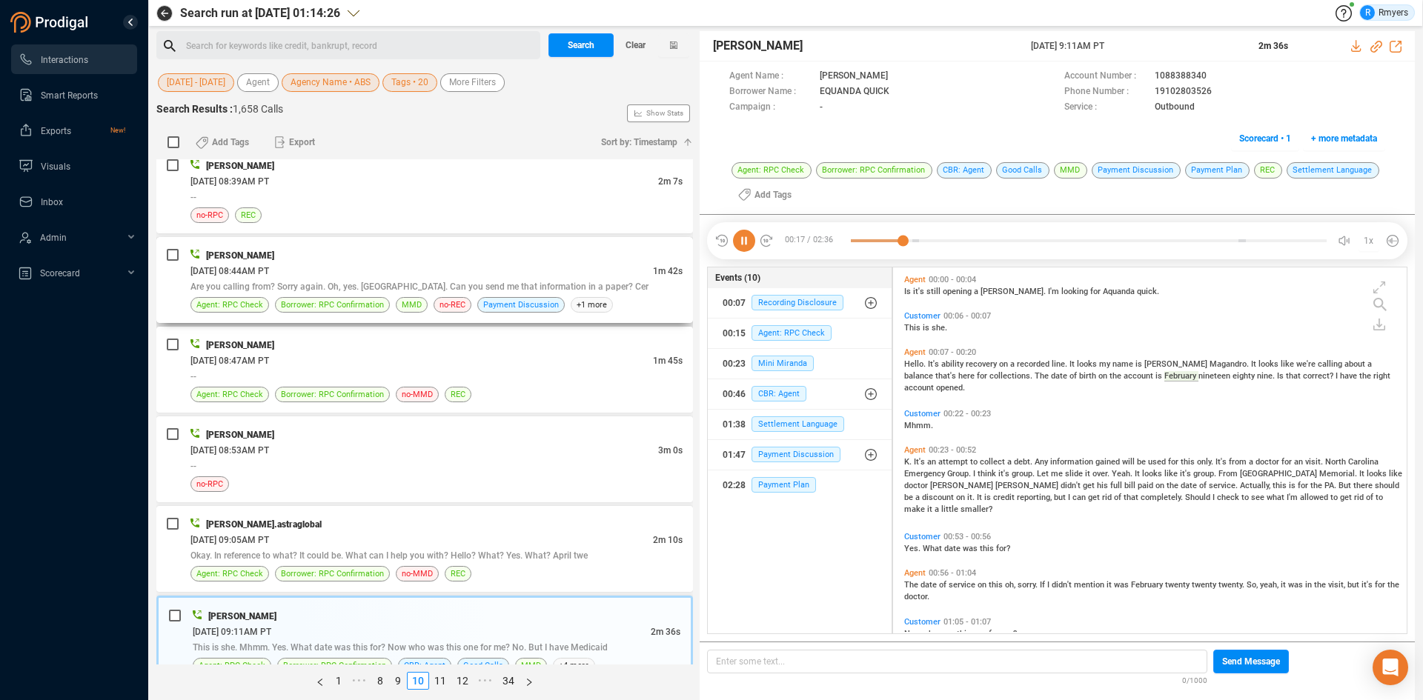
drag, startPoint x: 394, startPoint y: 257, endPoint x: 406, endPoint y: 277, distance: 23.6
click at [394, 258] on div "Joe McAndrew" at bounding box center [436, 256] width 492 height 16
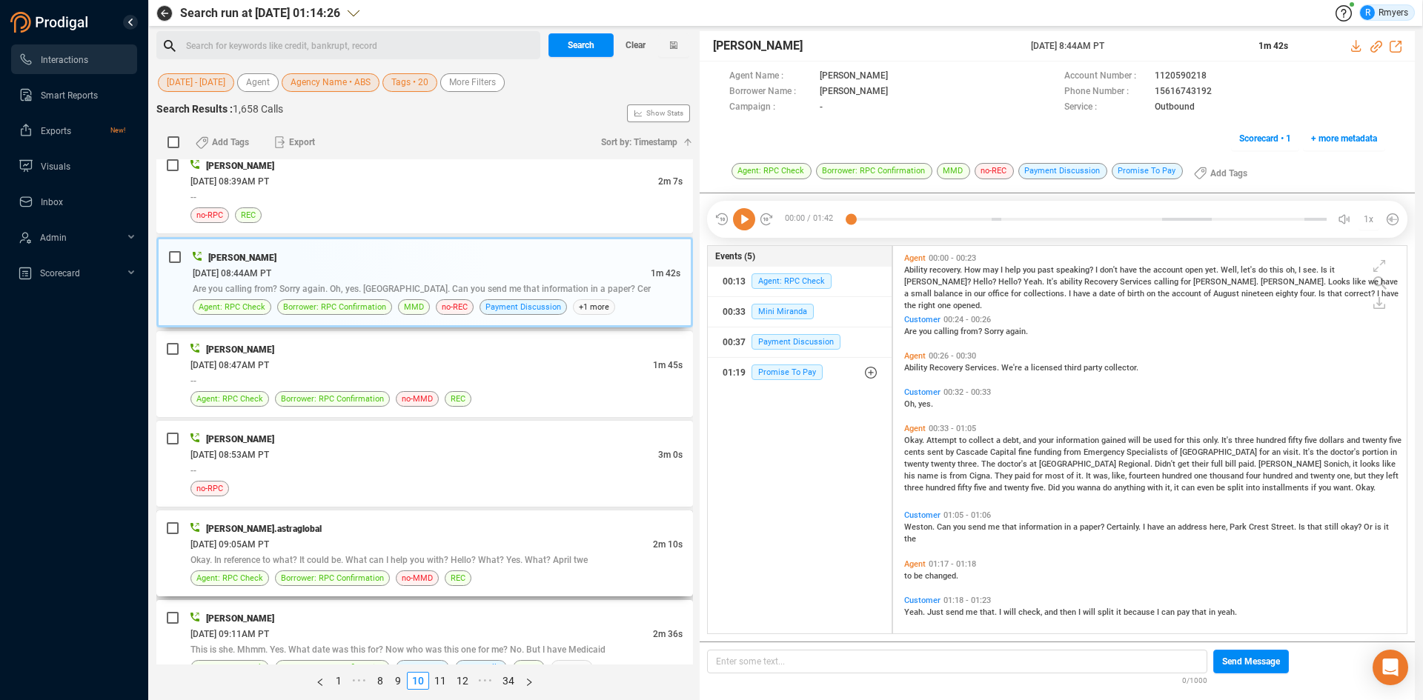
scroll to position [445, 0]
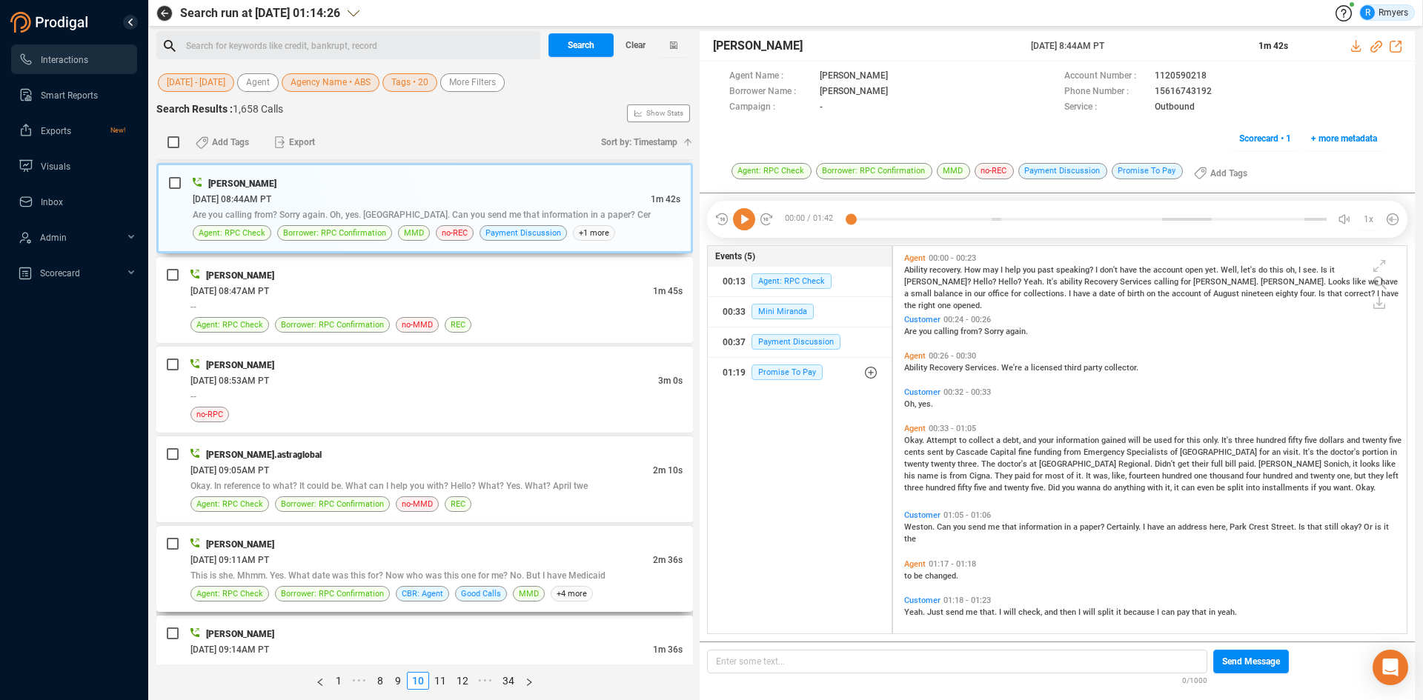
click at [342, 542] on div "Joe McAndrew" at bounding box center [436, 545] width 492 height 16
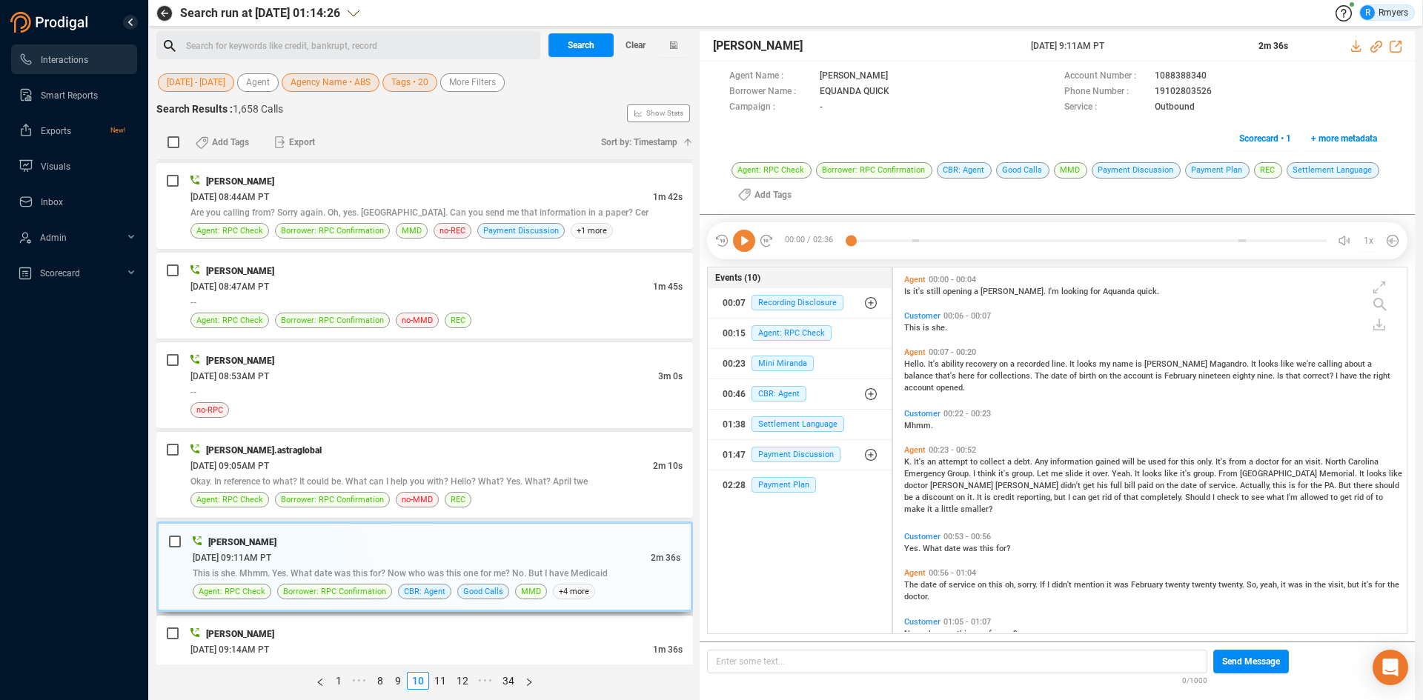
scroll to position [362, 506]
click at [915, 462] on span "It's" at bounding box center [920, 462] width 13 height 10
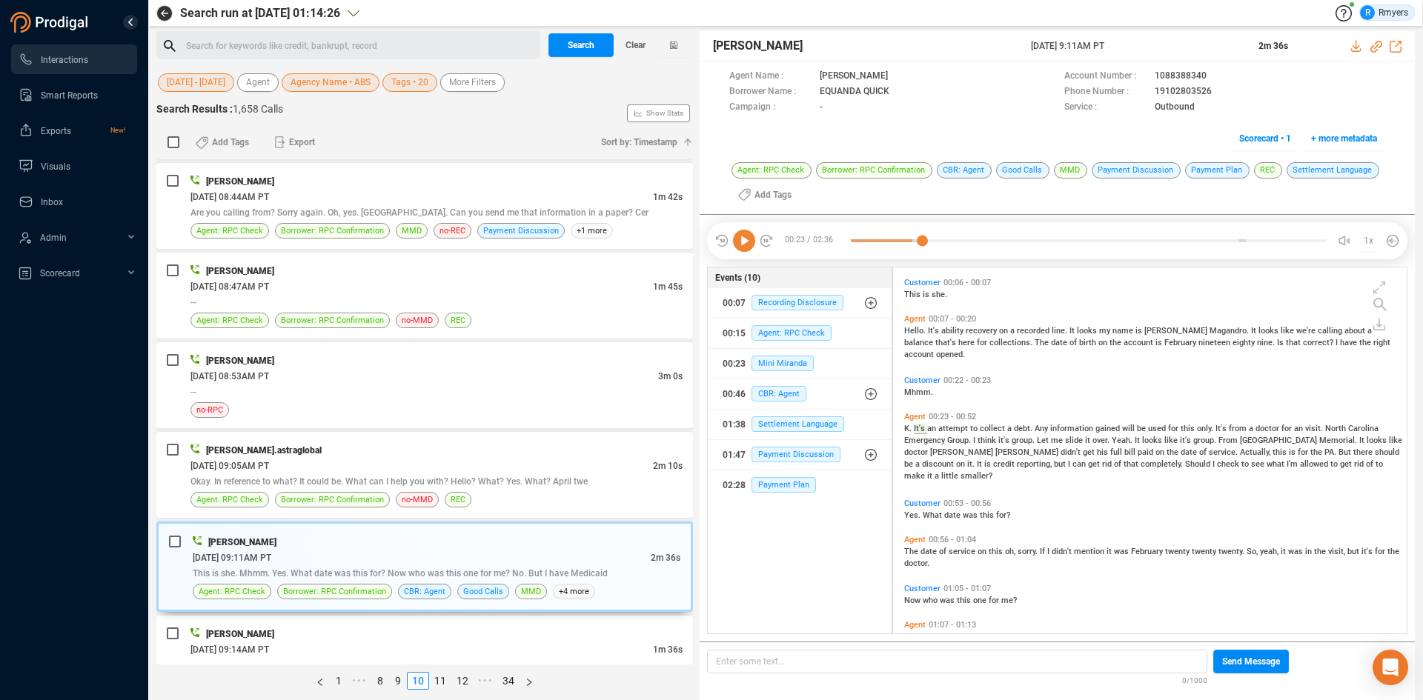
click at [744, 240] on icon at bounding box center [744, 241] width 22 height 22
drag, startPoint x: 1374, startPoint y: 42, endPoint x: 724, endPoint y: 278, distance: 691.4
click at [1374, 44] on icon at bounding box center [1376, 47] width 12 height 12
drag, startPoint x: 1029, startPoint y: 45, endPoint x: 1147, endPoint y: 50, distance: 117.2
click at [1147, 50] on div "Joe McAndrew 11 Jun 2025 @ 9:11AM PT 2m 36s" at bounding box center [1057, 46] width 715 height 30
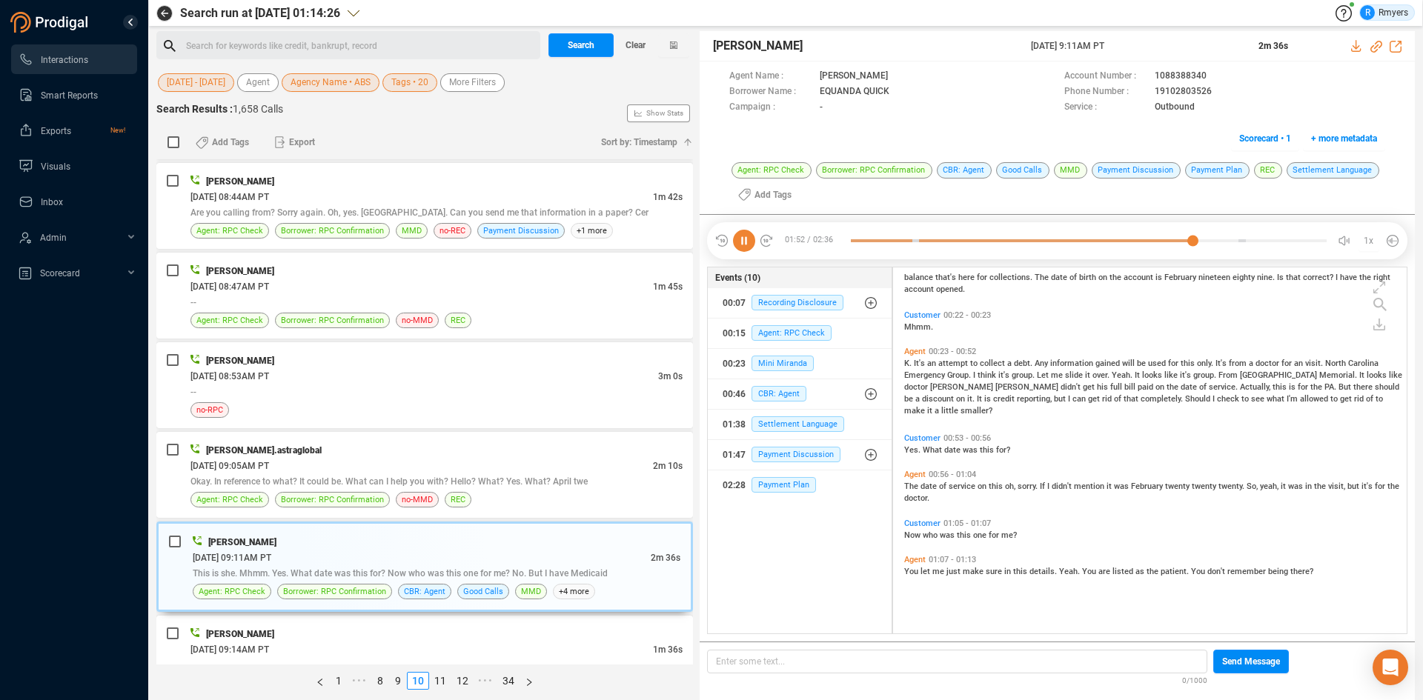
scroll to position [0, 0]
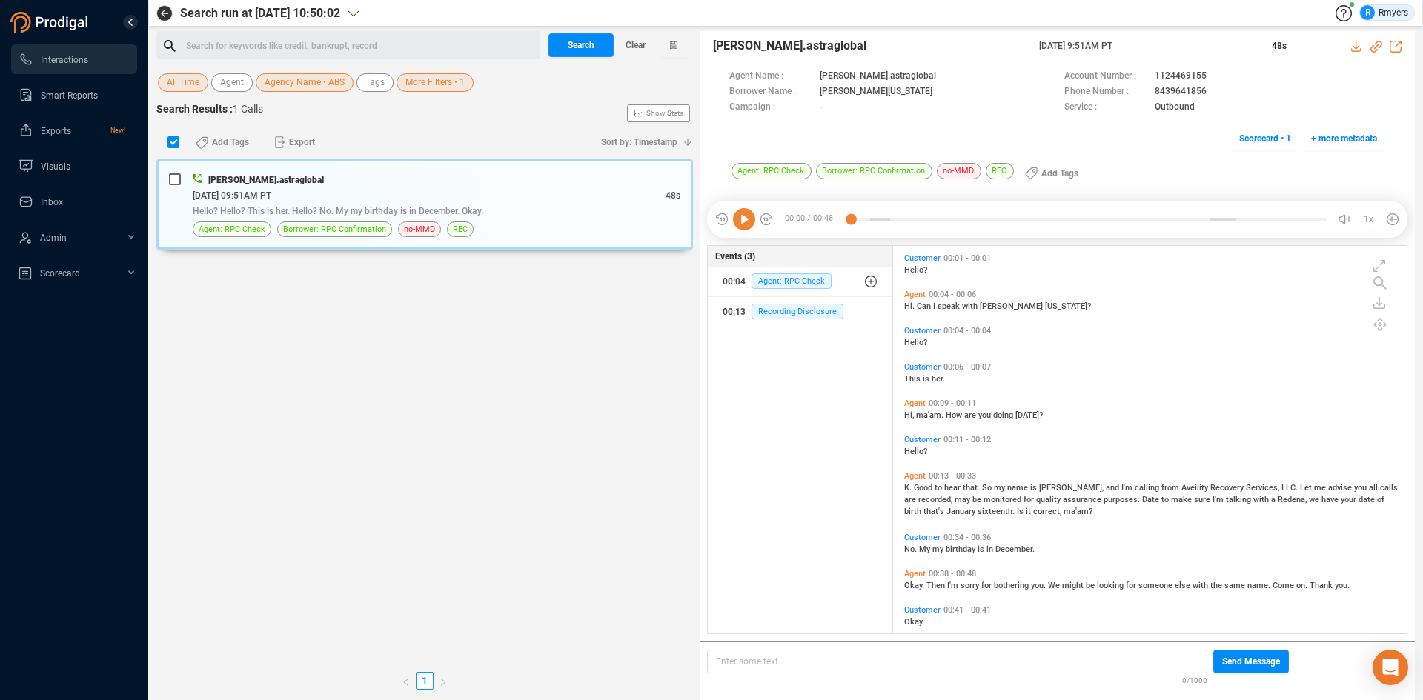
scroll to position [384, 506]
click at [290, 43] on div "Search for keywords like credit, bankrupt, record ﻿" at bounding box center [361, 46] width 350 height 22
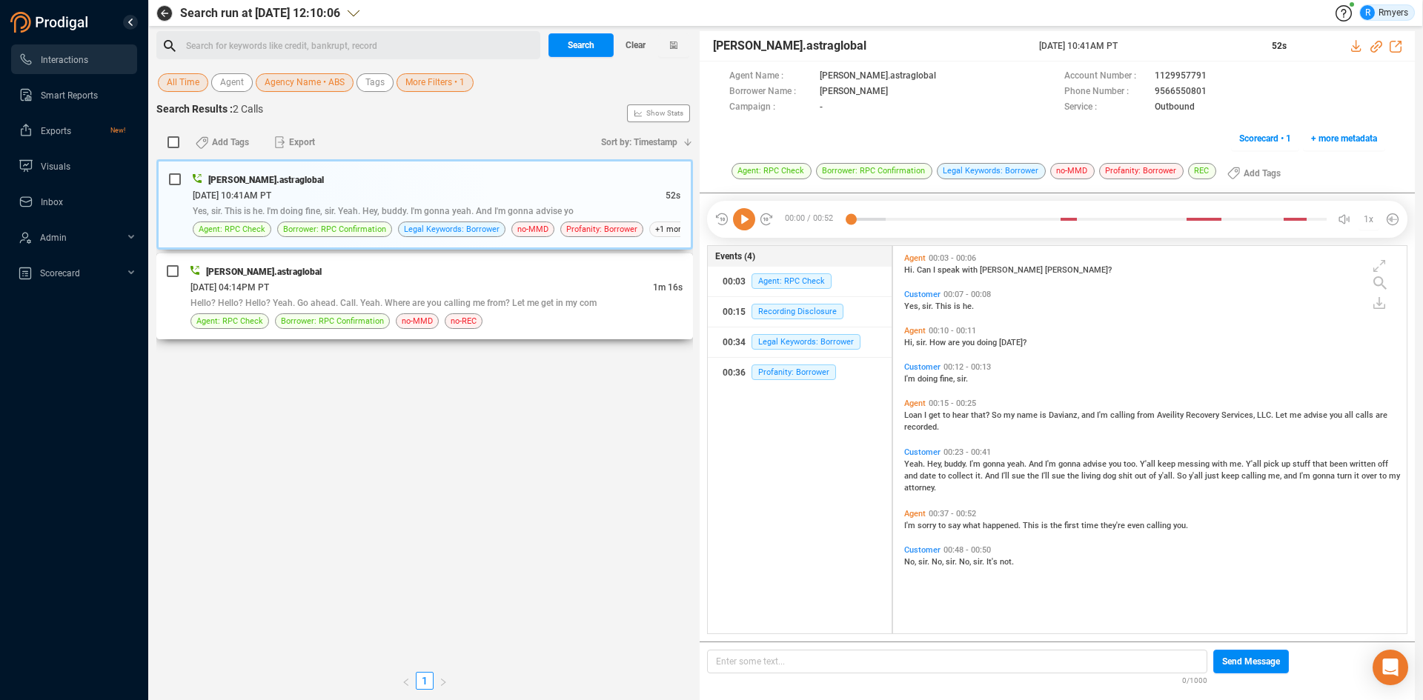
click at [428, 285] on div "06/09/2025 @ 04:14PM PT" at bounding box center [421, 287] width 462 height 16
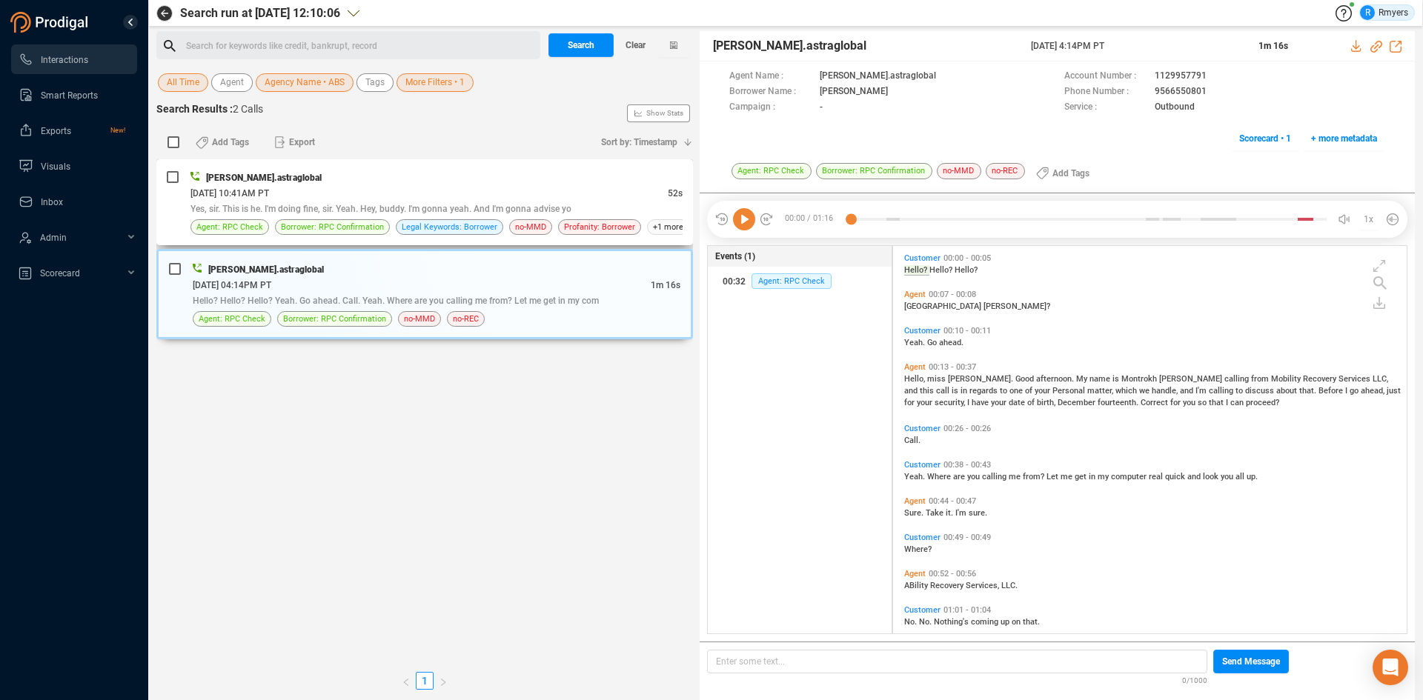
click at [336, 177] on div "[PERSON_NAME].astraglobal" at bounding box center [436, 178] width 492 height 16
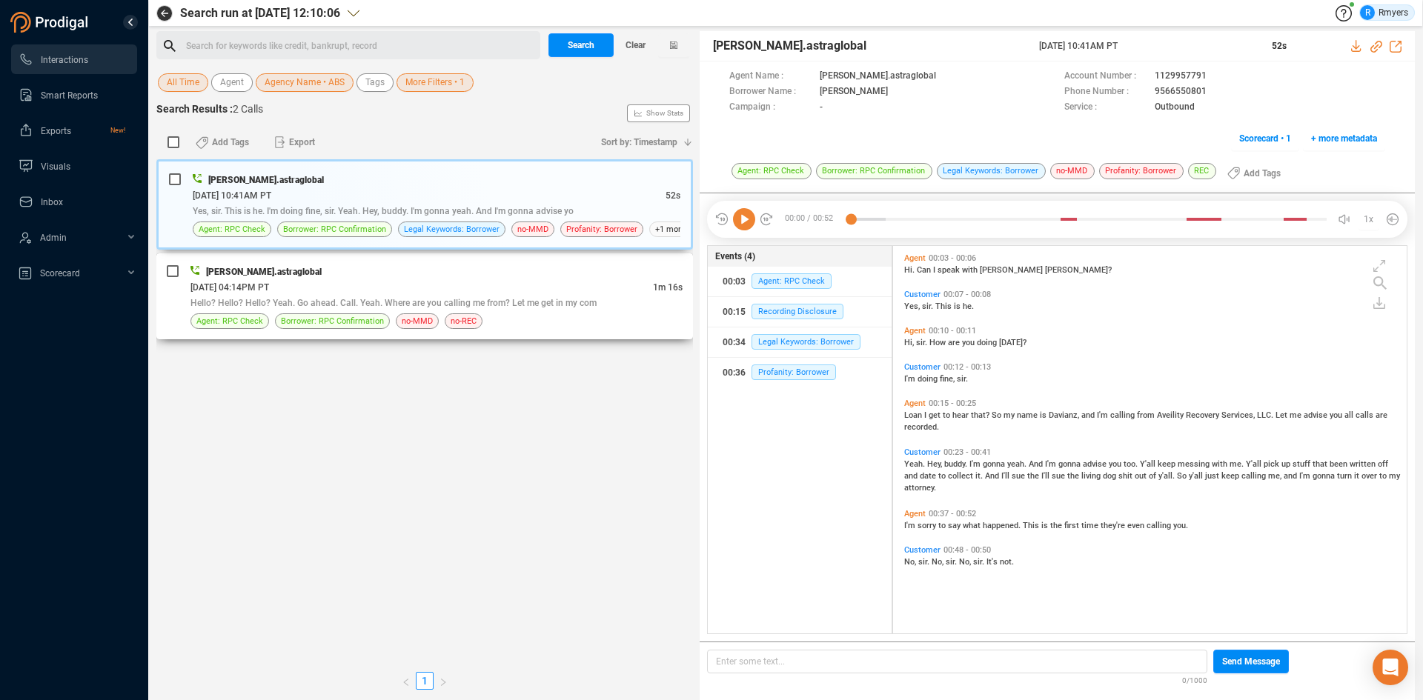
click at [395, 283] on div "06/09/2025 @ 04:14PM PT" at bounding box center [421, 287] width 462 height 16
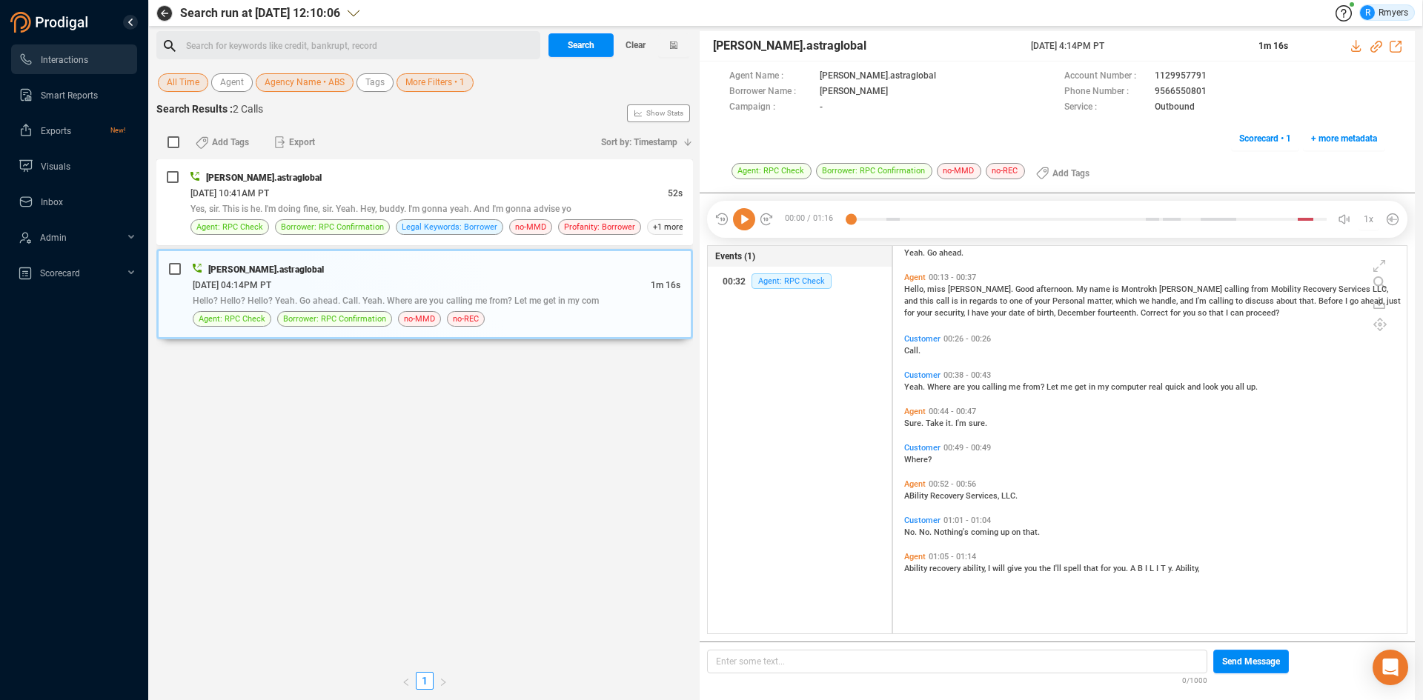
scroll to position [0, 0]
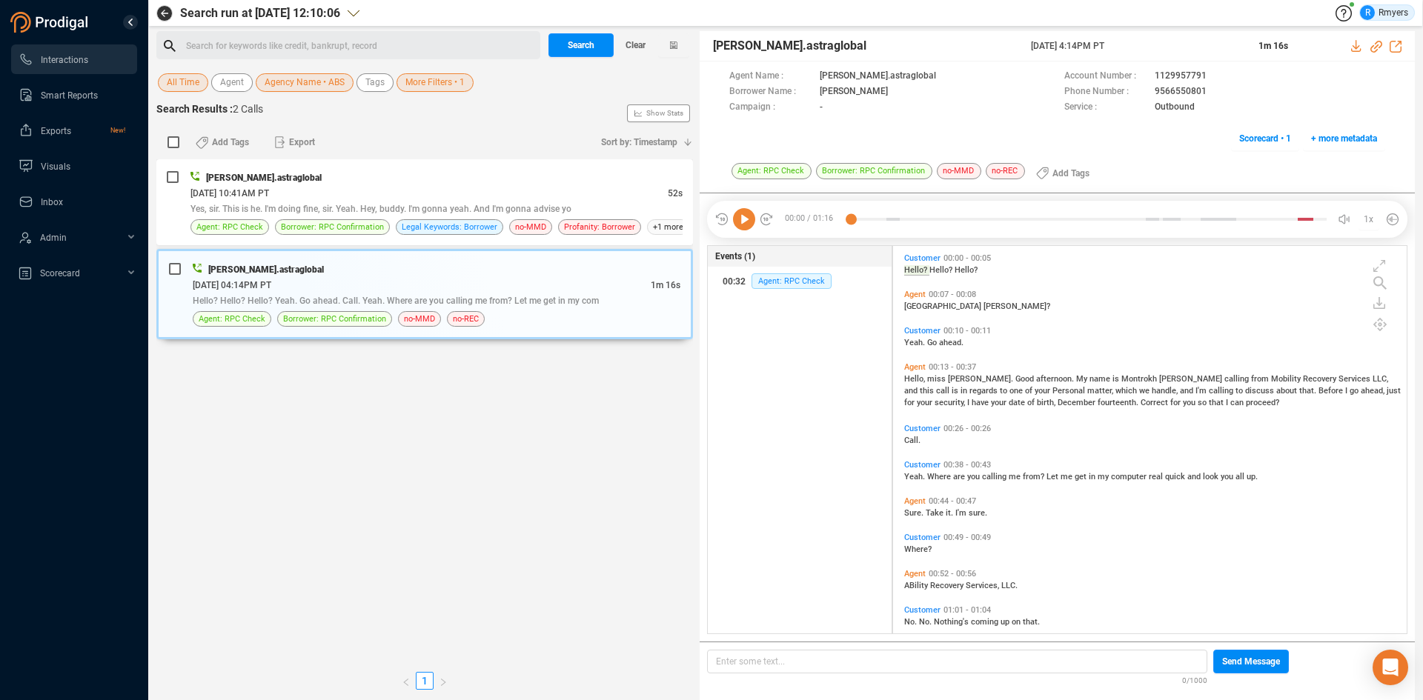
click at [746, 225] on icon at bounding box center [744, 219] width 22 height 22
click at [1374, 44] on icon at bounding box center [1376, 47] width 12 height 12
drag, startPoint x: 1029, startPoint y: 45, endPoint x: 1150, endPoint y: 40, distance: 121.7
click at [1150, 40] on div "msingh.astraglobal 09 Jun 2025 @ 4:14PM PT 1m 16s" at bounding box center [1057, 46] width 715 height 30
copy div "09 Jun 2025 @ 4:14PM PT"
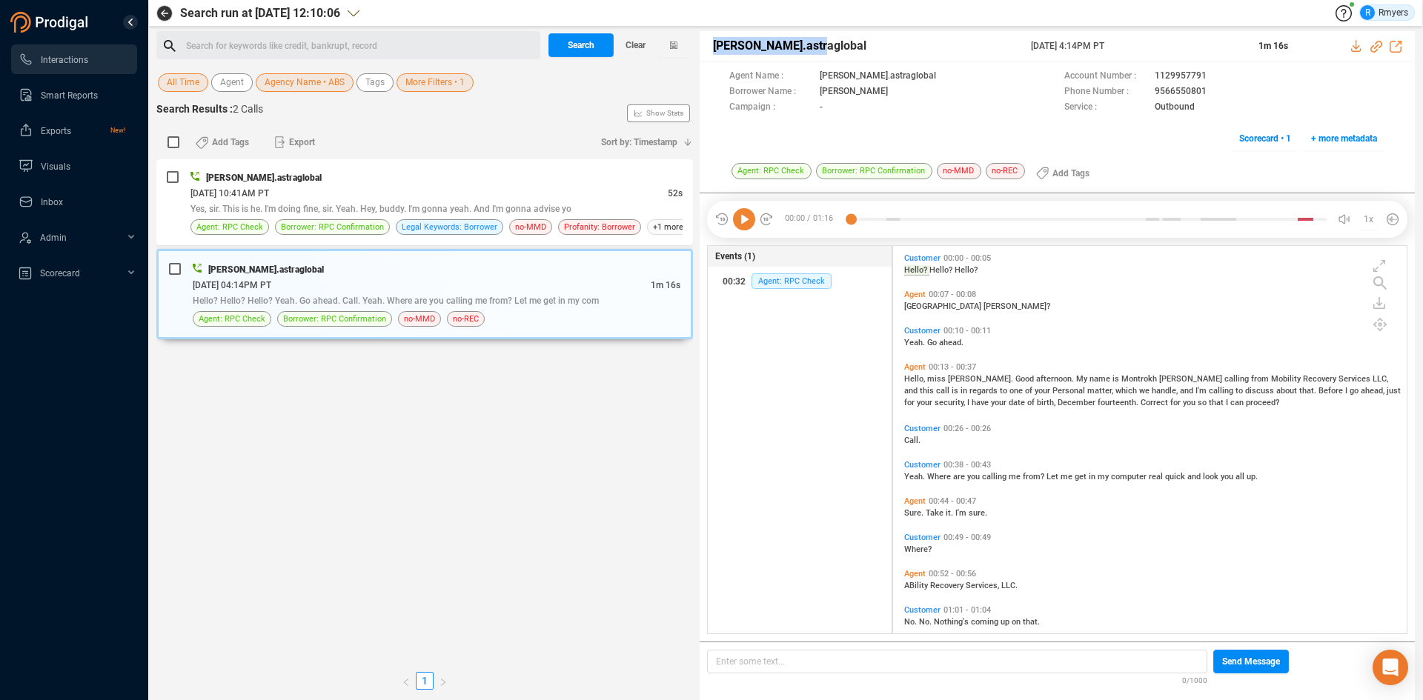
drag, startPoint x: 711, startPoint y: 51, endPoint x: 819, endPoint y: 42, distance: 108.6
click at [821, 41] on div "msingh.astraglobal 09 Jun 2025 @ 4:14PM PT 1m 16s" at bounding box center [1057, 46] width 715 height 30
copy span "msingh.astraglobal"
click at [332, 40] on div "Search for keywords like credit, bankrupt, record ﻿" at bounding box center [361, 46] width 350 height 22
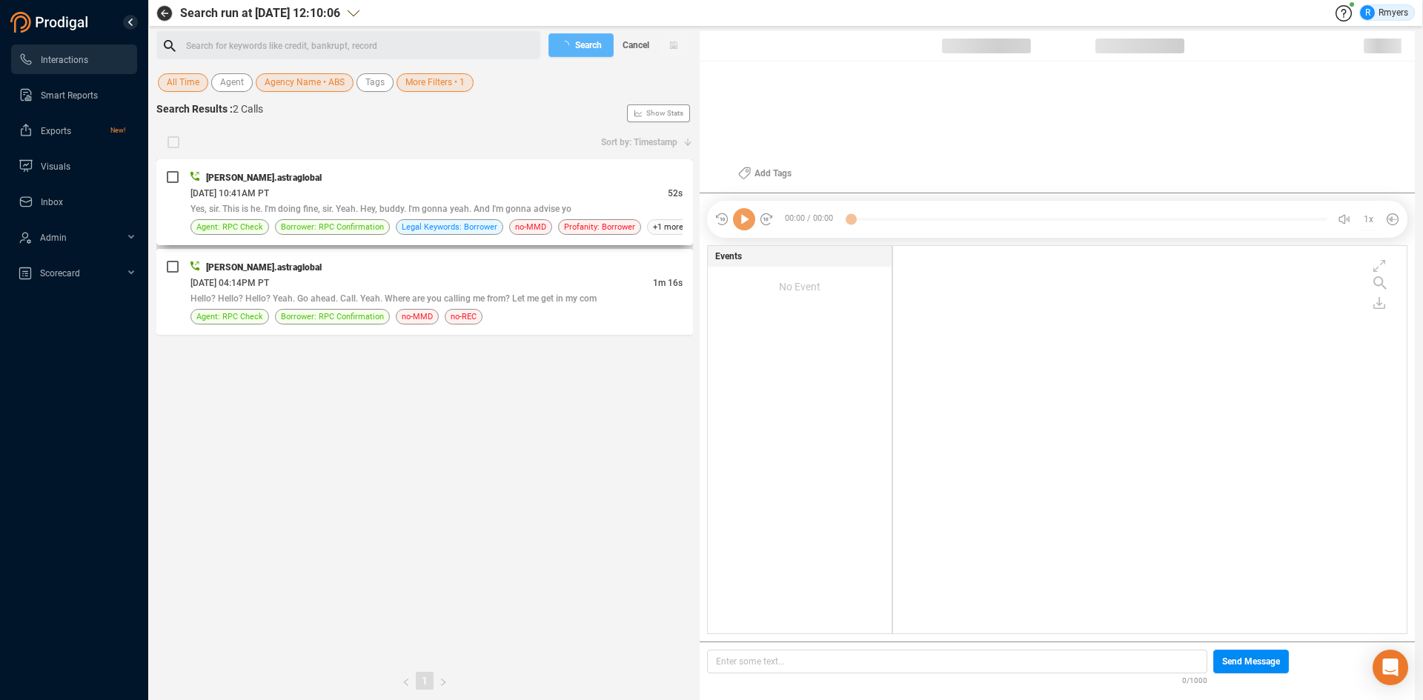
scroll to position [384, 506]
checkbox input "true"
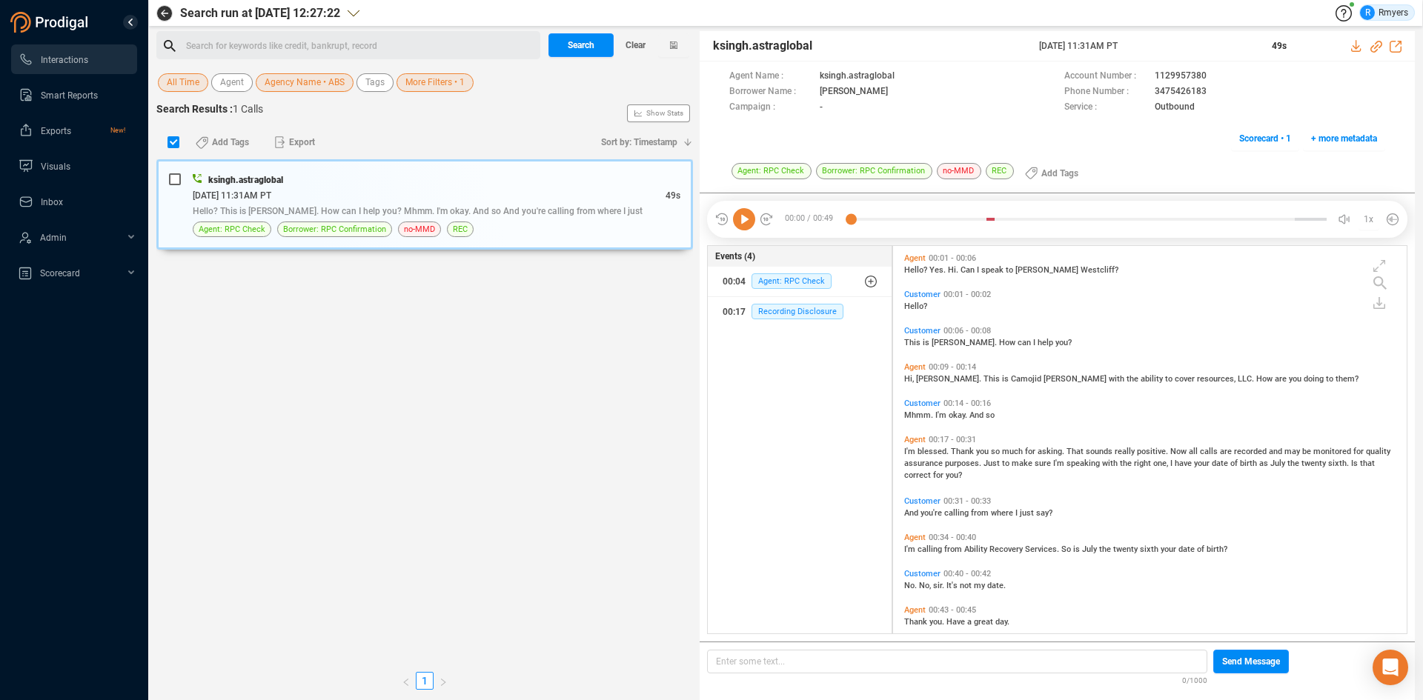
click at [302, 47] on div "Search for keywords like credit, bankrupt, record ﻿" at bounding box center [361, 46] width 350 height 22
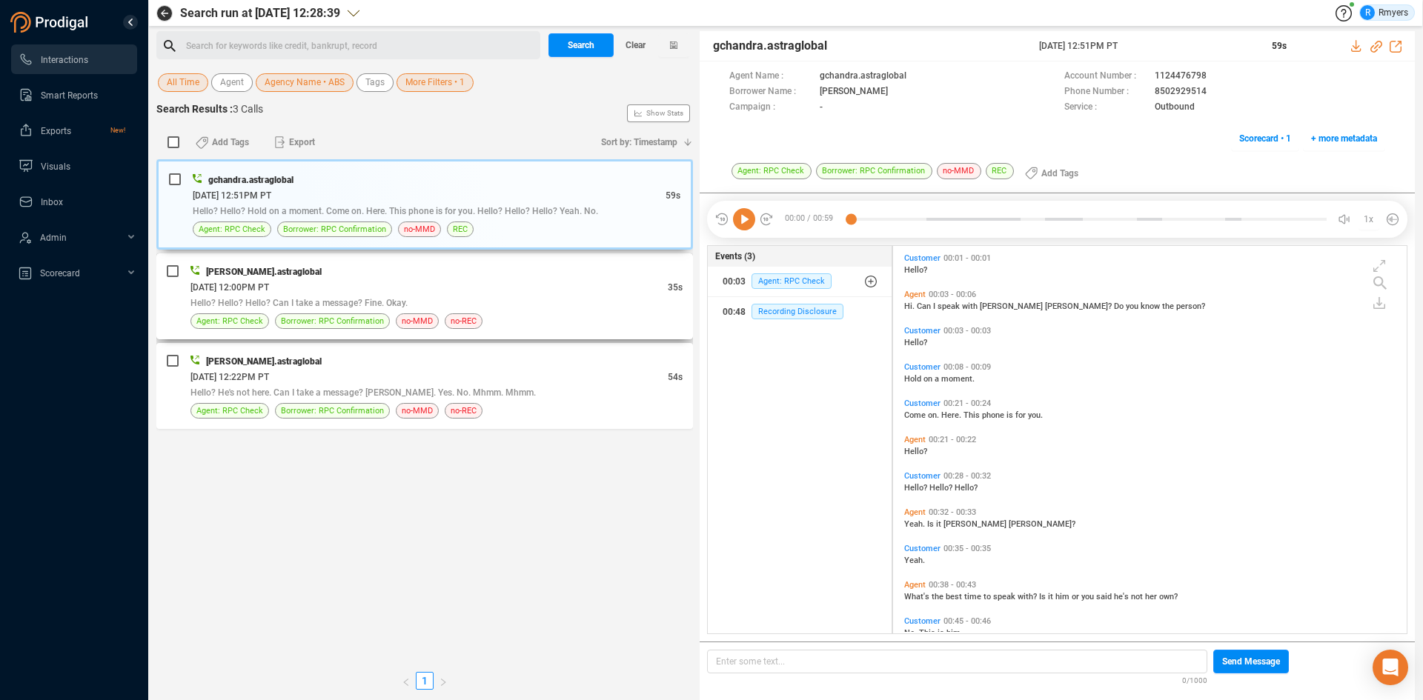
click at [364, 288] on div "06/13/2025 @ 12:00PM PT" at bounding box center [428, 287] width 477 height 16
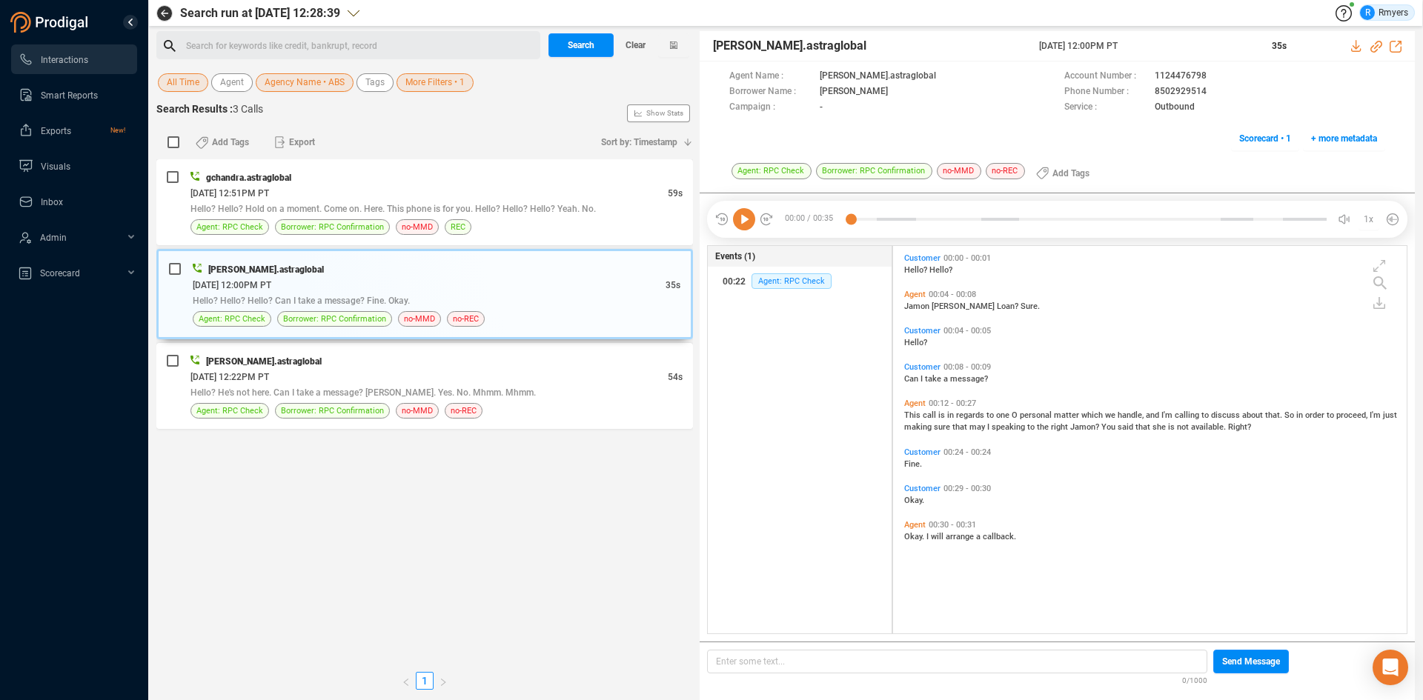
click at [743, 222] on icon at bounding box center [744, 219] width 22 height 22
click at [929, 534] on span "I" at bounding box center [928, 537] width 4 height 10
click at [413, 192] on div "06/16/2025 @ 12:51PM PT" at bounding box center [428, 193] width 477 height 16
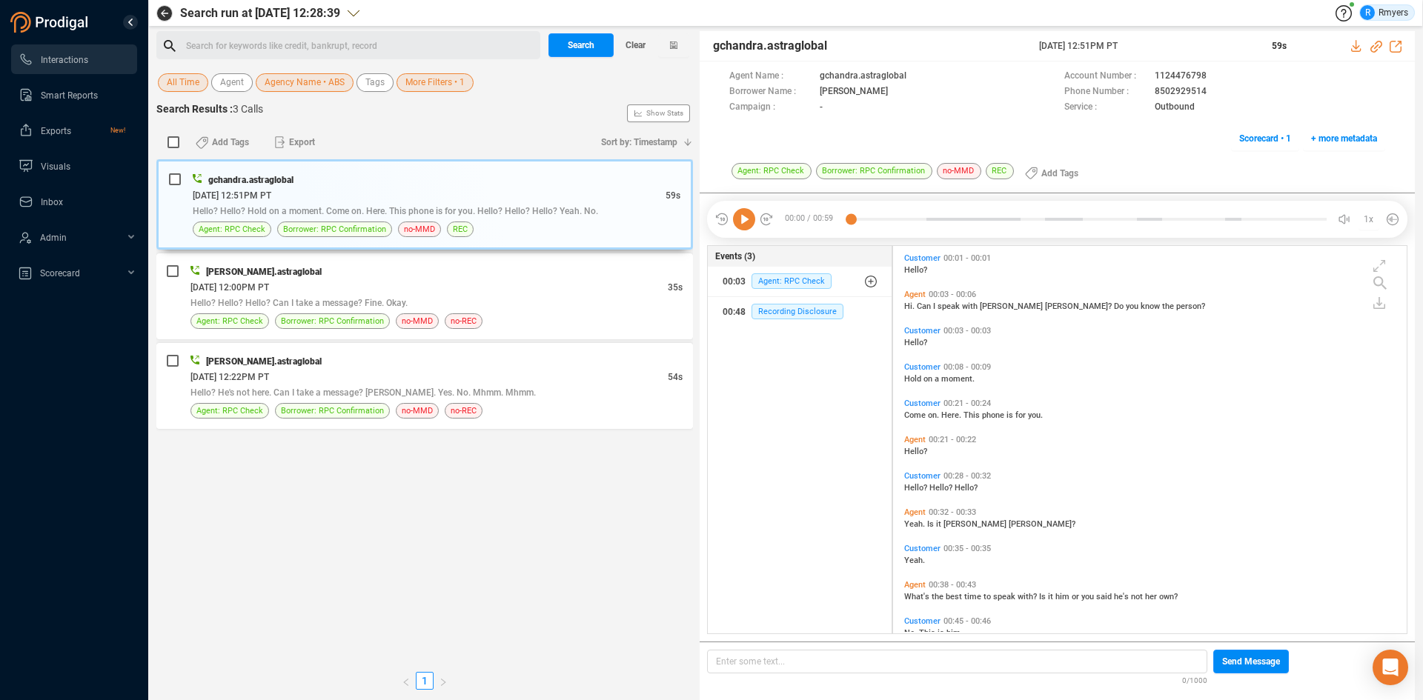
click at [742, 225] on icon at bounding box center [744, 219] width 22 height 22
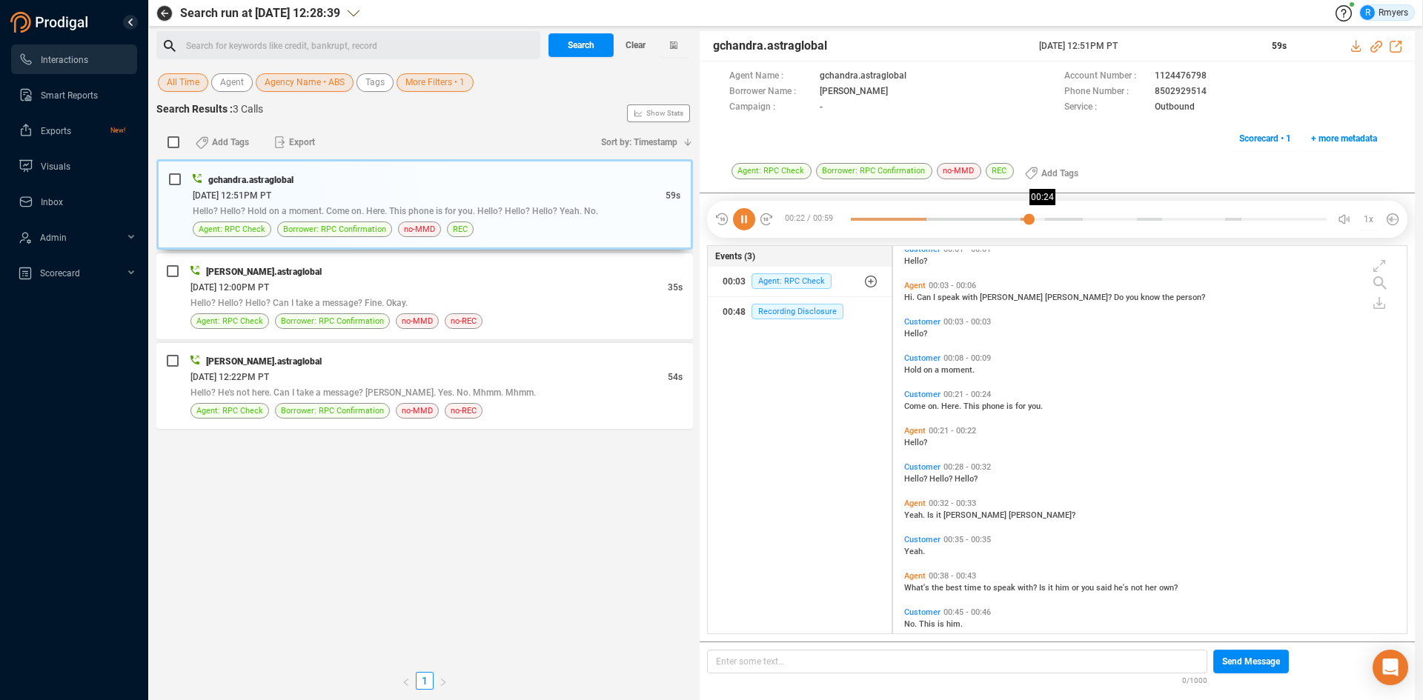
scroll to position [0, 0]
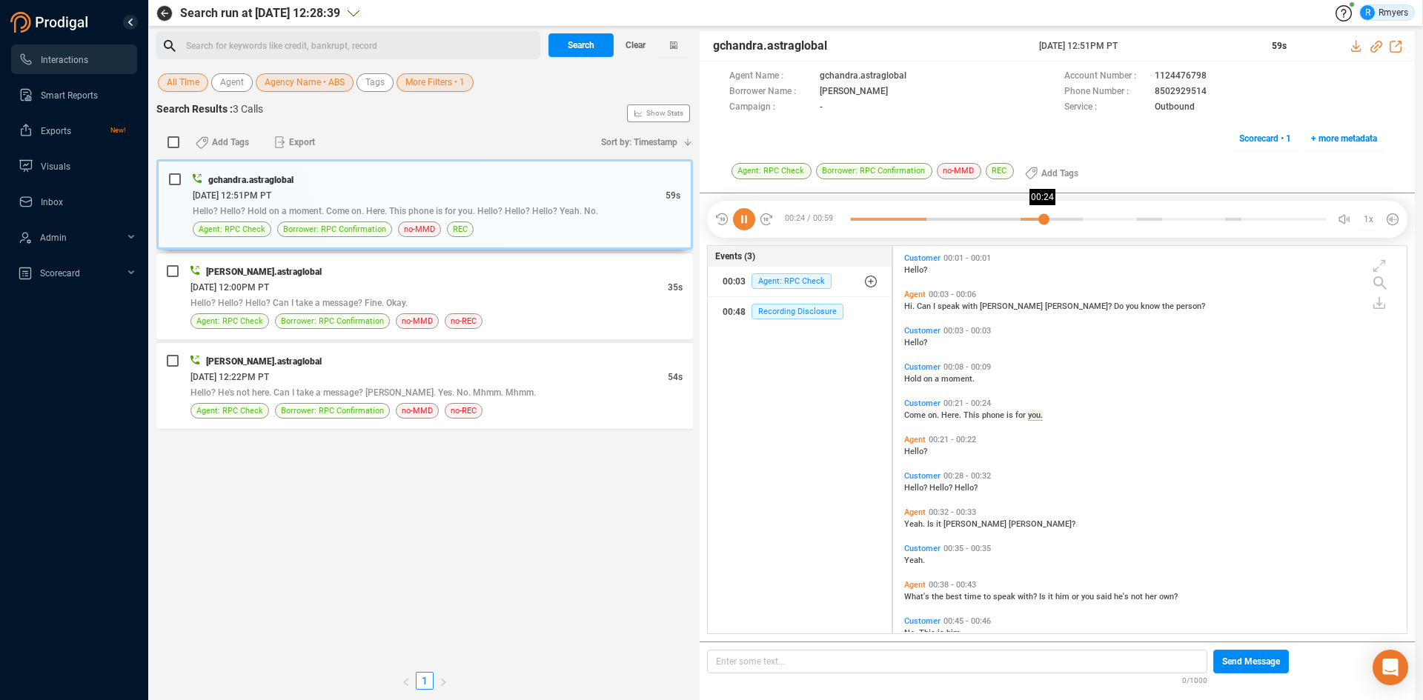
click at [1044, 224] on div at bounding box center [1089, 219] width 476 height 22
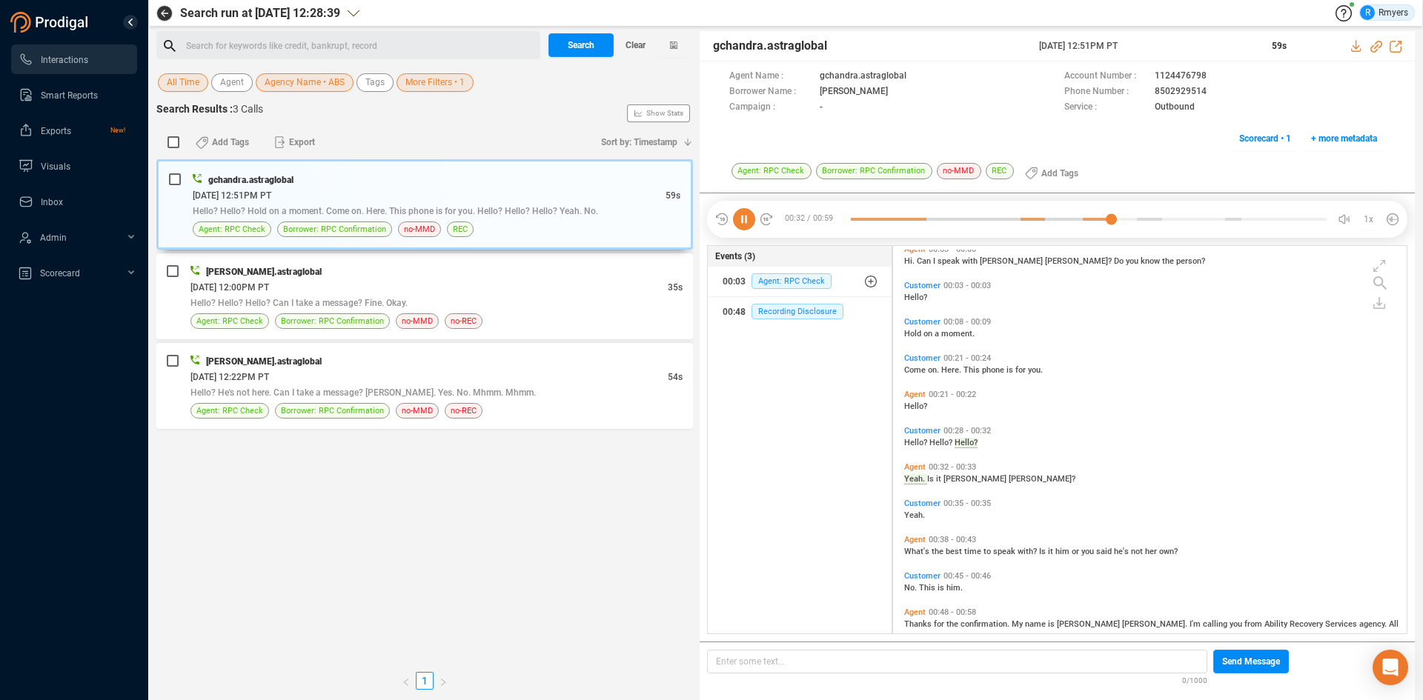
scroll to position [77, 0]
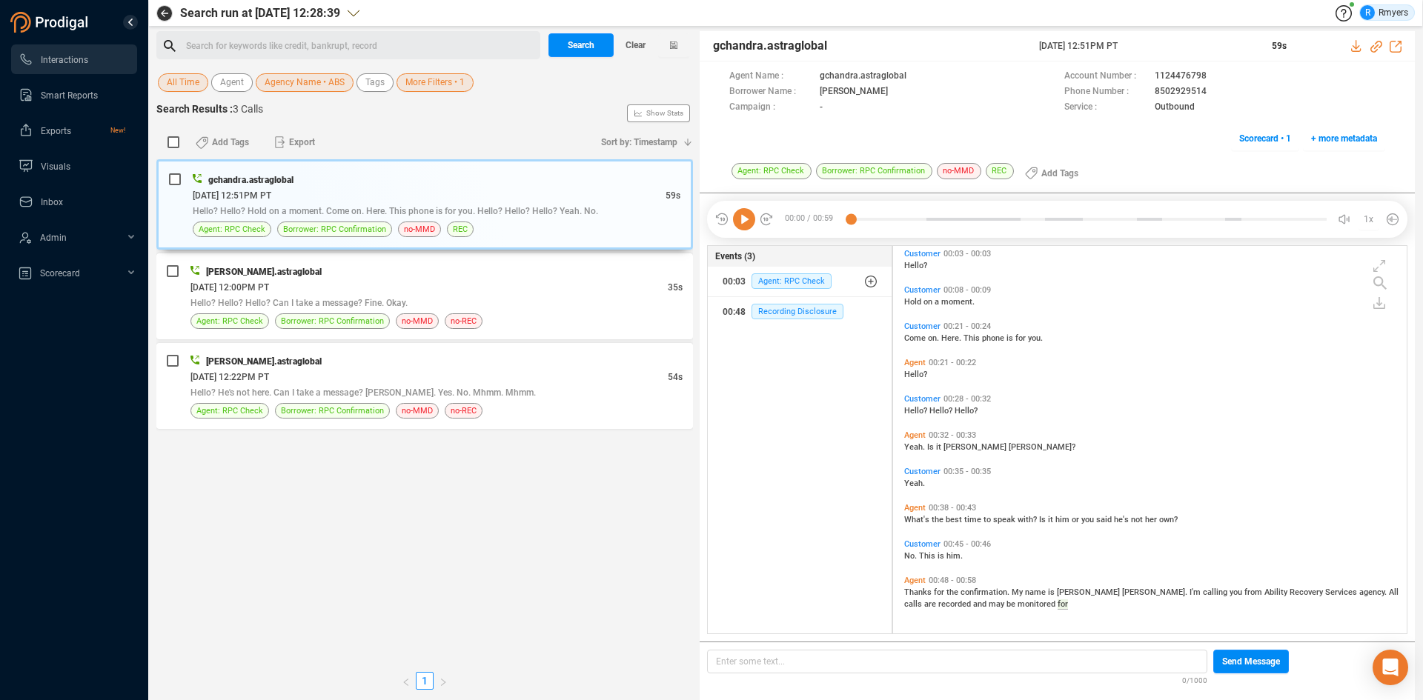
click at [277, 44] on div "Search for keywords like credit, bankrupt, record ﻿" at bounding box center [361, 46] width 350 height 22
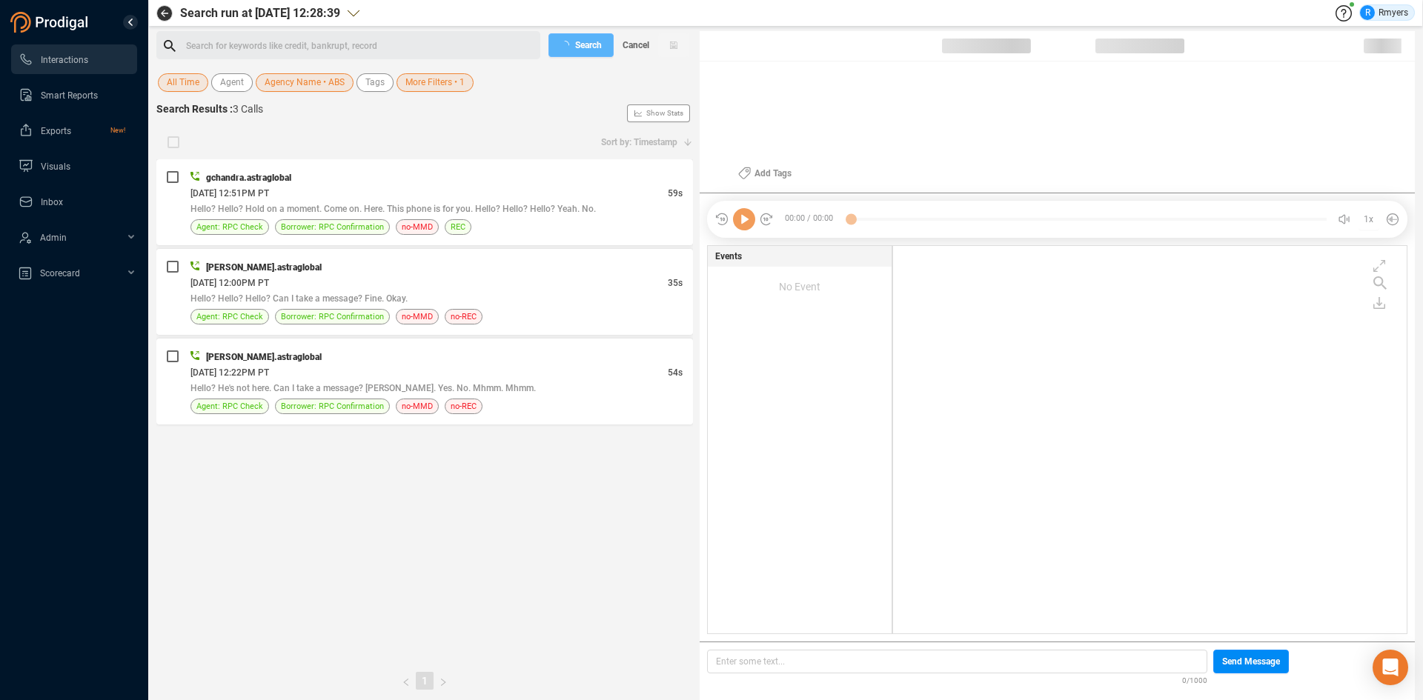
scroll to position [384, 506]
checkbox input "true"
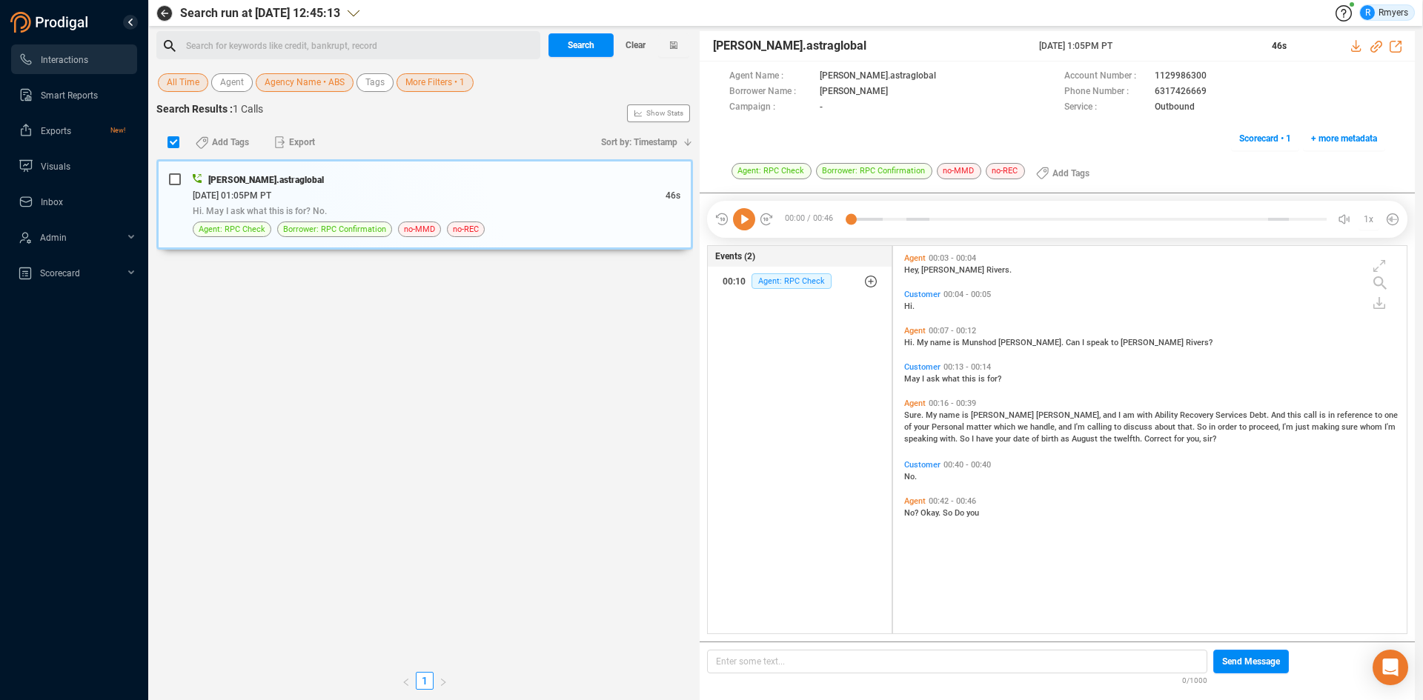
click at [196, 43] on div "Search for keywords like credit, bankrupt, record ﻿" at bounding box center [361, 46] width 350 height 22
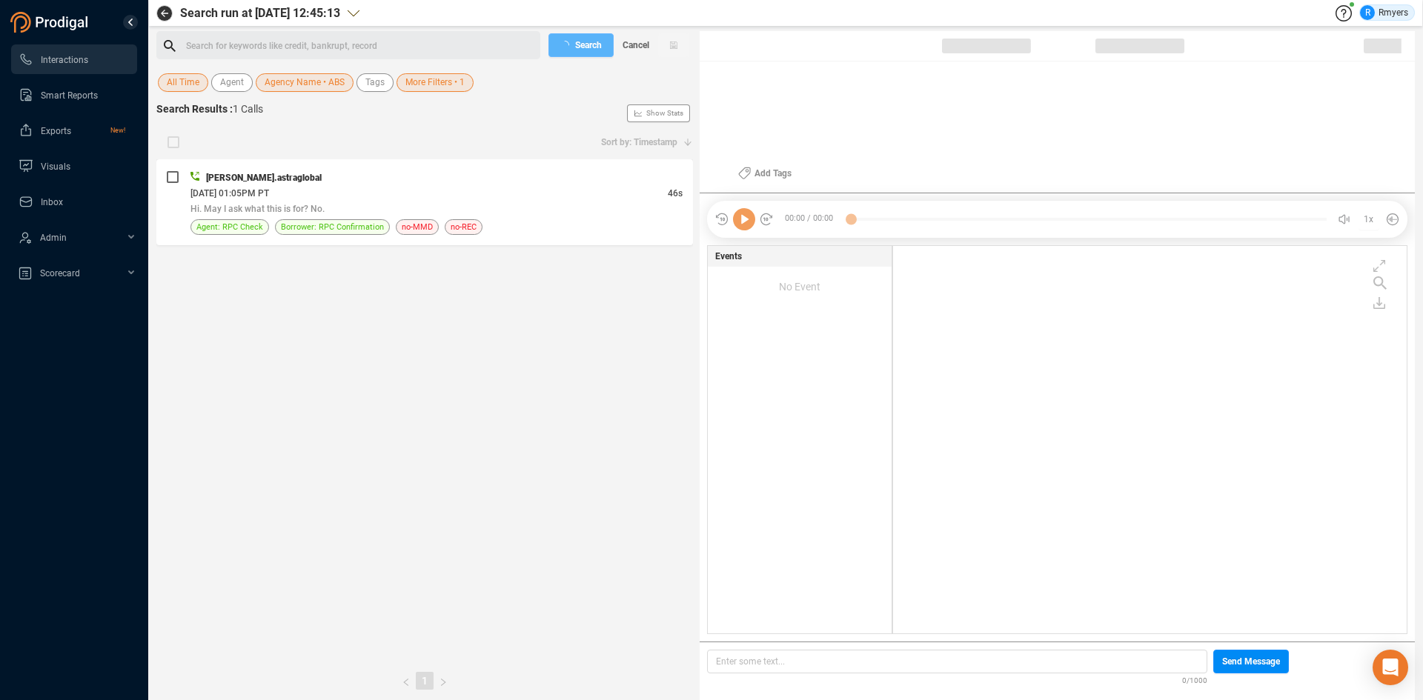
checkbox input "true"
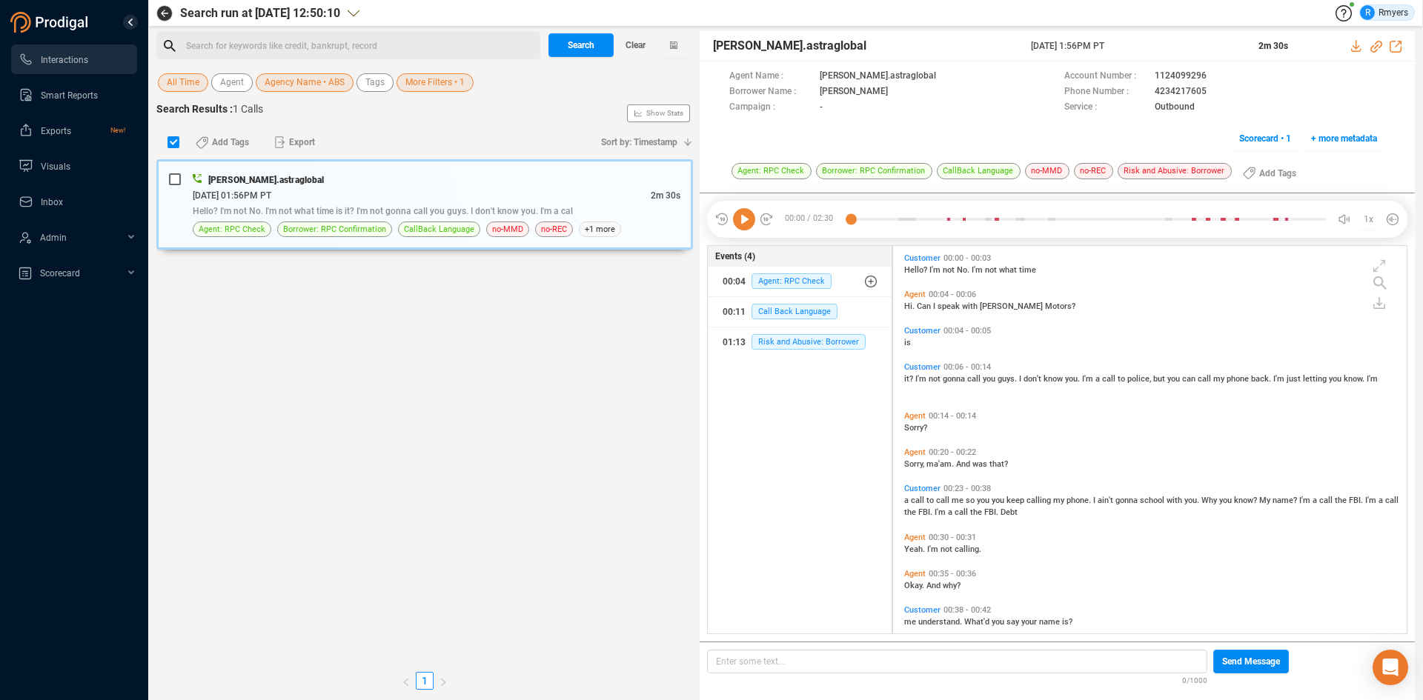
click at [322, 53] on div "Search for keywords like credit, bankrupt, record ﻿" at bounding box center [361, 46] width 350 height 22
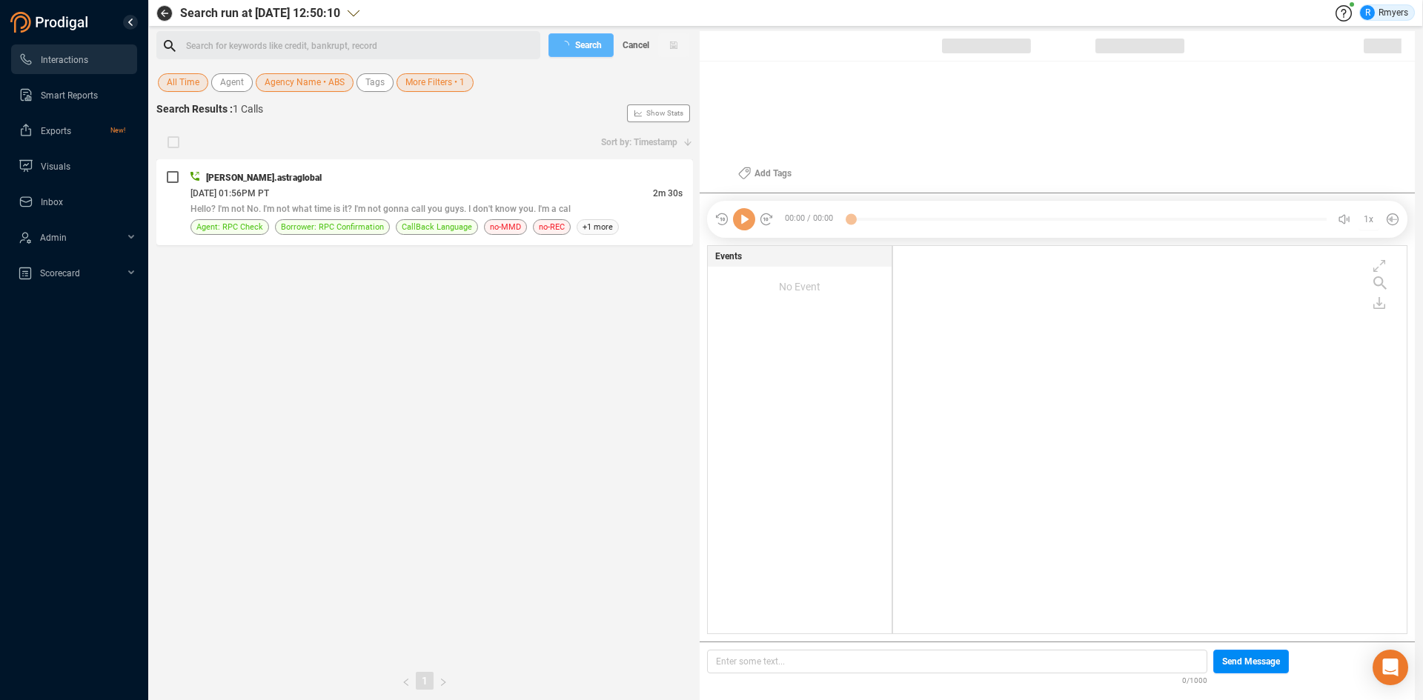
checkbox input "true"
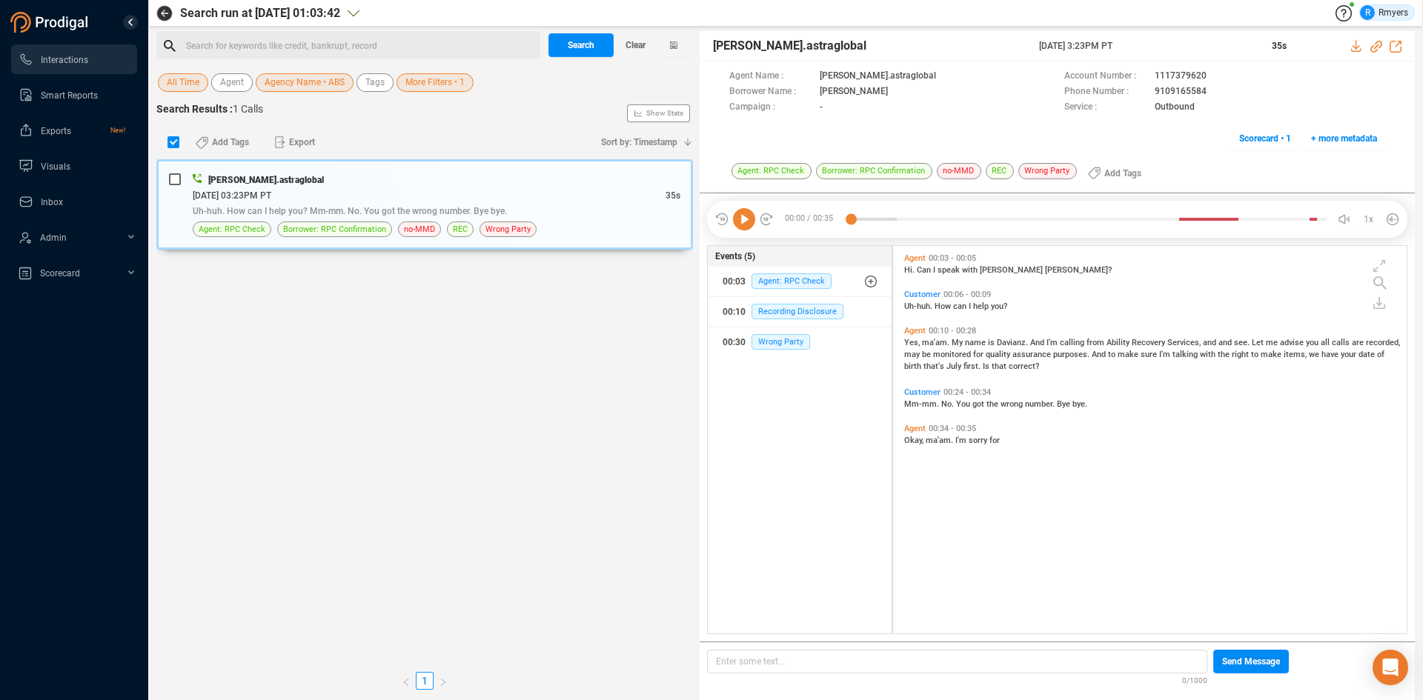
click at [336, 43] on div "Search for keywords like credit, bankrupt, record ﻿" at bounding box center [361, 46] width 350 height 22
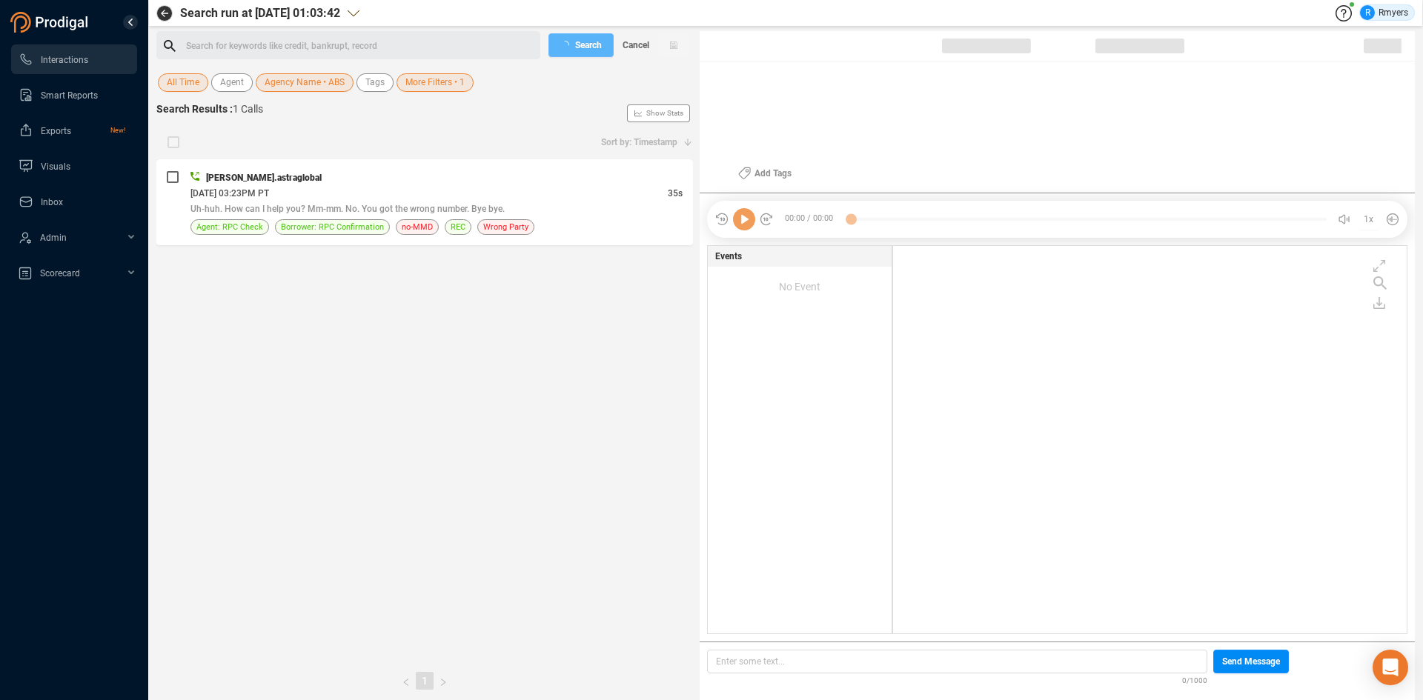
checkbox input "true"
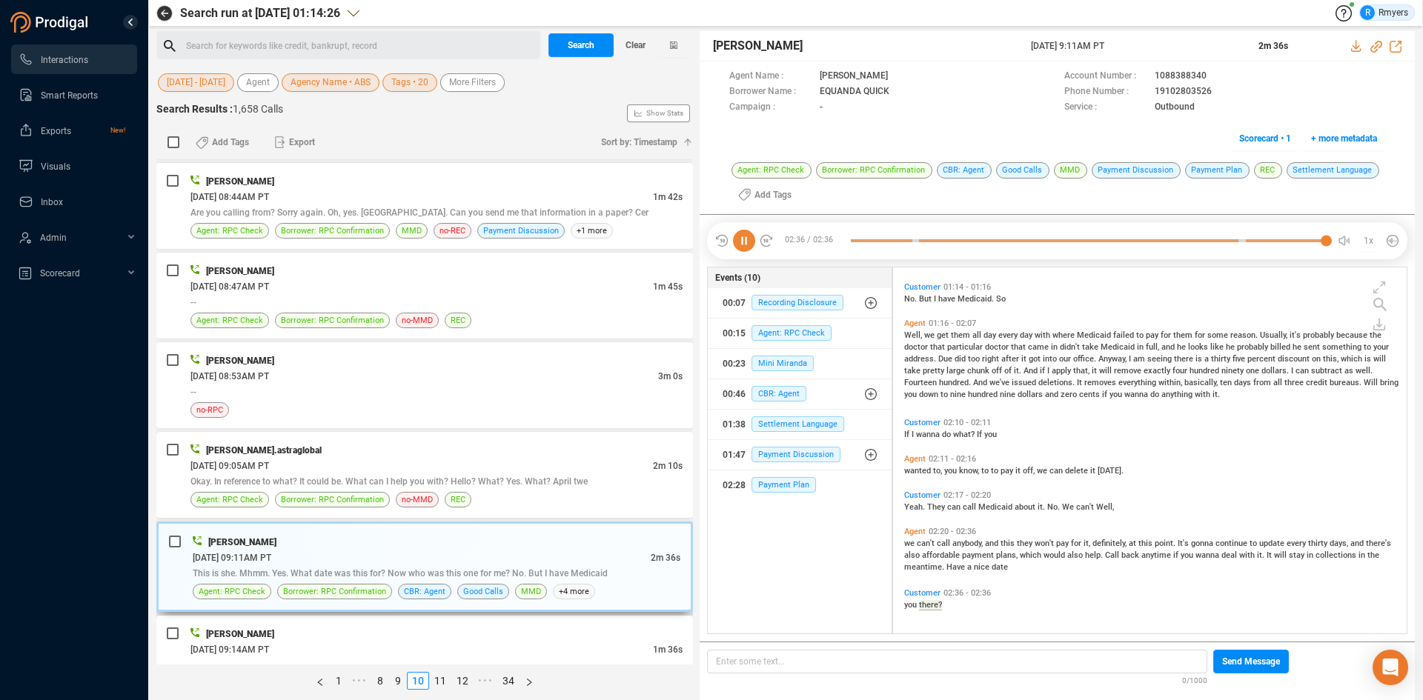
scroll to position [667, 0]
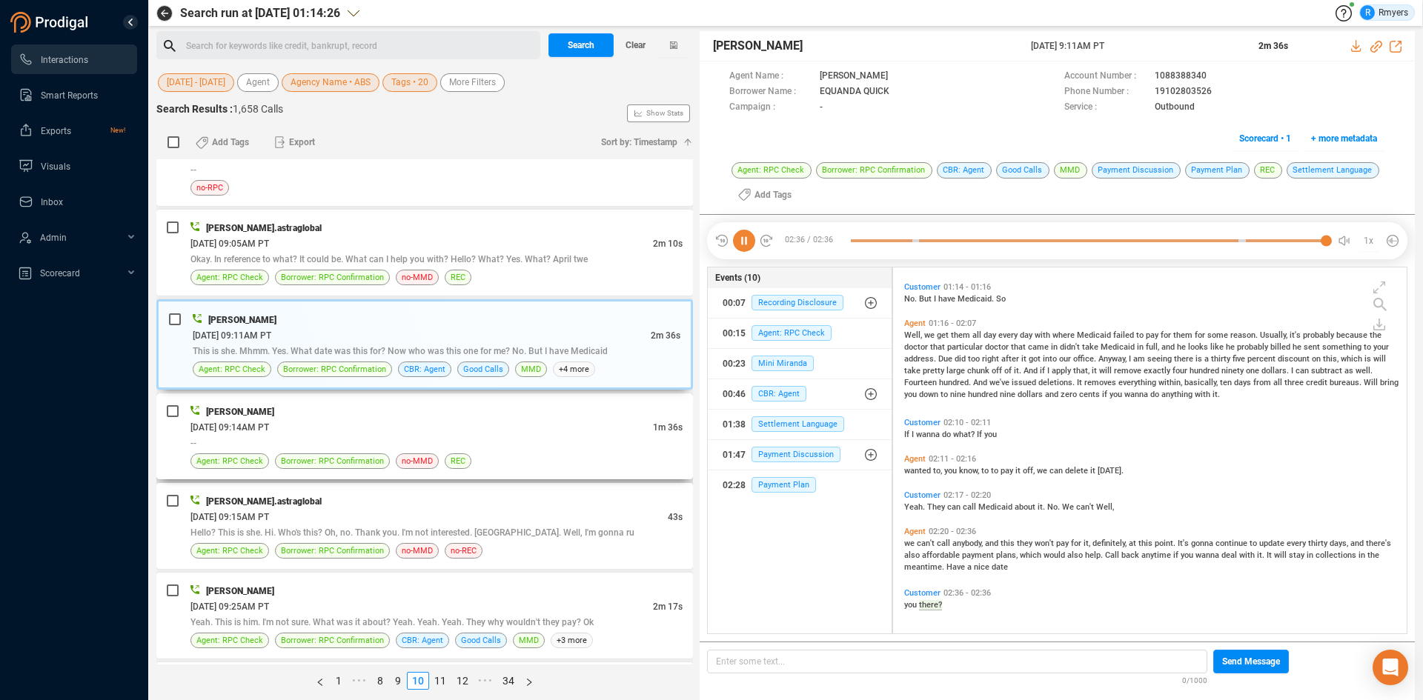
click at [401, 428] on div "[DATE] 09:14AM PT" at bounding box center [421, 427] width 462 height 16
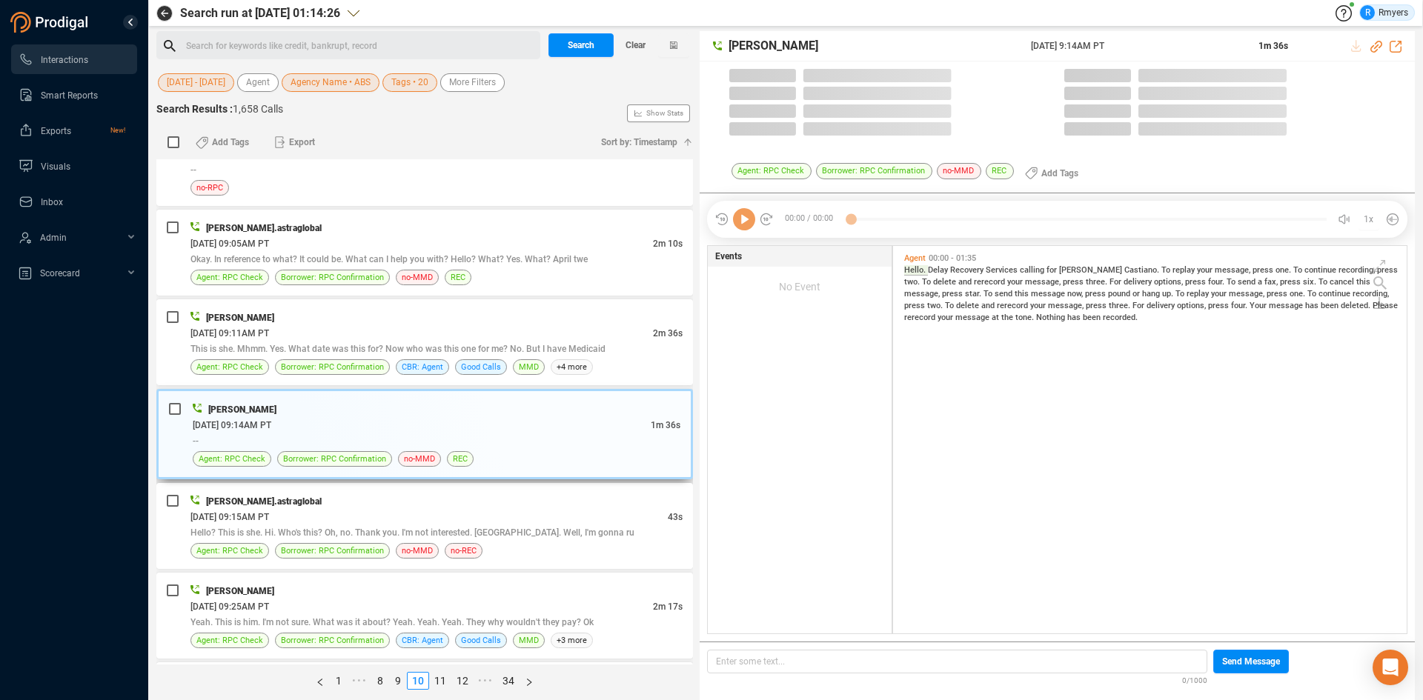
scroll to position [384, 506]
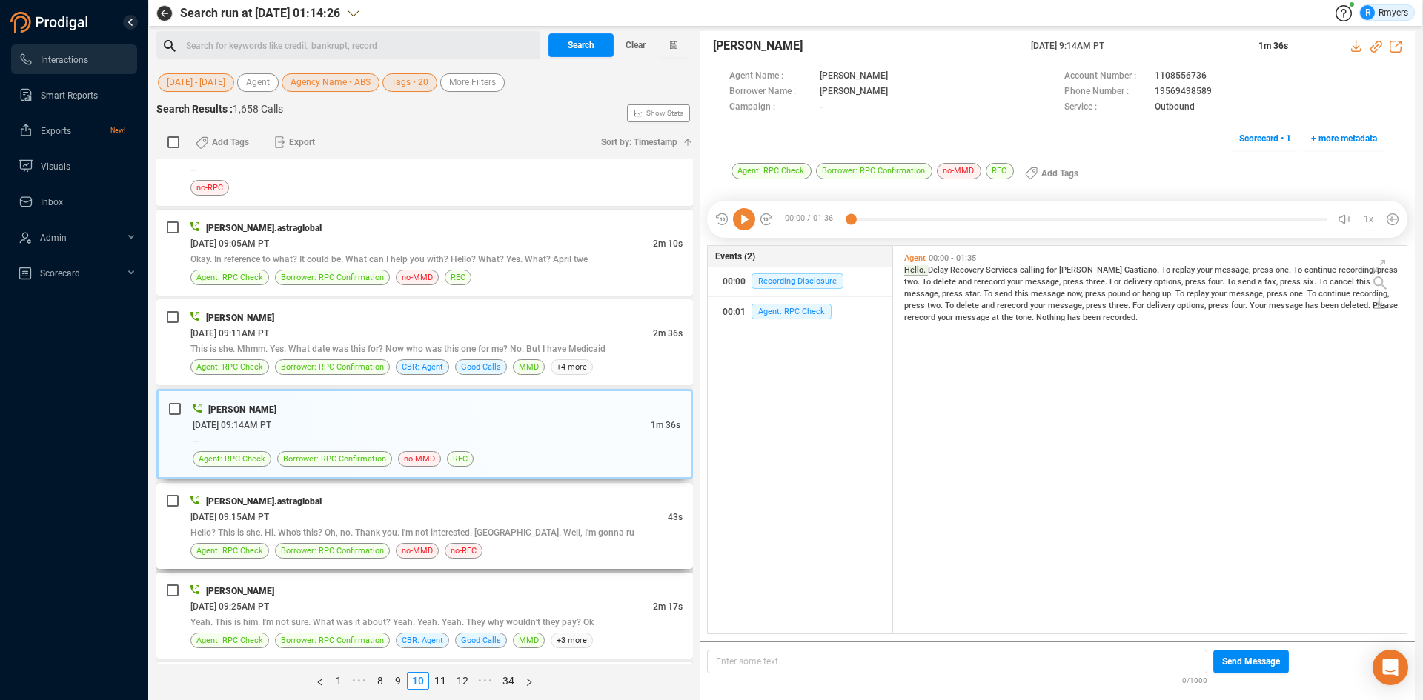
click at [308, 497] on div "divyansh.astraglobal" at bounding box center [436, 502] width 492 height 16
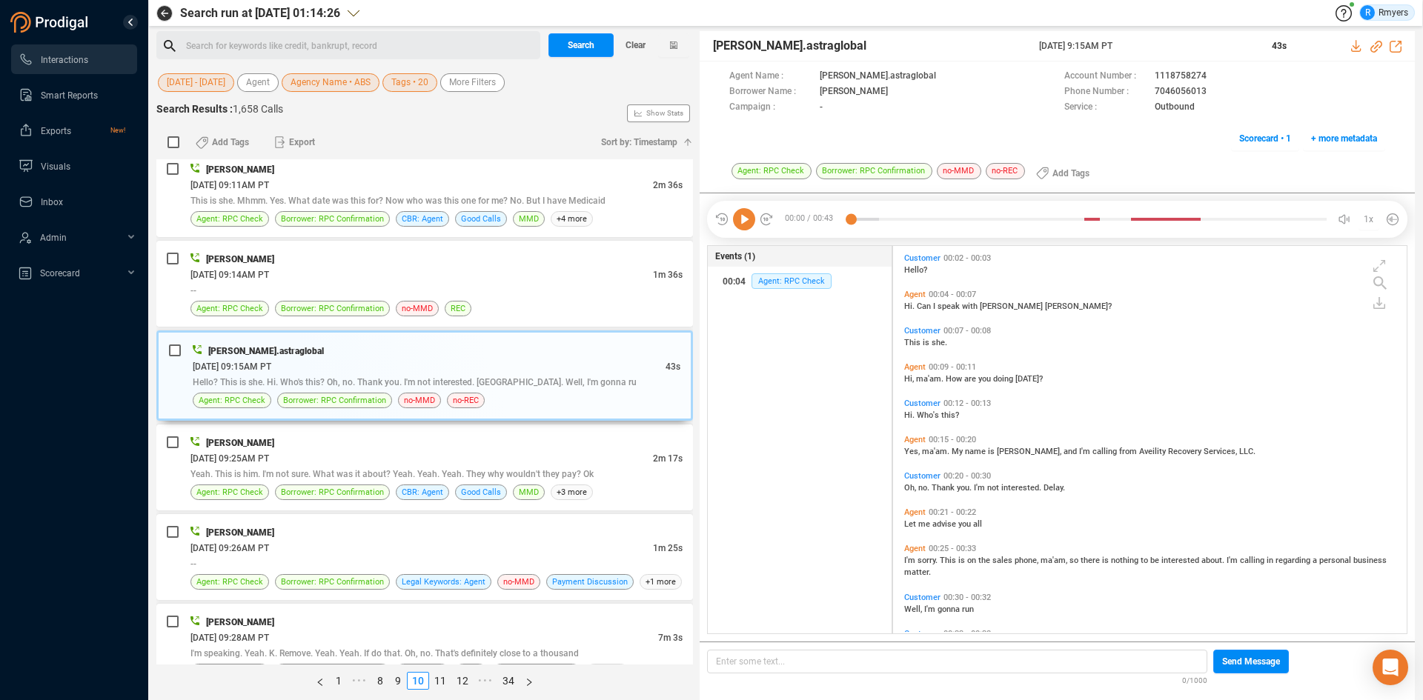
scroll to position [77, 0]
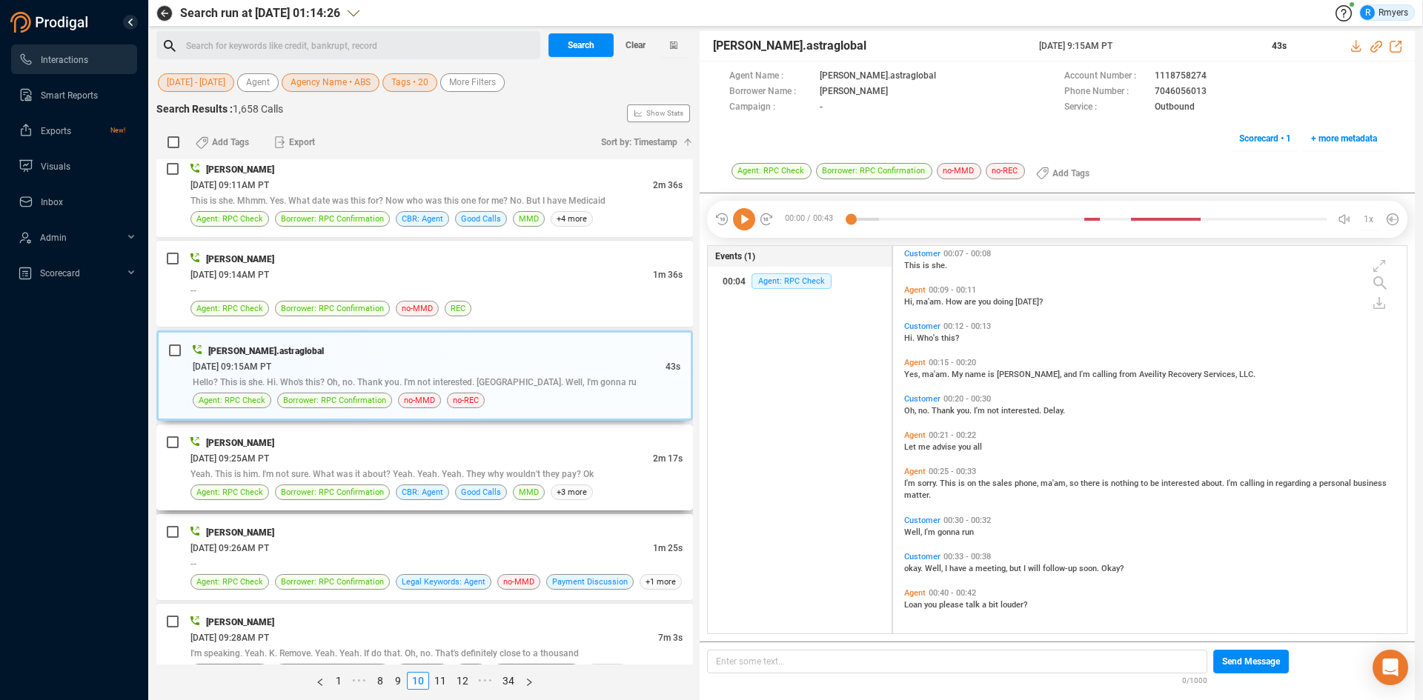
click at [391, 480] on div "Yeah. This is him. I'm not sure. What was it about? Yeah. Yeah. Yeah. They why …" at bounding box center [436, 474] width 492 height 16
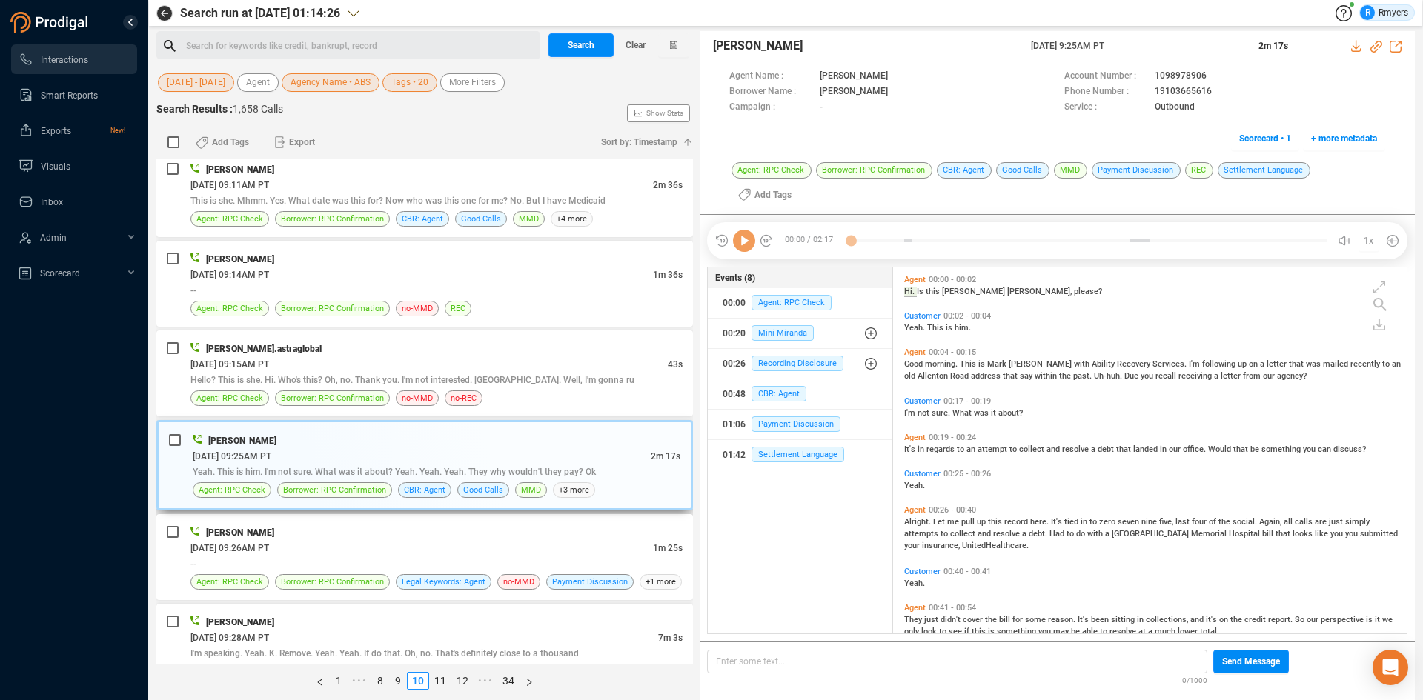
scroll to position [384, 506]
click at [743, 230] on icon at bounding box center [744, 241] width 22 height 22
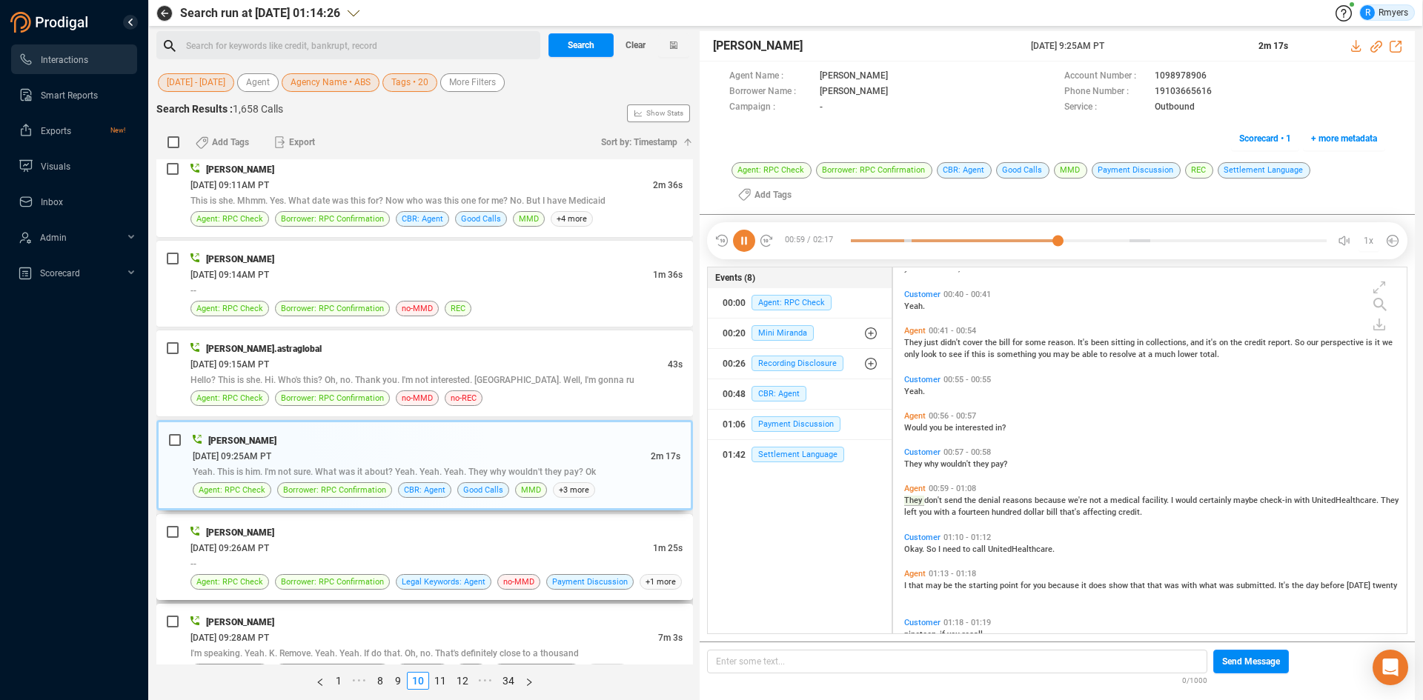
scroll to position [319, 0]
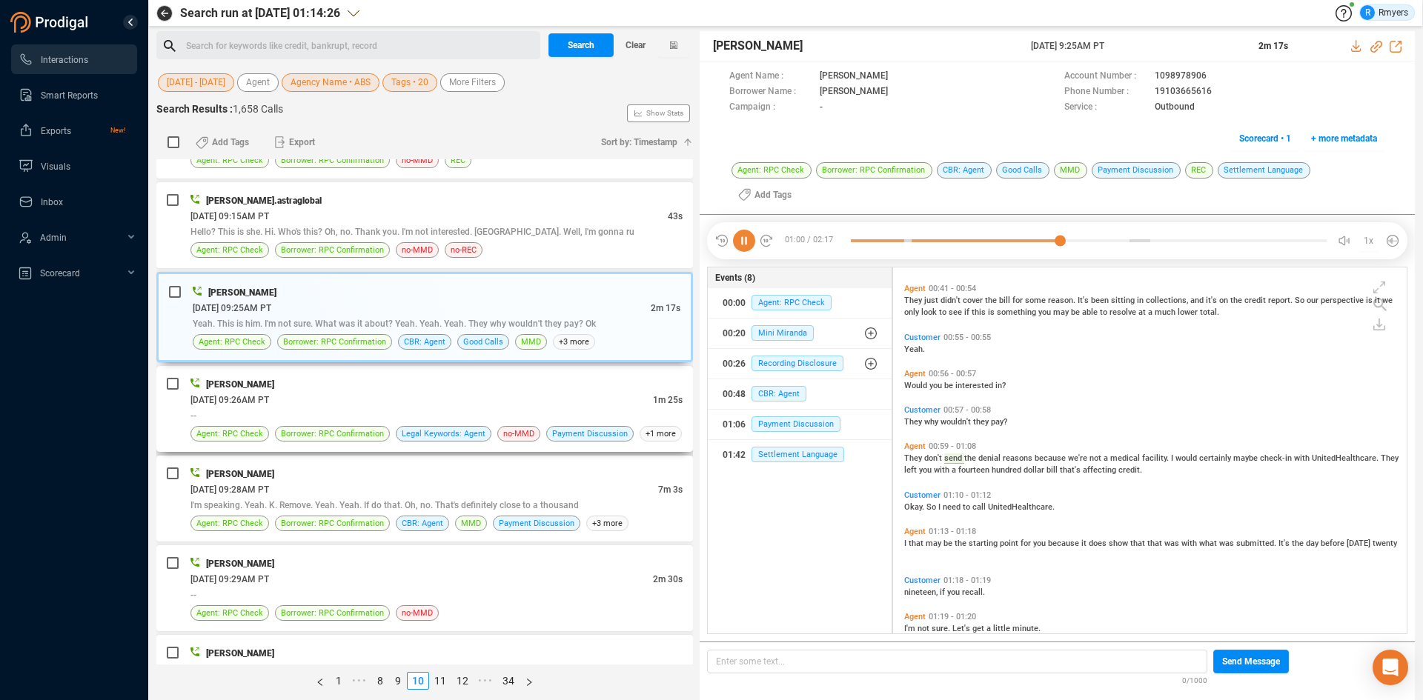
click at [314, 405] on div "06/11/2025 @ 09:26AM PT" at bounding box center [421, 400] width 462 height 16
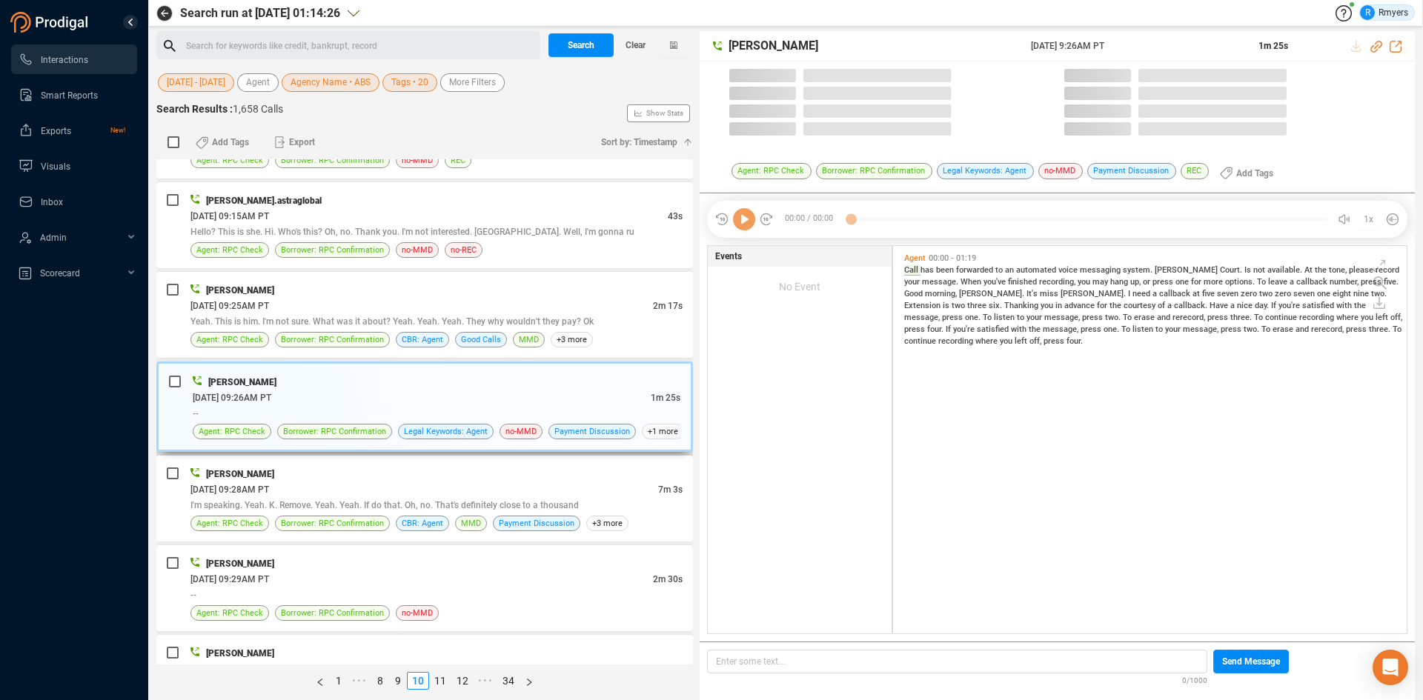
scroll to position [384, 506]
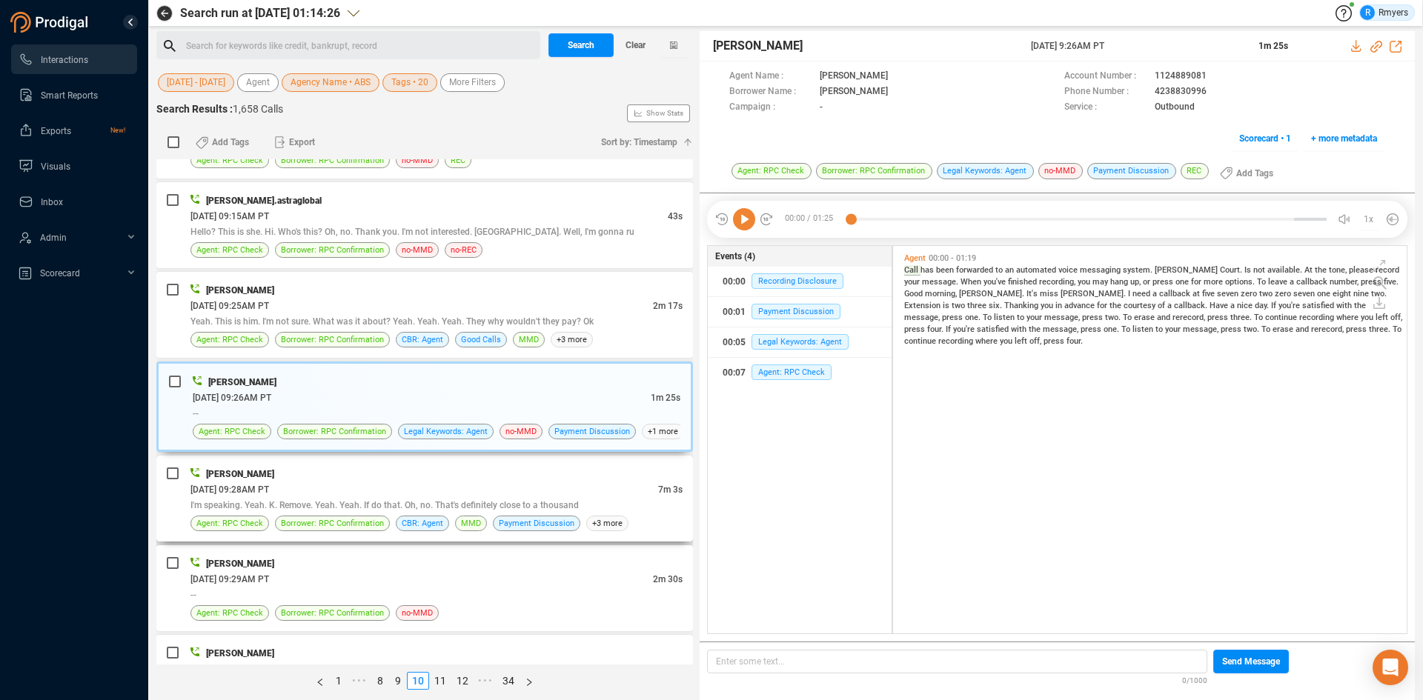
click at [340, 493] on div "06/11/2025 @ 09:28AM PT" at bounding box center [424, 490] width 468 height 16
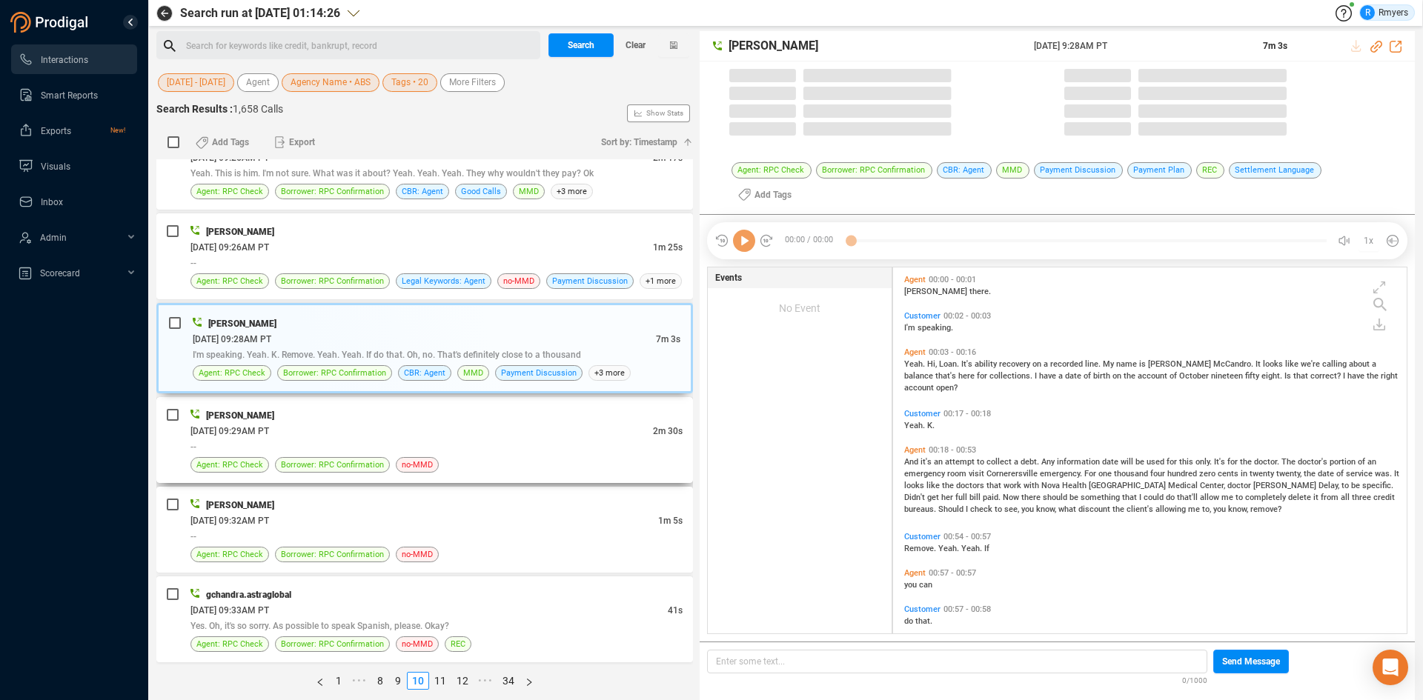
scroll to position [362, 506]
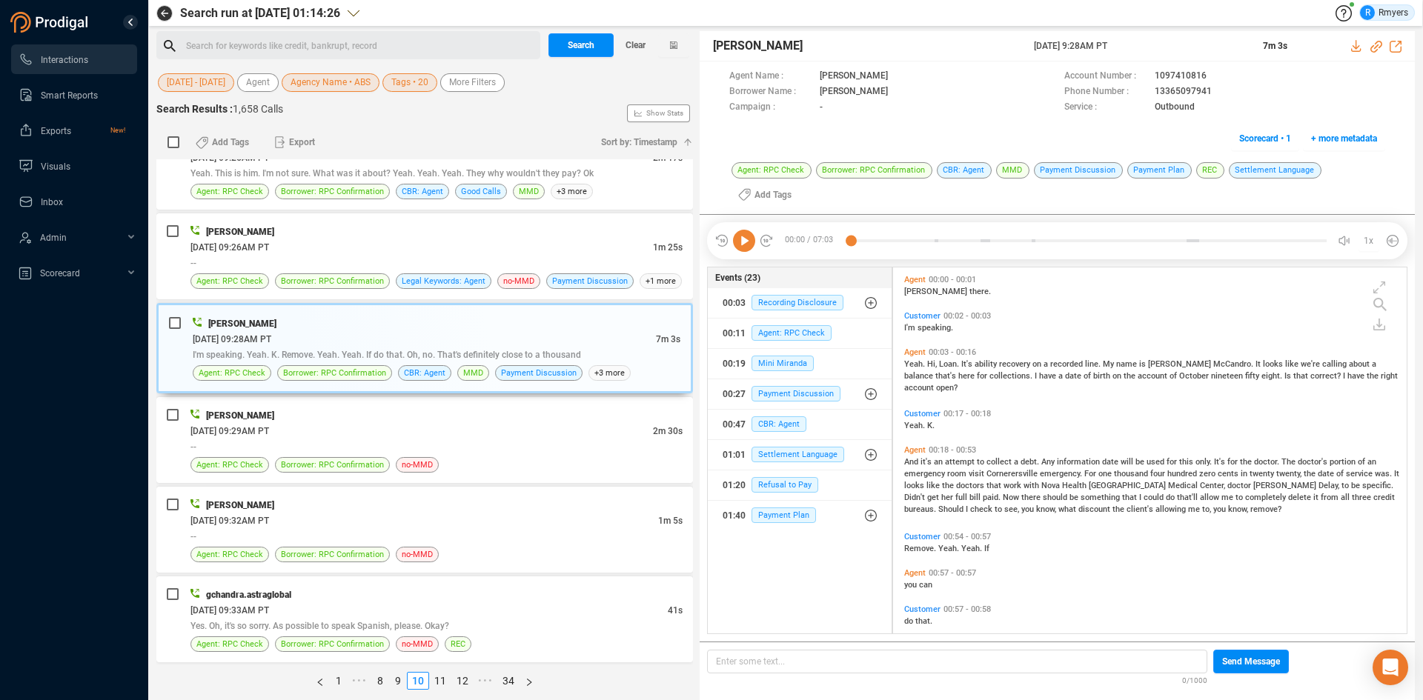
click at [741, 239] on icon at bounding box center [744, 241] width 22 height 22
click at [1376, 45] on icon at bounding box center [1376, 47] width 12 height 12
drag, startPoint x: 1035, startPoint y: 44, endPoint x: 1128, endPoint y: 48, distance: 92.7
click at [1137, 50] on span "11 Jun 2025 @ 9:28AM PT" at bounding box center [1140, 45] width 212 height 13
drag, startPoint x: 1127, startPoint y: 47, endPoint x: 1018, endPoint y: 55, distance: 110.0
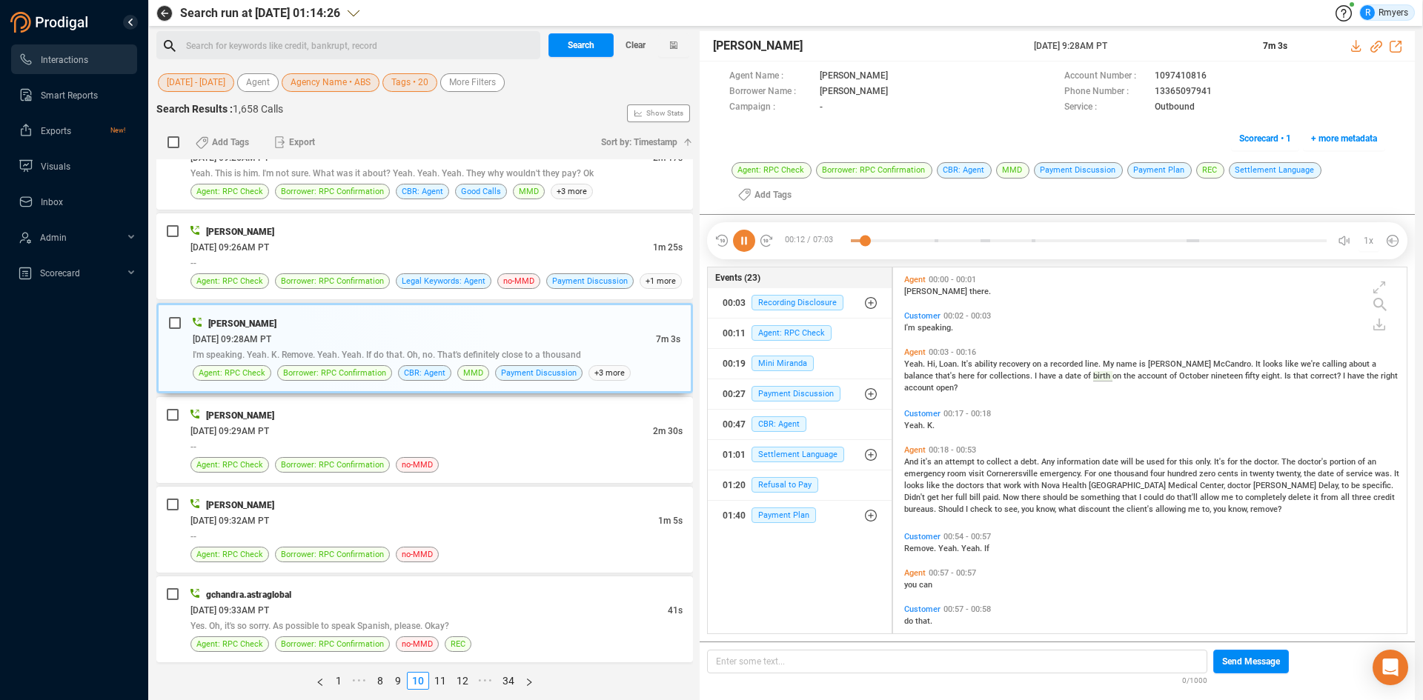
click at [1018, 55] on div "Joe McAndrew 11 Jun 2025 @ 9:28AM PT 7m 3s" at bounding box center [1057, 46] width 715 height 30
drag, startPoint x: 1041, startPoint y: 46, endPoint x: 1144, endPoint y: 45, distance: 102.3
click at [1144, 45] on div "Joe McAndrew 11 Jun 2025 @ 9:28AM PT 7m 3s" at bounding box center [1057, 46] width 715 height 30
copy div "11 Jun 2025 @ 9:28AM PT"
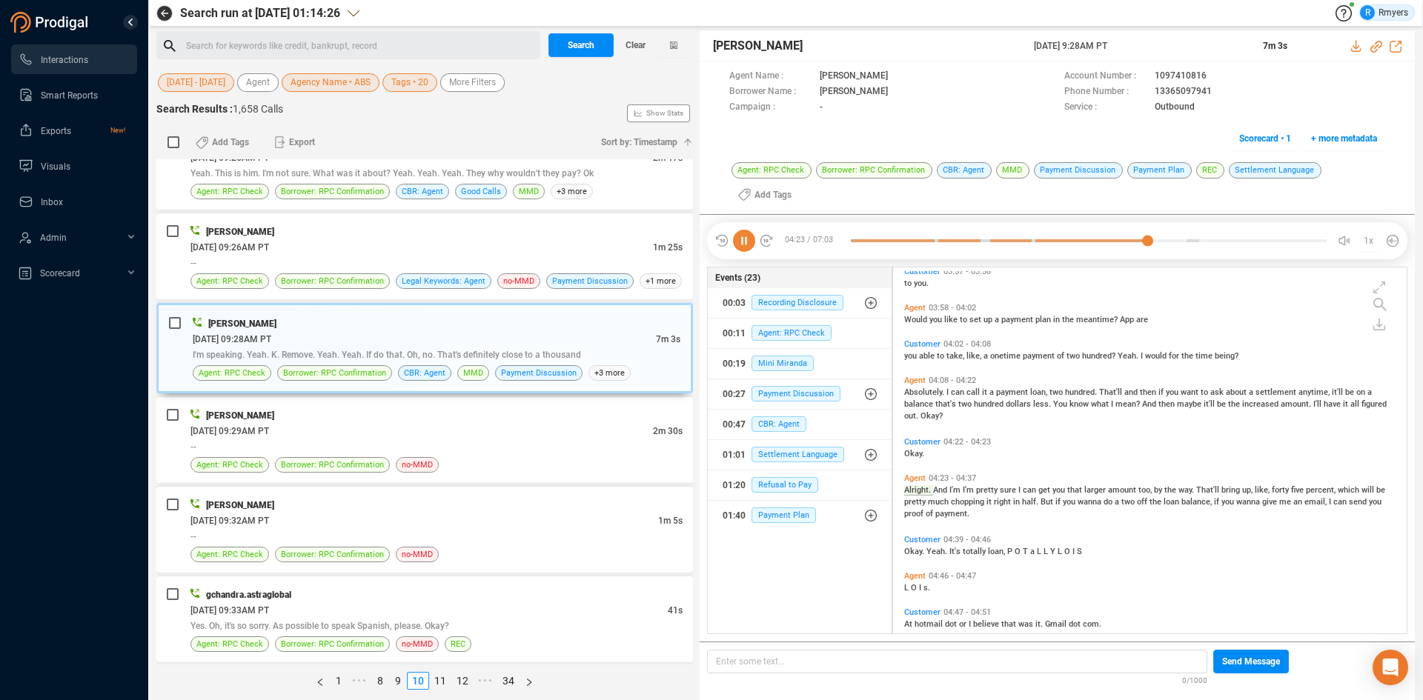
scroll to position [1302, 0]
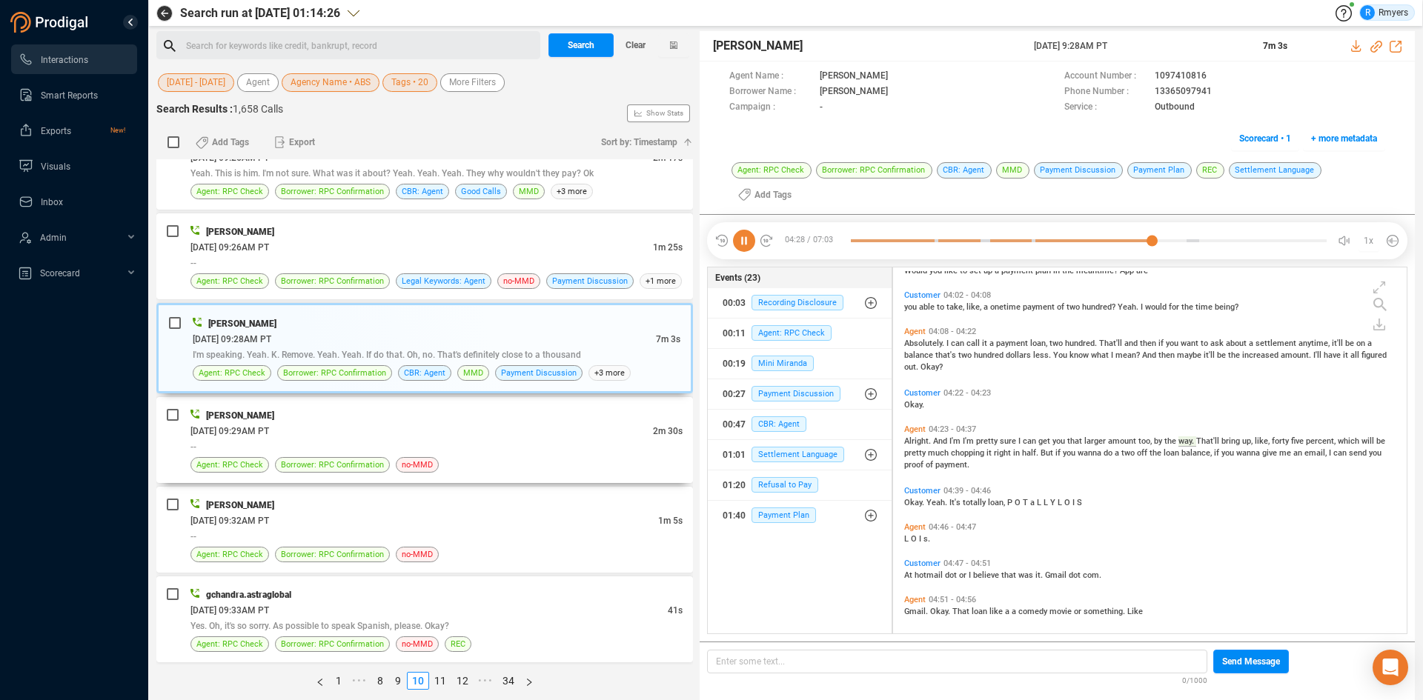
drag, startPoint x: 475, startPoint y: 429, endPoint x: 410, endPoint y: 483, distance: 84.7
click at [477, 429] on div "06/11/2025 @ 09:29AM PT" at bounding box center [421, 431] width 462 height 16
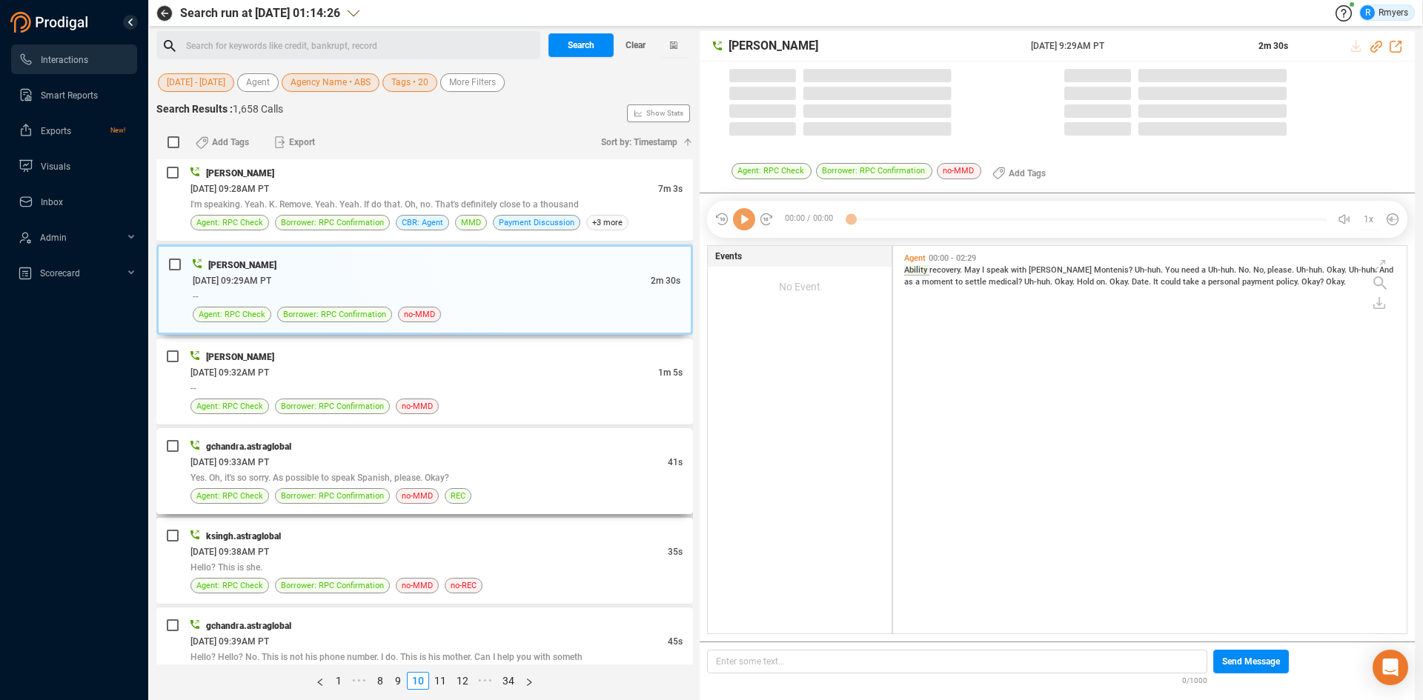
scroll to position [384, 506]
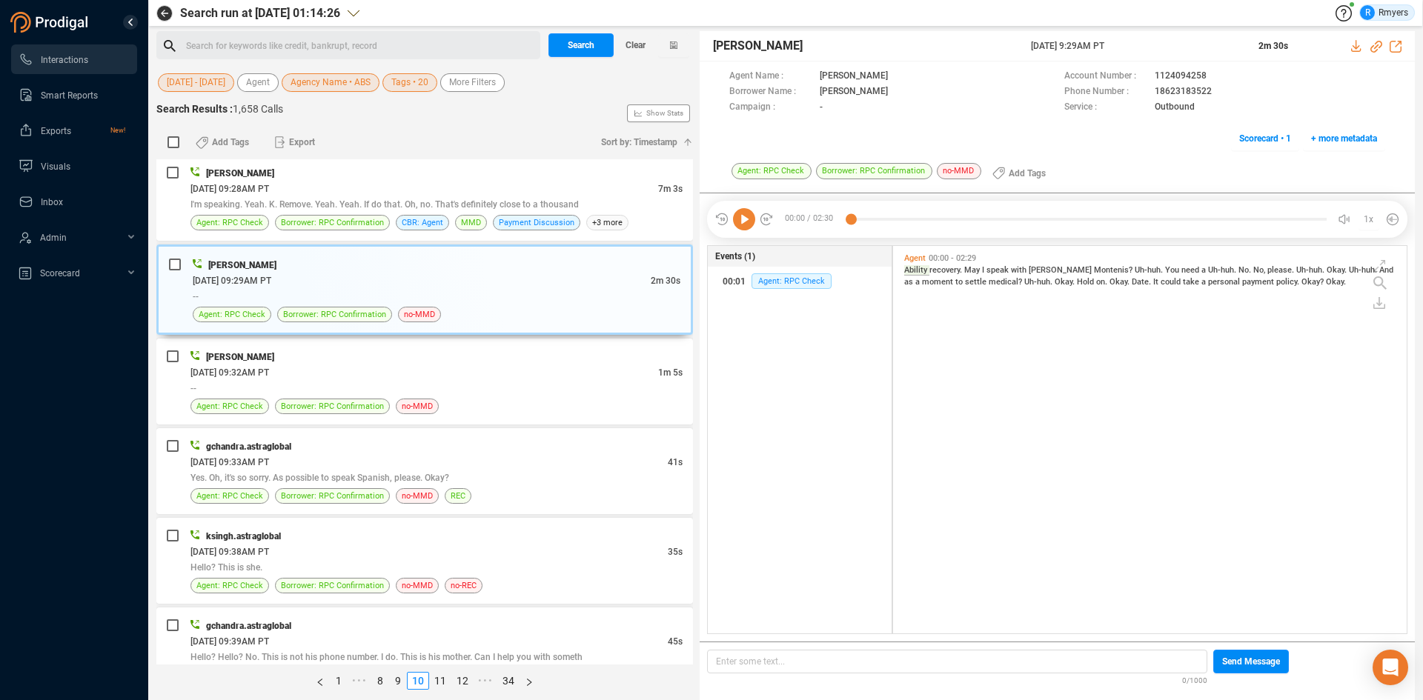
click at [740, 225] on icon at bounding box center [744, 219] width 22 height 22
click at [926, 272] on span "Ability" at bounding box center [916, 270] width 25 height 10
click at [926, 276] on div "Ability recovery. May I speak with Alma Montenis? Uh-huh. You need a Uh-huh. No…" at bounding box center [1153, 275] width 498 height 24
click at [965, 282] on span "settle" at bounding box center [977, 282] width 24 height 10
click at [371, 379] on div "06/11/2025 @ 09:32AM PT" at bounding box center [424, 373] width 468 height 16
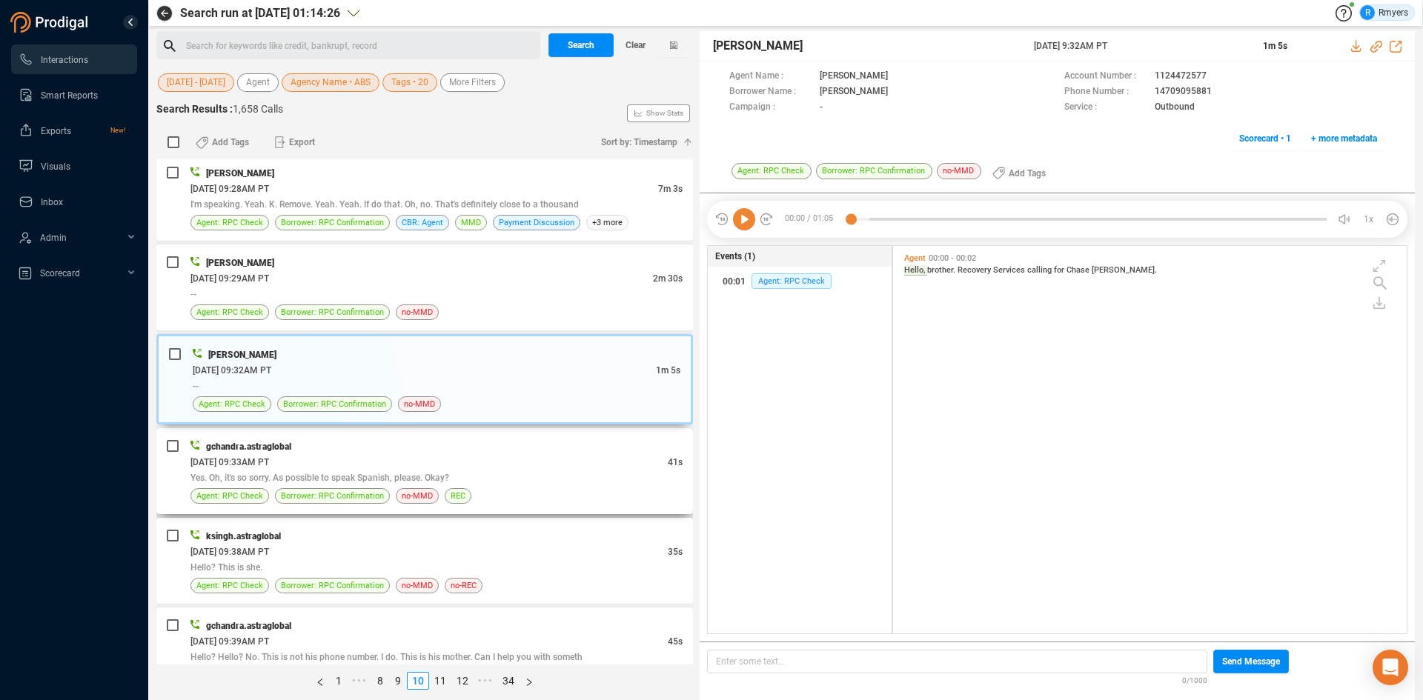
click at [307, 469] on div "06/11/2025 @ 09:33AM PT" at bounding box center [428, 462] width 477 height 16
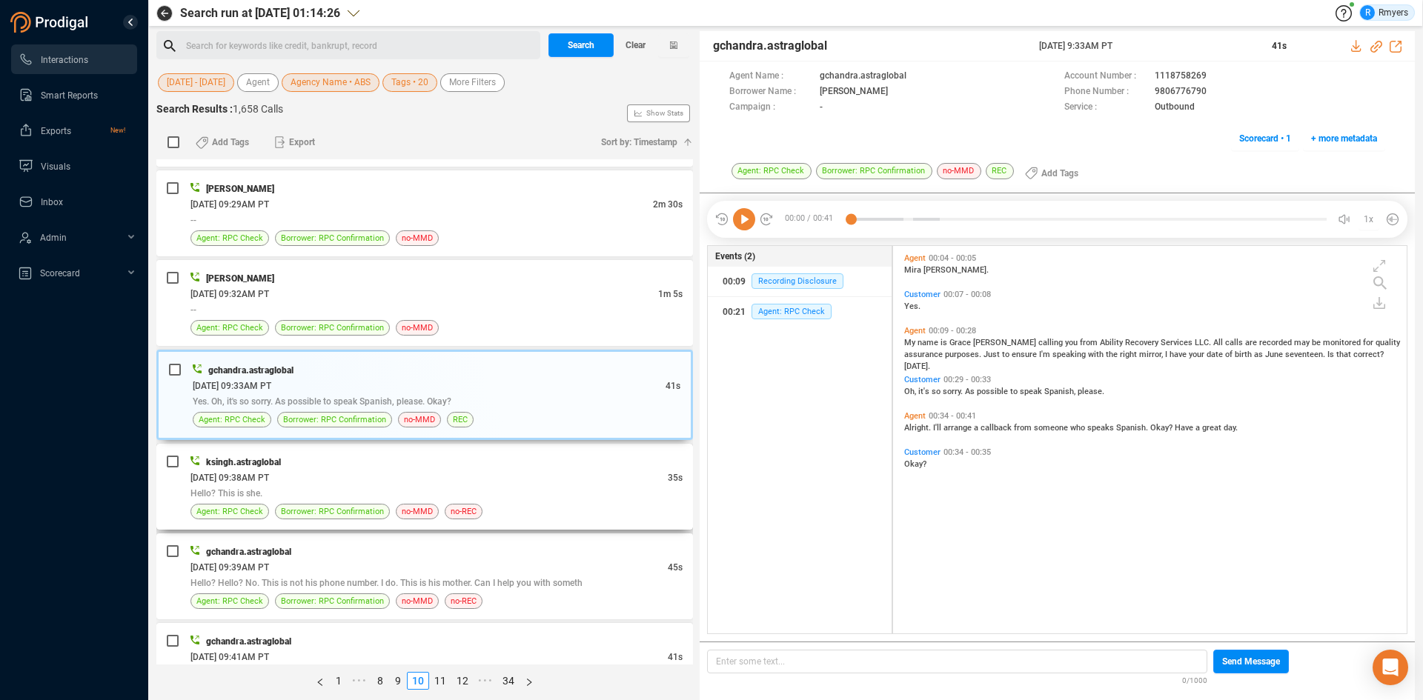
scroll to position [1408, 0]
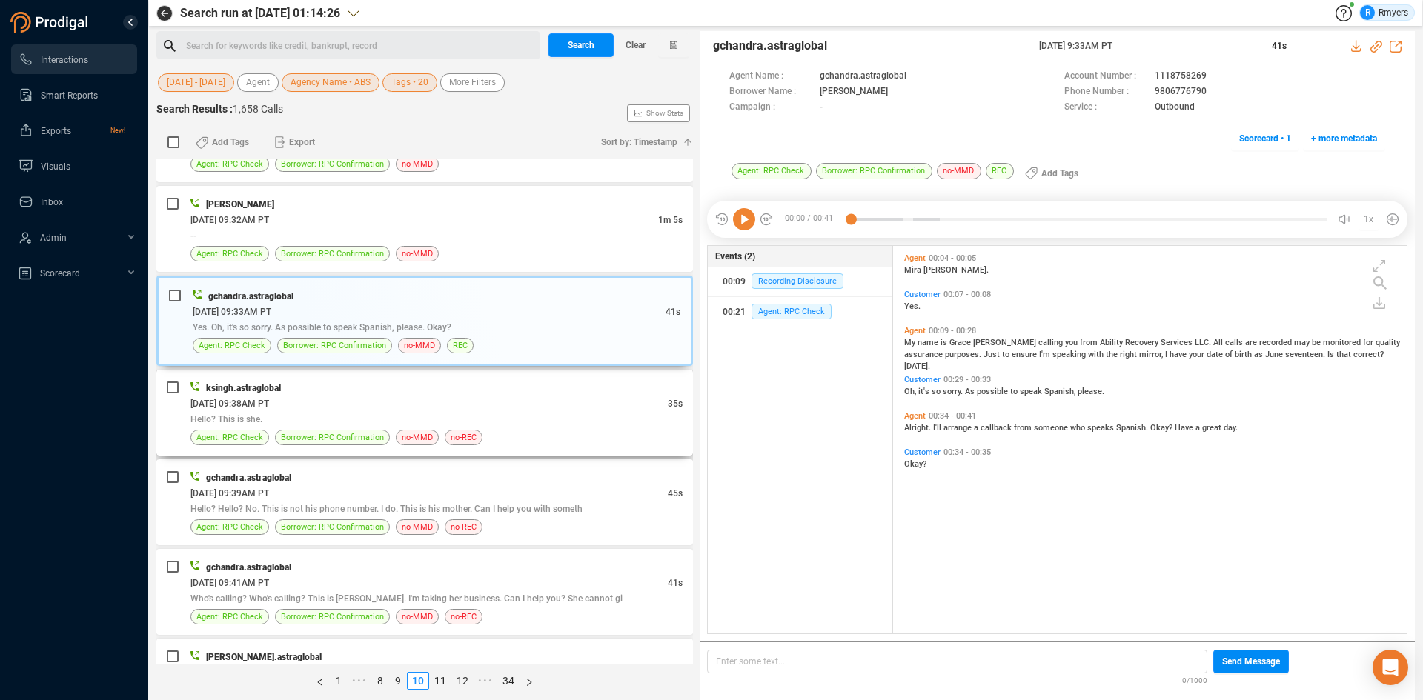
click at [491, 431] on div "Agent: RPC Check Borrower: RPC Confirmation no-MMD no-REC" at bounding box center [436, 438] width 492 height 16
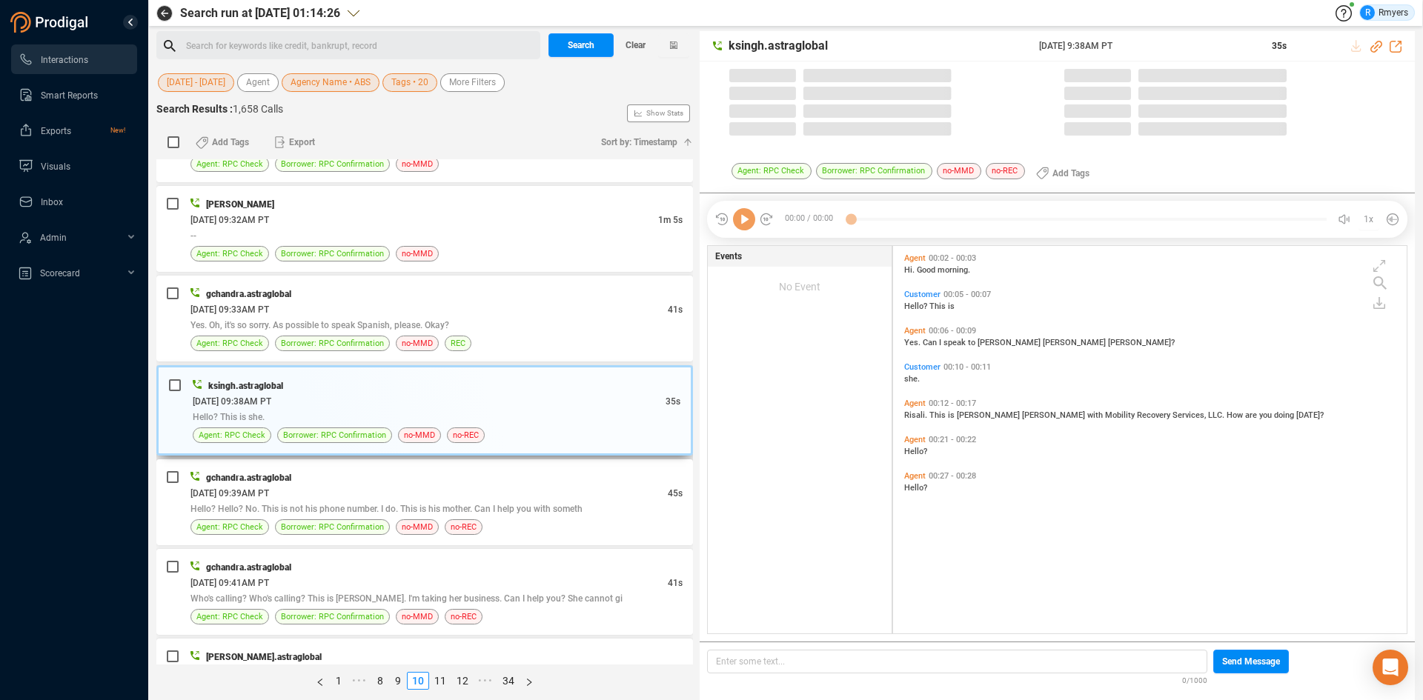
scroll to position [384, 506]
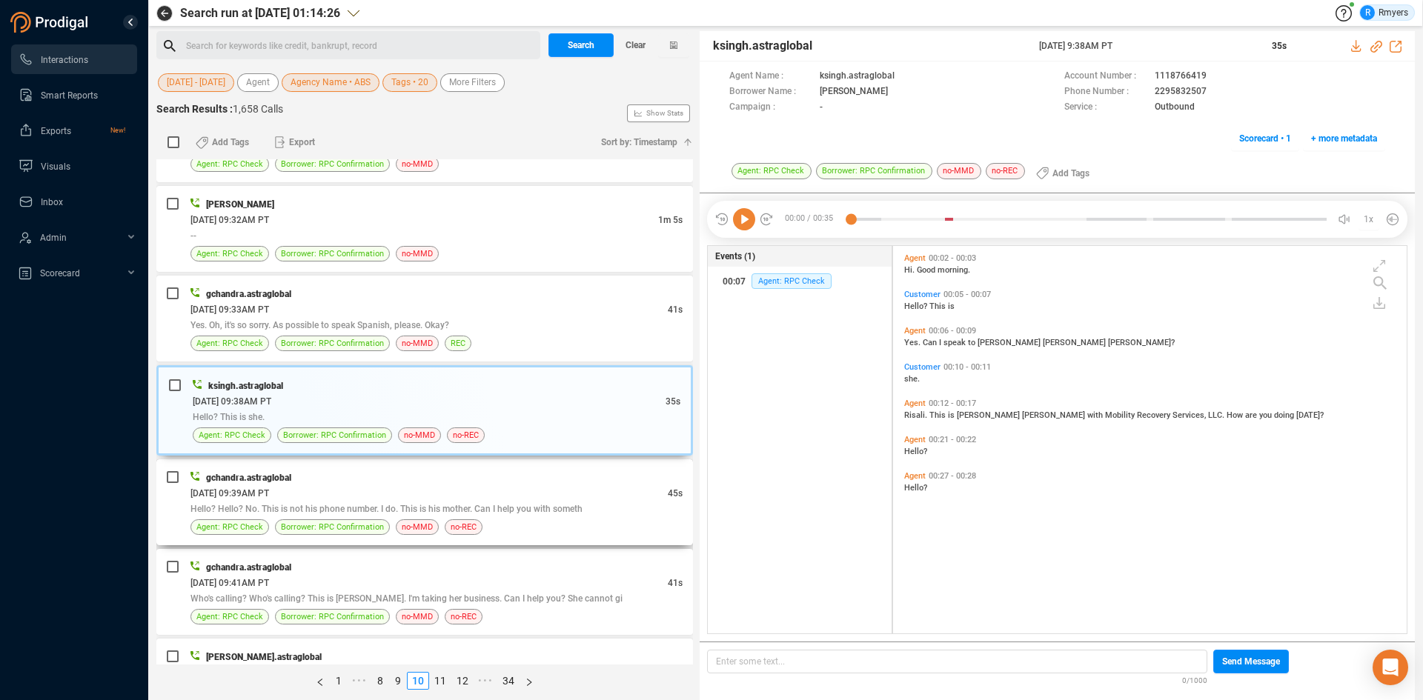
click at [497, 491] on div "06/11/2025 @ 09:39AM PT" at bounding box center [428, 493] width 477 height 16
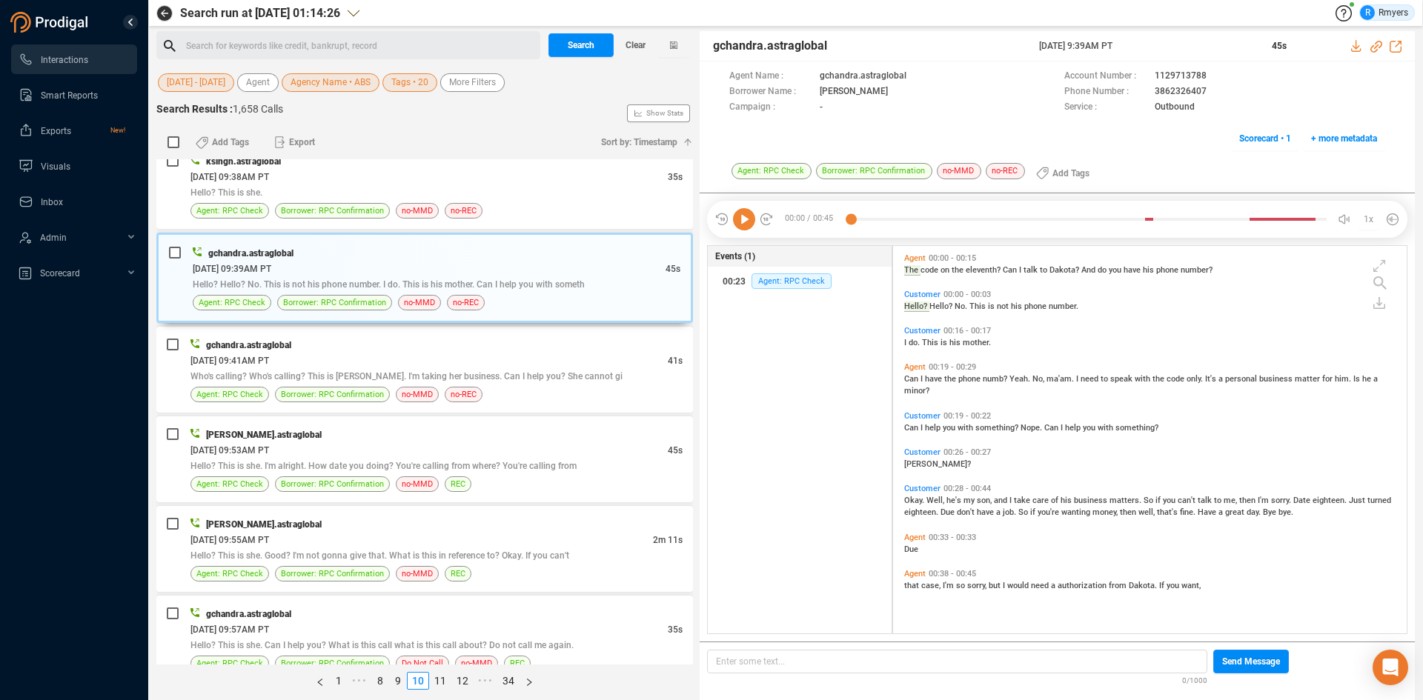
click at [740, 221] on icon at bounding box center [744, 219] width 22 height 22
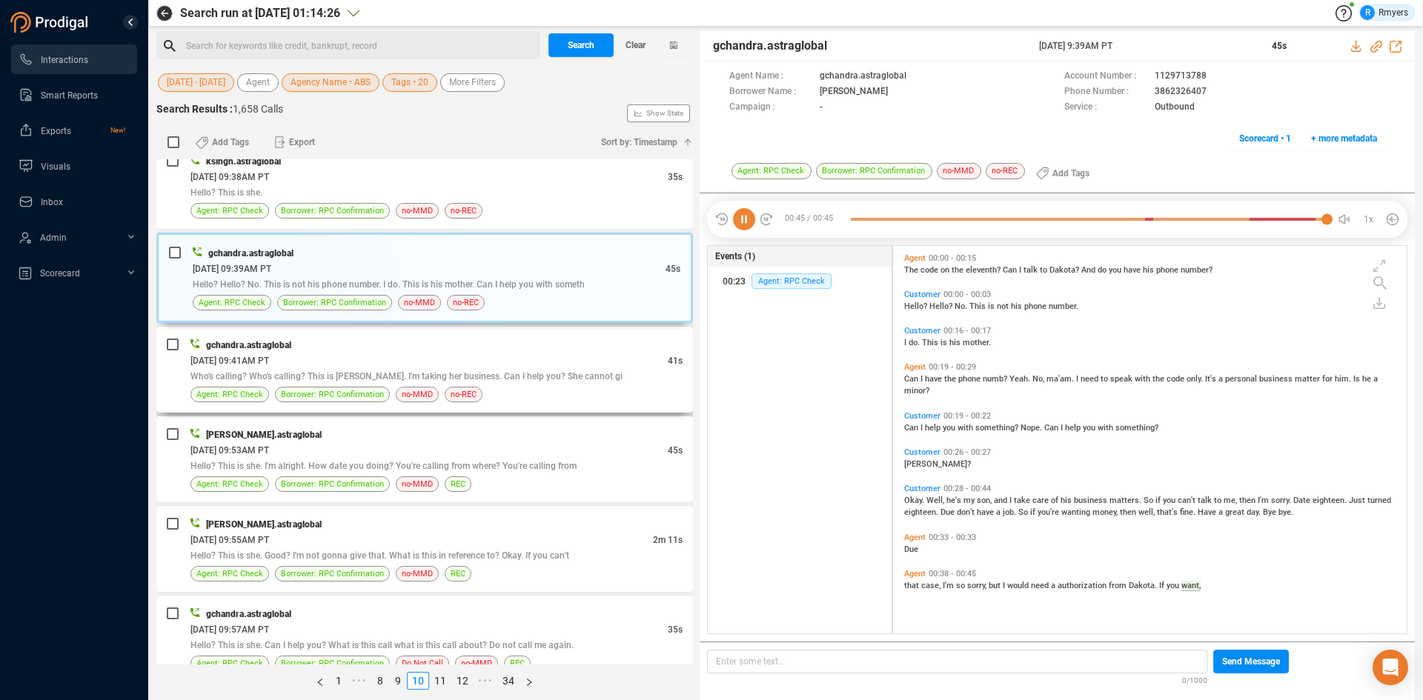
click at [375, 379] on span "Who's calling? Who's calling? This is Rafael. I'm taking her business. Can I he…" at bounding box center [406, 376] width 432 height 10
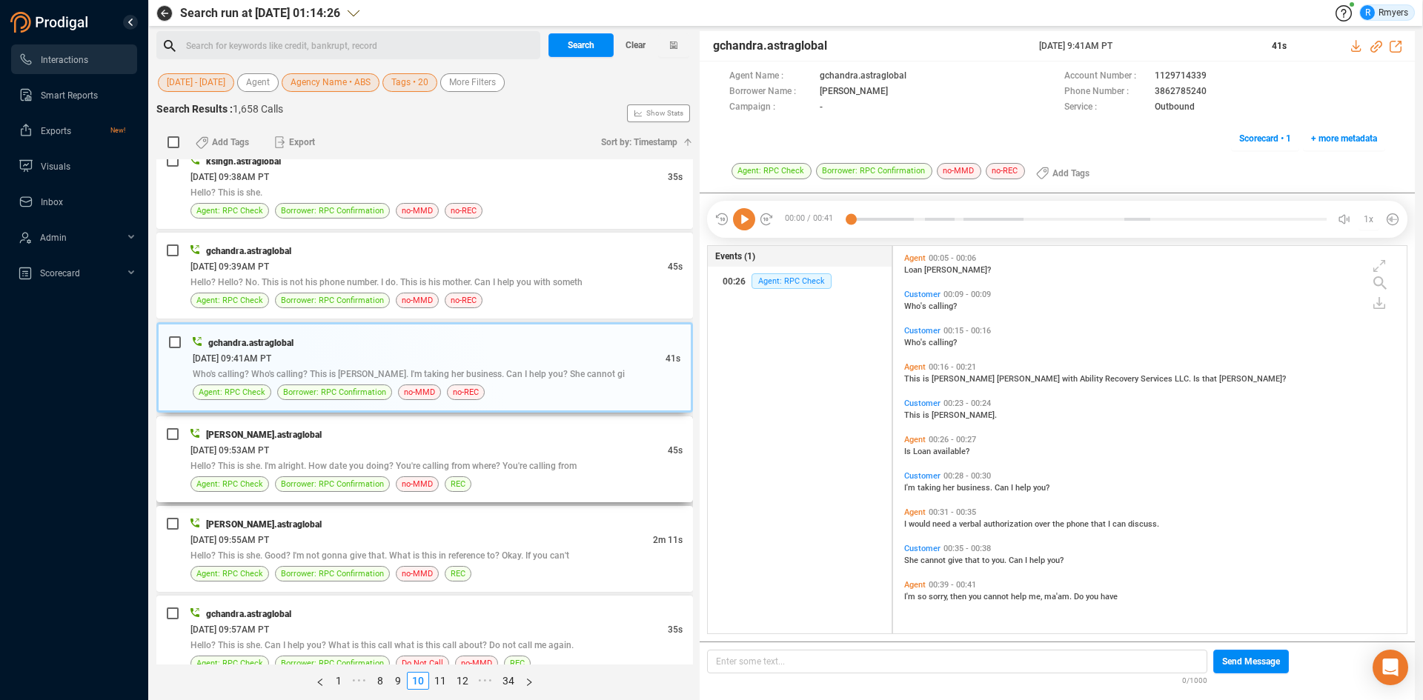
click at [437, 443] on div "06/11/2025 @ 09:53AM PT" at bounding box center [428, 450] width 477 height 16
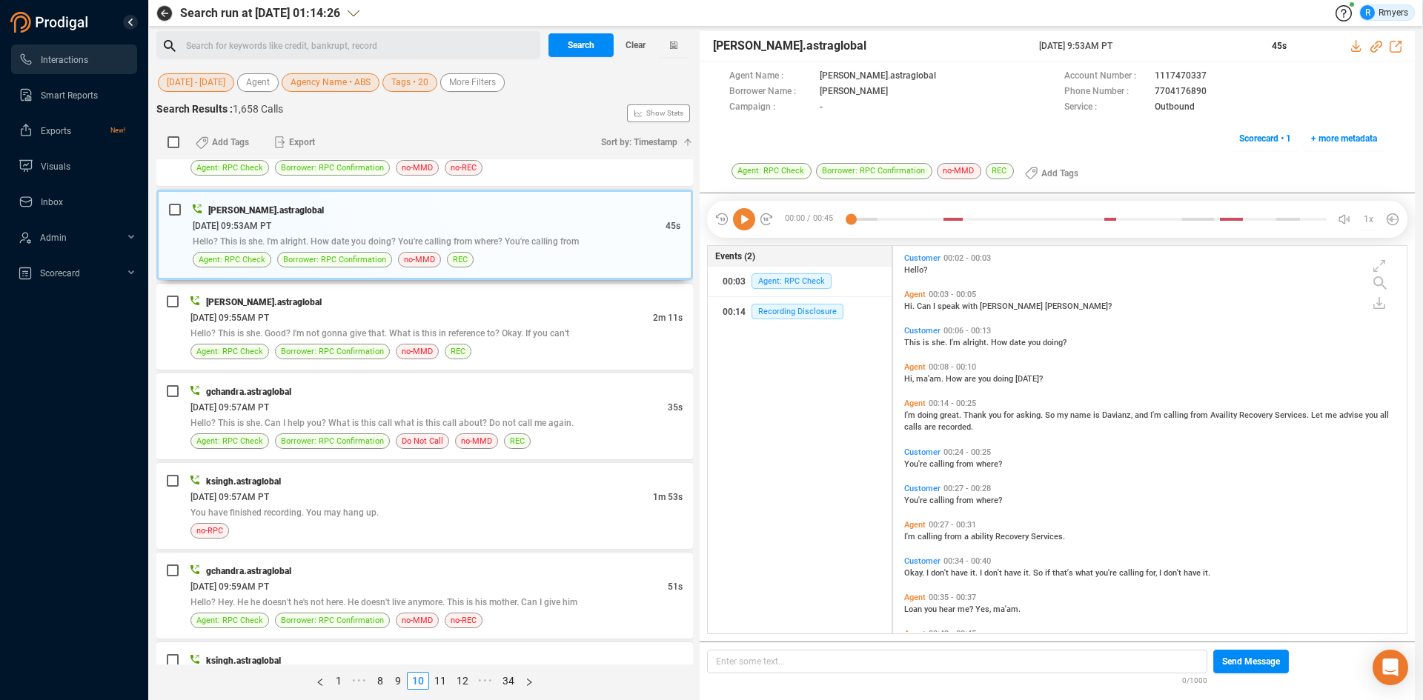
scroll to position [41, 0]
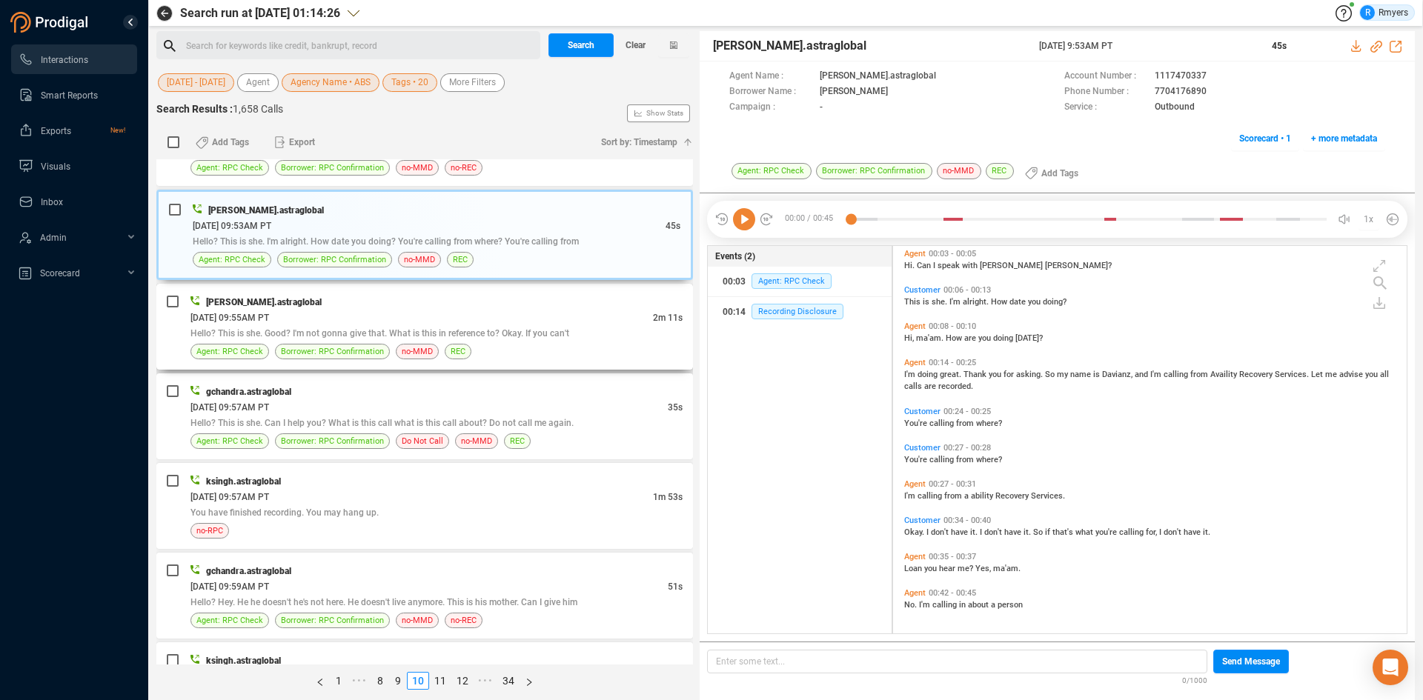
click at [438, 336] on span "Hello? This is she. Good? I'm not gonna give that. What is this in reference to…" at bounding box center [379, 333] width 379 height 10
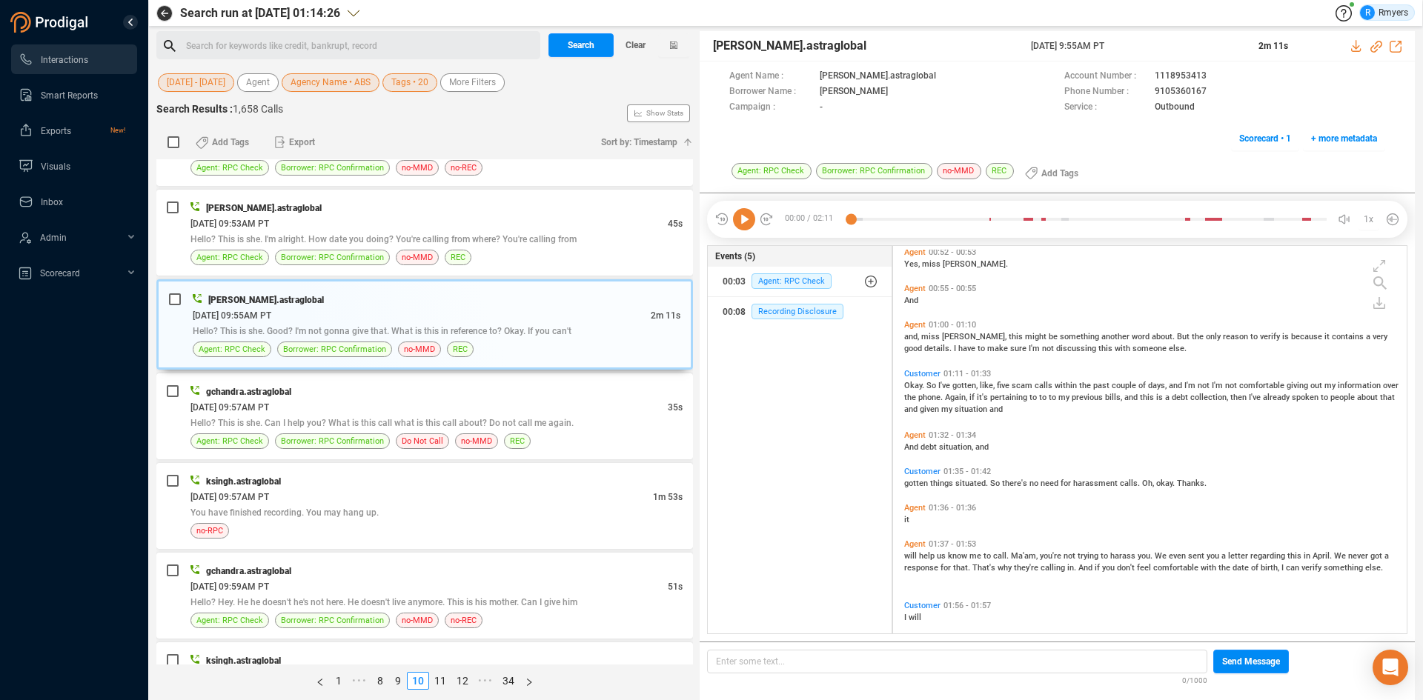
scroll to position [445, 0]
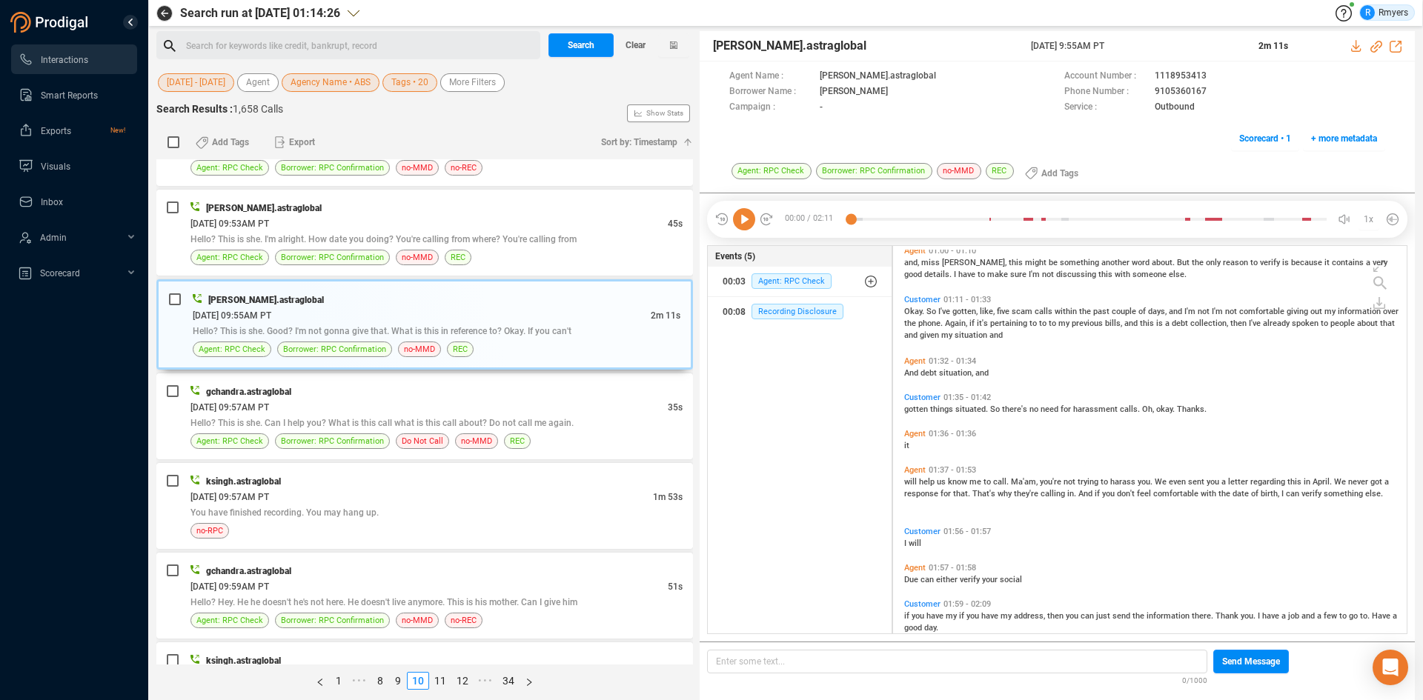
click at [917, 314] on span "Okay." at bounding box center [915, 312] width 22 height 10
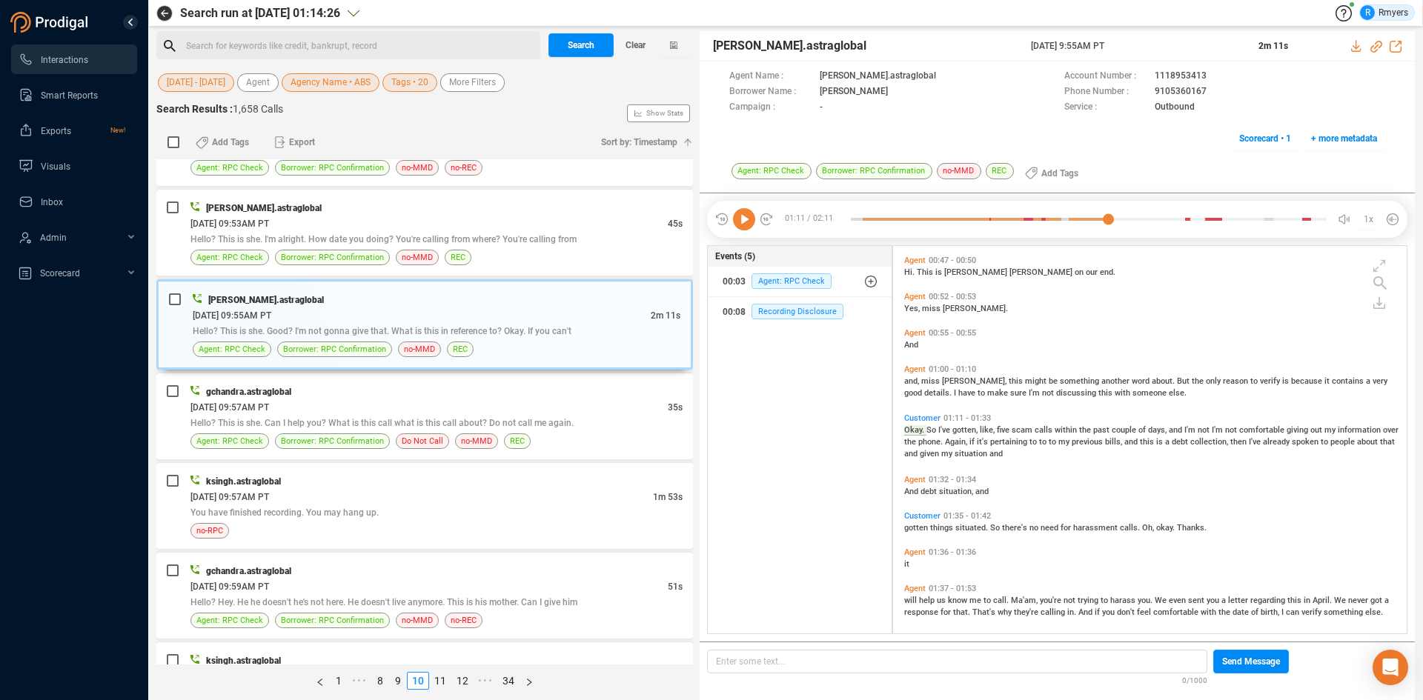
click at [749, 226] on icon at bounding box center [744, 219] width 22 height 22
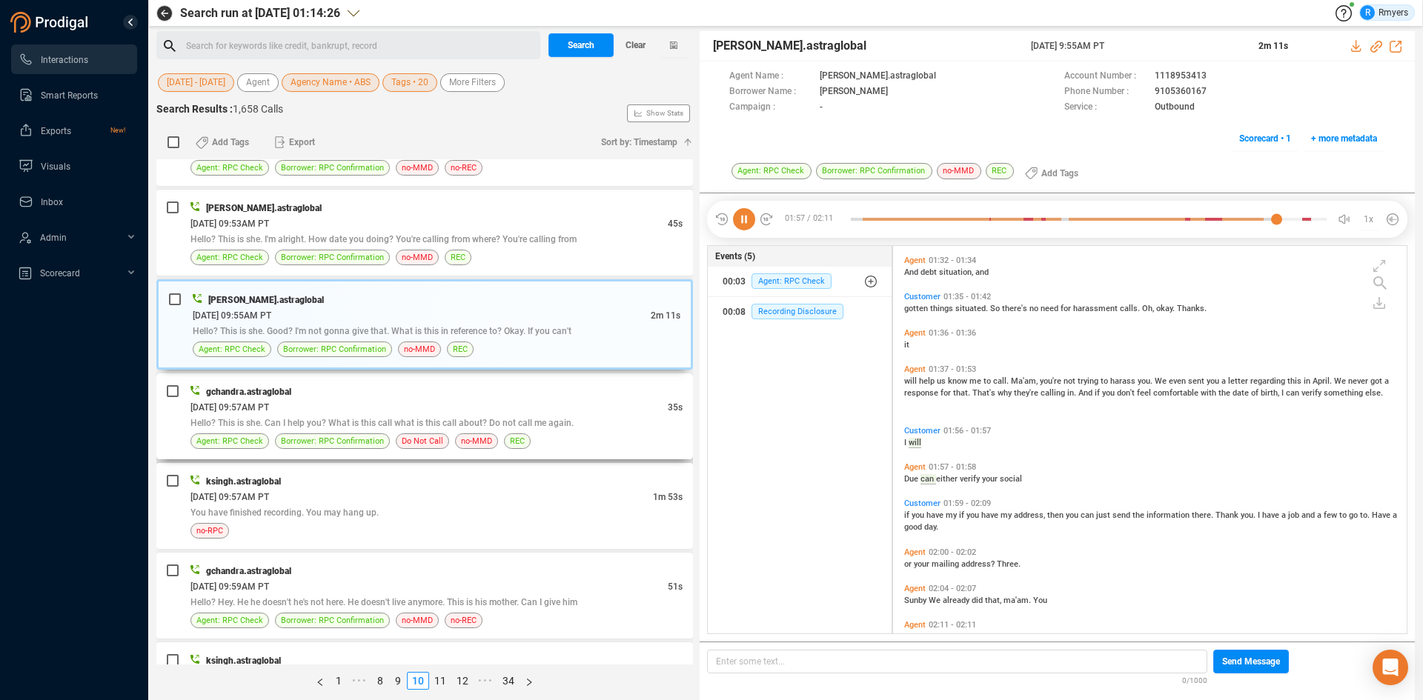
scroll to position [577, 0]
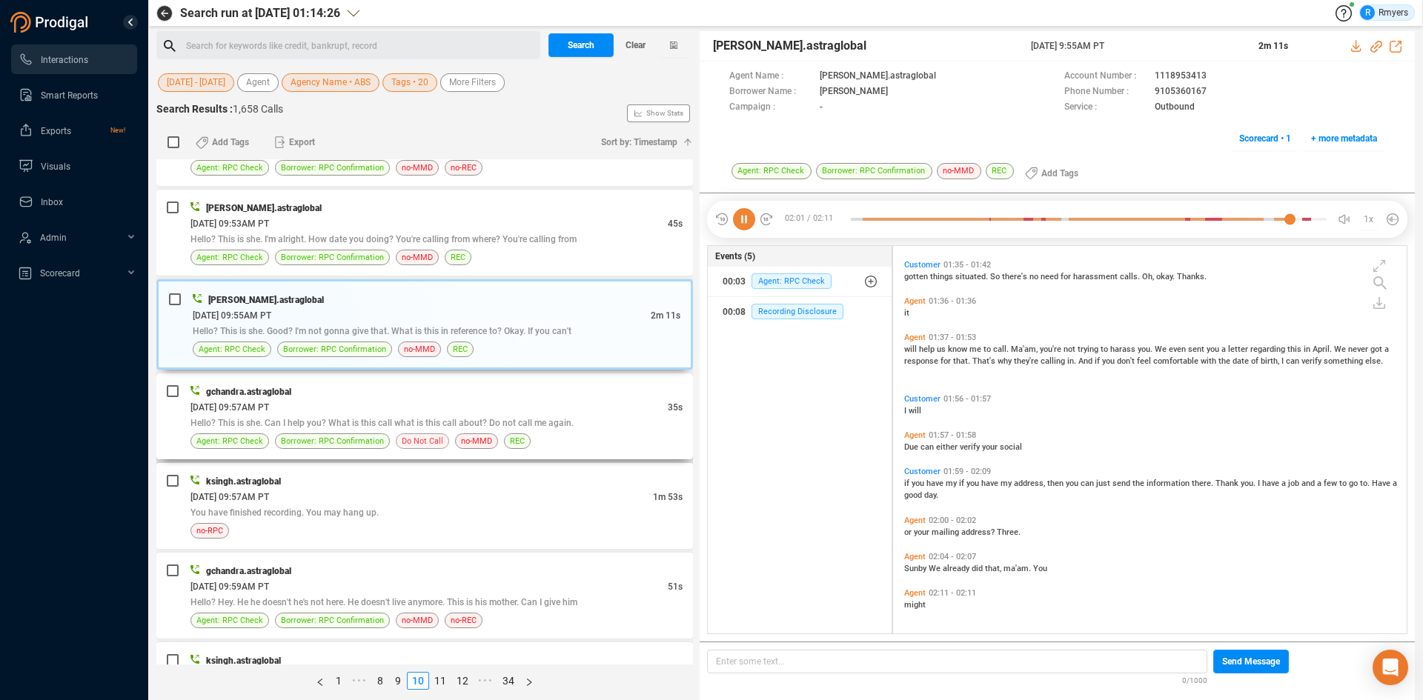
click at [419, 431] on div "gchandra.astraglobal 06/11/2025 @ 09:57AM PT 35s Hello? This is she. Can I help…" at bounding box center [436, 416] width 492 height 65
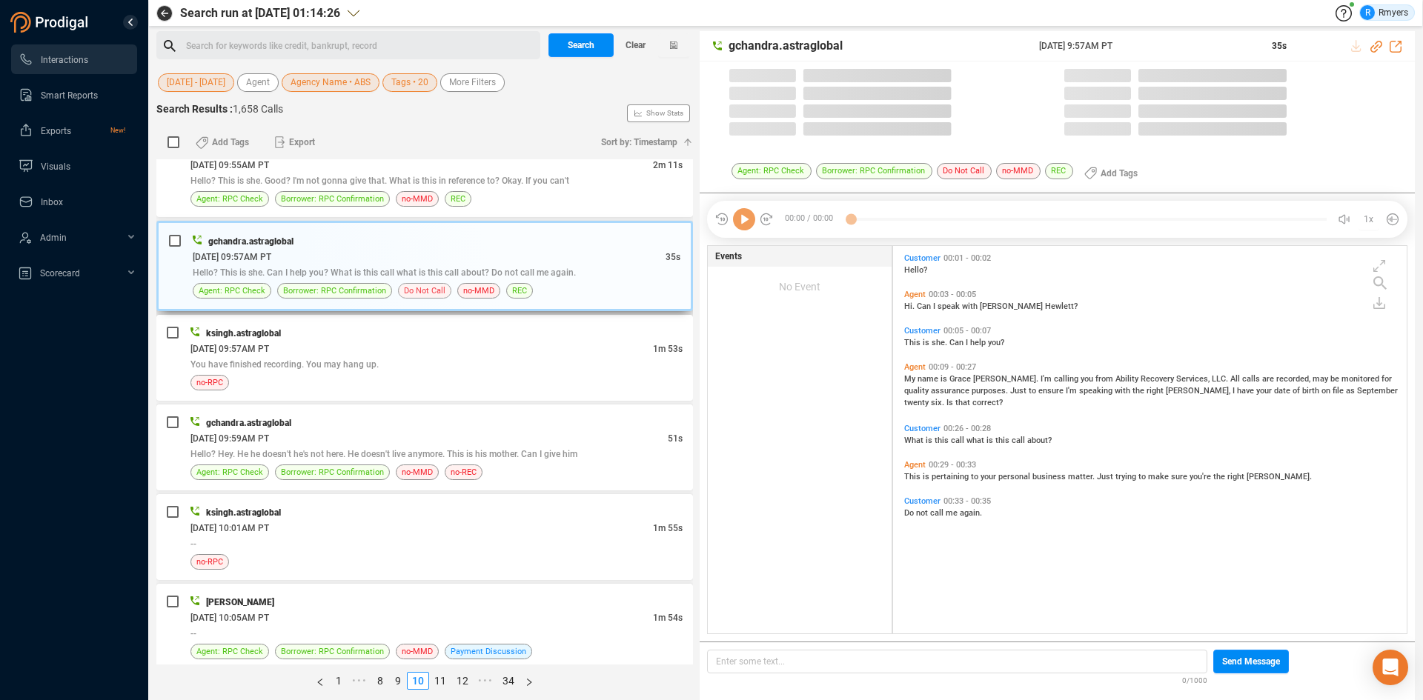
scroll to position [384, 506]
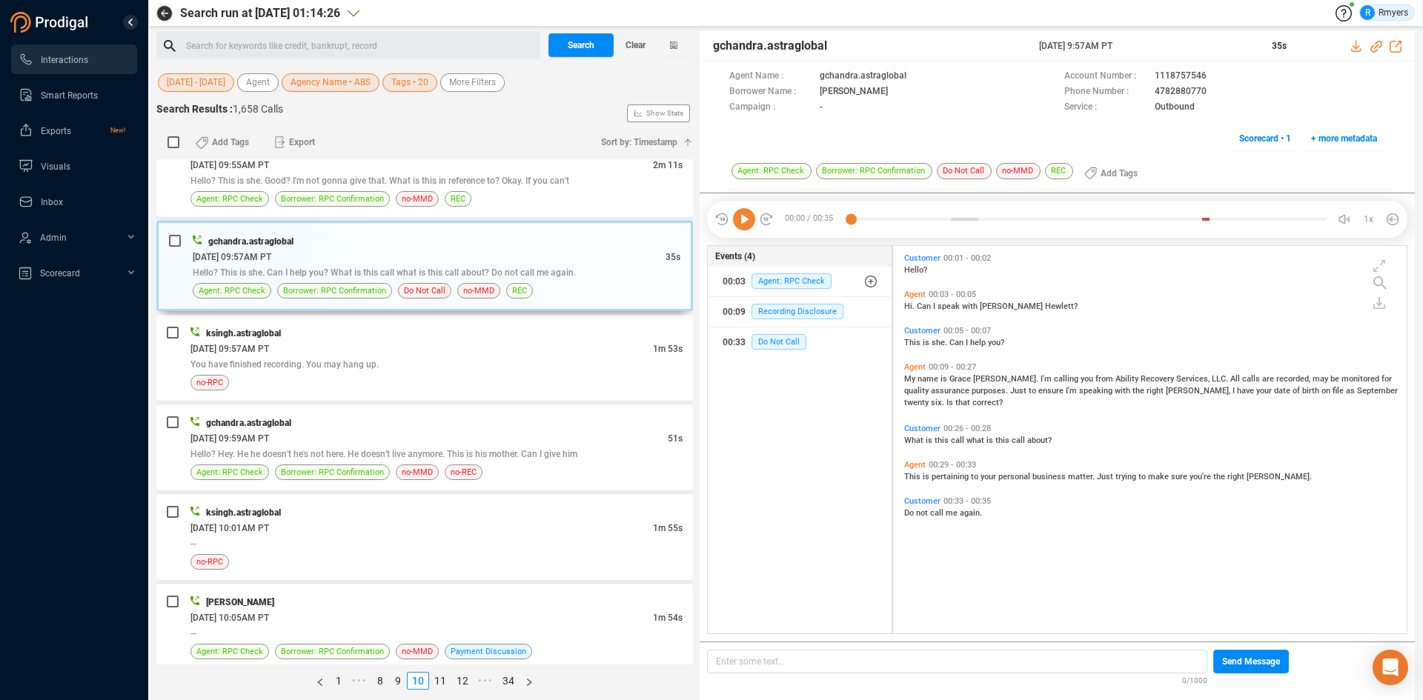
click at [754, 219] on icon at bounding box center [744, 219] width 22 height 22
drag, startPoint x: 1147, startPoint y: 90, endPoint x: 1209, endPoint y: 92, distance: 62.3
click at [1209, 92] on div "Phone Number : 4782880770" at bounding box center [1224, 92] width 321 height 16
copy div "4782880770"
click at [391, 362] on div "You have finished recording. You may hang up." at bounding box center [436, 364] width 492 height 16
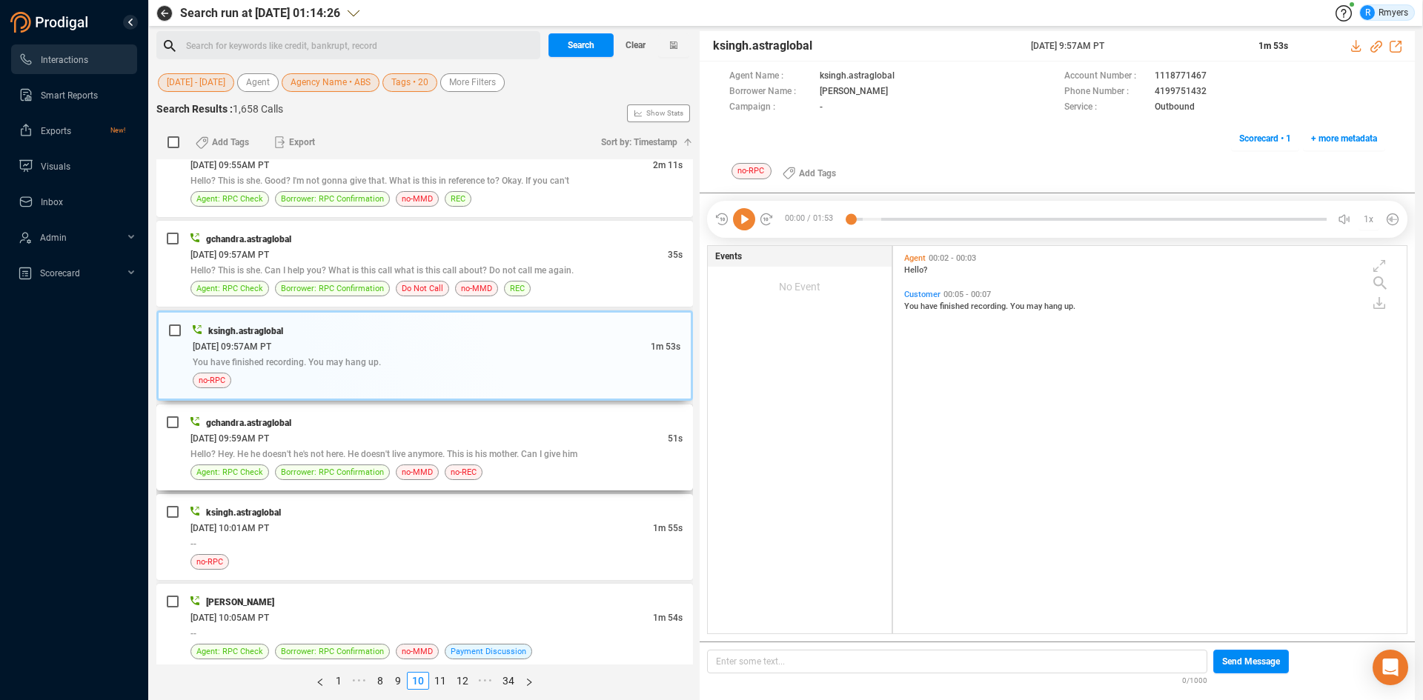
click at [385, 458] on span "Hello? Hey. He he doesn't he's not here. He doesn't live anymore. This is his m…" at bounding box center [383, 454] width 387 height 10
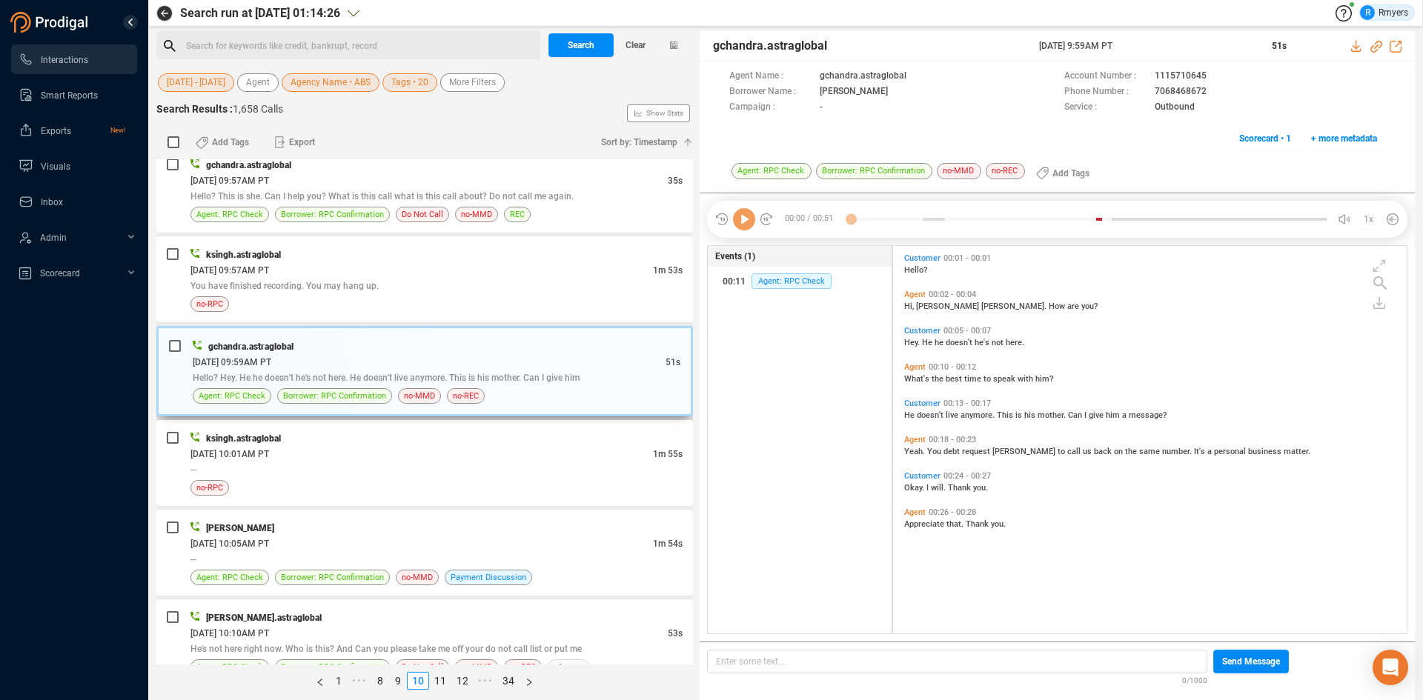
scroll to position [2149, 0]
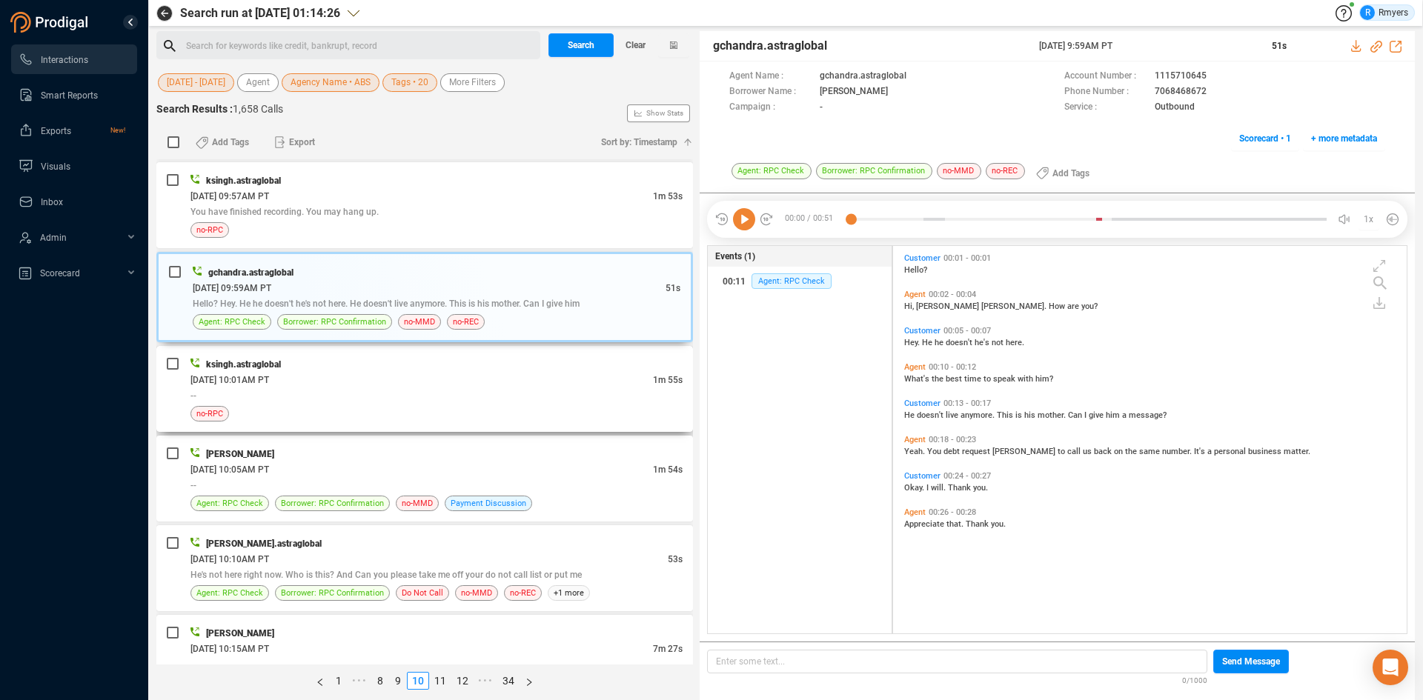
click at [418, 395] on div "--" at bounding box center [436, 396] width 492 height 16
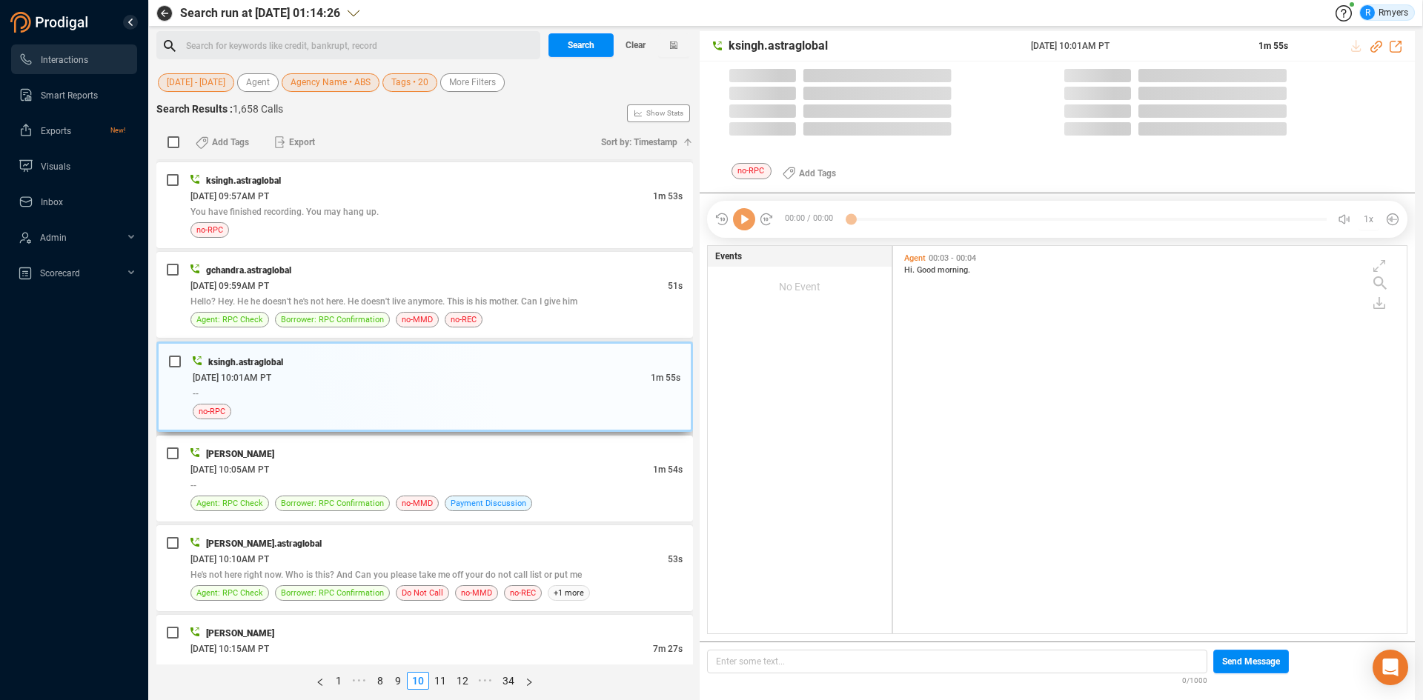
scroll to position [384, 506]
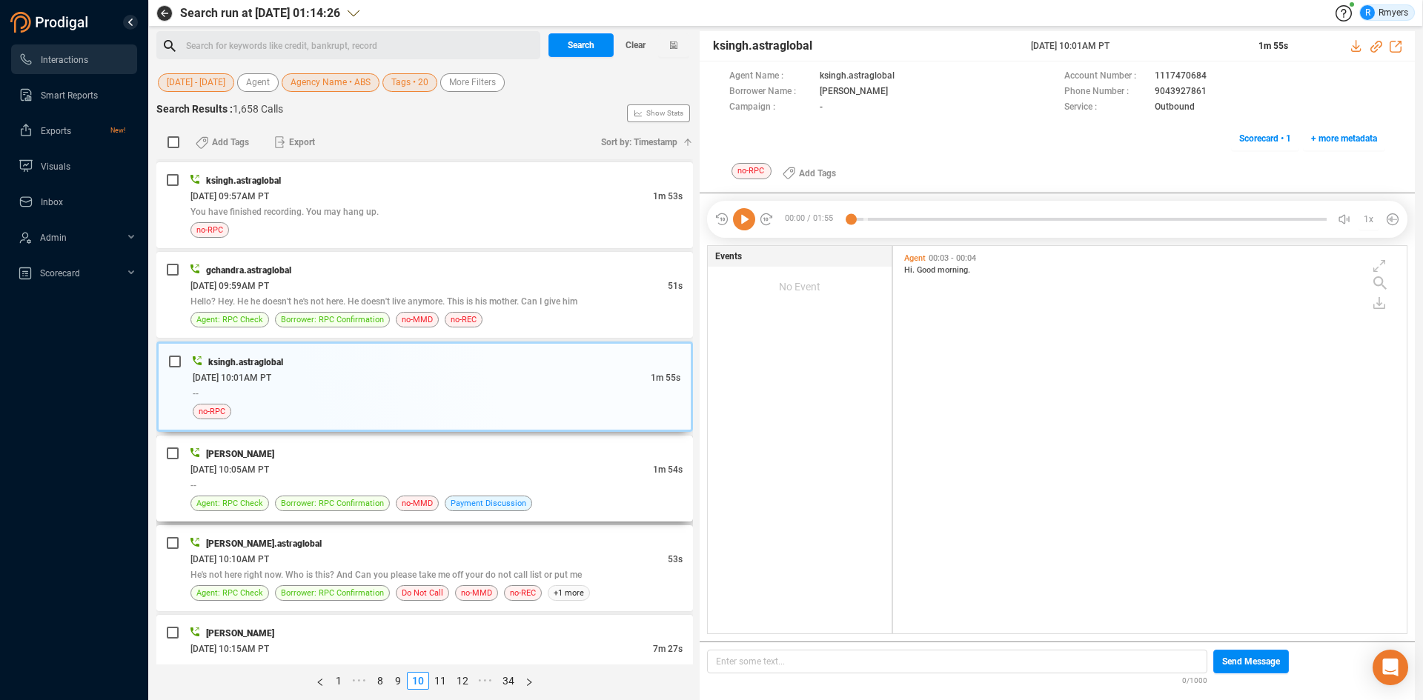
click at [408, 480] on div "--" at bounding box center [436, 485] width 492 height 16
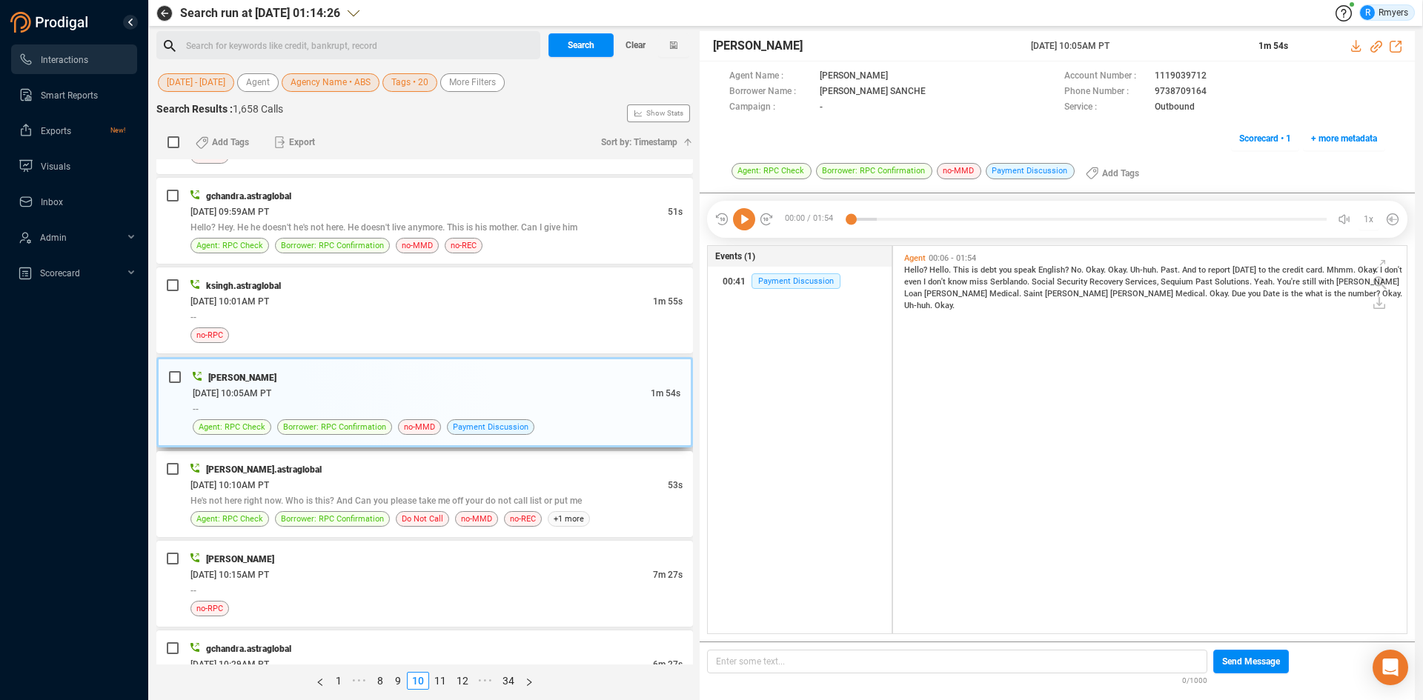
scroll to position [2297, 0]
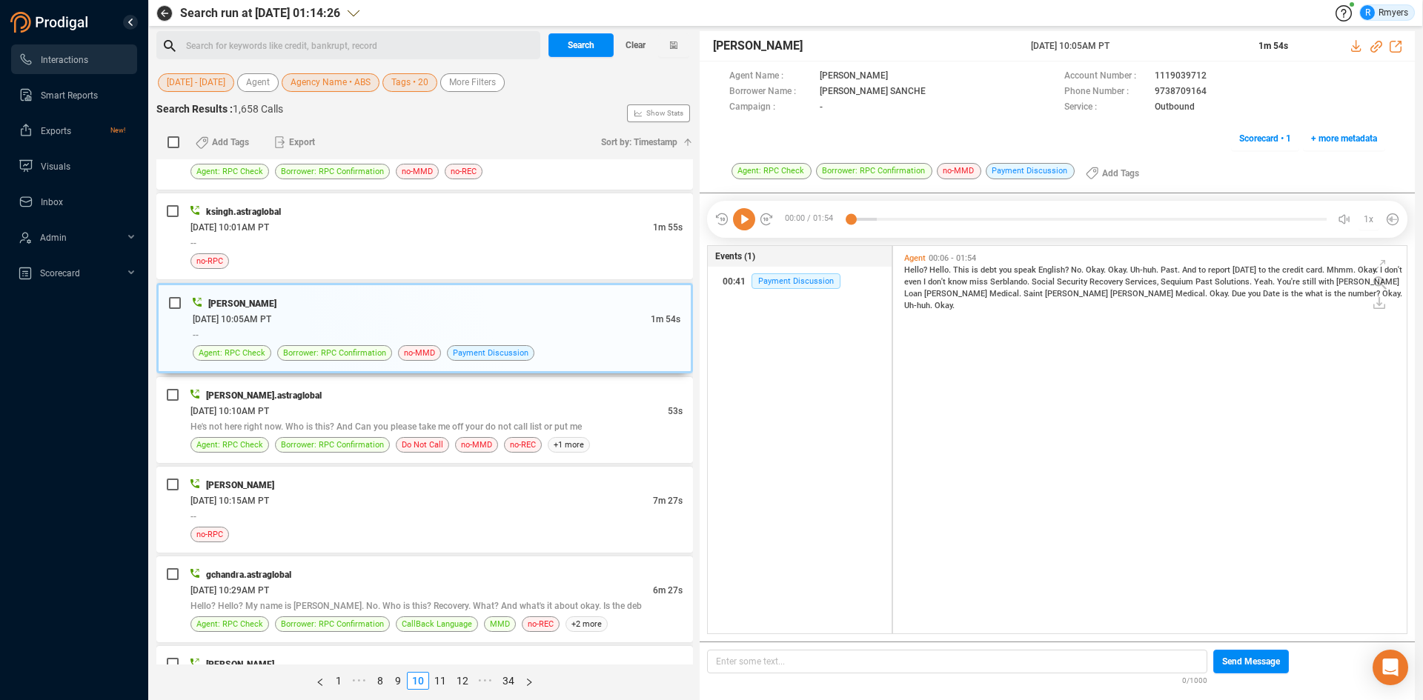
click at [745, 220] on icon at bounding box center [744, 219] width 22 height 22
click at [954, 273] on span "This" at bounding box center [962, 270] width 19 height 10
click at [464, 430] on span "He's not here right now. Who is this? And Can you please take me off your do no…" at bounding box center [385, 427] width 391 height 10
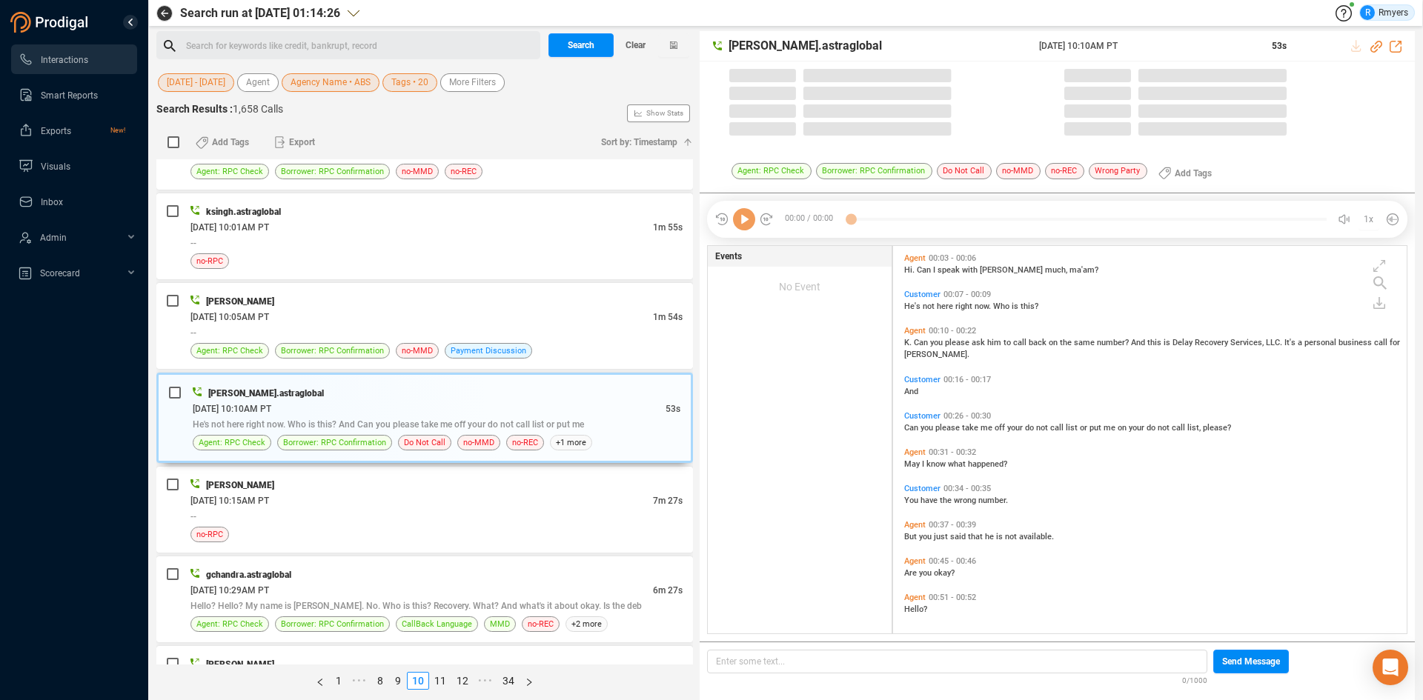
scroll to position [384, 506]
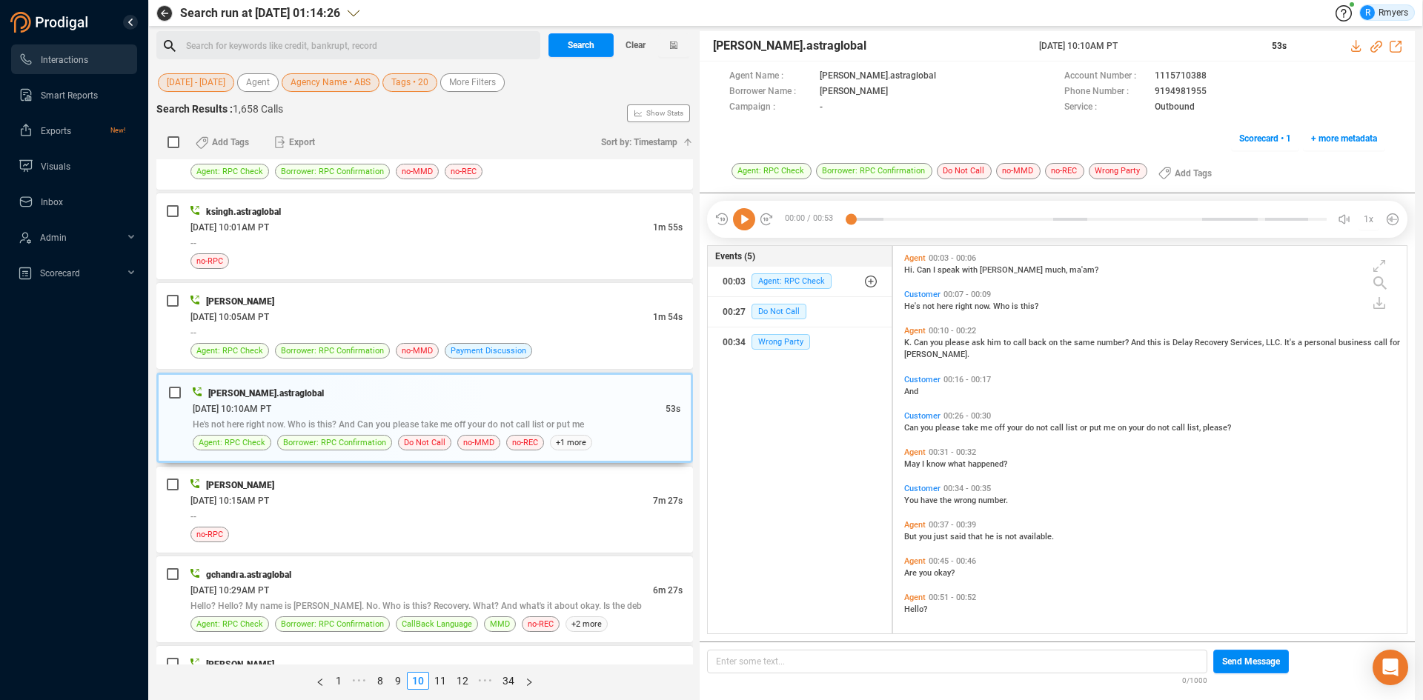
click at [749, 223] on icon at bounding box center [744, 219] width 22 height 22
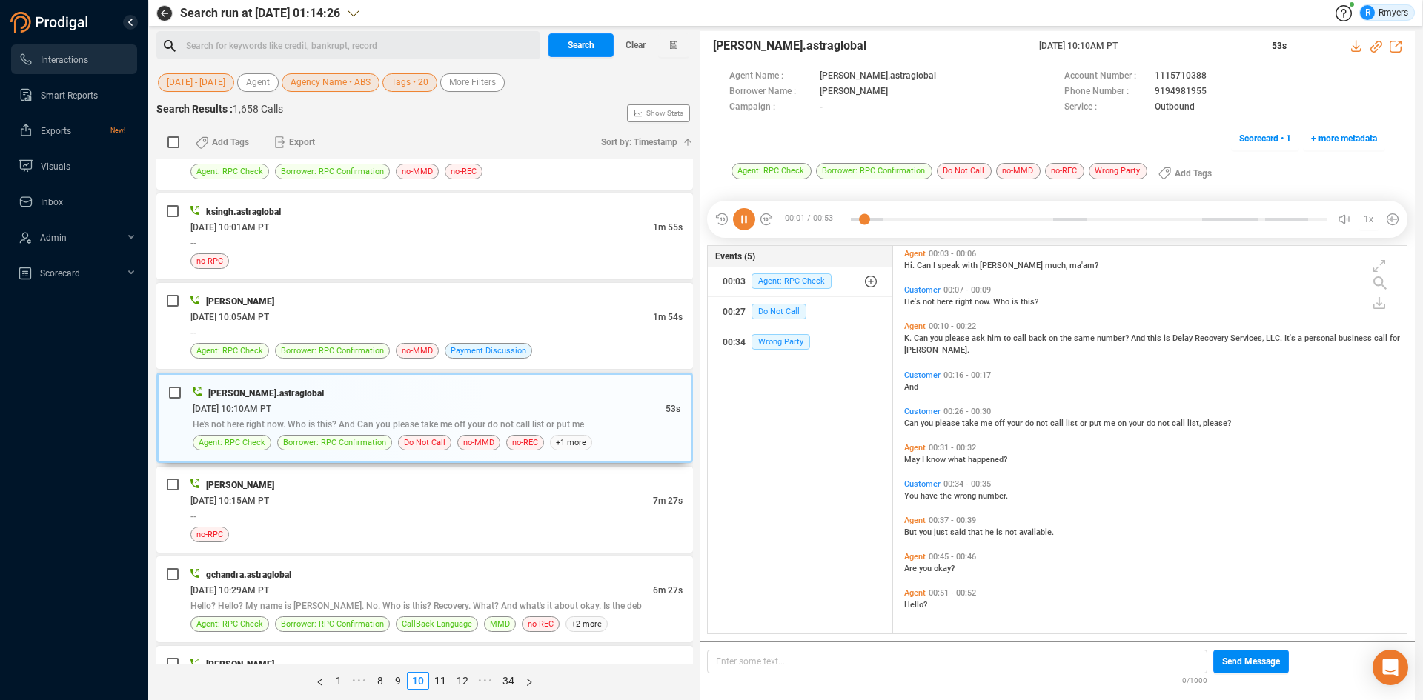
scroll to position [0, 0]
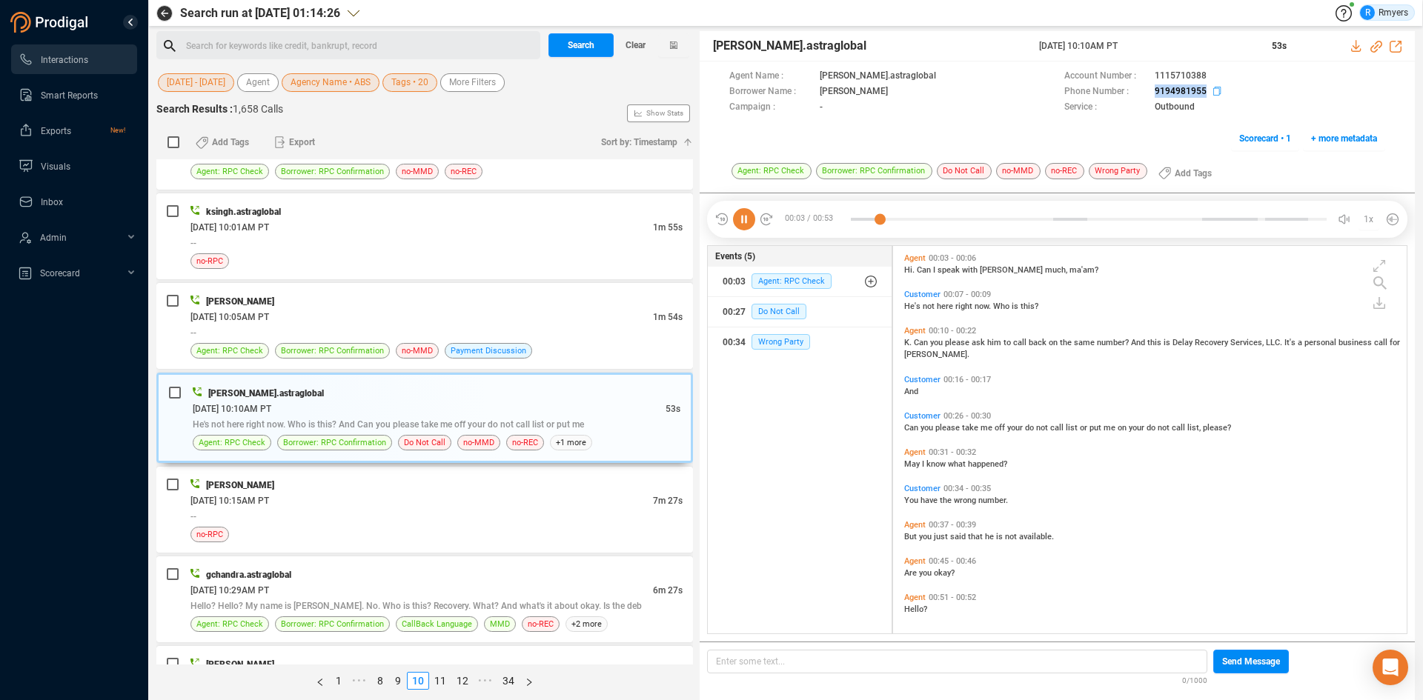
drag, startPoint x: 1149, startPoint y: 93, endPoint x: 1211, endPoint y: 92, distance: 61.5
click at [1211, 92] on div "Phone Number : 9194981955" at bounding box center [1224, 92] width 321 height 16
copy div "9194981955"
click at [269, 498] on span "06/11/2025 @ 10:15AM PT" at bounding box center [229, 501] width 79 height 10
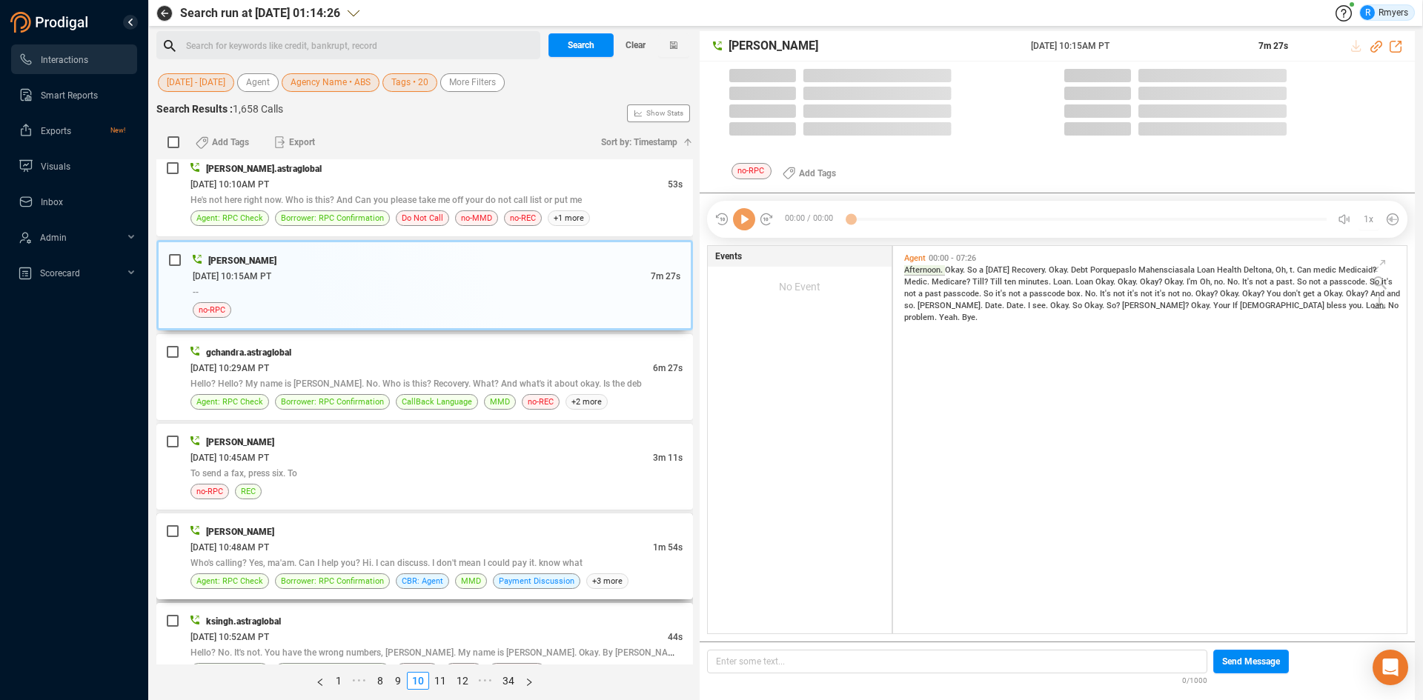
scroll to position [384, 506]
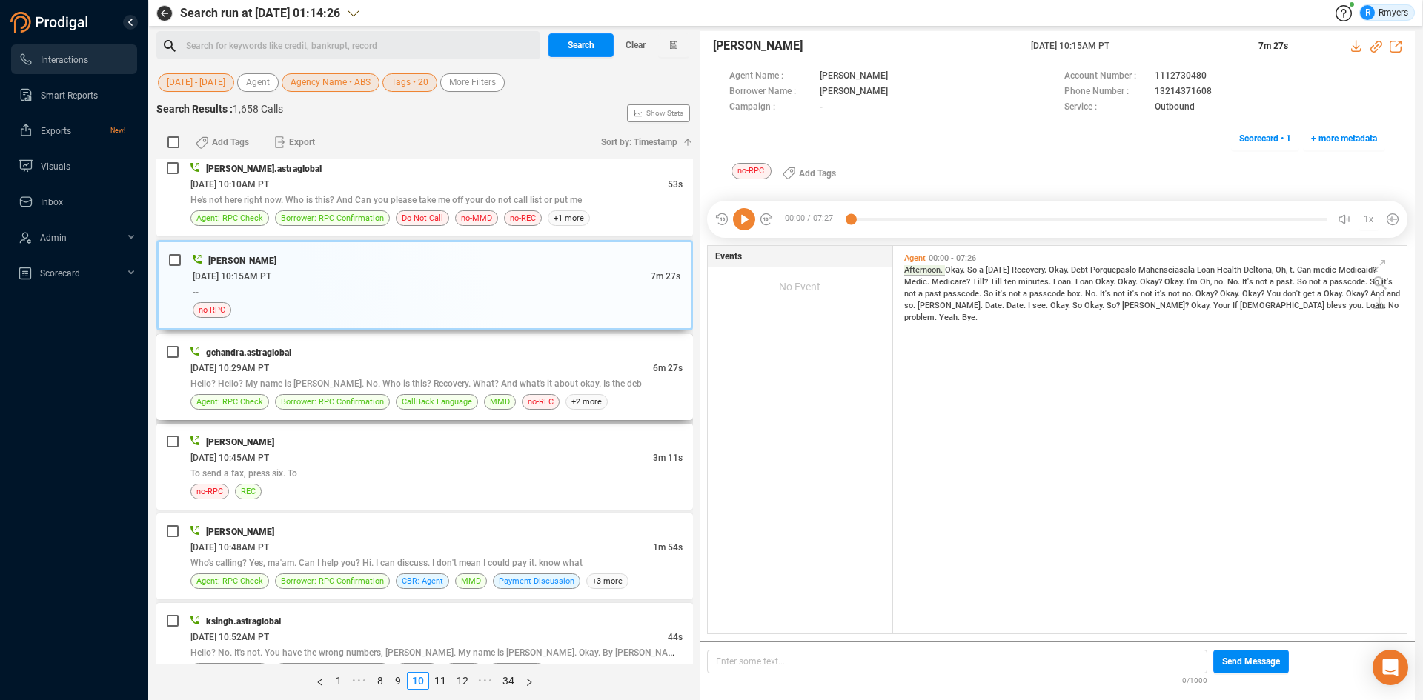
click at [390, 379] on span "Hello? Hello? My name is Todd. No. Who is this? Recovery. What? And what's it a…" at bounding box center [415, 384] width 451 height 10
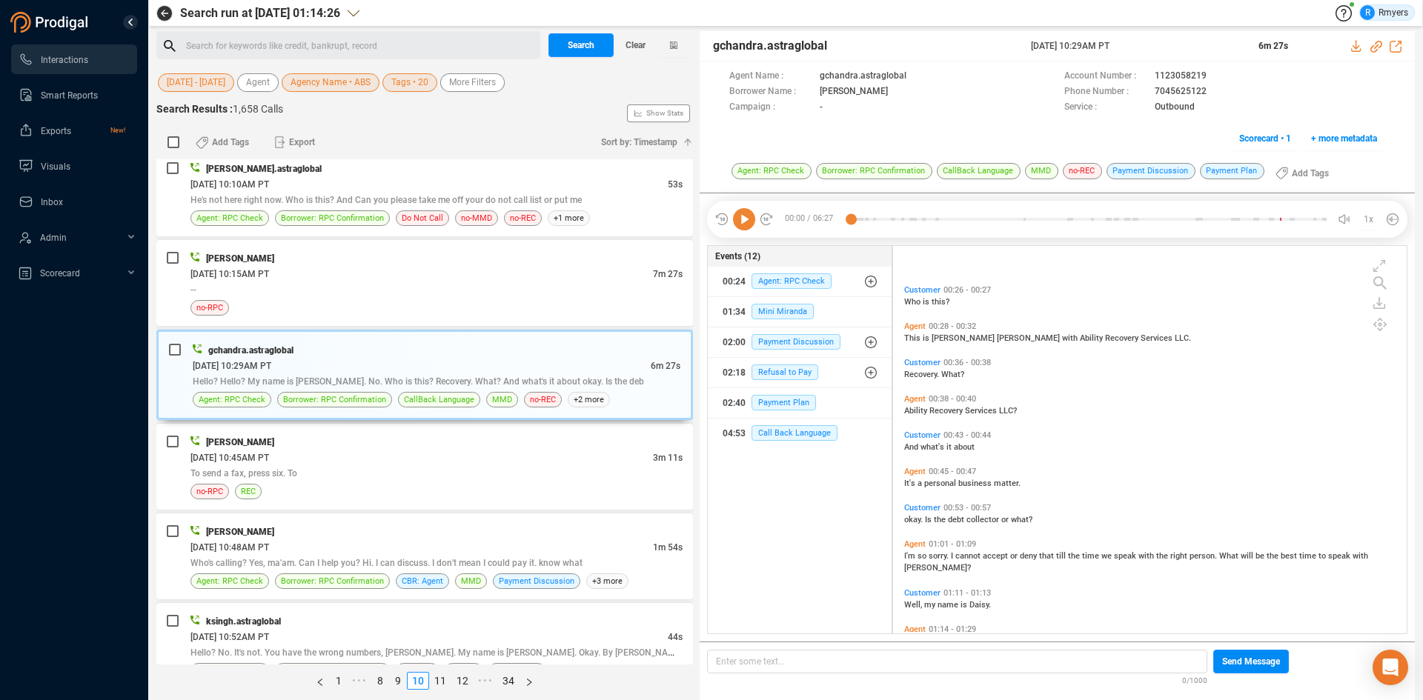
scroll to position [296, 0]
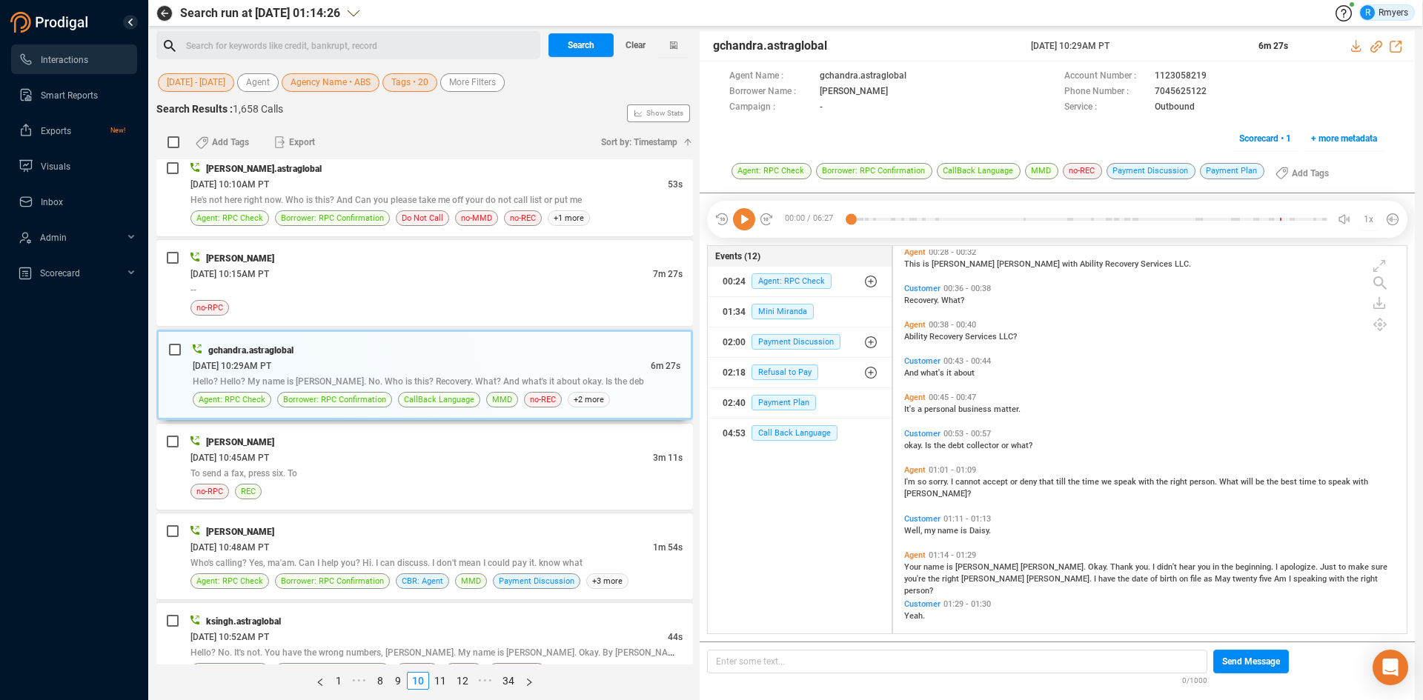
click at [922, 480] on span "so" at bounding box center [923, 482] width 11 height 10
click at [743, 218] on icon at bounding box center [744, 219] width 22 height 22
click at [1376, 45] on icon at bounding box center [1376, 47] width 12 height 12
drag, startPoint x: 1026, startPoint y: 49, endPoint x: 1151, endPoint y: 44, distance: 124.6
click at [1151, 44] on div "gchandra.astraglobal 11 Jun 2025 @ 10:29AM PT 6m 27s" at bounding box center [1057, 46] width 715 height 30
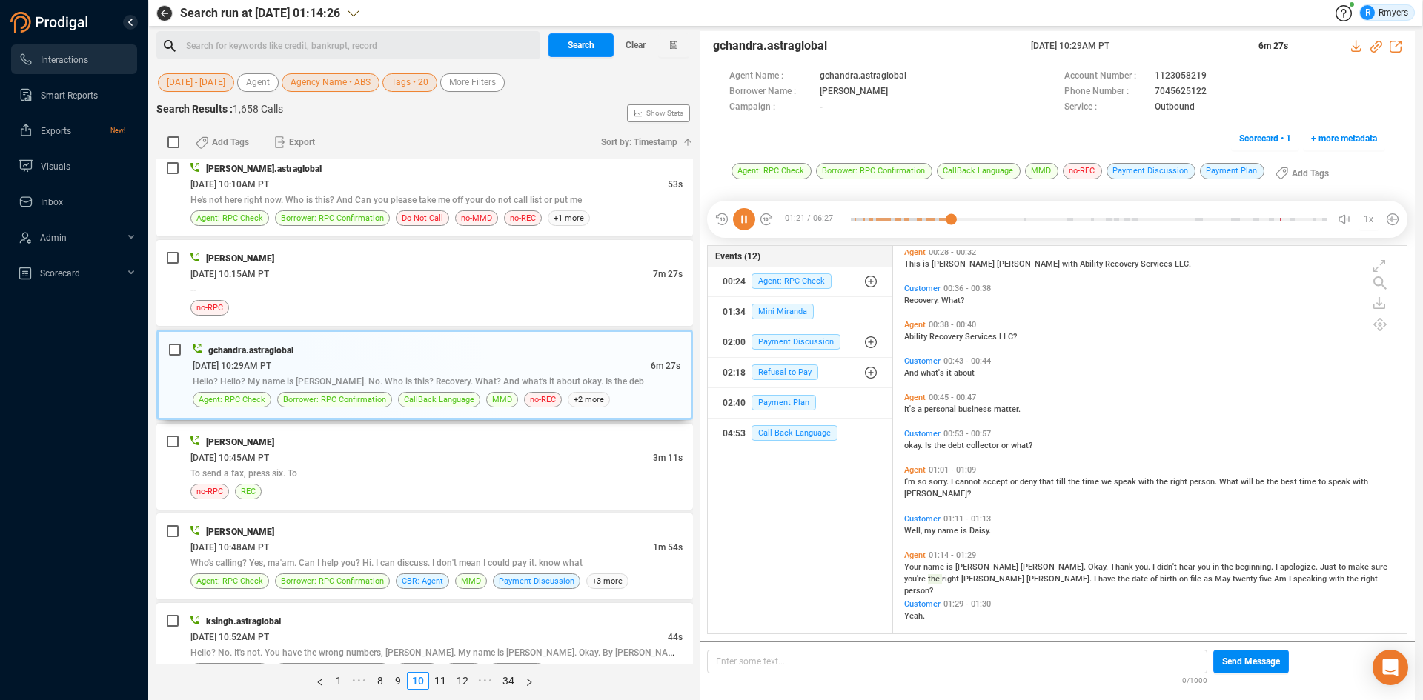
copy div "11 Jun 2025 @ 10:29AM PT"
drag, startPoint x: 709, startPoint y: 49, endPoint x: 817, endPoint y: 42, distance: 108.4
click at [829, 44] on div "gchandra.astraglobal 11 Jun 2025 @ 10:29AM PT 6m 27s" at bounding box center [1057, 46] width 715 height 30
copy span "gchandra.astraglobal"
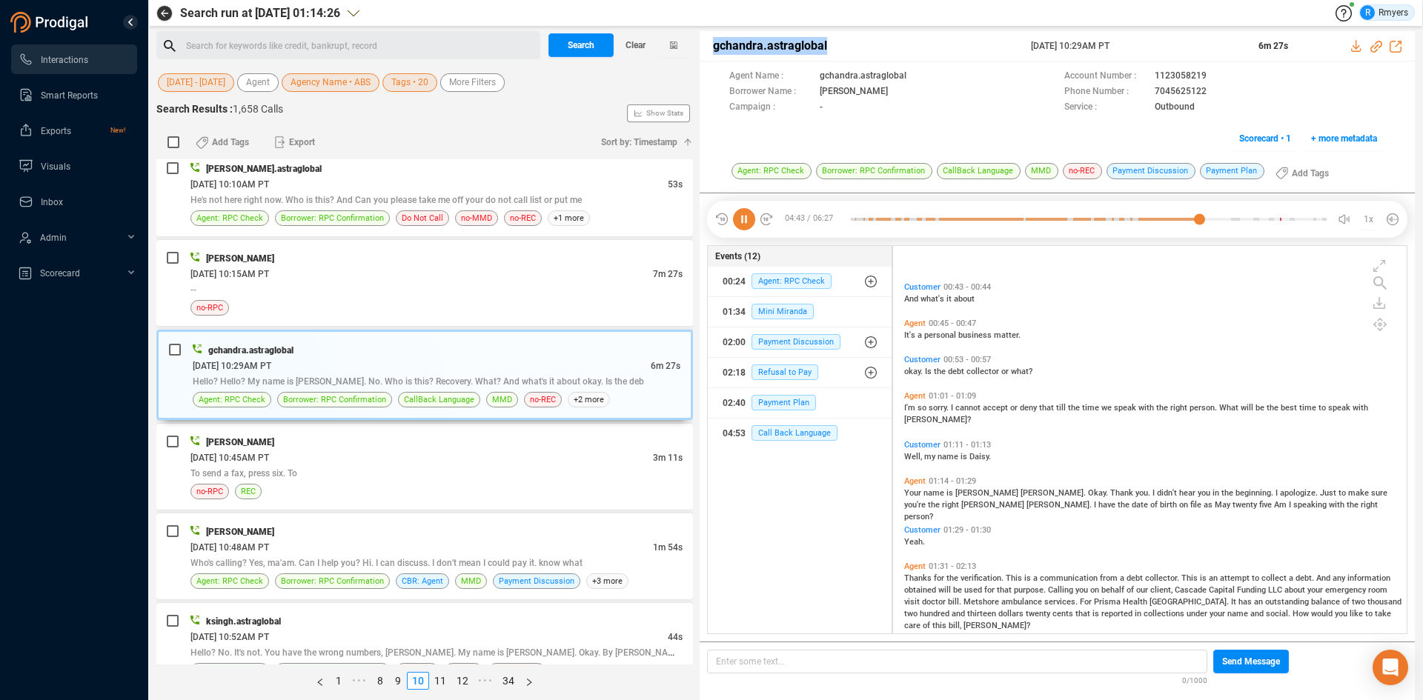
scroll to position [445, 0]
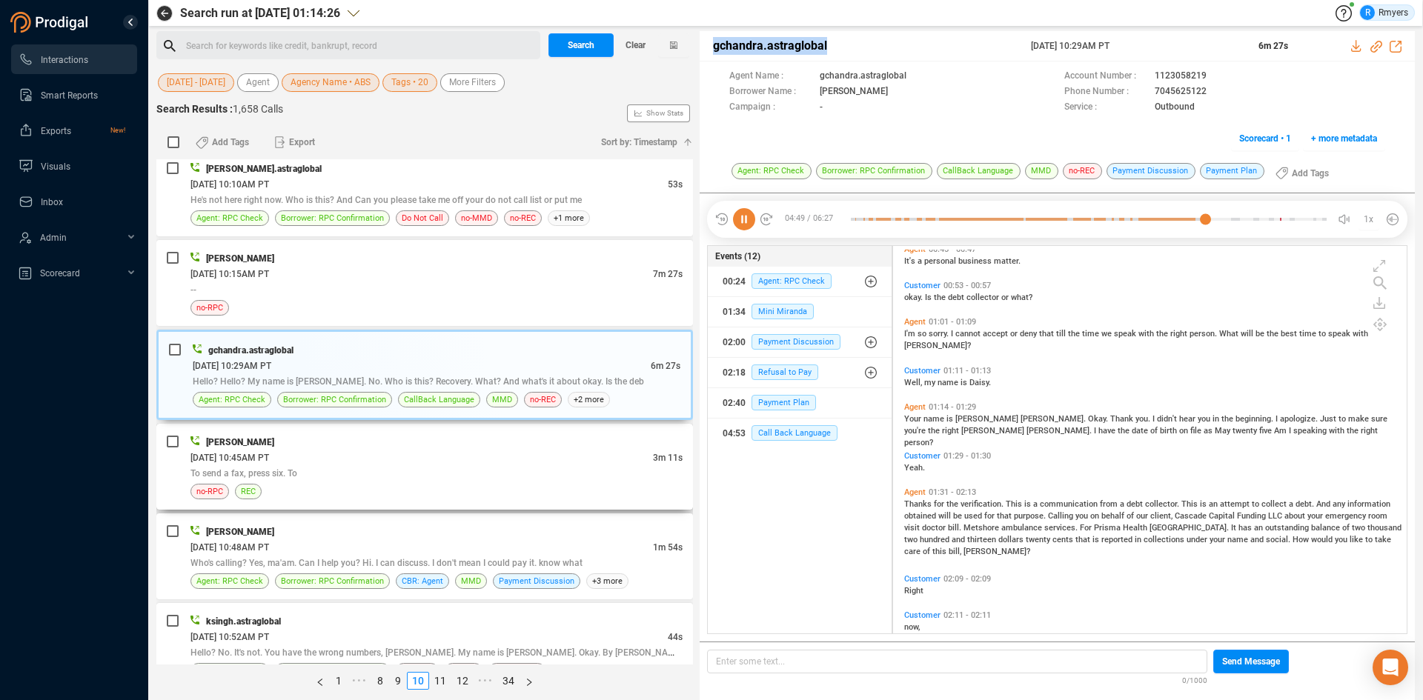
click at [378, 485] on div "no-RPC REC" at bounding box center [436, 492] width 492 height 16
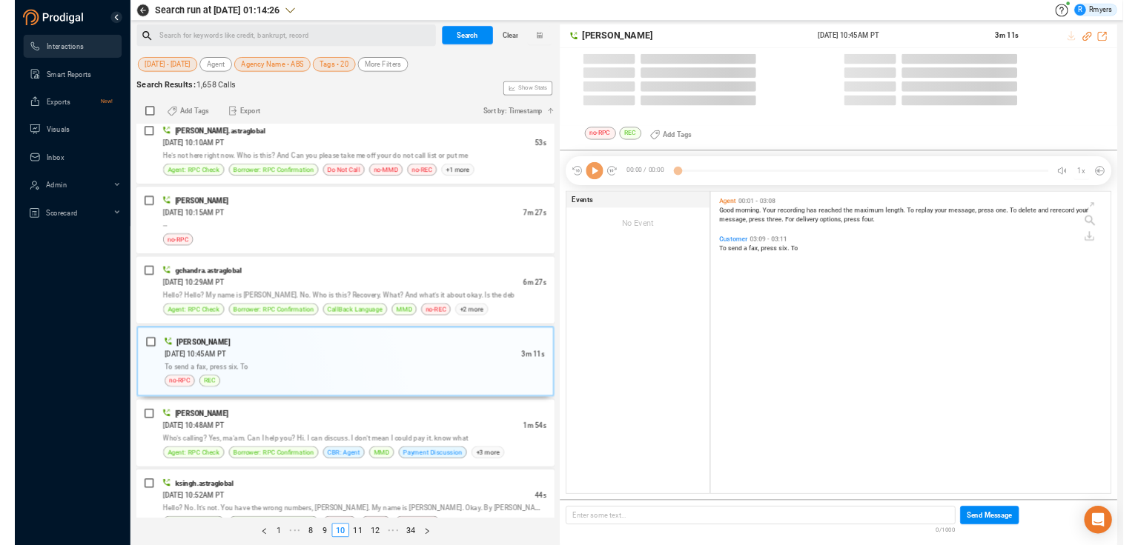
scroll to position [4, 8]
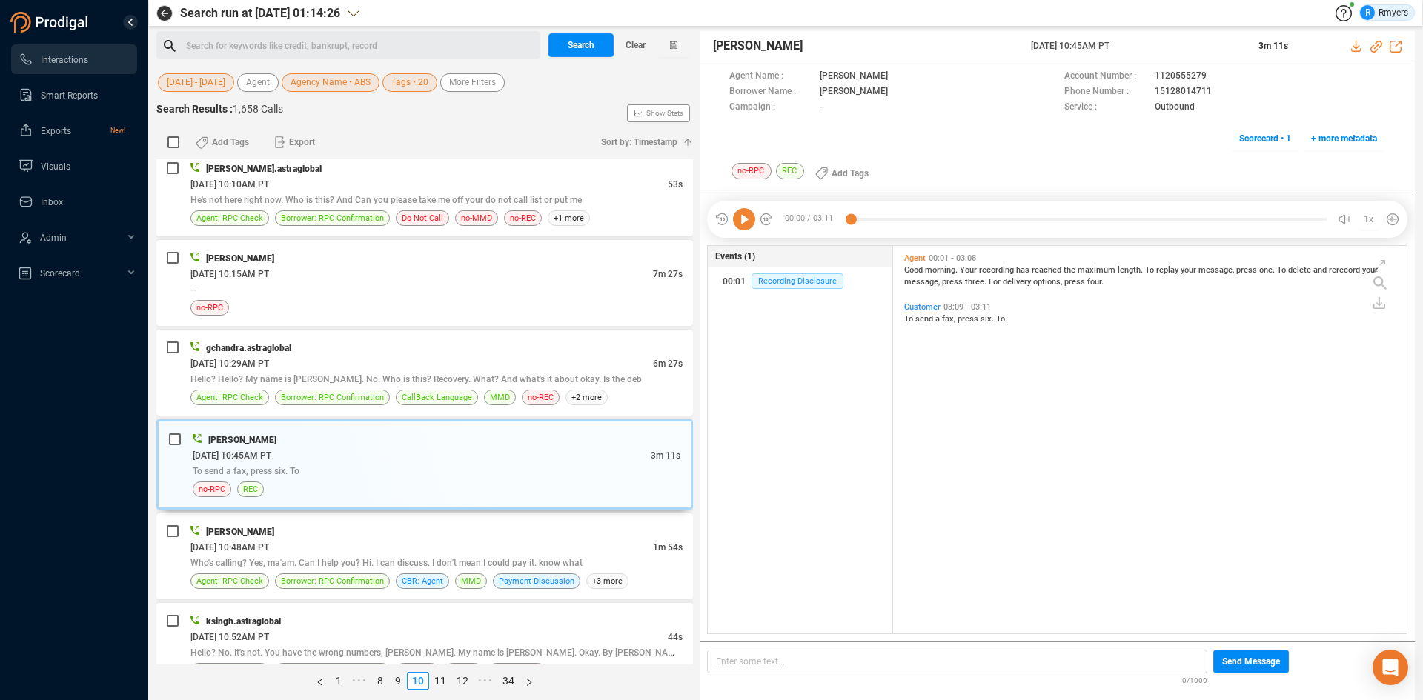
click at [737, 226] on icon at bounding box center [744, 219] width 22 height 22
click at [737, 227] on icon at bounding box center [744, 219] width 22 height 22
click at [310, 560] on span "Who's calling? Yes, ma'am. Can I help you? Hi. I can discuss. I don't mean I co…" at bounding box center [386, 563] width 392 height 10
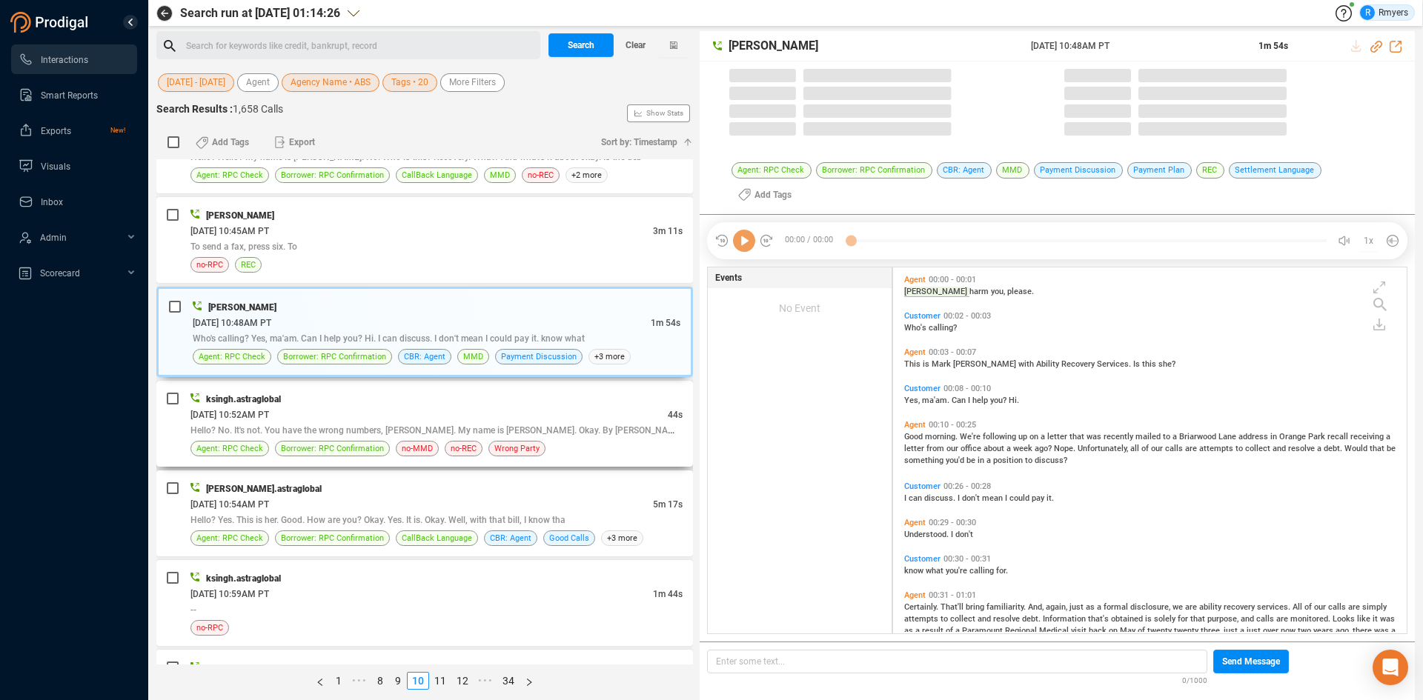
scroll to position [362, 506]
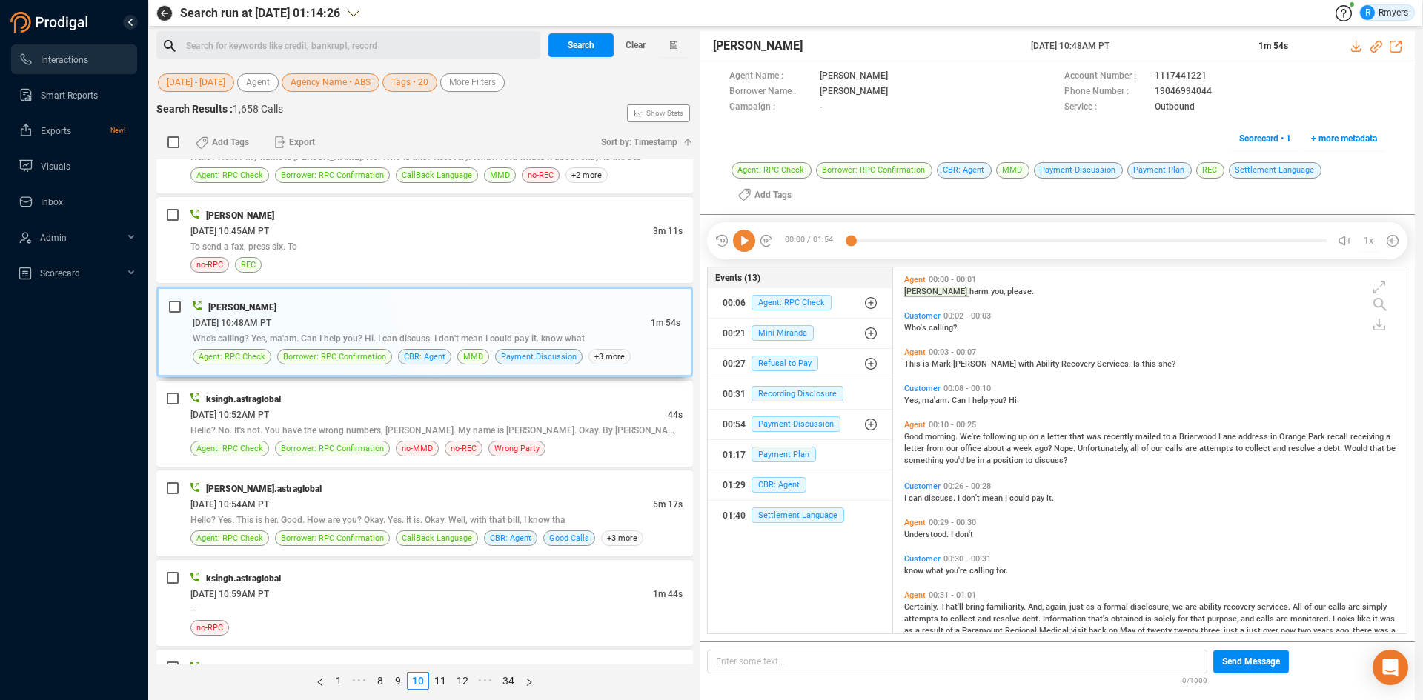
click at [738, 241] on icon at bounding box center [744, 241] width 22 height 22
click at [1377, 45] on icon at bounding box center [1376, 47] width 12 height 12
drag, startPoint x: 1025, startPoint y: 46, endPoint x: 1148, endPoint y: 48, distance: 123.0
click at [1148, 48] on div "Mark Carlson 11 Jun 2025 @ 10:48AM PT 1m 54s" at bounding box center [1057, 46] width 715 height 30
copy div "11 Jun 2025 @ 10:48AM PT"
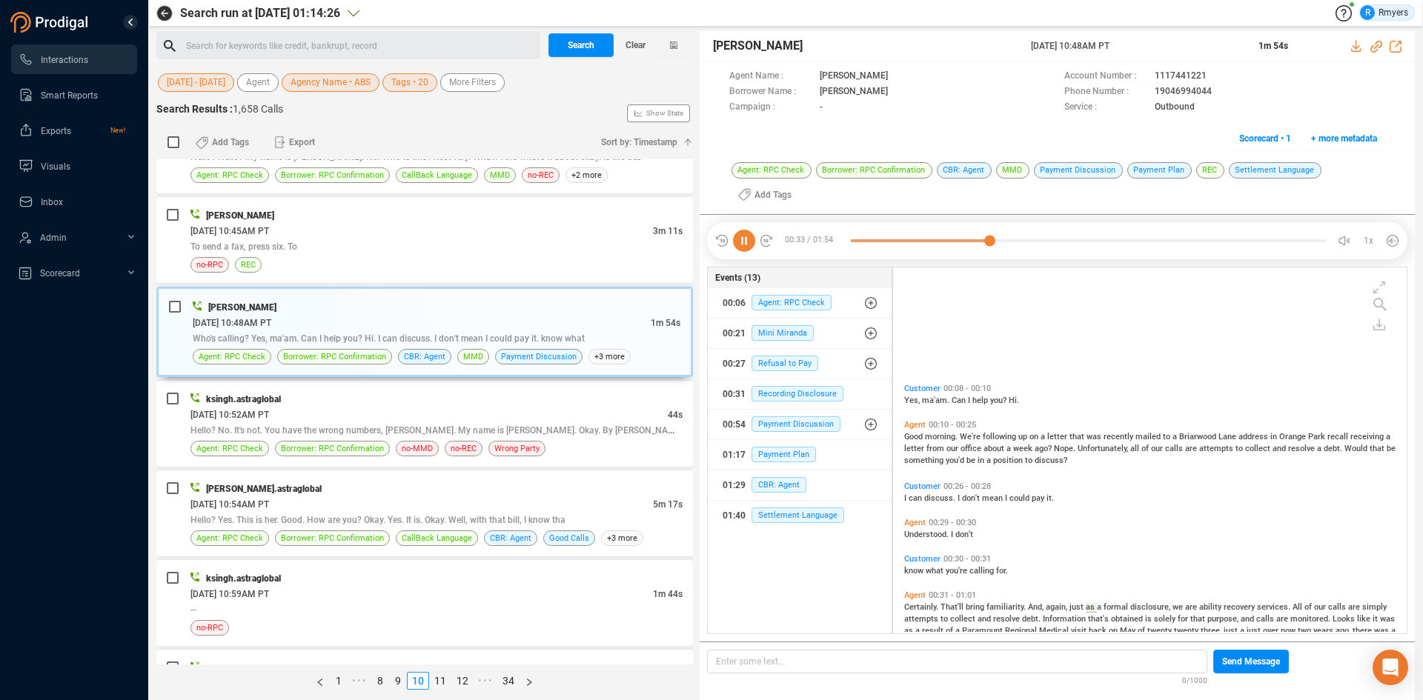
scroll to position [179, 0]
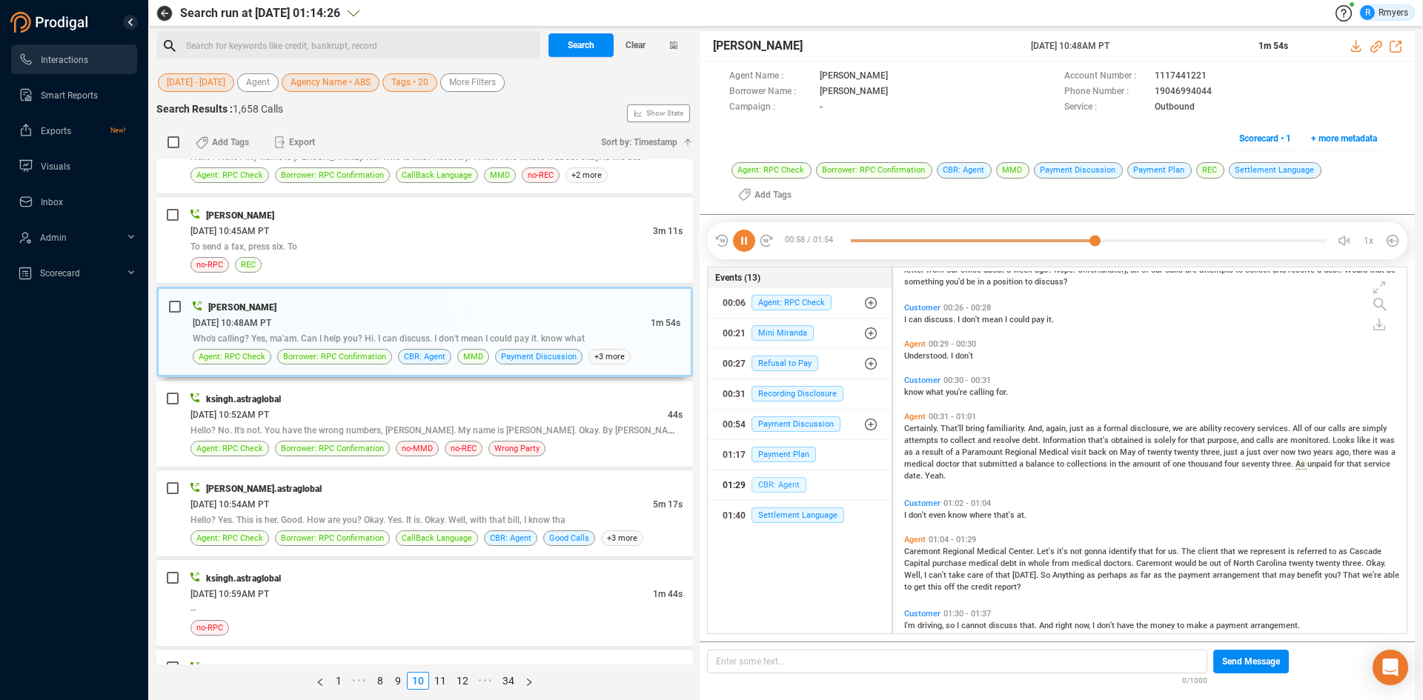
click at [785, 480] on span "CBR: Agent" at bounding box center [779, 485] width 55 height 16
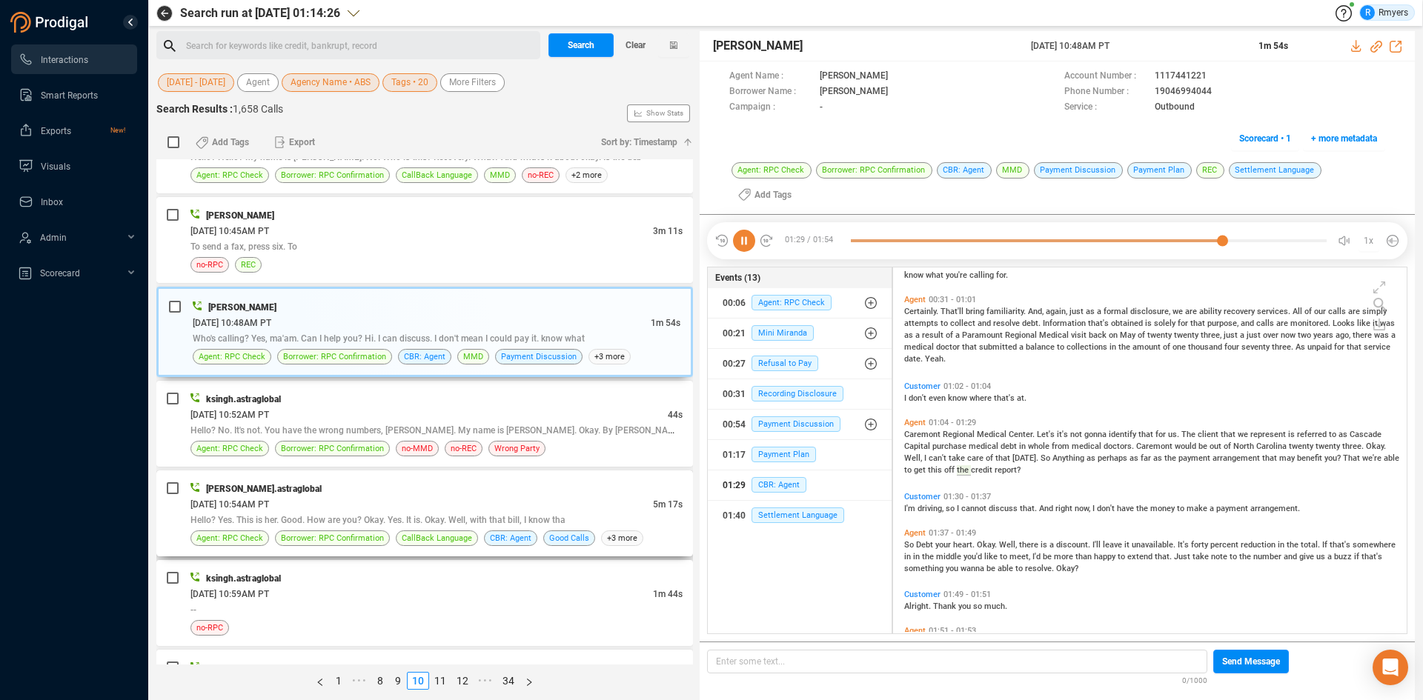
scroll to position [2816, 0]
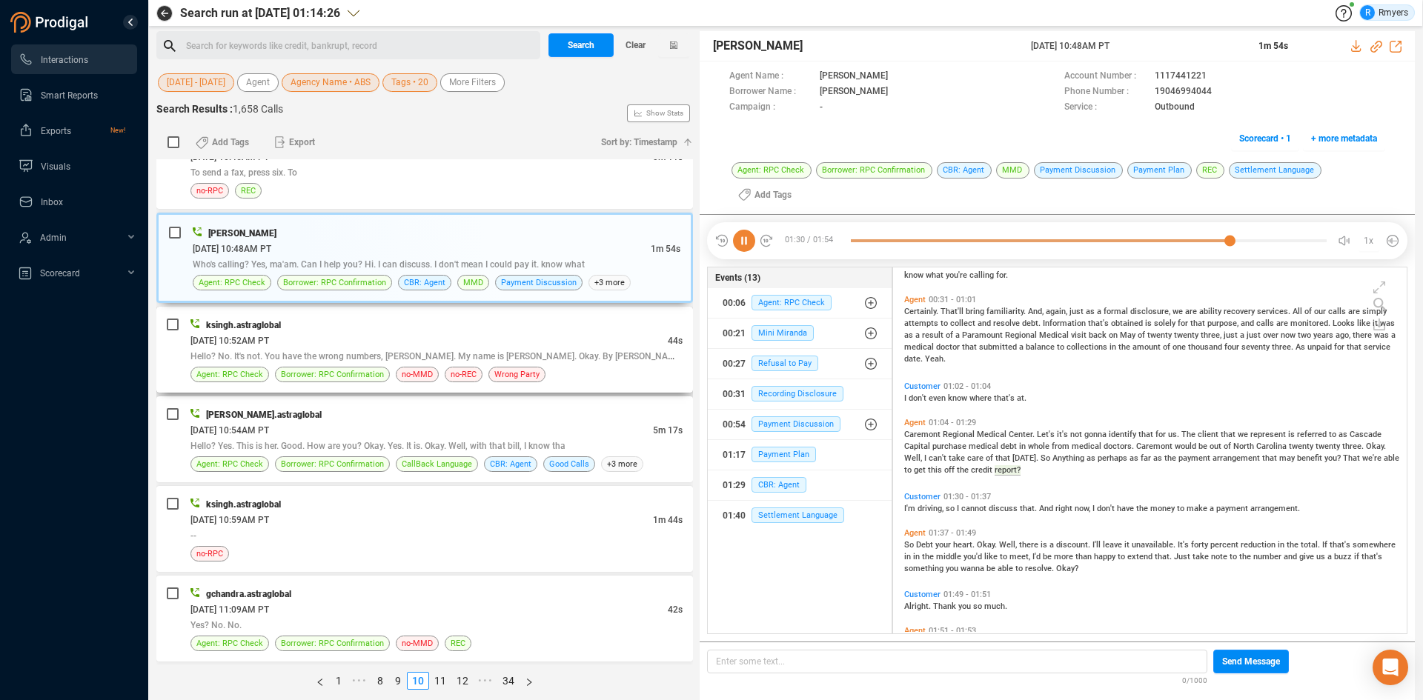
click at [399, 346] on div "06/11/2025 @ 10:52AM PT" at bounding box center [428, 341] width 477 height 16
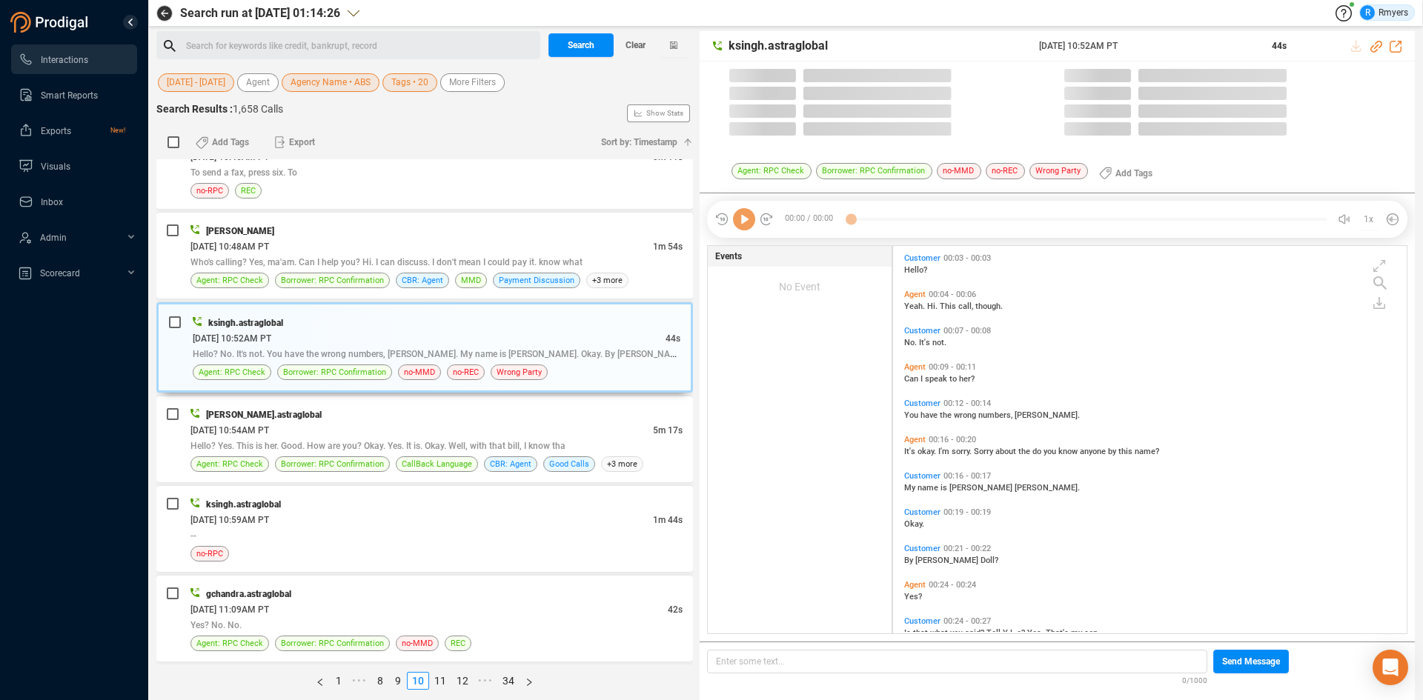
scroll to position [384, 506]
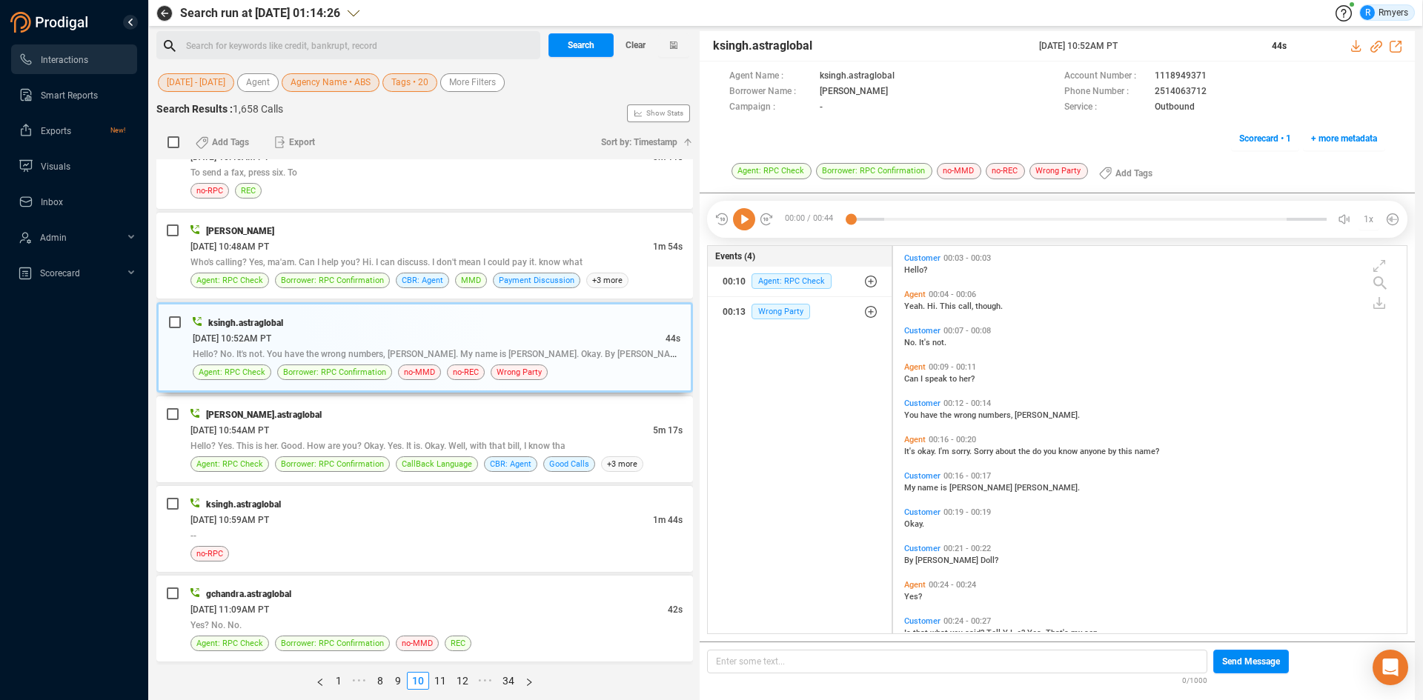
click at [741, 220] on icon at bounding box center [744, 219] width 22 height 22
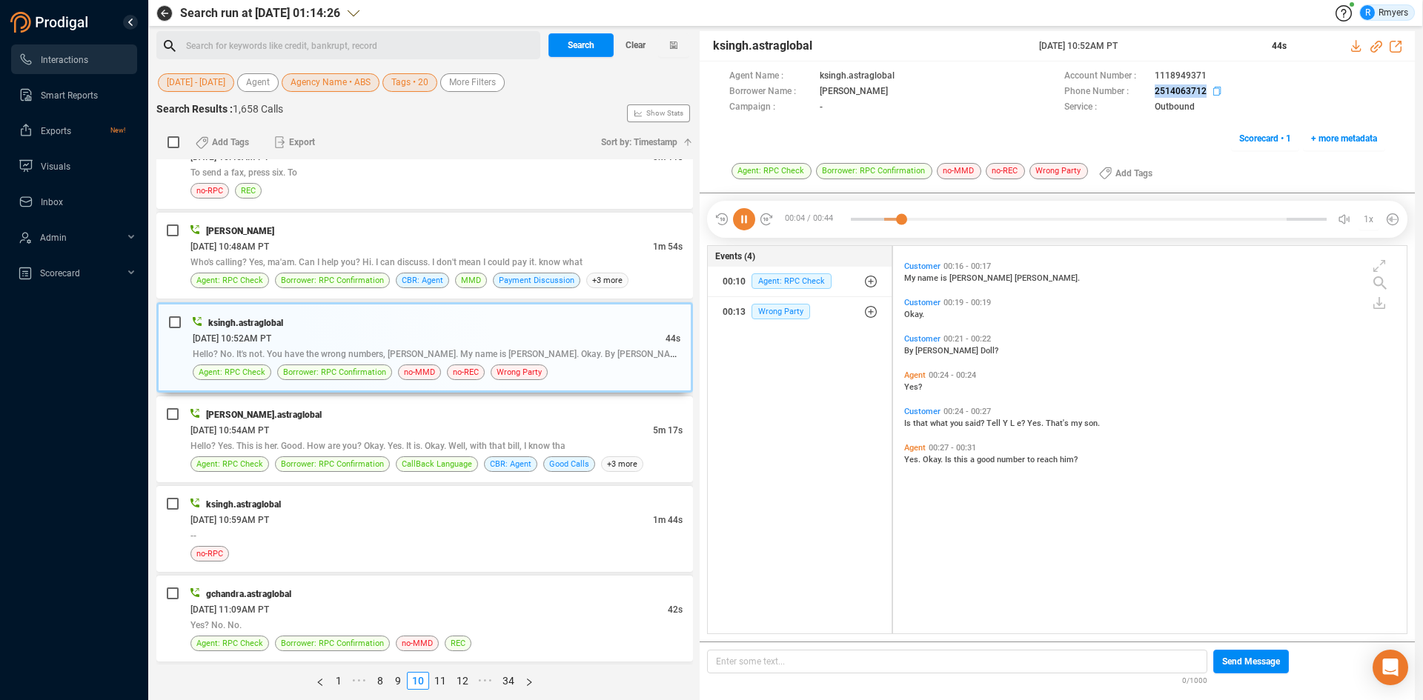
scroll to position [0, 0]
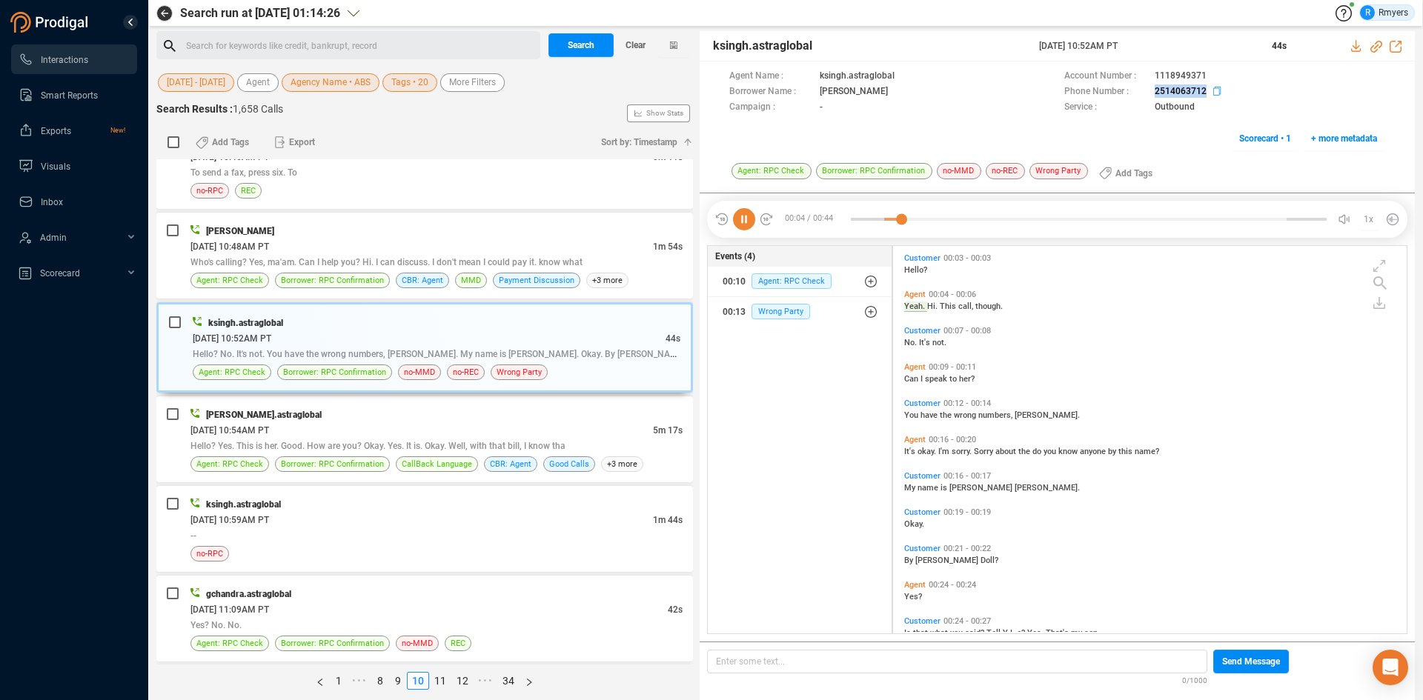
drag, startPoint x: 1150, startPoint y: 91, endPoint x: 1205, endPoint y: 92, distance: 54.8
click at [1205, 92] on div "Phone Number : 2514063712" at bounding box center [1224, 92] width 321 height 16
copy div "2514063712"
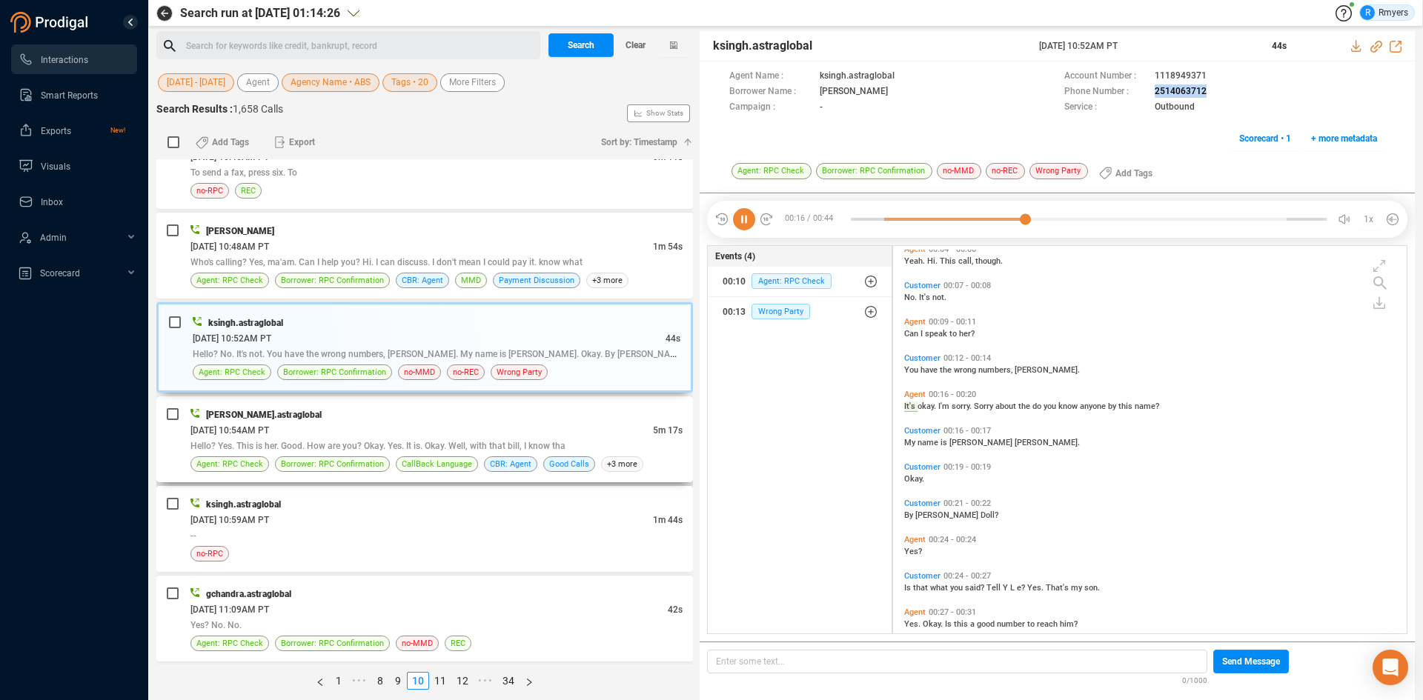
click at [512, 428] on div "06/11/2025 @ 10:54AM PT" at bounding box center [421, 430] width 462 height 16
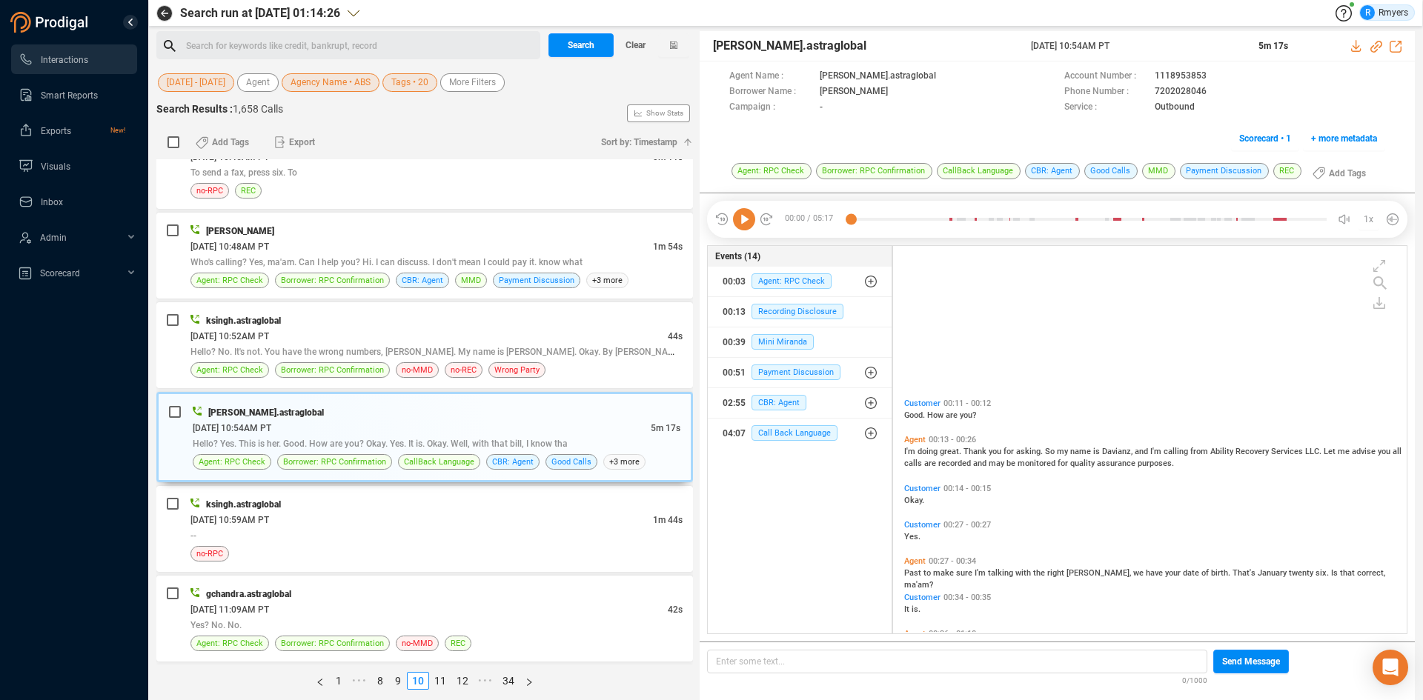
scroll to position [222, 0]
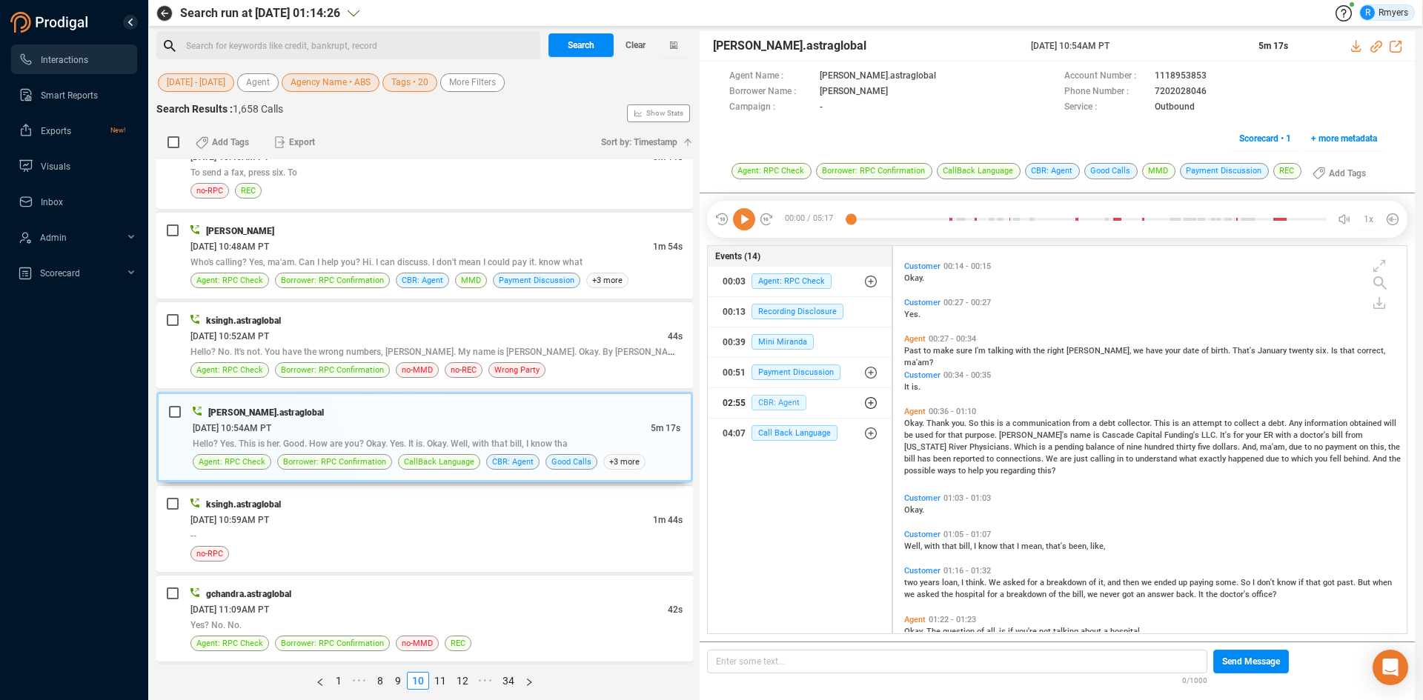
drag, startPoint x: 752, startPoint y: 398, endPoint x: 765, endPoint y: 404, distance: 13.9
click at [754, 399] on span "CBR: Agent" at bounding box center [779, 403] width 55 height 16
click at [763, 439] on span "CBR: Agent" at bounding box center [790, 433] width 55 height 16
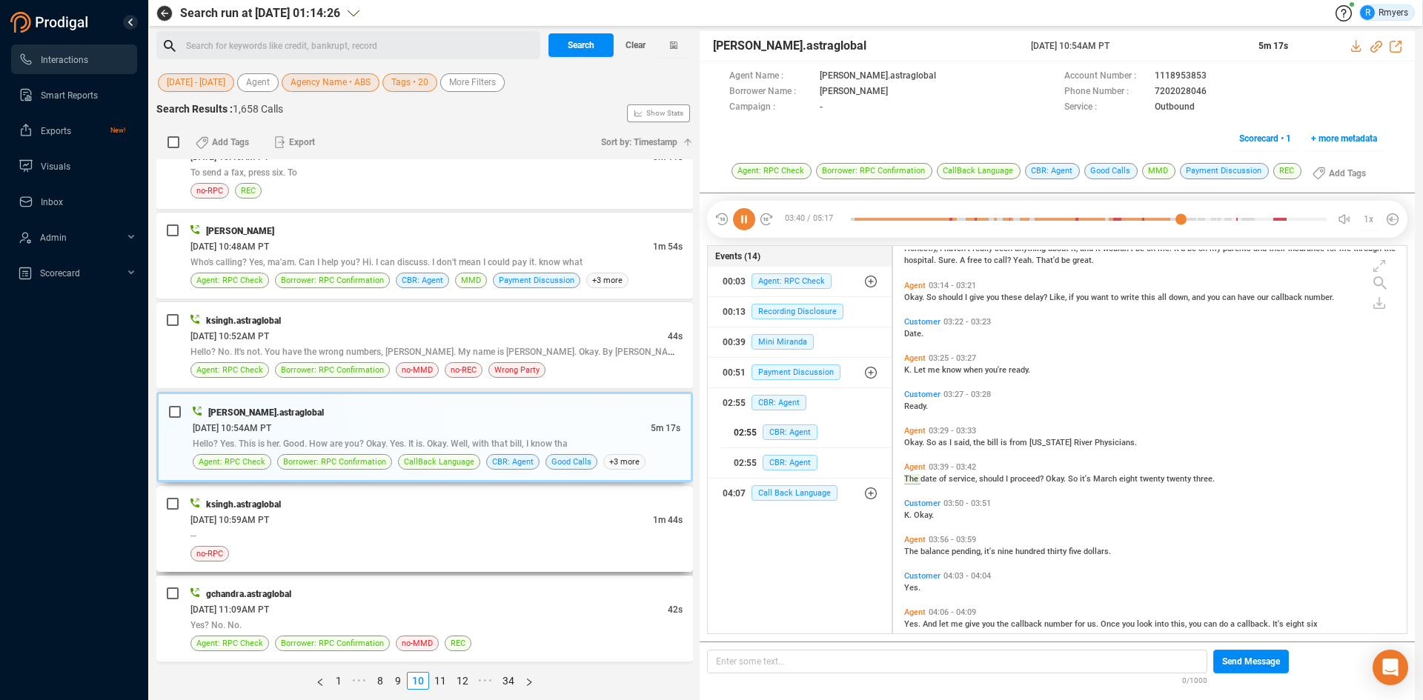
scroll to position [1201, 0]
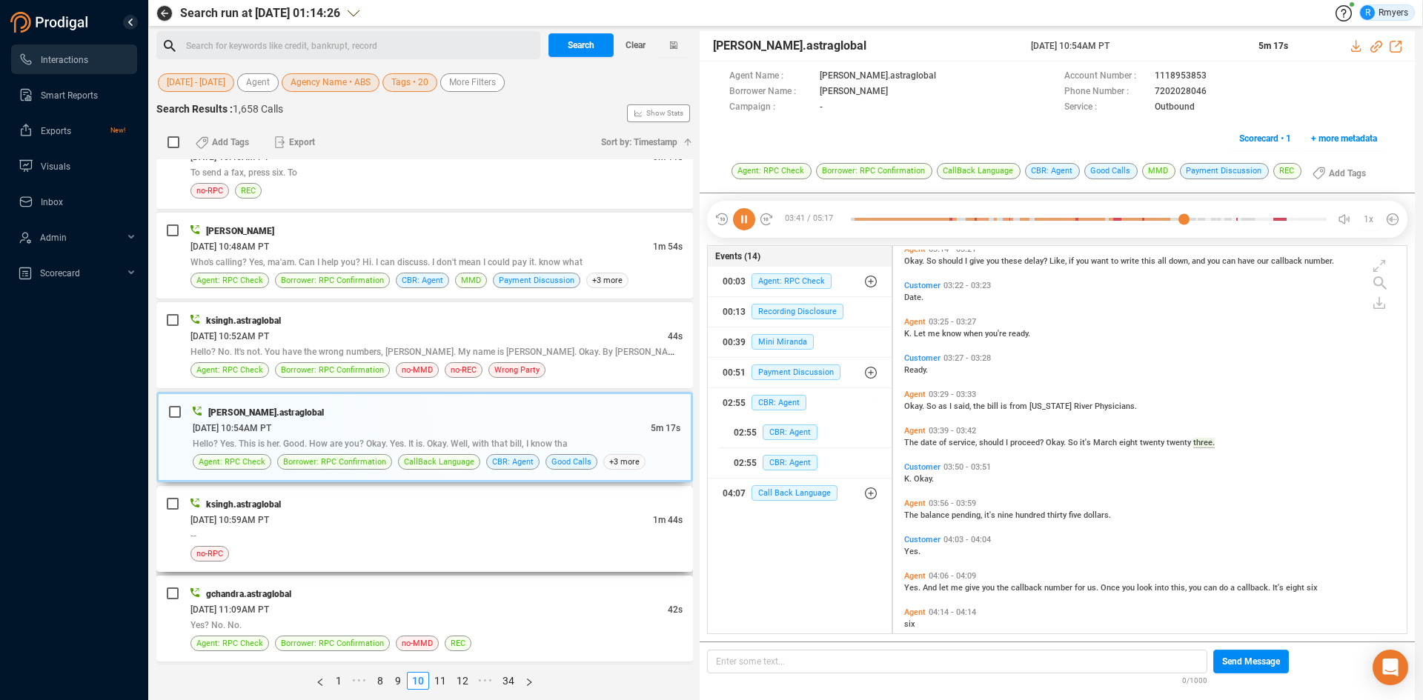
click at [456, 538] on div "--" at bounding box center [436, 536] width 492 height 16
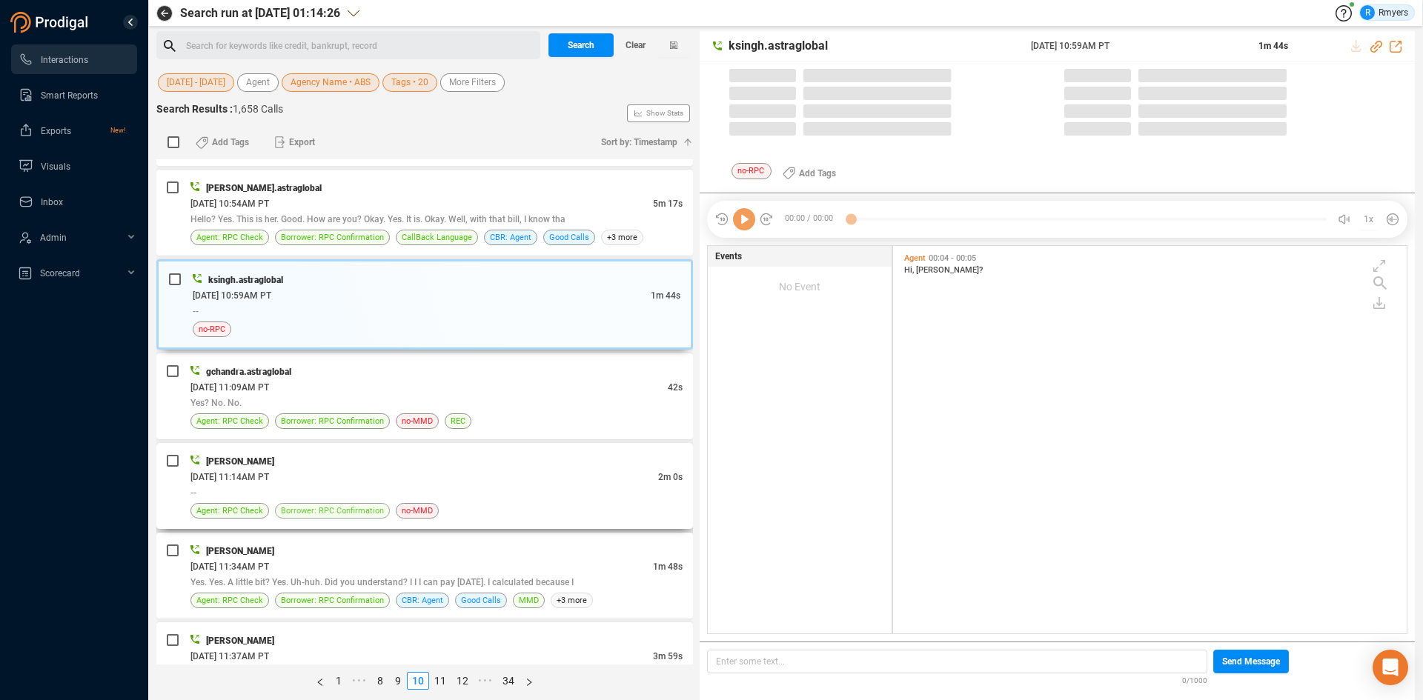
scroll to position [384, 506]
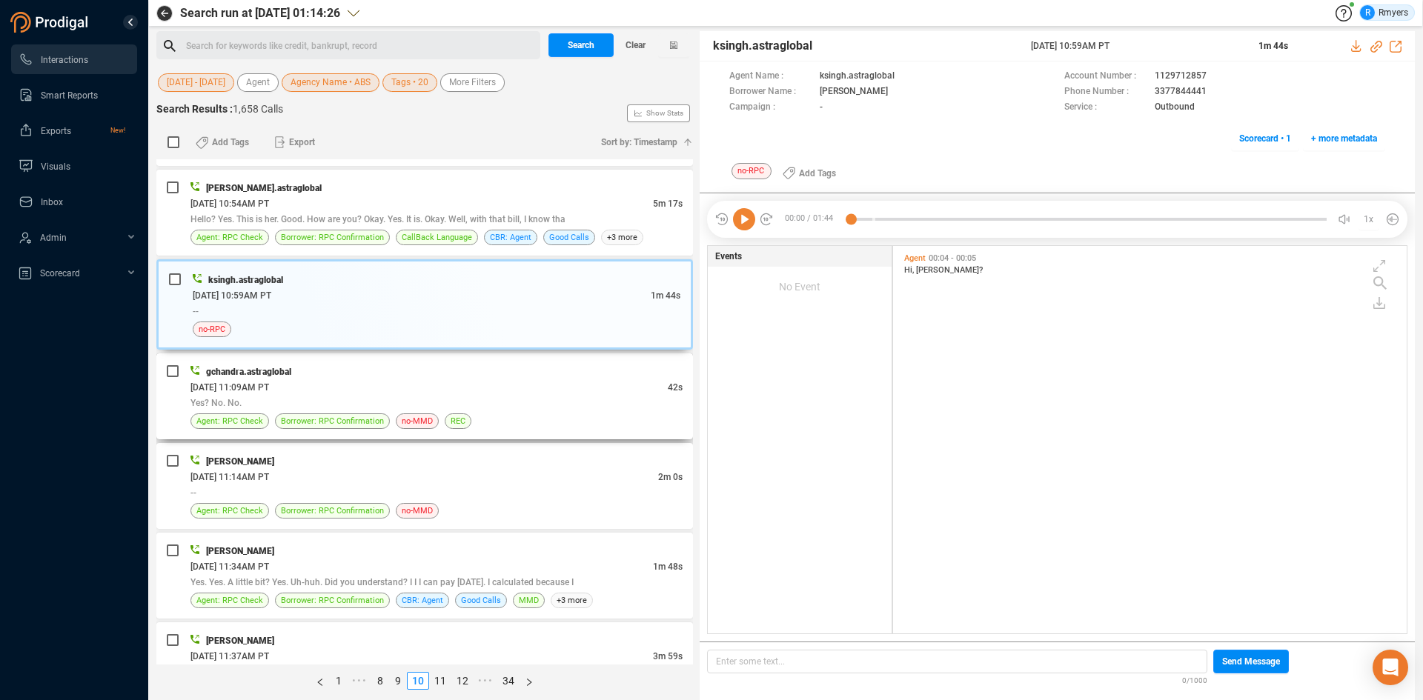
click at [436, 390] on div "06/11/2025 @ 11:09AM PT" at bounding box center [428, 387] width 477 height 16
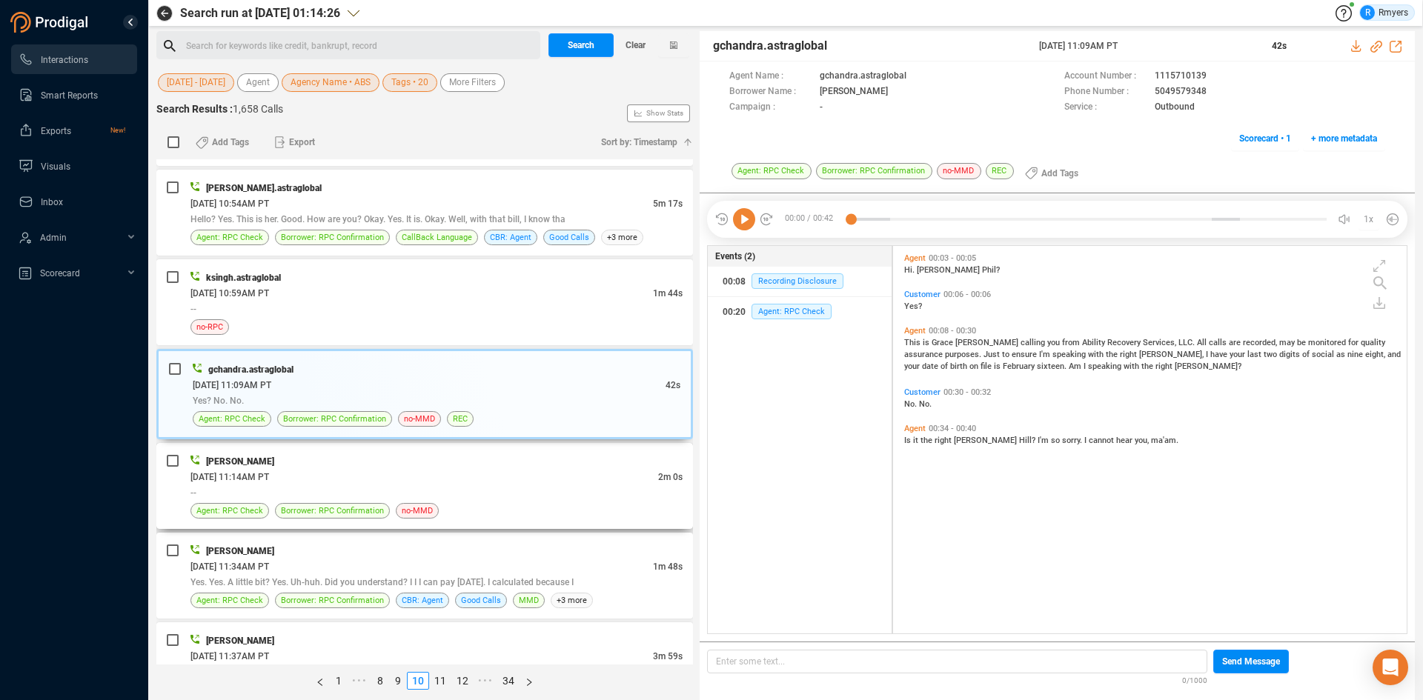
click at [368, 497] on div "--" at bounding box center [436, 493] width 492 height 16
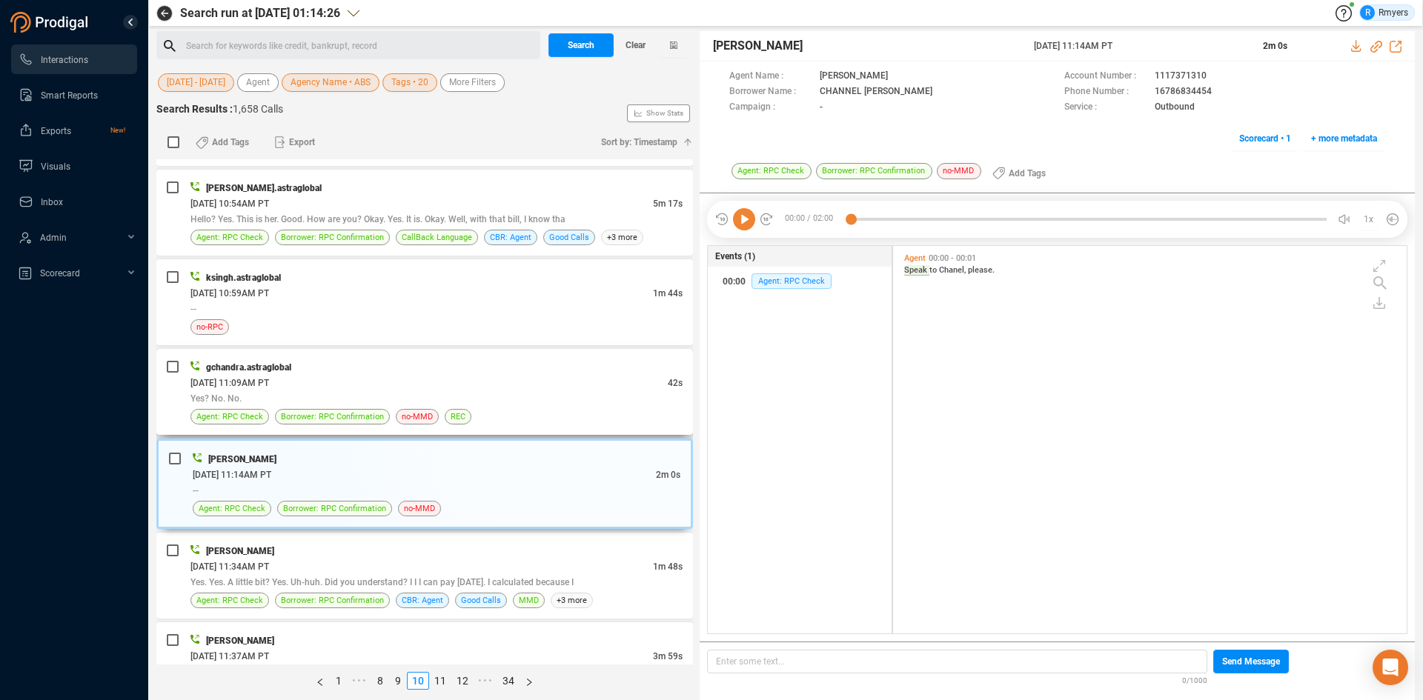
click at [454, 394] on div "Yes? No. No." at bounding box center [436, 399] width 492 height 16
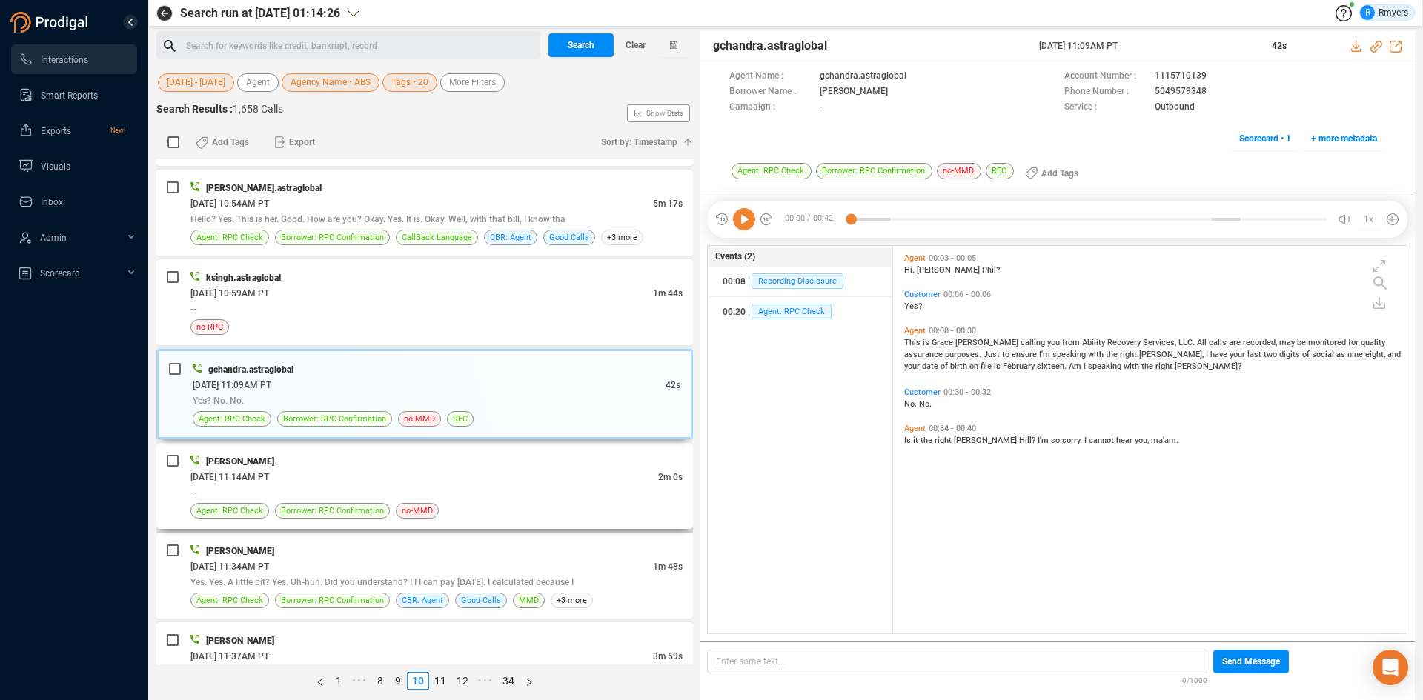
click at [379, 494] on div "--" at bounding box center [436, 493] width 492 height 16
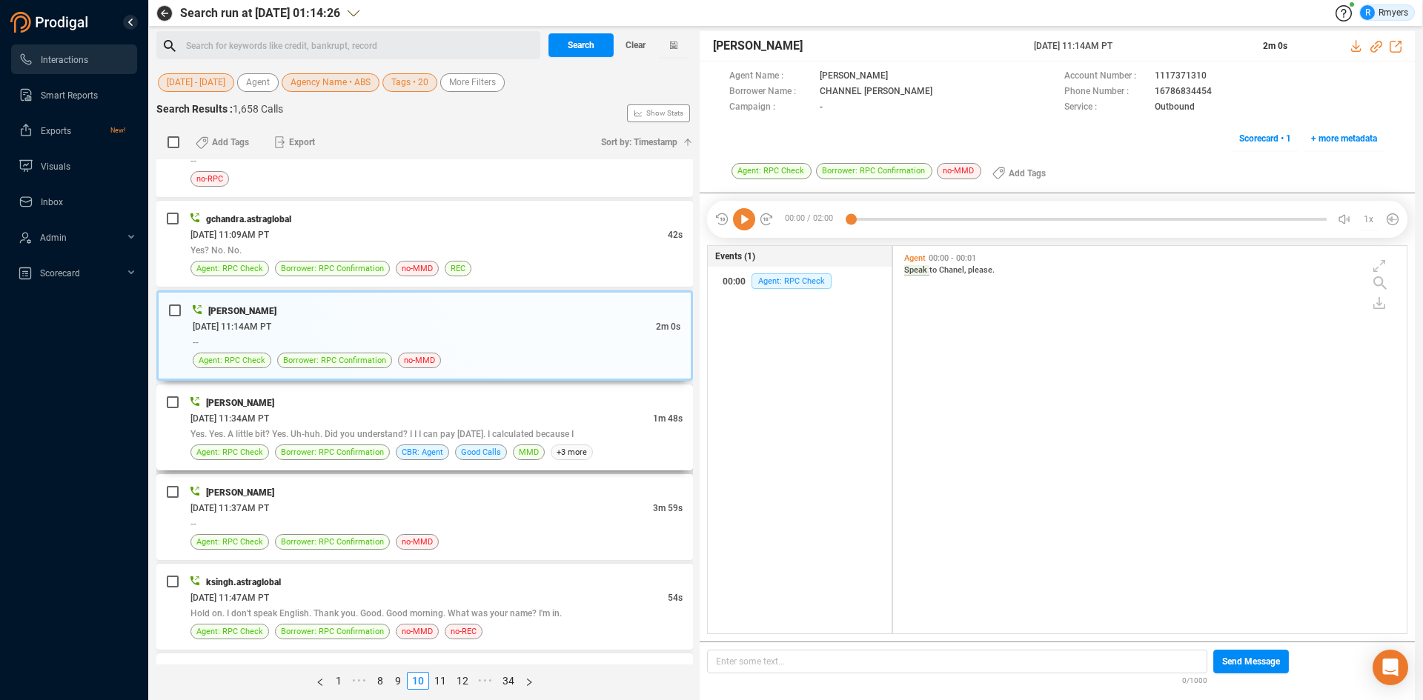
click at [422, 420] on div "06/11/2025 @ 11:34AM PT" at bounding box center [421, 419] width 462 height 16
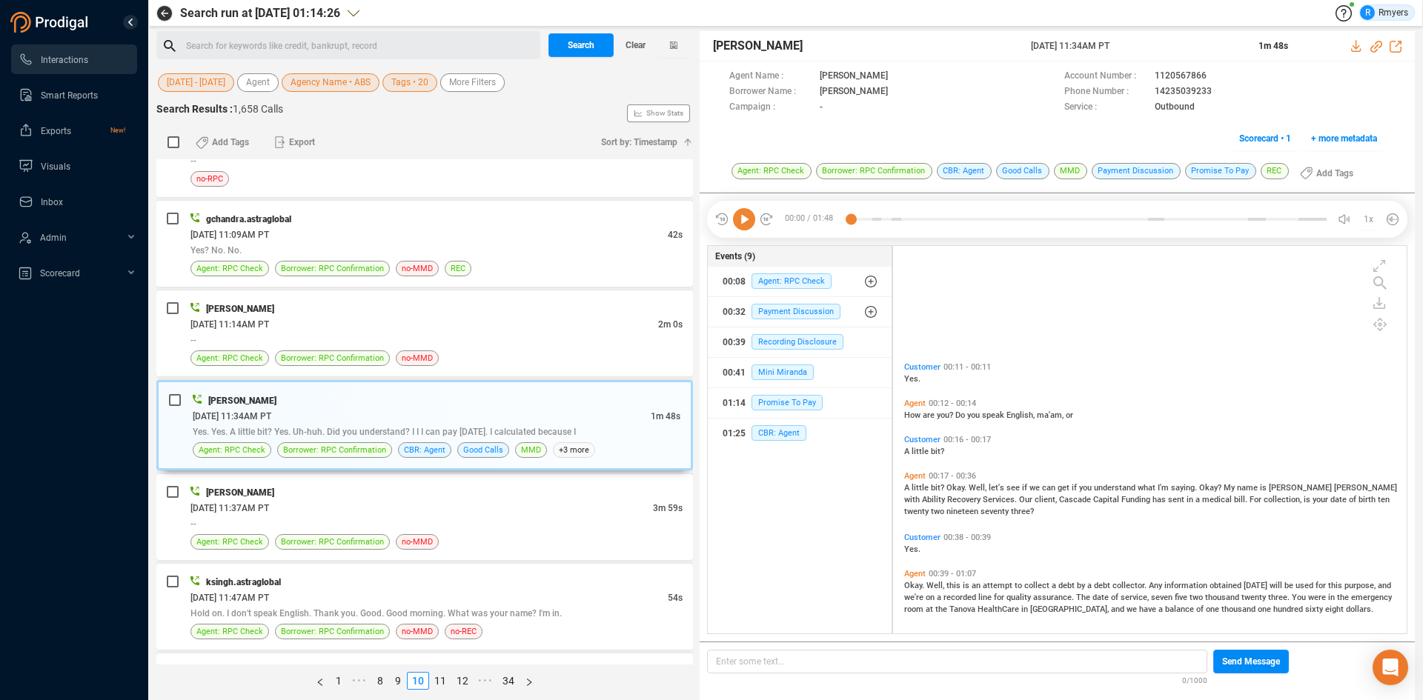
scroll to position [164, 0]
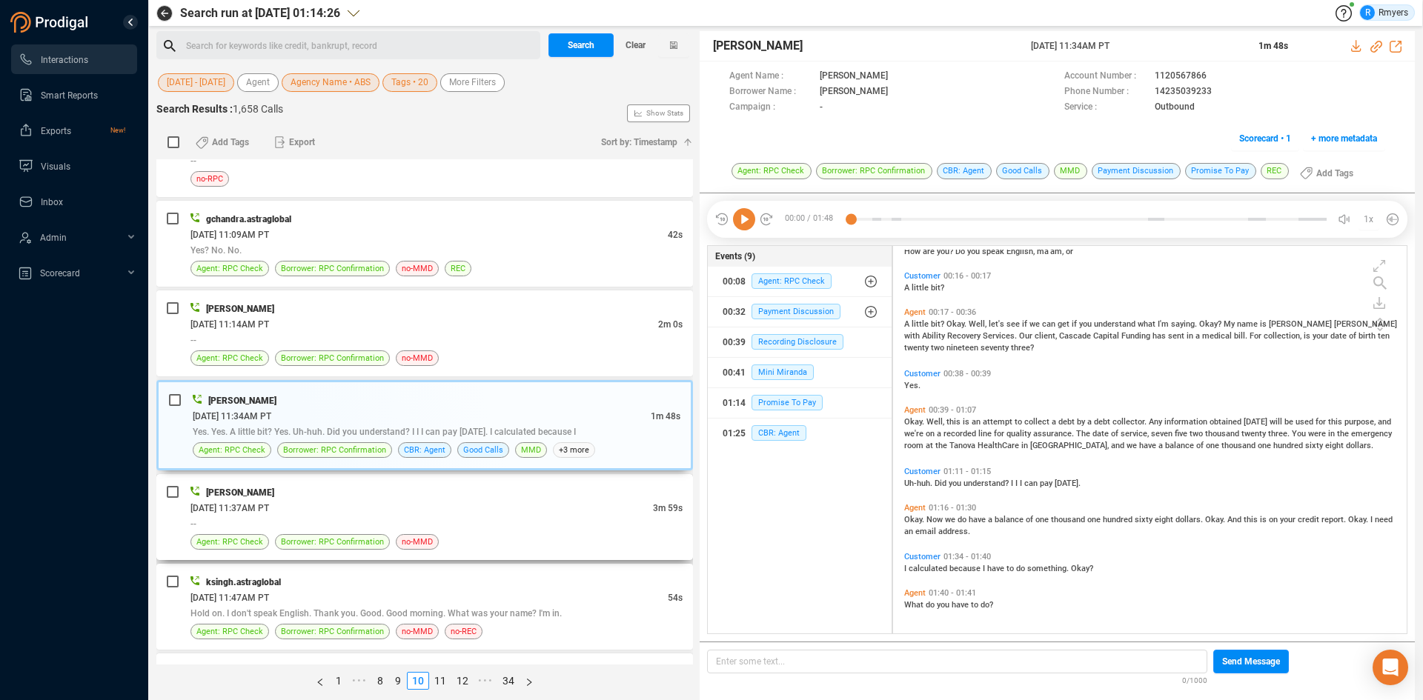
click at [343, 505] on div "06/11/2025 @ 11:37AM PT" at bounding box center [421, 508] width 462 height 16
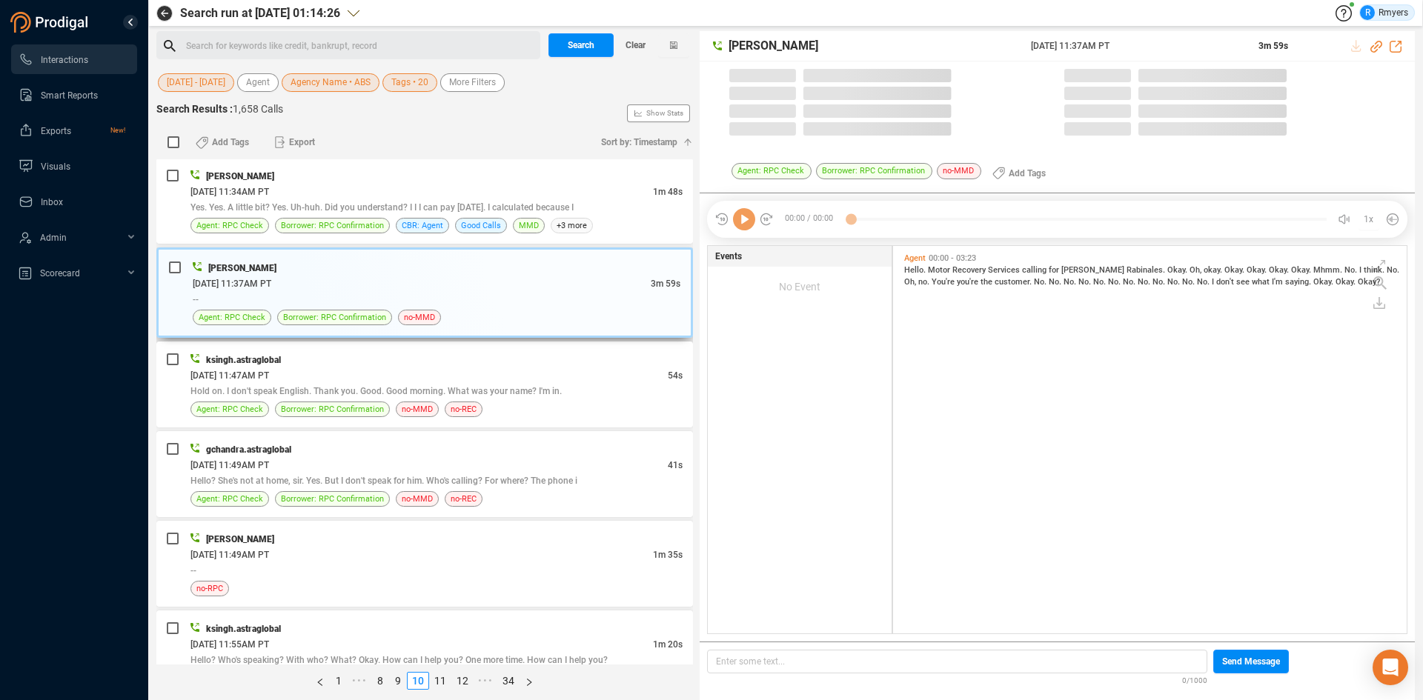
scroll to position [384, 506]
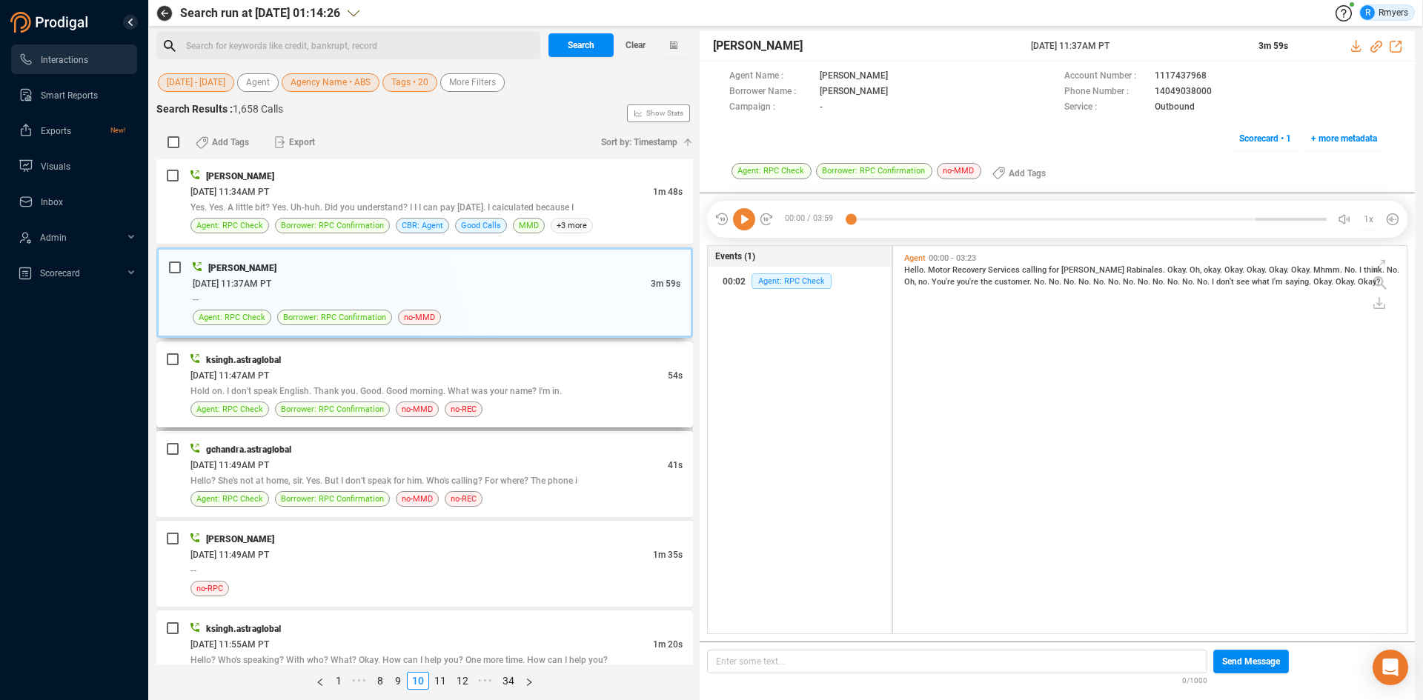
click at [356, 381] on div "06/11/2025 @ 11:47AM PT" at bounding box center [428, 376] width 477 height 16
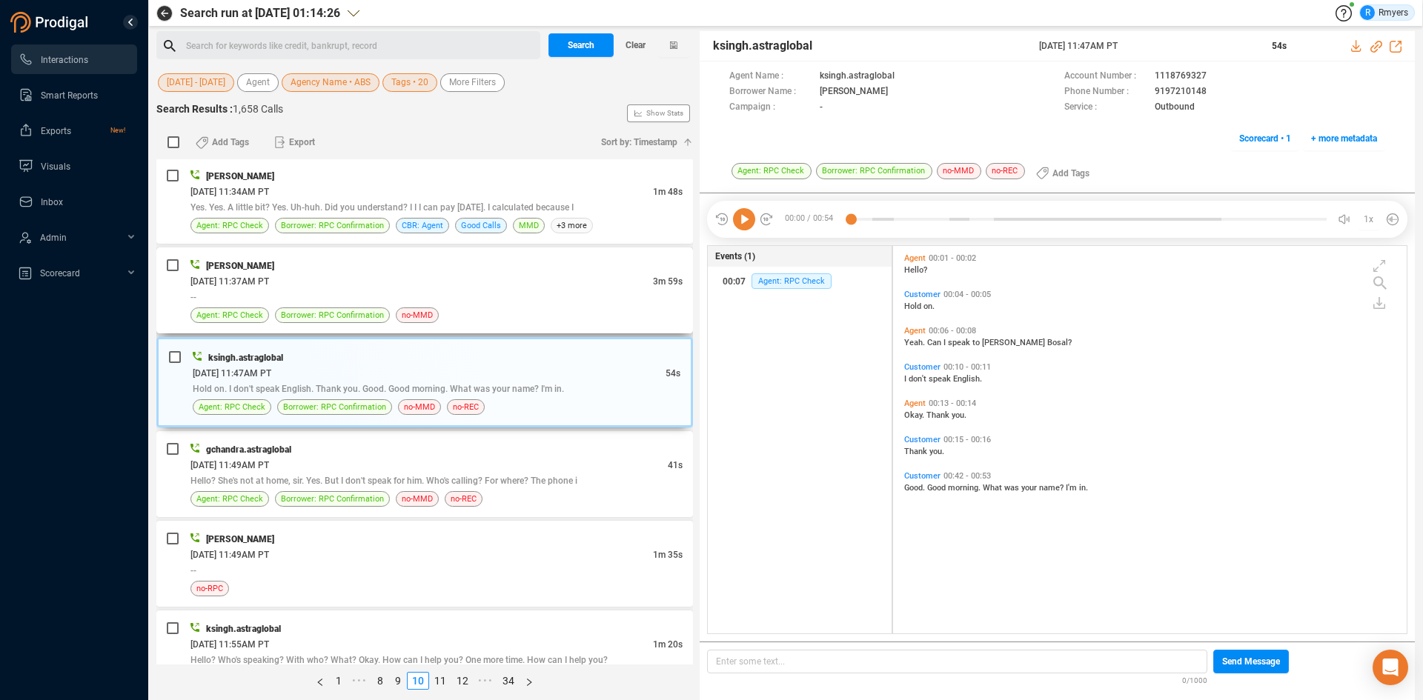
click at [551, 311] on div "Agent: RPC Check Borrower: RPC Confirmation no-MMD" at bounding box center [436, 316] width 492 height 16
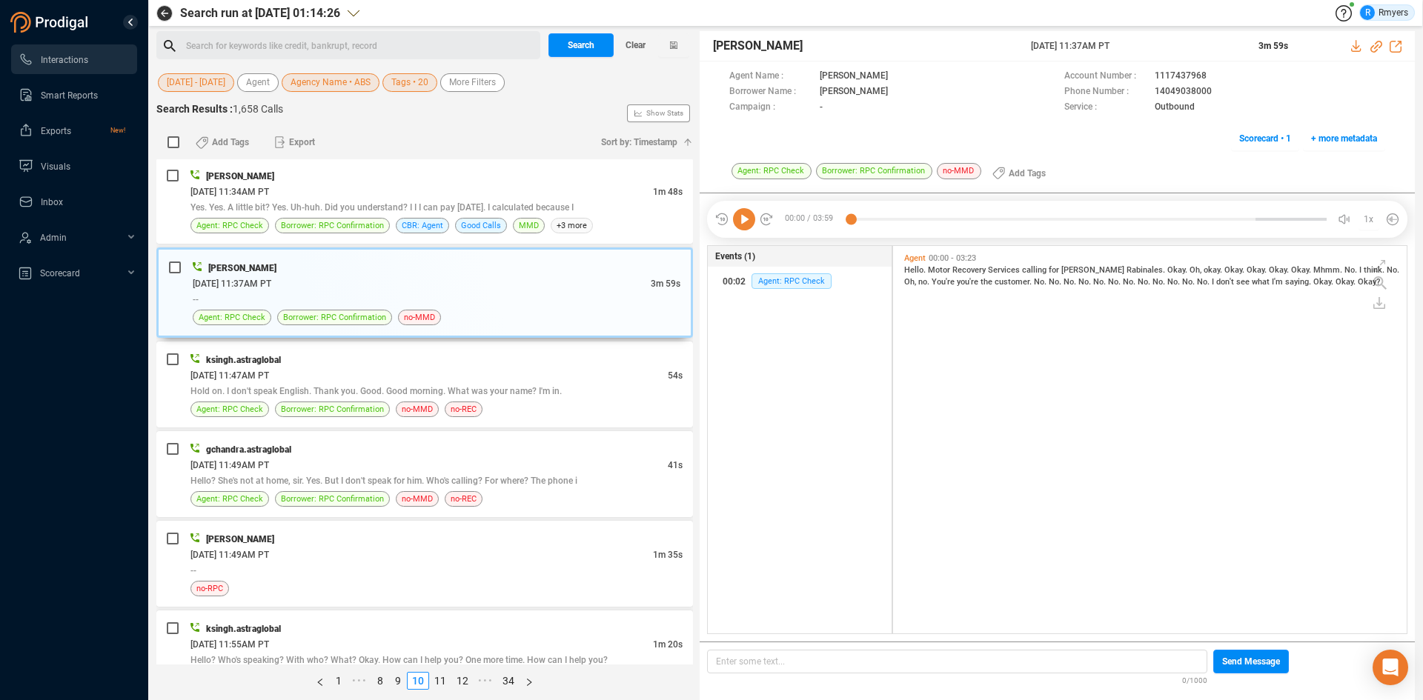
click at [740, 225] on icon at bounding box center [744, 219] width 22 height 22
click at [1071, 272] on span "Edwin" at bounding box center [1093, 270] width 65 height 10
click at [1190, 269] on span "Oh," at bounding box center [1197, 270] width 14 height 10
click at [1224, 269] on span "Okay." at bounding box center [1235, 270] width 22 height 10
click at [1064, 280] on span "No." at bounding box center [1071, 282] width 15 height 10
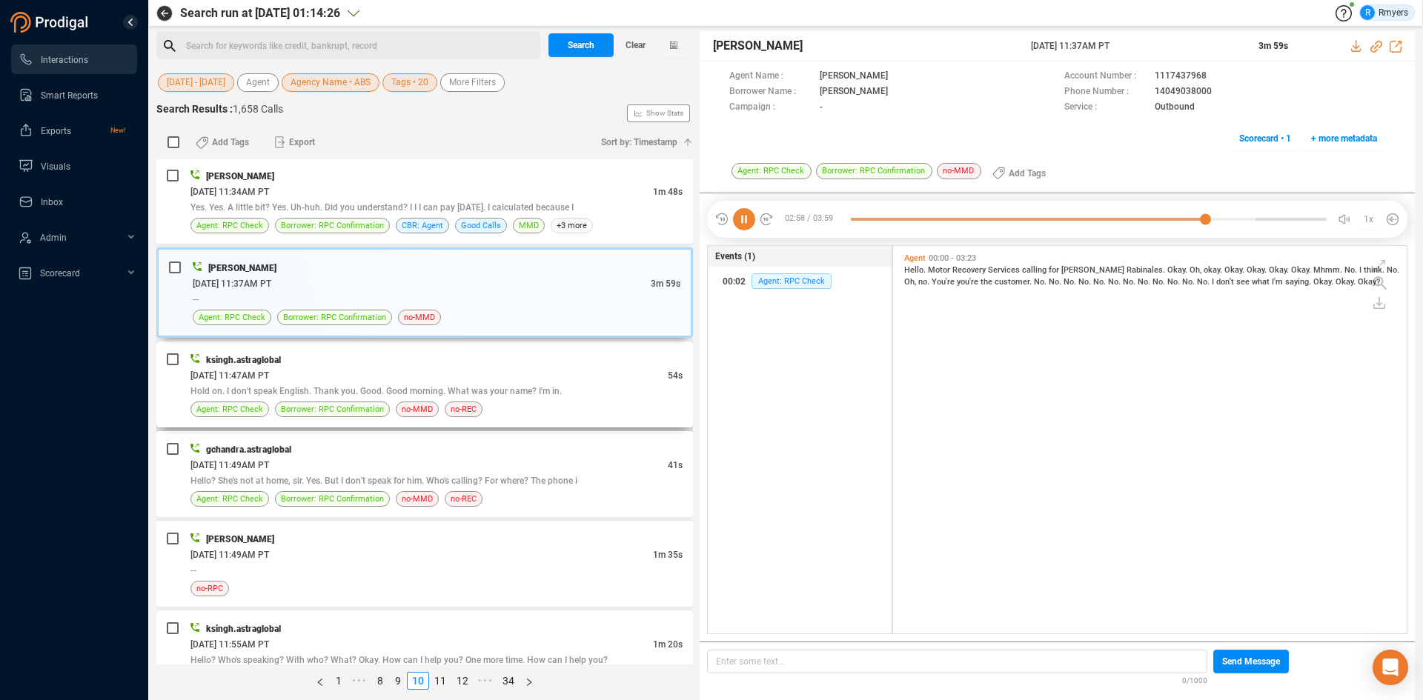
click at [448, 385] on div "Hold on. I don't speak English. Thank you. Good. Good morning. What was your na…" at bounding box center [436, 391] width 492 height 16
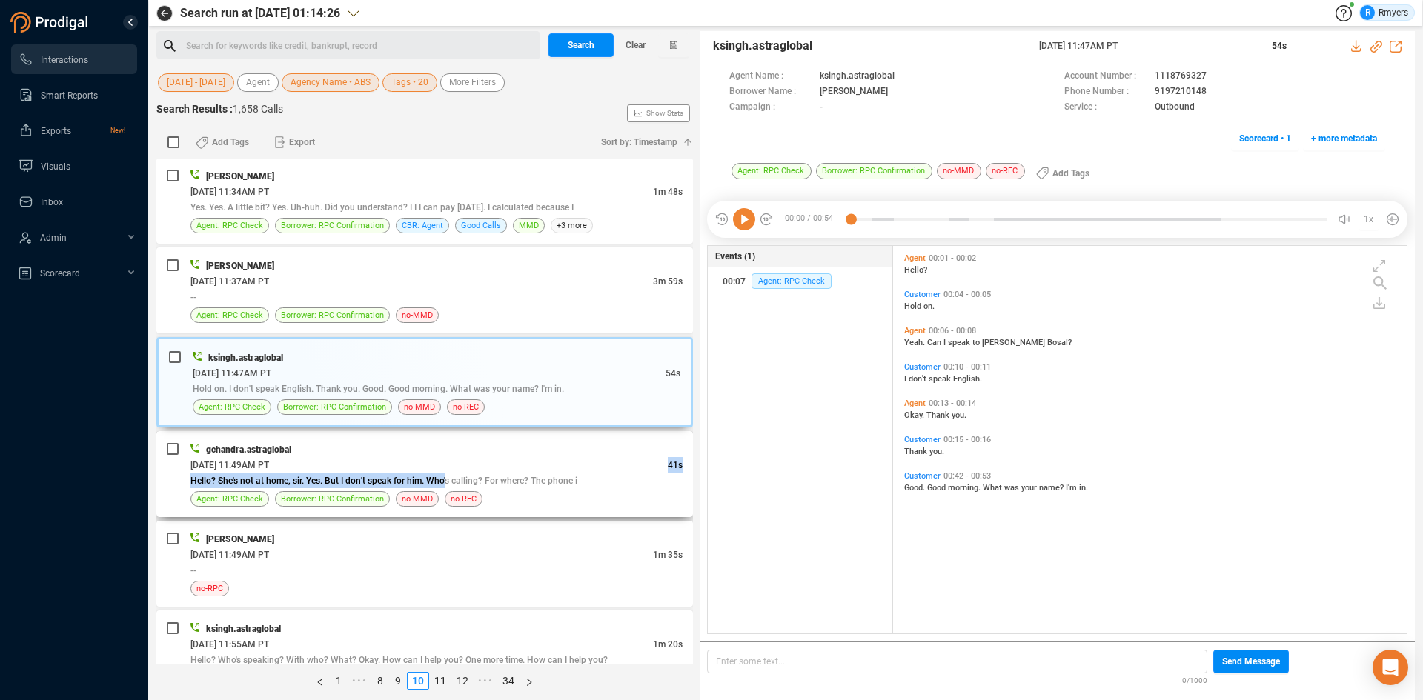
click at [446, 472] on div "gchandra.astraglobal 06/11/2025 @ 11:49AM PT 41s Hello? She's not at home, sir.…" at bounding box center [436, 474] width 492 height 65
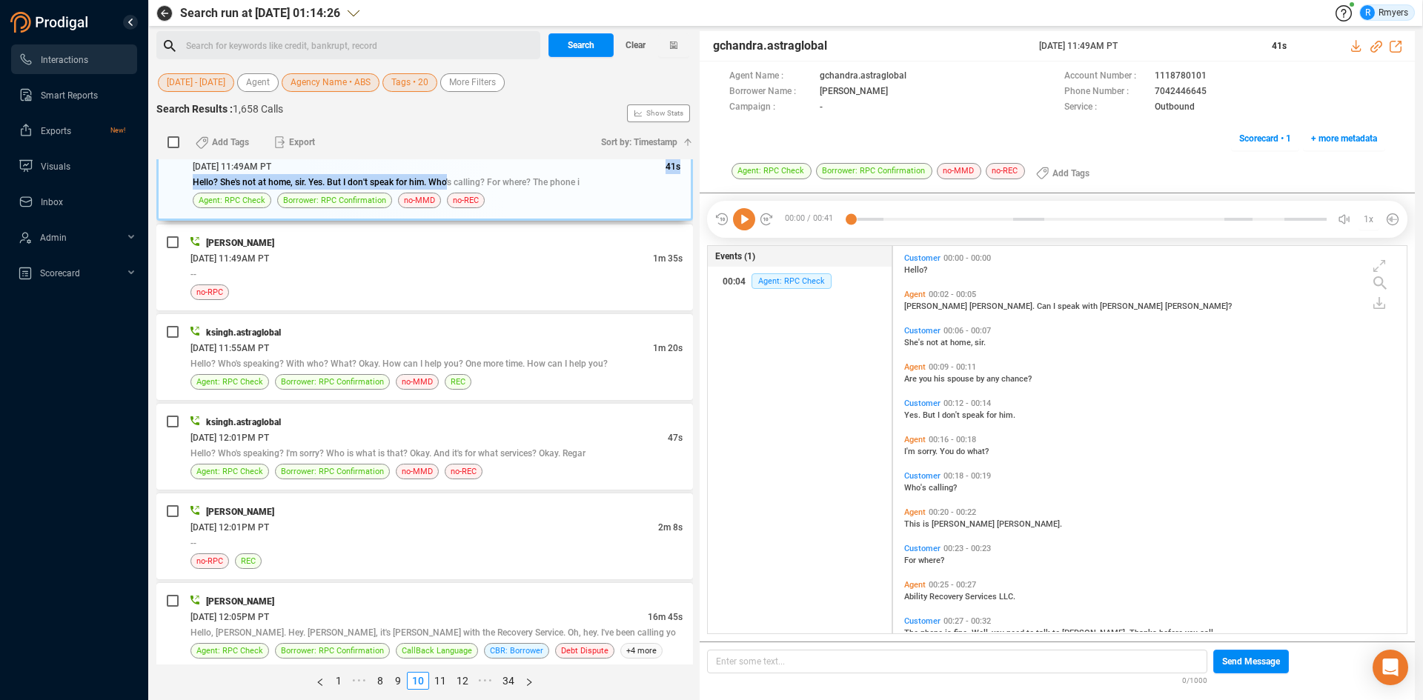
scroll to position [64, 0]
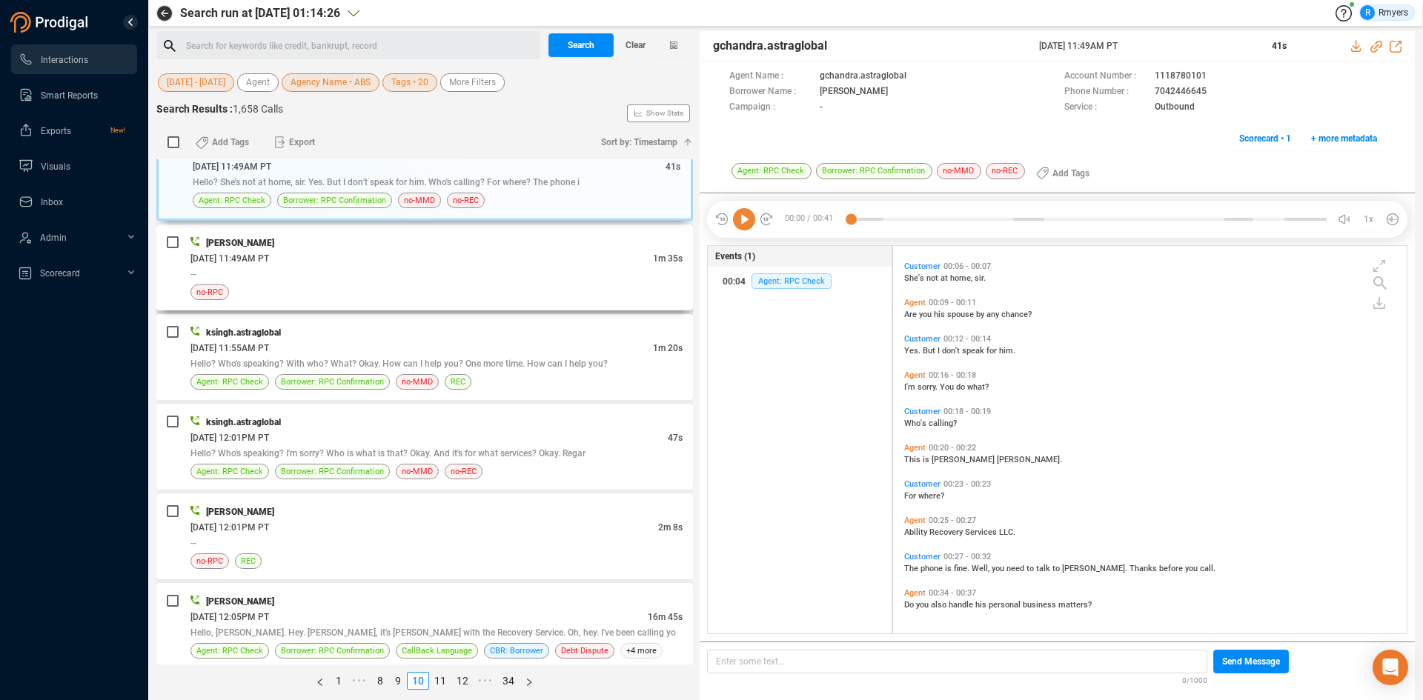
click at [509, 283] on div "Shannon Sharp 06/11/2025 @ 11:49AM PT 1m 35s -- no-RPC" at bounding box center [436, 267] width 492 height 65
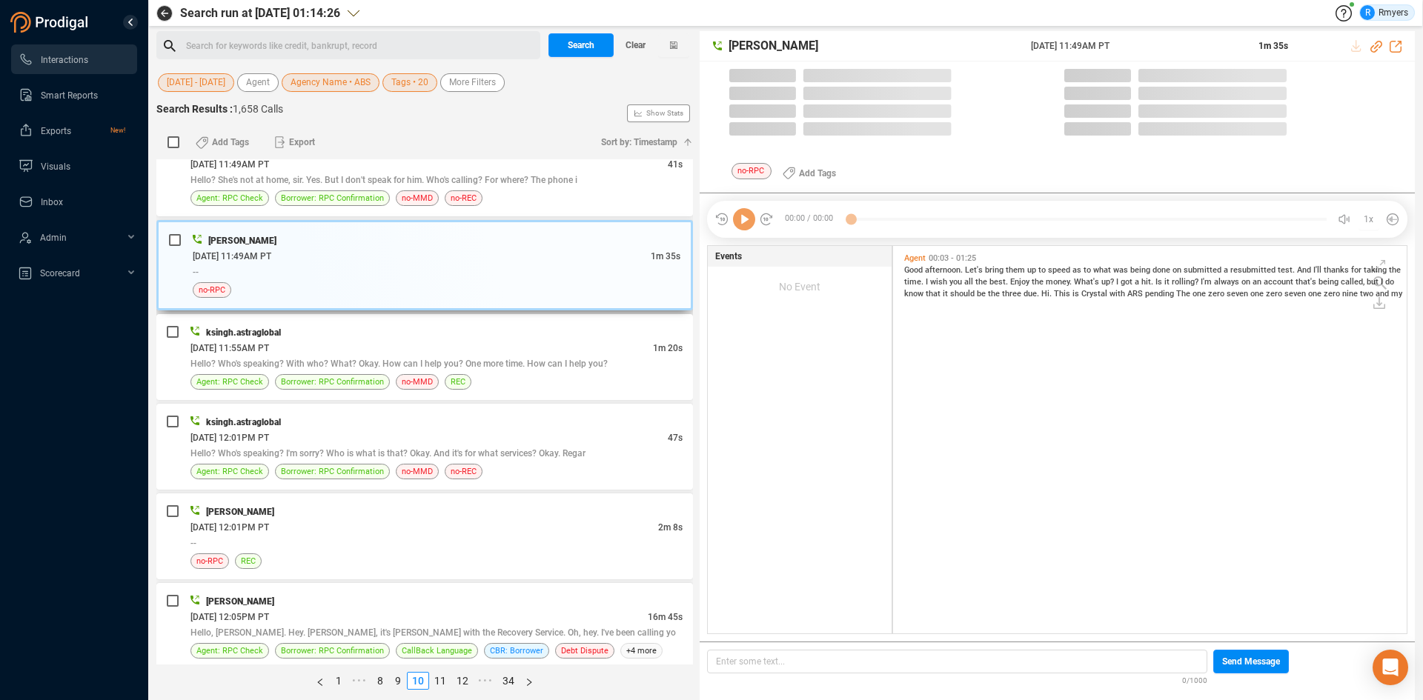
scroll to position [384, 506]
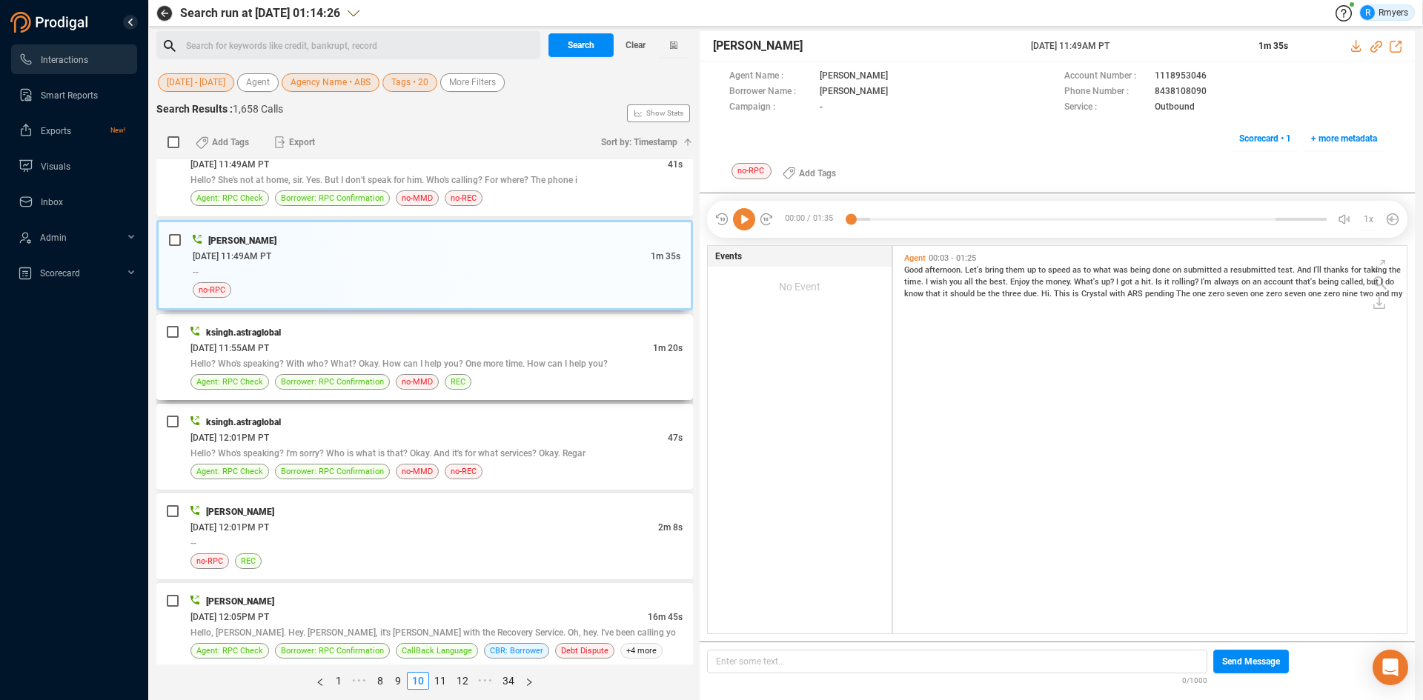
click at [331, 351] on div "06/11/2025 @ 11:55AM PT" at bounding box center [421, 348] width 462 height 16
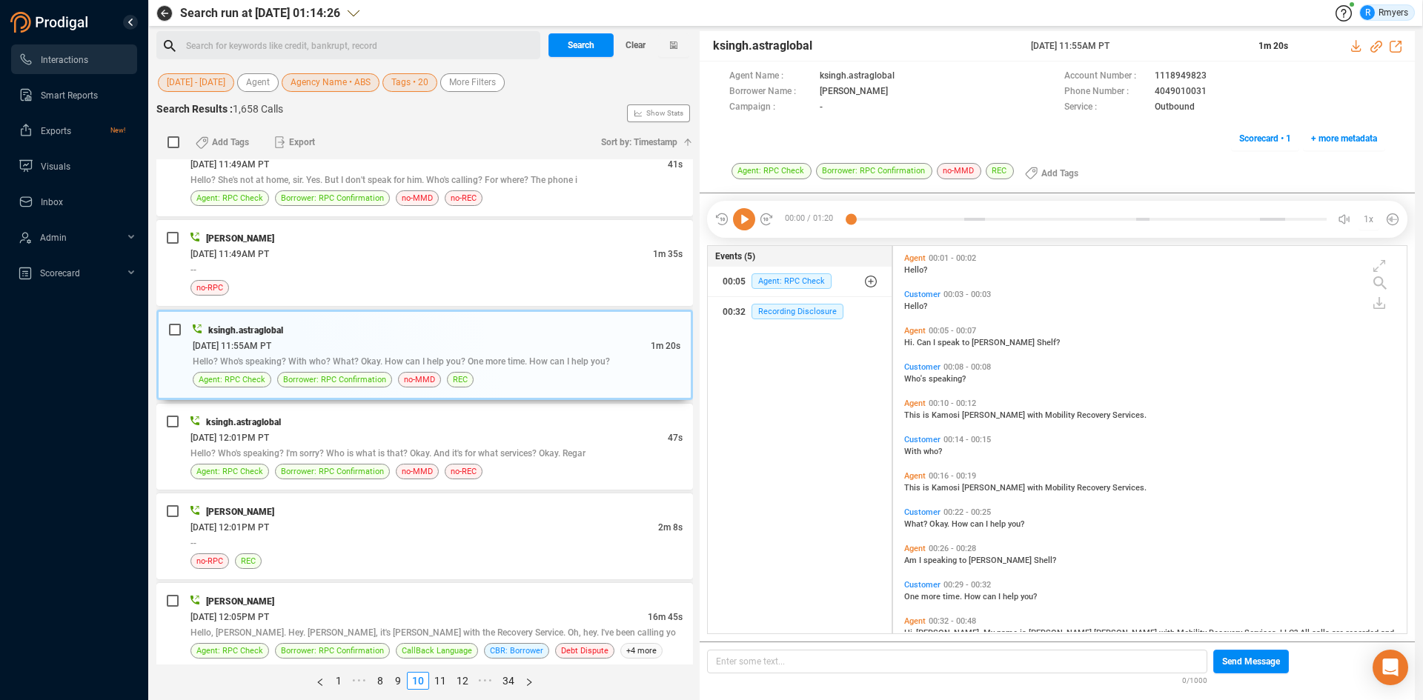
click at [741, 223] on icon at bounding box center [744, 219] width 22 height 22
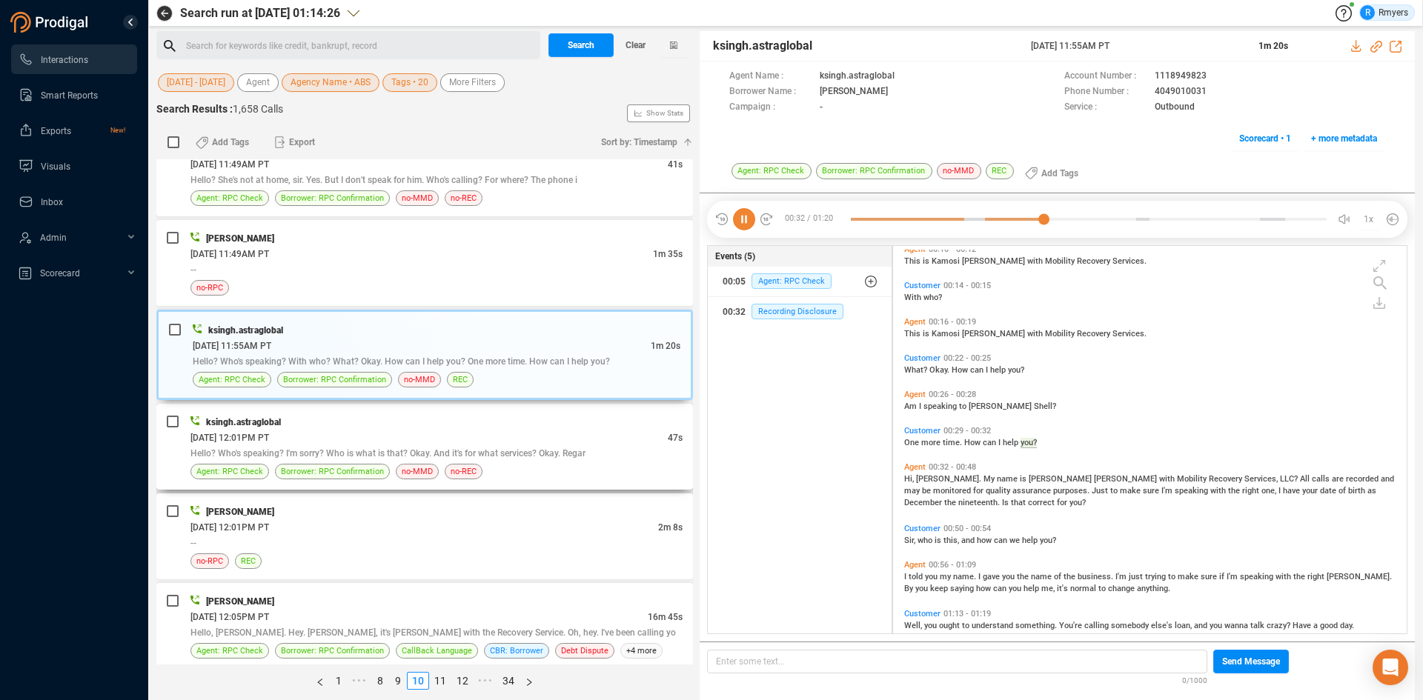
scroll to position [175, 0]
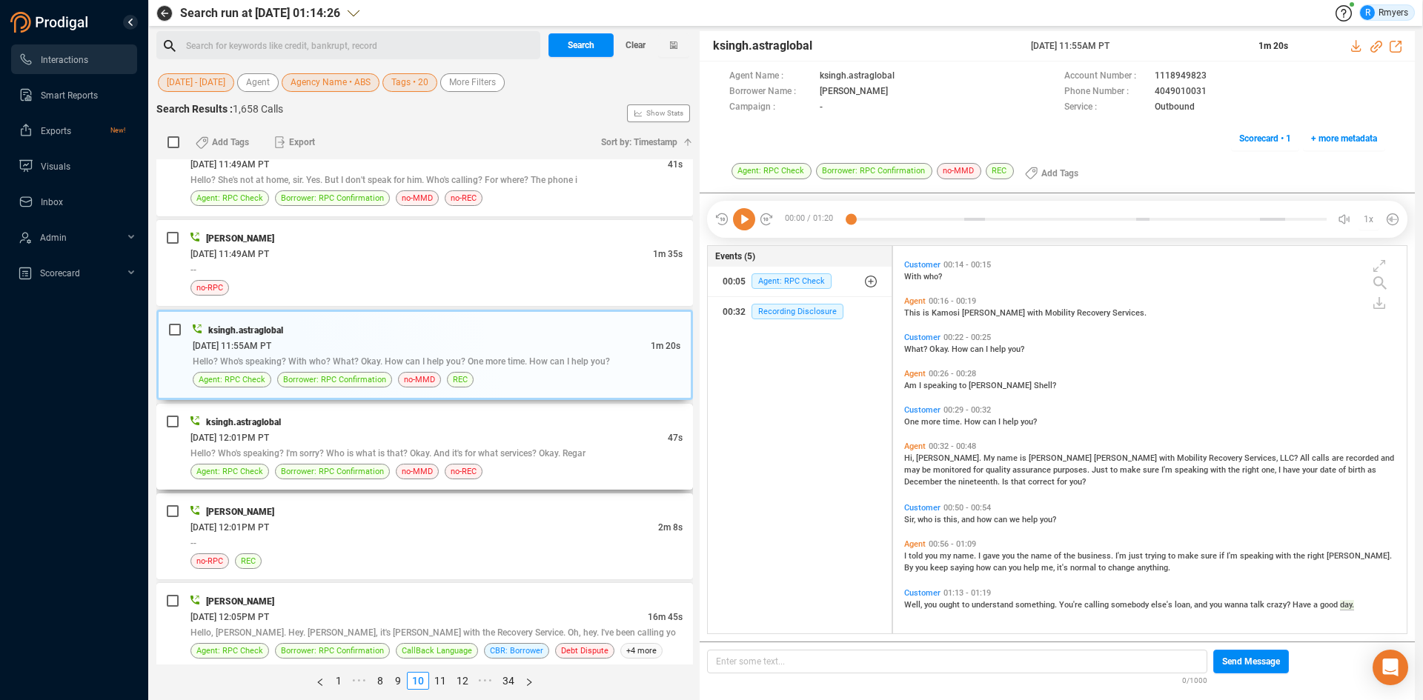
click at [370, 445] on div "Hello? Who's speaking? I'm sorry? Who is what is that? Okay. And it's for what …" at bounding box center [436, 453] width 492 height 16
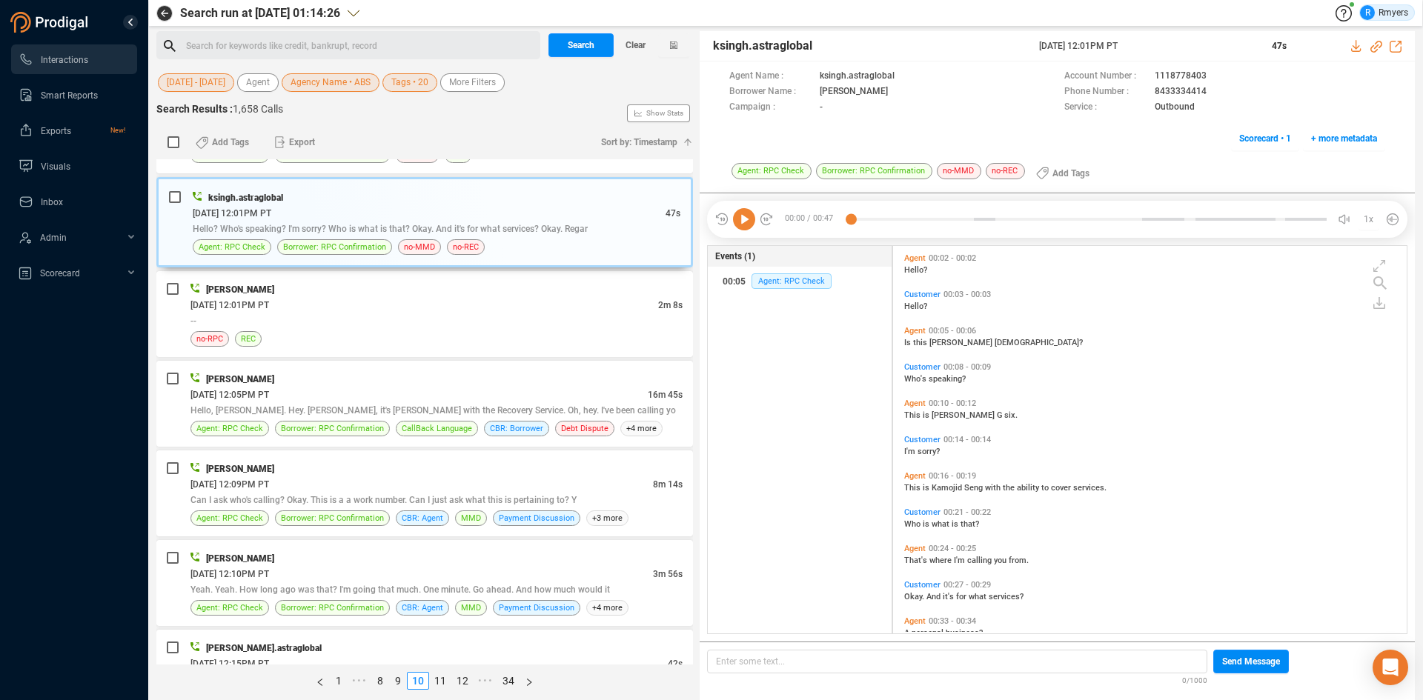
scroll to position [64, 0]
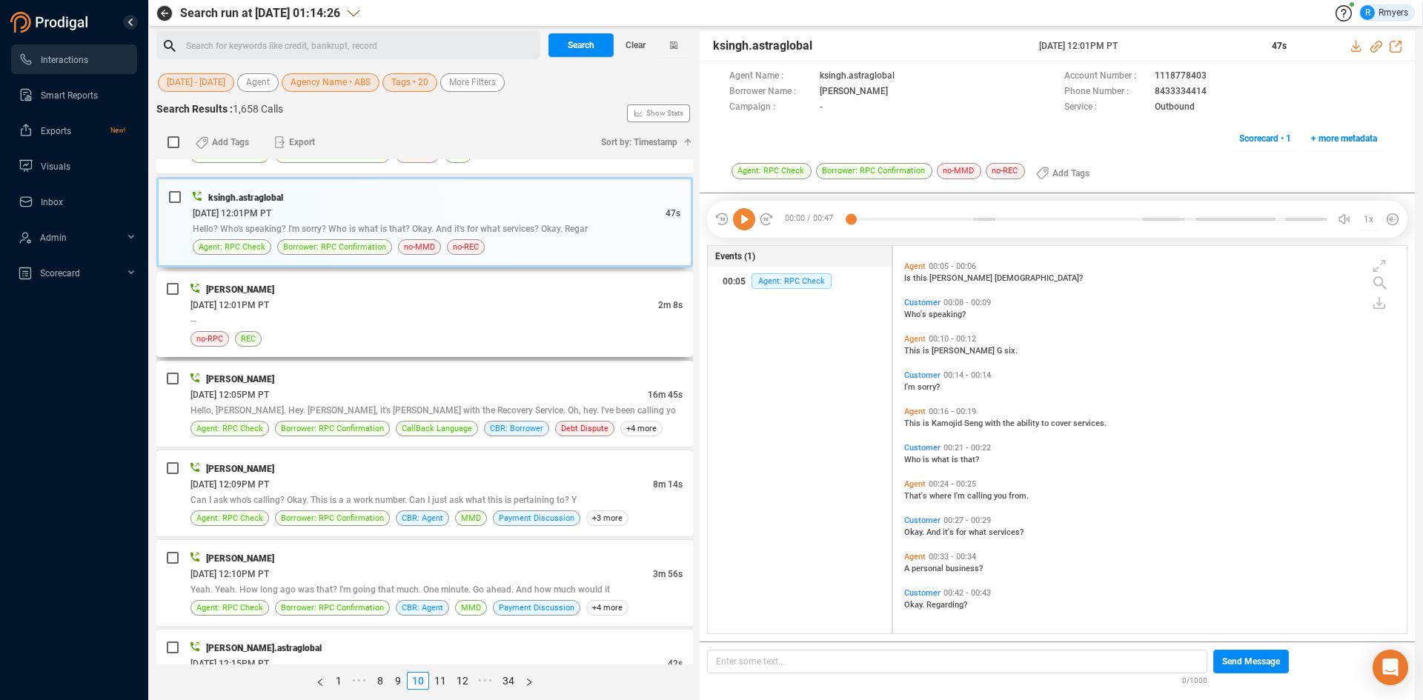
click at [327, 299] on div "06/11/2025 @ 12:01PM PT" at bounding box center [424, 305] width 468 height 16
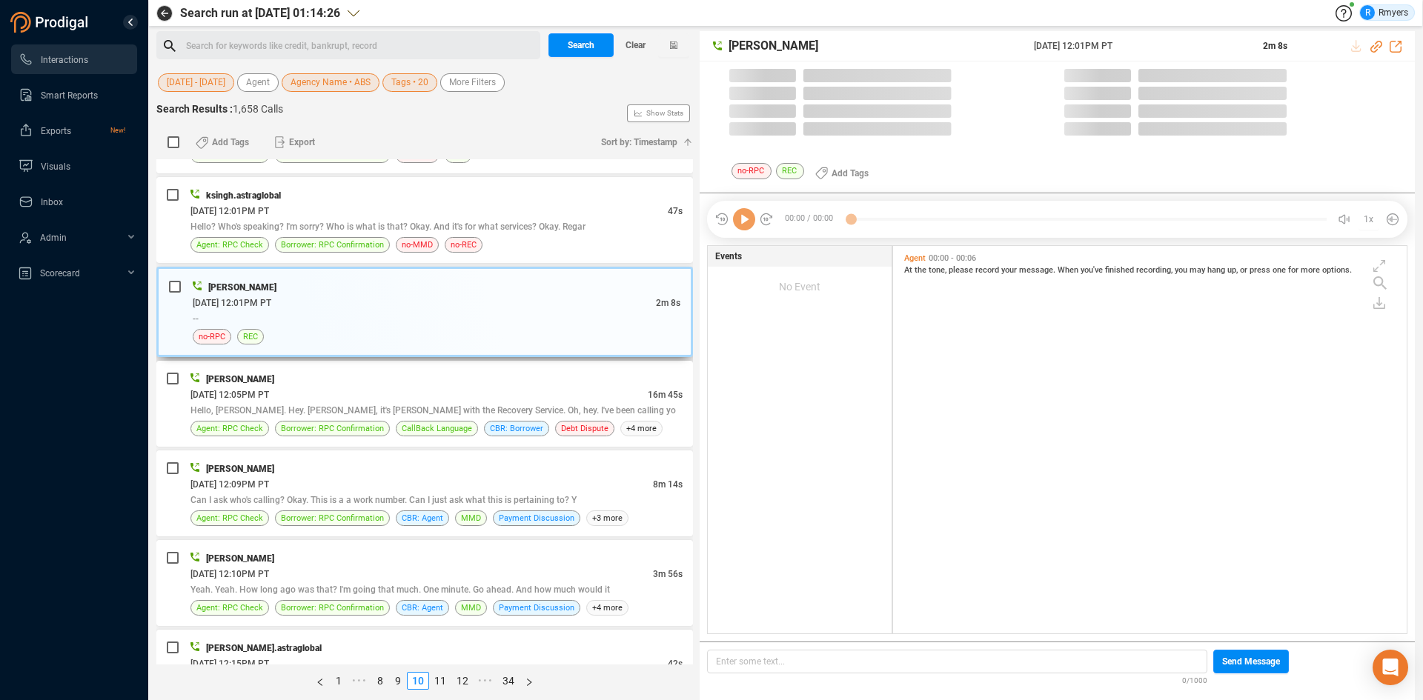
scroll to position [384, 506]
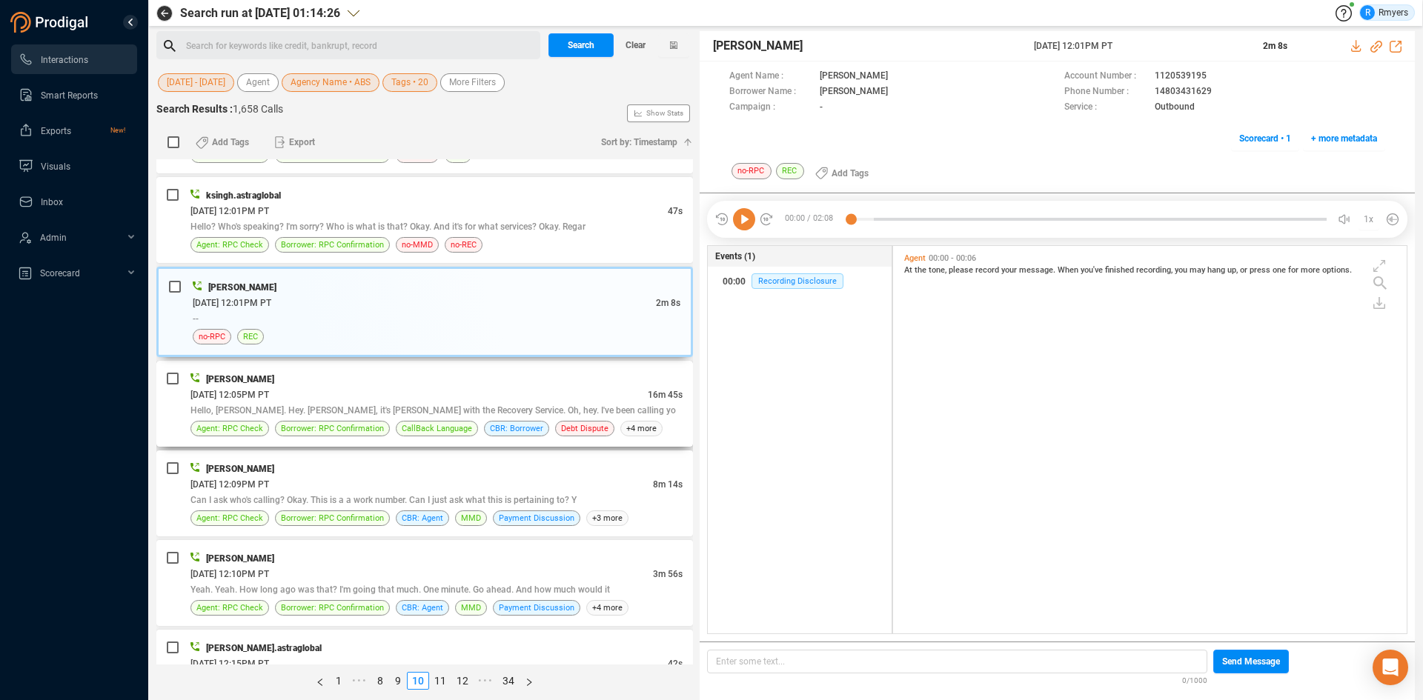
click at [422, 375] on div "Tony Davis" at bounding box center [436, 379] width 492 height 16
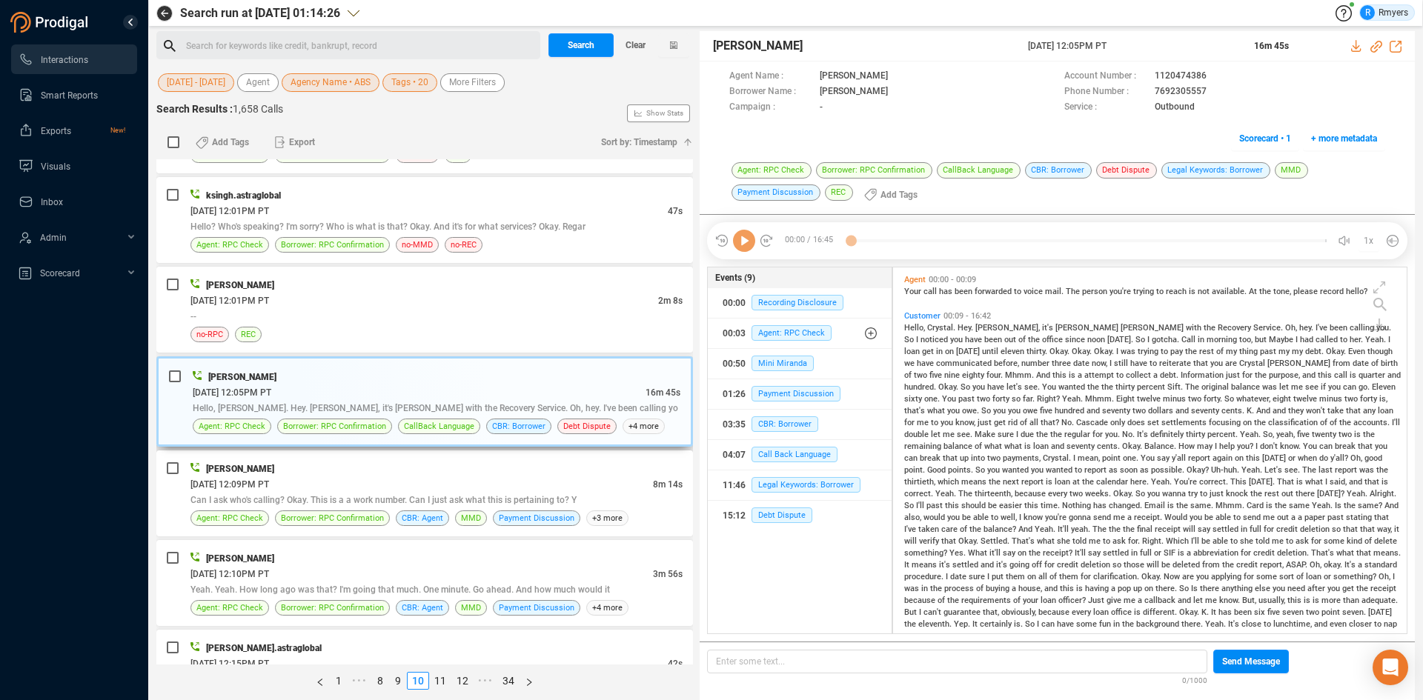
scroll to position [362, 506]
click at [737, 248] on icon at bounding box center [744, 241] width 22 height 22
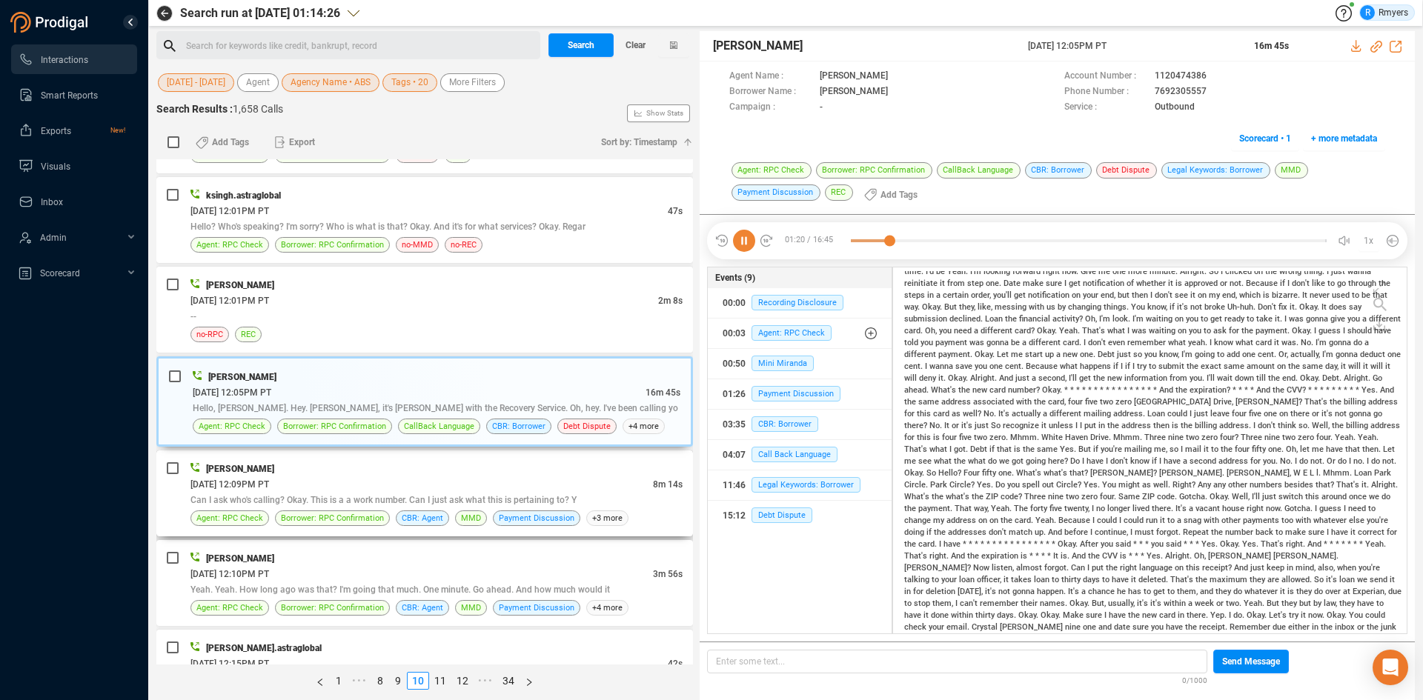
click at [510, 502] on span "Can I ask who's calling? Okay. This is a a work number. Can I just ask what thi…" at bounding box center [383, 500] width 386 height 10
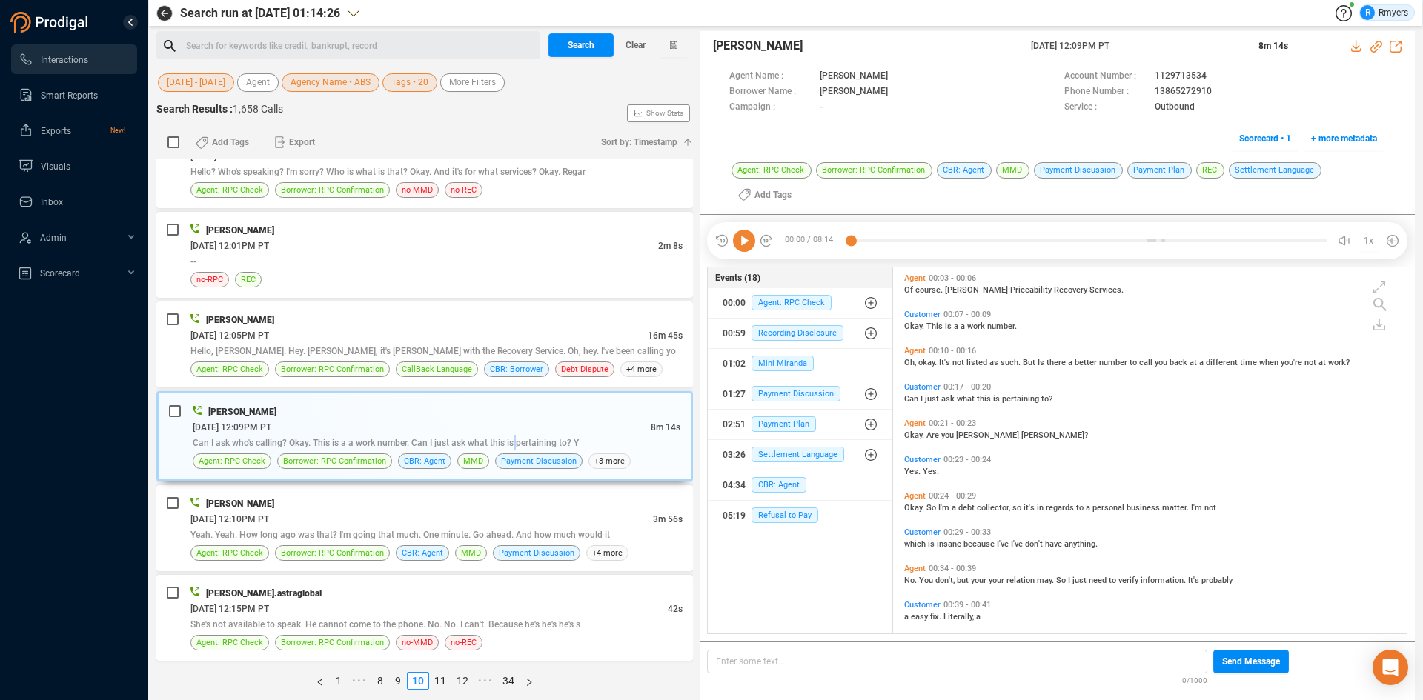
scroll to position [0, 0]
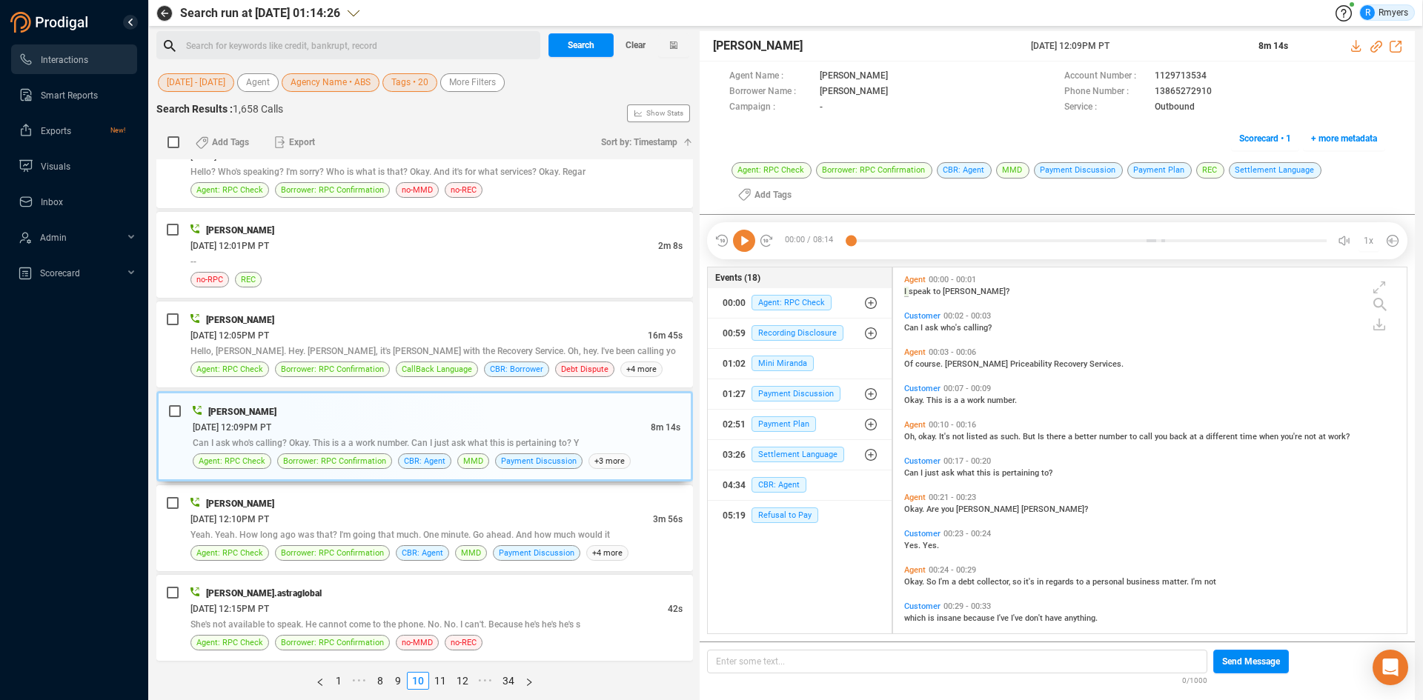
click at [737, 245] on icon at bounding box center [744, 241] width 22 height 22
drag, startPoint x: 1376, startPoint y: 45, endPoint x: 1211, endPoint y: 116, distance: 179.9
click at [1373, 47] on icon at bounding box center [1376, 47] width 12 height 12
drag, startPoint x: 1026, startPoint y: 47, endPoint x: 1167, endPoint y: 36, distance: 142.0
click at [1167, 36] on div "Jennifer Price 11 Jun 2025 @ 12:09PM PT 8m 14s" at bounding box center [1057, 46] width 715 height 30
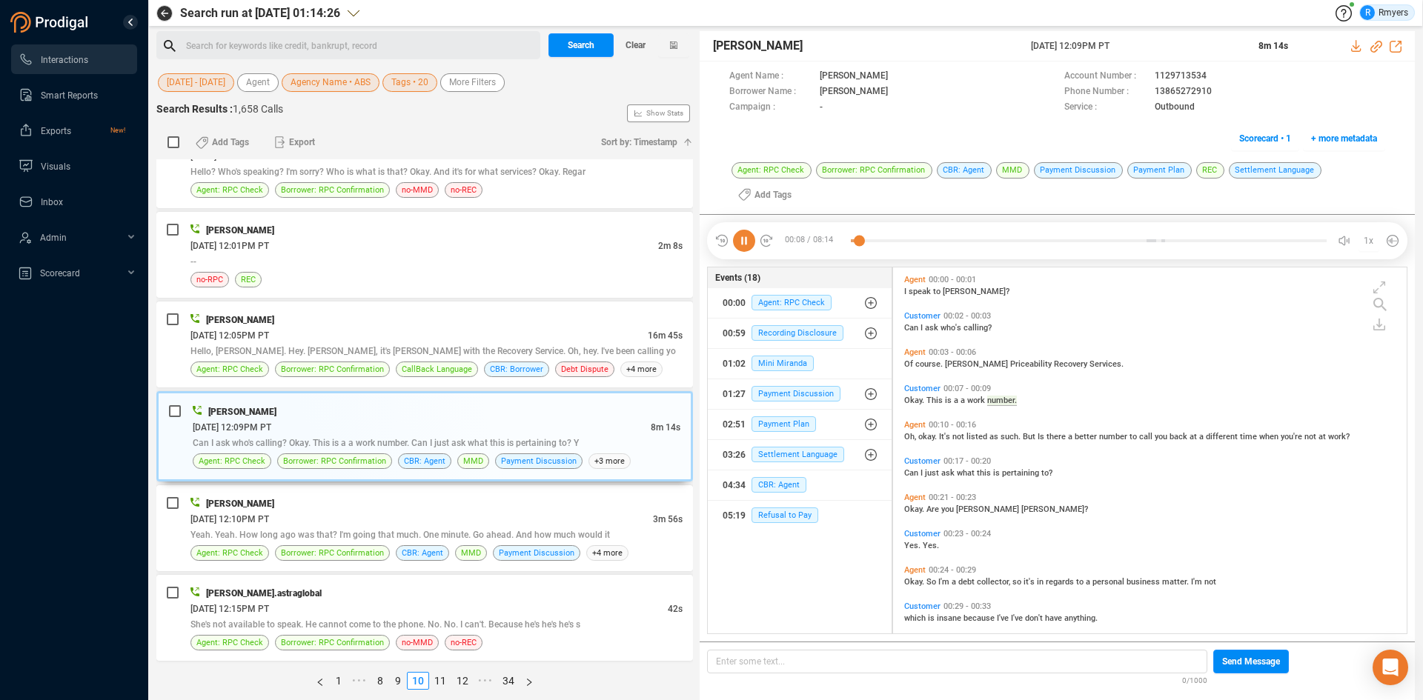
drag, startPoint x: 1142, startPoint y: 42, endPoint x: 1130, endPoint y: 42, distance: 11.9
copy div "11 Jun 2025 @ 12:09PM PT"
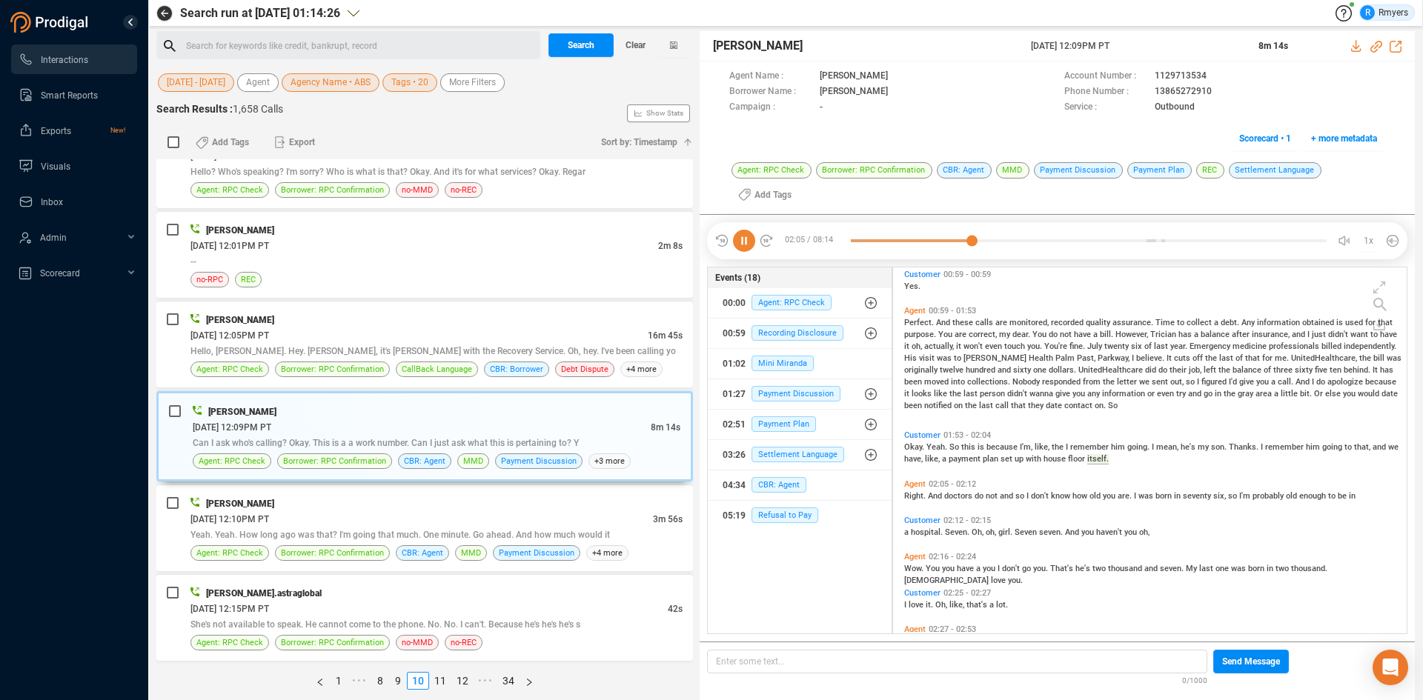
scroll to position [605, 0]
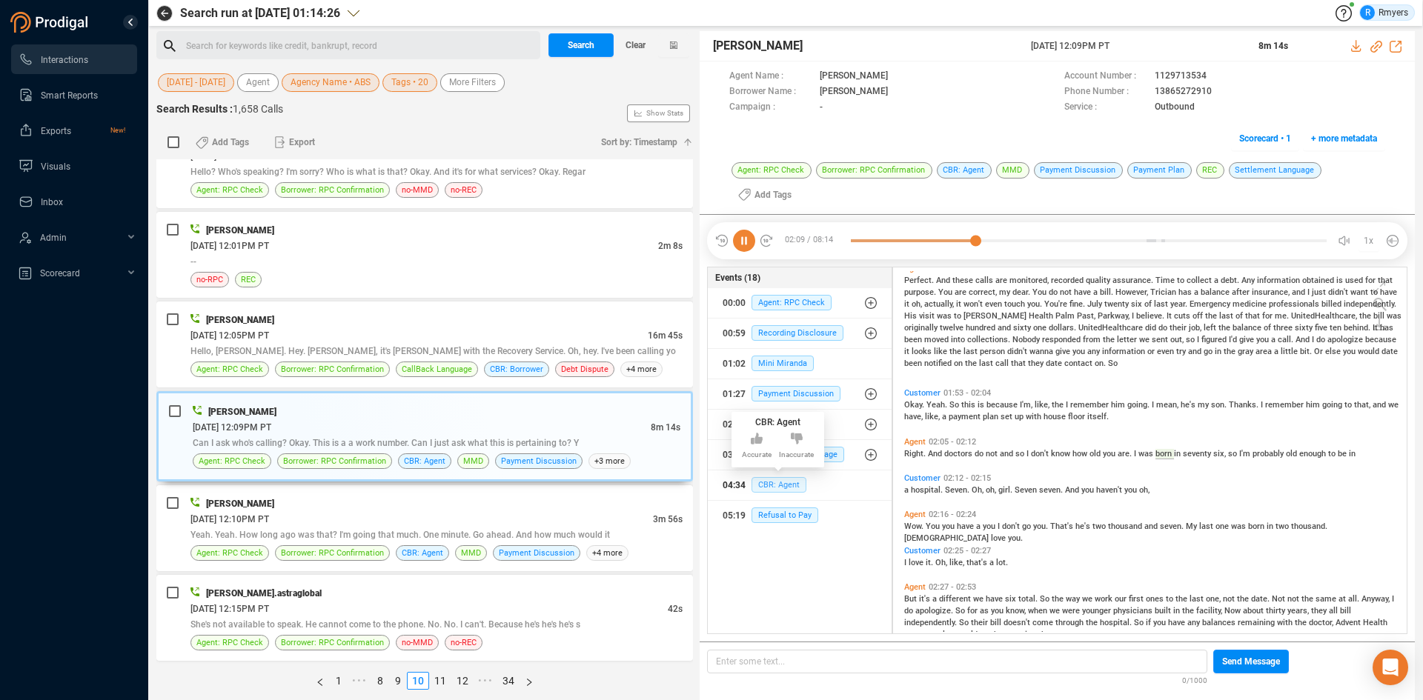
click at [780, 477] on span "CBR: Agent" at bounding box center [779, 485] width 55 height 16
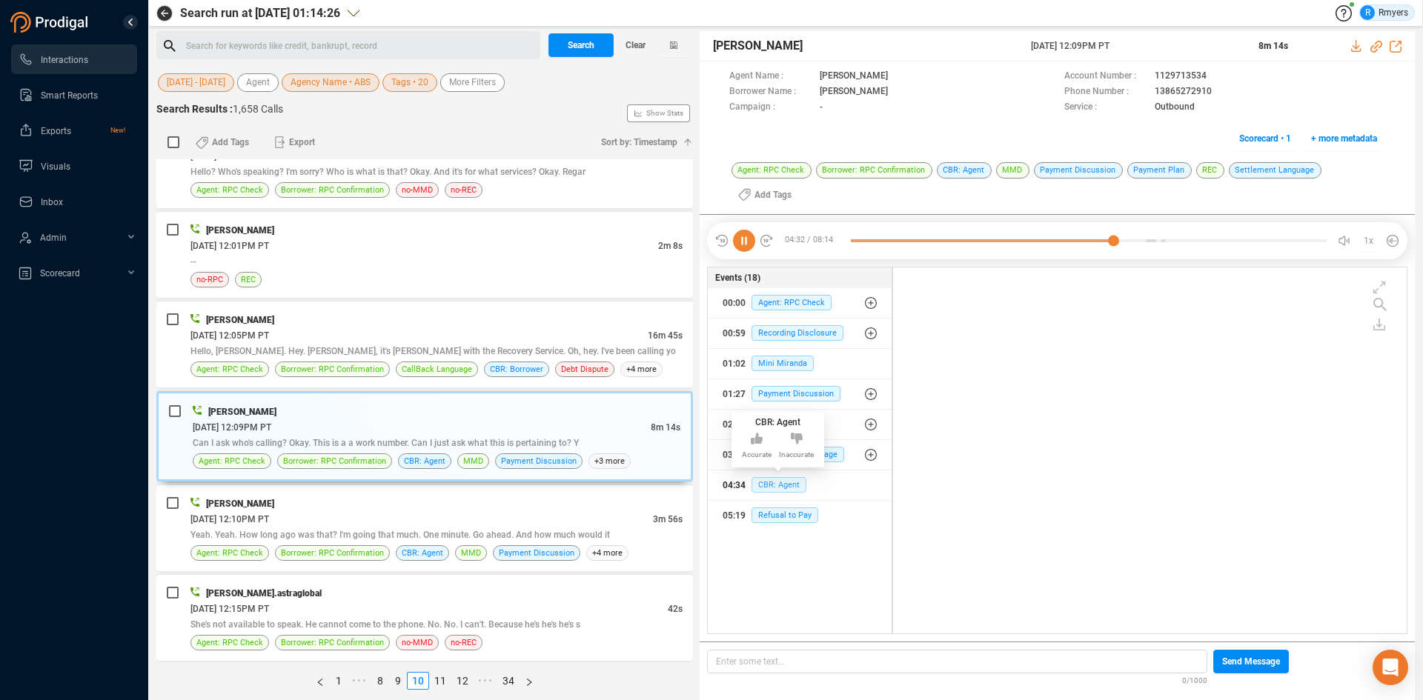
scroll to position [1344, 0]
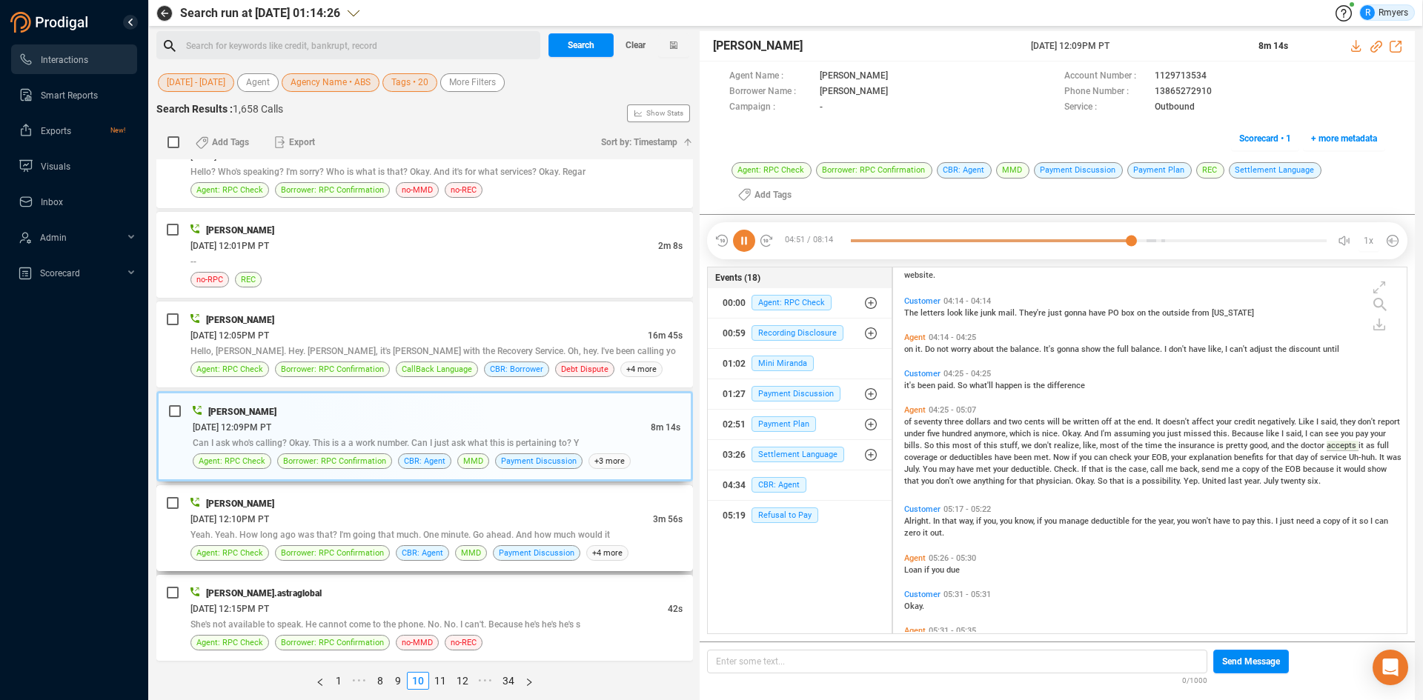
click at [381, 509] on div "Joe McAndrew" at bounding box center [436, 504] width 492 height 16
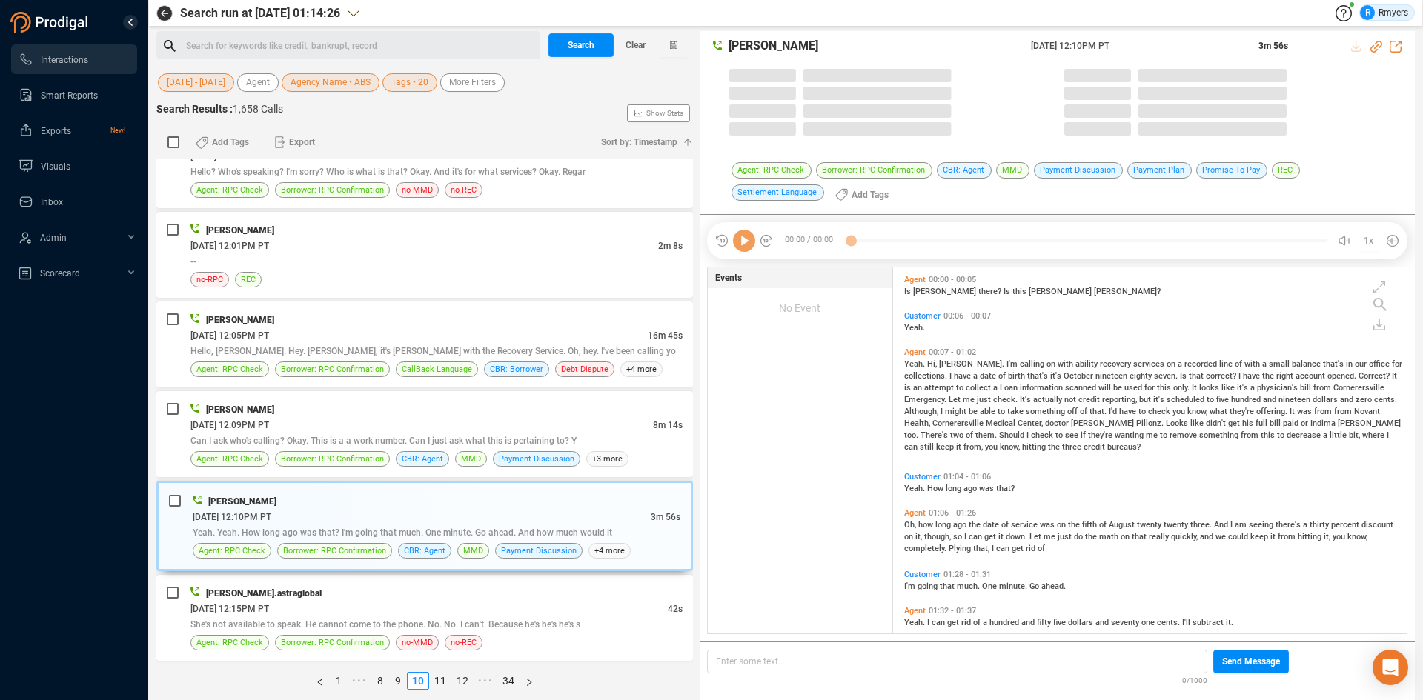
scroll to position [362, 506]
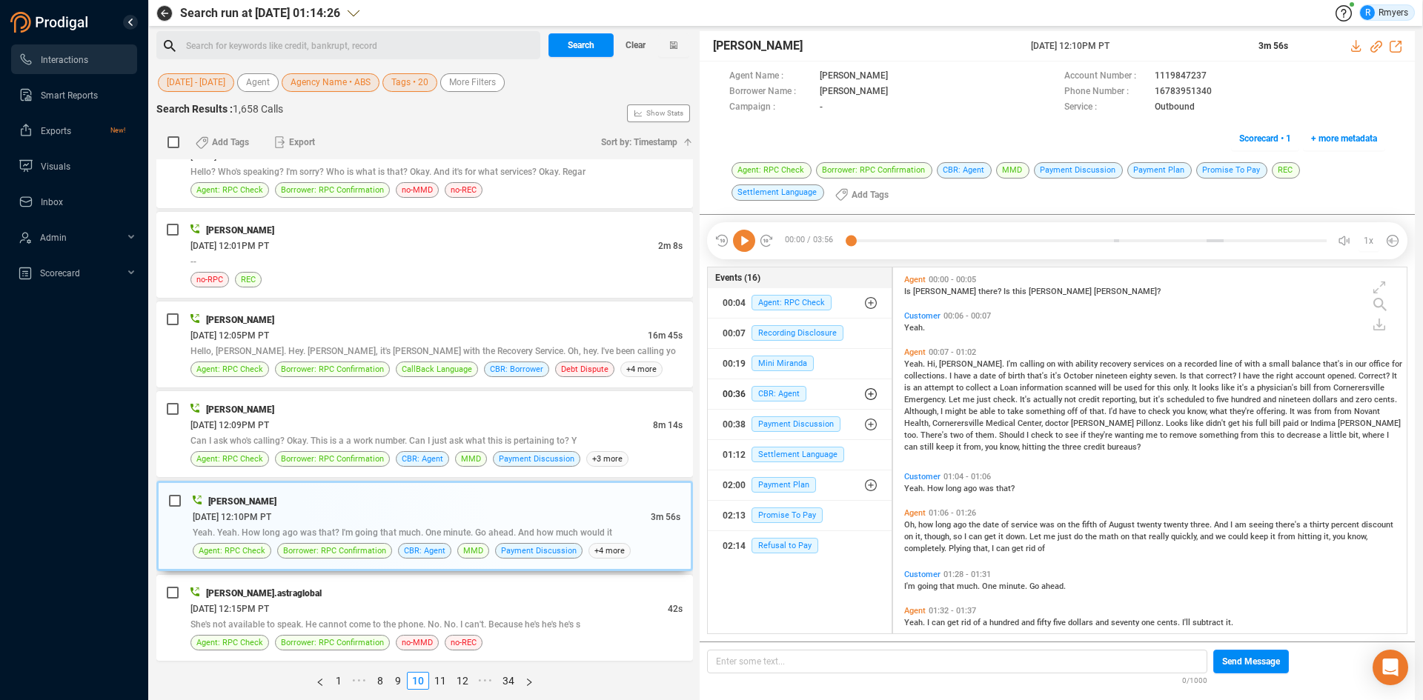
click at [786, 399] on span "CBR: Agent" at bounding box center [779, 394] width 55 height 16
click at [791, 416] on div "00:36 CBR: Agent" at bounding box center [806, 424] width 144 height 24
drag, startPoint x: 1376, startPoint y: 44, endPoint x: 1191, endPoint y: 148, distance: 212.4
click at [1373, 45] on icon at bounding box center [1376, 47] width 12 height 12
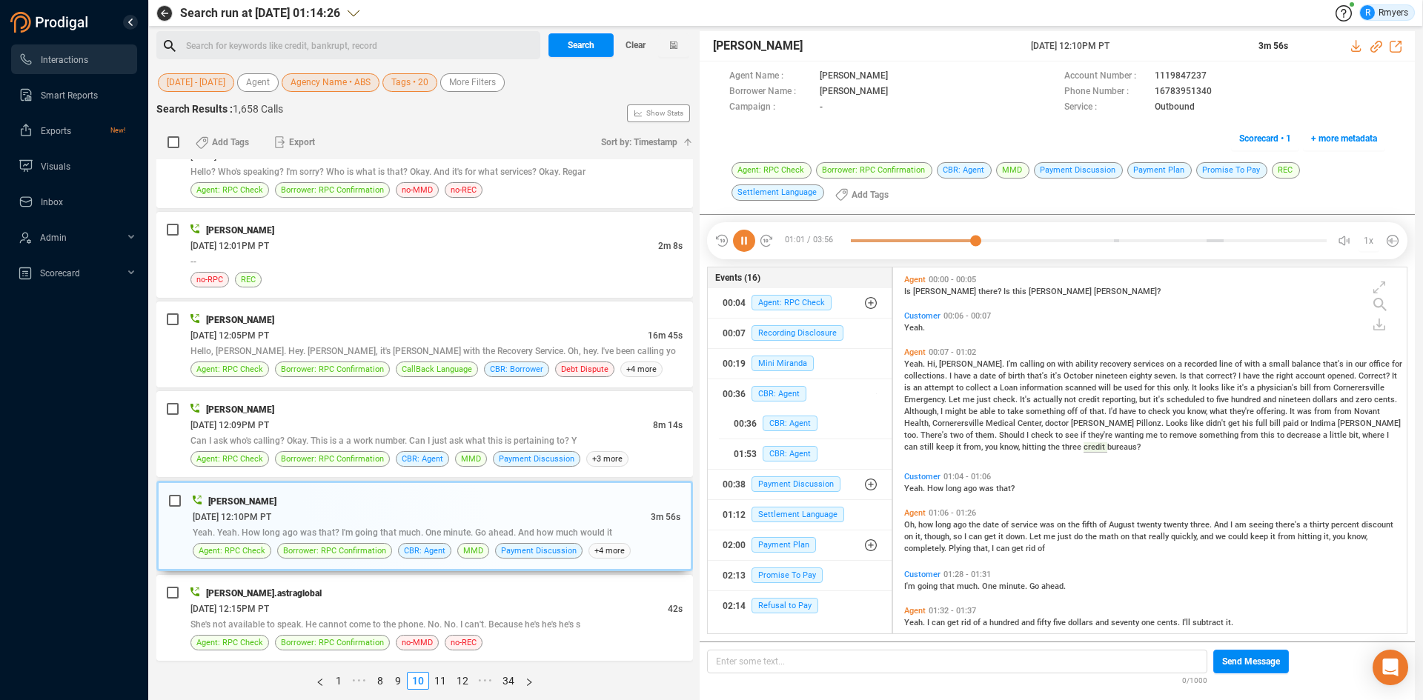
drag, startPoint x: 1026, startPoint y: 42, endPoint x: 1152, endPoint y: 41, distance: 125.3
click at [1152, 41] on div "Joe McAndrew 11 Jun 2025 @ 12:10PM PT 3m 56s" at bounding box center [1057, 46] width 715 height 30
copy div "11 Jun 2025 @ 12:10PM PT"
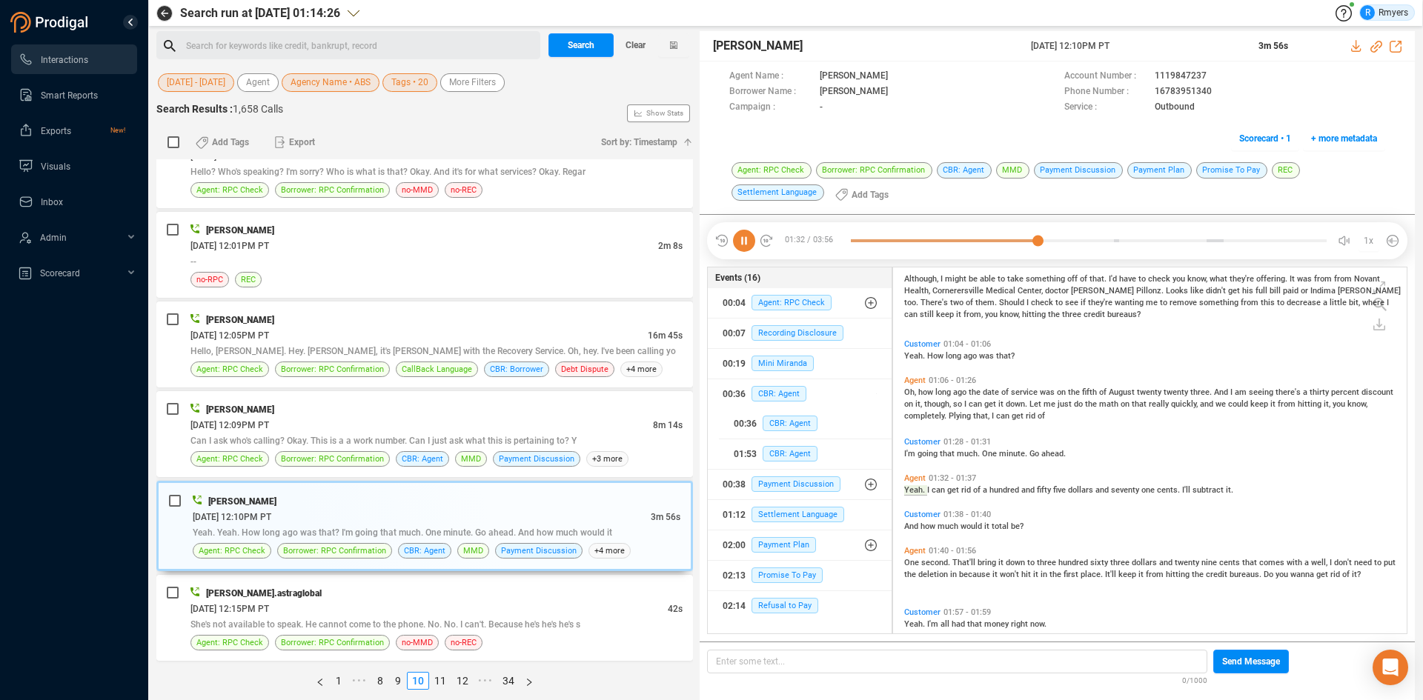
scroll to position [169, 0]
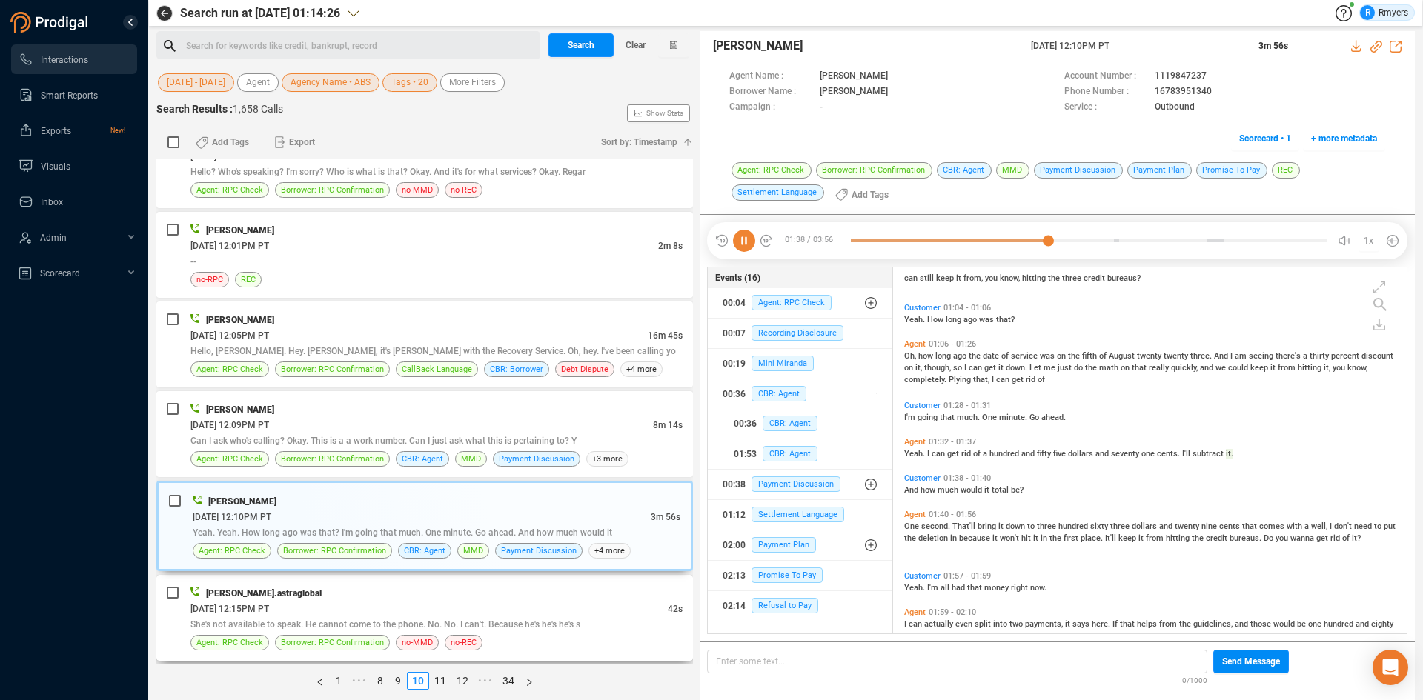
click at [432, 595] on div "divyansh.astraglobal" at bounding box center [436, 593] width 492 height 16
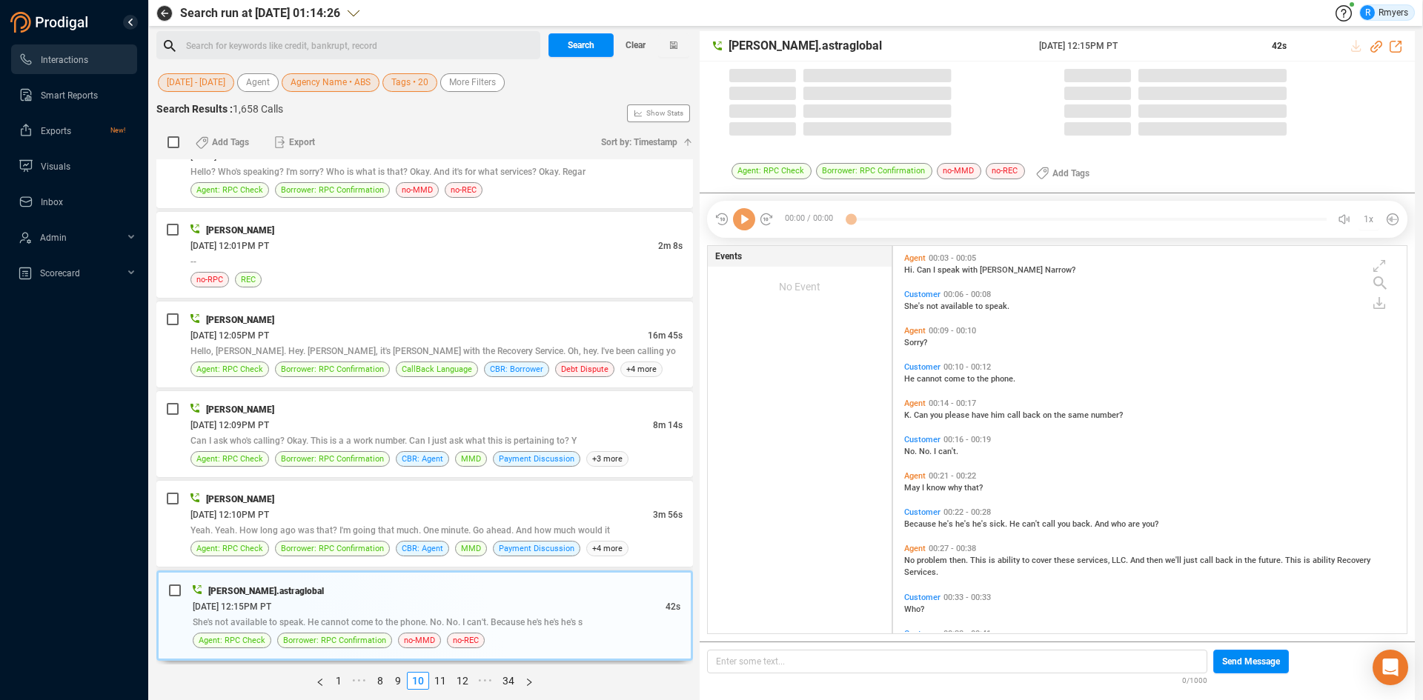
scroll to position [384, 506]
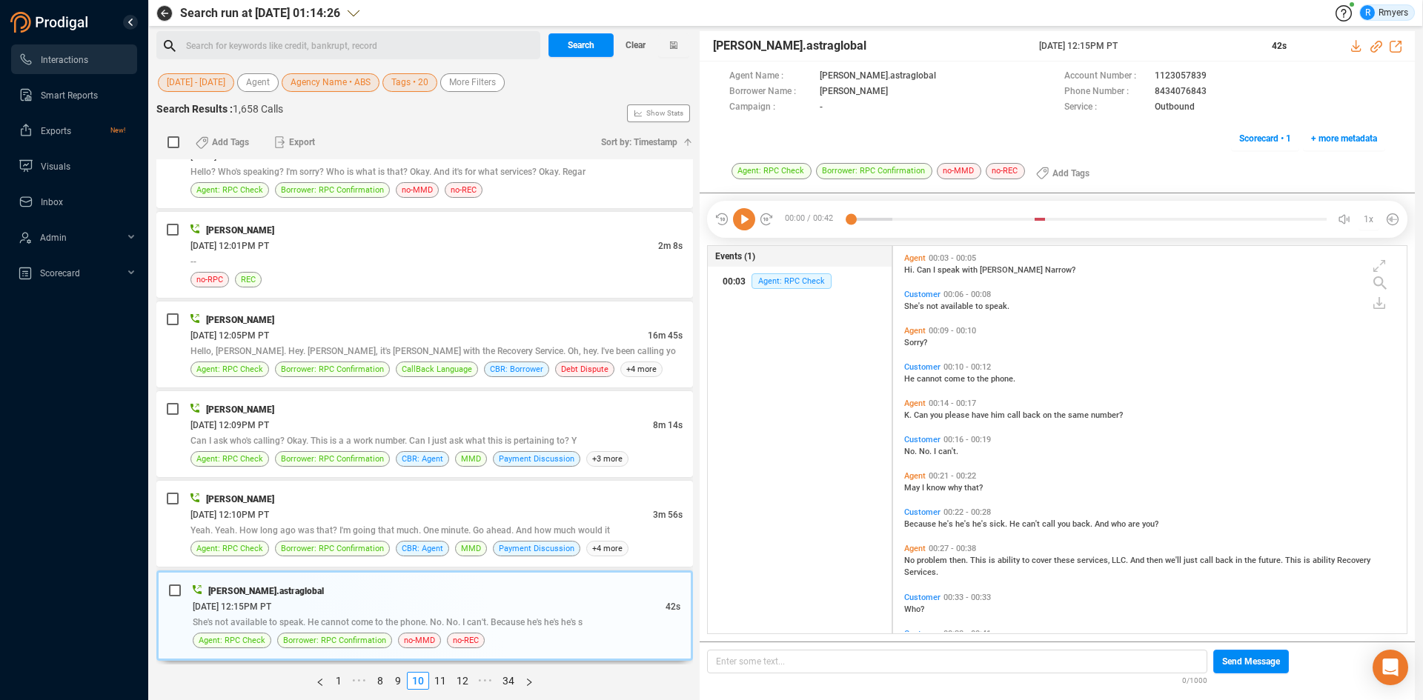
click at [772, 271] on div "00:03 Agent: RPC Check" at bounding box center [800, 282] width 155 height 24
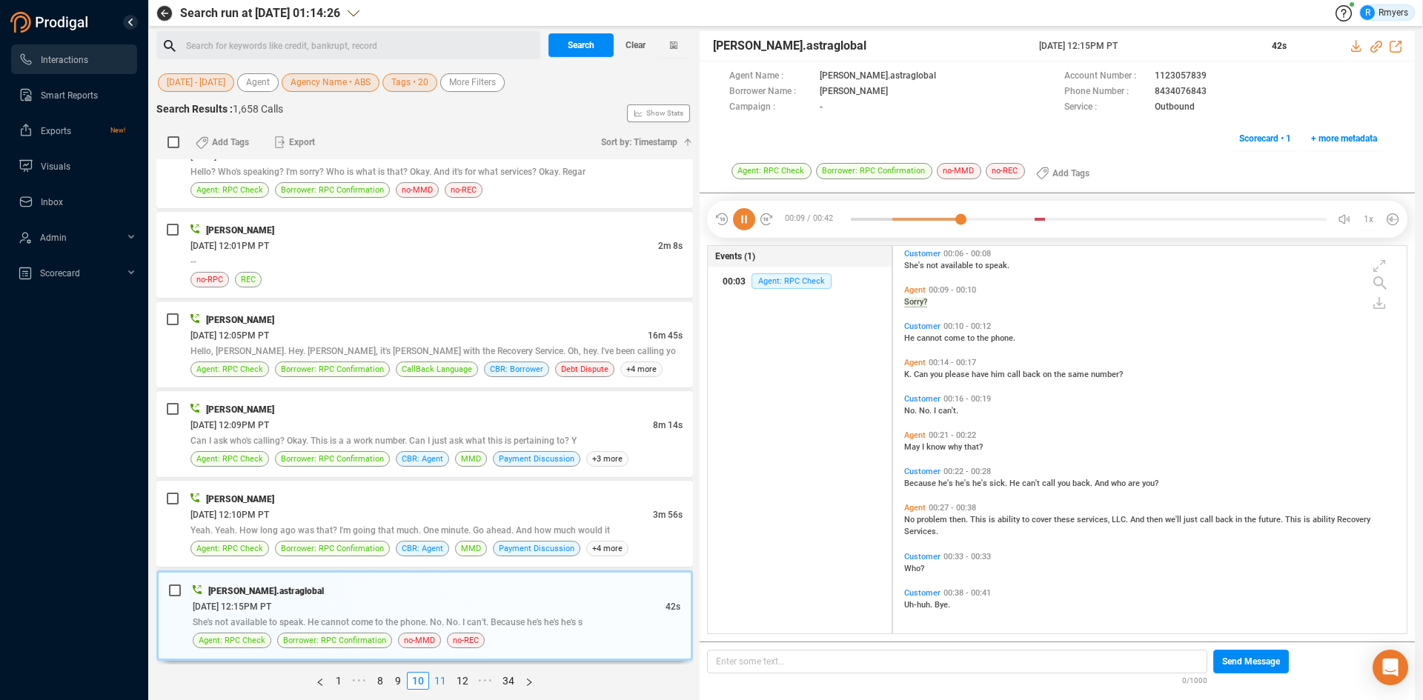
scroll to position [0, 0]
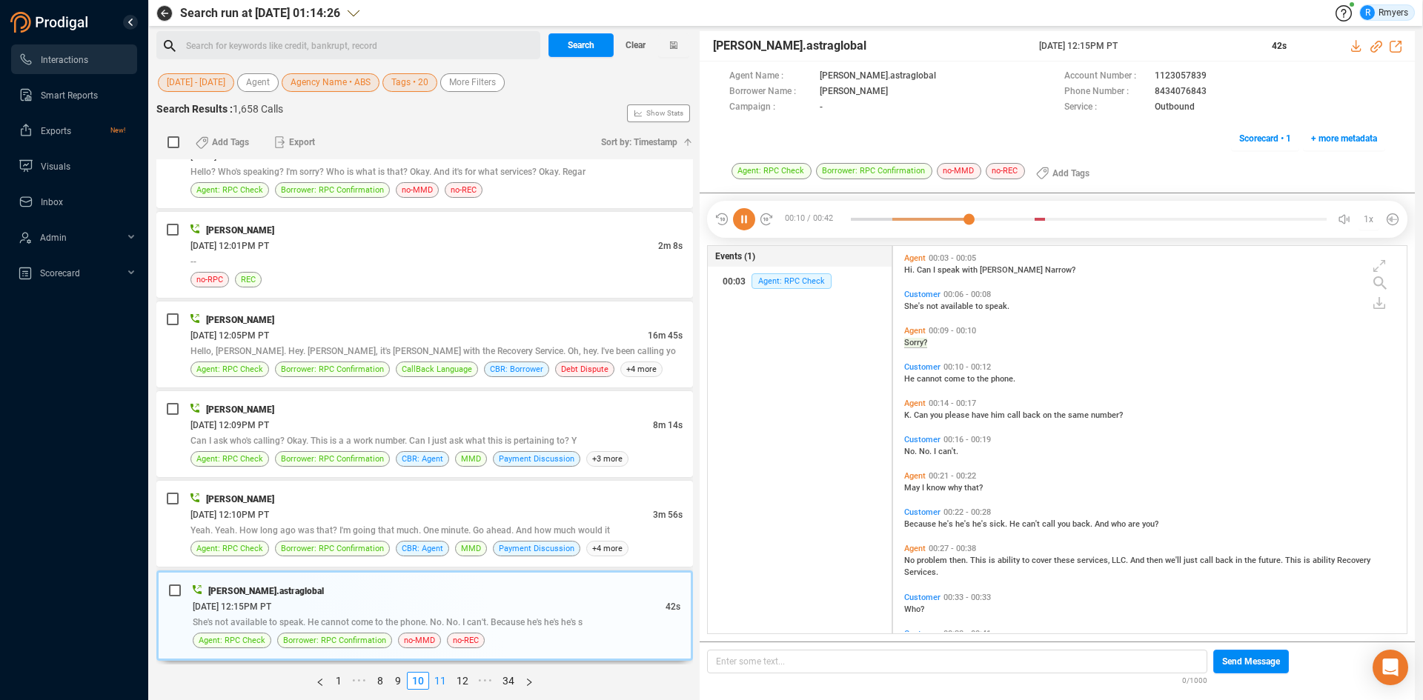
click at [442, 679] on link "11" at bounding box center [440, 681] width 21 height 16
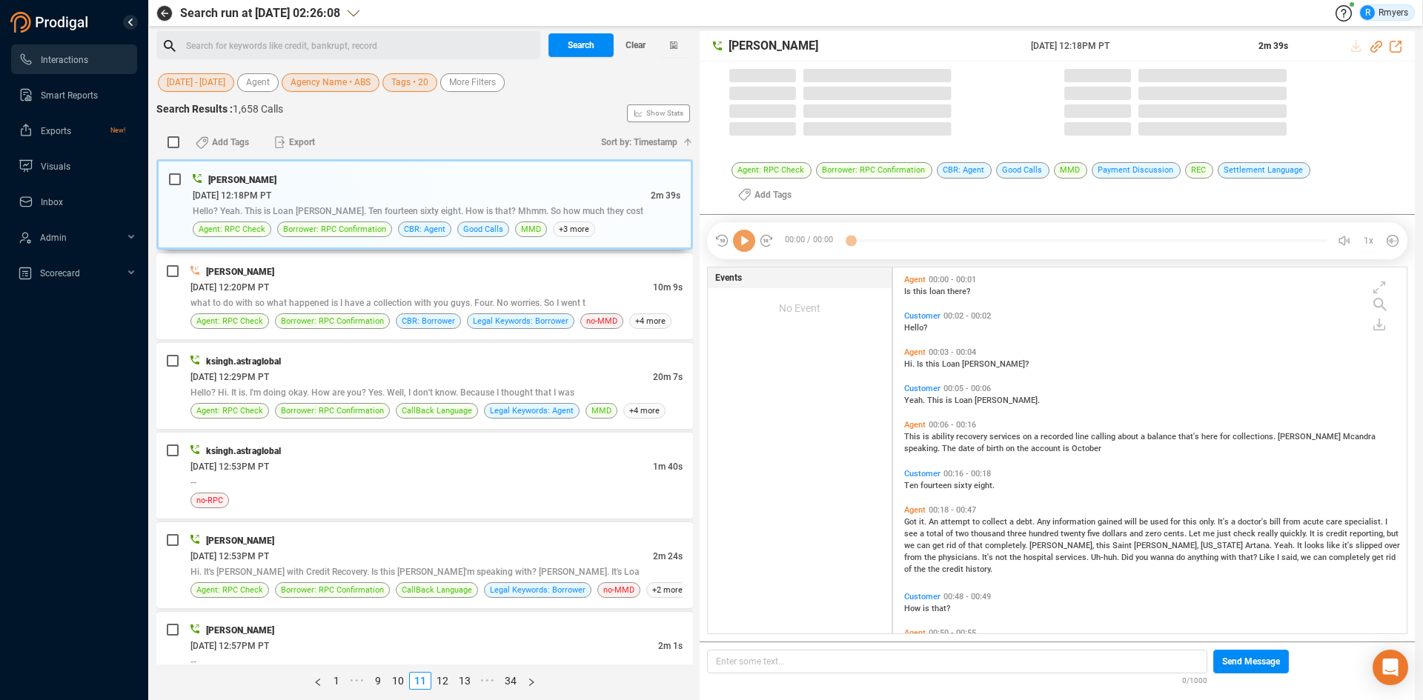
scroll to position [384, 506]
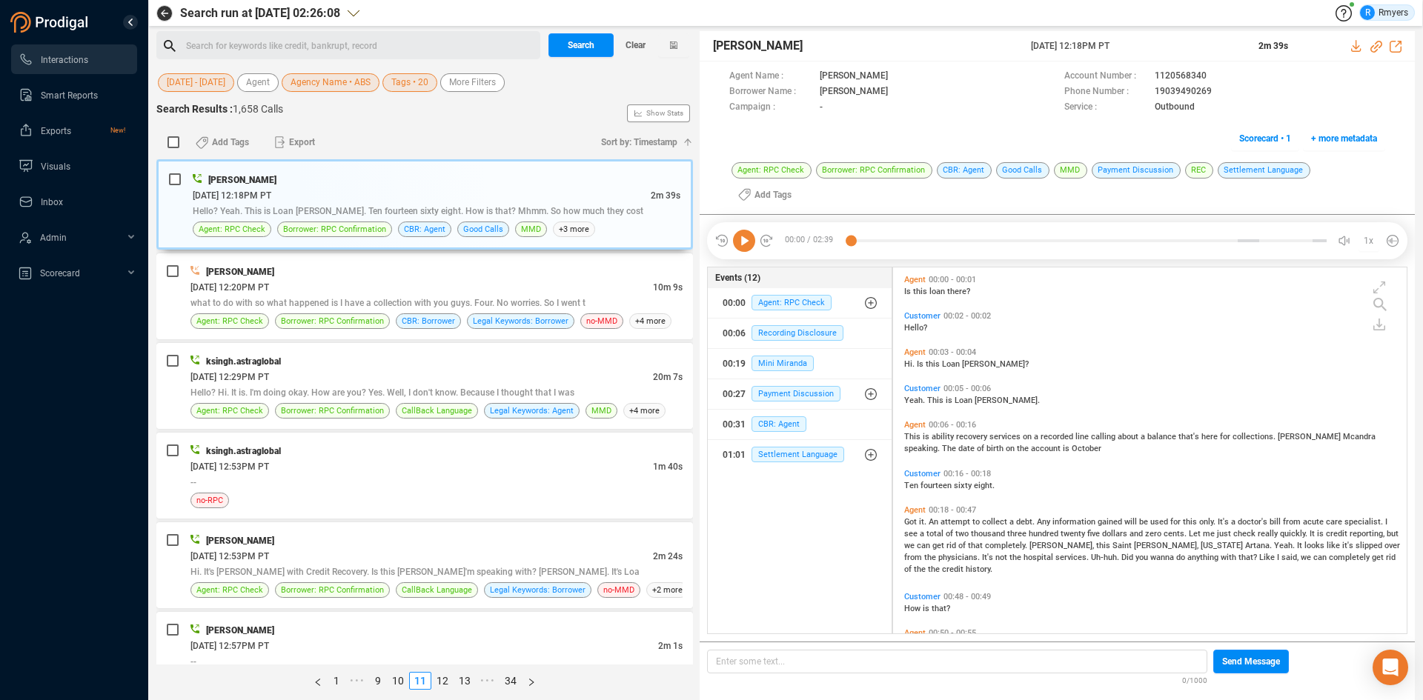
click at [750, 230] on icon at bounding box center [744, 241] width 22 height 22
click at [1375, 44] on icon at bounding box center [1376, 47] width 12 height 12
drag, startPoint x: 1023, startPoint y: 44, endPoint x: 1147, endPoint y: 48, distance: 123.8
click at [1147, 48] on div "Joe McAndrew 11 Jun 2025 @ 12:18PM PT 2m 39s" at bounding box center [1057, 46] width 715 height 30
copy div "11 Jun 2025 @ 12:18PM PT"
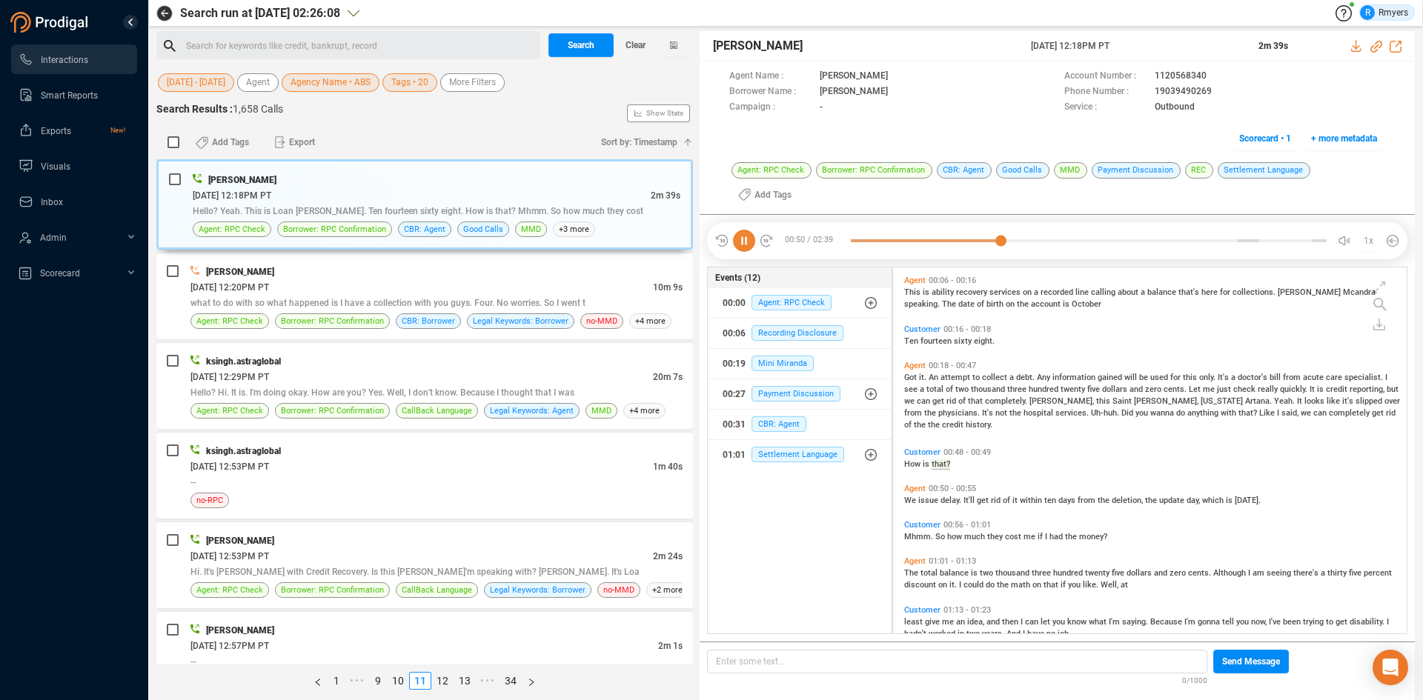
scroll to position [181, 0]
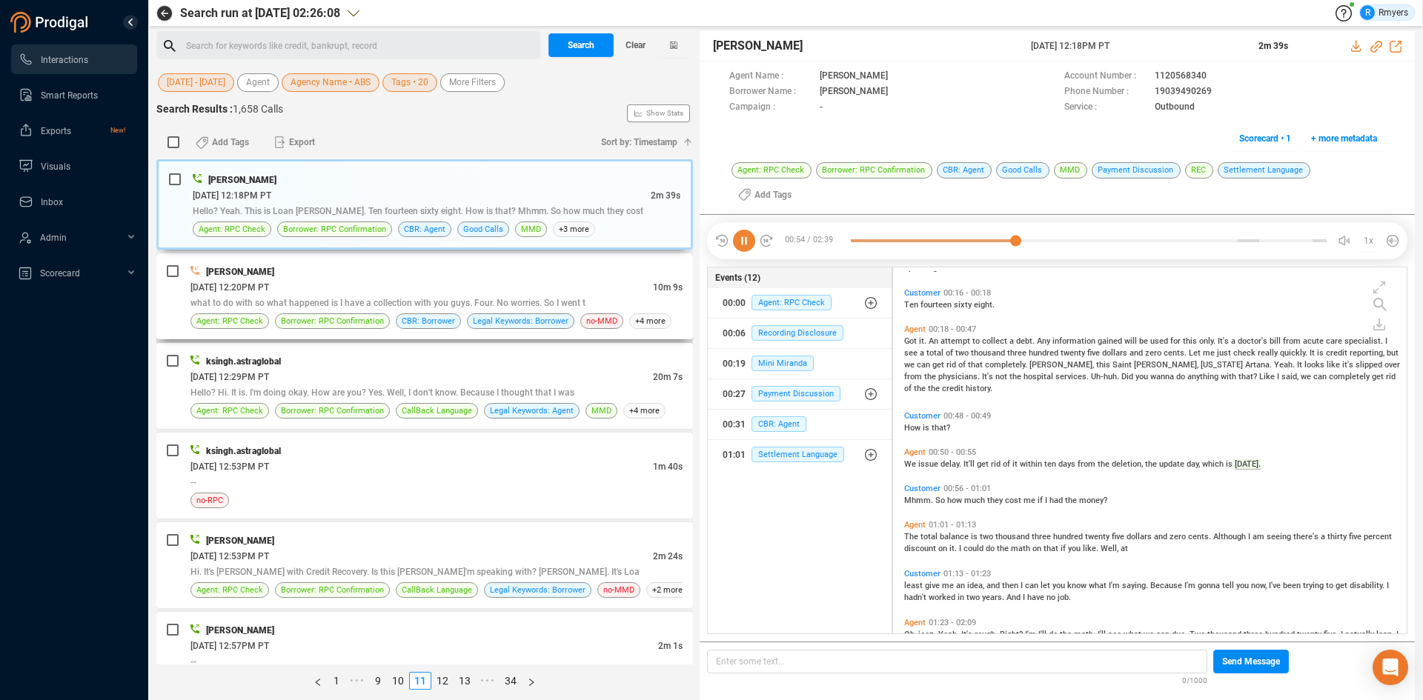
click at [311, 296] on div "what to do with so what happened is I have a collection with you guys. Four. No…" at bounding box center [436, 303] width 492 height 16
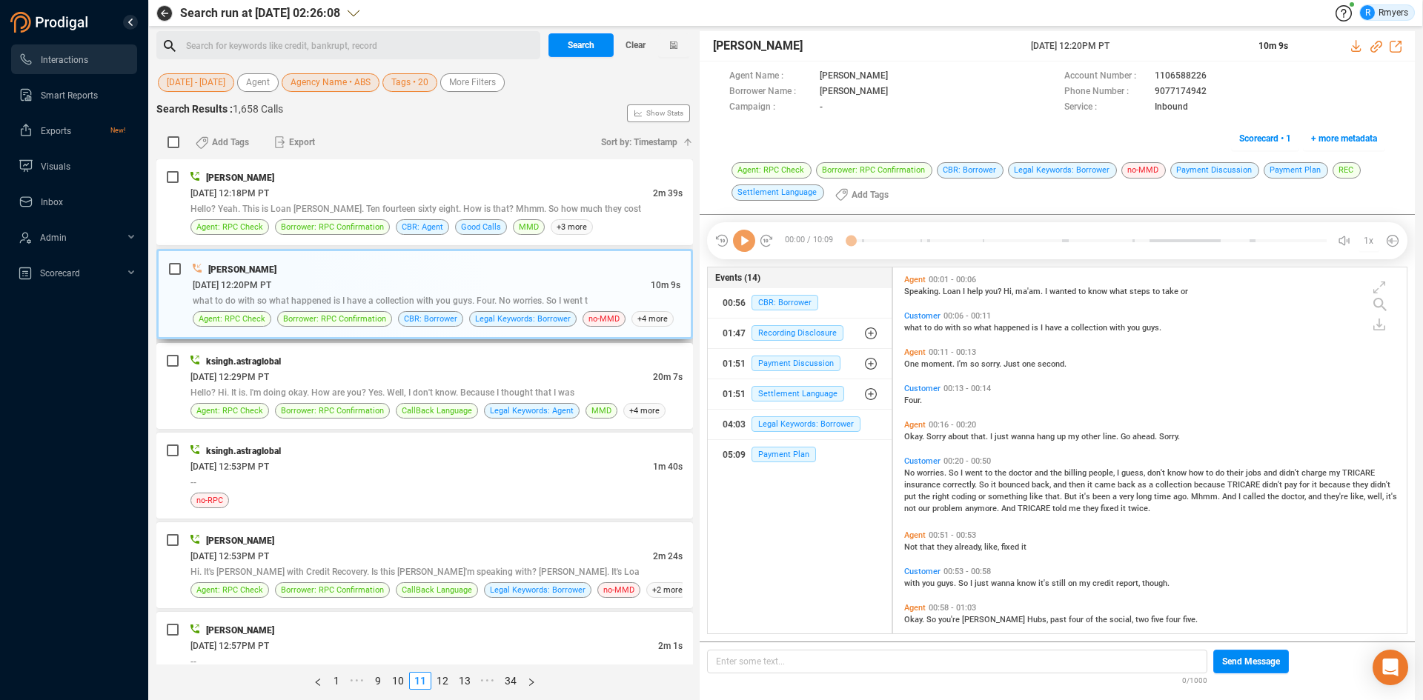
scroll to position [362, 506]
click at [752, 242] on icon at bounding box center [744, 241] width 22 height 22
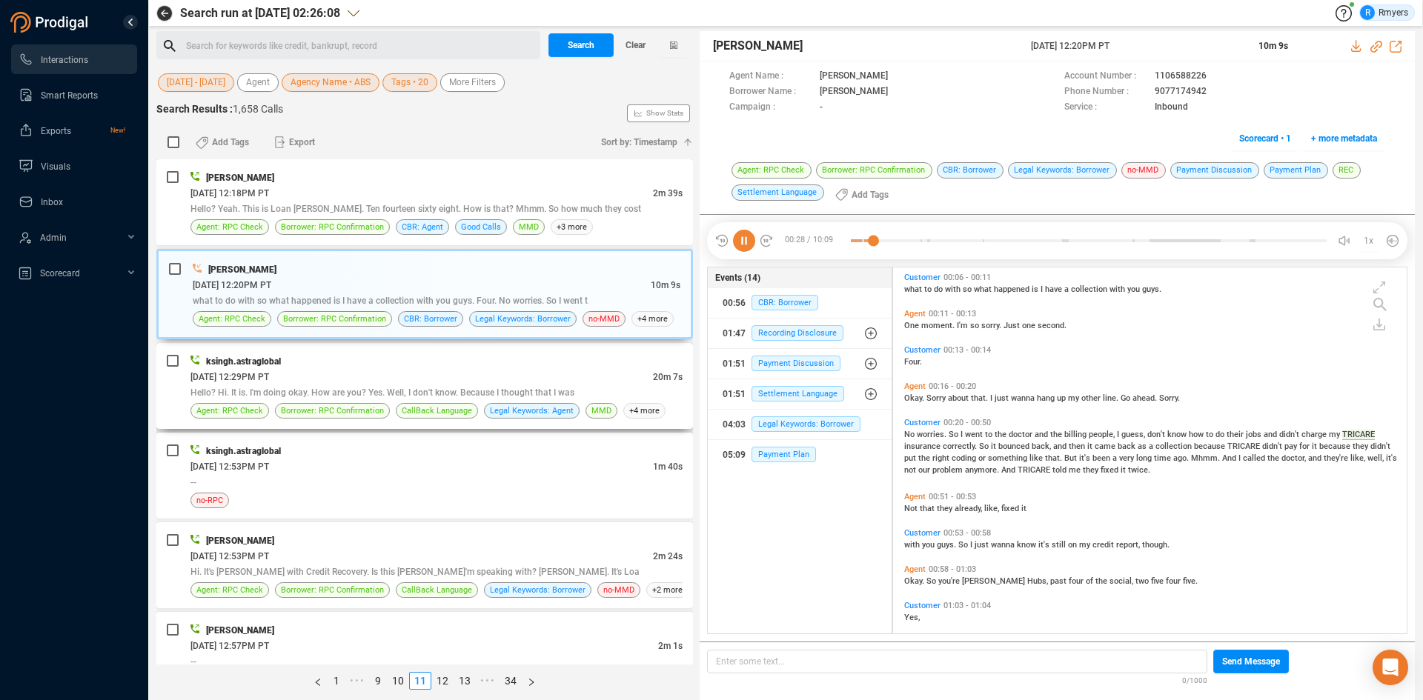
click at [451, 372] on div "06/11/2025 @ 12:29PM PT" at bounding box center [421, 377] width 462 height 16
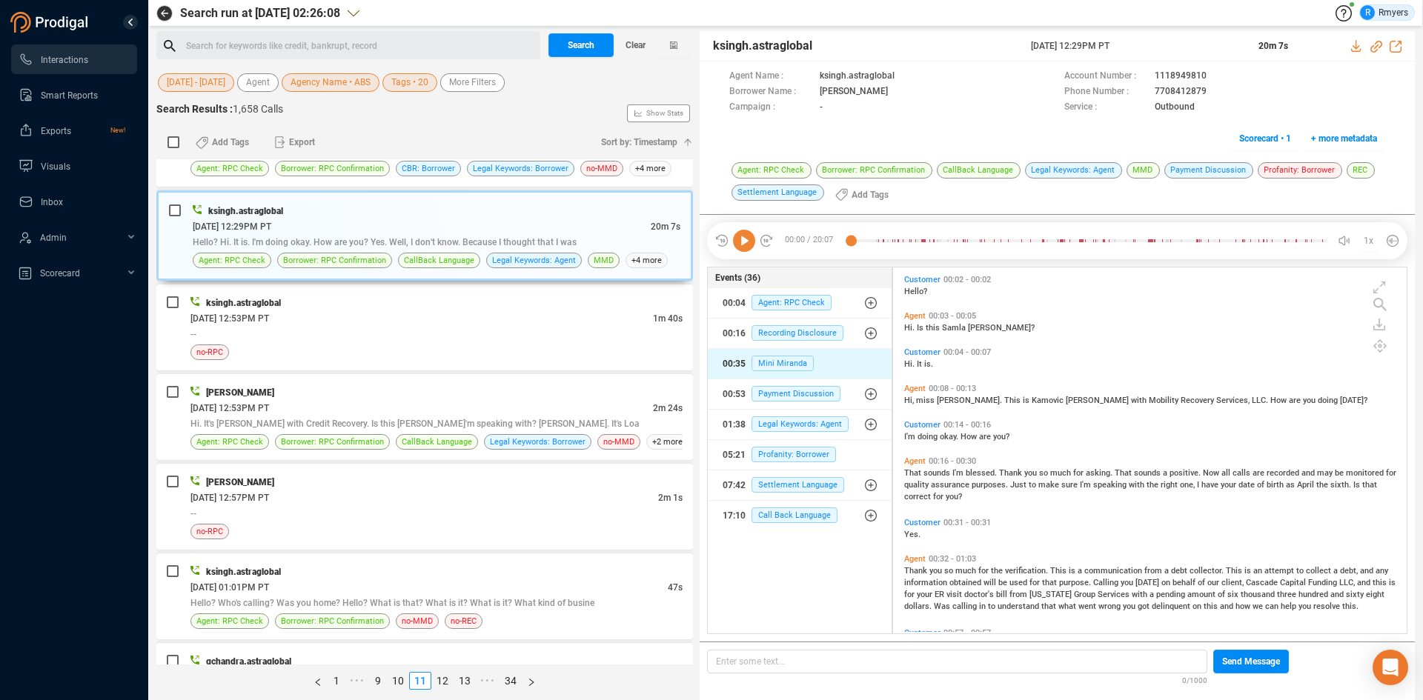
scroll to position [362, 506]
click at [795, 463] on div "05:21 Profanity: Borrower" at bounding box center [800, 455] width 155 height 24
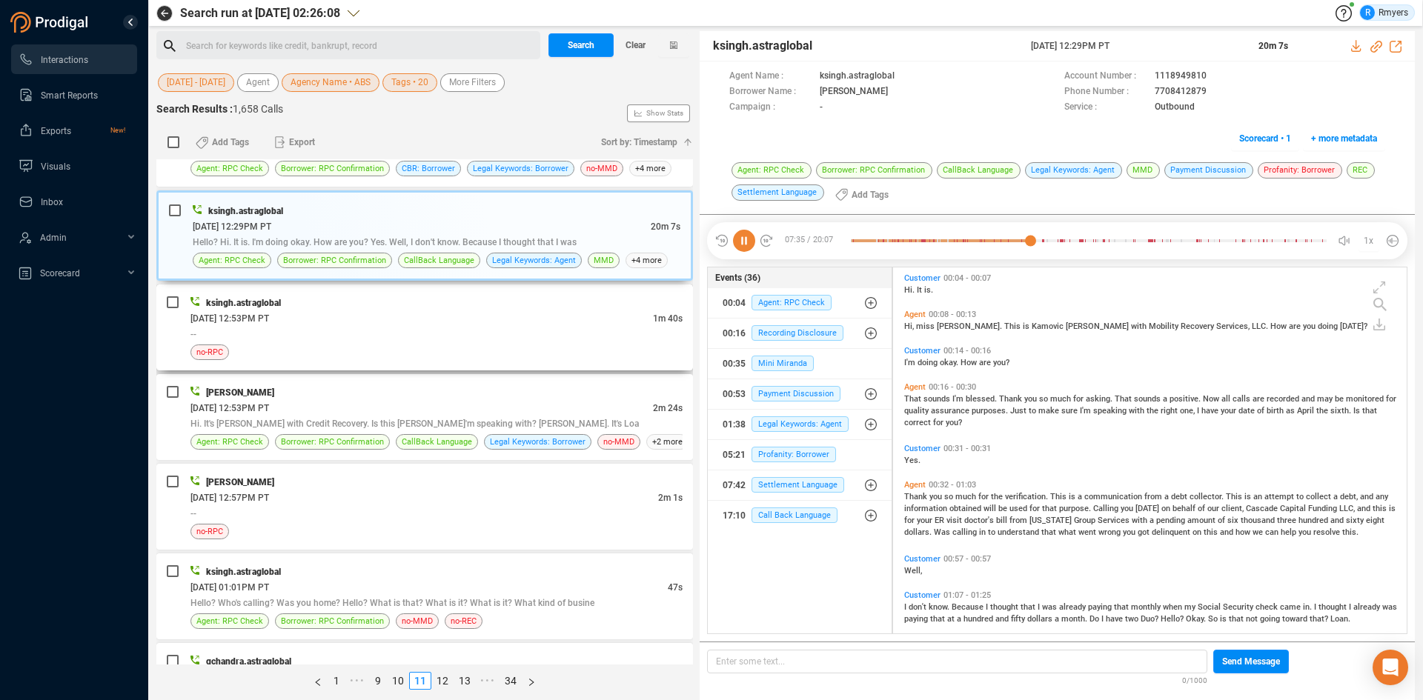
click at [326, 346] on div "no-RPC" at bounding box center [436, 353] width 492 height 16
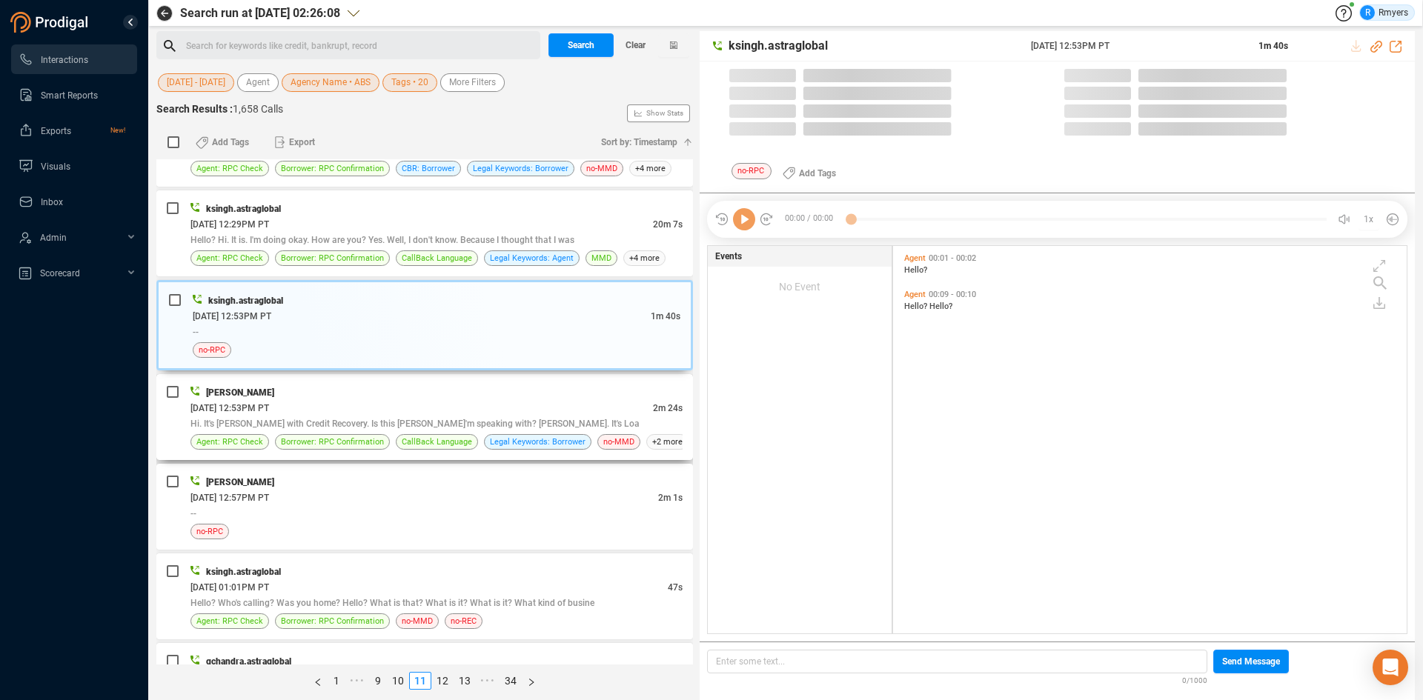
scroll to position [384, 506]
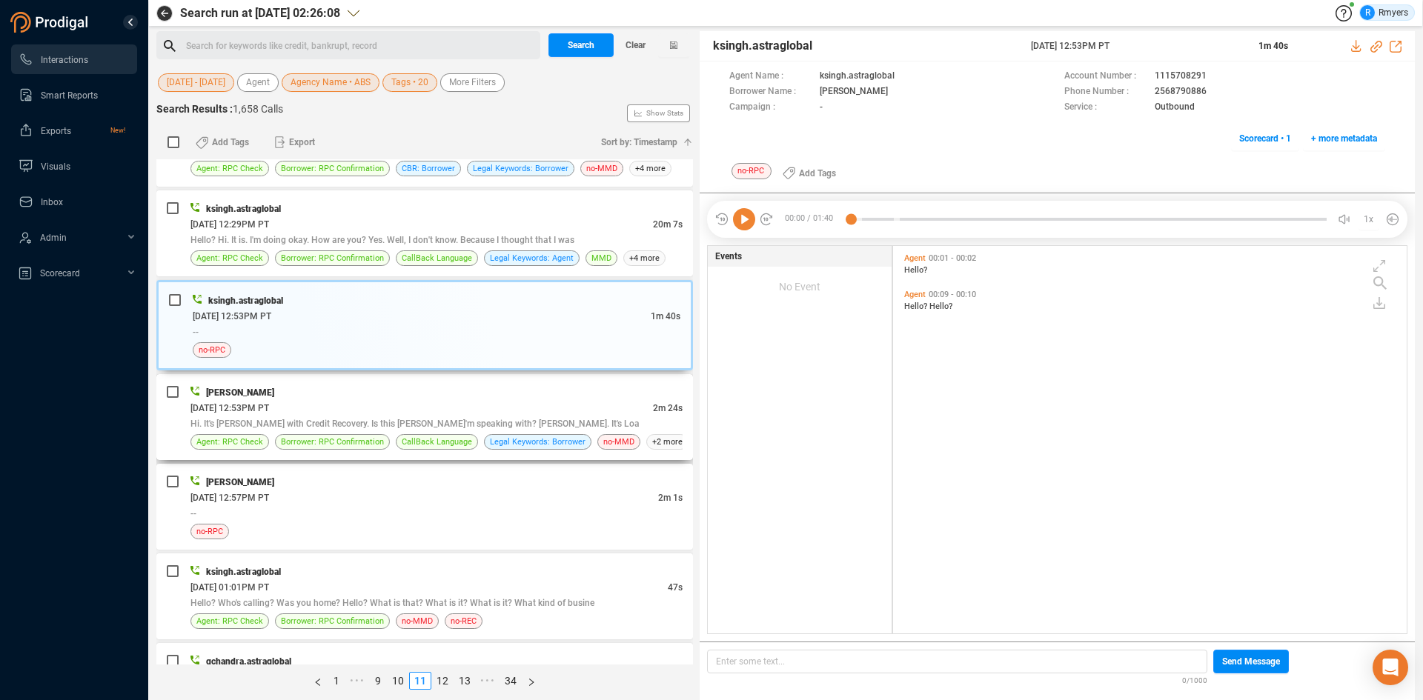
click at [456, 405] on div "06/11/2025 @ 12:53PM PT" at bounding box center [421, 408] width 462 height 16
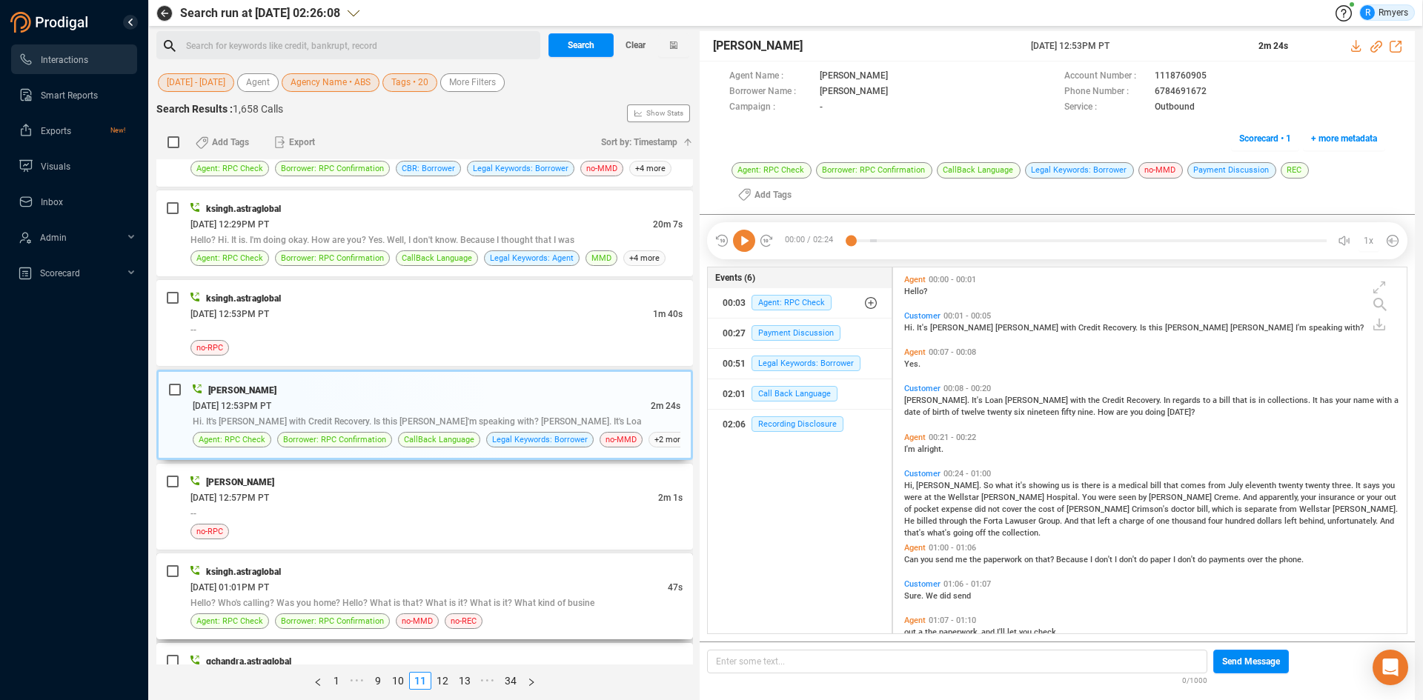
scroll to position [222, 0]
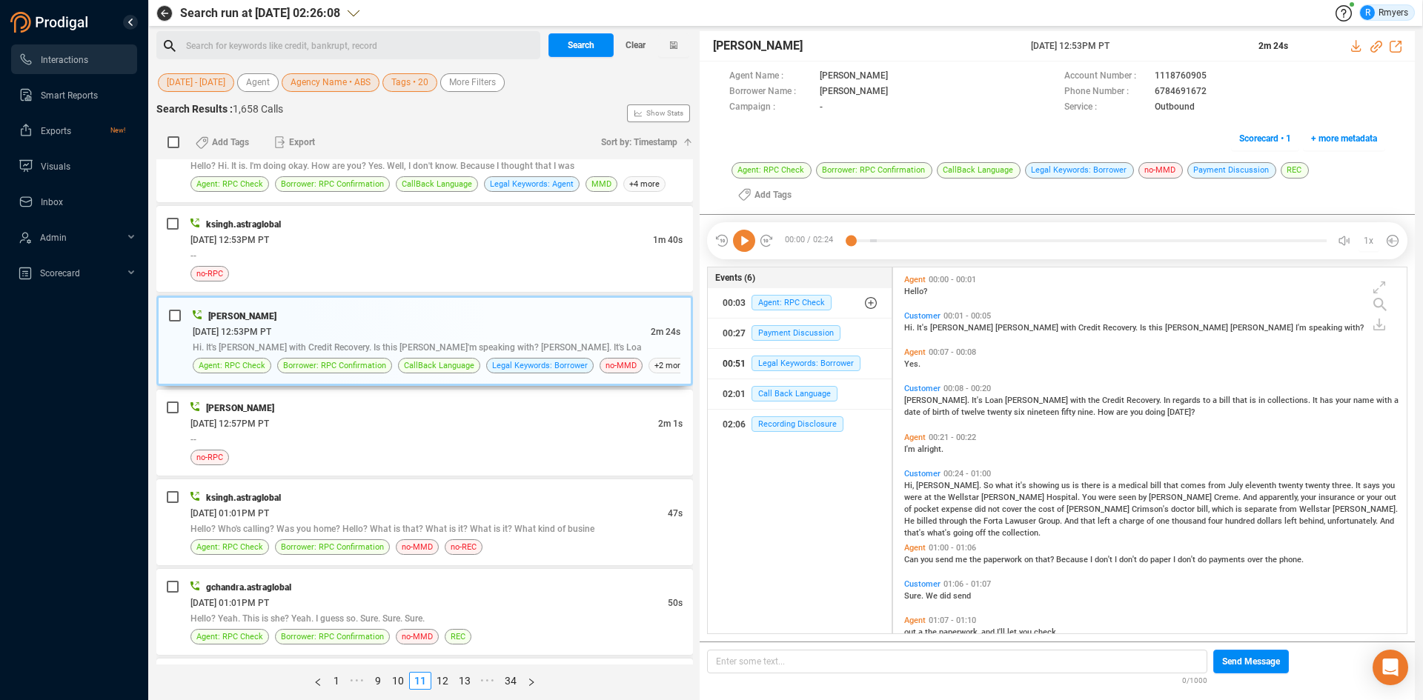
click at [779, 352] on div "00:51 Legal Keywords: Borrower" at bounding box center [800, 364] width 155 height 24
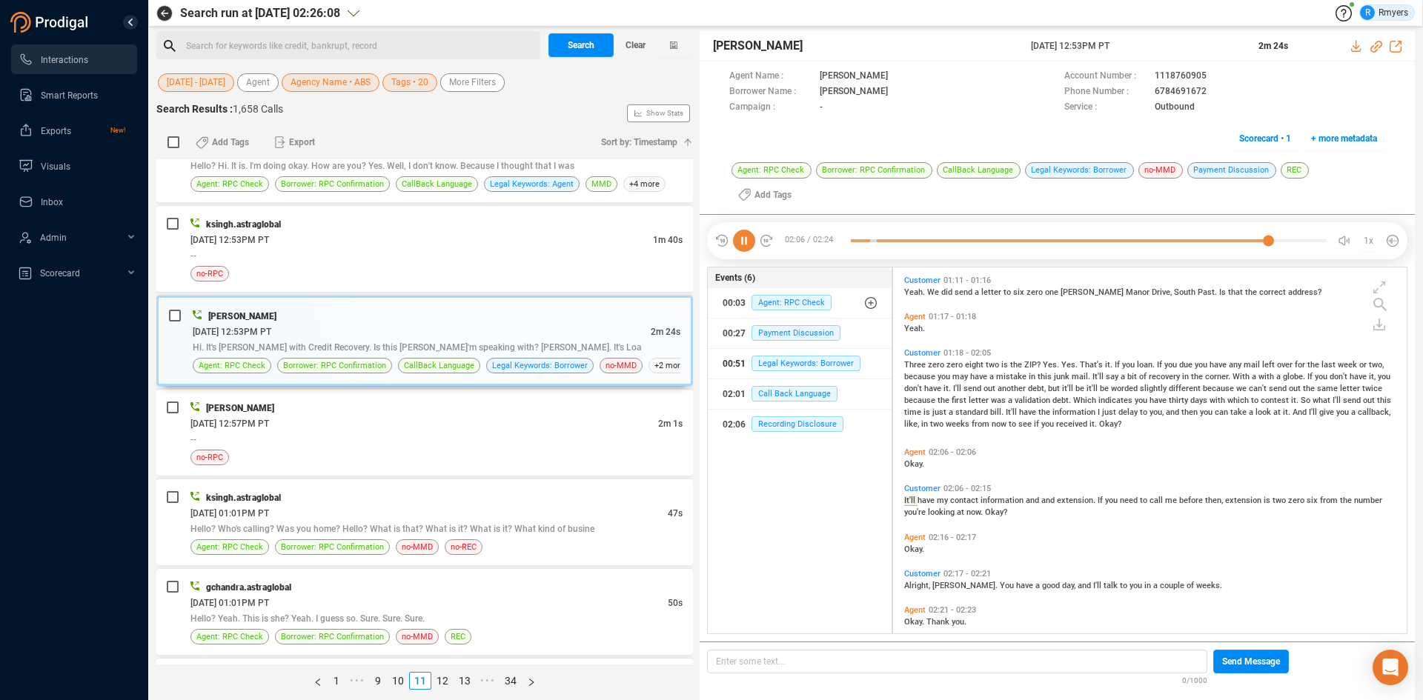
scroll to position [408, 0]
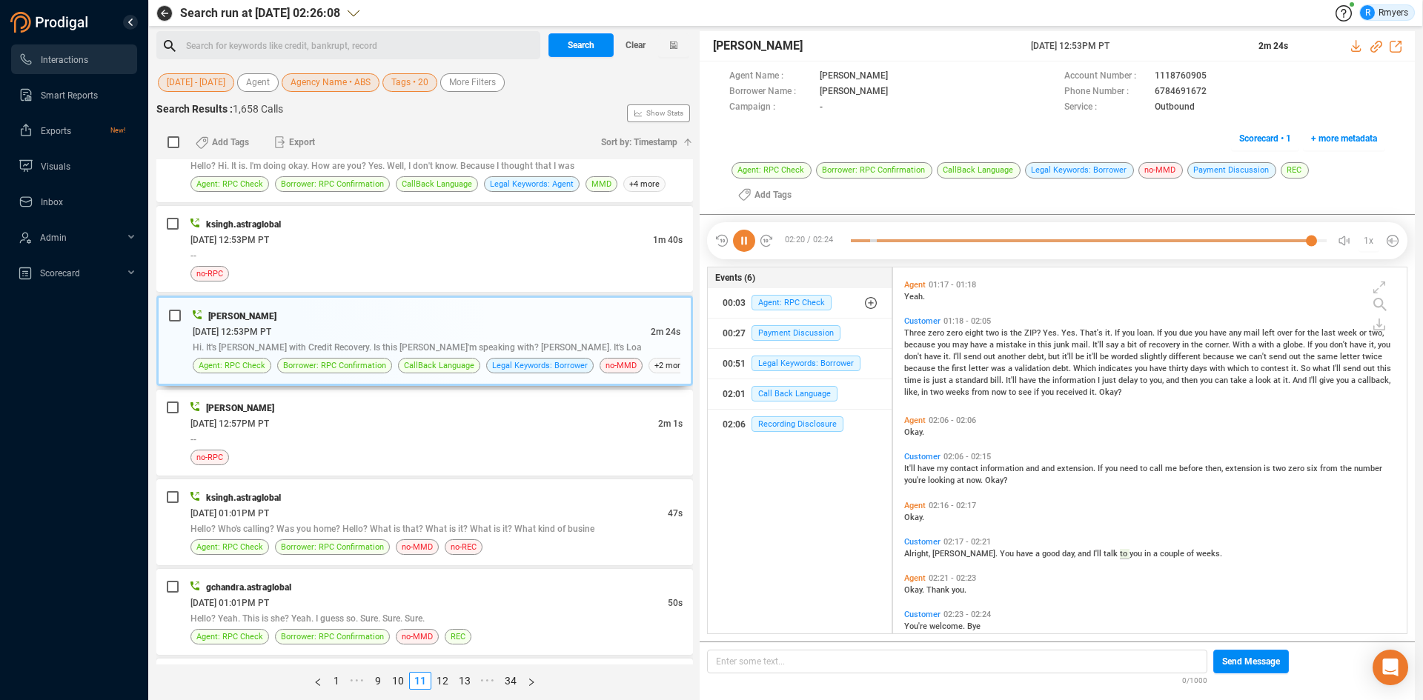
click at [751, 230] on icon at bounding box center [744, 241] width 22 height 22
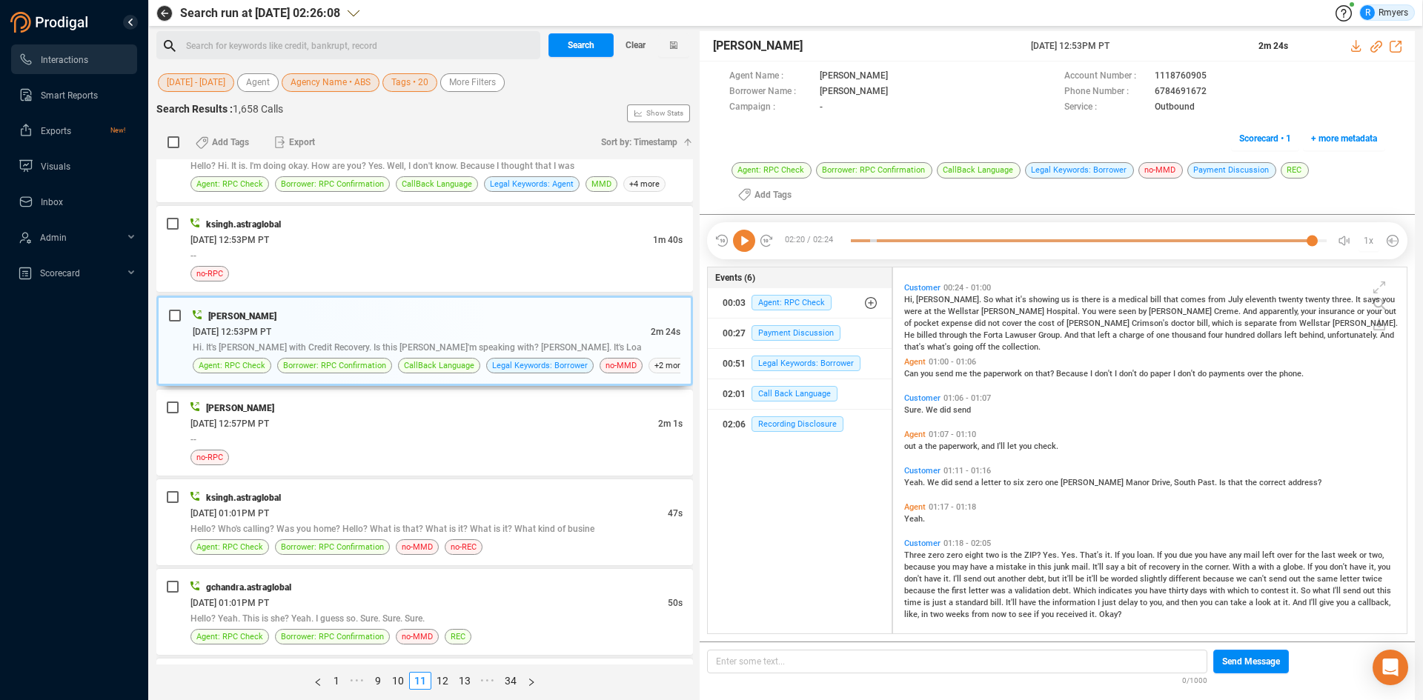
scroll to position [0, 0]
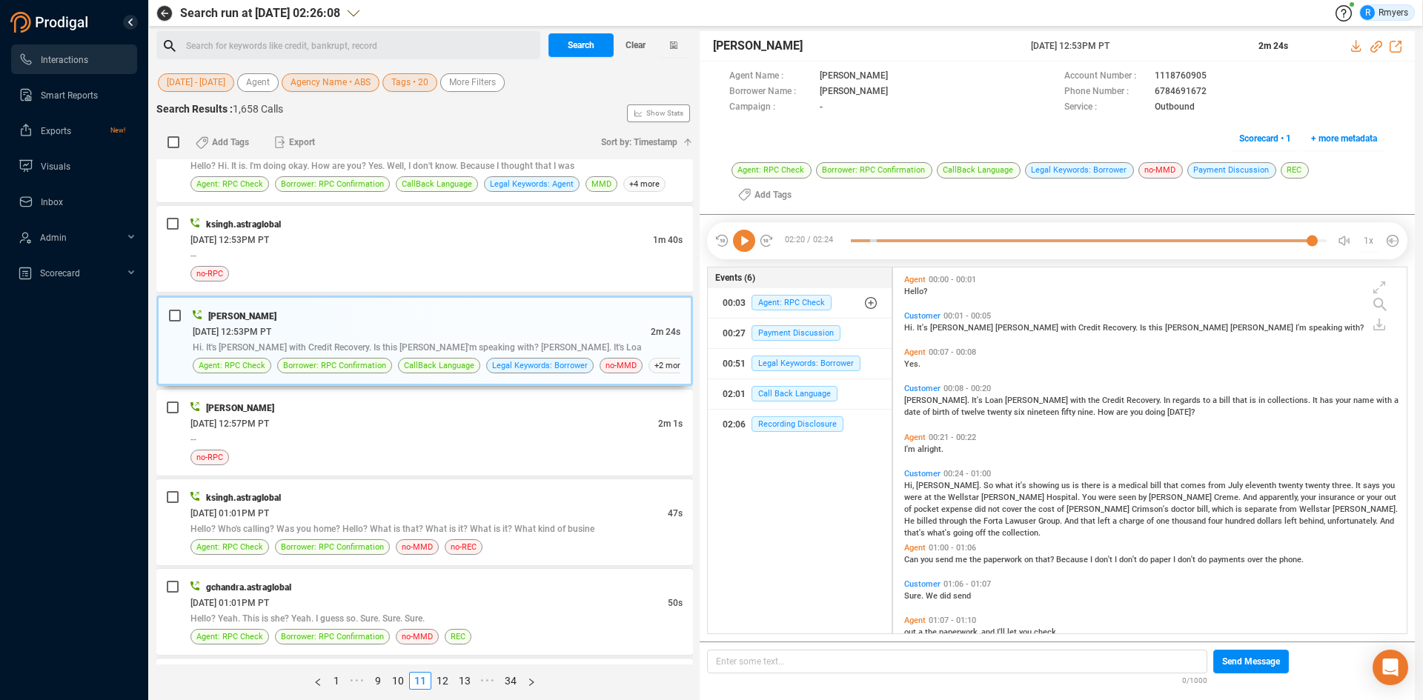
click at [746, 230] on icon at bounding box center [744, 241] width 22 height 22
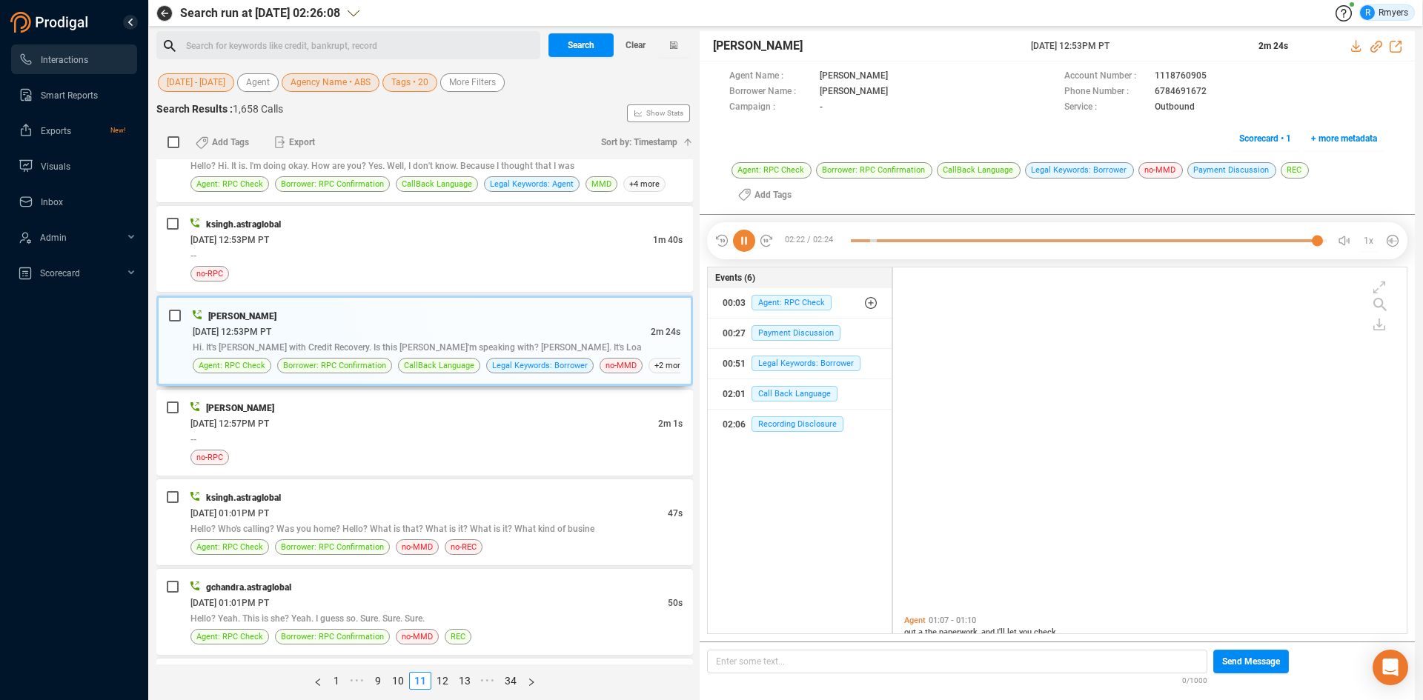
scroll to position [408, 0]
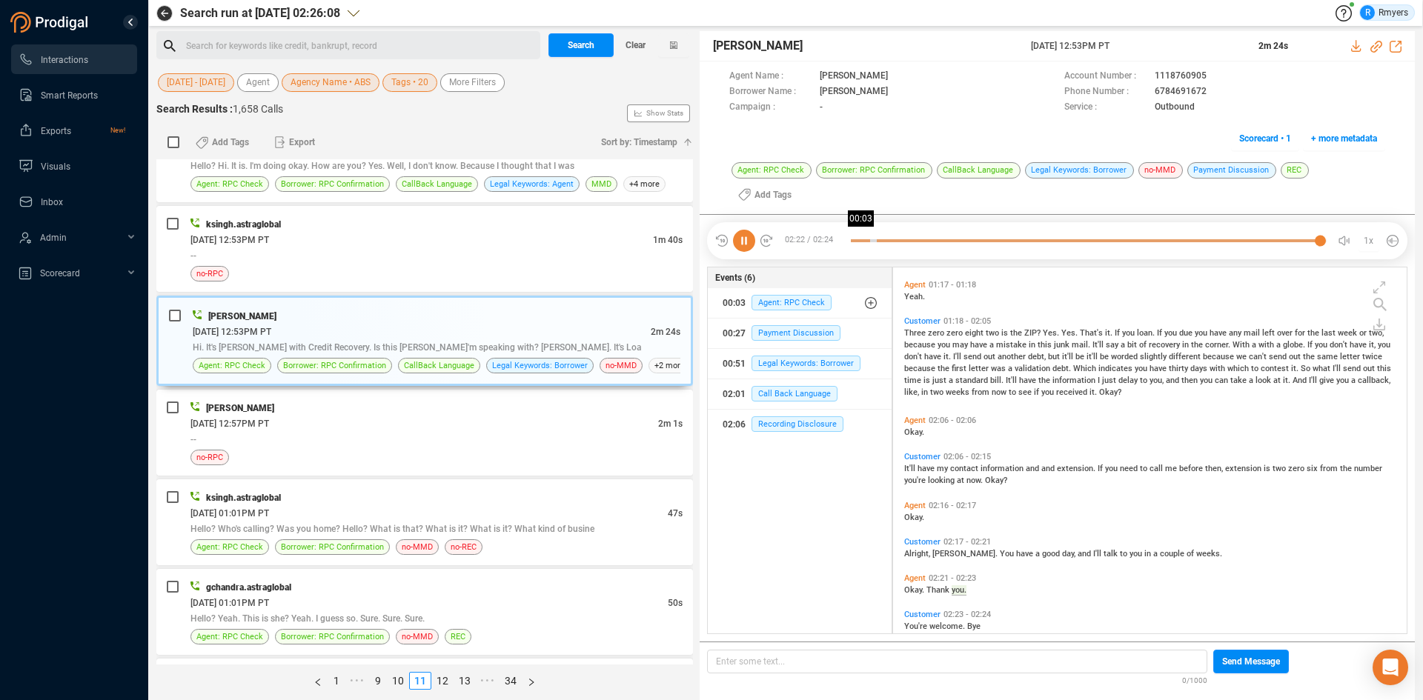
click at [861, 230] on div at bounding box center [1089, 241] width 476 height 22
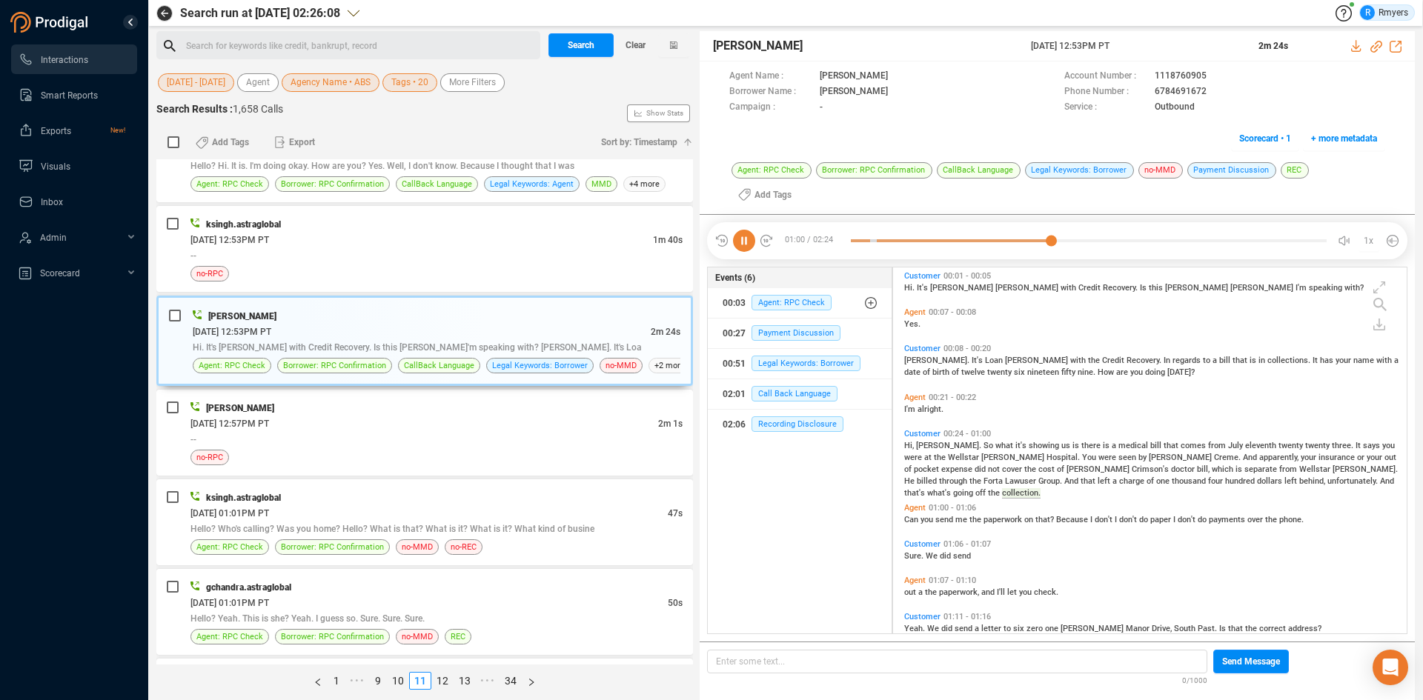
scroll to position [96, 0]
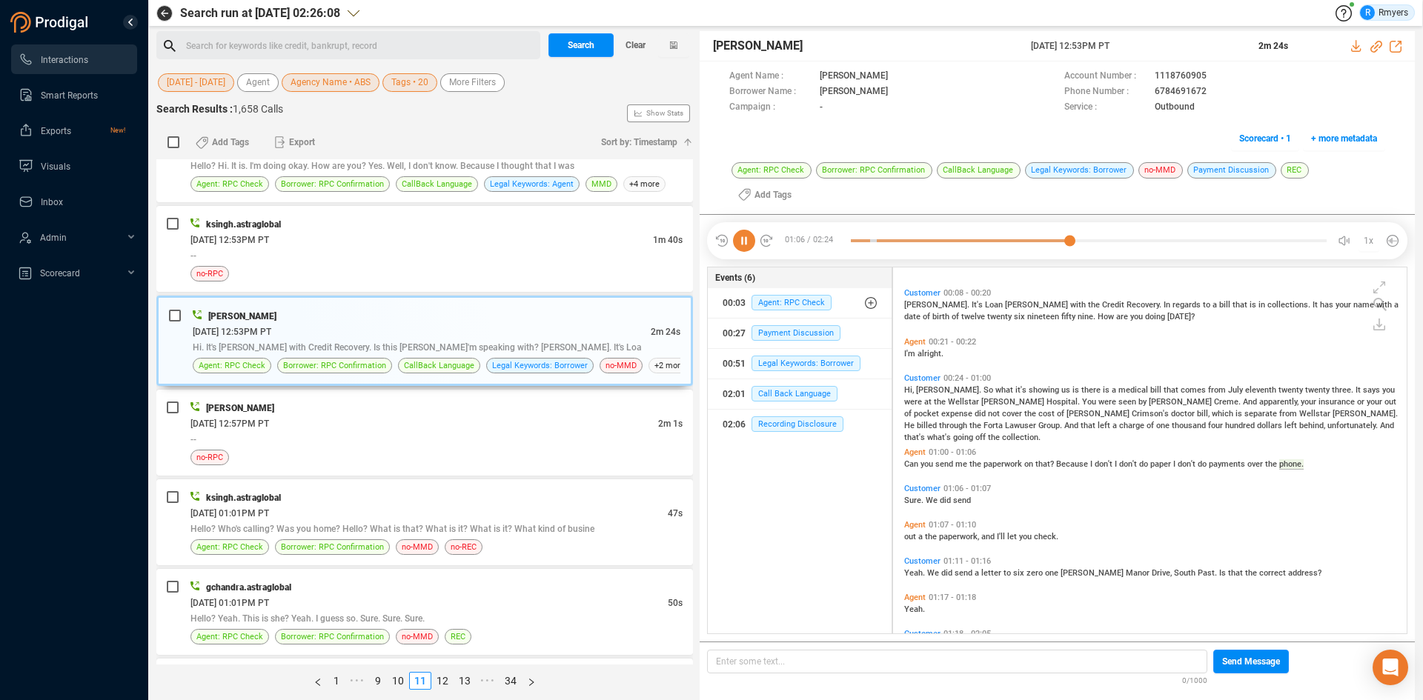
click at [742, 230] on icon at bounding box center [744, 241] width 22 height 22
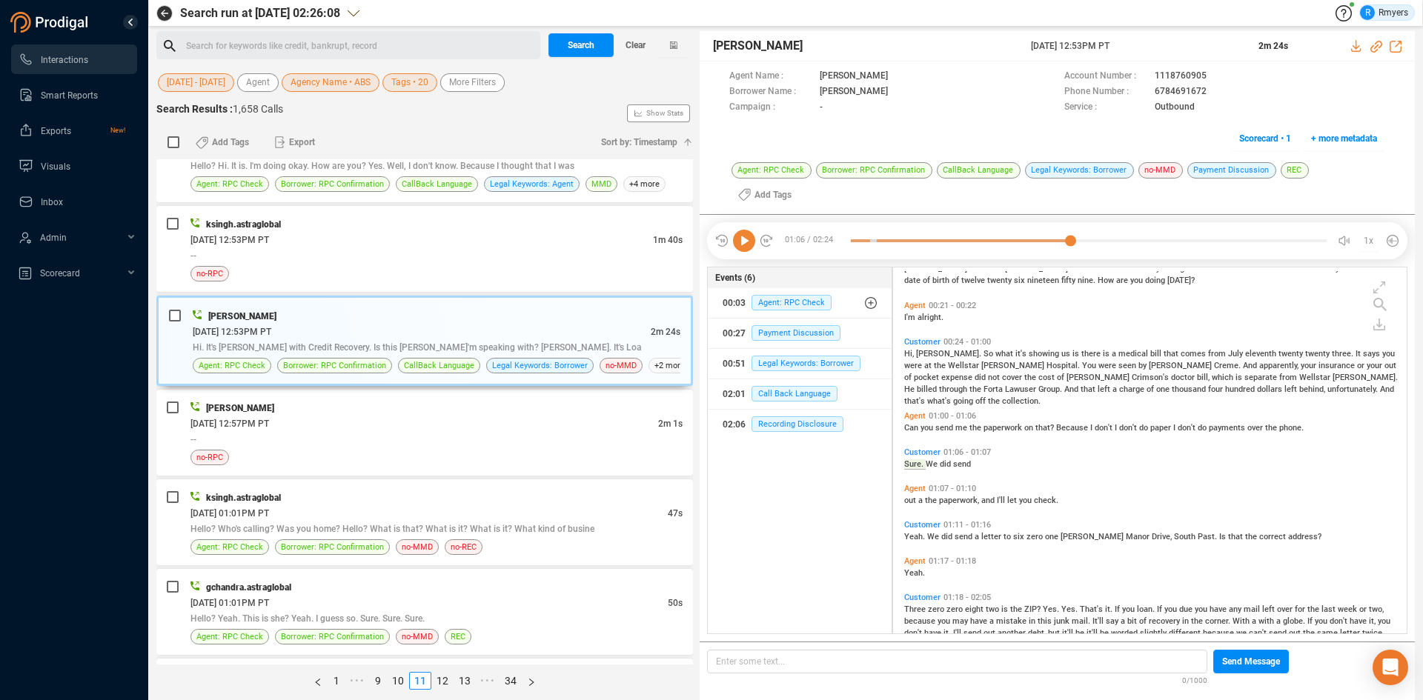
click at [747, 230] on icon at bounding box center [744, 241] width 22 height 22
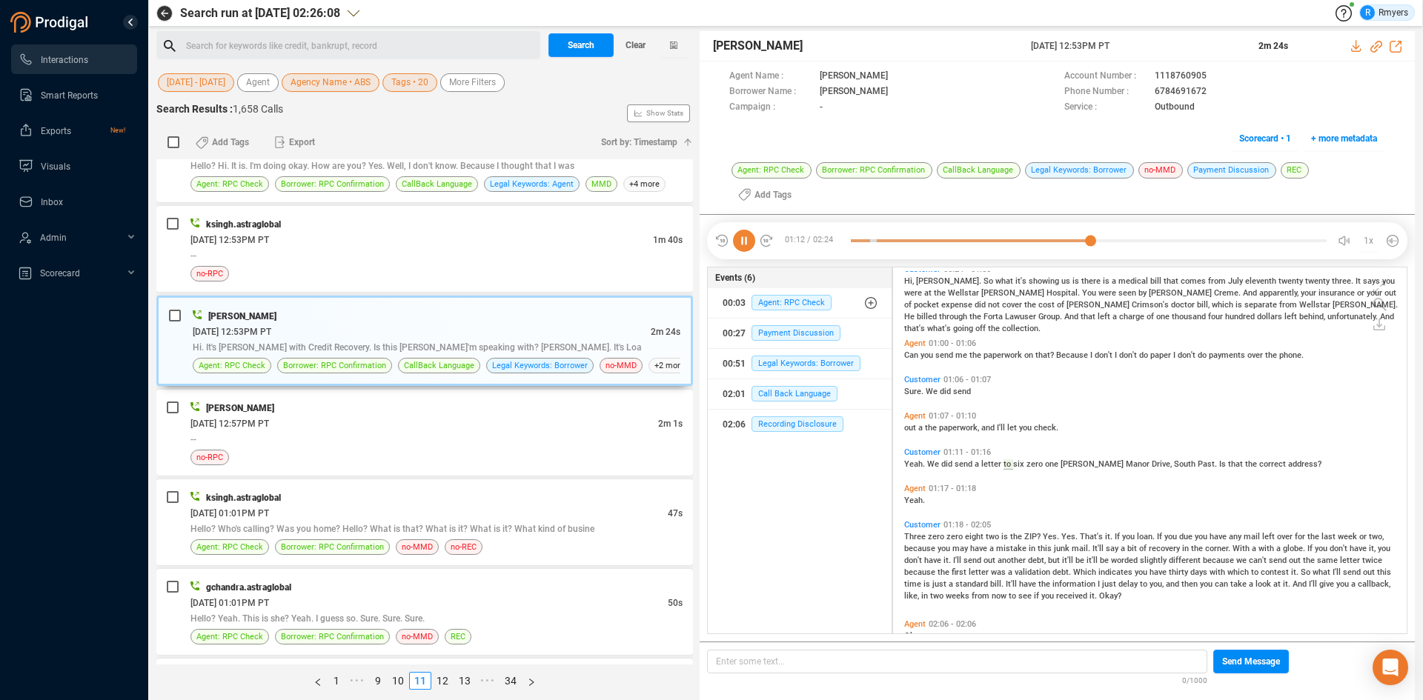
scroll to position [130, 0]
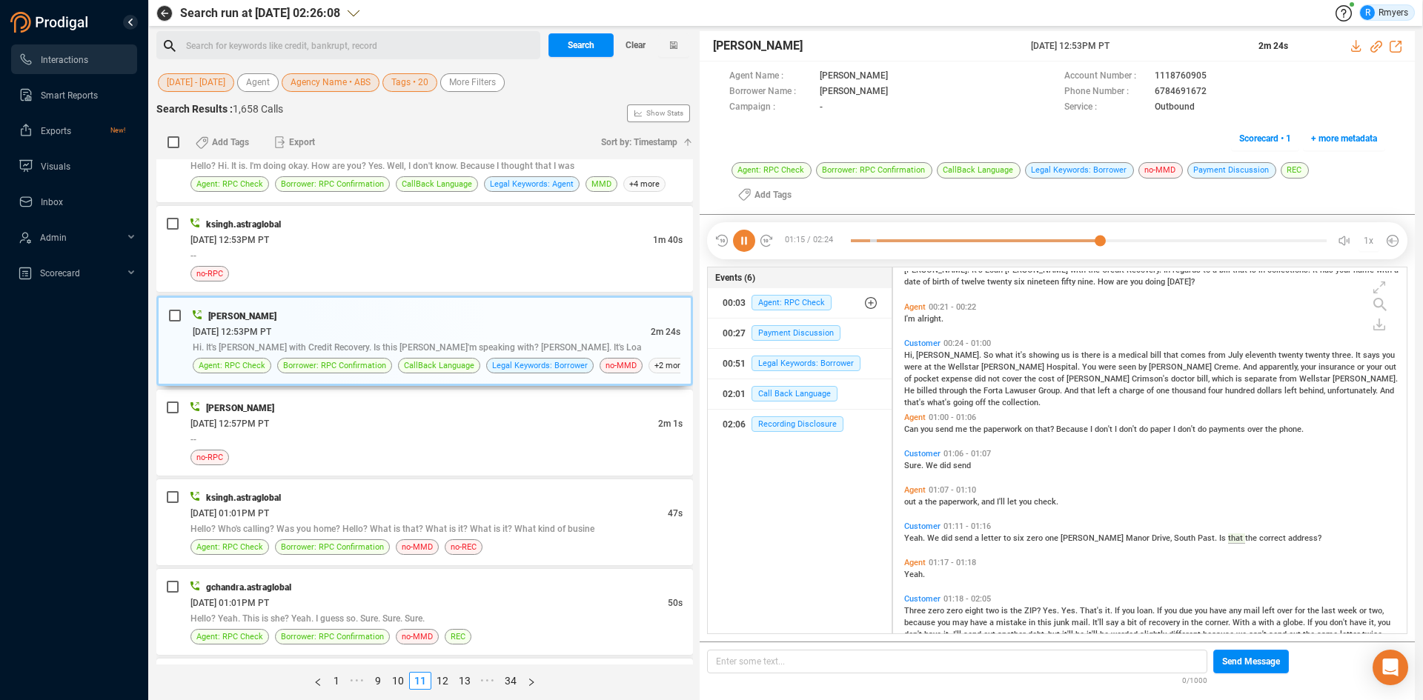
click at [913, 351] on span "Hi," at bounding box center [910, 356] width 12 height 10
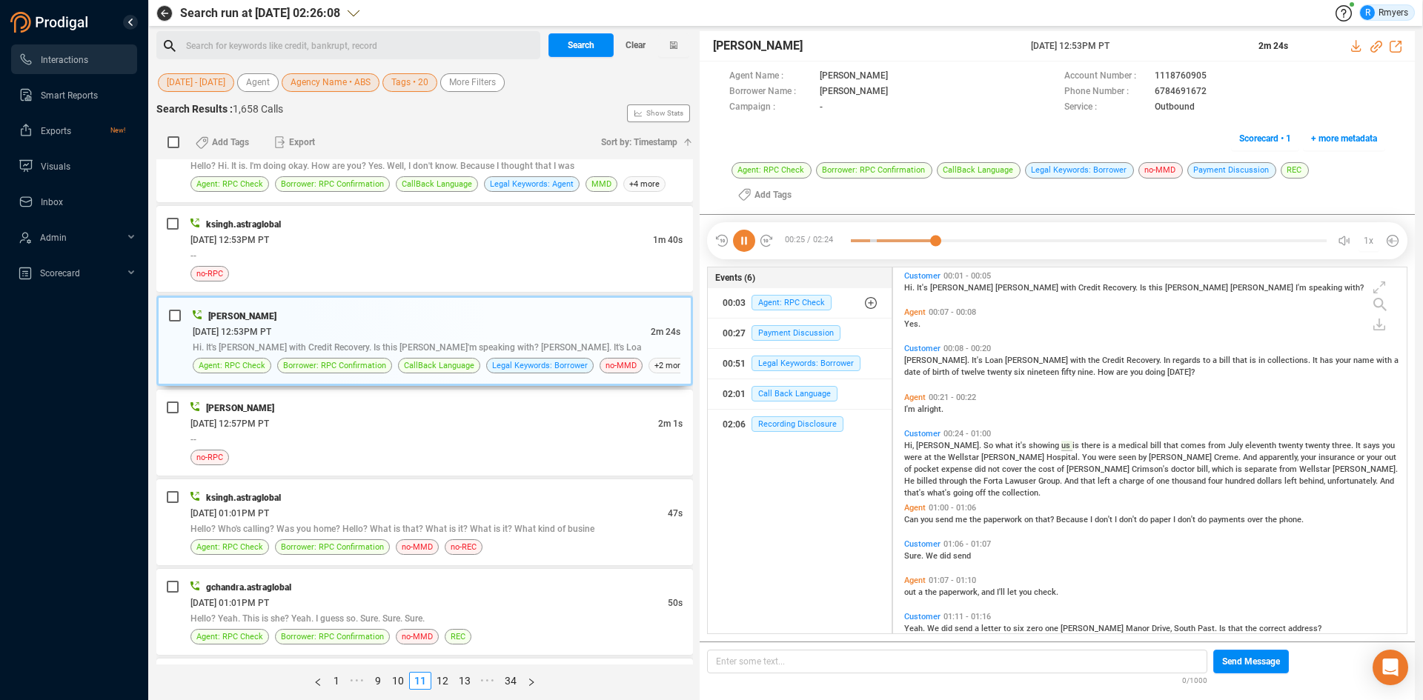
click at [917, 356] on span "Doreen." at bounding box center [937, 361] width 67 height 10
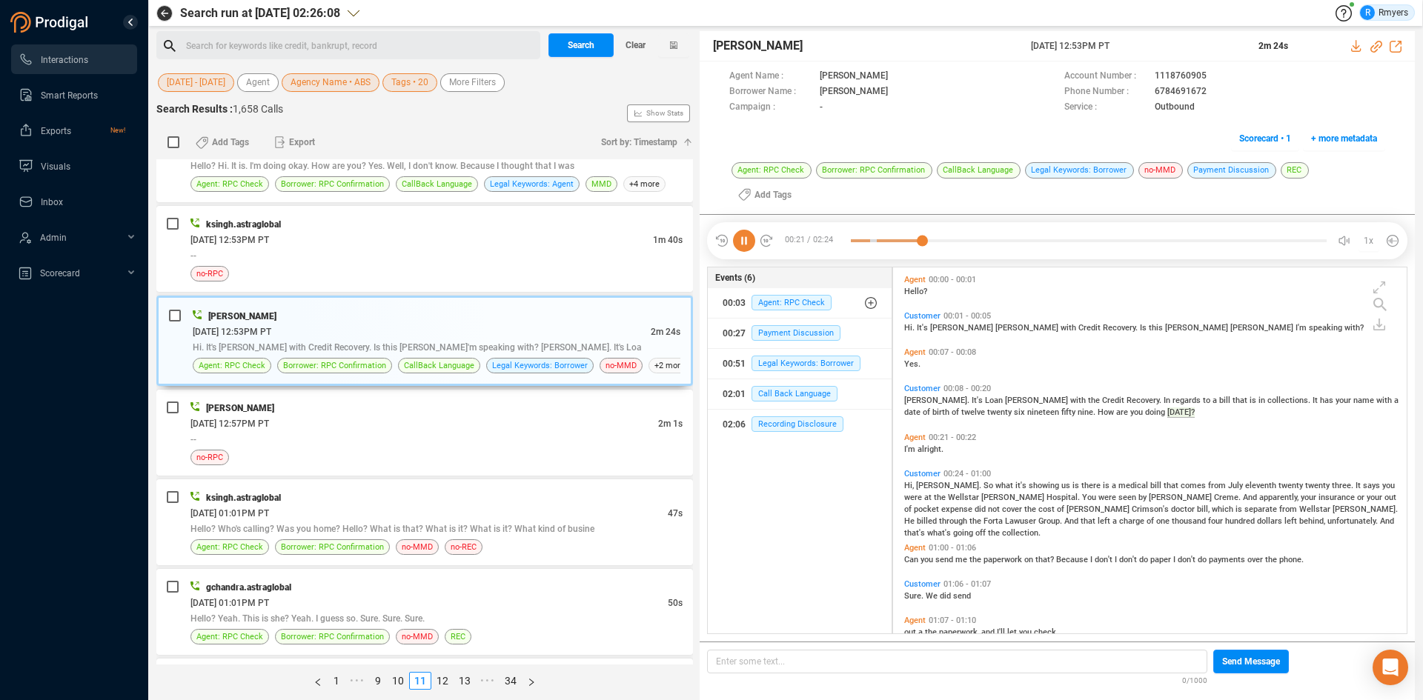
click at [748, 230] on icon at bounding box center [744, 241] width 22 height 22
click at [752, 230] on icon at bounding box center [744, 241] width 22 height 22
click at [749, 230] on icon at bounding box center [744, 241] width 22 height 22
click at [743, 230] on icon at bounding box center [744, 241] width 22 height 22
click at [1377, 45] on icon at bounding box center [1376, 47] width 12 height 12
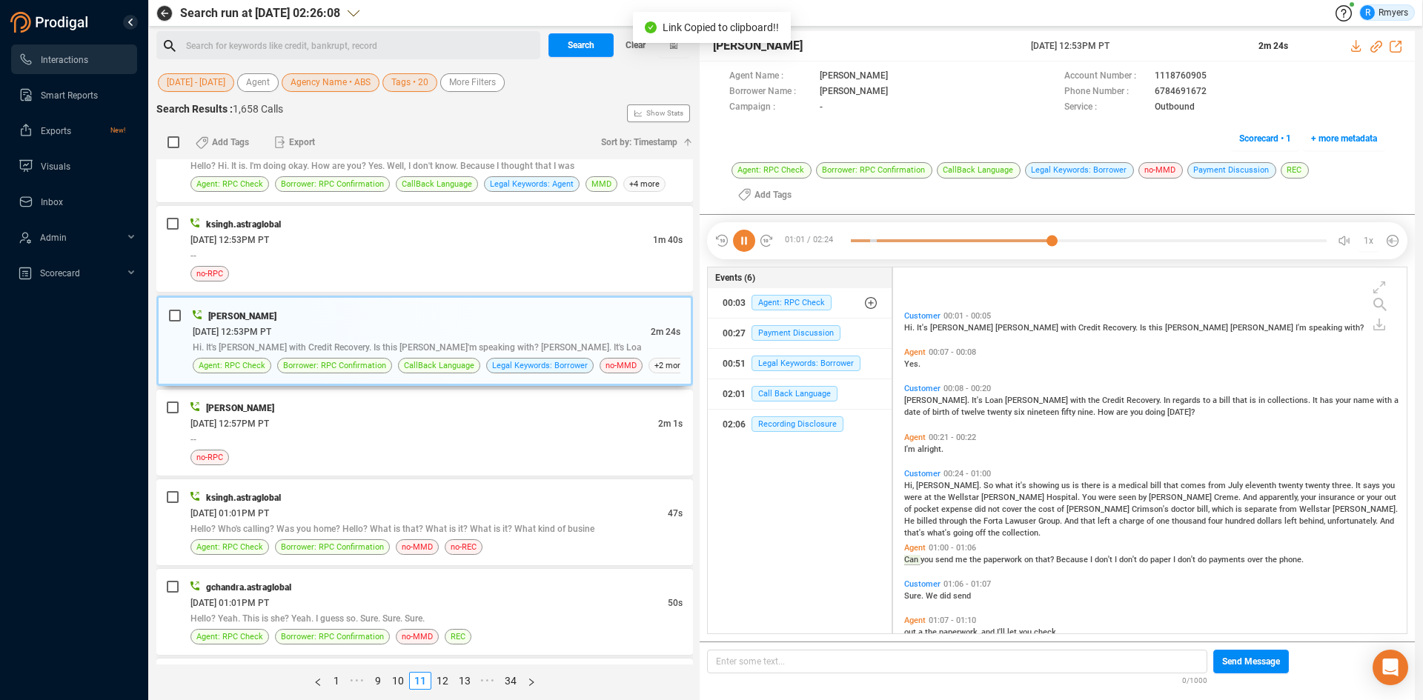
scroll to position [96, 0]
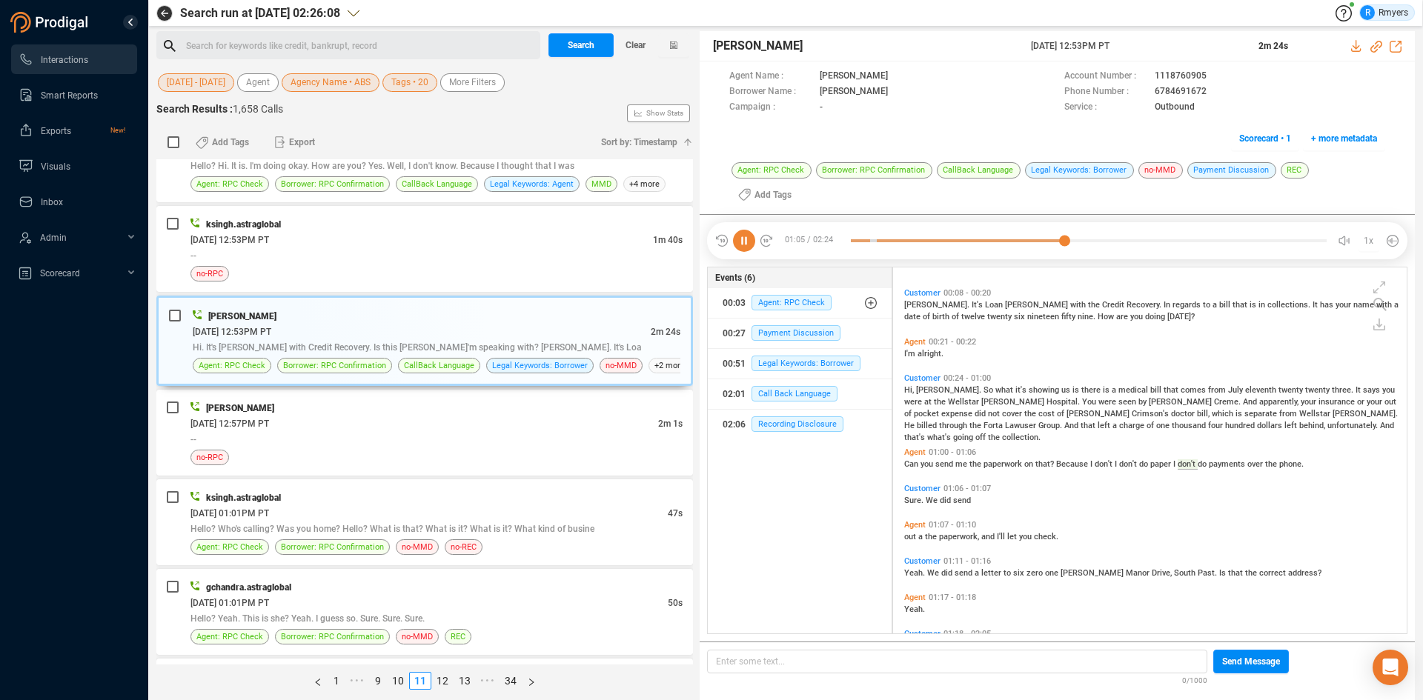
drag, startPoint x: 1027, startPoint y: 43, endPoint x: 1144, endPoint y: 39, distance: 117.2
click at [1144, 39] on div "Tony Davis 11 Jun 2025 @ 12:53PM PT 2m 24s" at bounding box center [1057, 46] width 715 height 30
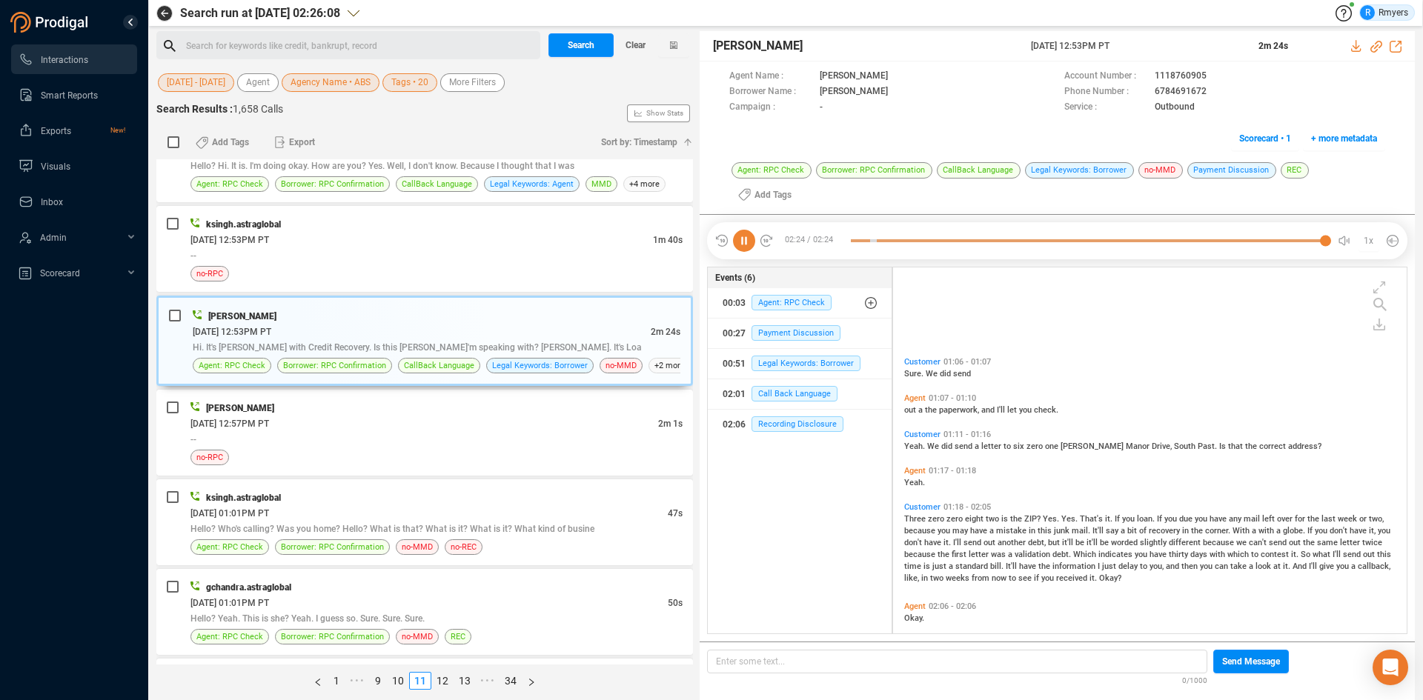
scroll to position [408, 0]
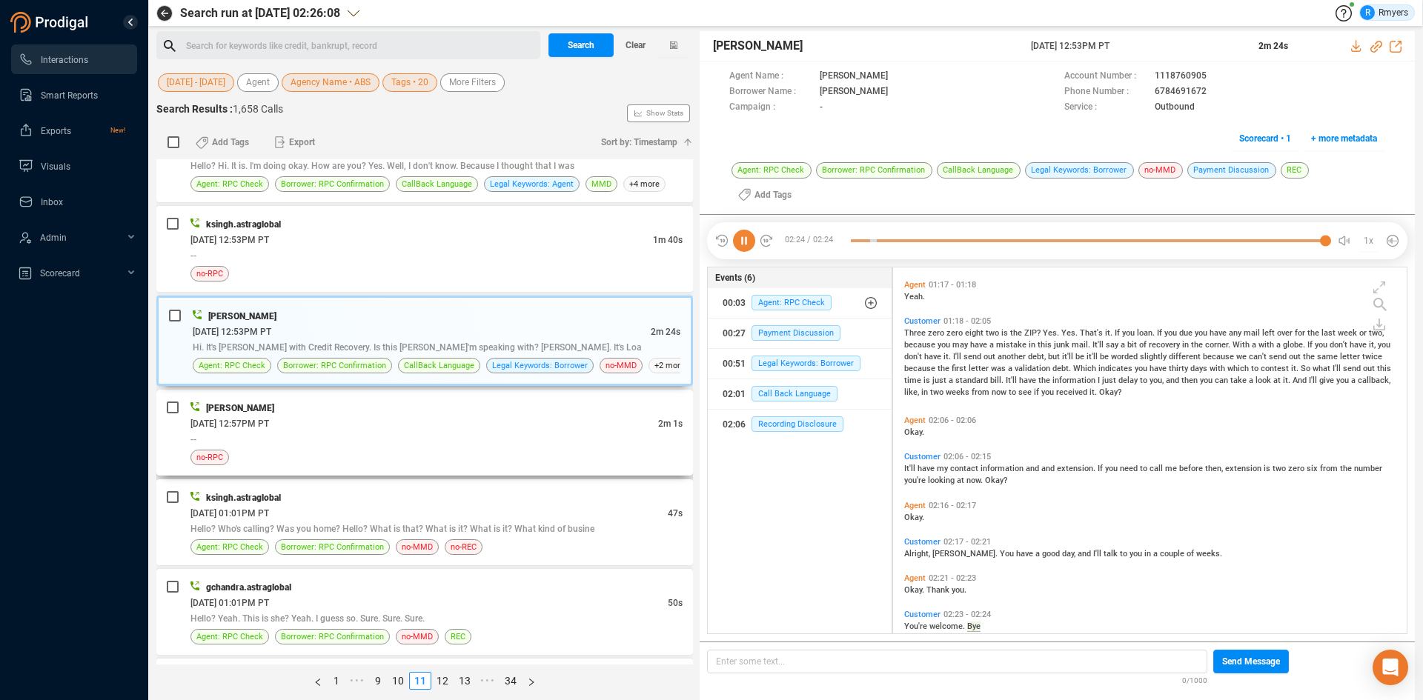
drag, startPoint x: 276, startPoint y: 435, endPoint x: 290, endPoint y: 434, distance: 13.4
click at [276, 435] on div "--" at bounding box center [436, 439] width 492 height 16
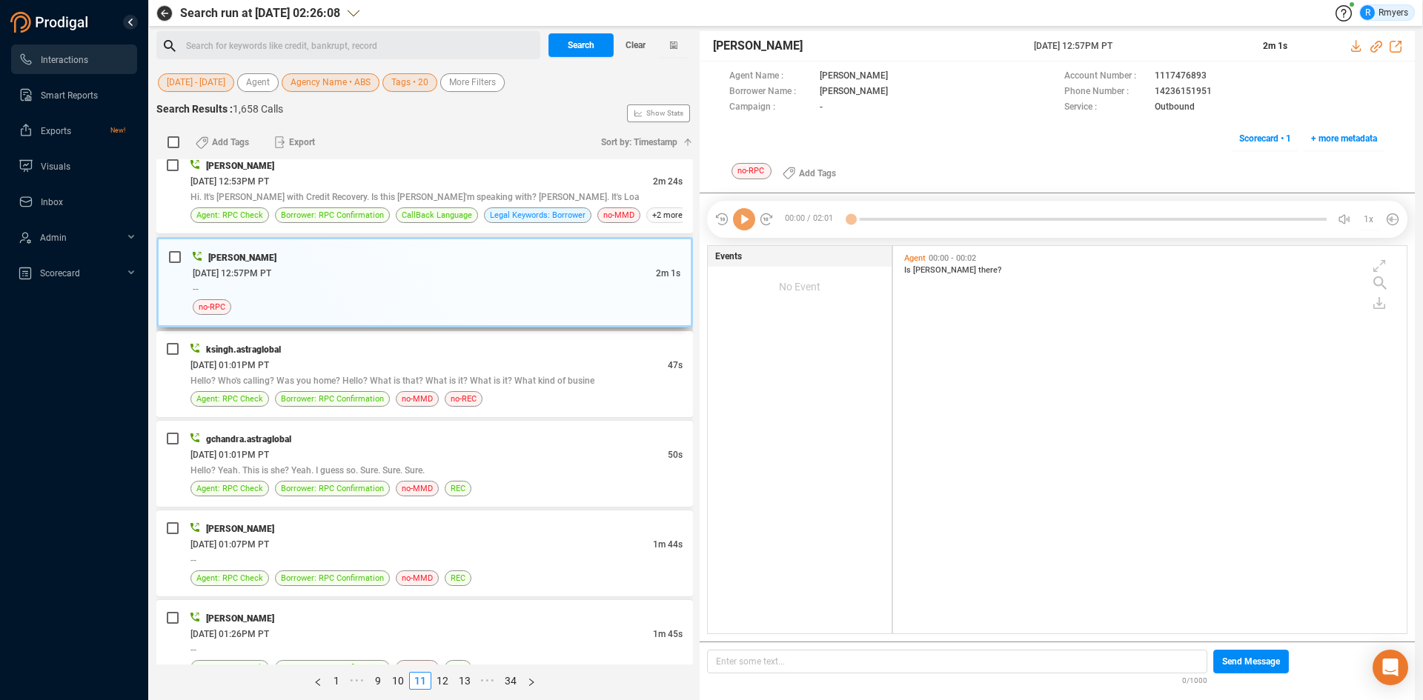
scroll to position [445, 0]
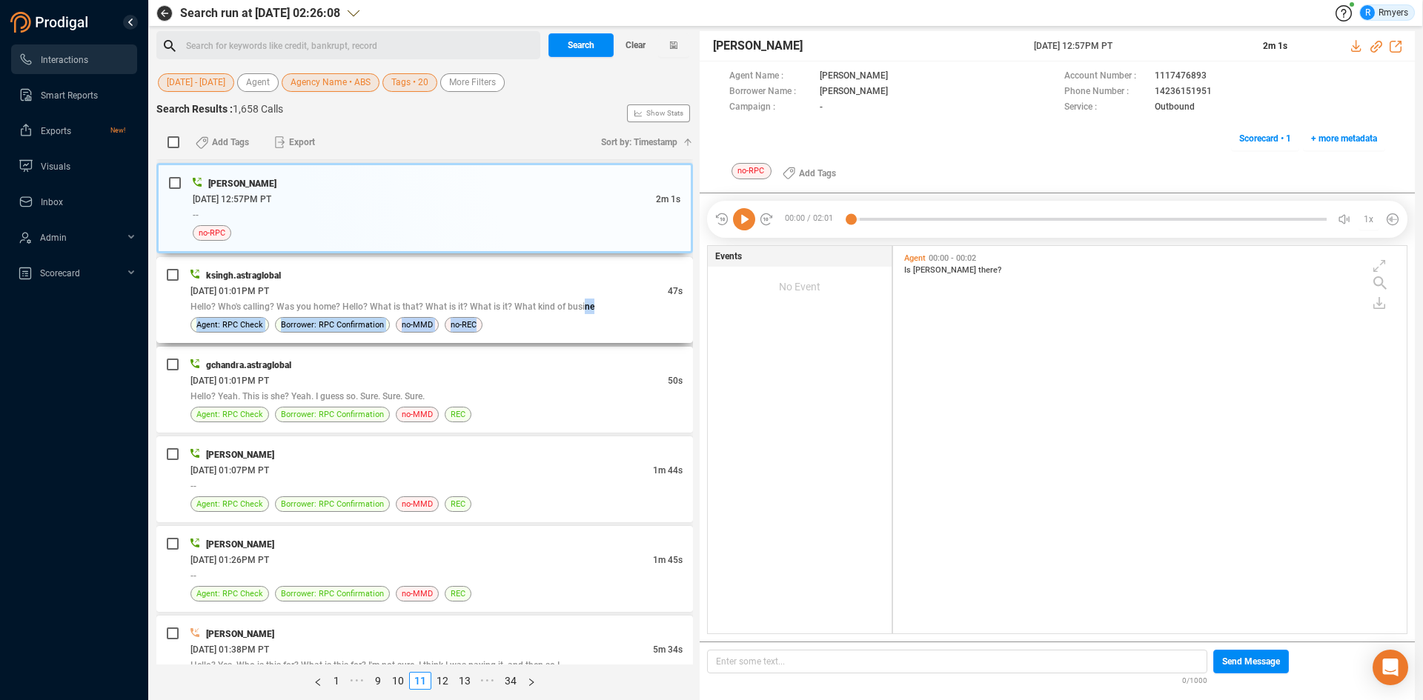
click at [579, 315] on div "ksingh.astraglobal 06/11/2025 @ 01:01PM PT 47s Hello? Who's calling? Was you ho…" at bounding box center [436, 300] width 492 height 65
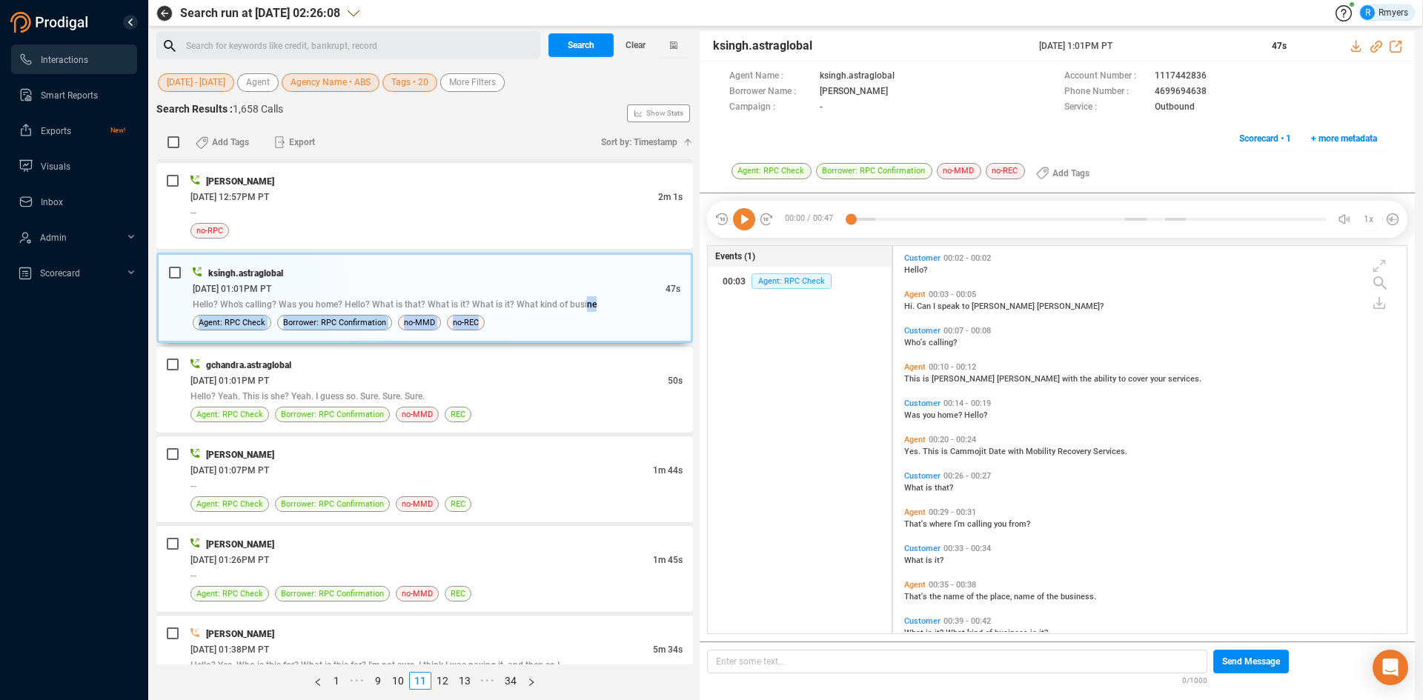
scroll to position [64, 0]
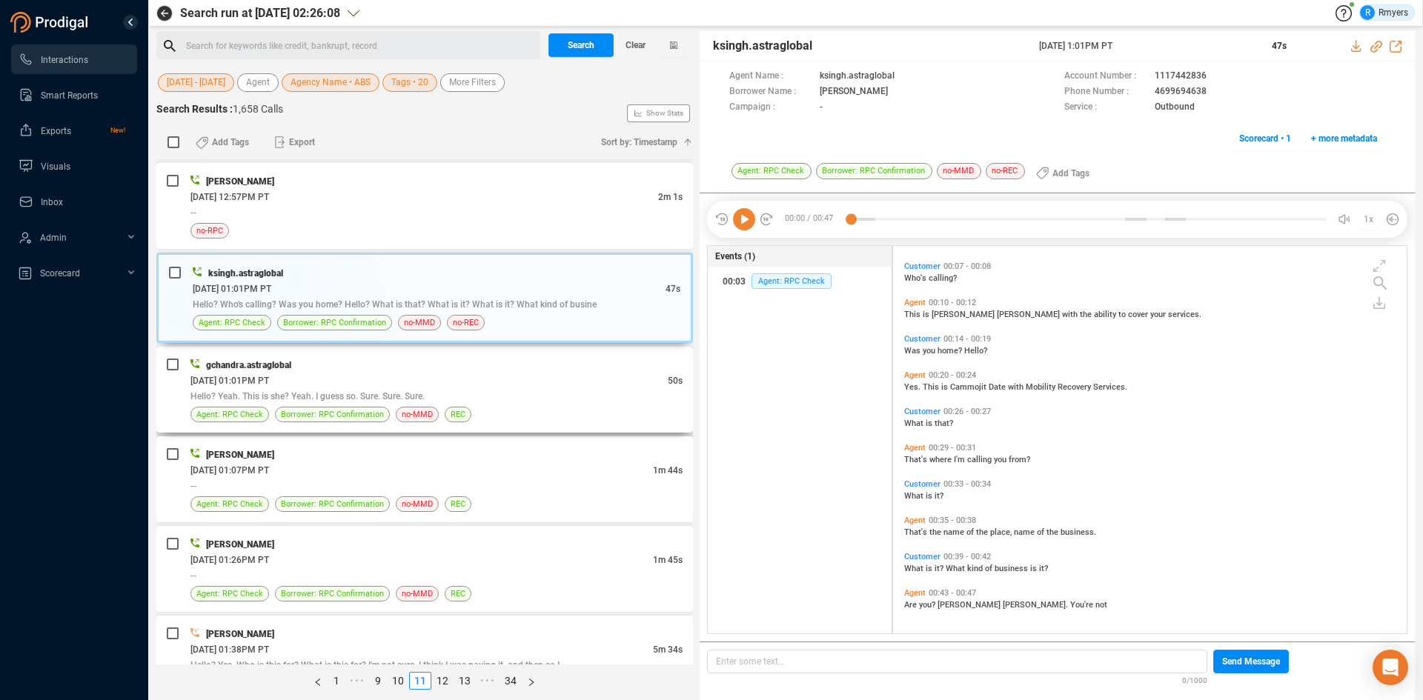
click at [422, 394] on span "Hello? Yeah. This is she? Yeah. I guess so. Sure. Sure. Sure." at bounding box center [307, 396] width 234 height 10
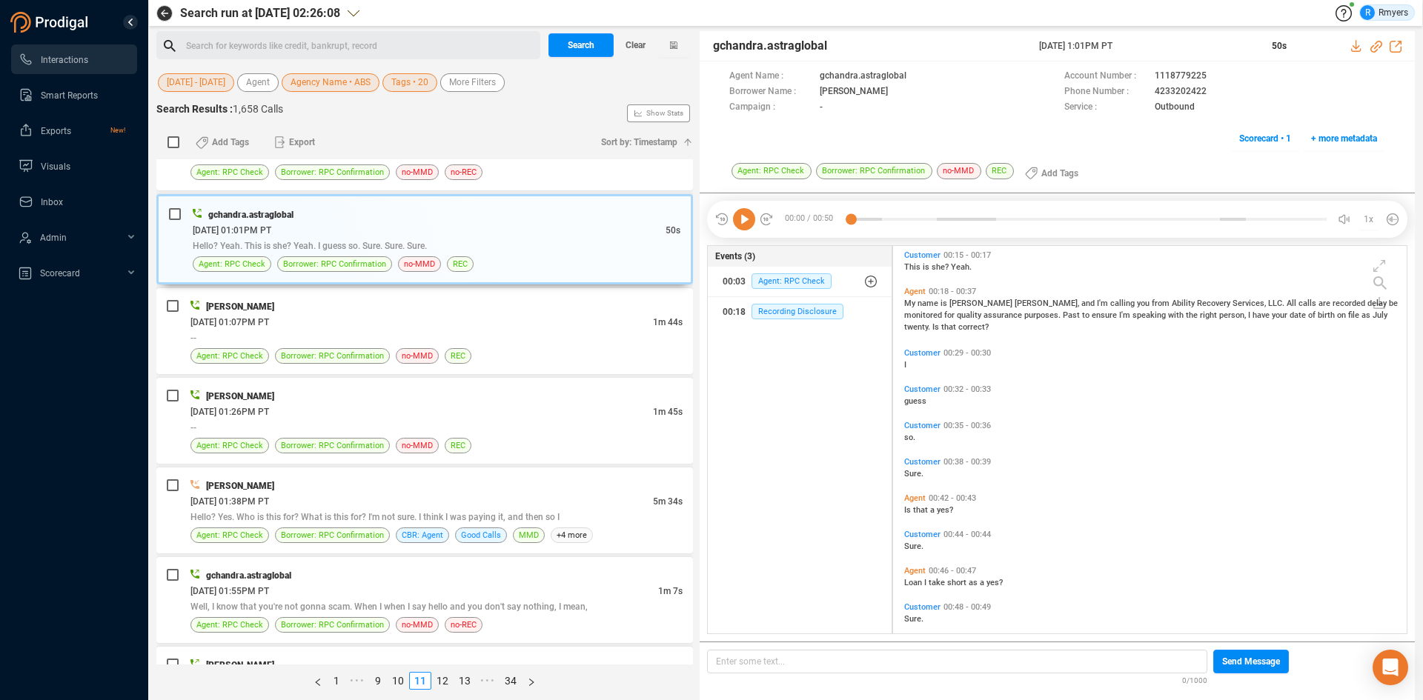
scroll to position [0, 0]
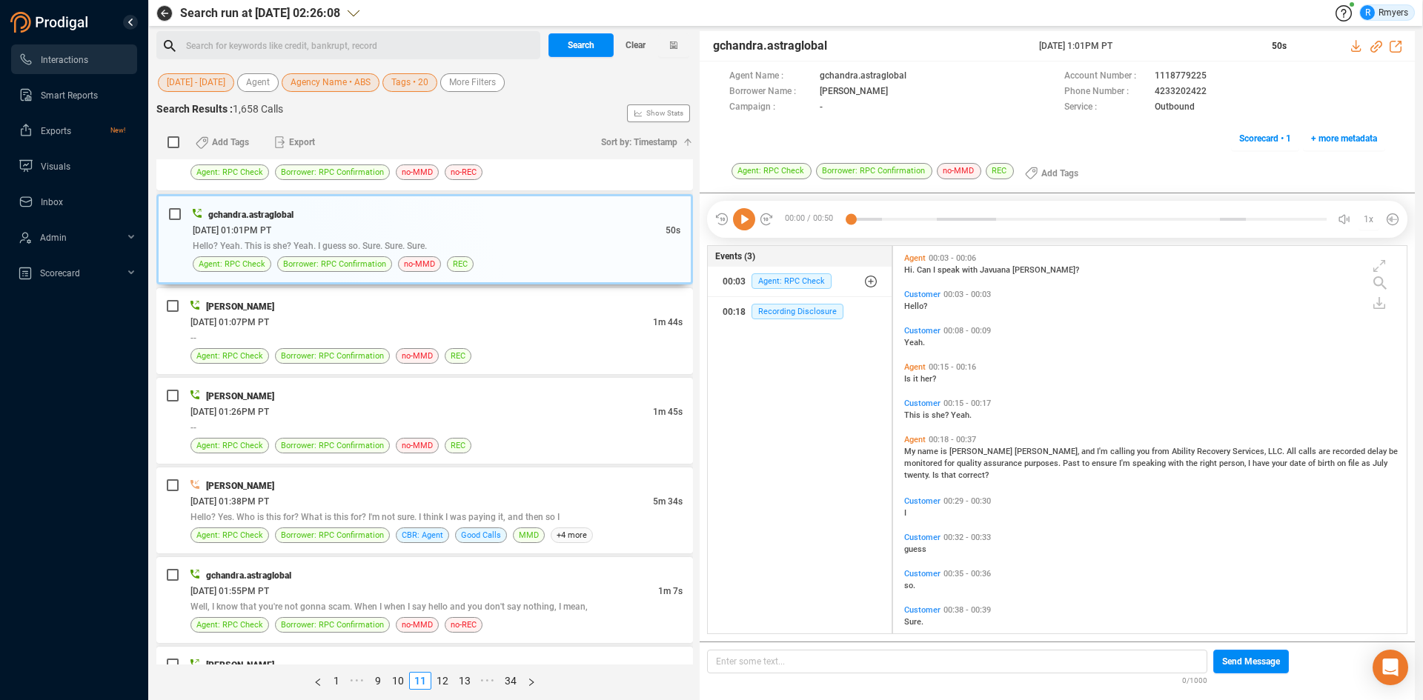
click at [746, 225] on icon at bounding box center [744, 219] width 22 height 22
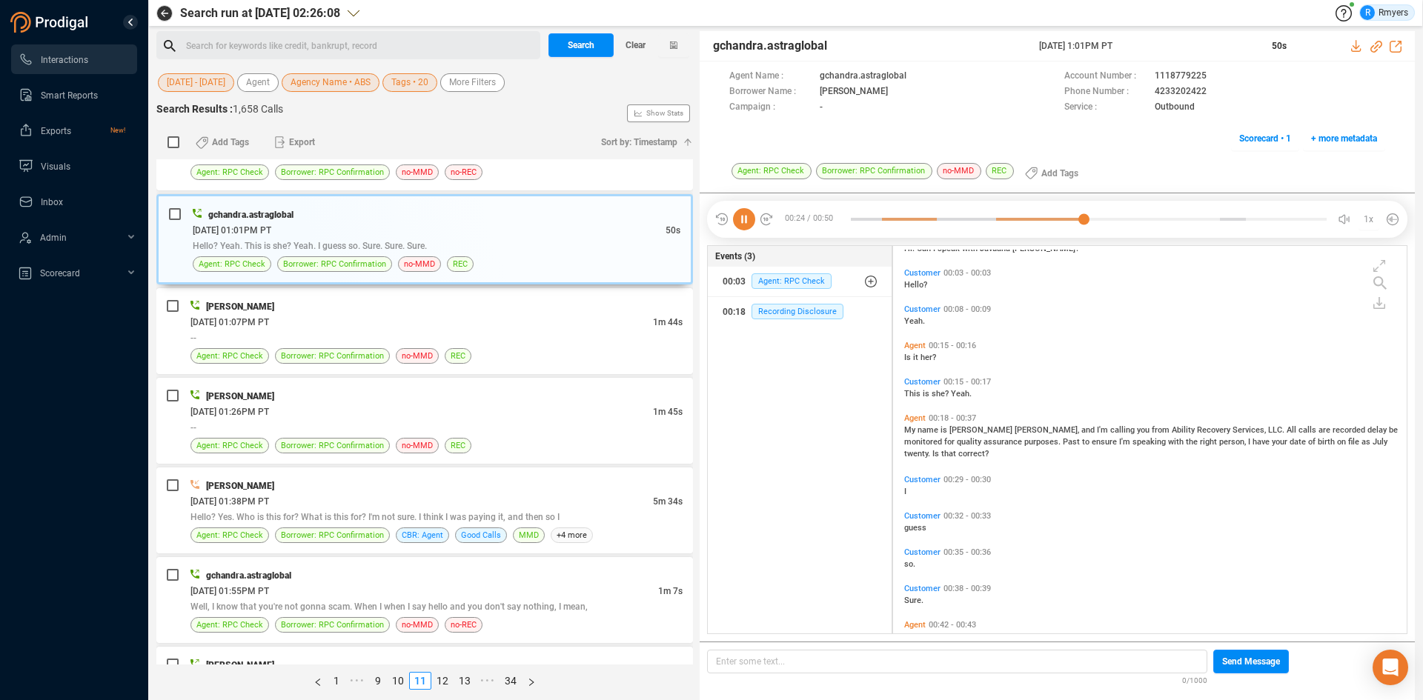
scroll to position [162, 0]
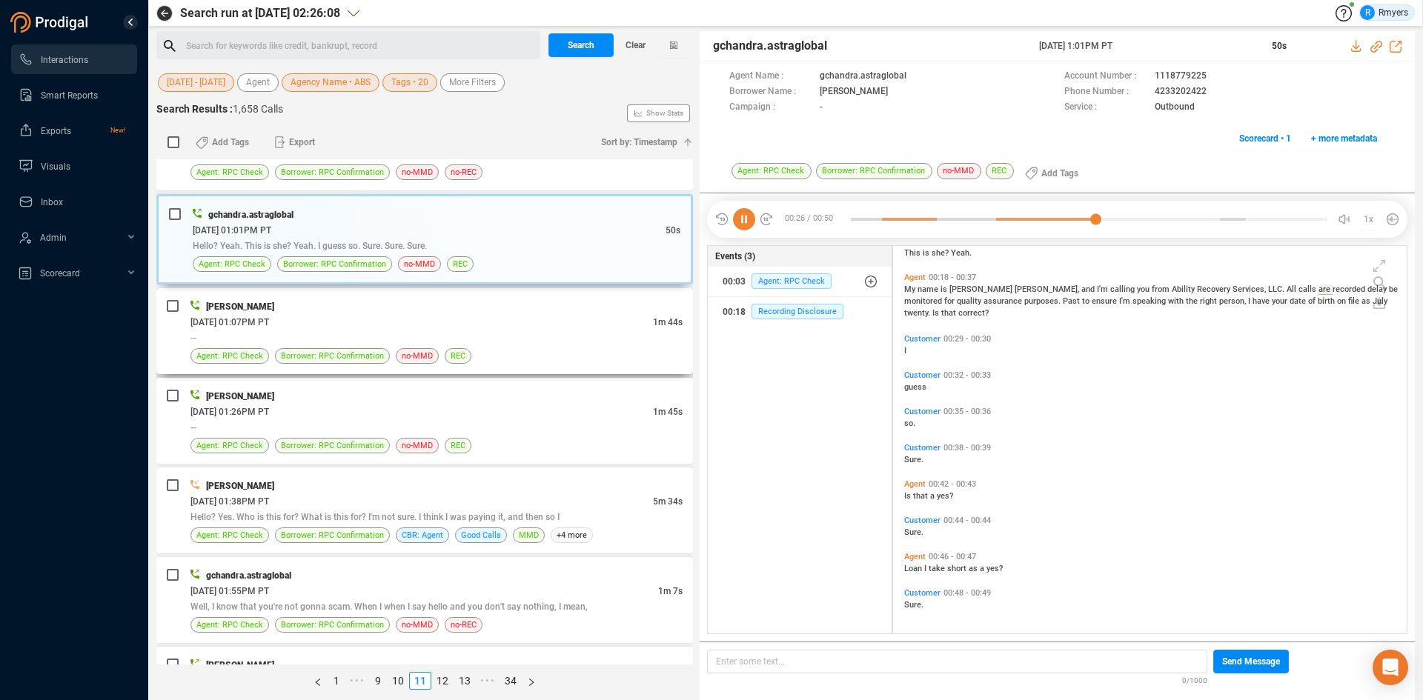
click at [480, 305] on div "TRACI DALE" at bounding box center [436, 307] width 492 height 16
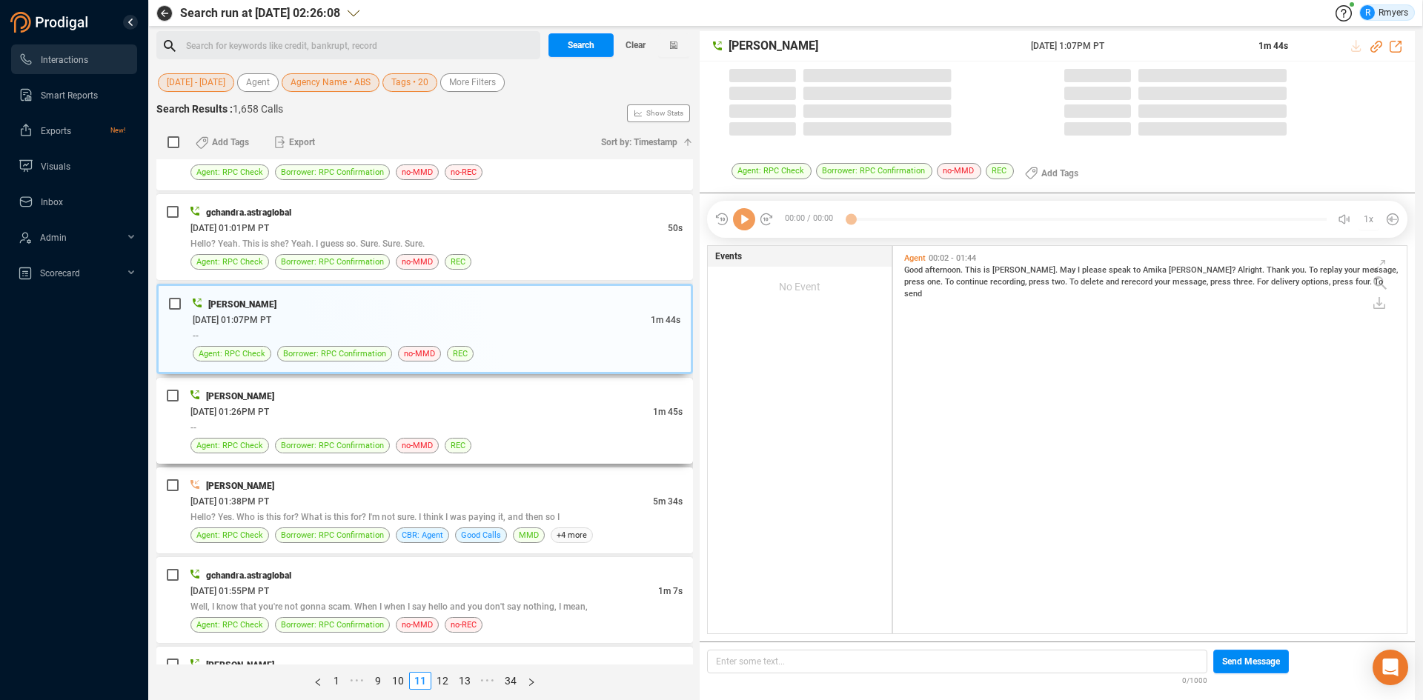
scroll to position [384, 506]
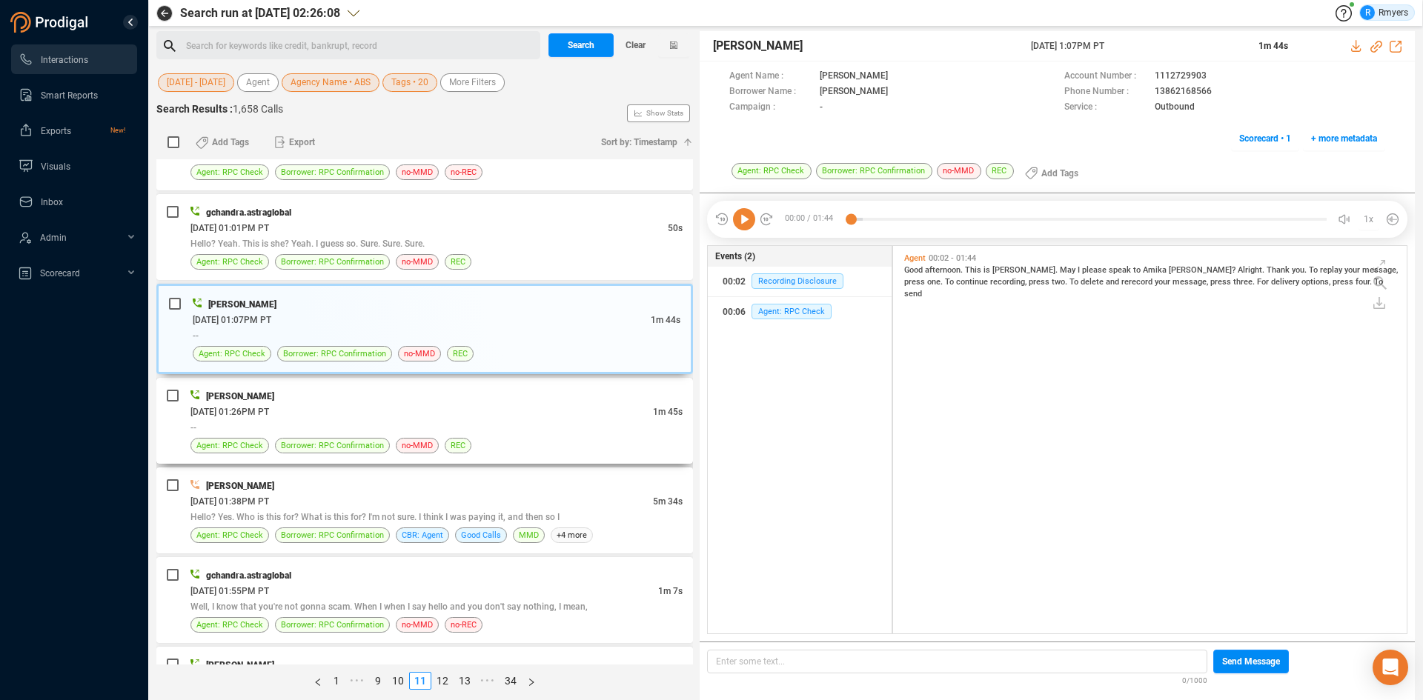
click at [468, 409] on div "06/11/2025 @ 01:26PM PT" at bounding box center [421, 412] width 462 height 16
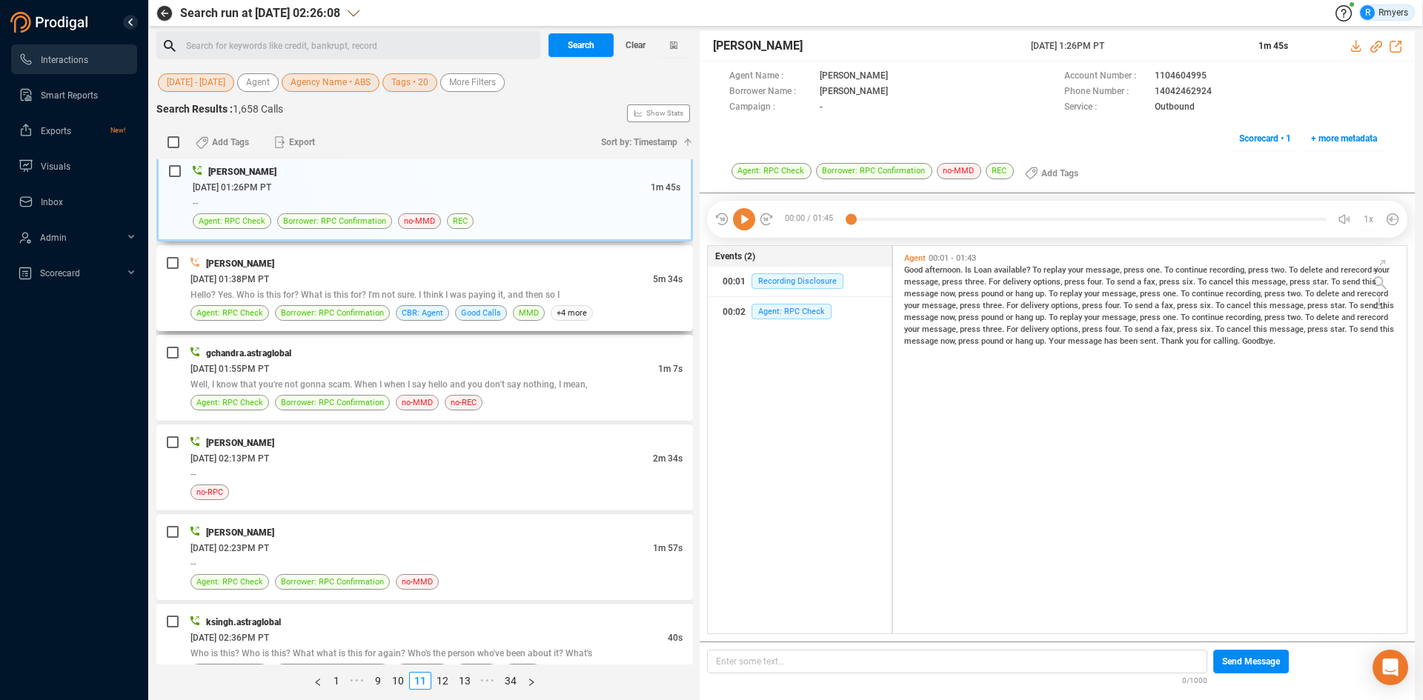
click at [437, 302] on div "THOMAS REYNOLDS 06/11/2025 @ 01:38PM PT 5m 34s Hello? Yes. Who is this for? Wha…" at bounding box center [436, 288] width 492 height 65
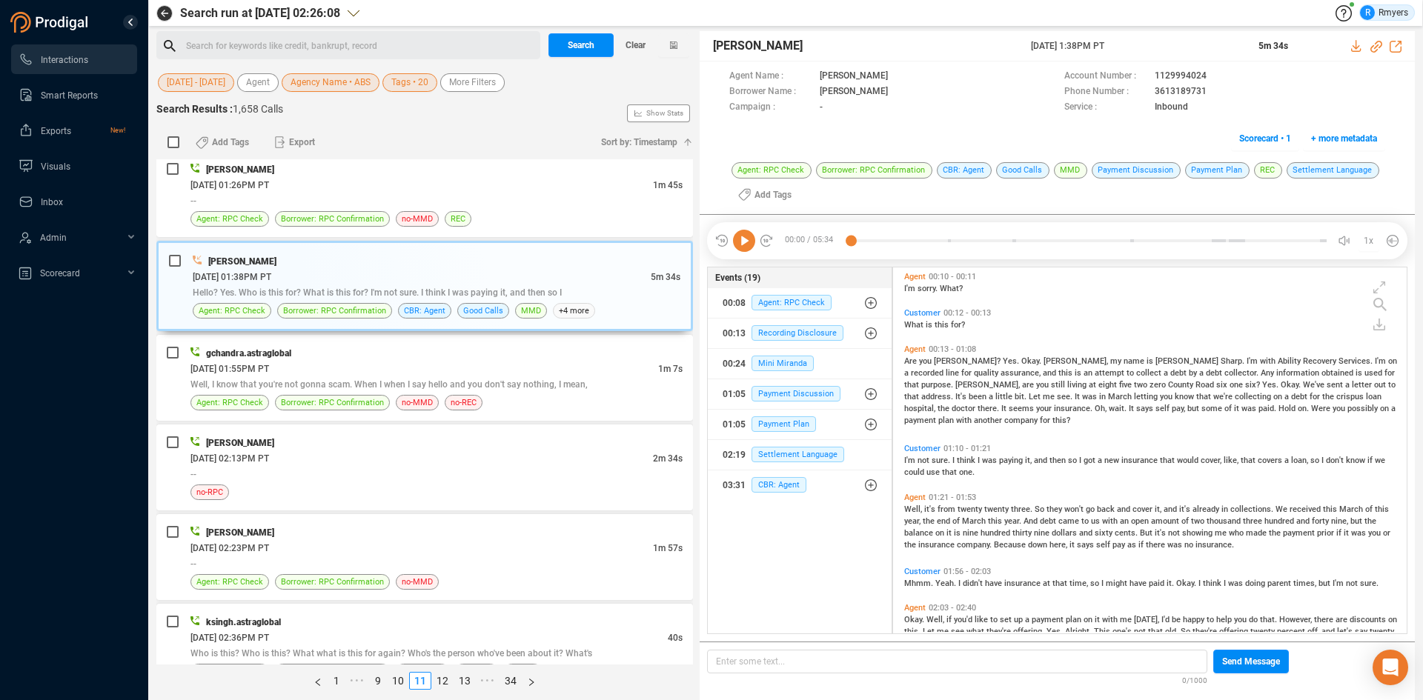
scroll to position [0, 0]
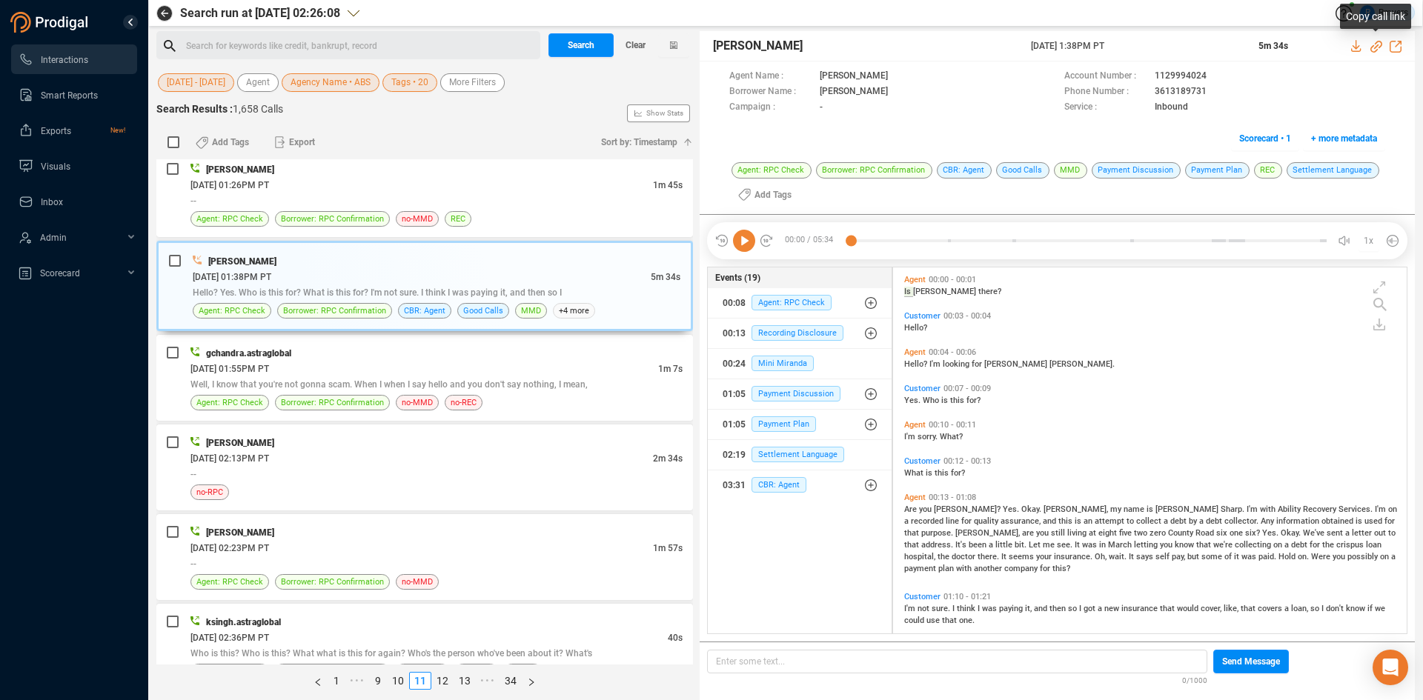
click at [1373, 46] on icon at bounding box center [1376, 47] width 12 height 12
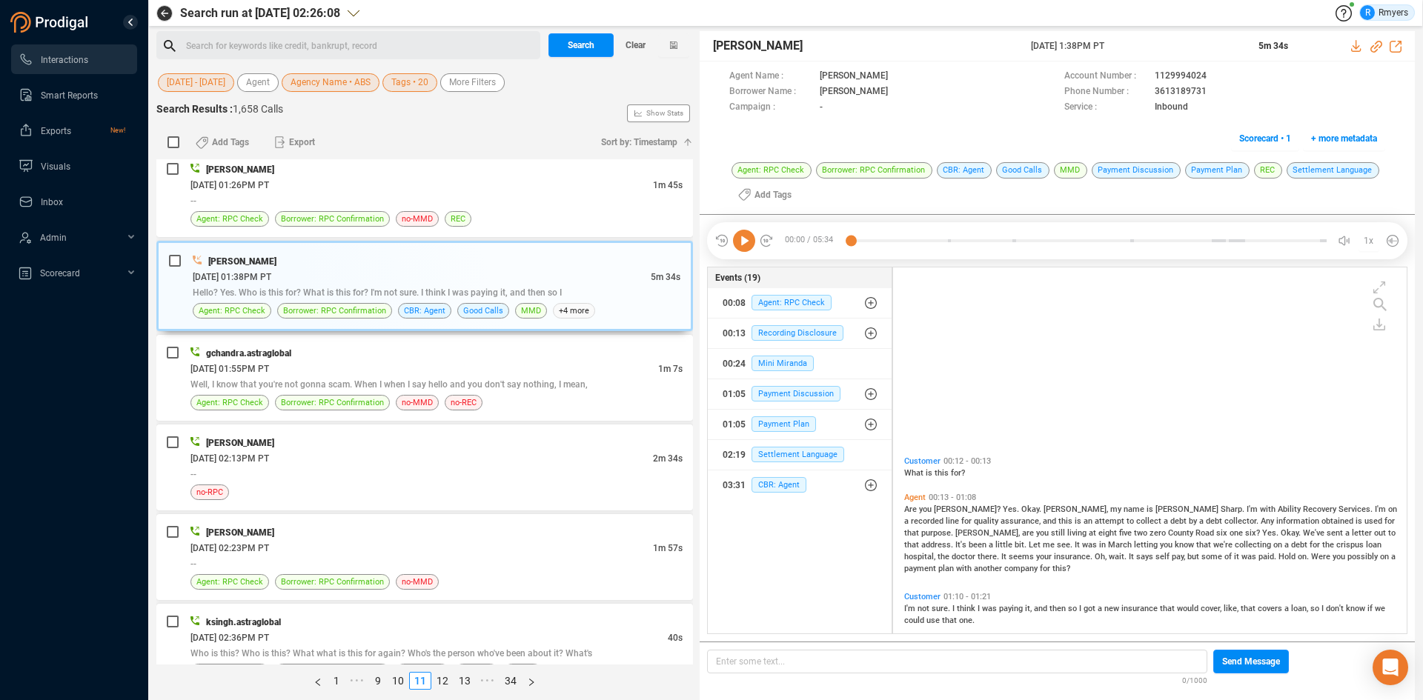
scroll to position [222, 0]
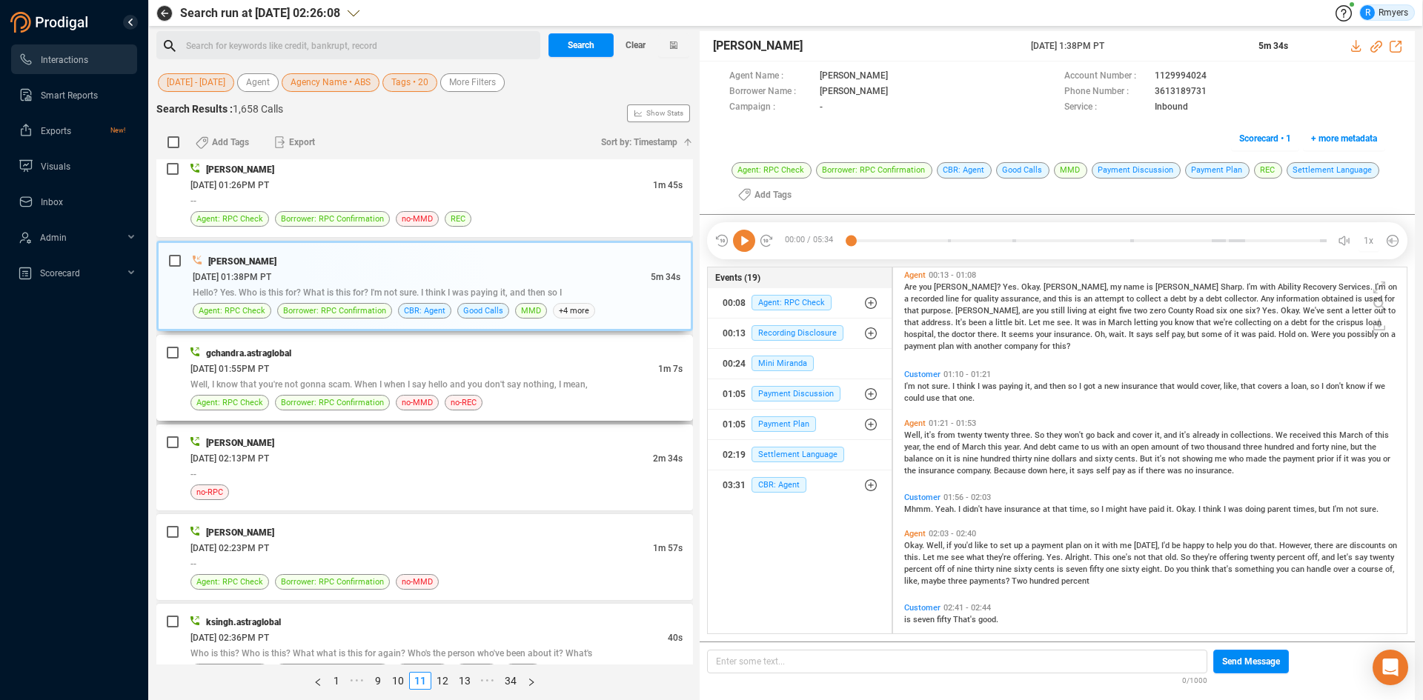
click at [365, 369] on div "06/11/2025 @ 01:55PM PT" at bounding box center [424, 369] width 468 height 16
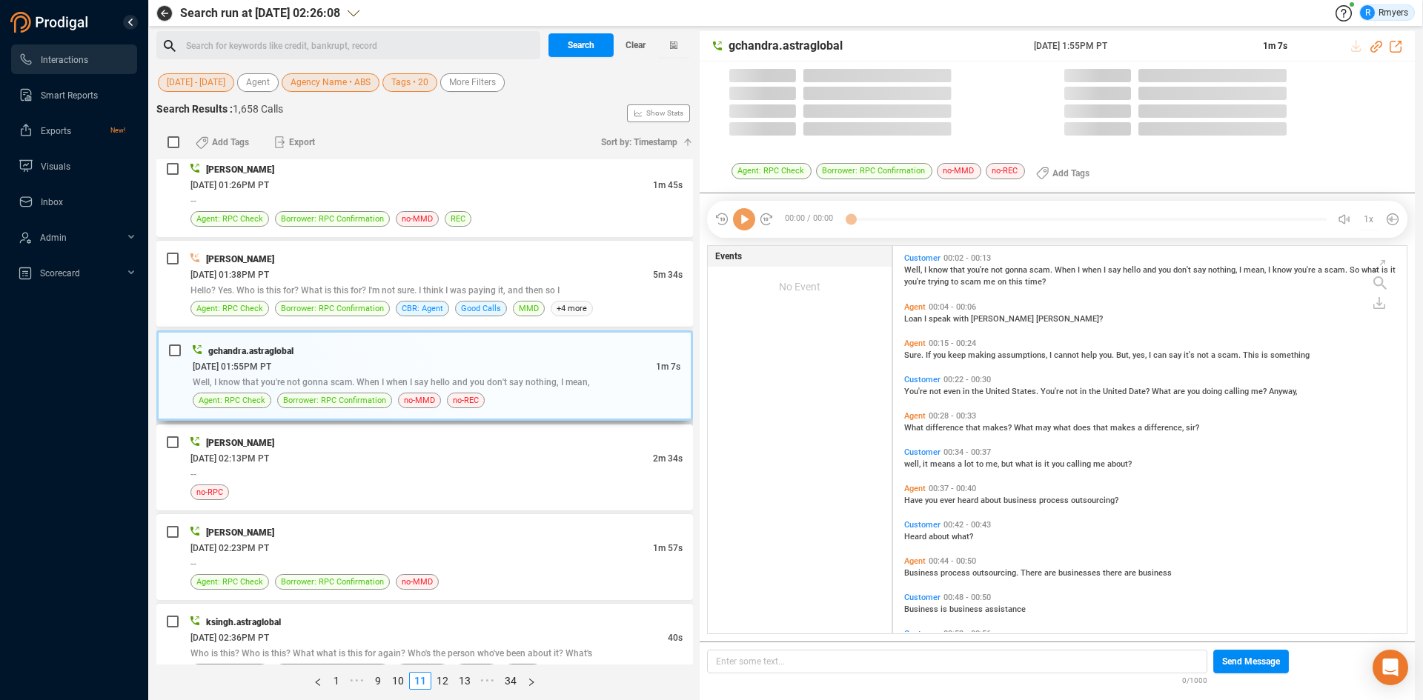
scroll to position [384, 506]
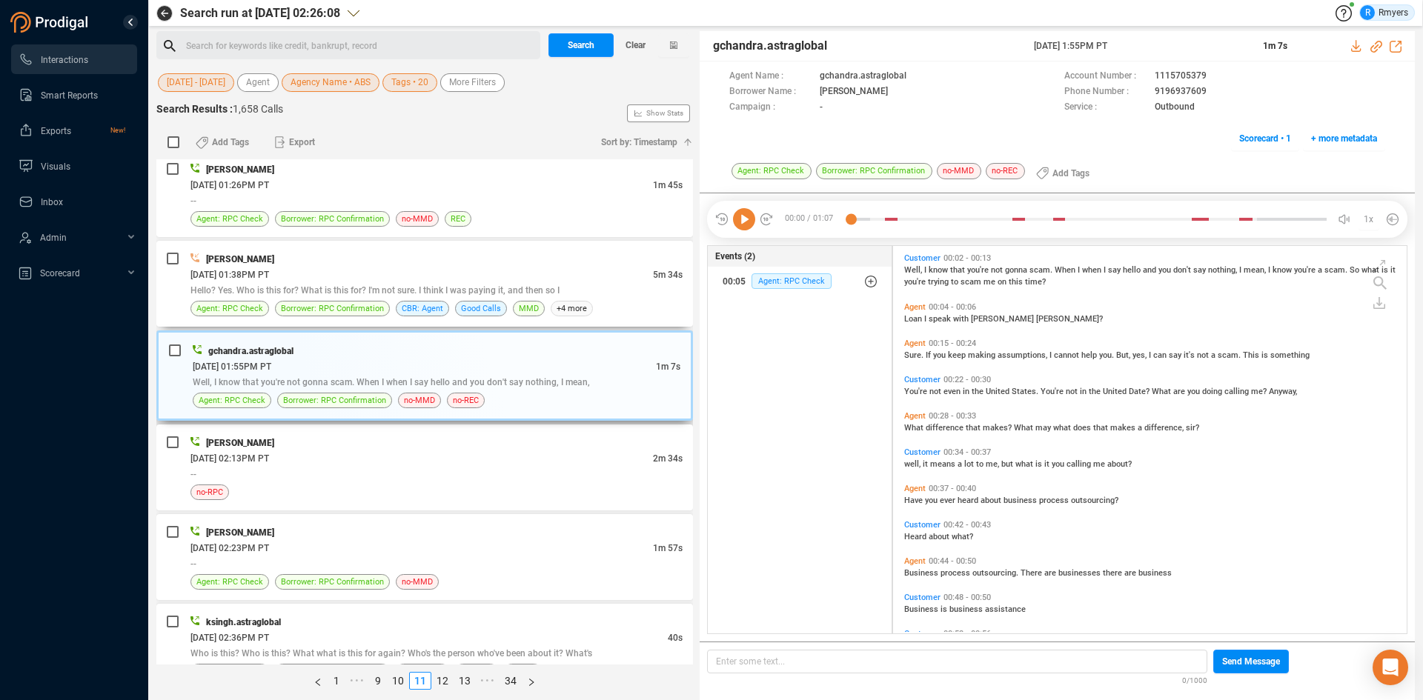
drag, startPoint x: 451, startPoint y: 301, endPoint x: 626, endPoint y: 367, distance: 186.2
click at [455, 302] on div "Good Calls" at bounding box center [481, 309] width 52 height 16
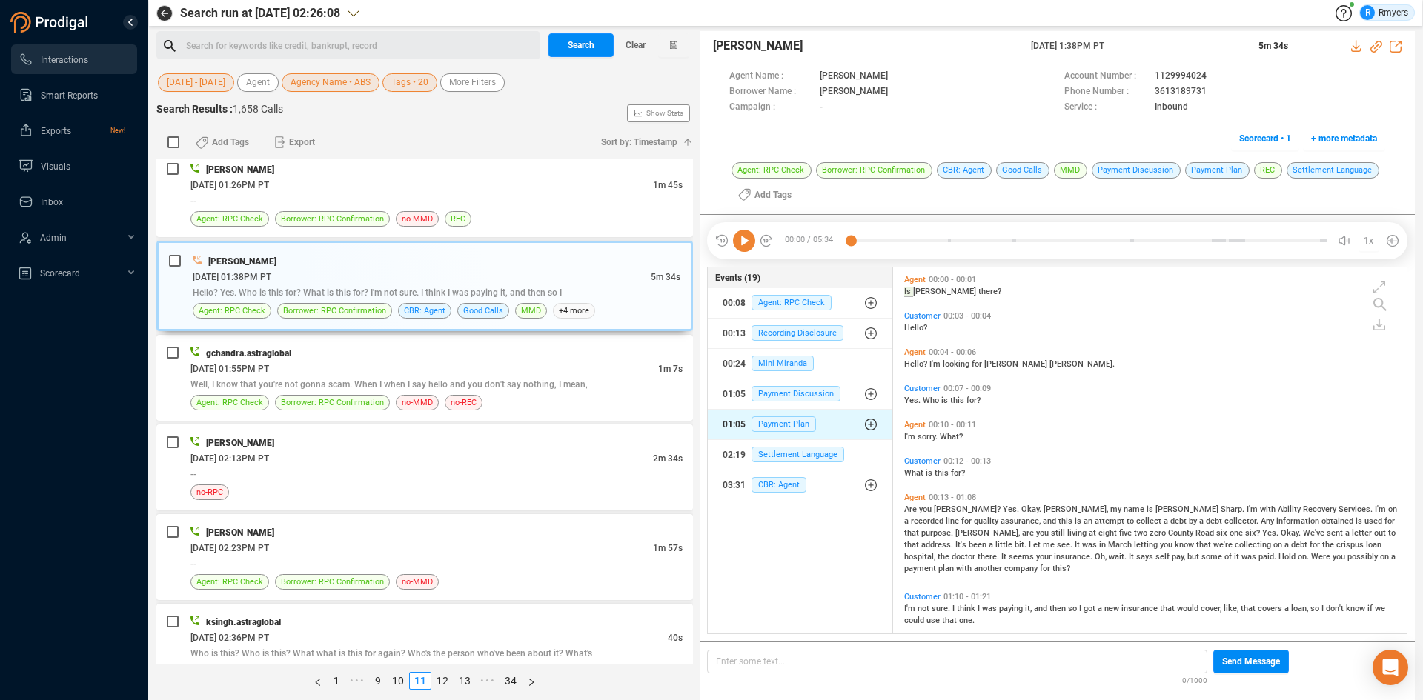
scroll to position [362, 506]
click at [773, 484] on span "CBR: Agent" at bounding box center [779, 485] width 55 height 16
click at [784, 513] on span "CBR: Agent" at bounding box center [790, 515] width 55 height 16
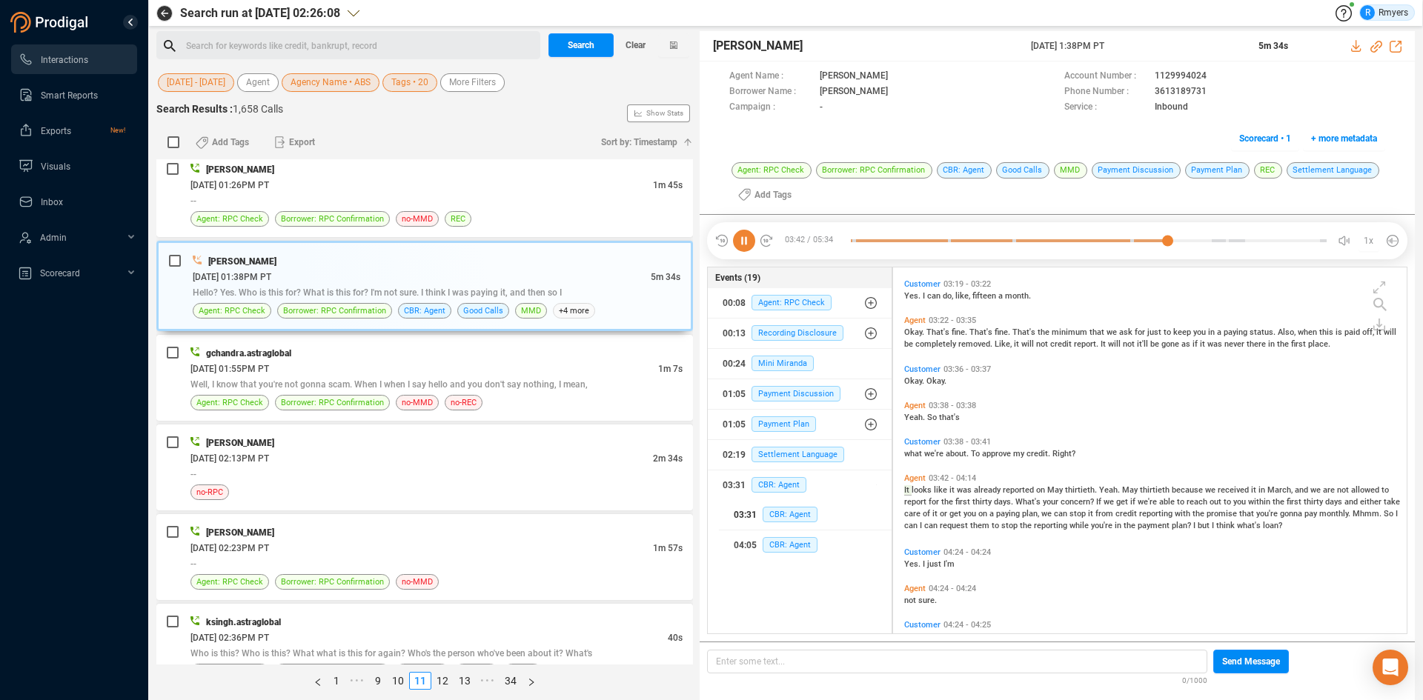
scroll to position [772, 0]
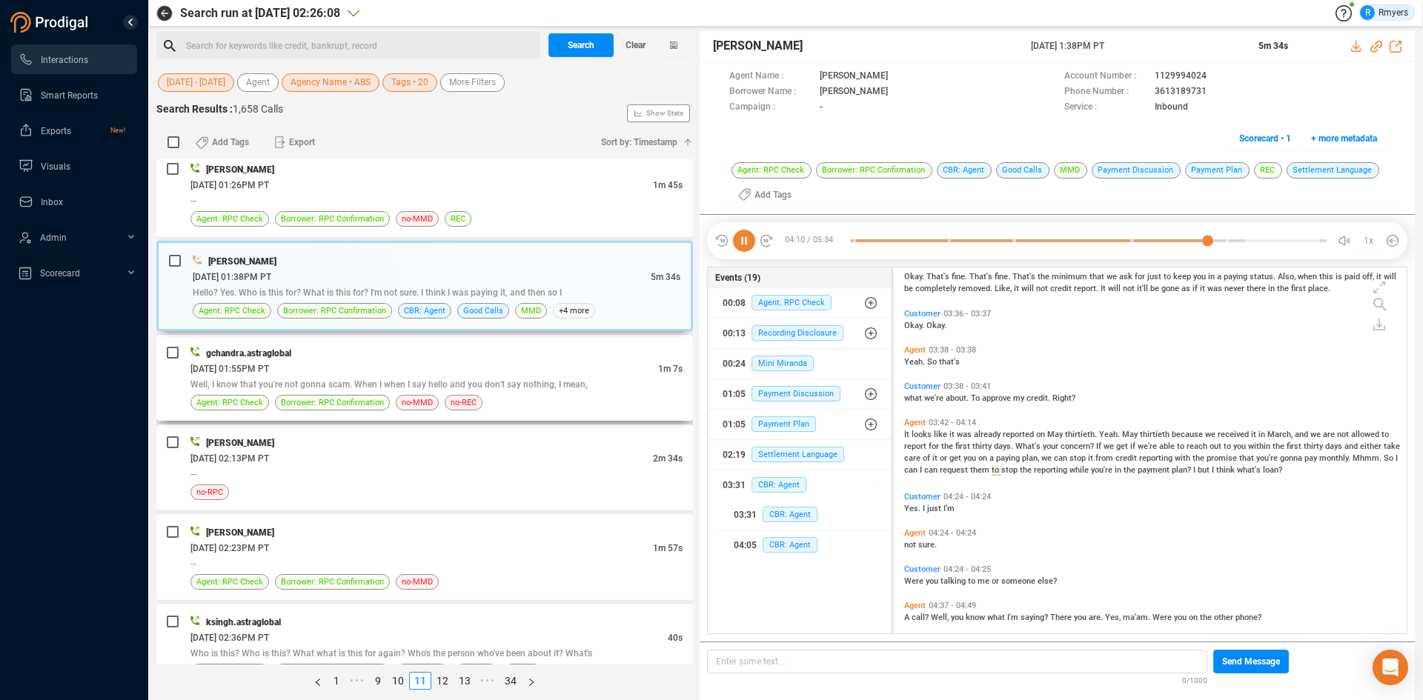
click at [395, 364] on div "06/11/2025 @ 01:55PM PT" at bounding box center [424, 369] width 468 height 16
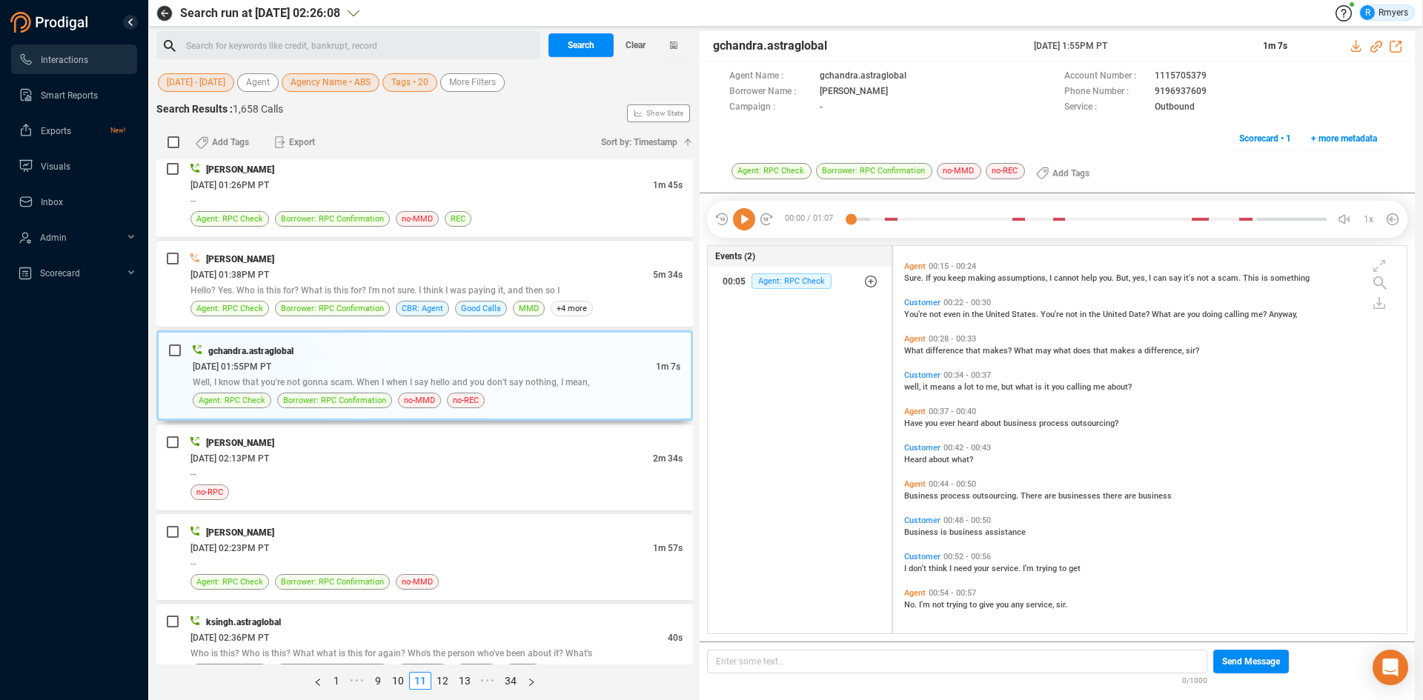
scroll to position [0, 0]
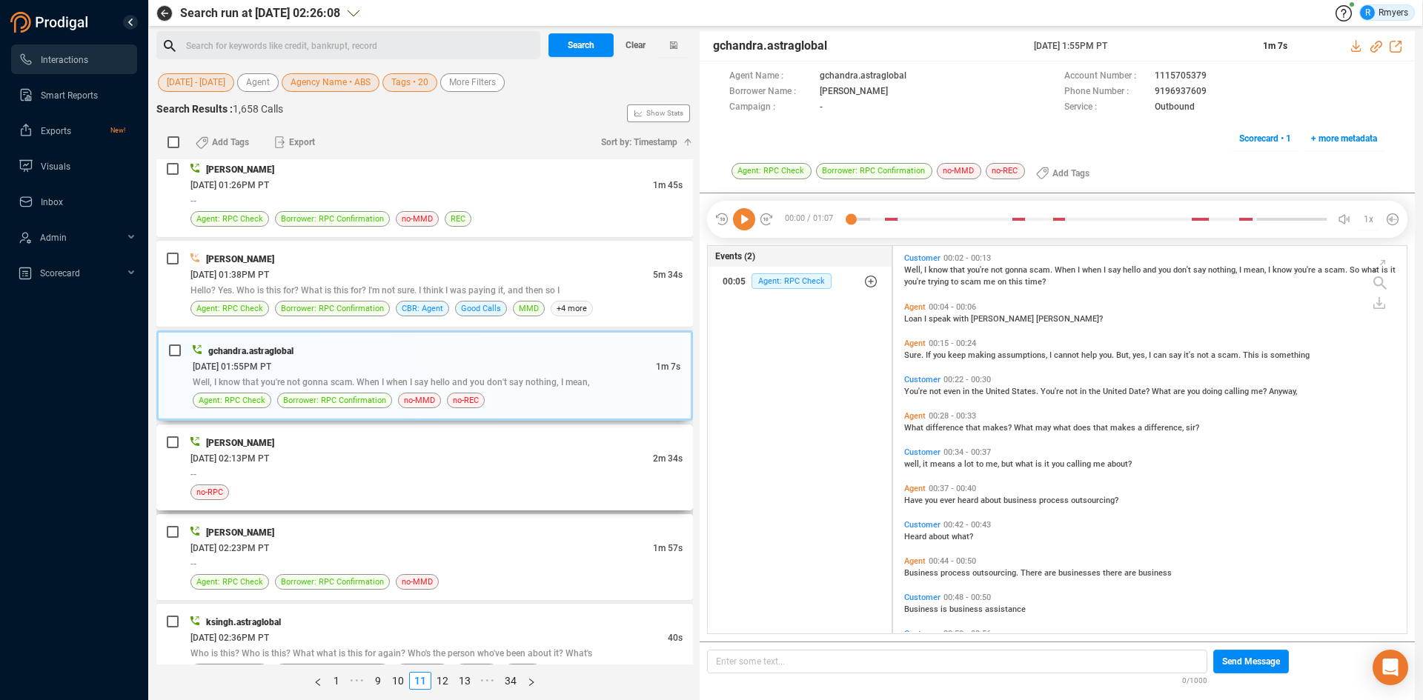
drag, startPoint x: 357, startPoint y: 440, endPoint x: 414, endPoint y: 465, distance: 61.4
click at [368, 440] on div "TRACI DALE" at bounding box center [436, 443] width 492 height 16
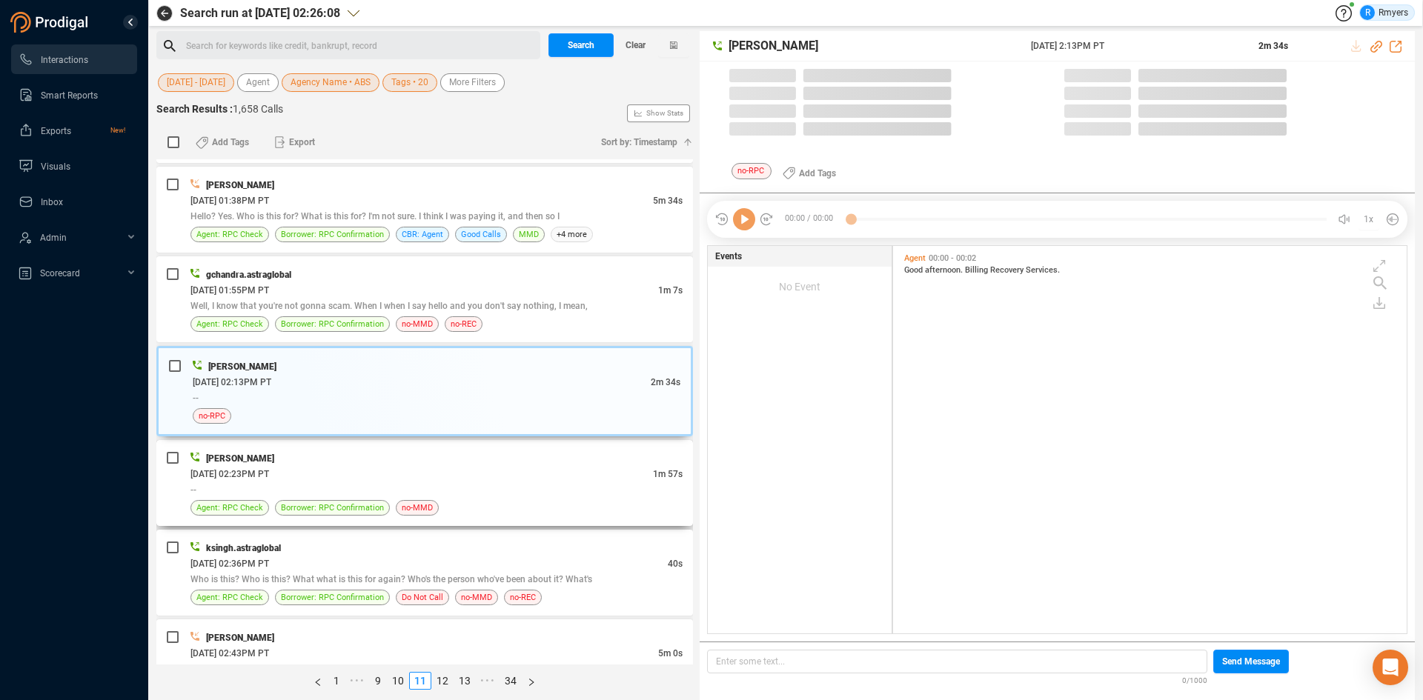
scroll to position [384, 506]
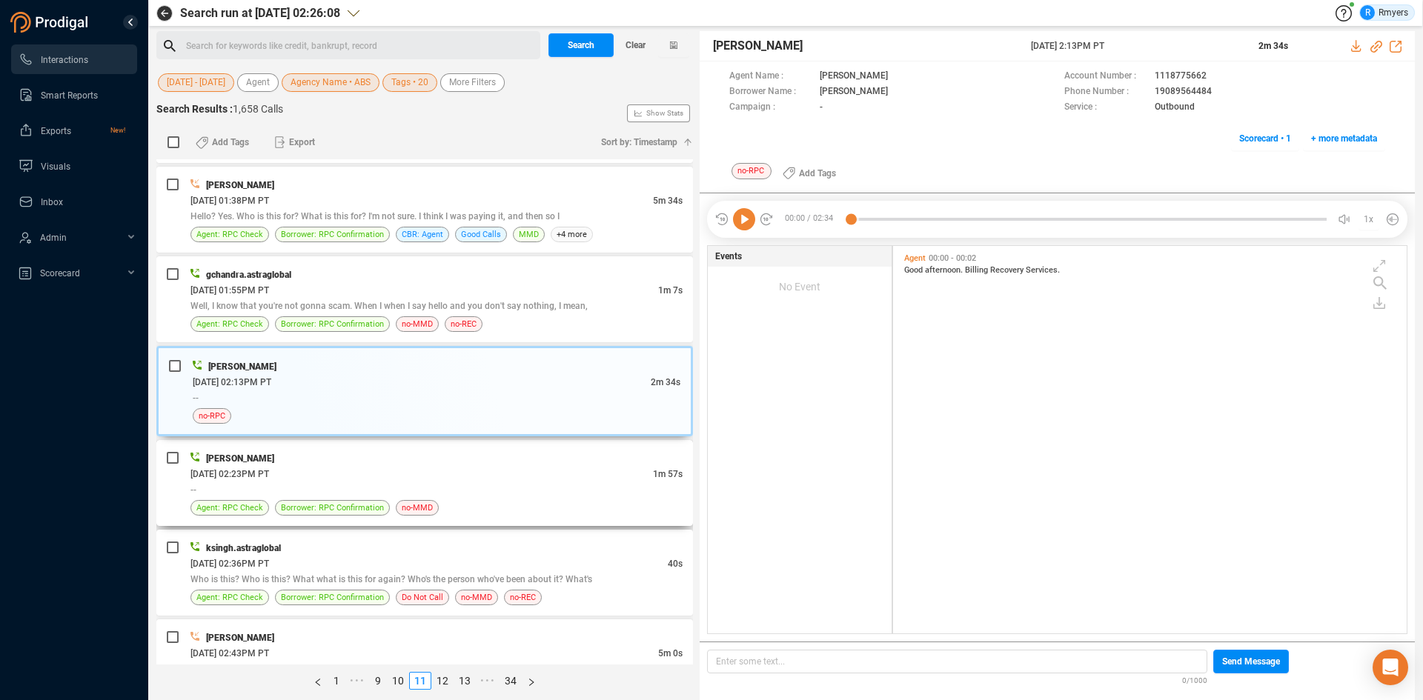
click at [444, 474] on div "06/11/2025 @ 02:23PM PT" at bounding box center [421, 474] width 462 height 16
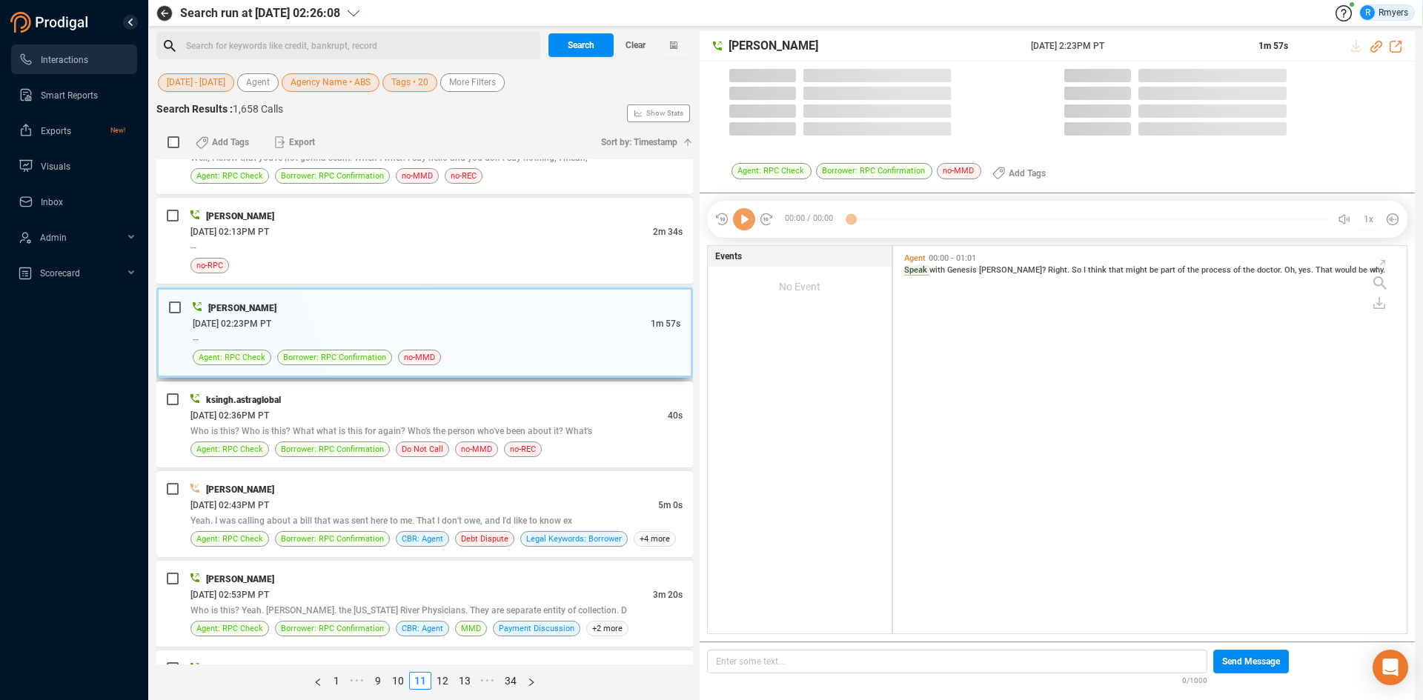
scroll to position [1112, 0]
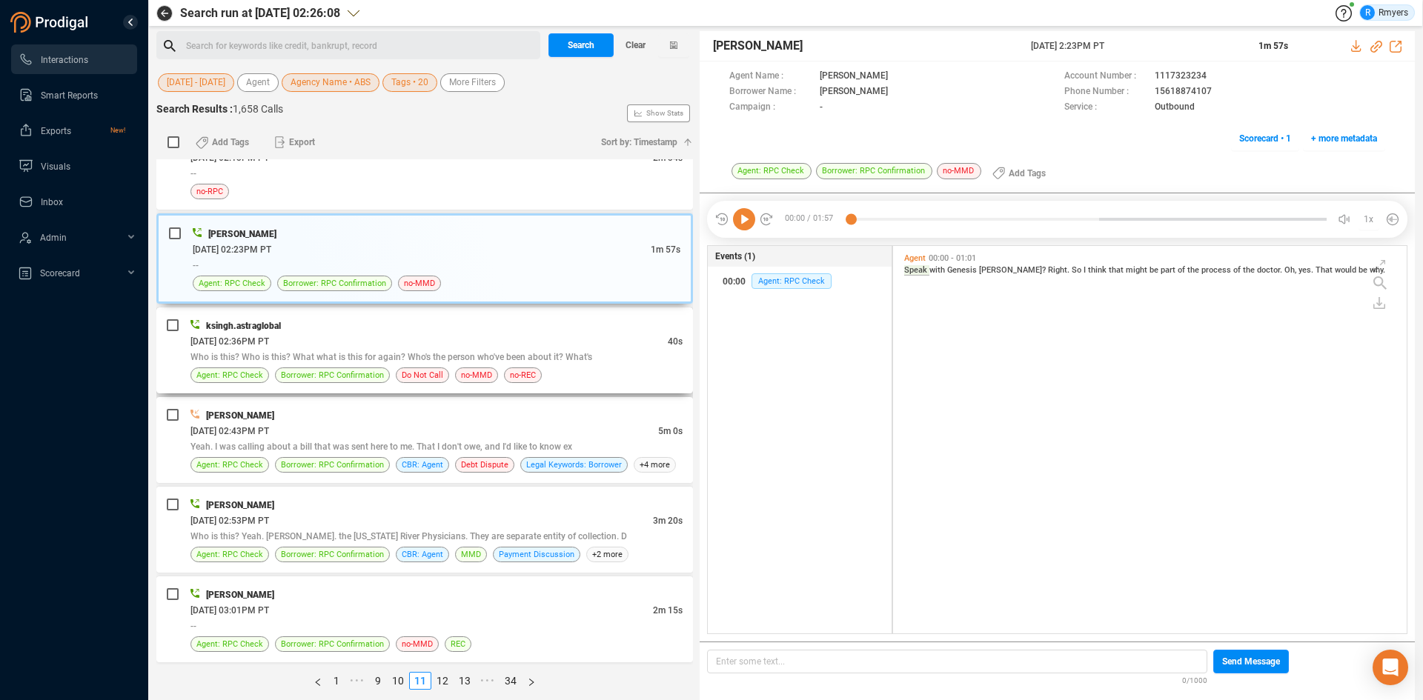
click at [439, 325] on div "ksingh.astraglobal" at bounding box center [436, 326] width 492 height 16
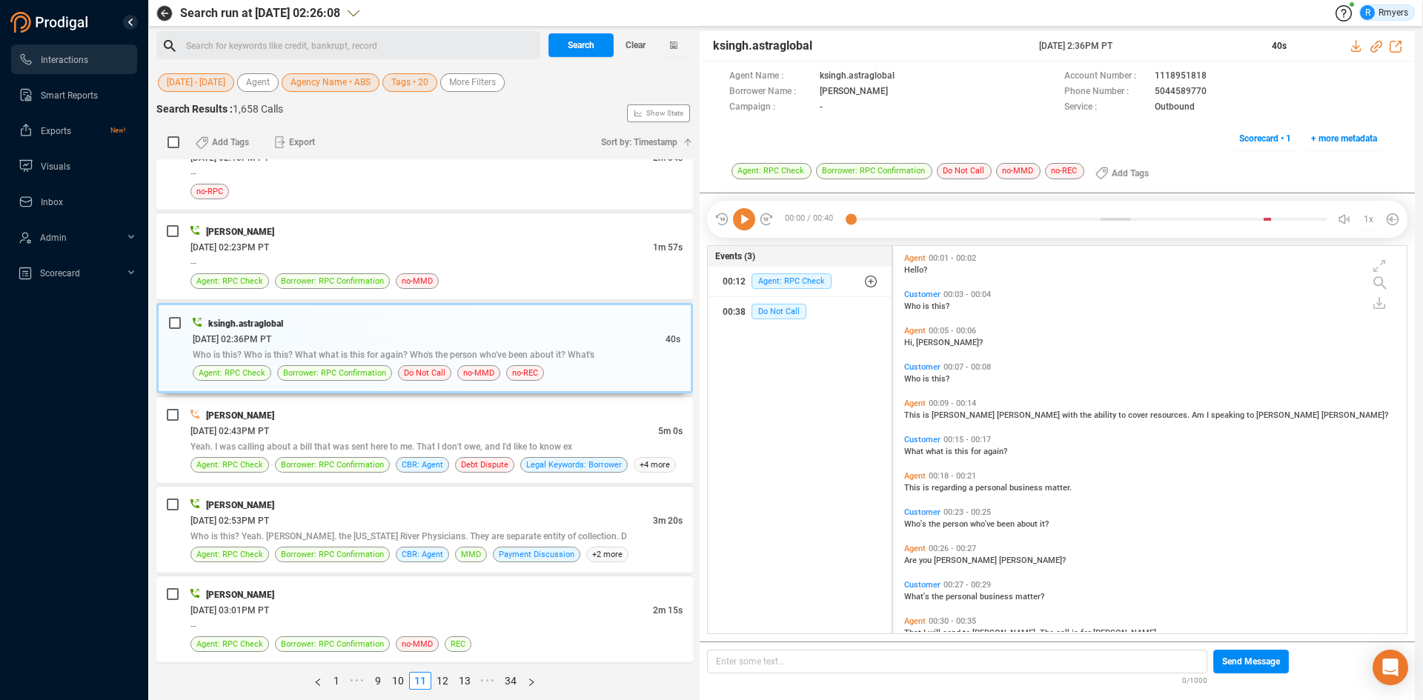
scroll to position [64, 0]
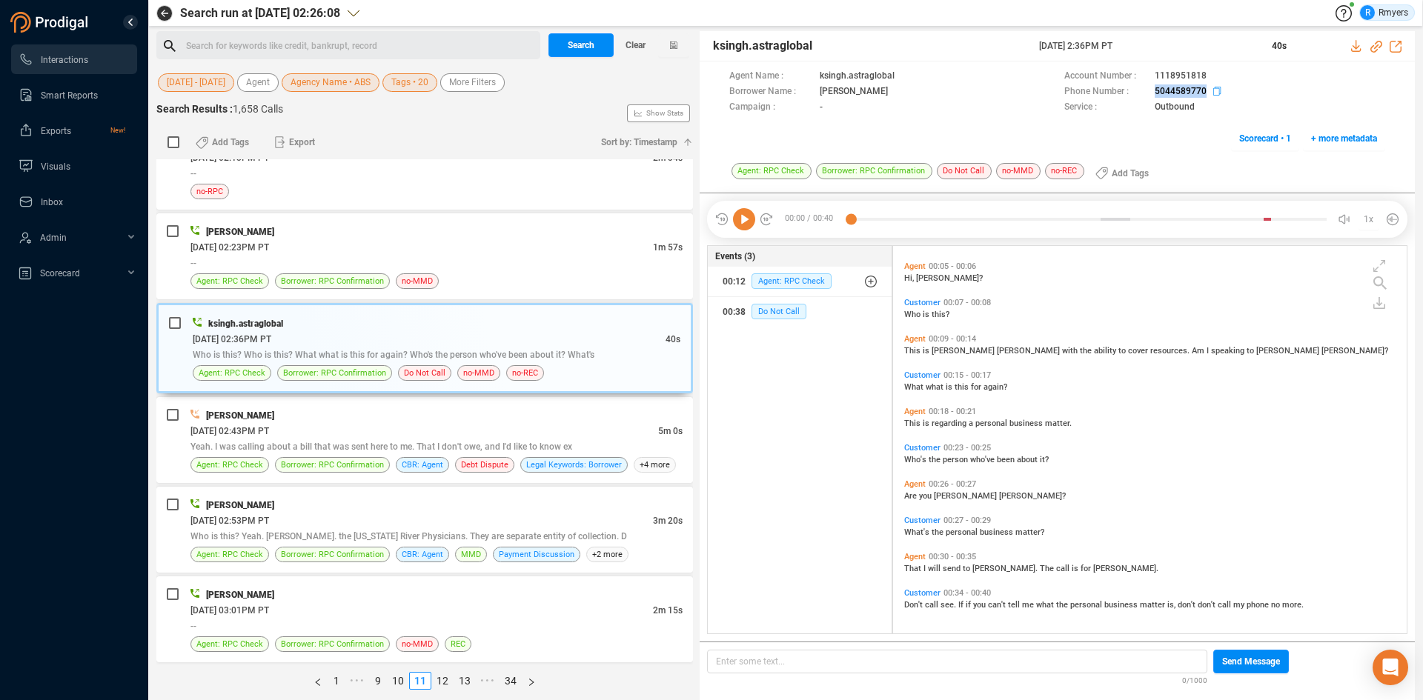
drag, startPoint x: 1150, startPoint y: 92, endPoint x: 1206, endPoint y: 91, distance: 55.6
click at [1206, 91] on div "Phone Number : 5044589770" at bounding box center [1224, 92] width 321 height 16
click at [228, 463] on span "Agent: RPC Check" at bounding box center [229, 465] width 67 height 14
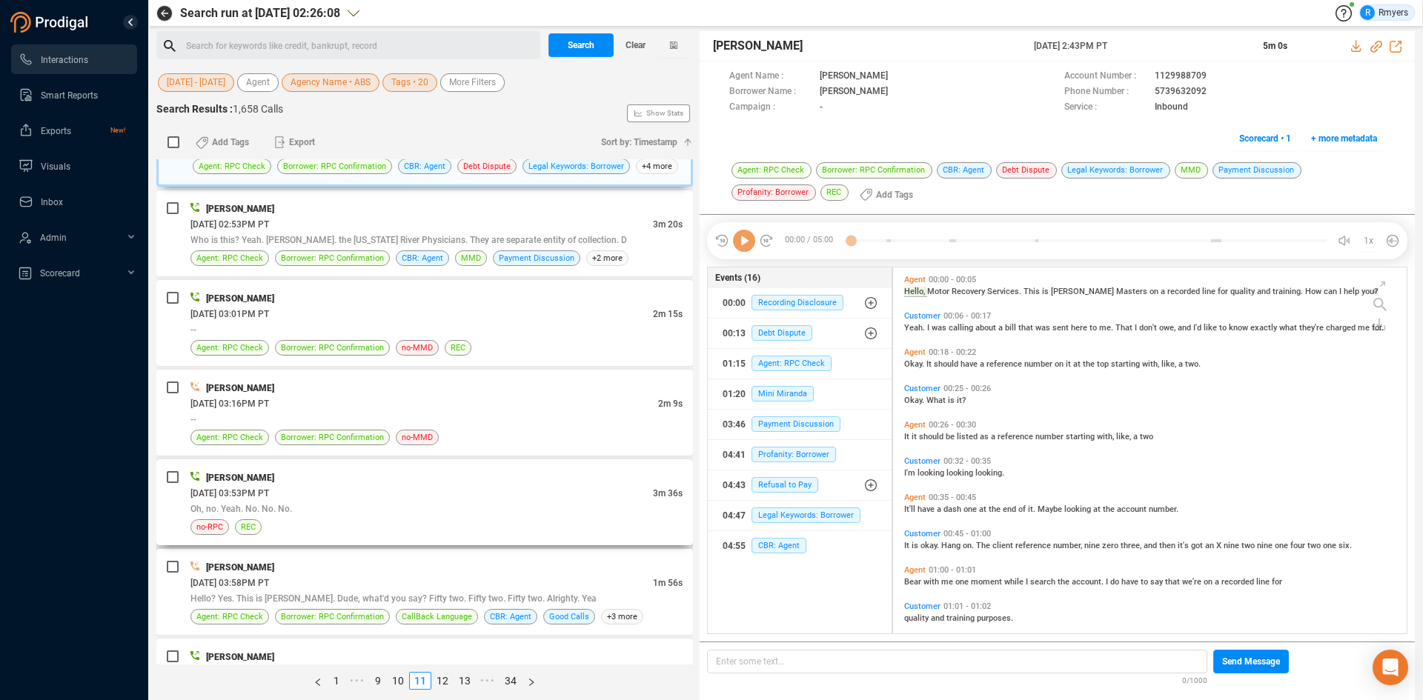
scroll to position [1334, 0]
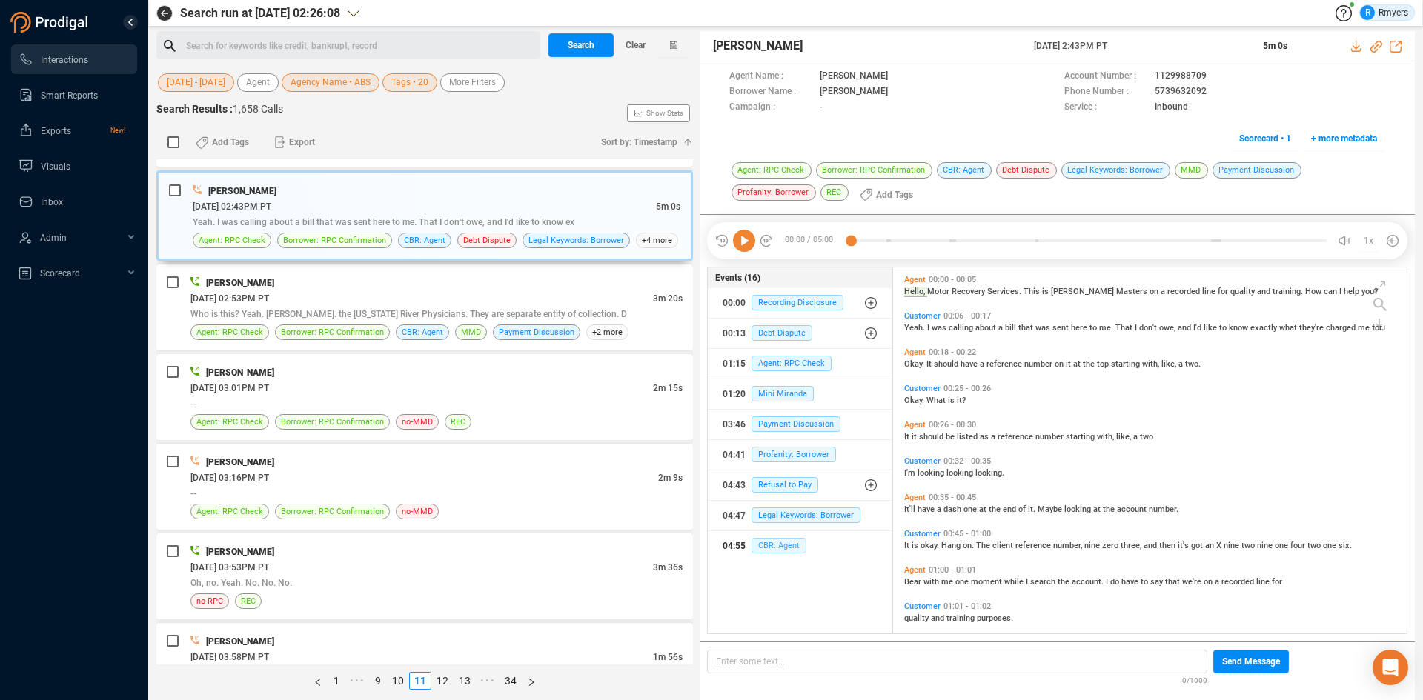
click at [762, 546] on span "CBR: Agent" at bounding box center [779, 546] width 55 height 16
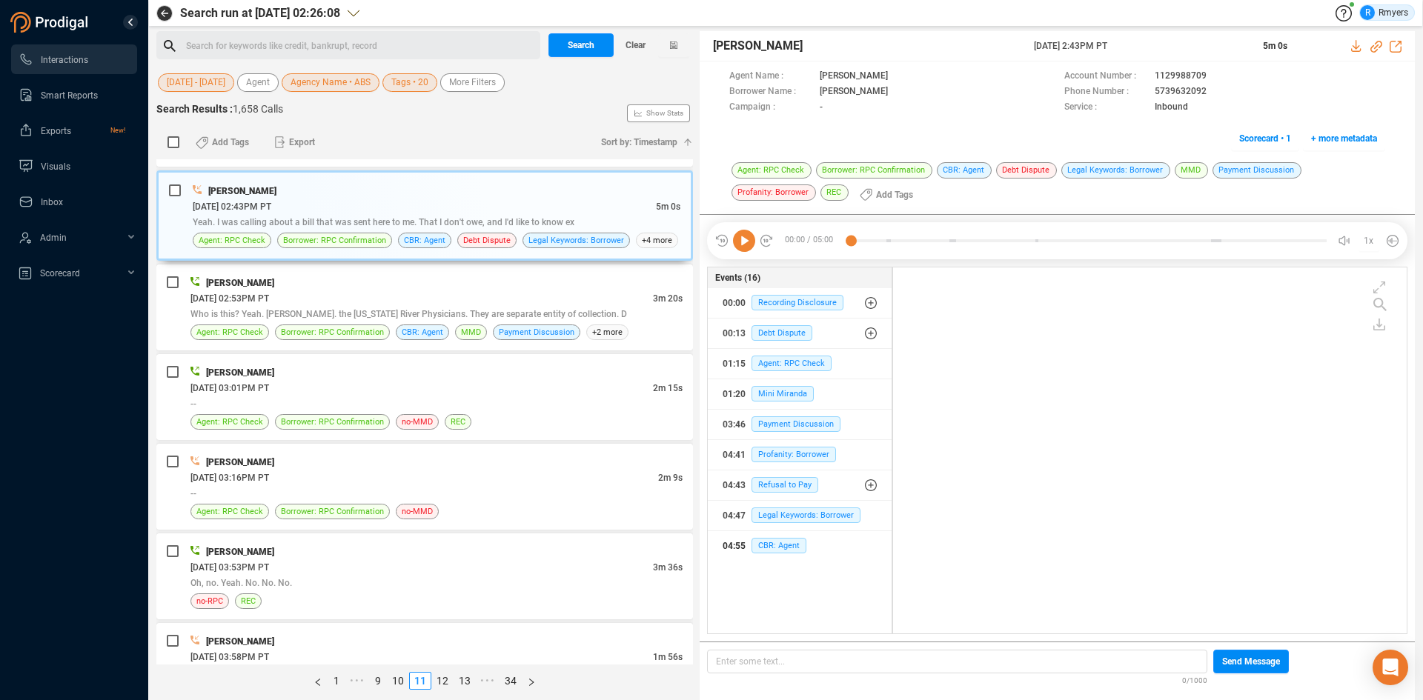
scroll to position [0, 0]
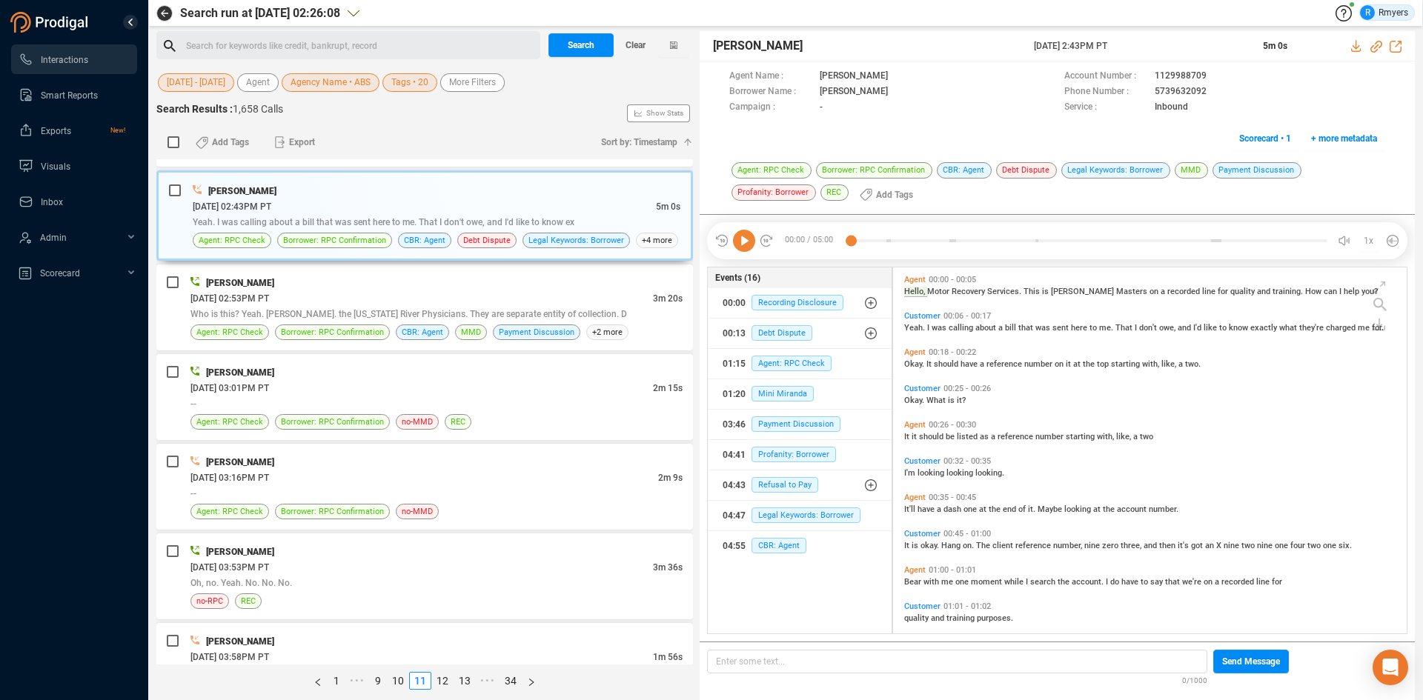
click at [748, 241] on icon at bounding box center [744, 241] width 22 height 22
click at [764, 548] on span "CBR: Agent" at bounding box center [779, 546] width 55 height 16
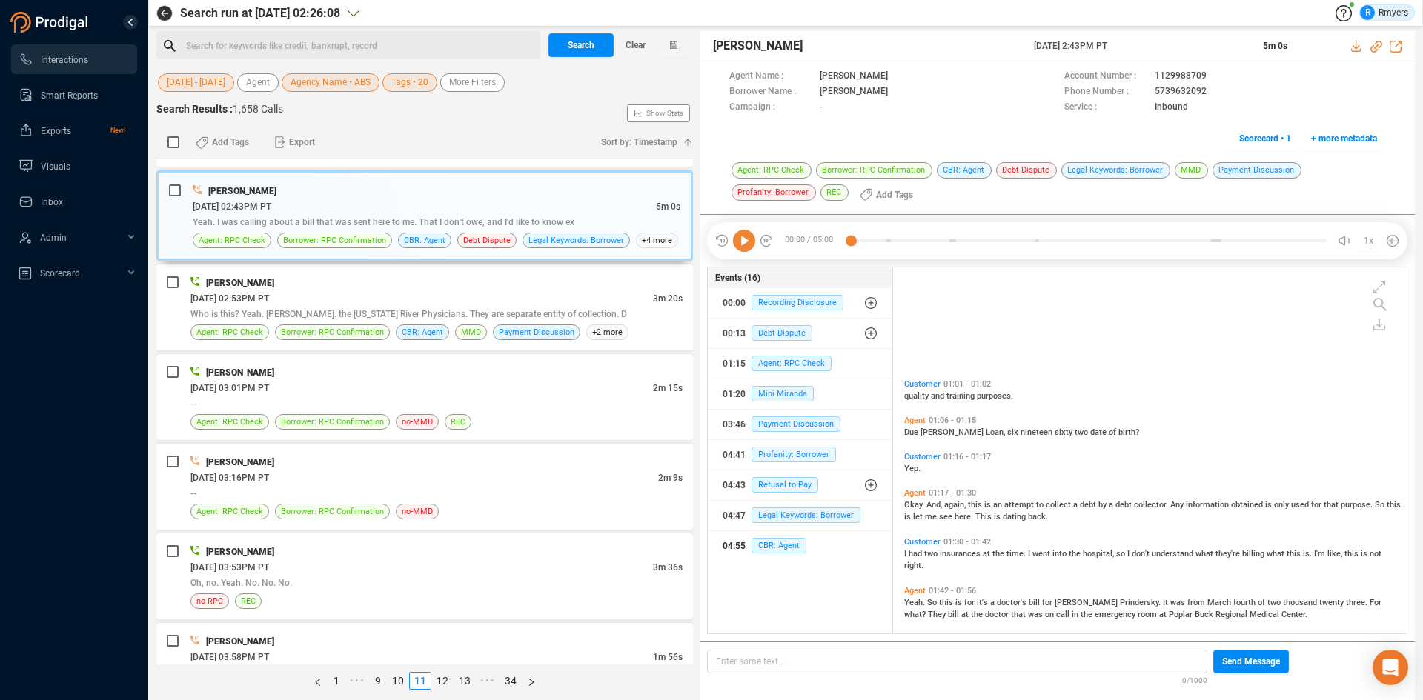
scroll to position [371, 0]
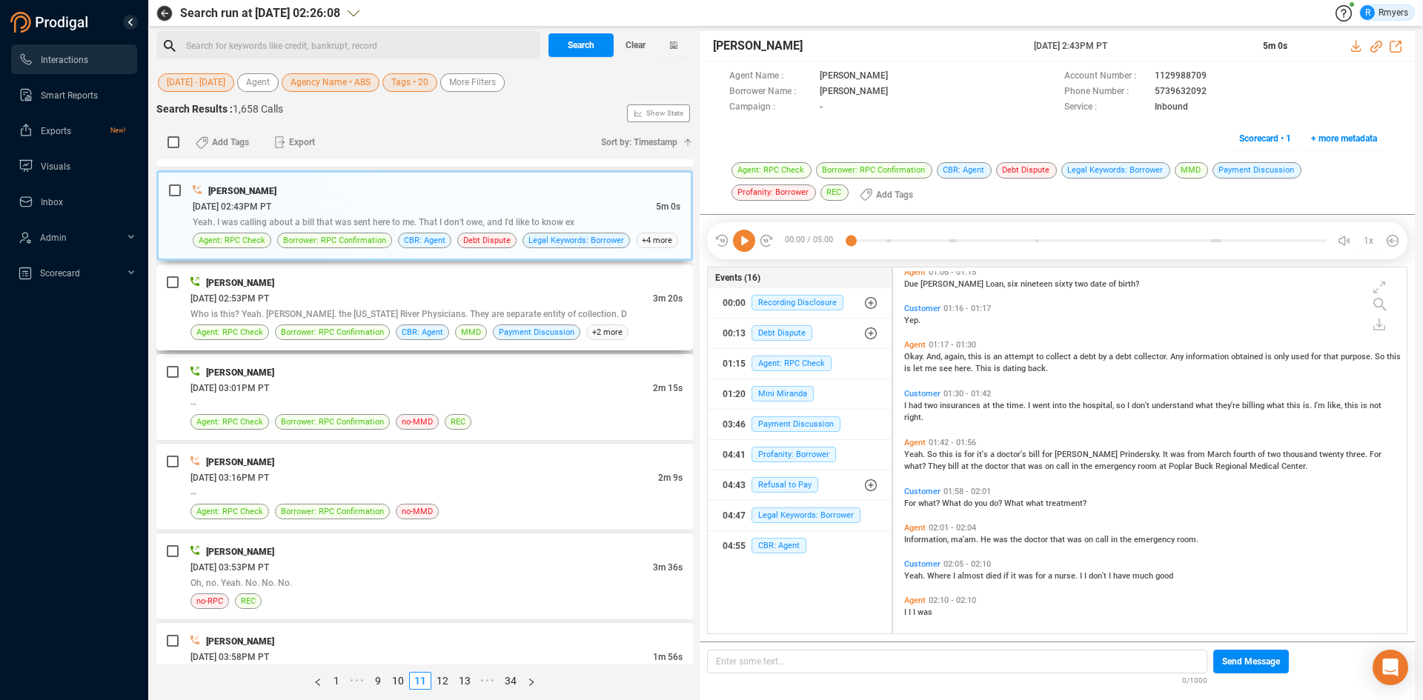
drag, startPoint x: 339, startPoint y: 288, endPoint x: 421, endPoint y: 261, distance: 85.8
click at [339, 288] on div "Tony Davis" at bounding box center [436, 283] width 492 height 16
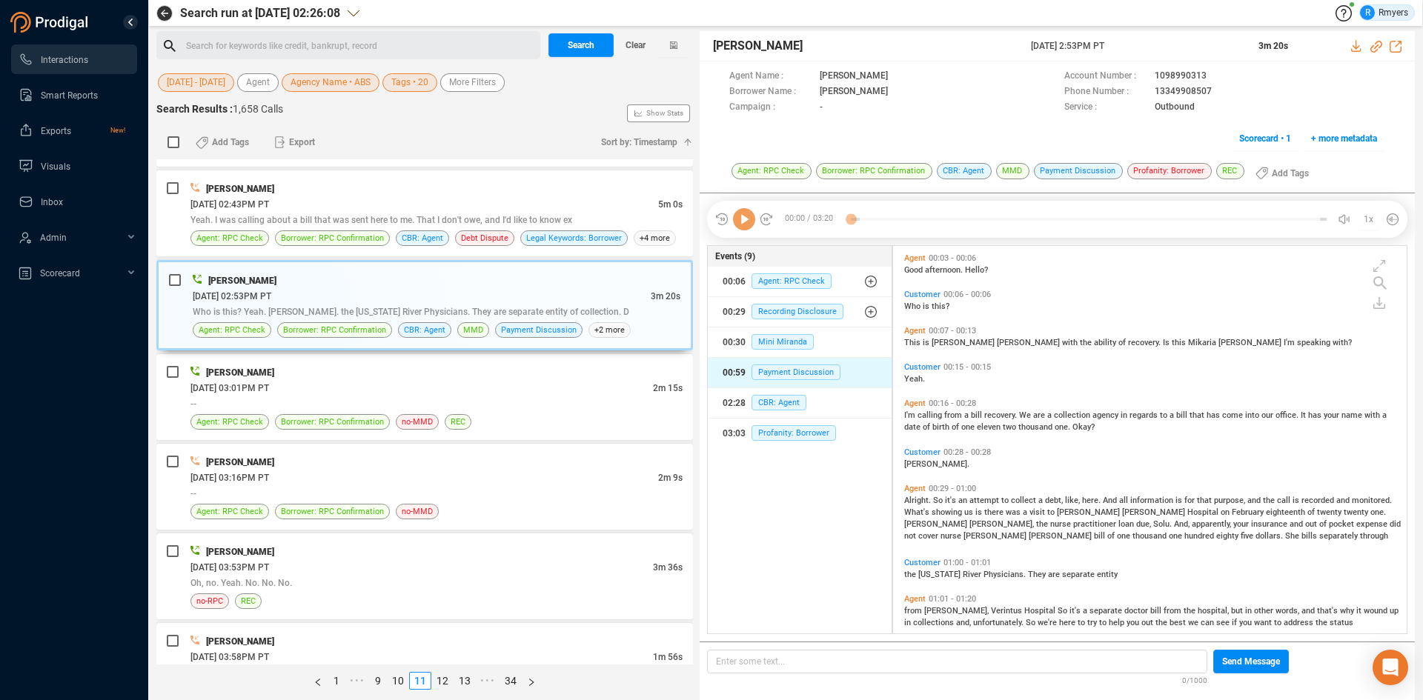
scroll to position [384, 506]
drag, startPoint x: 755, startPoint y: 401, endPoint x: 780, endPoint y: 401, distance: 24.5
click at [757, 400] on span "CBR: Agent" at bounding box center [779, 403] width 55 height 16
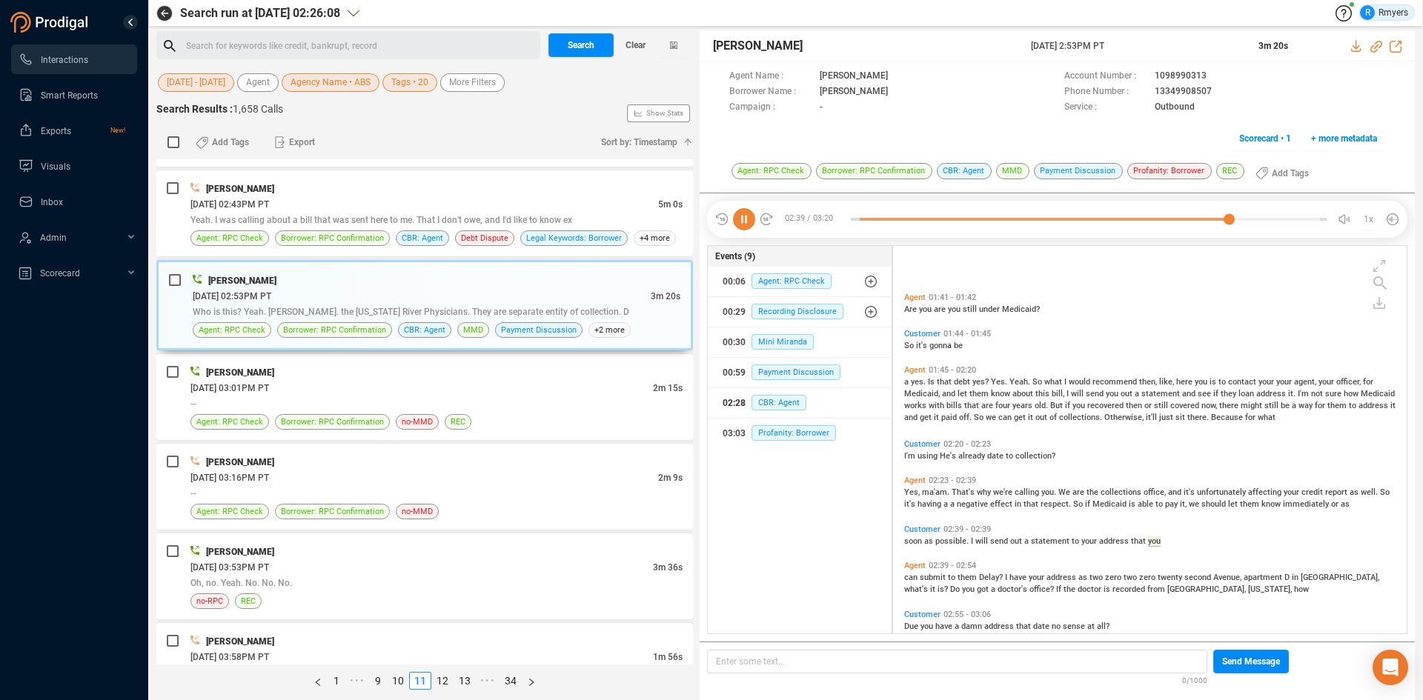
scroll to position [519, 0]
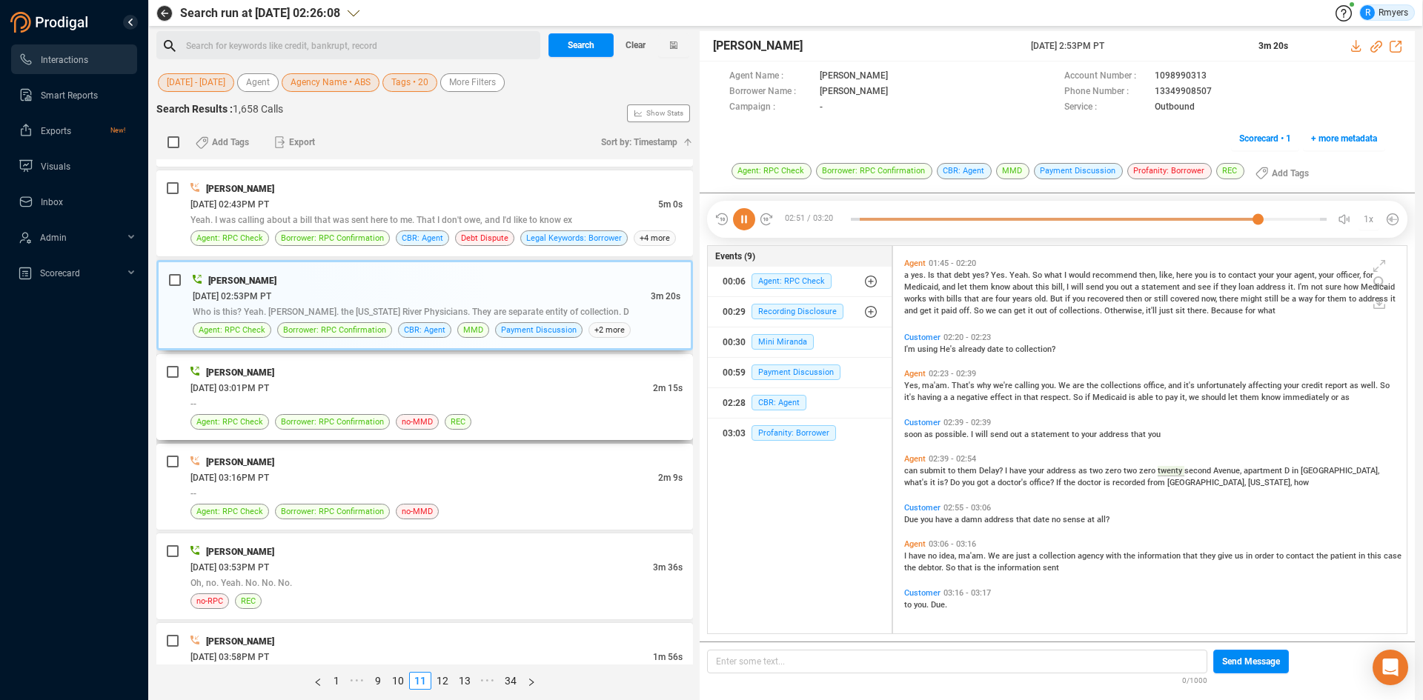
click at [418, 370] on div "Maria Miller" at bounding box center [436, 373] width 492 height 16
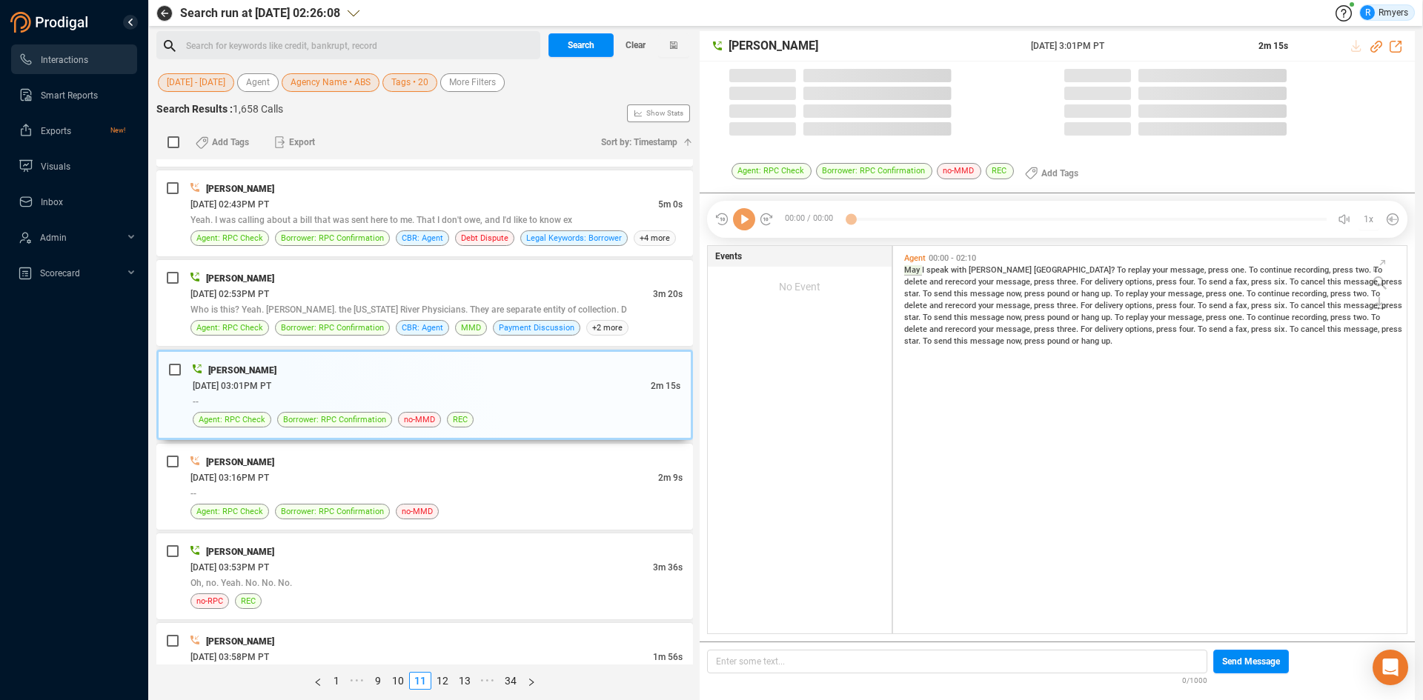
scroll to position [384, 506]
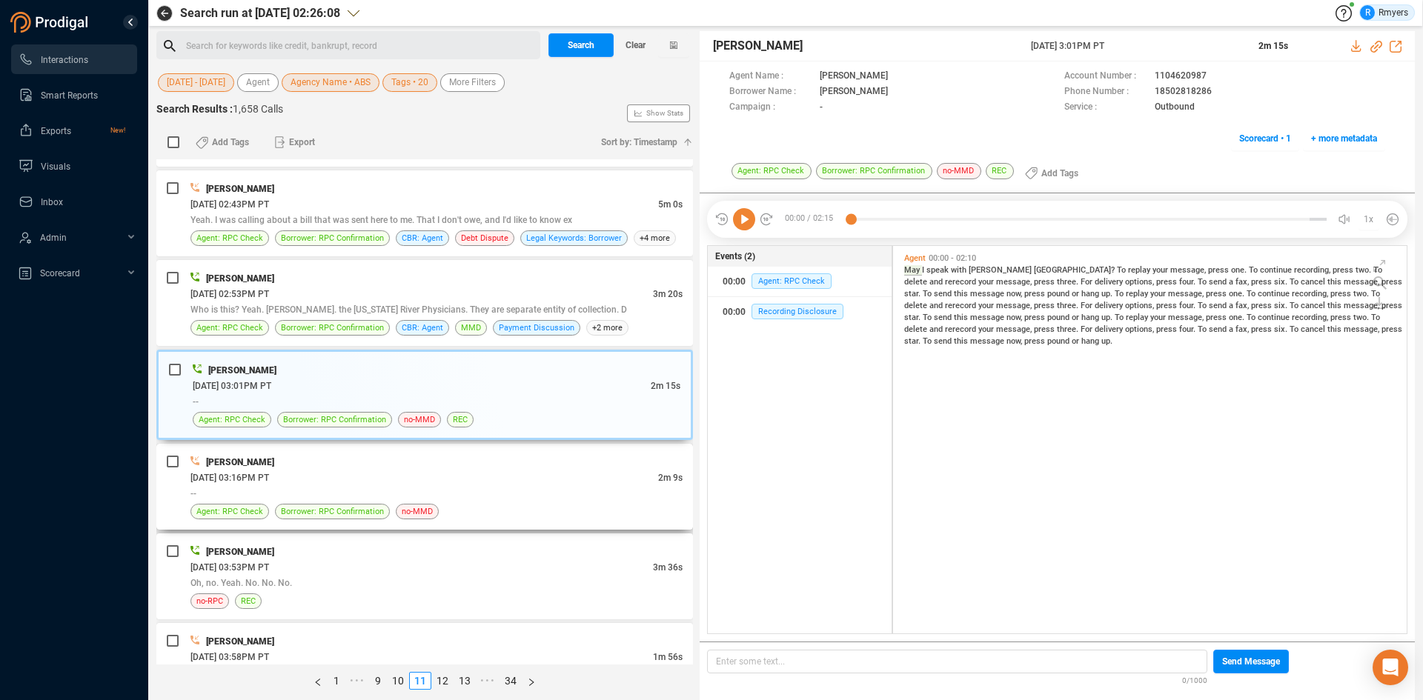
click at [275, 451] on div "Holly Ruiz 06/11/2025 @ 03:16PM PT 2m 9s -- Agent: RPC Check Borrower: RPC Conf…" at bounding box center [424, 487] width 537 height 86
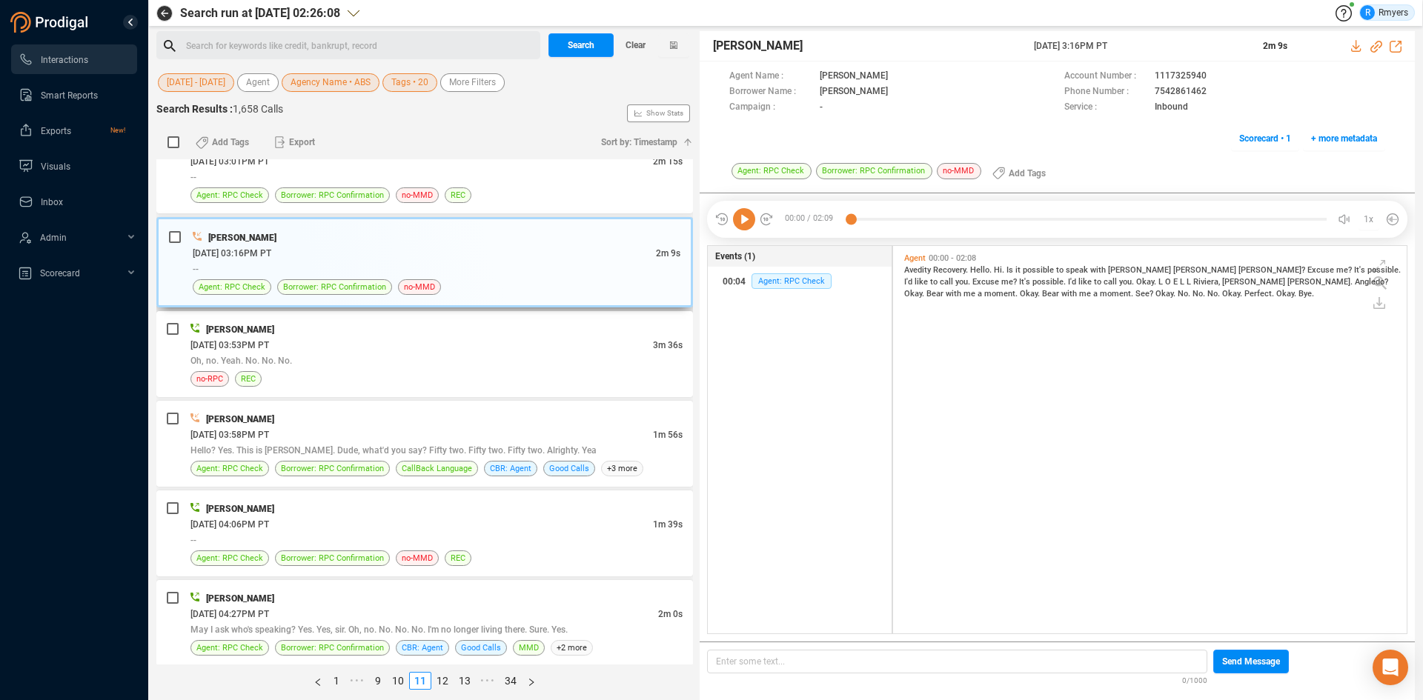
scroll to position [1630, 0]
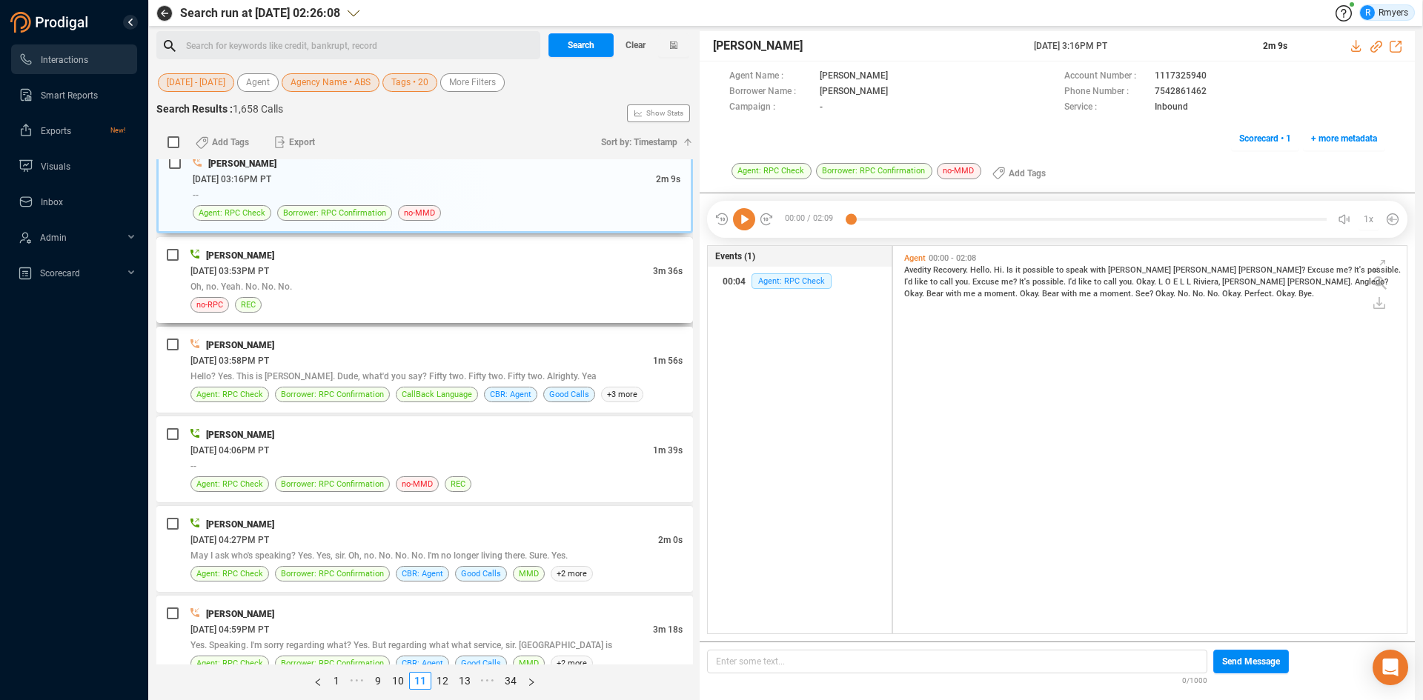
click at [419, 298] on div "no-RPC REC" at bounding box center [436, 305] width 492 height 16
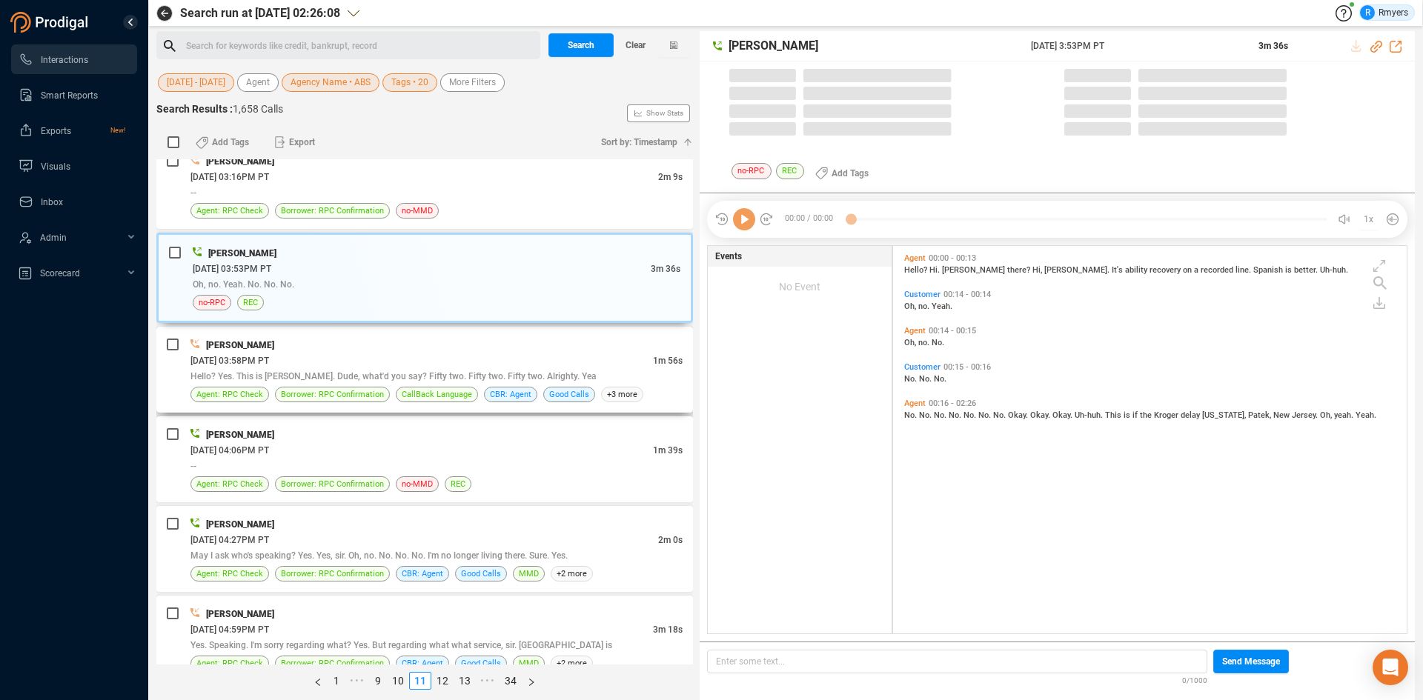
scroll to position [384, 506]
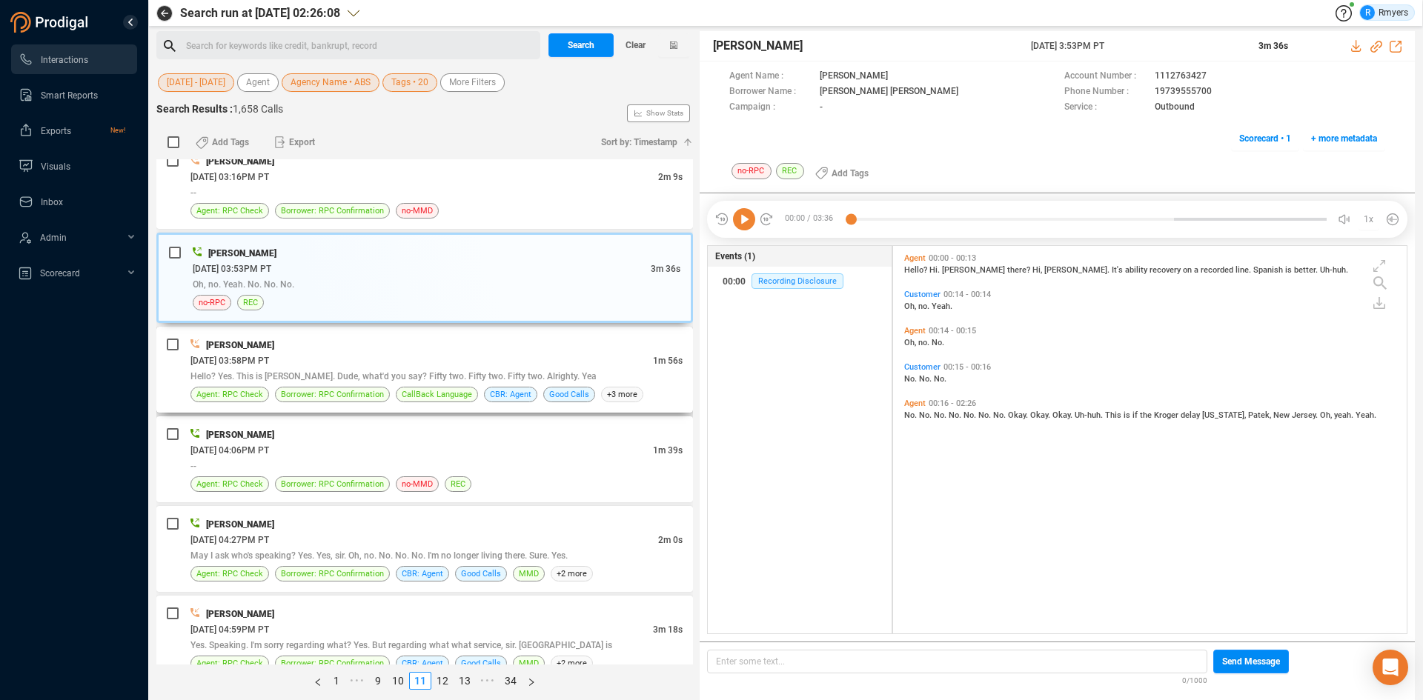
click at [468, 354] on div "06/11/2025 @ 03:58PM PT" at bounding box center [421, 361] width 462 height 16
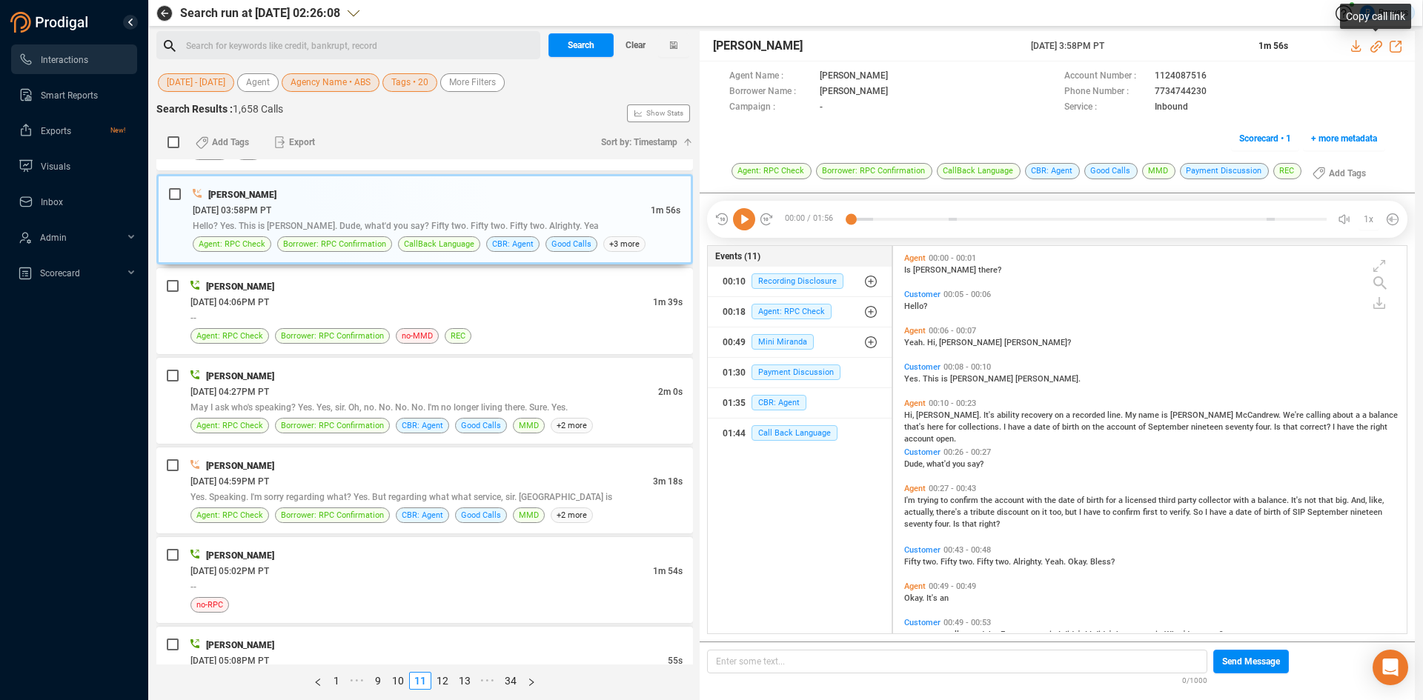
click at [1376, 47] on icon at bounding box center [1376, 47] width 12 height 12
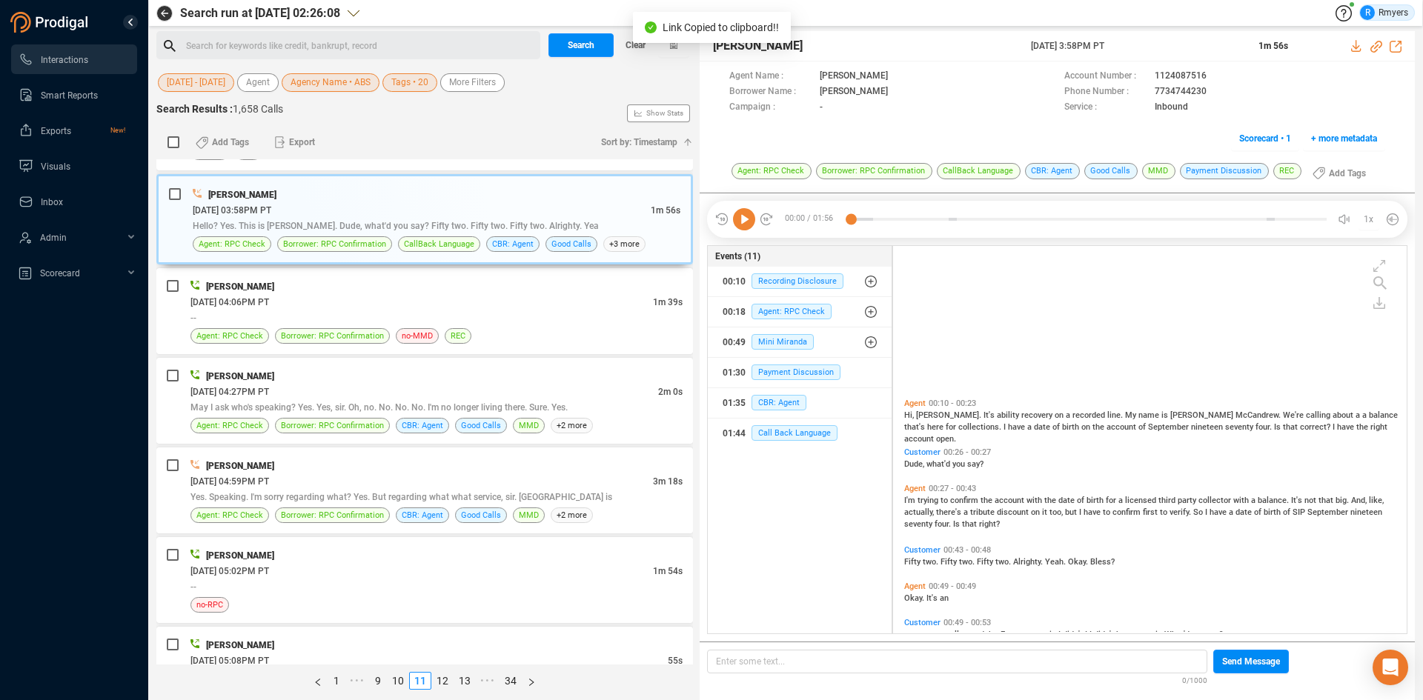
scroll to position [222, 0]
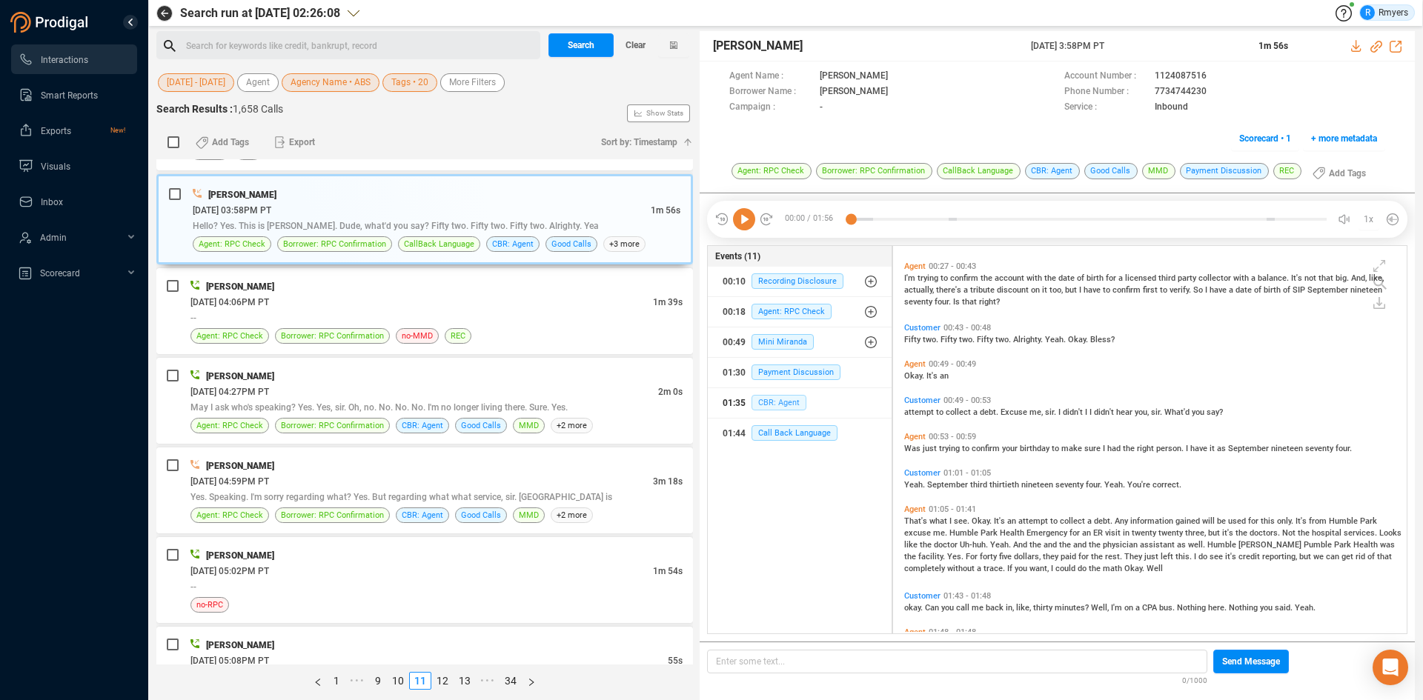
click at [788, 399] on span "CBR: Agent" at bounding box center [779, 403] width 55 height 16
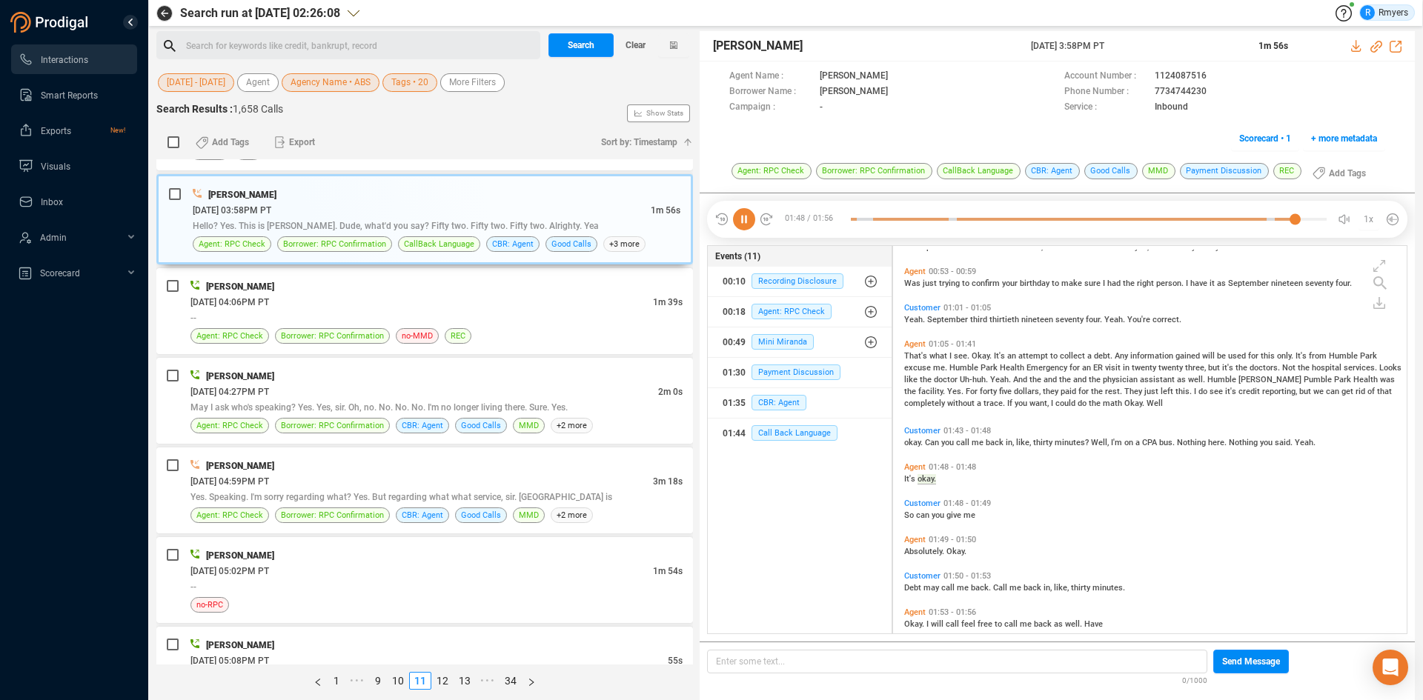
scroll to position [407, 0]
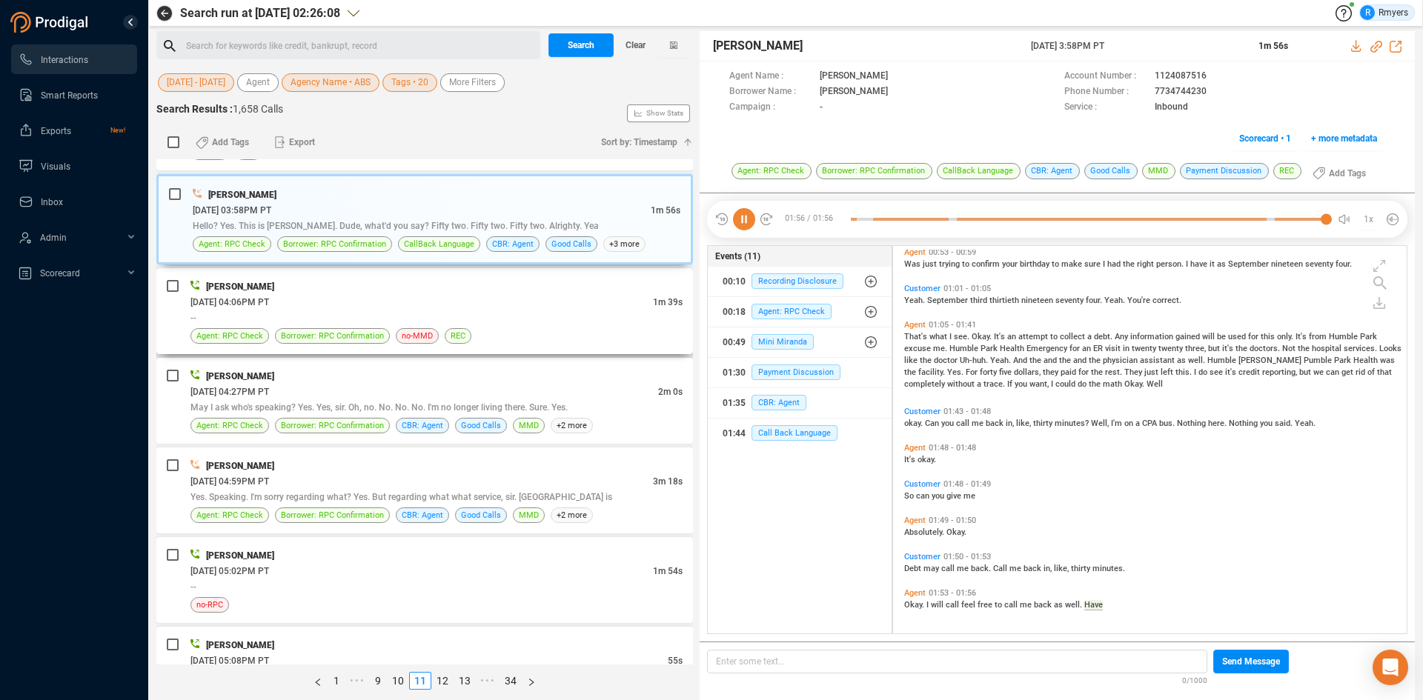
click at [497, 305] on div "06/11/2025 @ 04:06PM PT" at bounding box center [421, 302] width 462 height 16
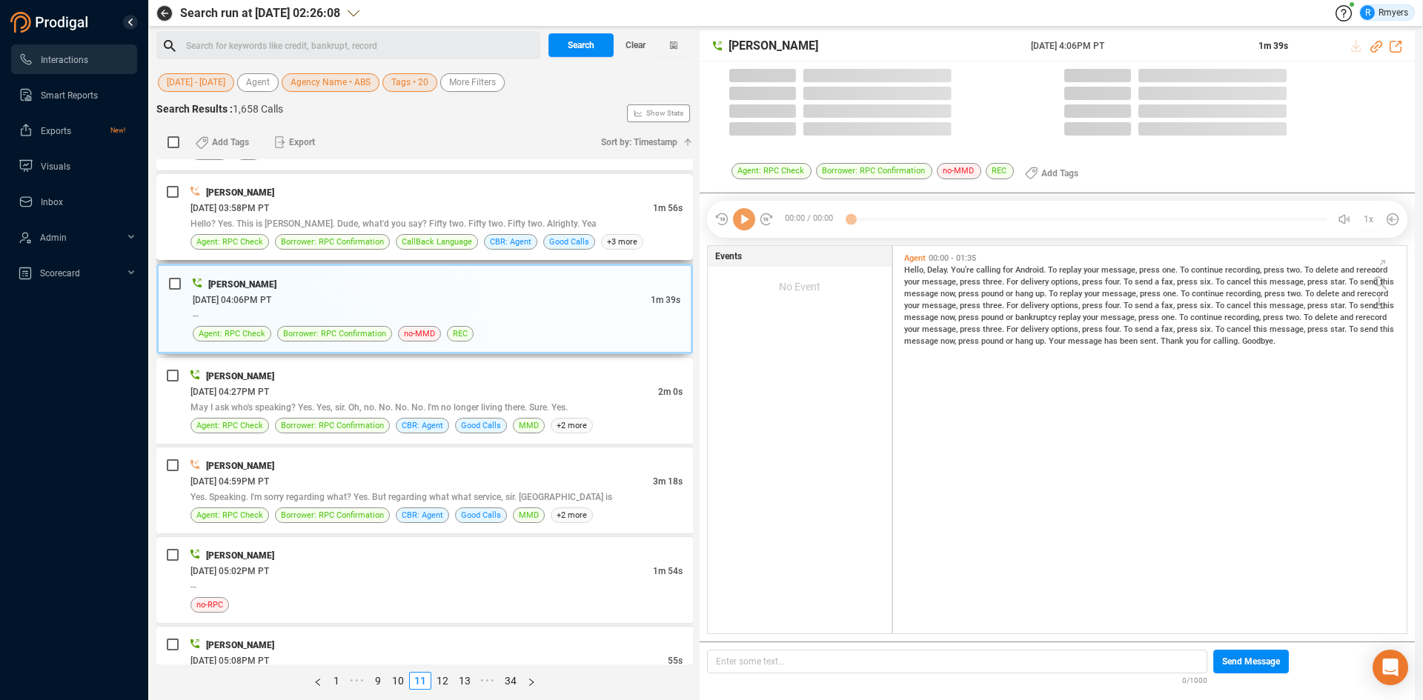
scroll to position [384, 506]
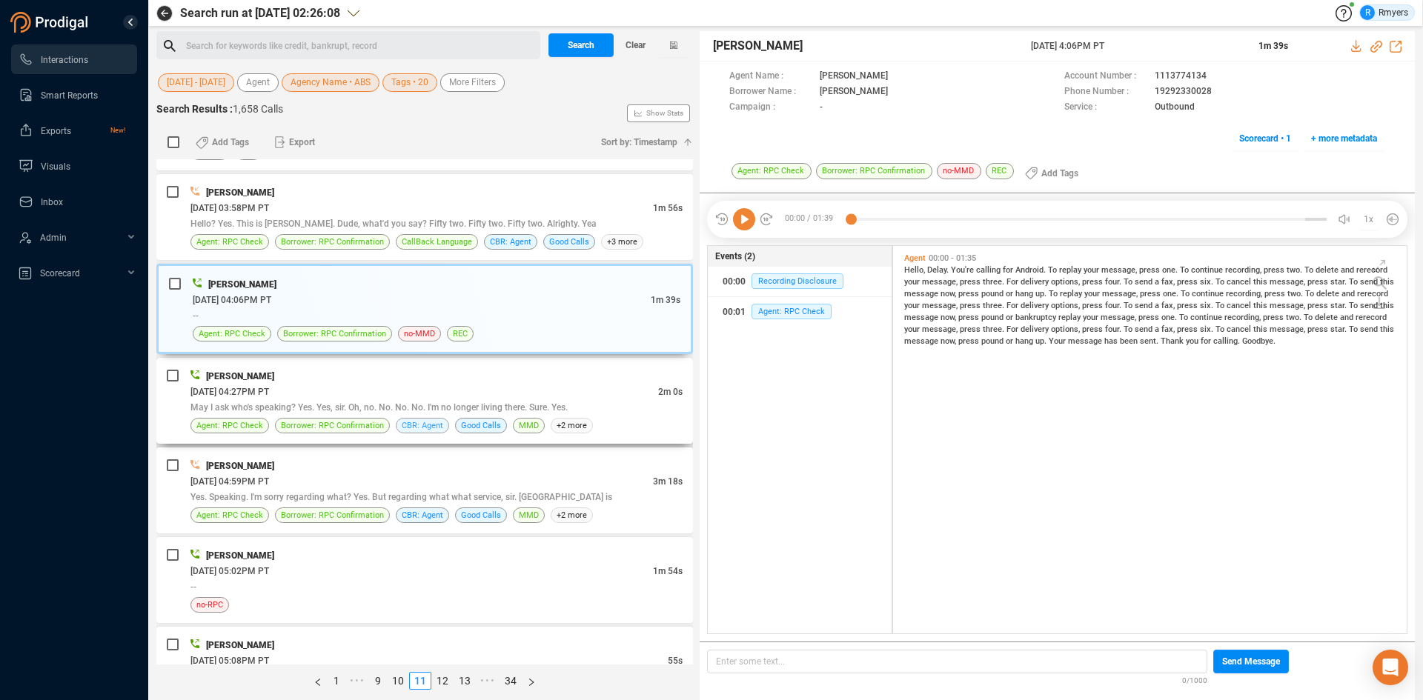
drag, startPoint x: 579, startPoint y: 406, endPoint x: 433, endPoint y: 425, distance: 147.2
click at [578, 406] on div "May I ask who's speaking? Yes. Yes, sir. Oh, no. No. No. No. I'm no longer livi…" at bounding box center [436, 407] width 492 height 16
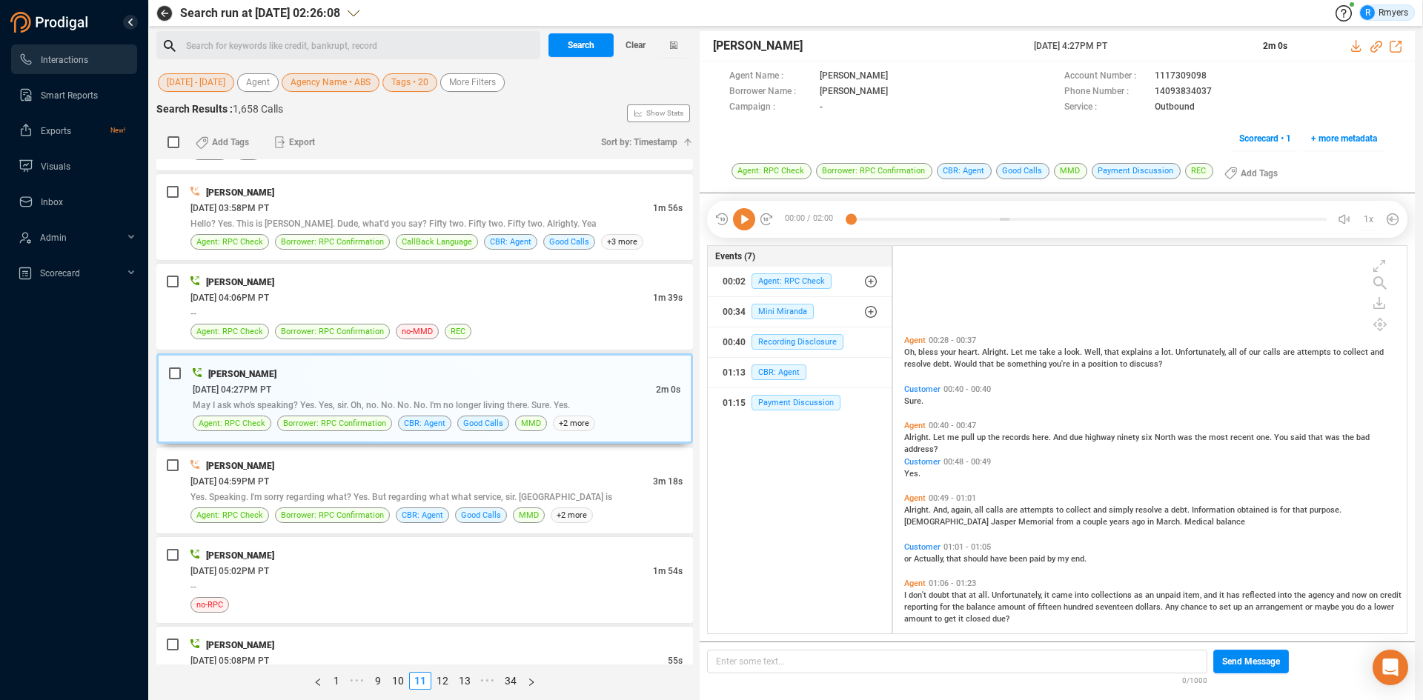
scroll to position [296, 0]
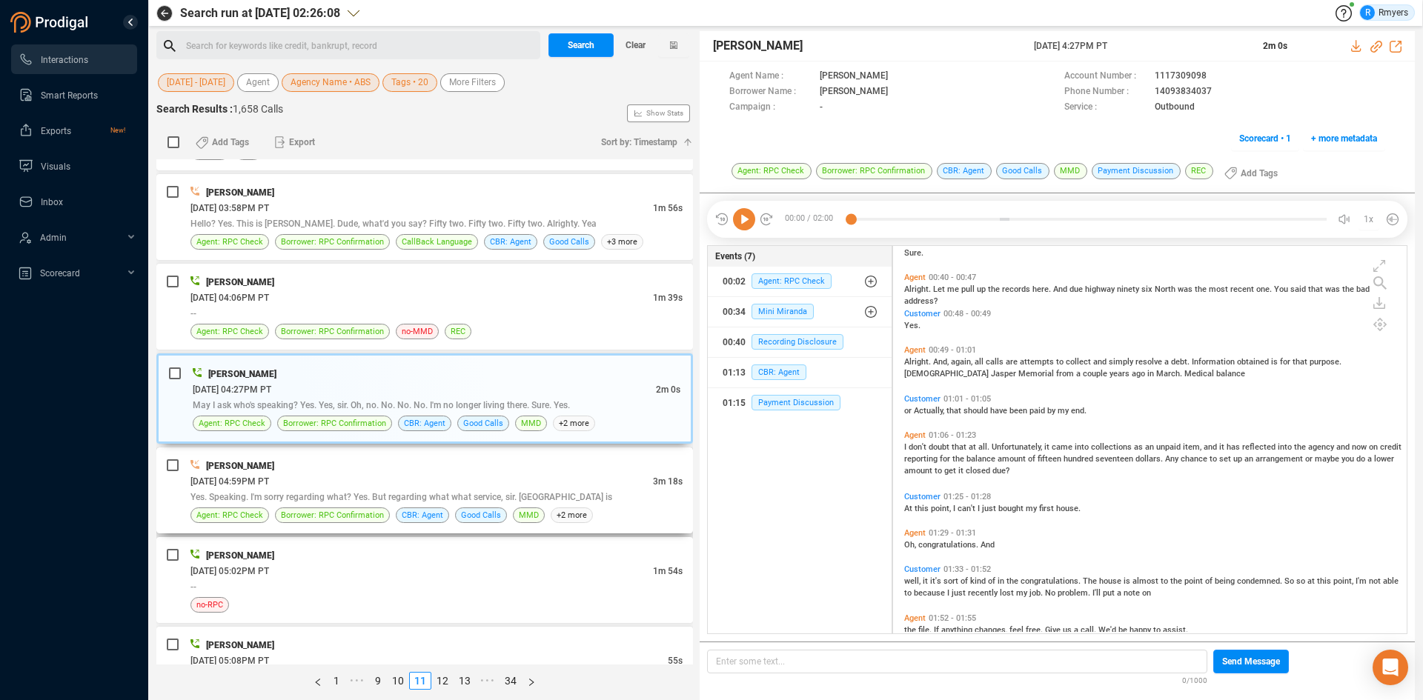
click at [332, 497] on span "Yes. Speaking. I'm sorry regarding what? Yes. But regarding what what service, …" at bounding box center [401, 497] width 422 height 10
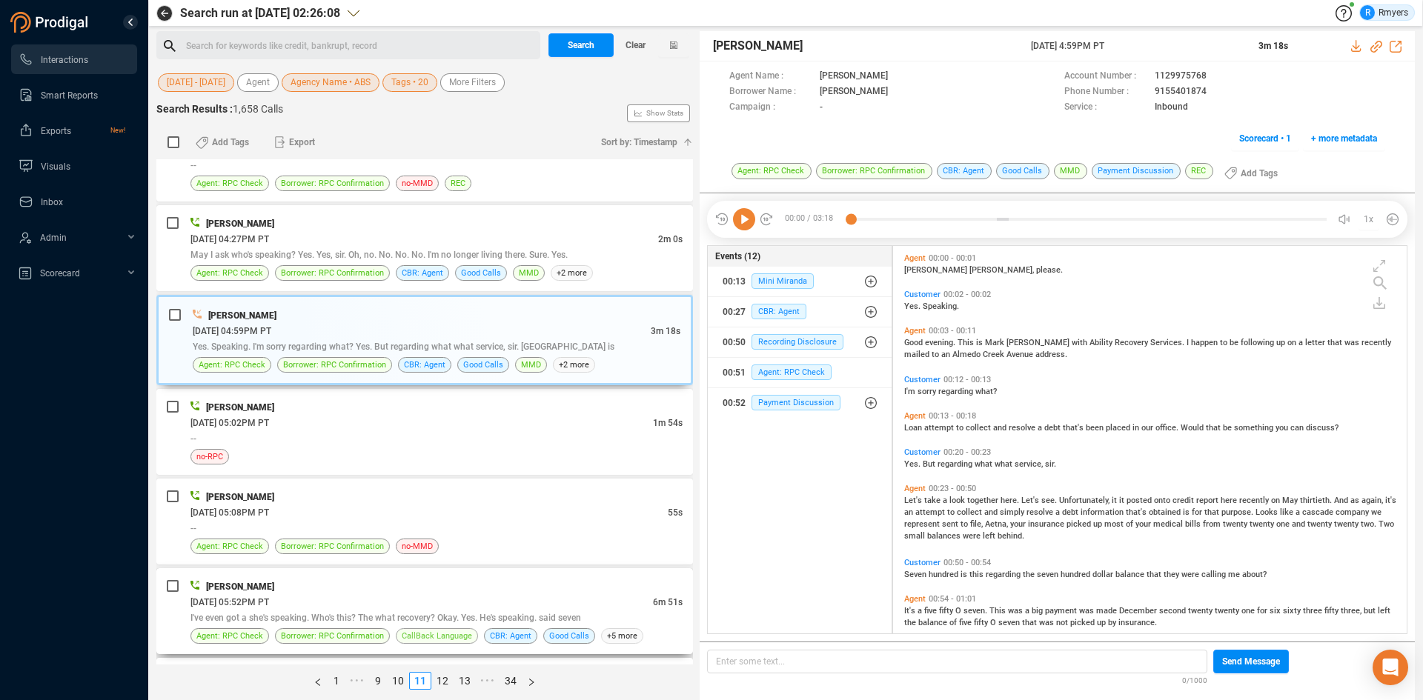
scroll to position [2075, 0]
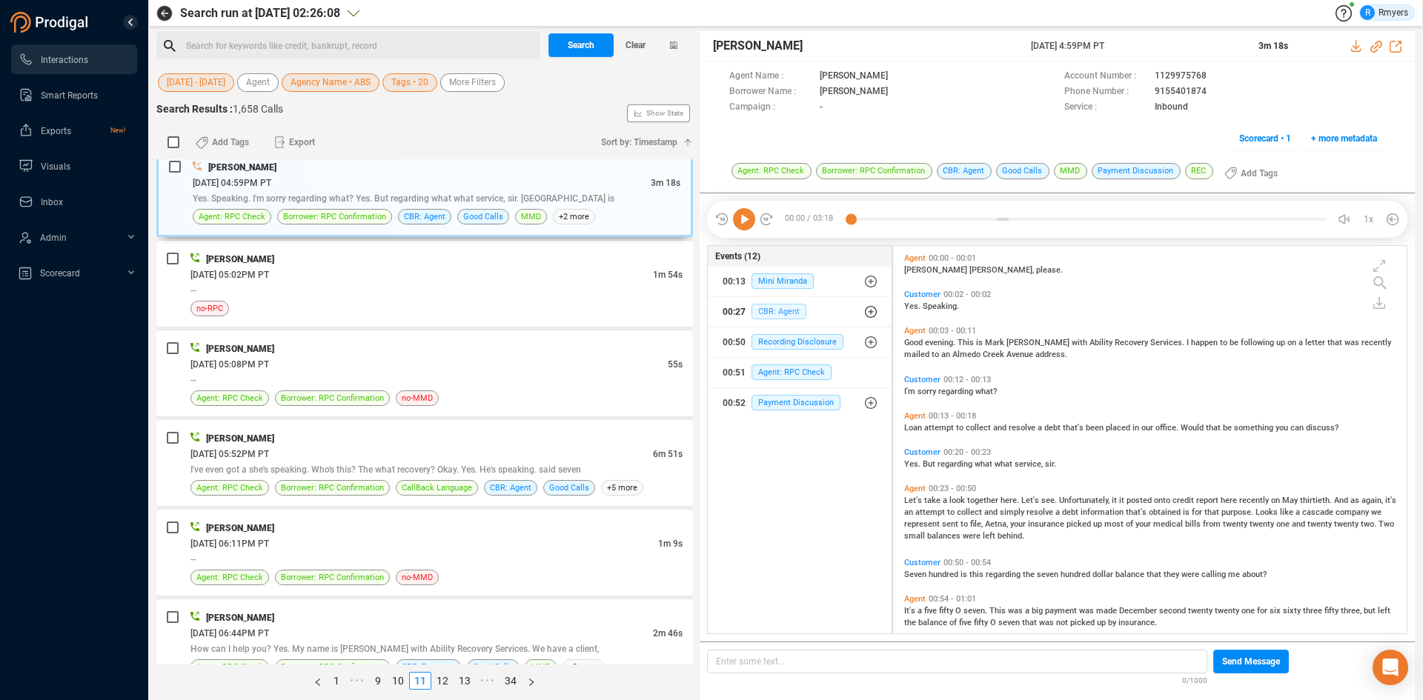
click at [783, 308] on span "CBR: Agent" at bounding box center [779, 312] width 55 height 16
click at [786, 337] on span "CBR: Agent" at bounding box center [790, 342] width 55 height 16
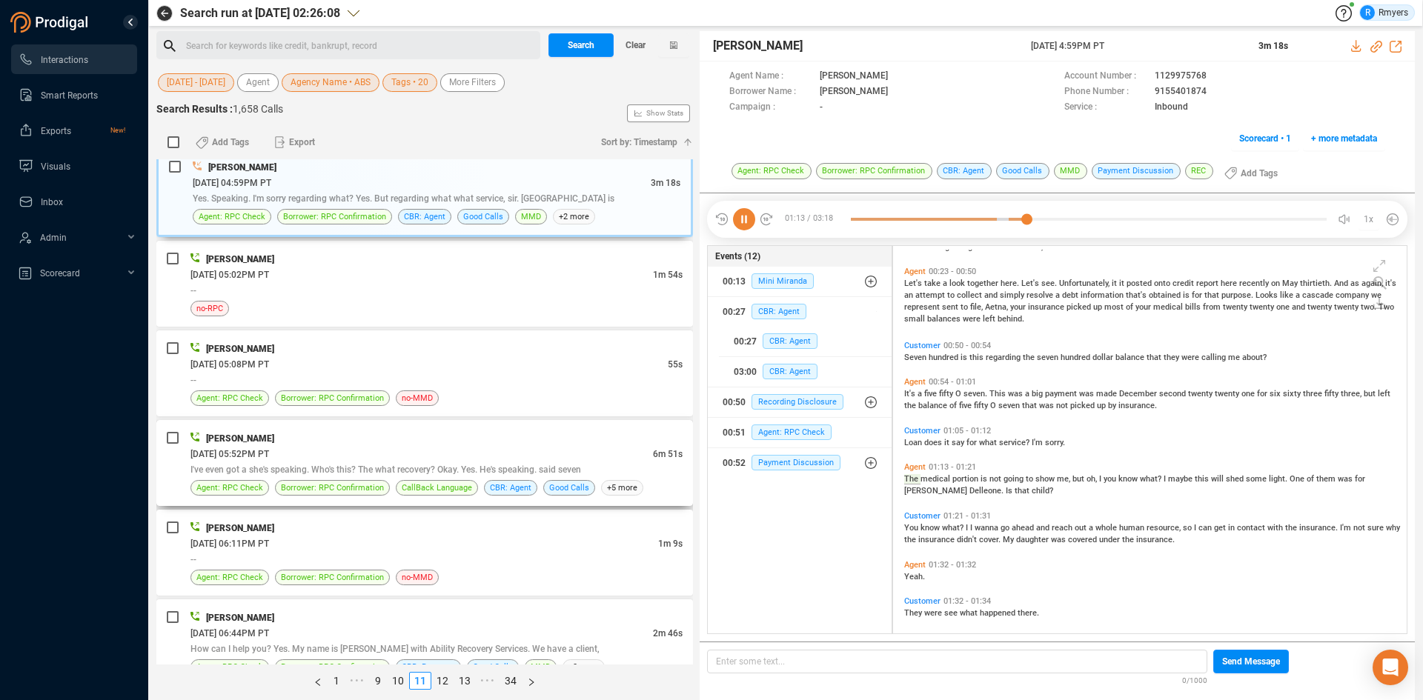
scroll to position [259, 0]
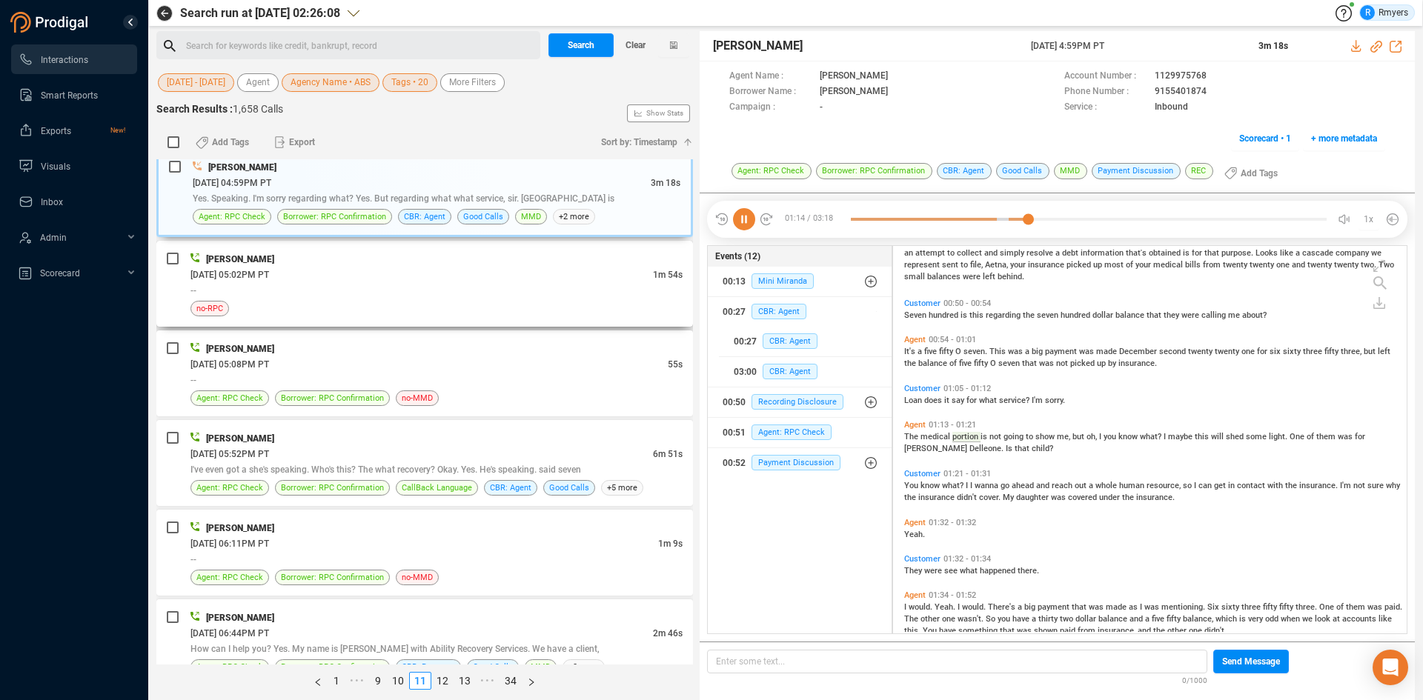
click at [385, 311] on div "no-RPC" at bounding box center [436, 309] width 492 height 16
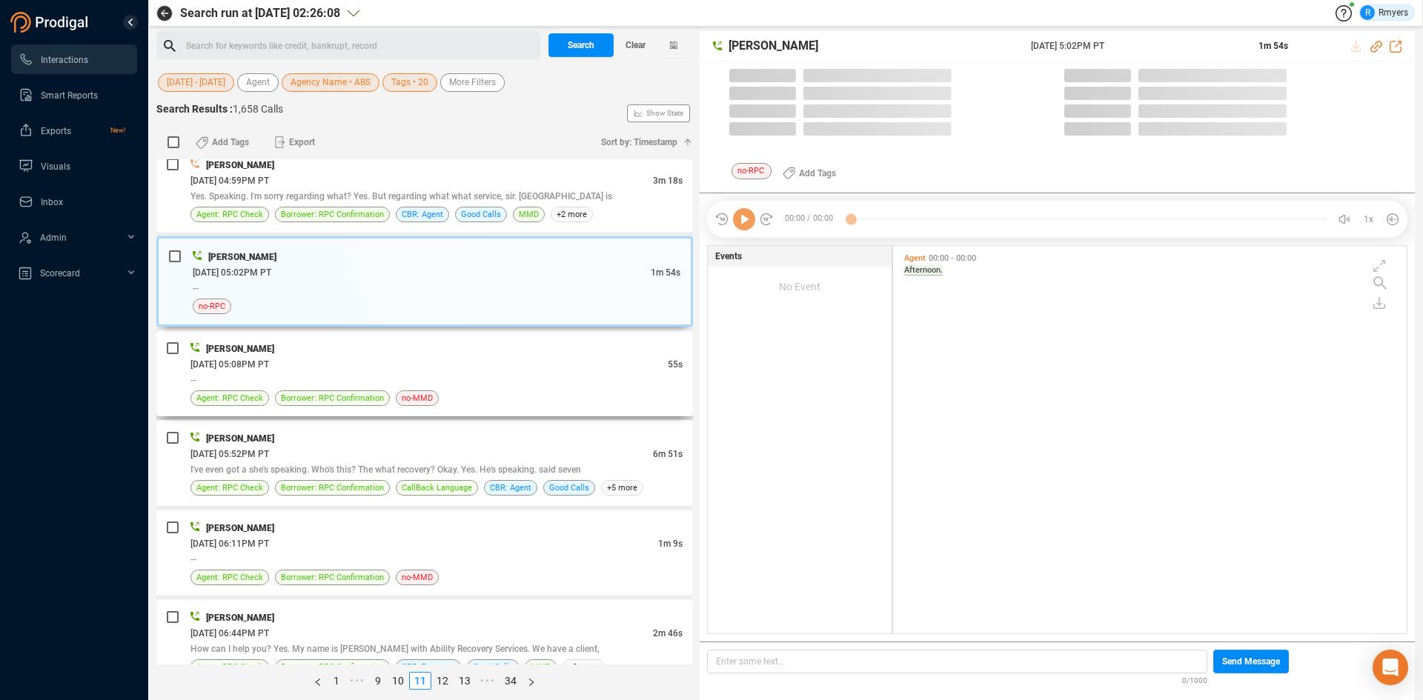
scroll to position [384, 506]
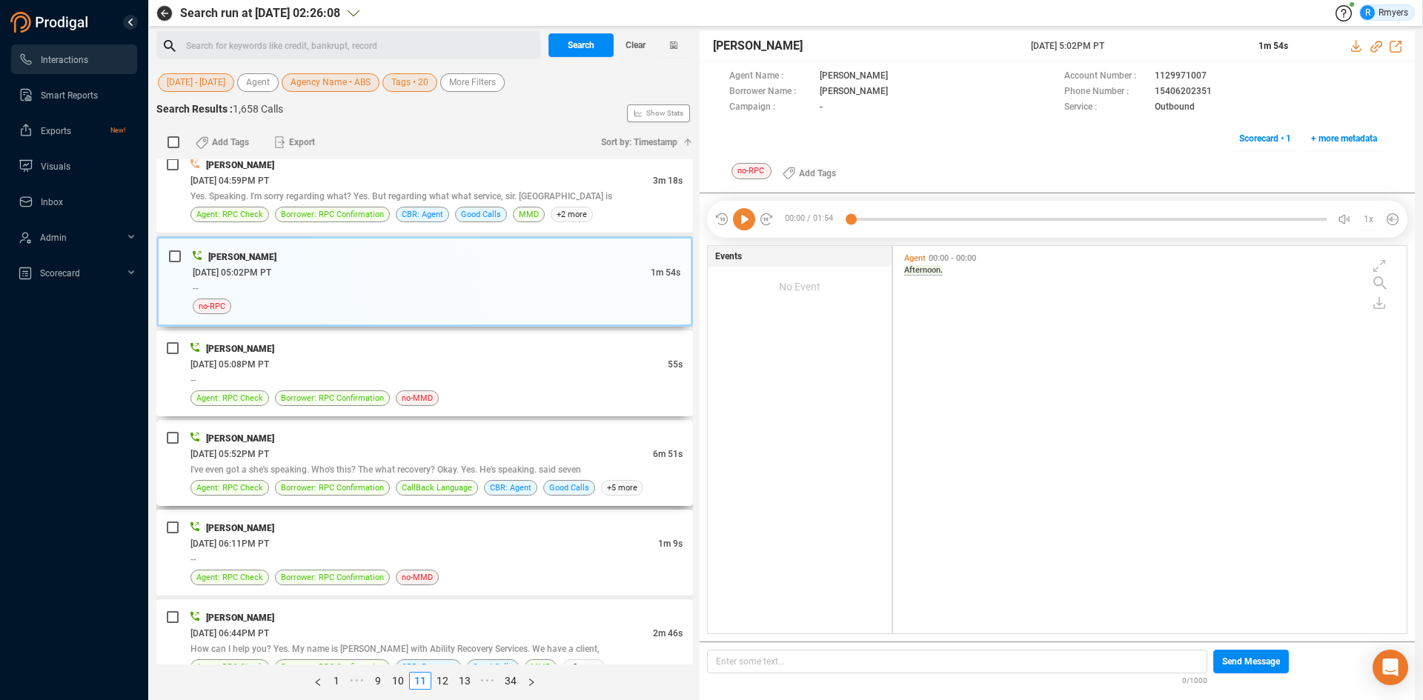
drag, startPoint x: 569, startPoint y: 341, endPoint x: 449, endPoint y: 421, distance: 144.3
click at [558, 350] on div "Katie Hopkins" at bounding box center [436, 349] width 492 height 16
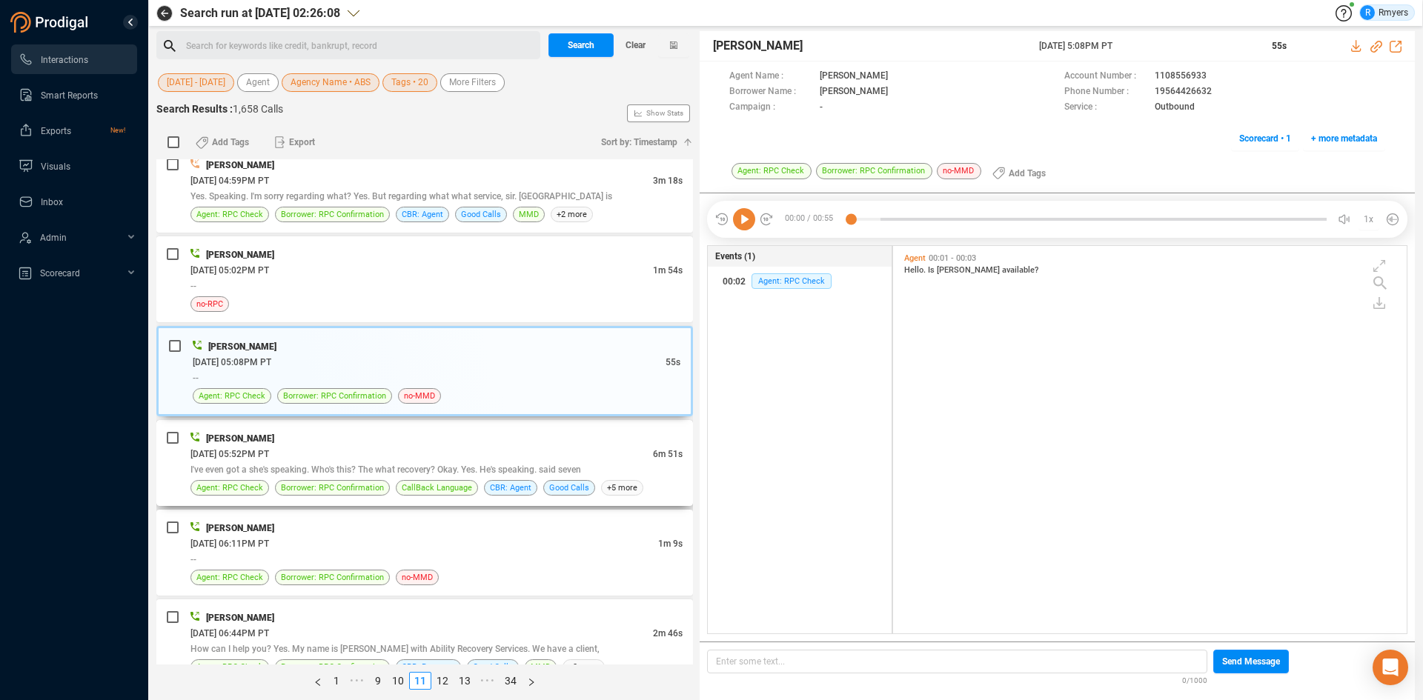
click at [380, 464] on div "I've even got a she's speaking. Who's this? The what recovery? Okay. Yes. He's …" at bounding box center [436, 470] width 492 height 16
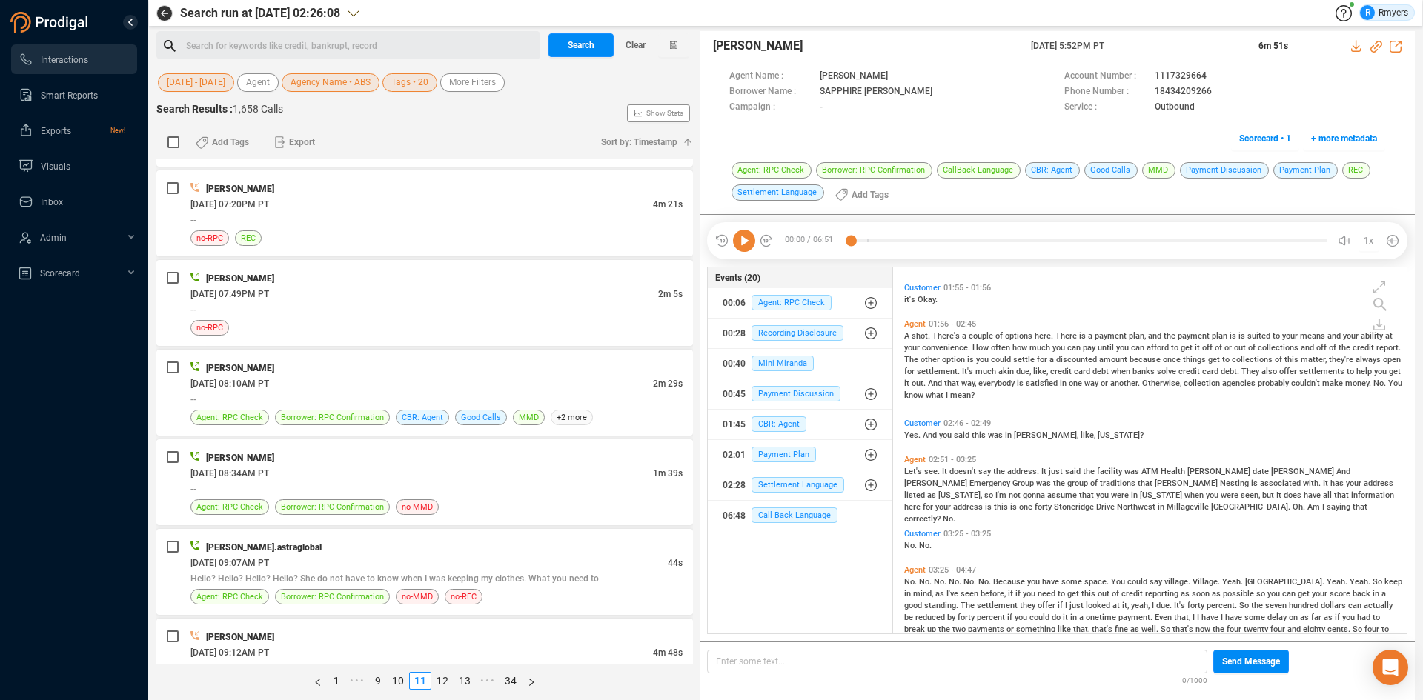
scroll to position [2297, 0]
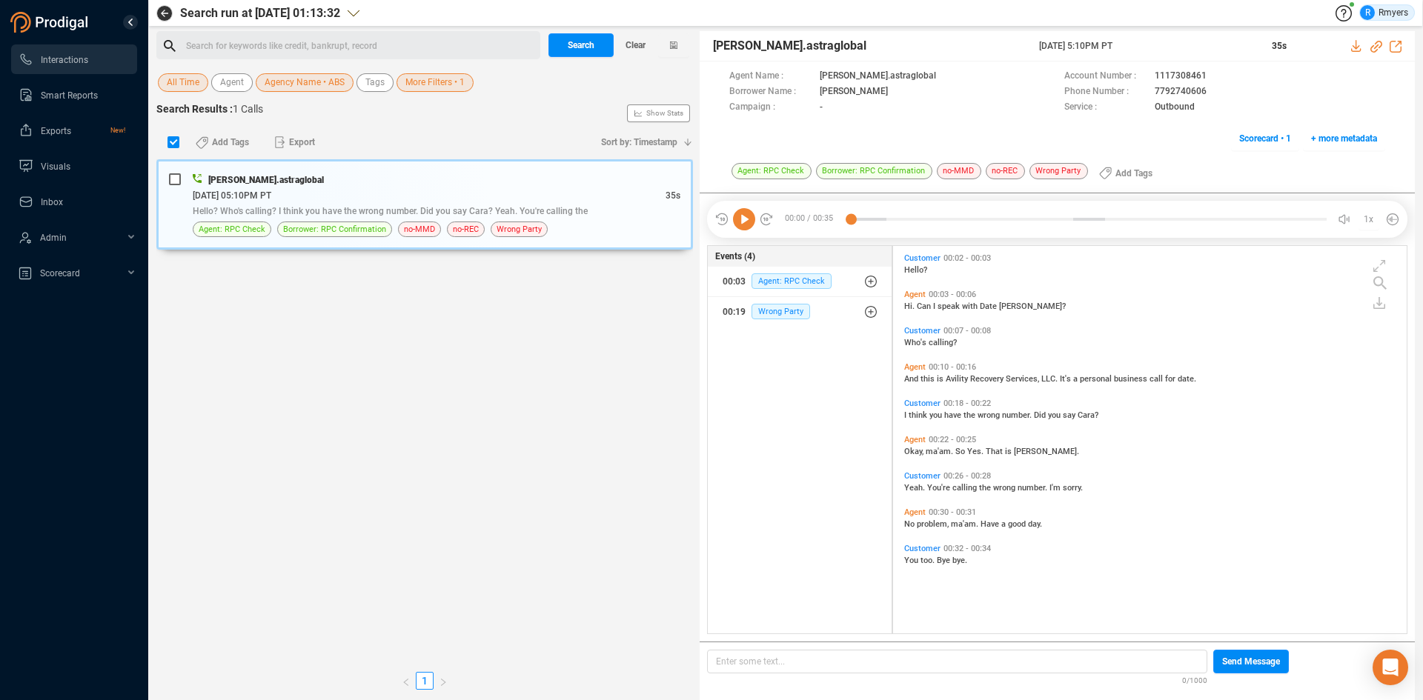
click at [277, 50] on div "Search for keywords like credit, bankrupt, record ﻿" at bounding box center [361, 46] width 350 height 22
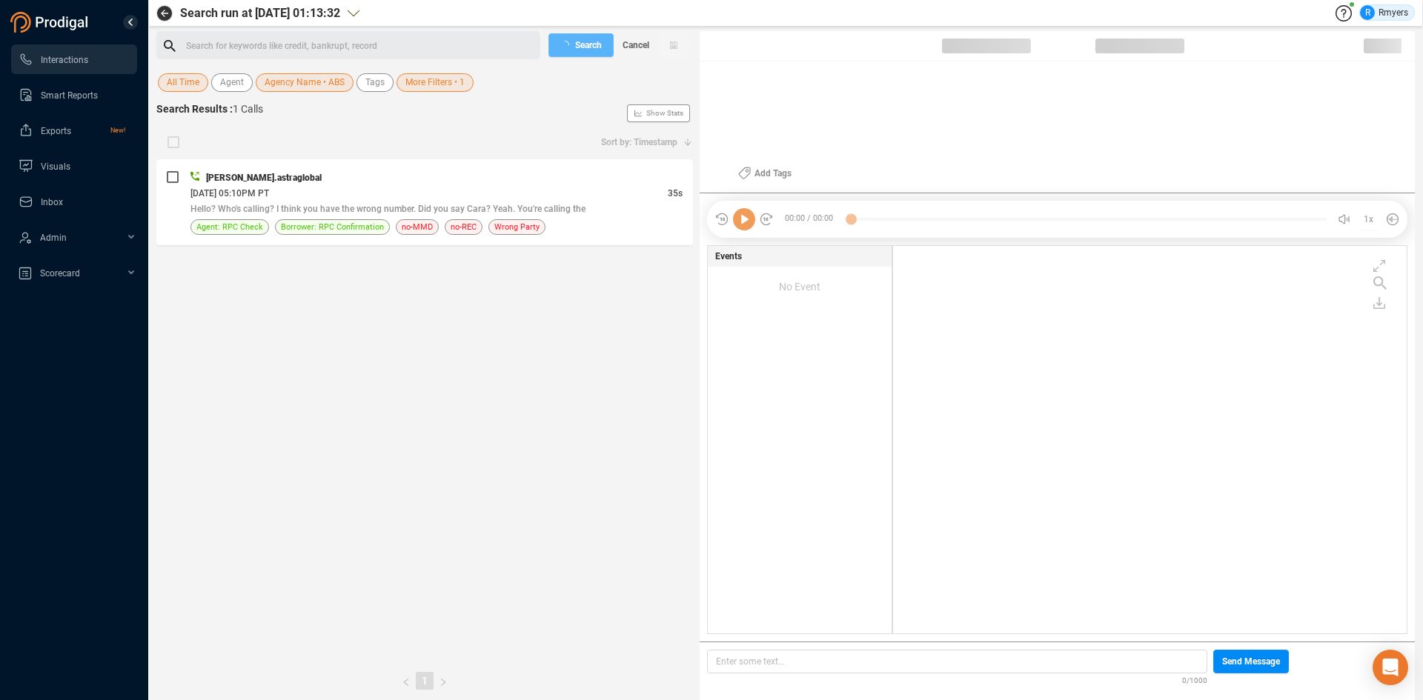
scroll to position [384, 506]
checkbox input "true"
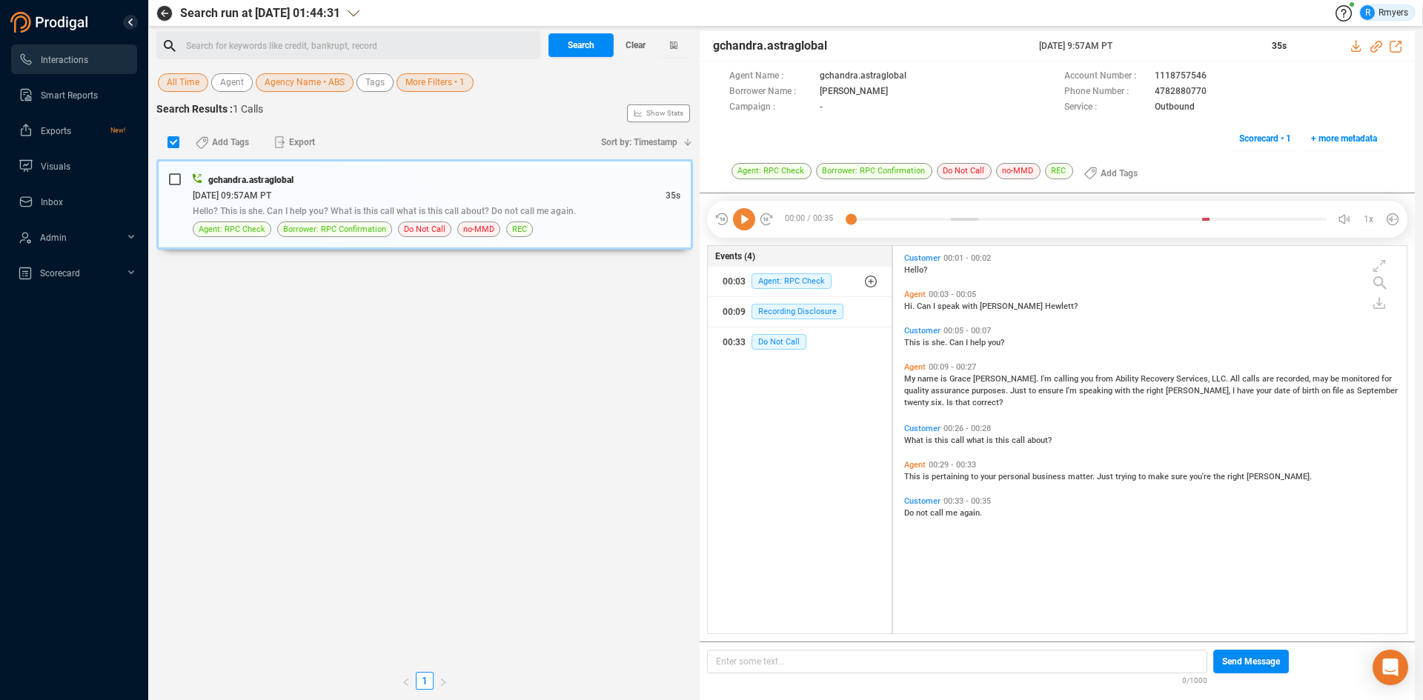
click at [303, 56] on div "Search for keywords like credit, bankrupt, record ﻿" at bounding box center [361, 46] width 350 height 22
drag, startPoint x: 305, startPoint y: 52, endPoint x: 305, endPoint y: 42, distance: 10.4
click at [305, 50] on div "Search for keywords like credit, bankrupt, record ﻿" at bounding box center [361, 46] width 350 height 22
click at [305, 42] on div "Search for keywords like credit, bankrupt, record ﻿" at bounding box center [361, 46] width 350 height 22
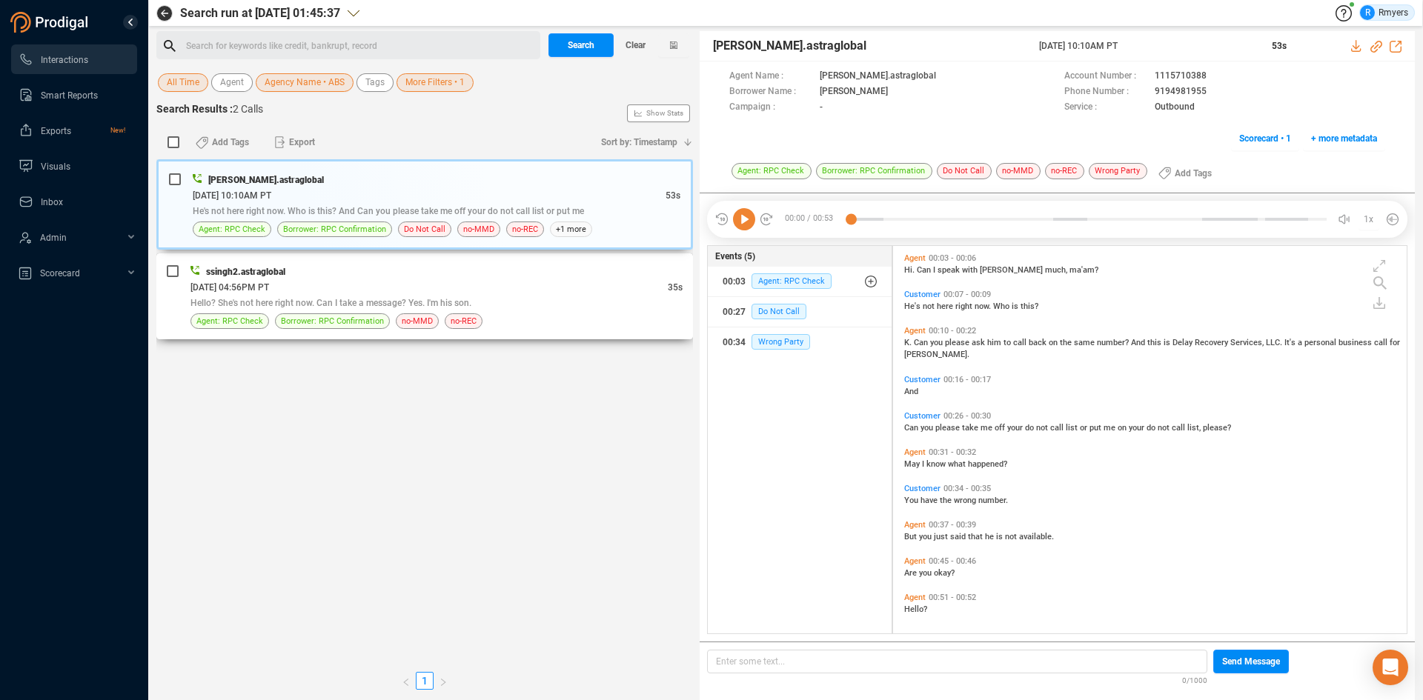
click at [393, 288] on div "04/22/2025 @ 04:56PM PT" at bounding box center [428, 287] width 477 height 16
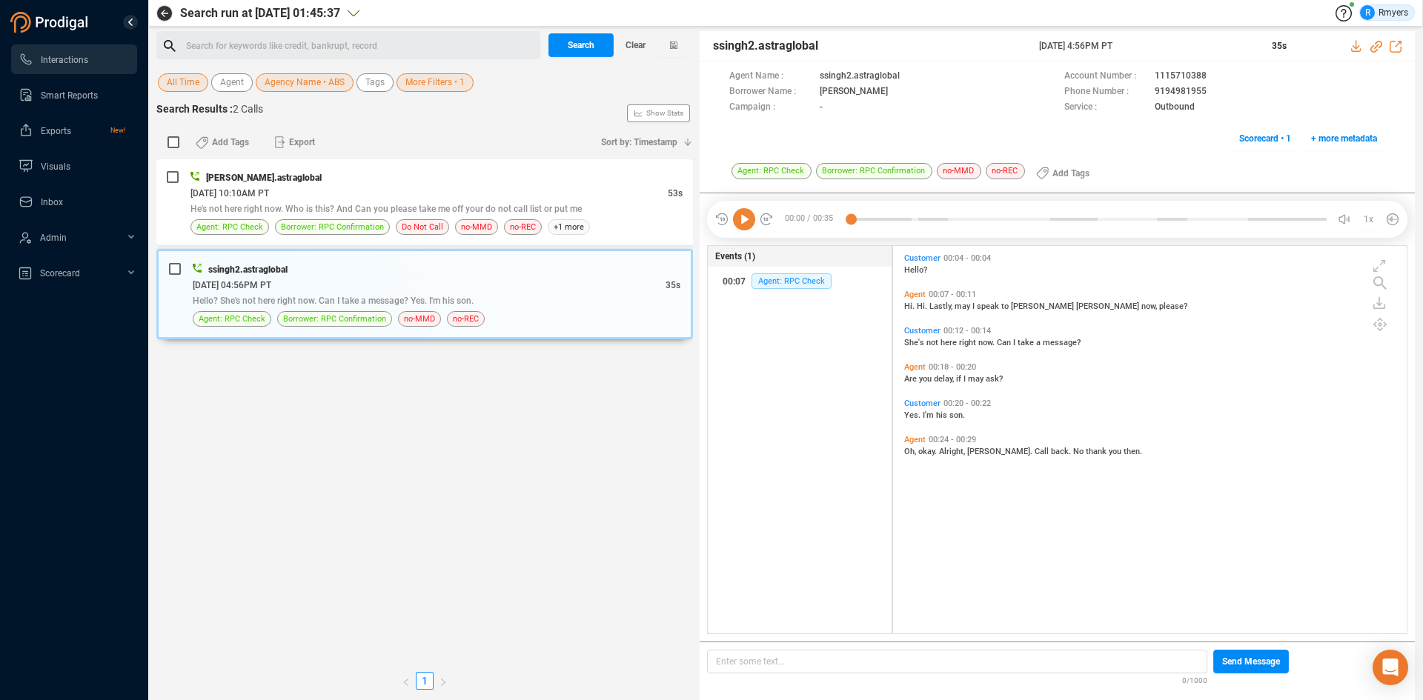
click at [325, 50] on div "Search for keywords like credit, bankrupt, record ﻿" at bounding box center [361, 46] width 350 height 22
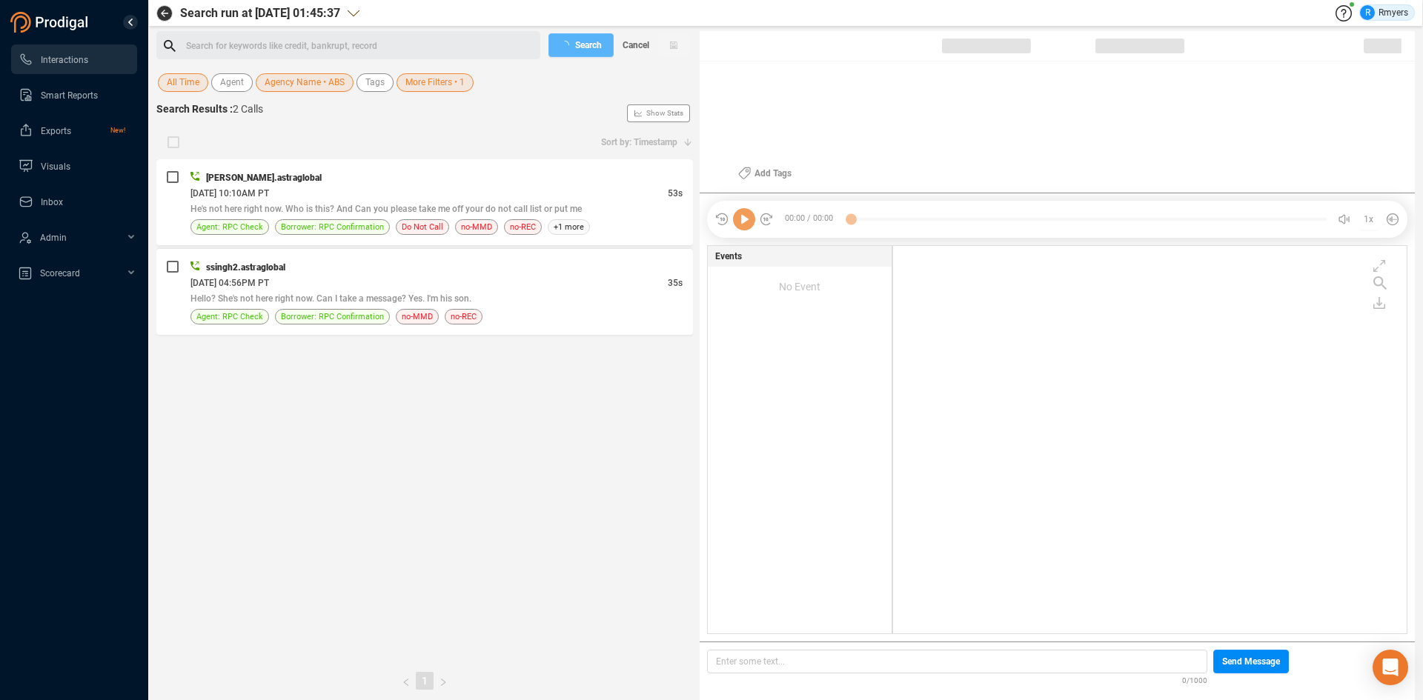
checkbox input "true"
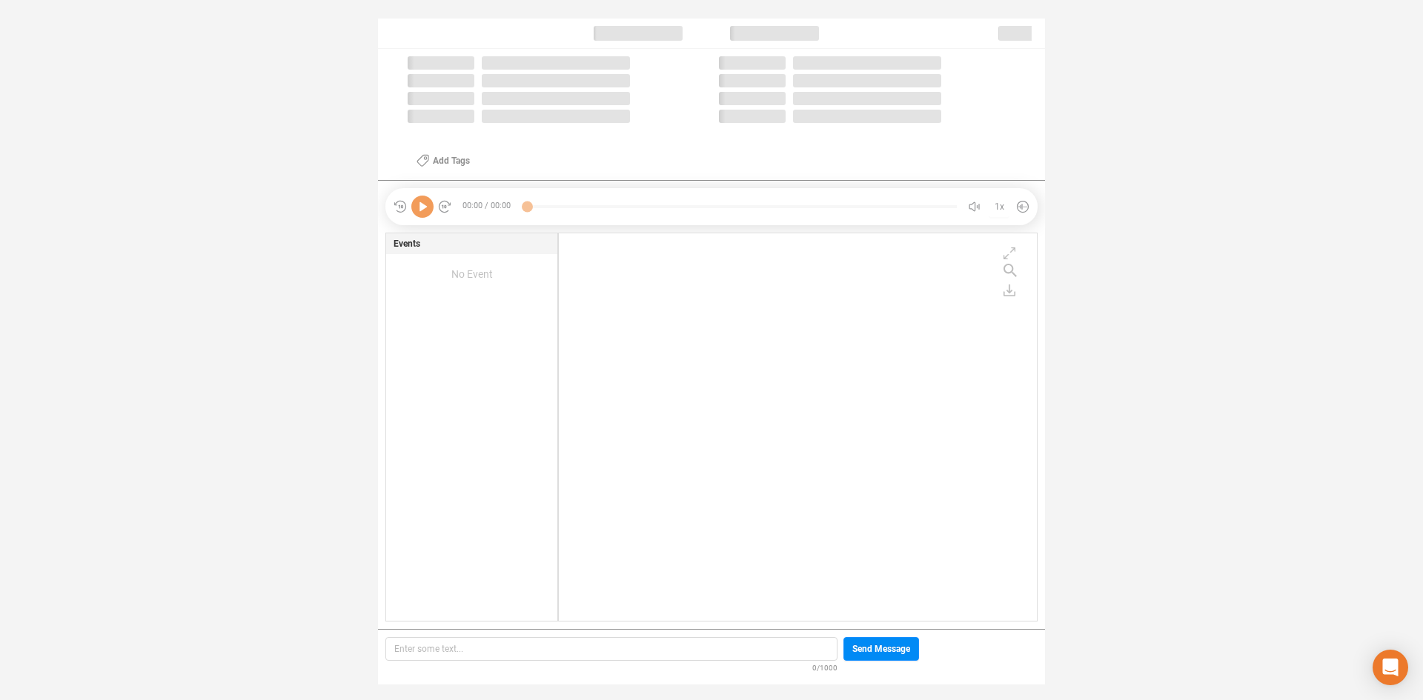
scroll to position [384, 471]
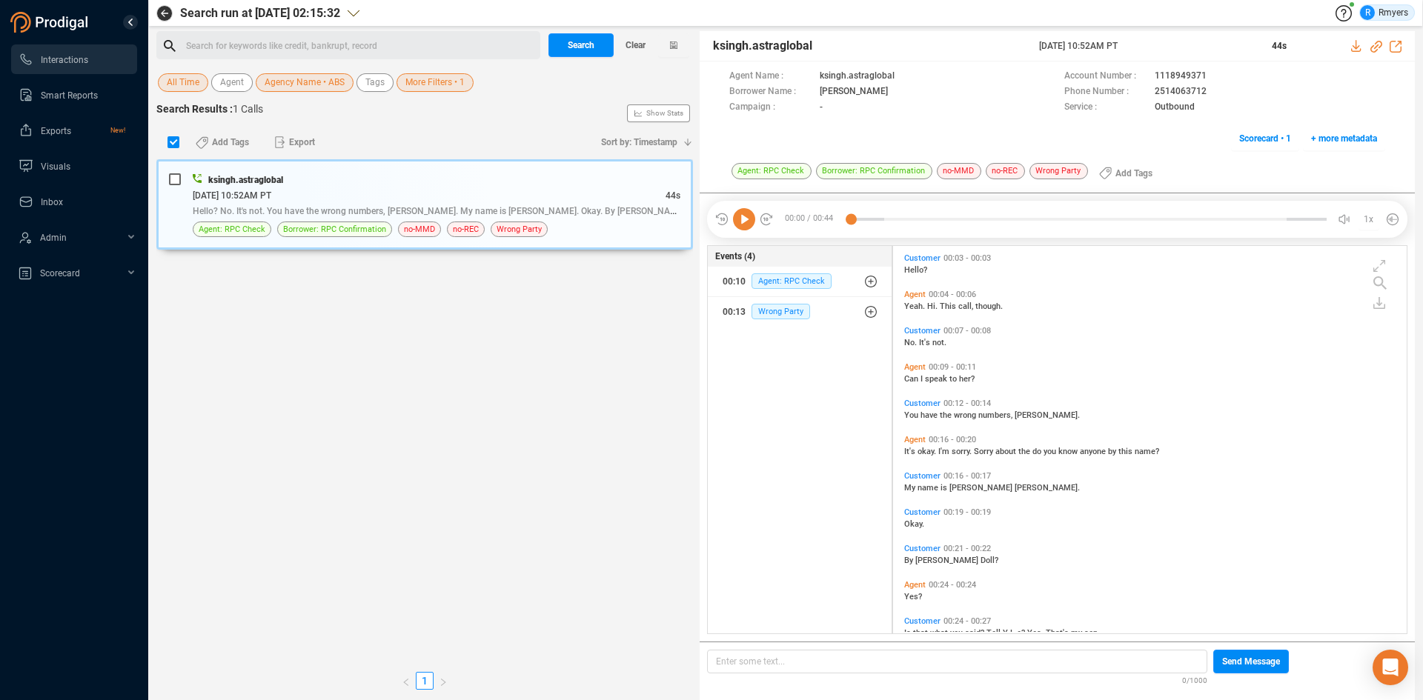
drag, startPoint x: 0, startPoint y: 0, endPoint x: 362, endPoint y: 42, distance: 364.0
click at [362, 37] on div "Search for keywords like credit, bankrupt, record ﻿" at bounding box center [361, 46] width 350 height 22
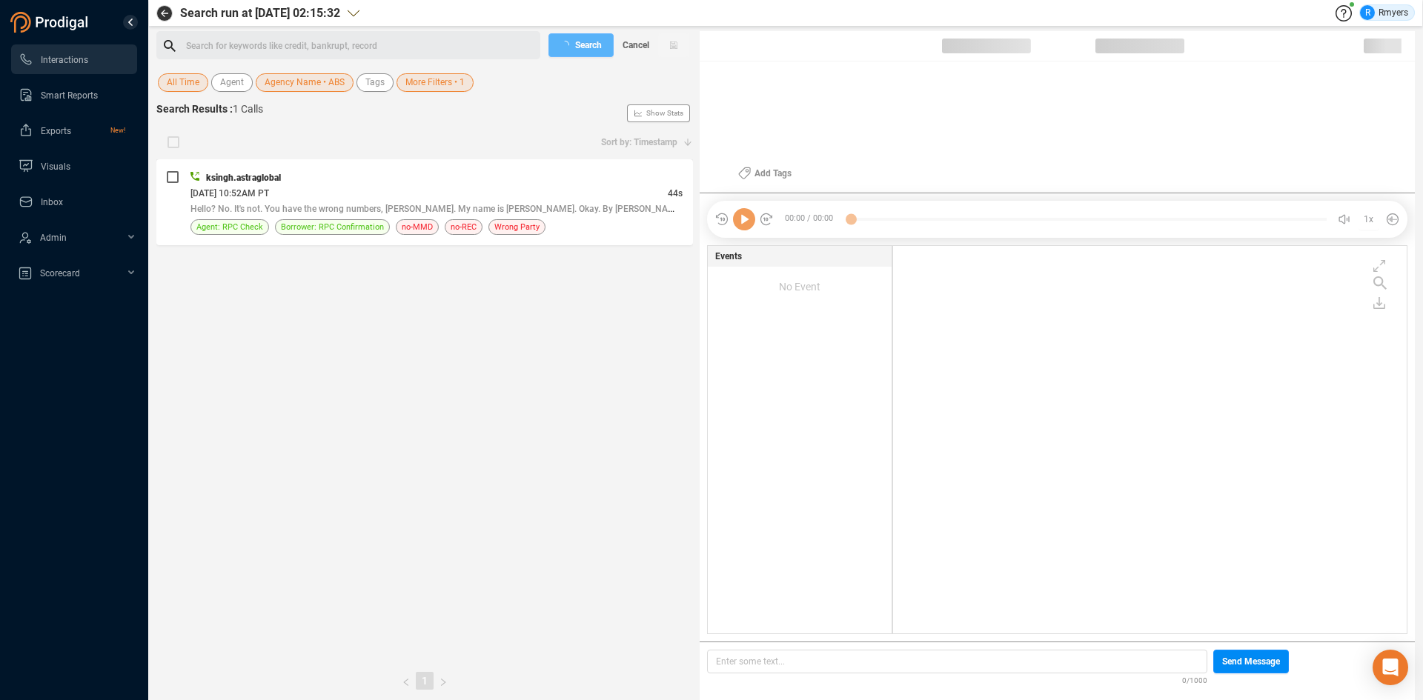
scroll to position [384, 506]
checkbox input "true"
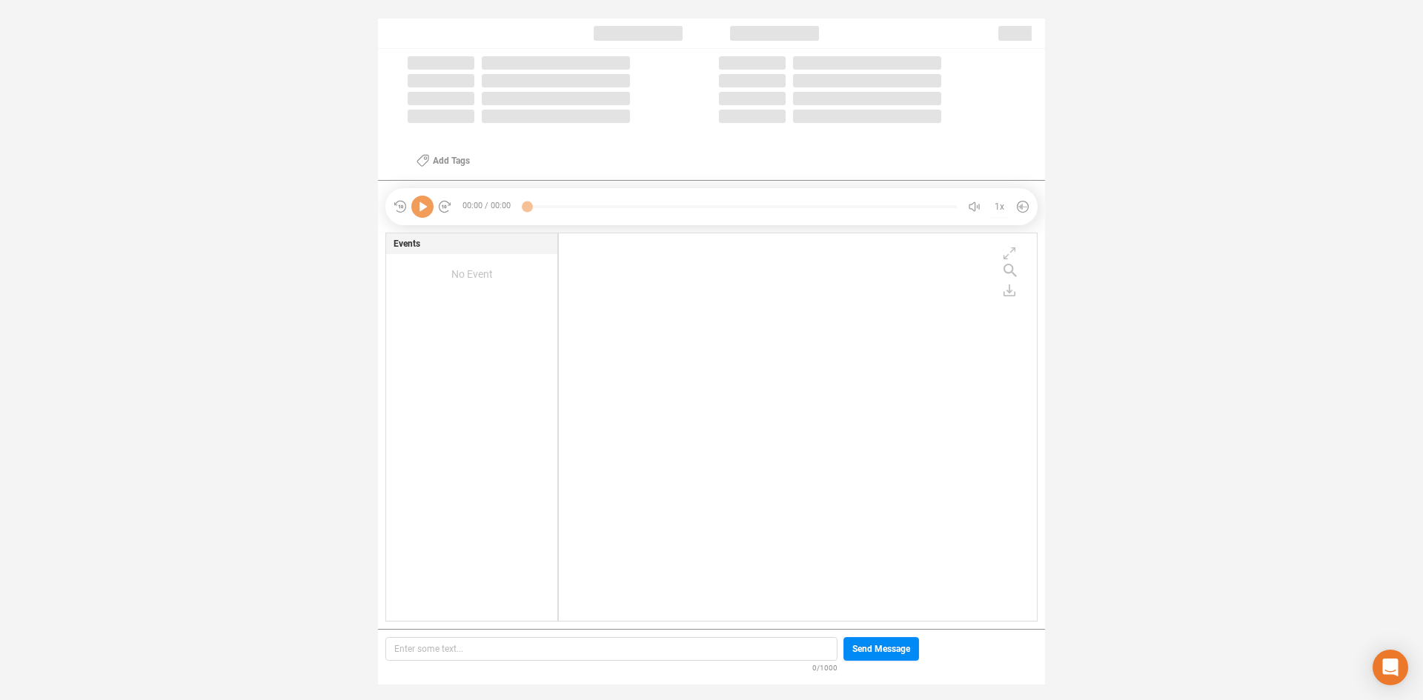
scroll to position [384, 471]
